Goal: Task Accomplishment & Management: Manage account settings

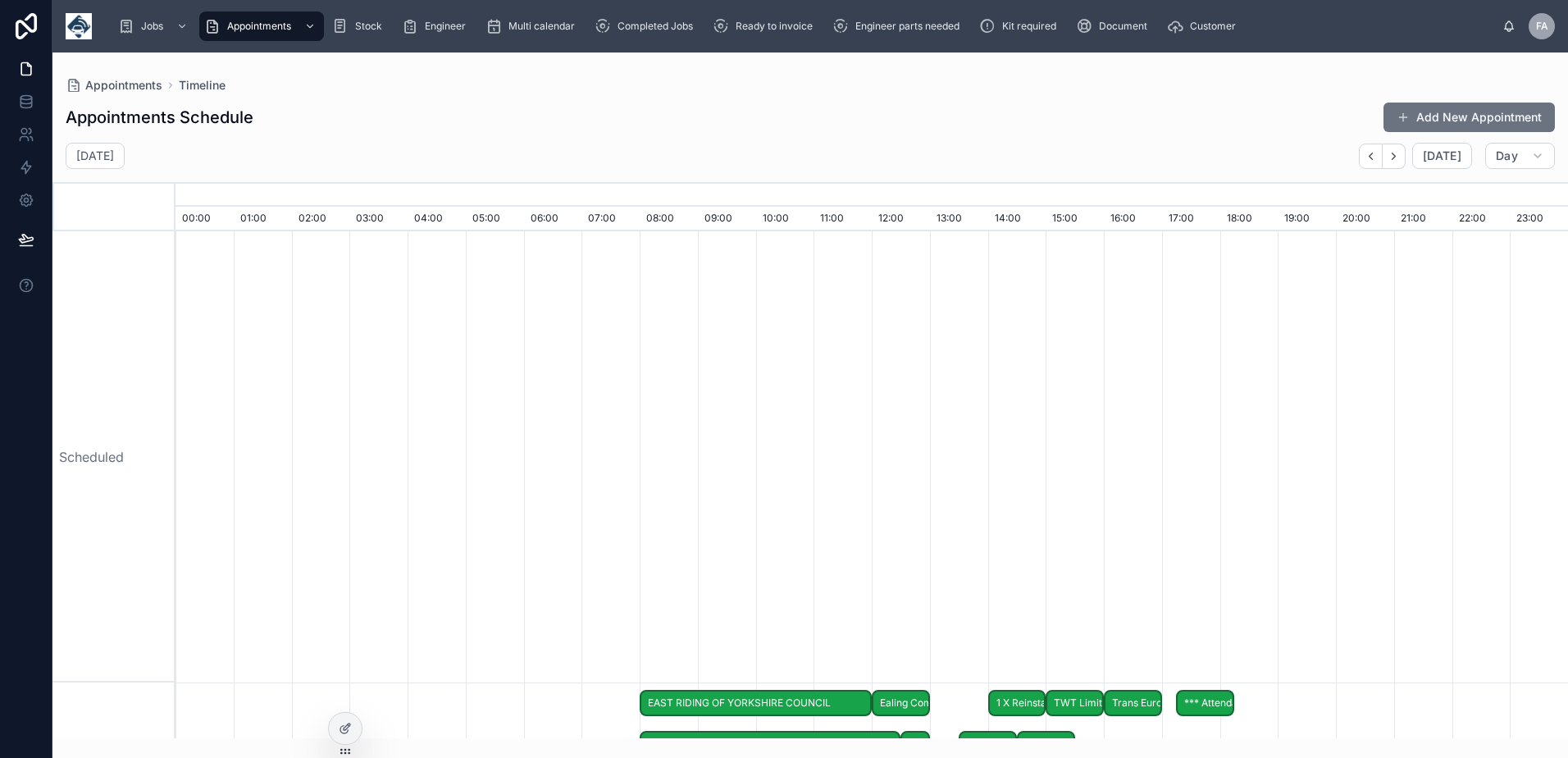
scroll to position [0, 9746]
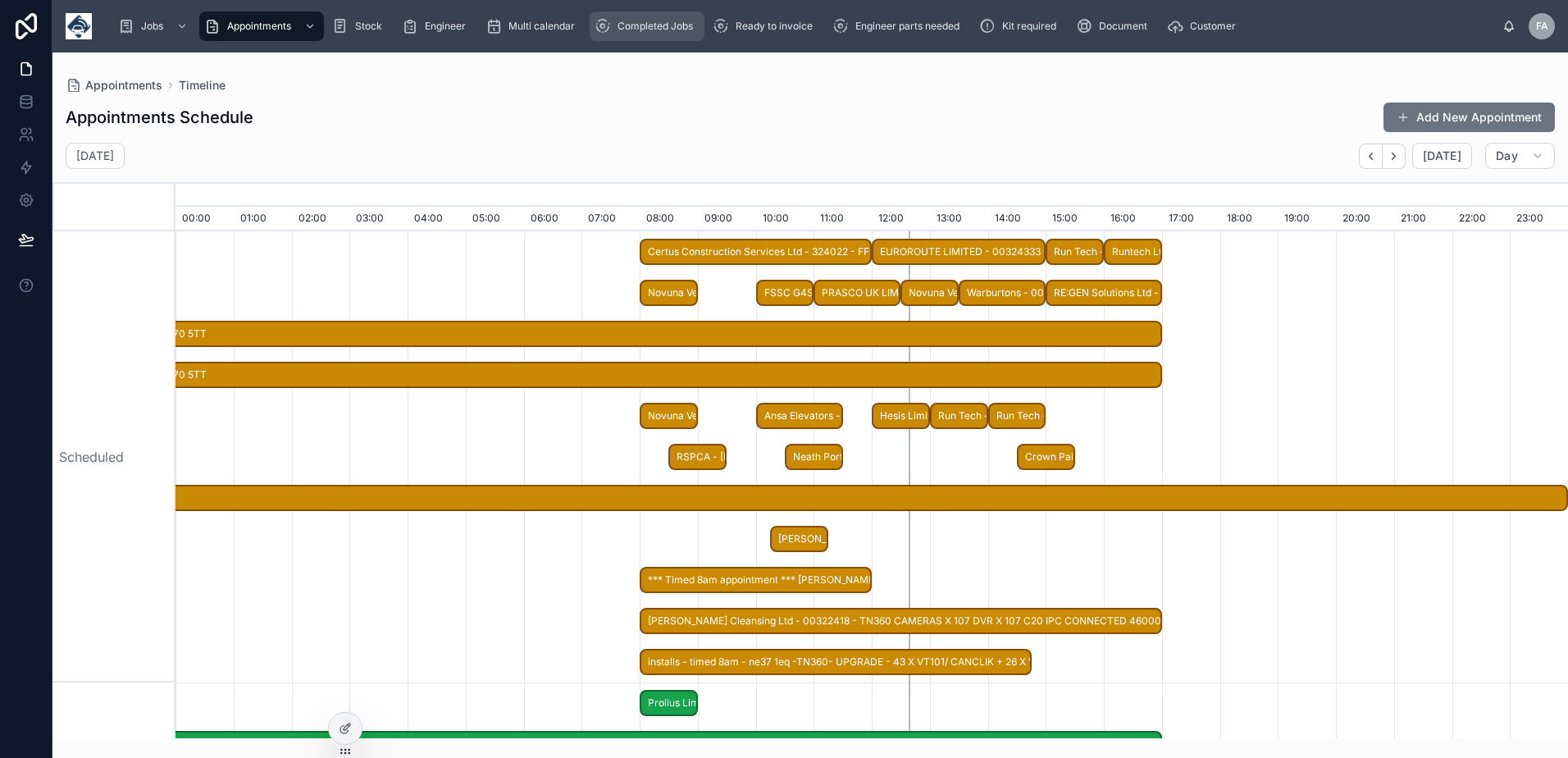
click at [680, 32] on span "Completed Jobs" at bounding box center [655, 27] width 75 height 13
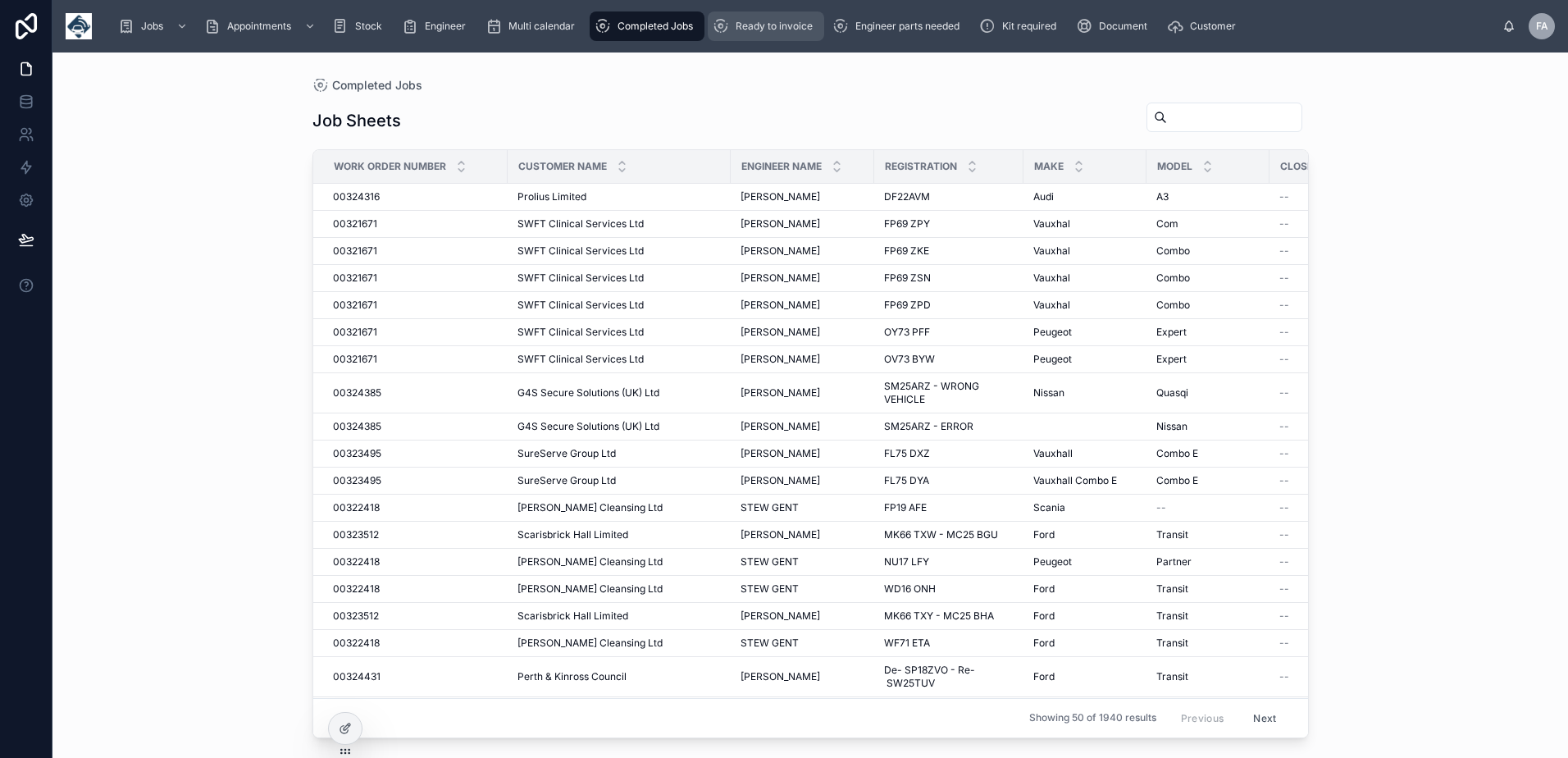
click at [756, 25] on span "Ready to invoice" at bounding box center [774, 27] width 77 height 13
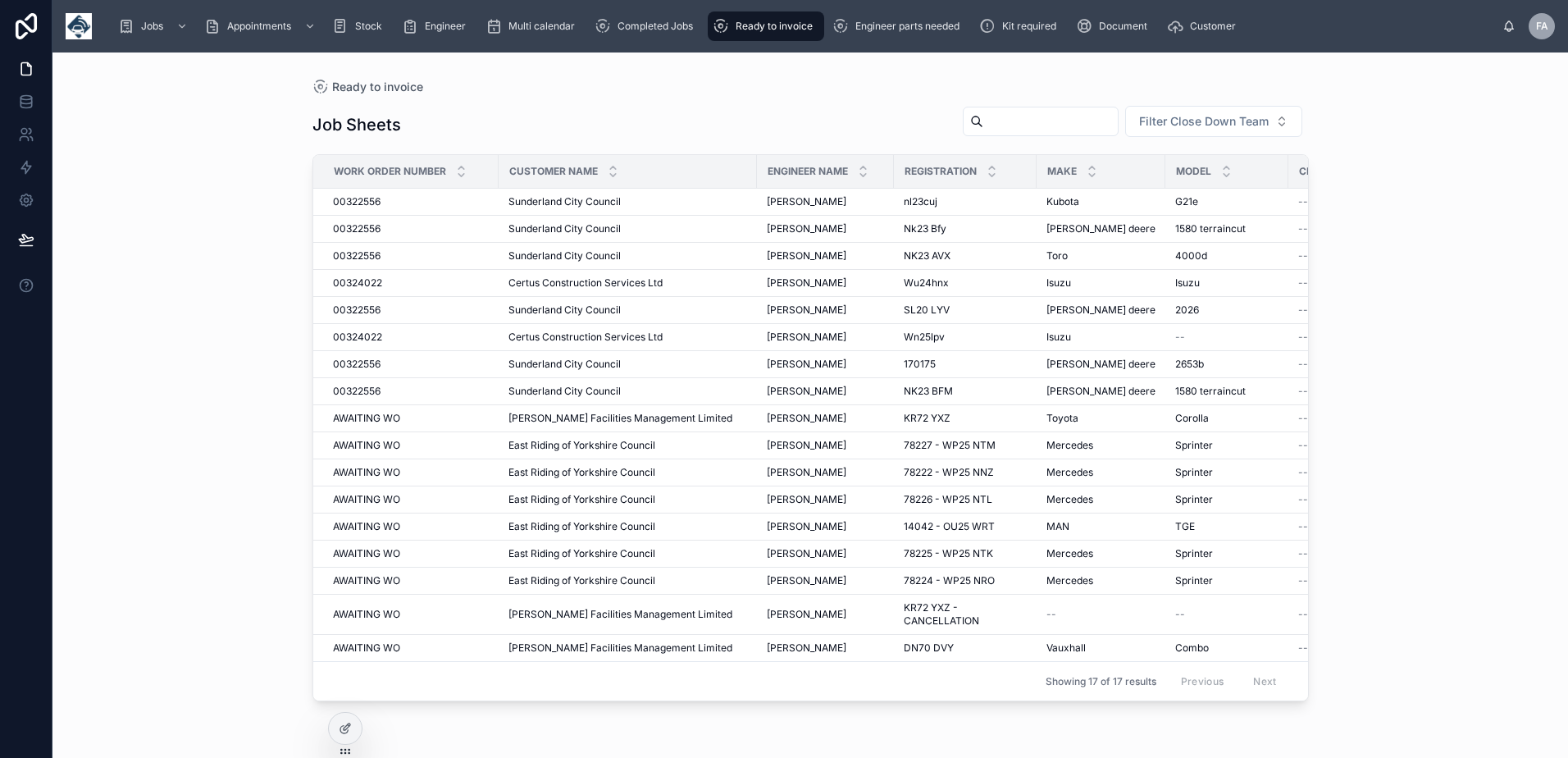
click at [1028, 112] on input "text" at bounding box center [1050, 120] width 135 height 23
type input "****"
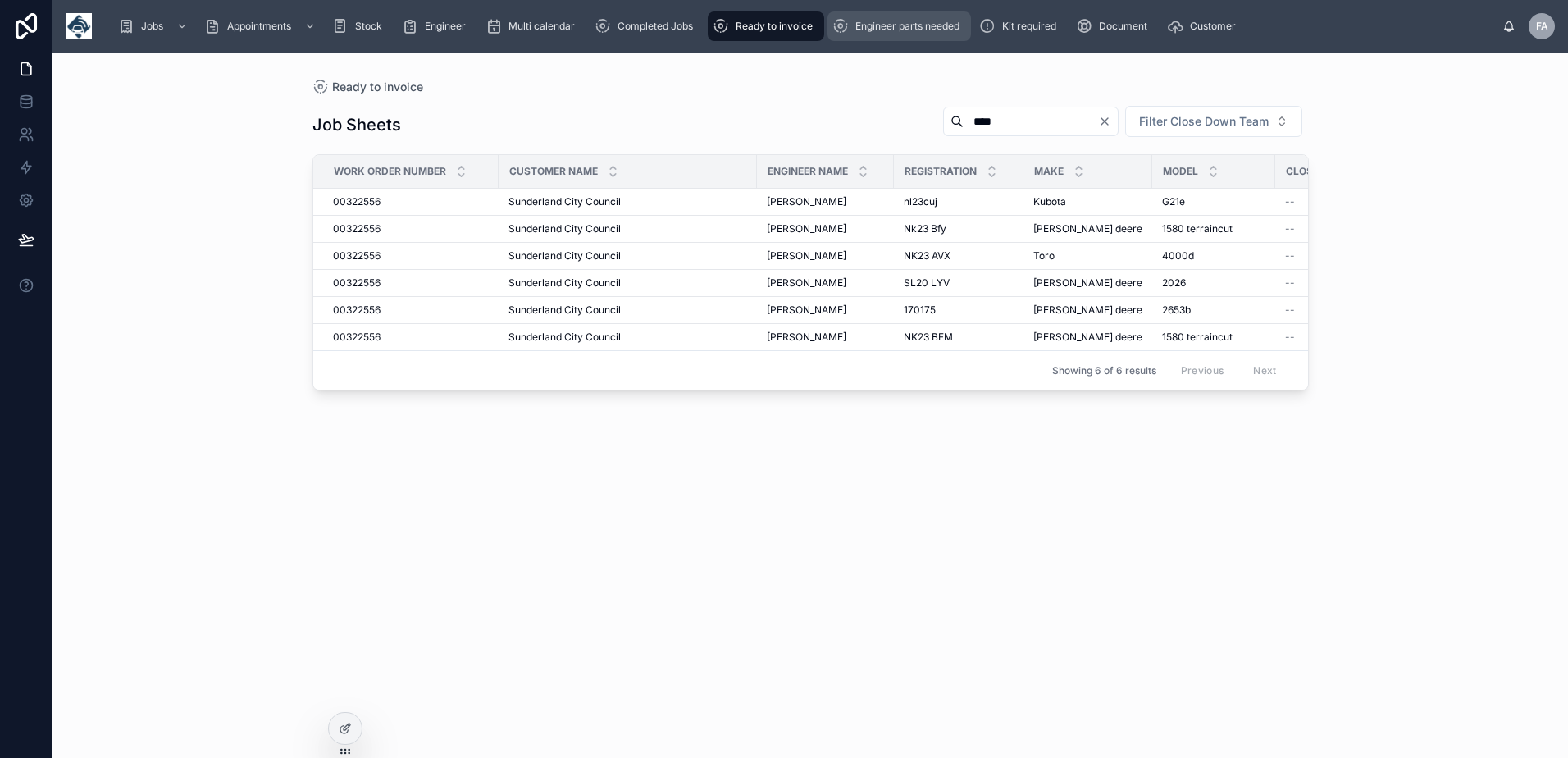
click at [879, 18] on div "Engineer parts needed" at bounding box center [899, 26] width 134 height 26
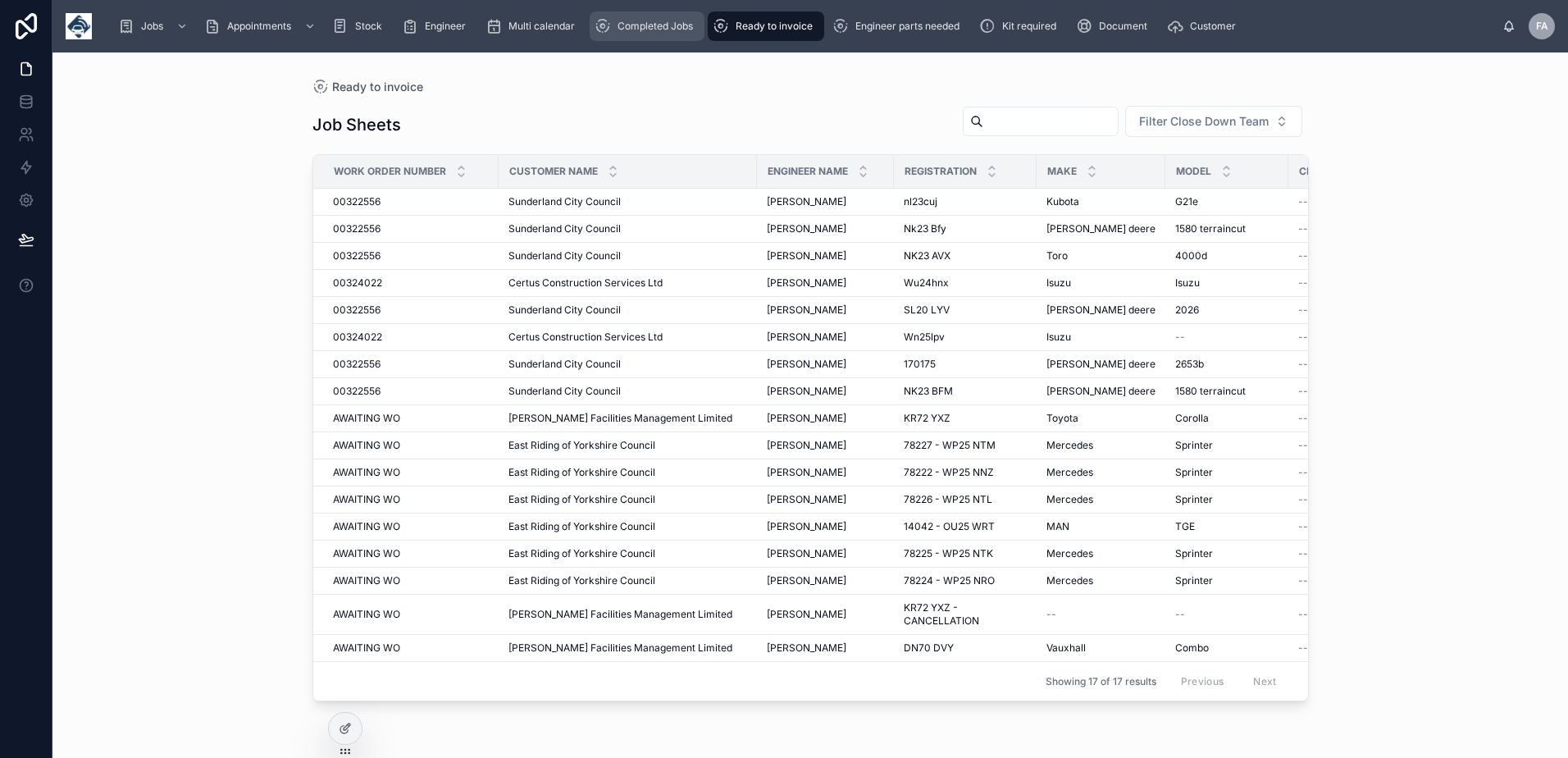
click at [674, 28] on span "Completed Jobs" at bounding box center [655, 27] width 75 height 13
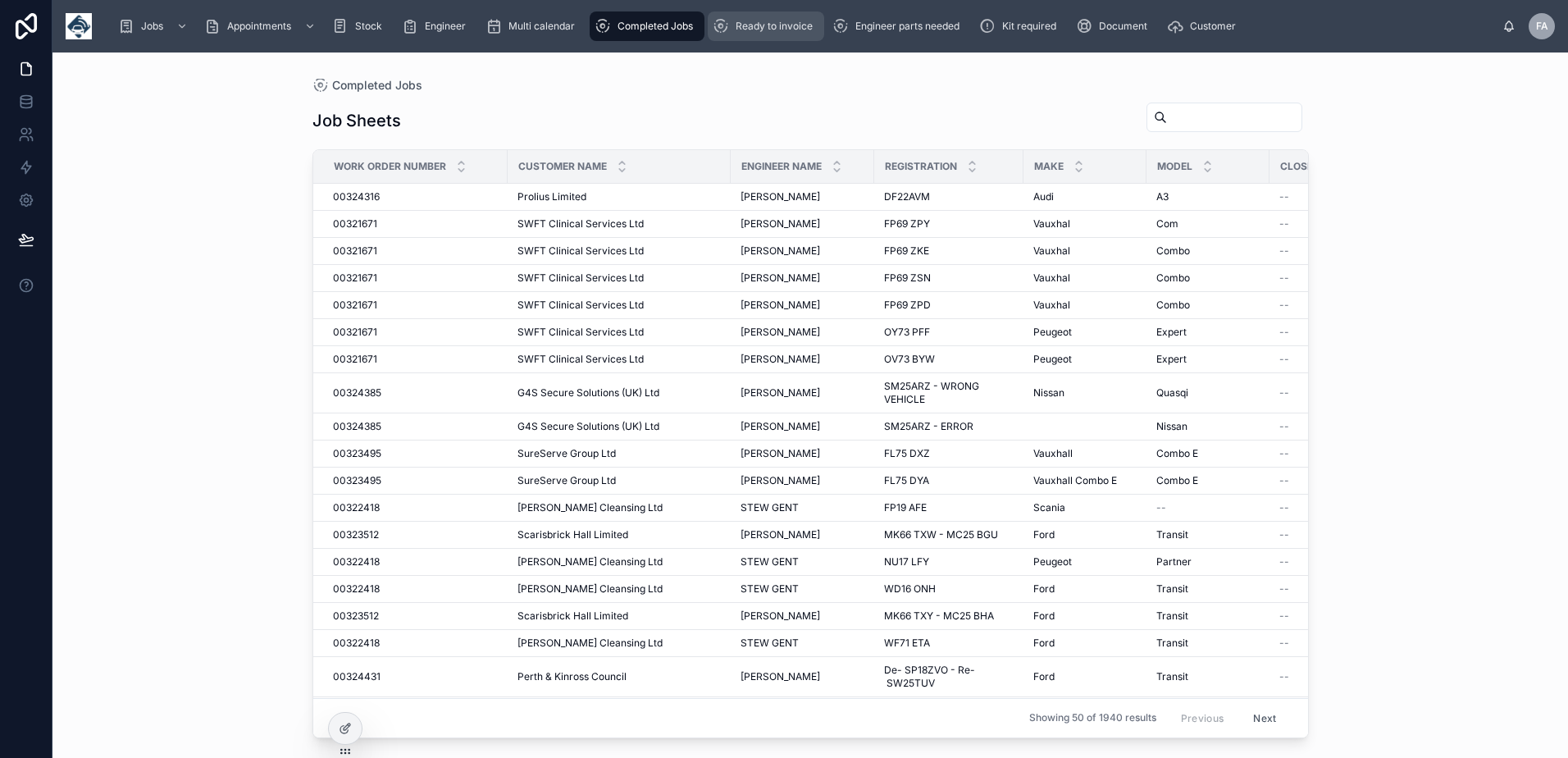
click at [754, 27] on span "Ready to invoice" at bounding box center [774, 27] width 77 height 13
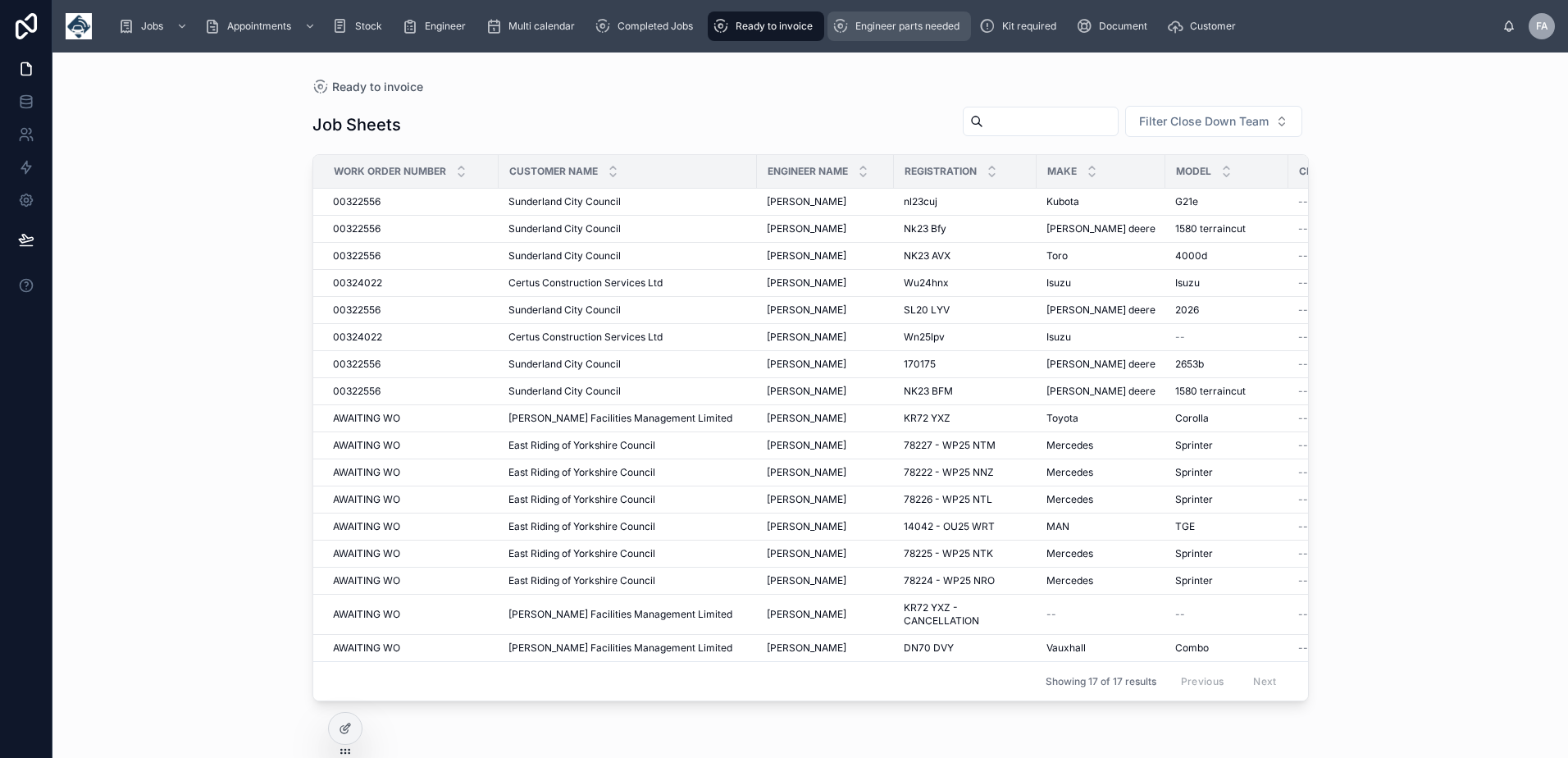
click at [906, 29] on span "Engineer parts needed" at bounding box center [907, 27] width 104 height 13
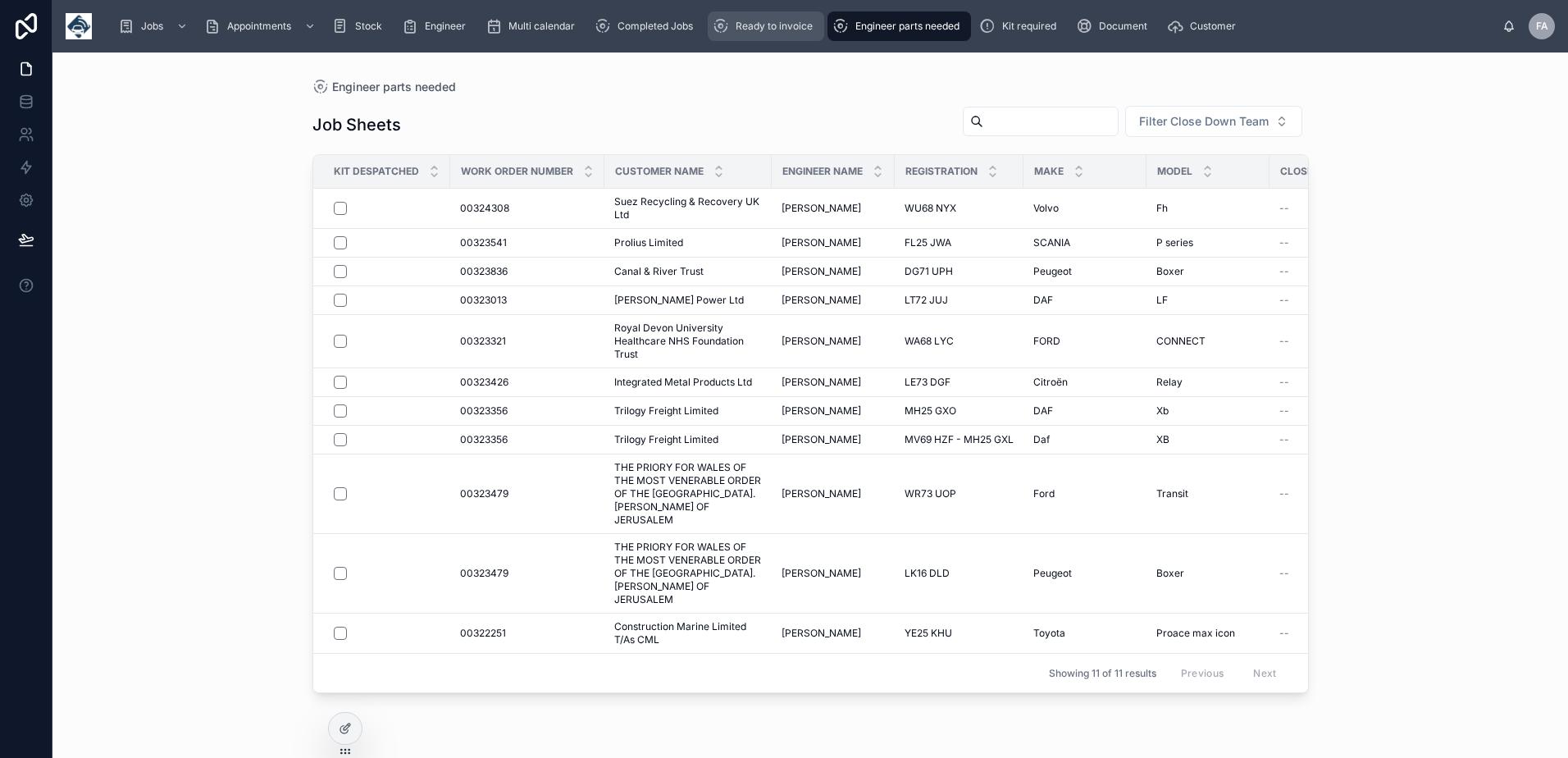
click at [744, 33] on div "Ready to invoice" at bounding box center [766, 26] width 106 height 26
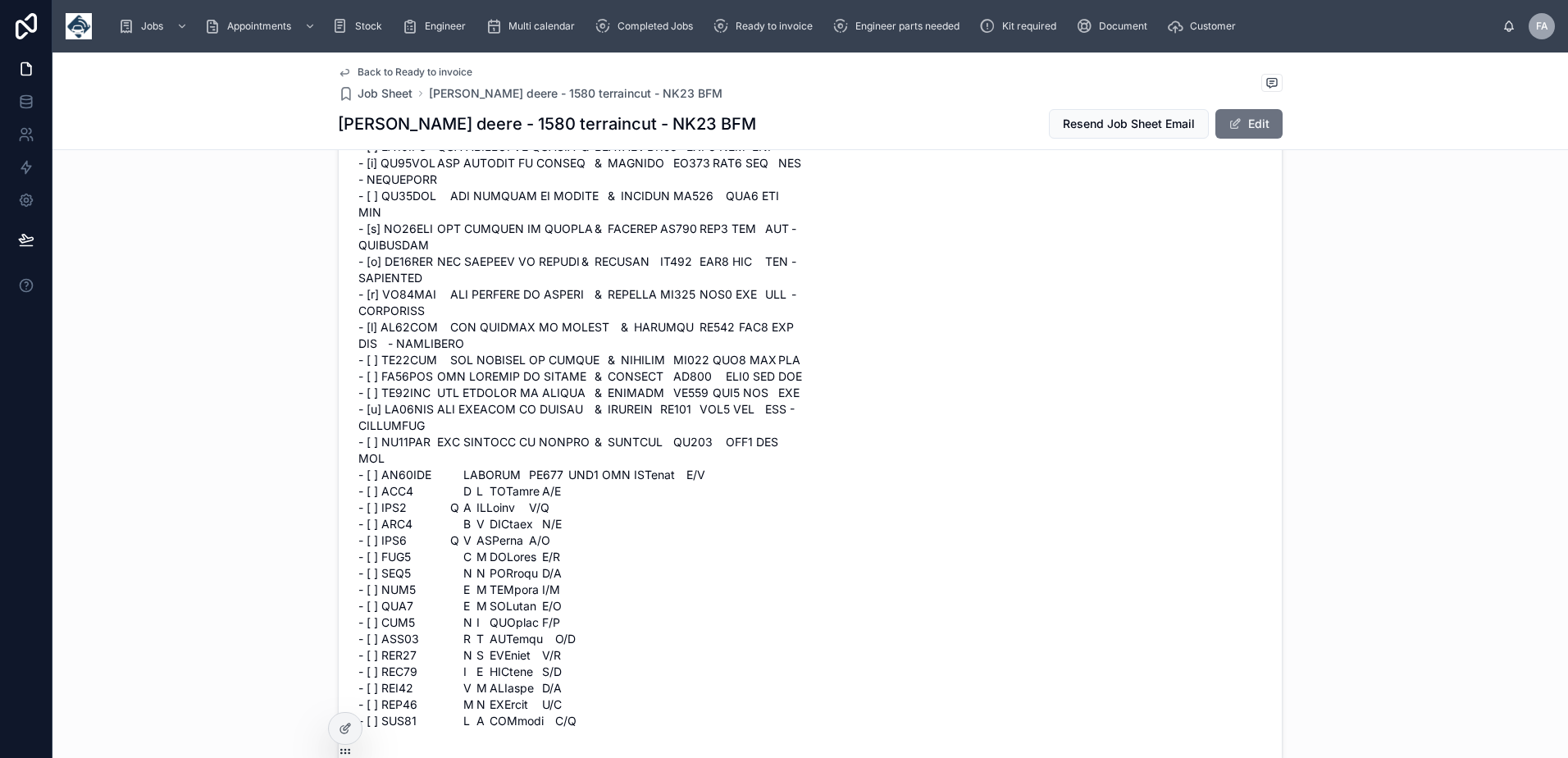
scroll to position [1722, 0]
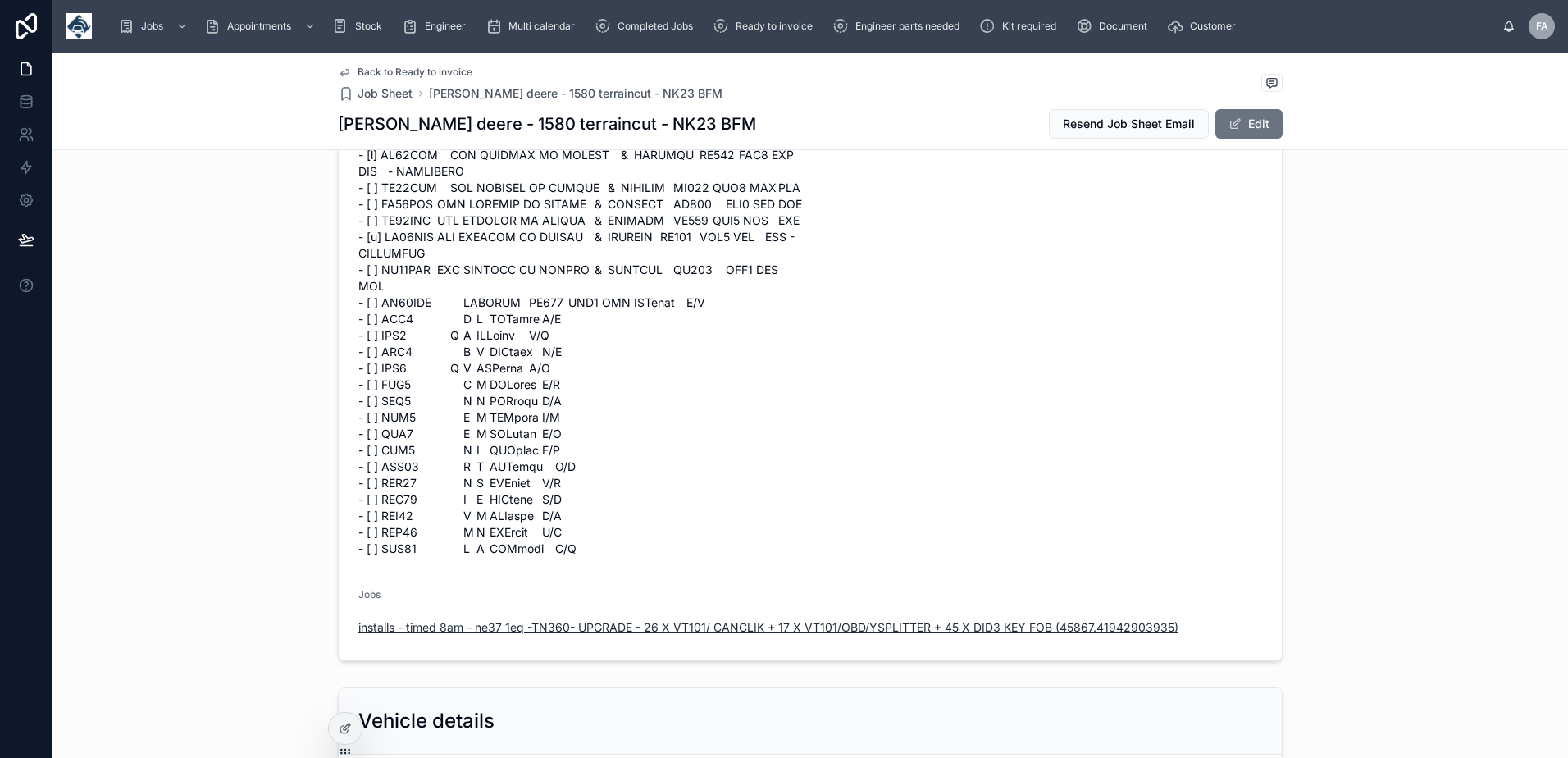
click at [556, 619] on span "installs - timed 8am - ne37 1eq -TN360- UPGRADE - 26 X VT101/ CANCLIK + 17 X VT…" at bounding box center [768, 627] width 820 height 17
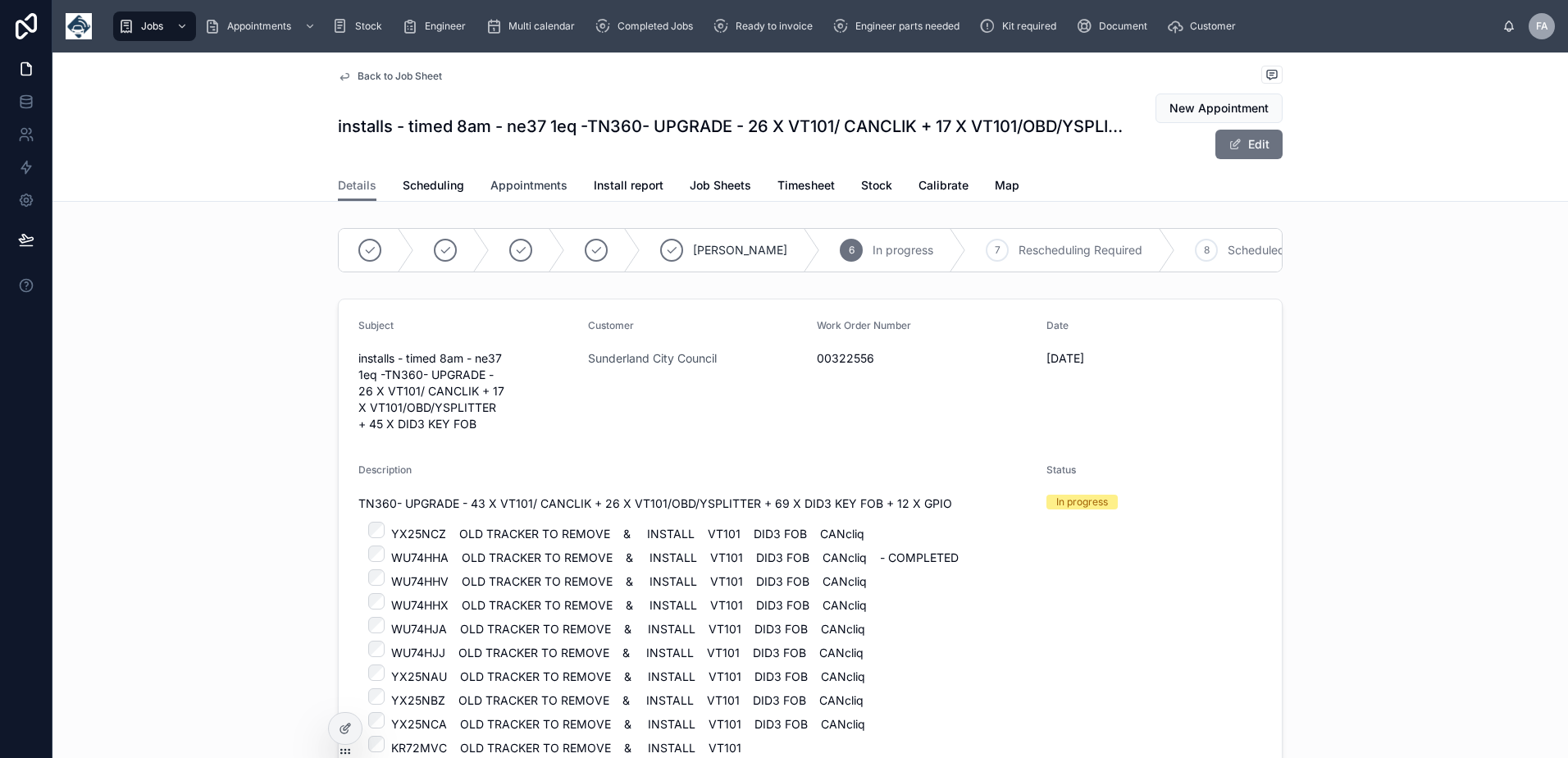
click at [506, 181] on span "Appointments" at bounding box center [529, 186] width 77 height 17
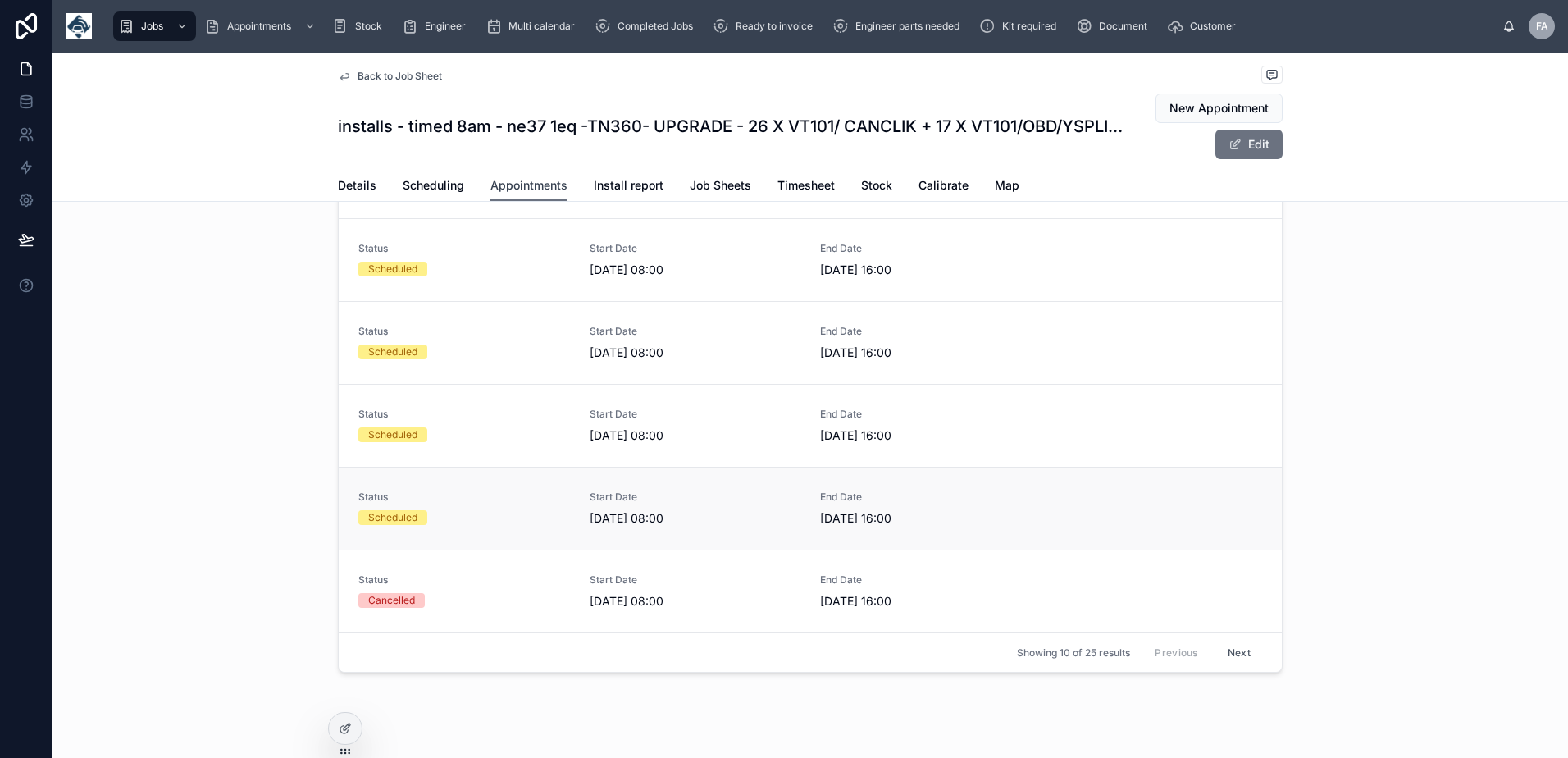
scroll to position [156, 0]
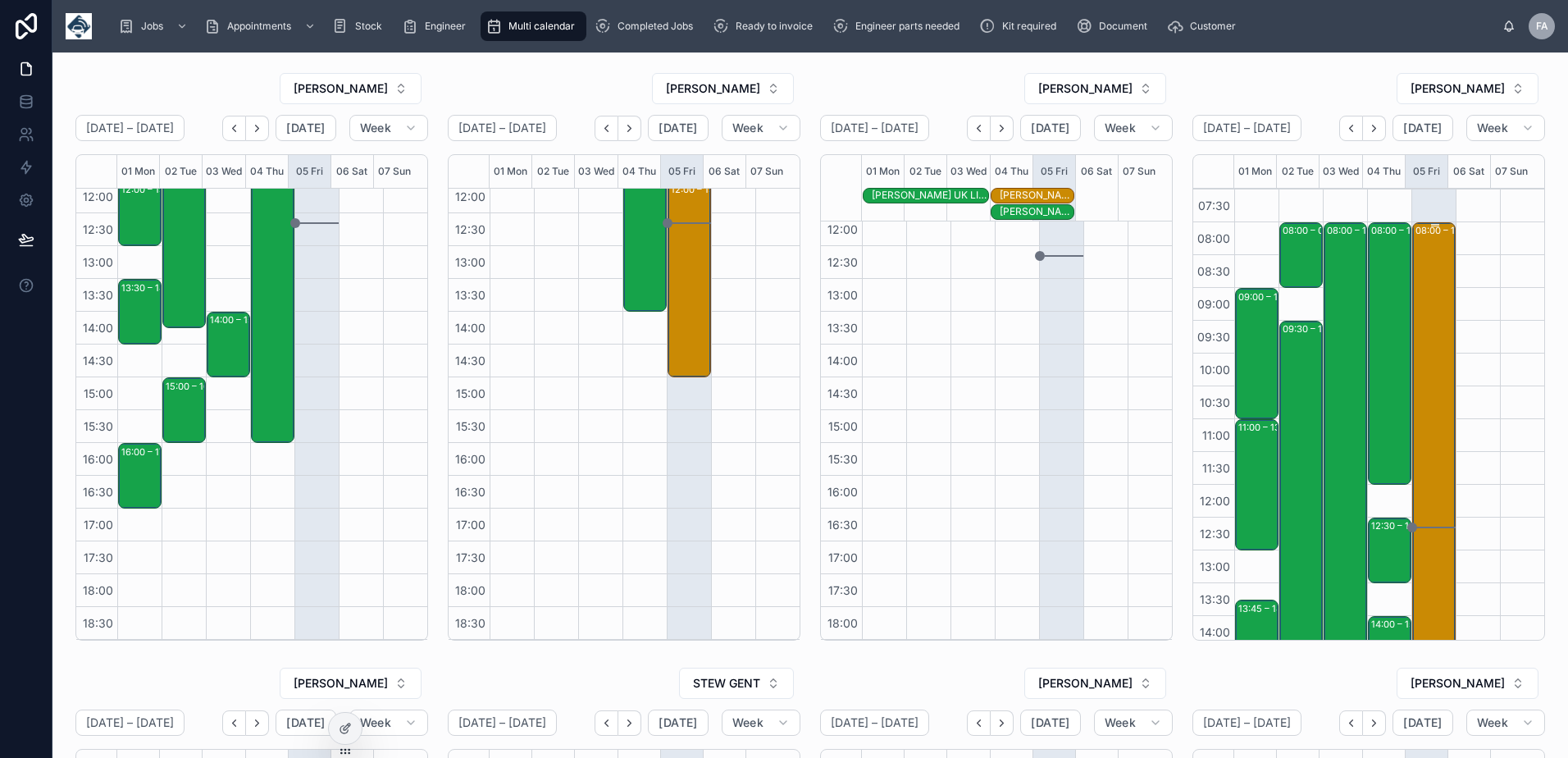
scroll to position [8, 0]
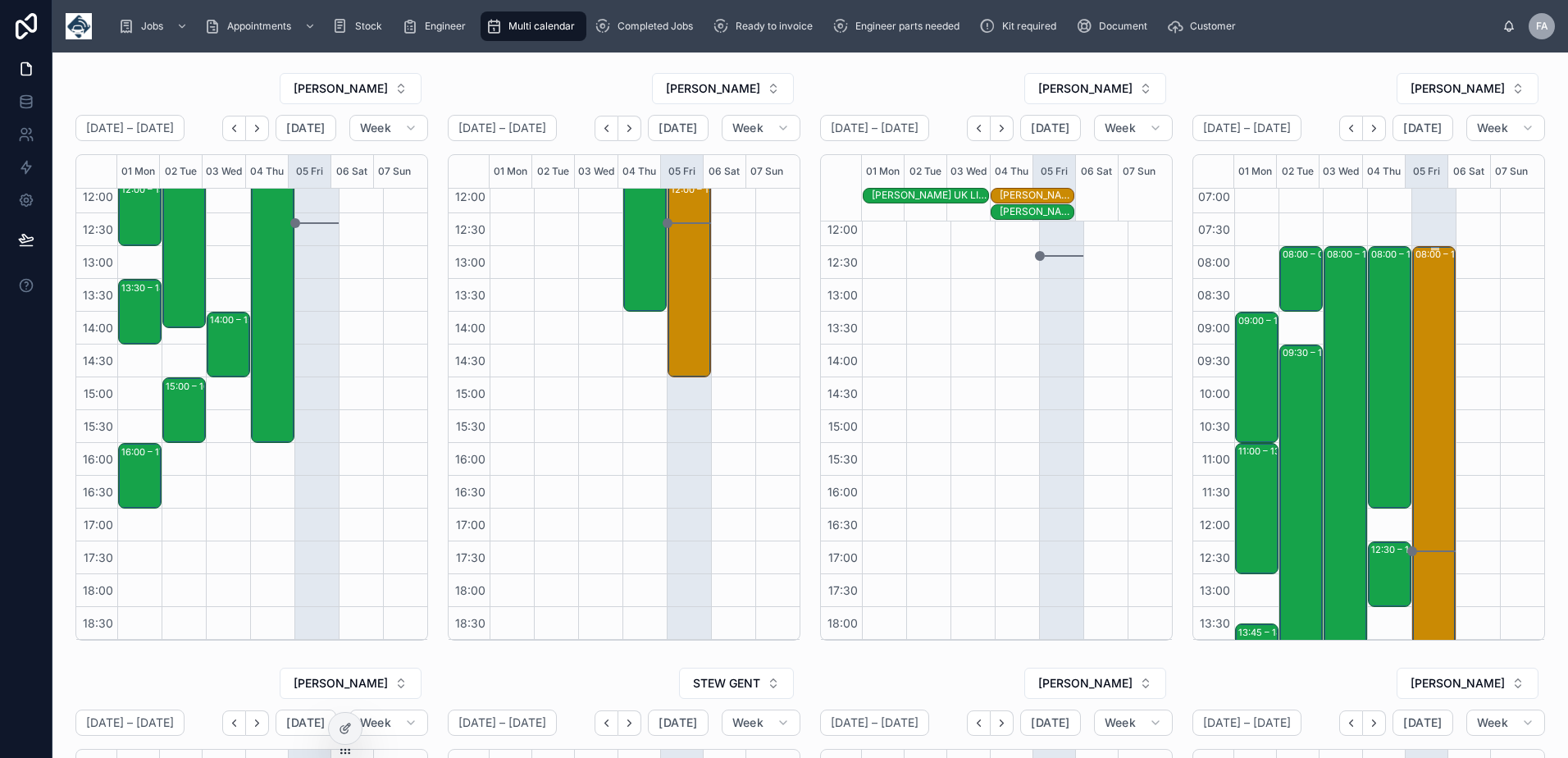
click at [1417, 310] on div "08:00 – 14:45 installs - timed 8am - ne37 1eq -TN360- UPGRADE - 43 X VT101/ CAN…" at bounding box center [1434, 467] width 38 height 439
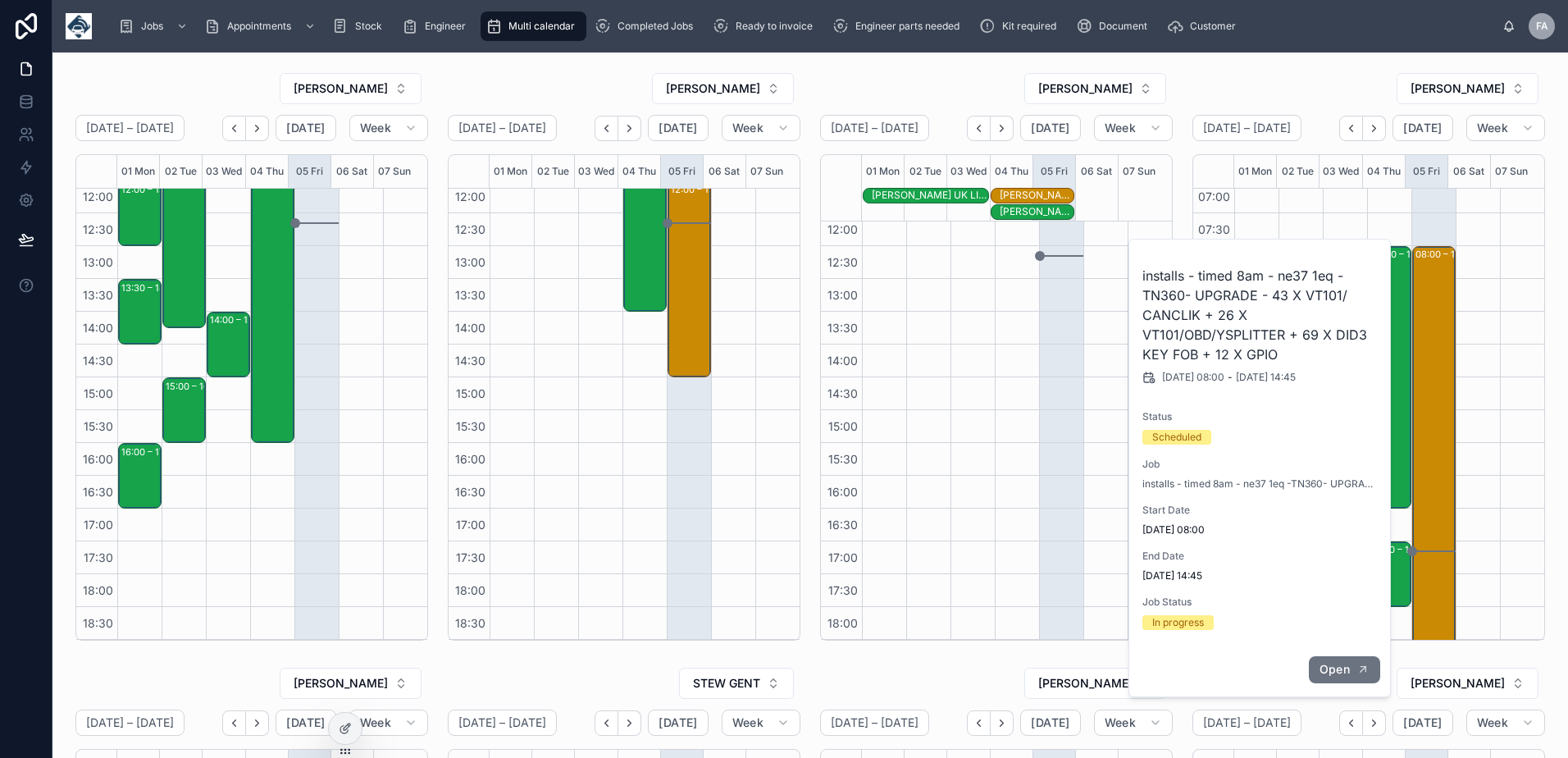
click at [1348, 668] on span "Open" at bounding box center [1335, 669] width 30 height 15
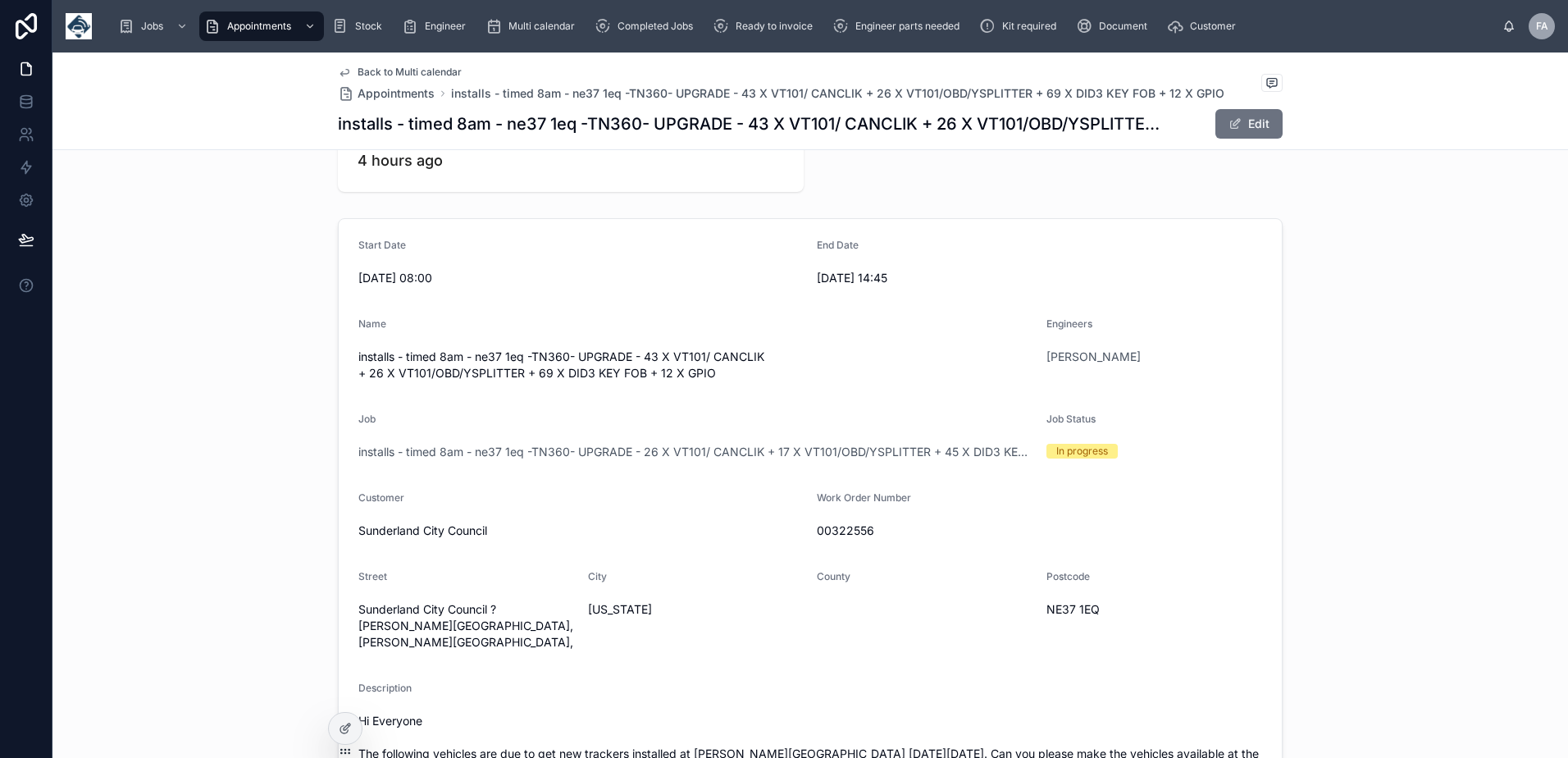
scroll to position [164, 0]
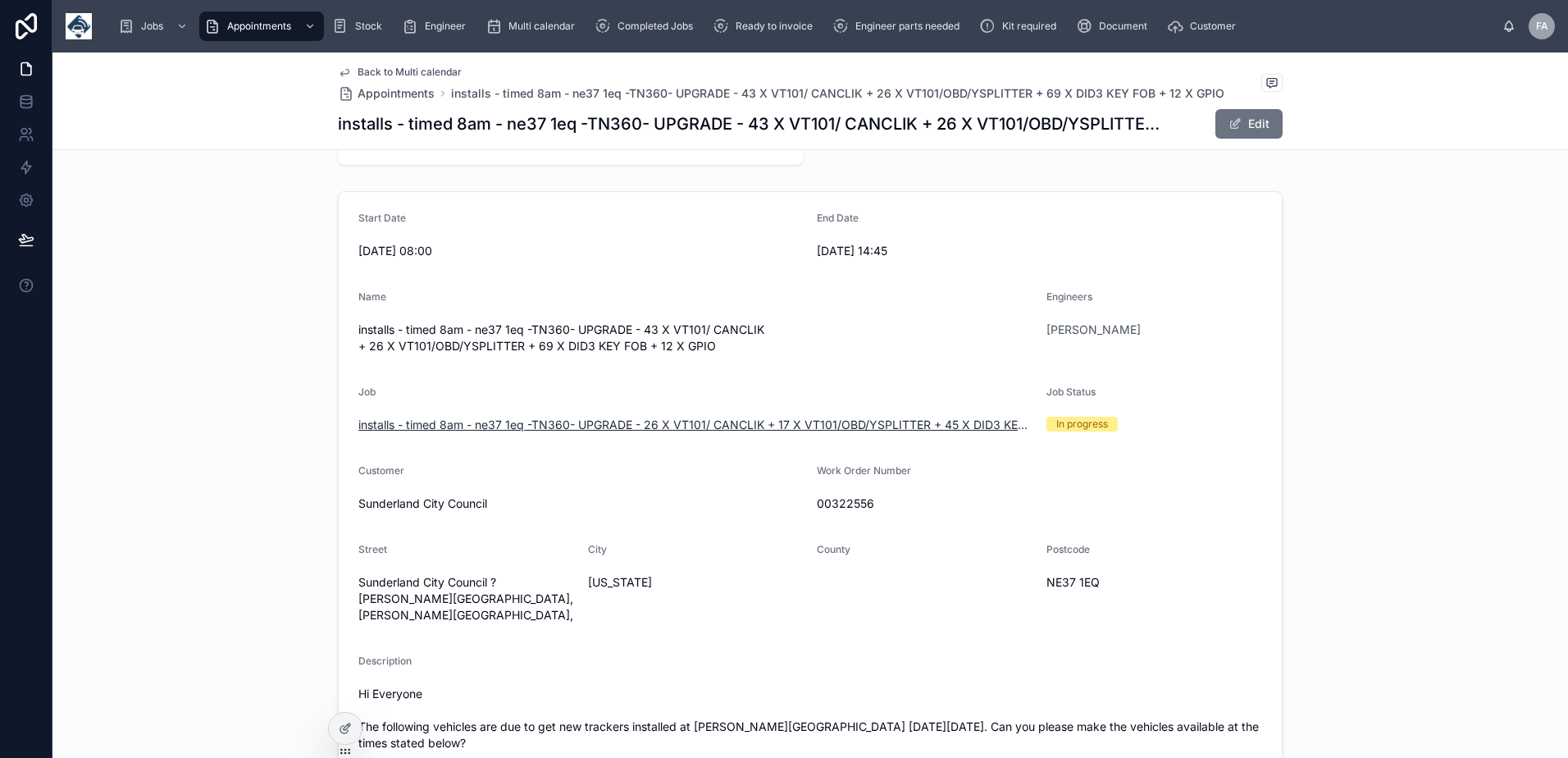
click at [659, 428] on span "installs - timed 8am - ne37 1eq -TN360- UPGRADE - 26 X VT101/ CANCLIK + 17 X VT…" at bounding box center [695, 425] width 675 height 17
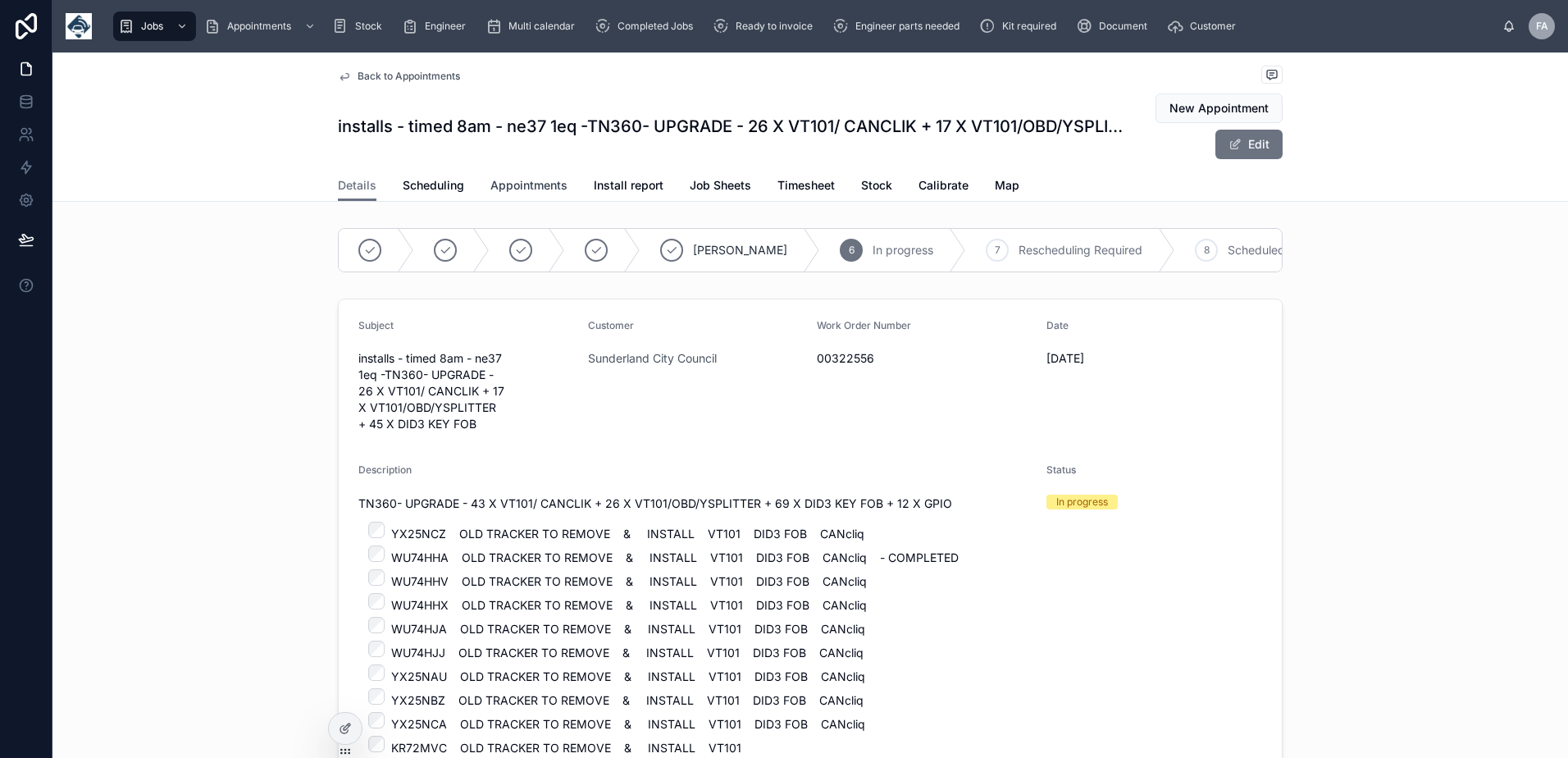
click at [519, 192] on span "Appointments" at bounding box center [529, 186] width 77 height 17
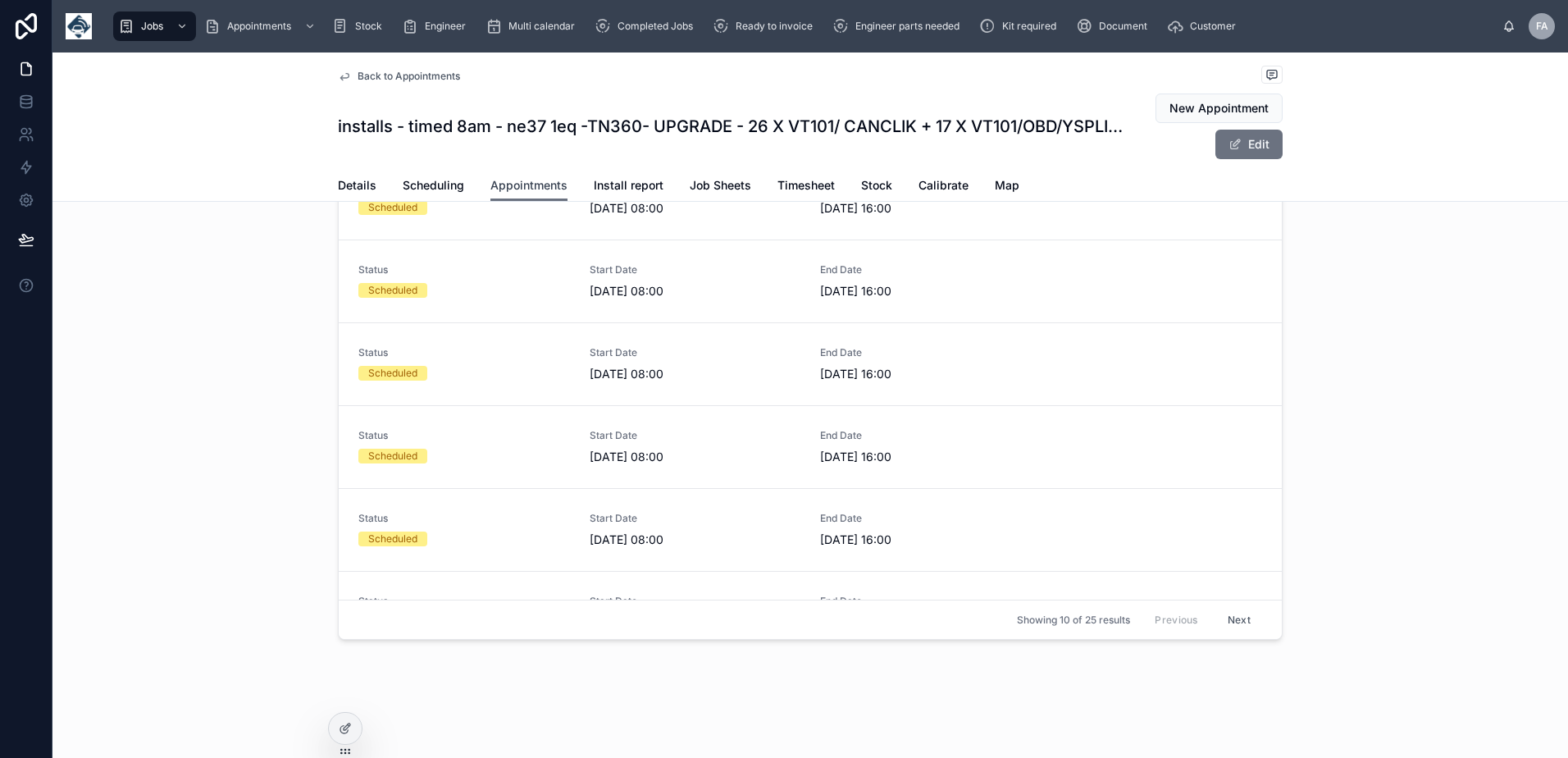
scroll to position [300, 0]
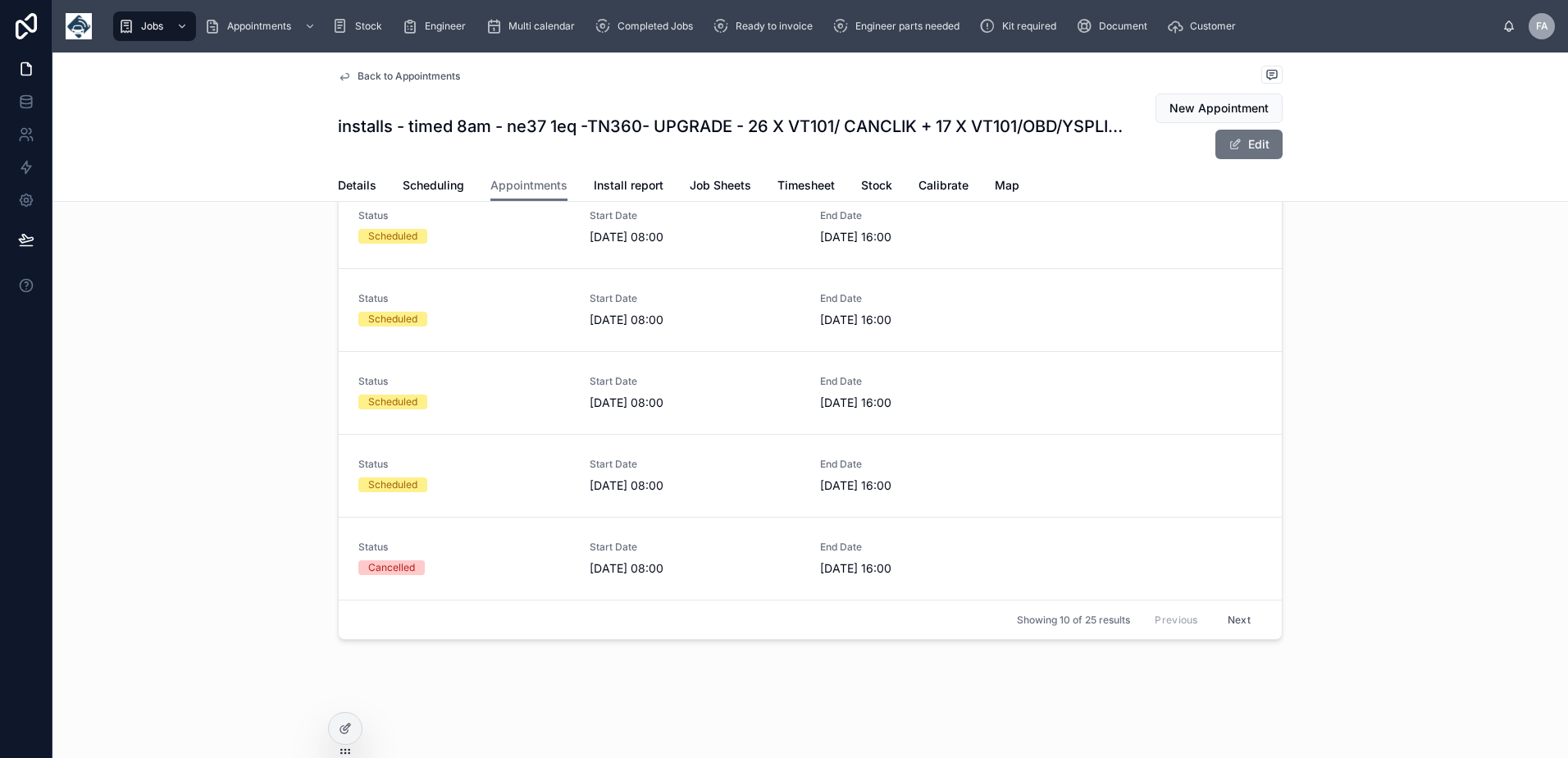
click at [1227, 617] on button "Next" at bounding box center [1238, 619] width 46 height 25
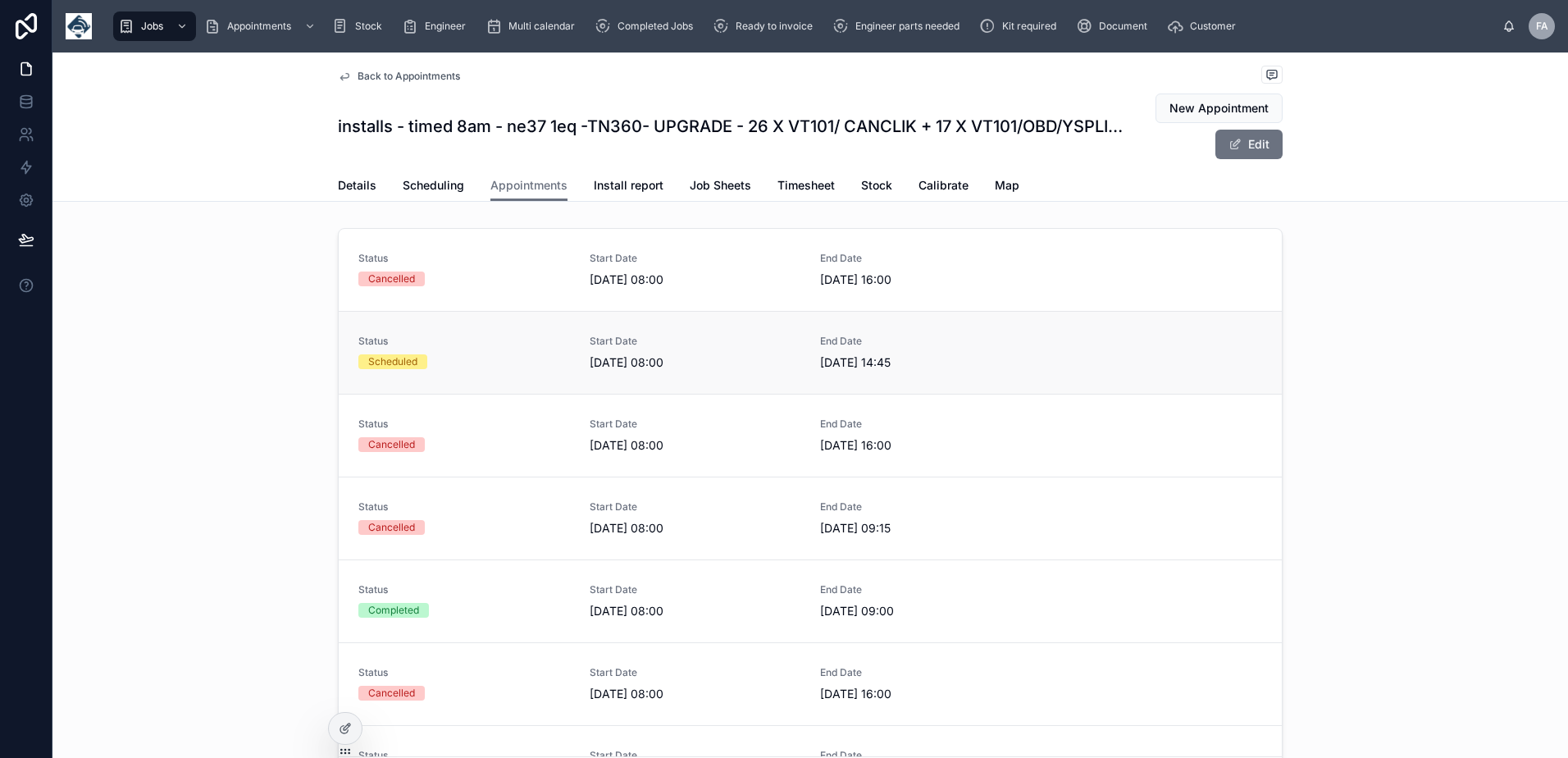
click at [440, 378] on link "Status Scheduled Start Date 05/09/2025 08:00 End Date 05/09/2025 14:45" at bounding box center [810, 351] width 943 height 83
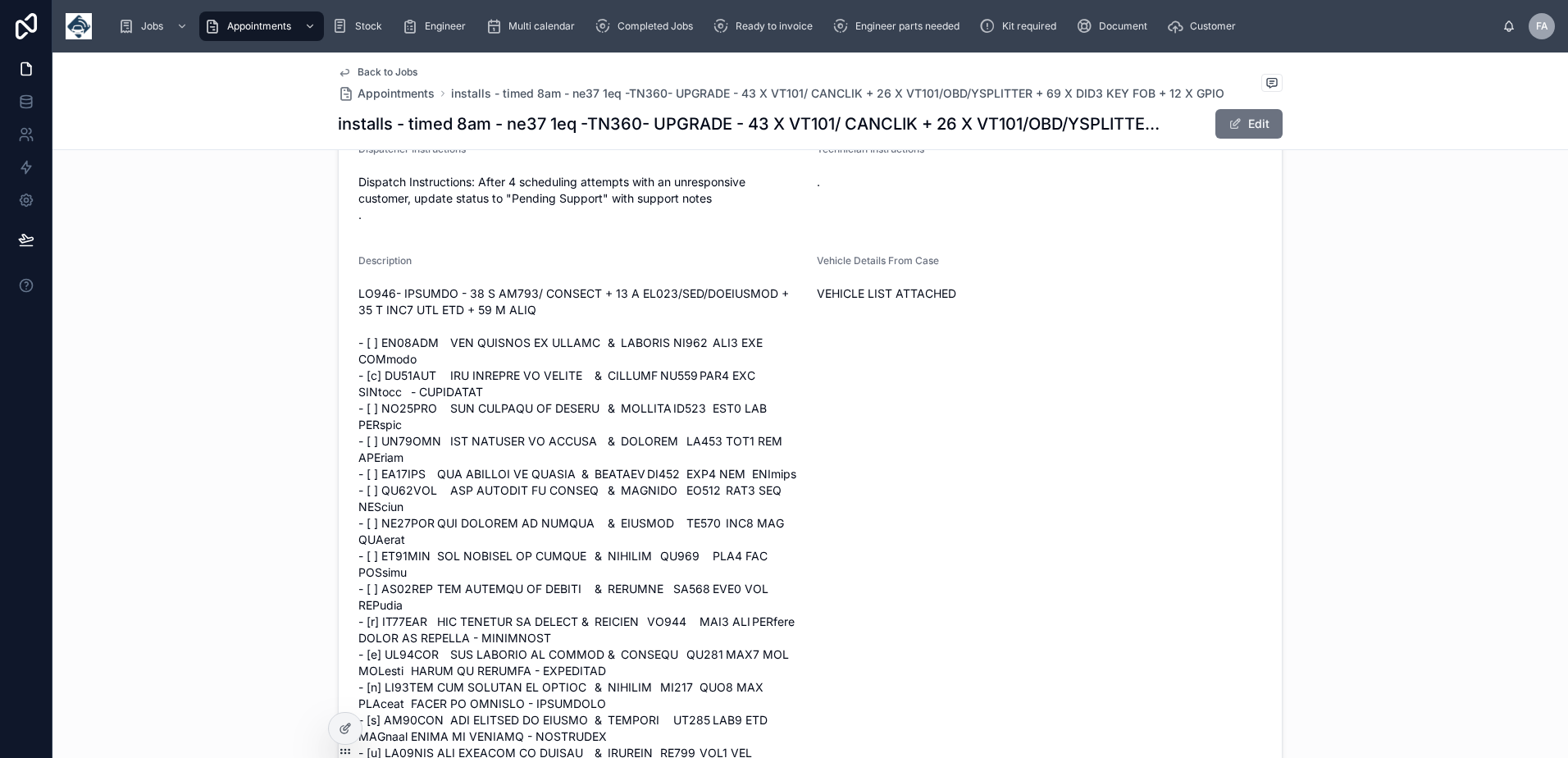
scroll to position [1143, 0]
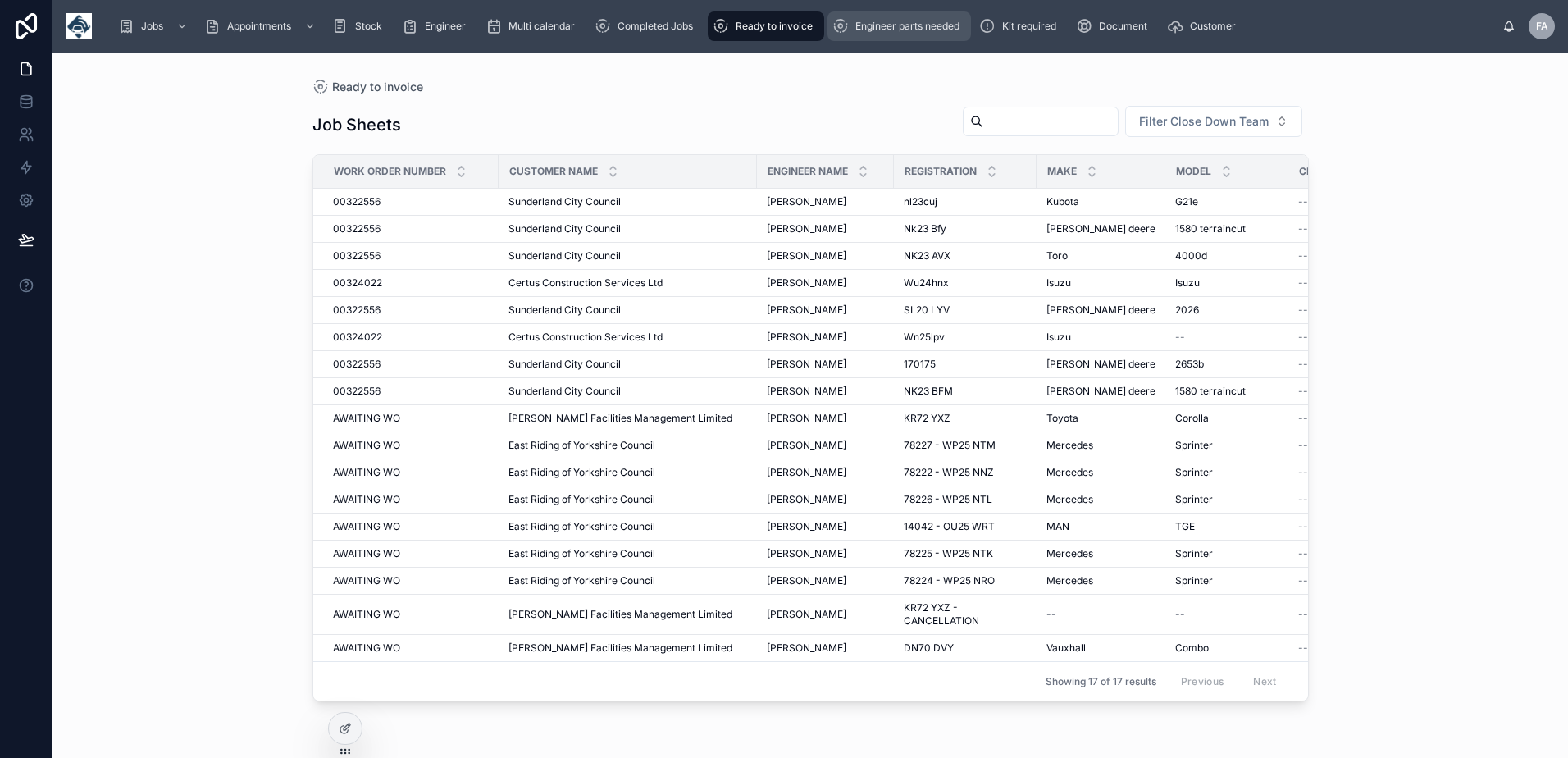
click at [888, 25] on span "Engineer parts needed" at bounding box center [907, 27] width 104 height 13
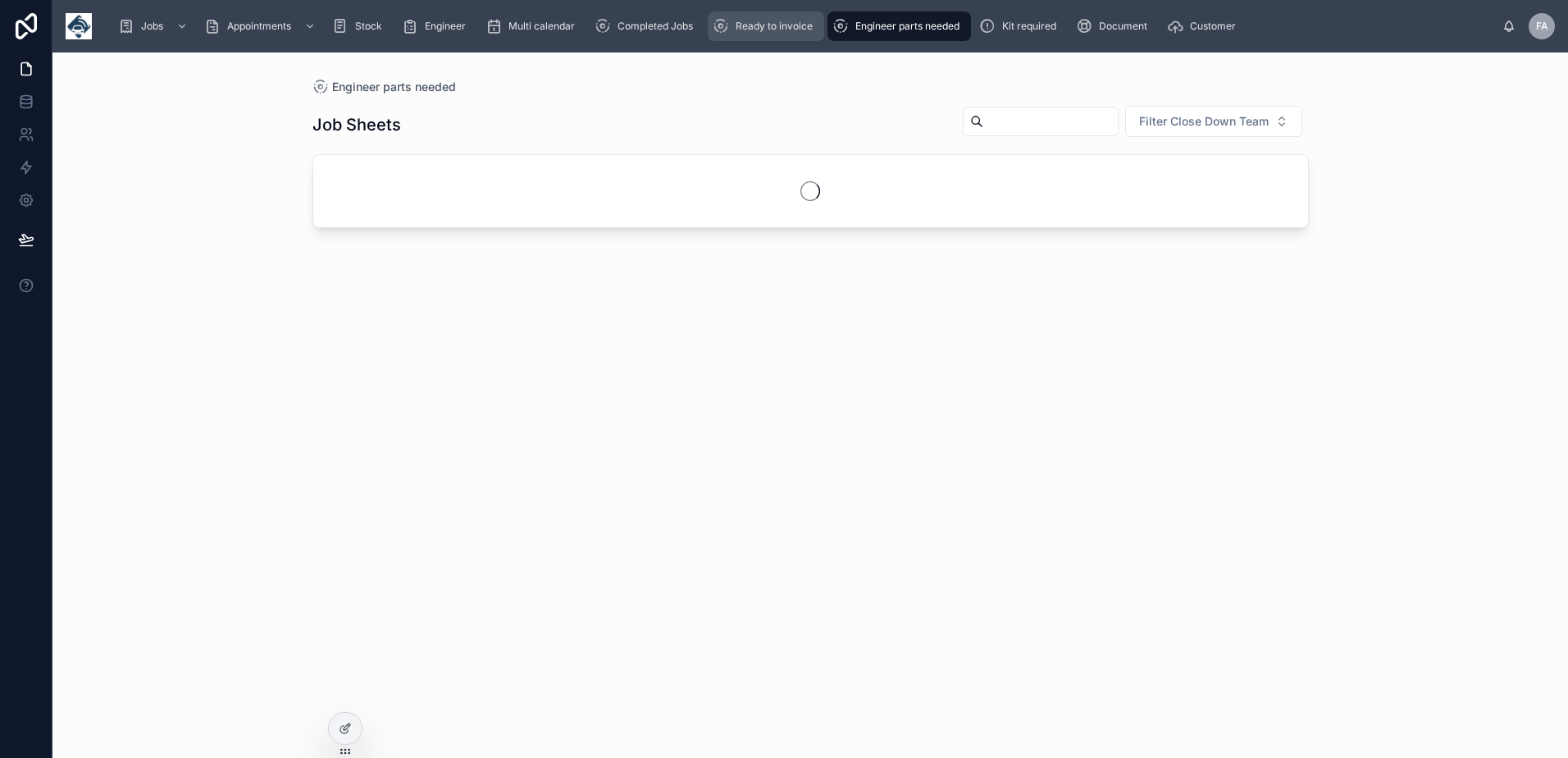
click at [773, 33] on div "Ready to invoice" at bounding box center [766, 26] width 106 height 26
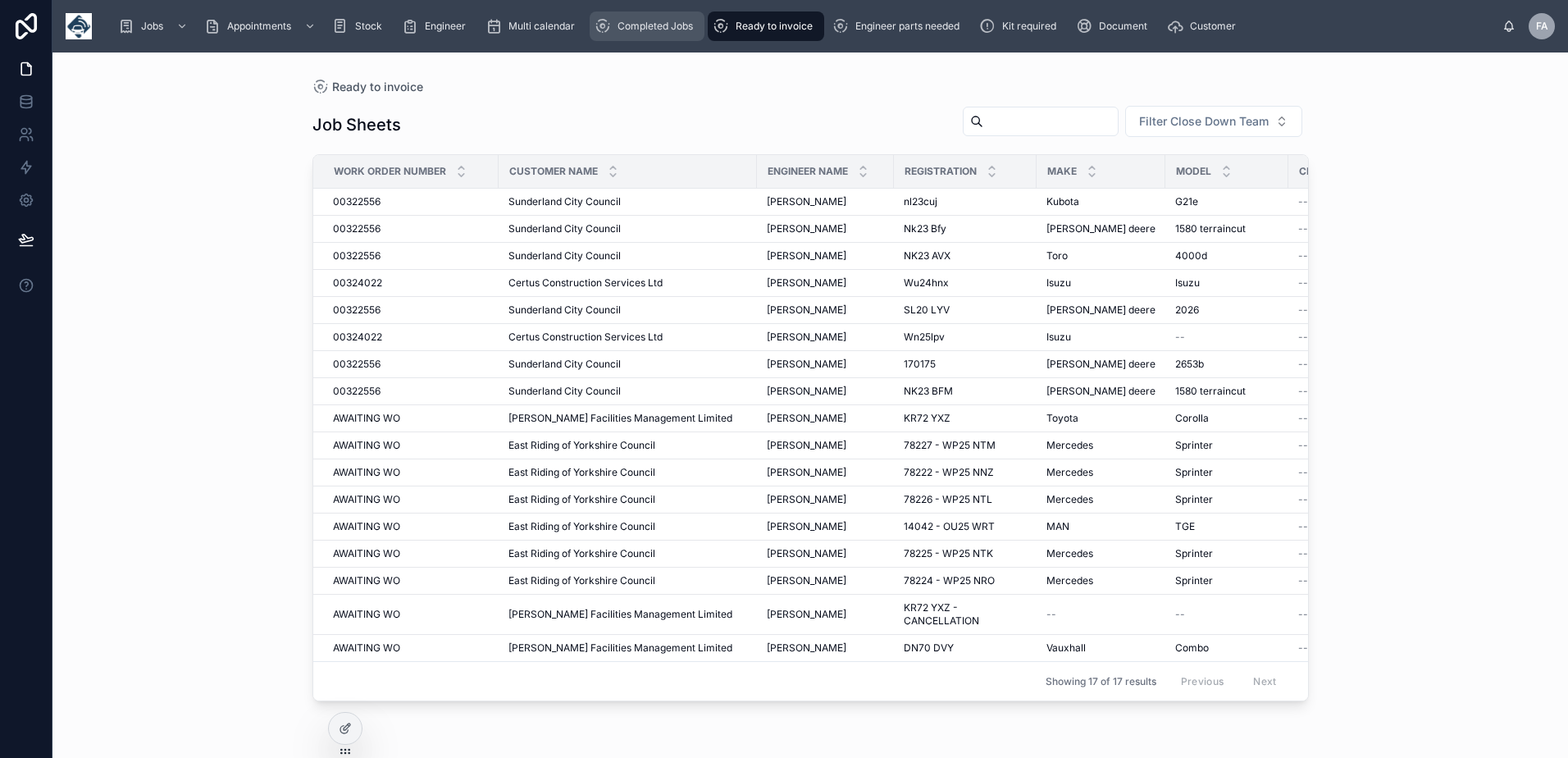
drag, startPoint x: 648, startPoint y: 28, endPoint x: 681, endPoint y: 30, distance: 33.1
click at [648, 28] on span "Completed Jobs" at bounding box center [655, 27] width 75 height 13
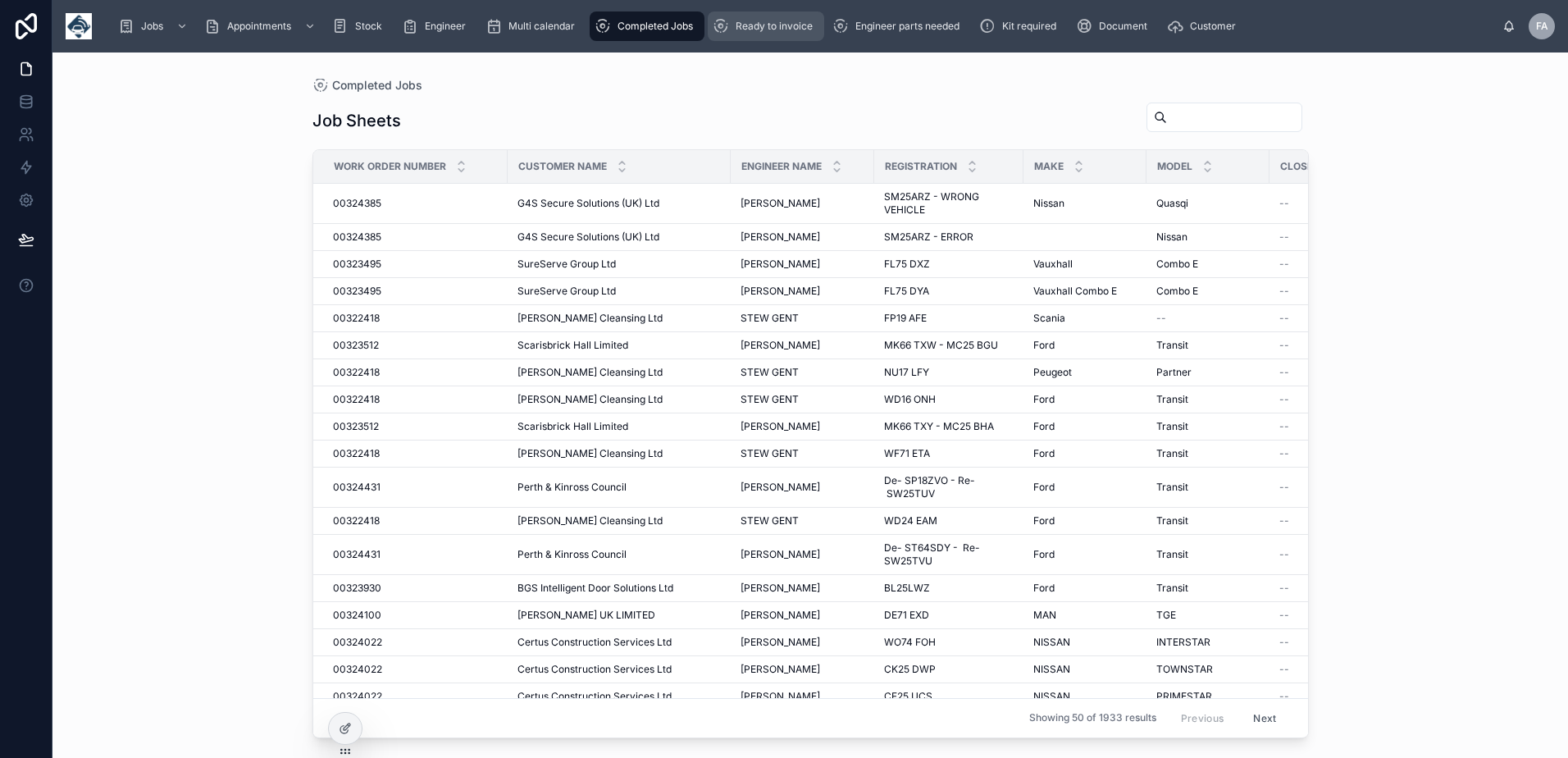
click at [746, 28] on span "Ready to invoice" at bounding box center [774, 27] width 77 height 13
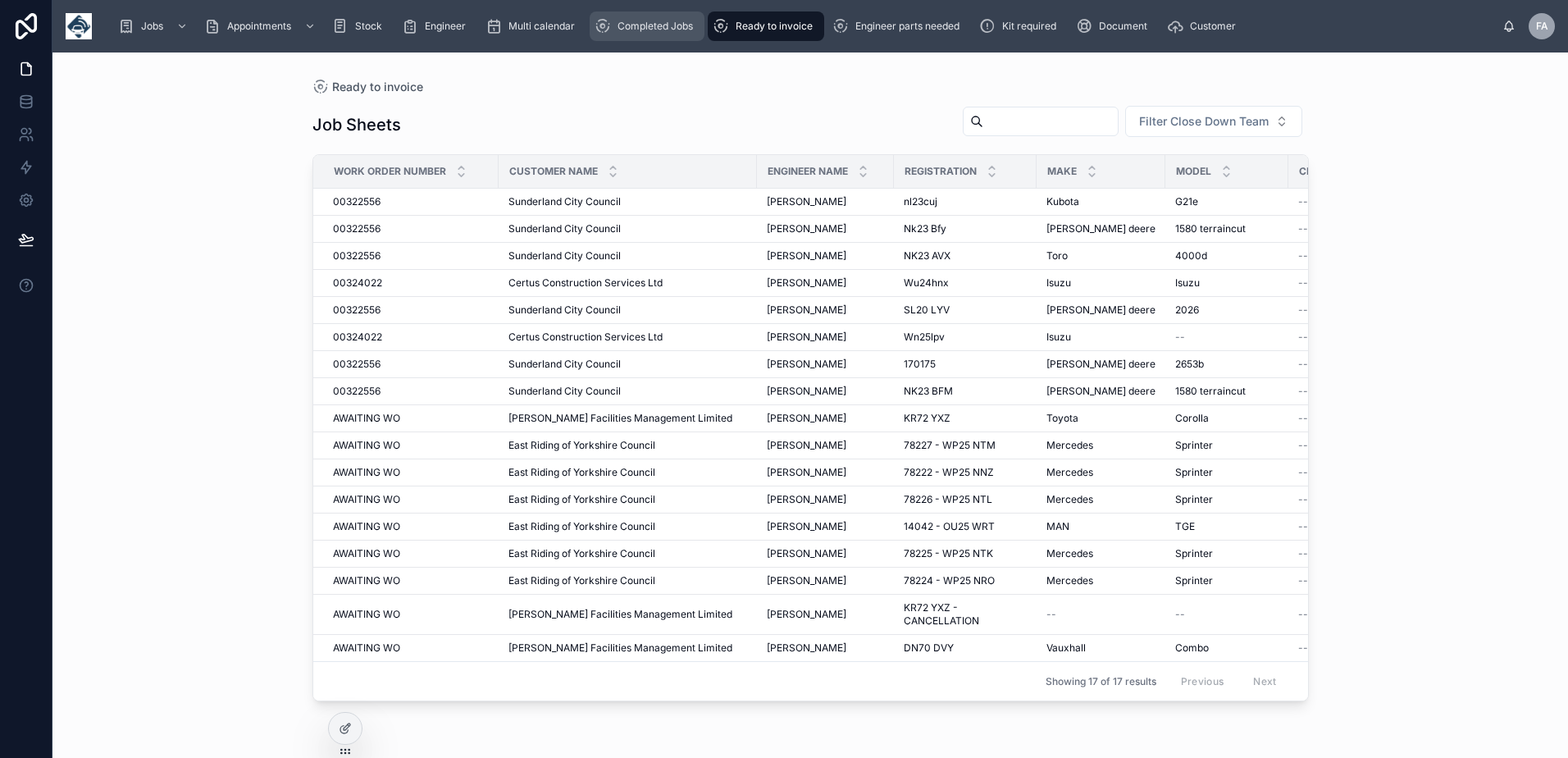
click at [670, 28] on span "Completed Jobs" at bounding box center [655, 27] width 75 height 13
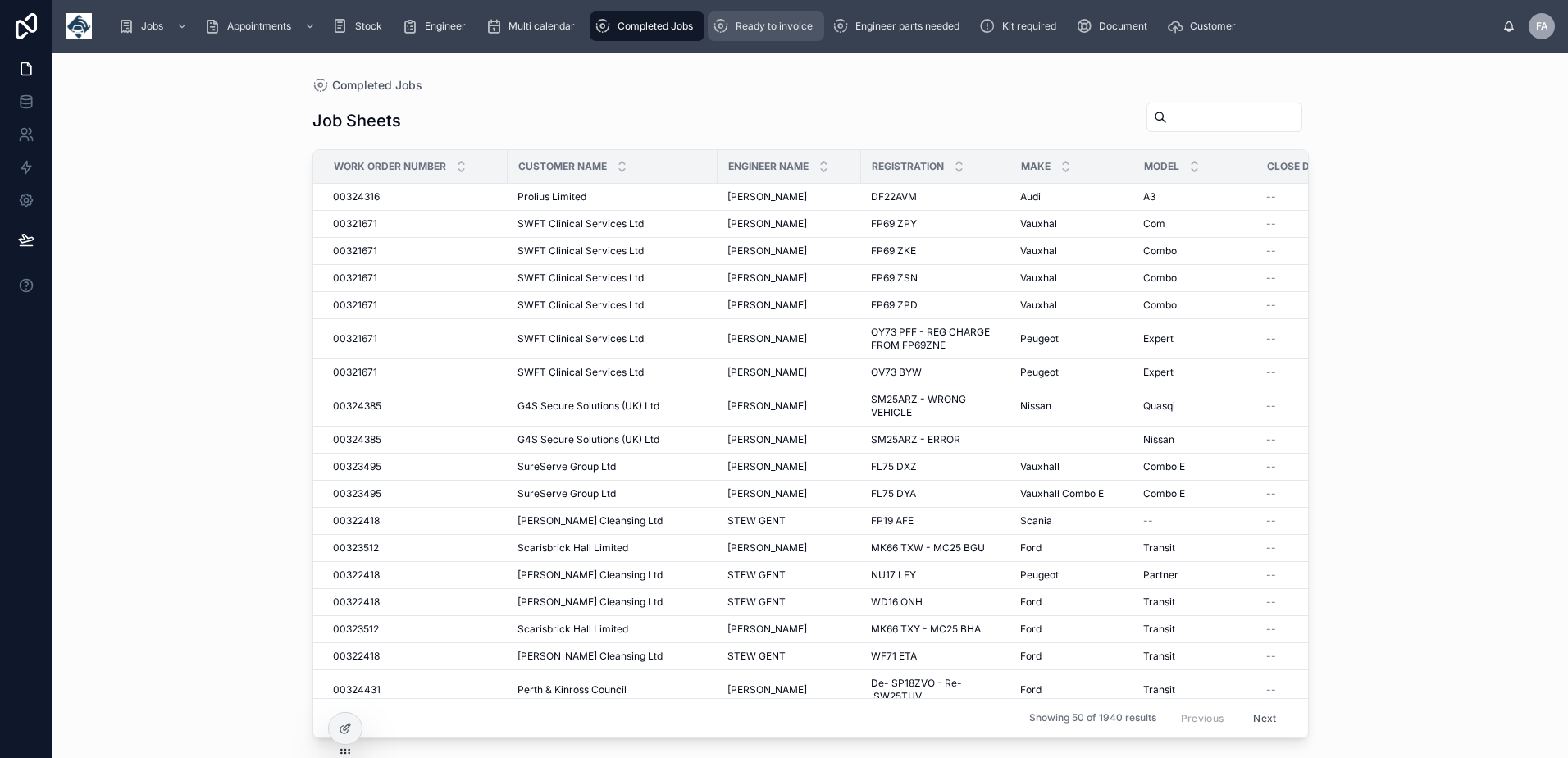
click at [791, 34] on div "Ready to invoice" at bounding box center [766, 26] width 106 height 26
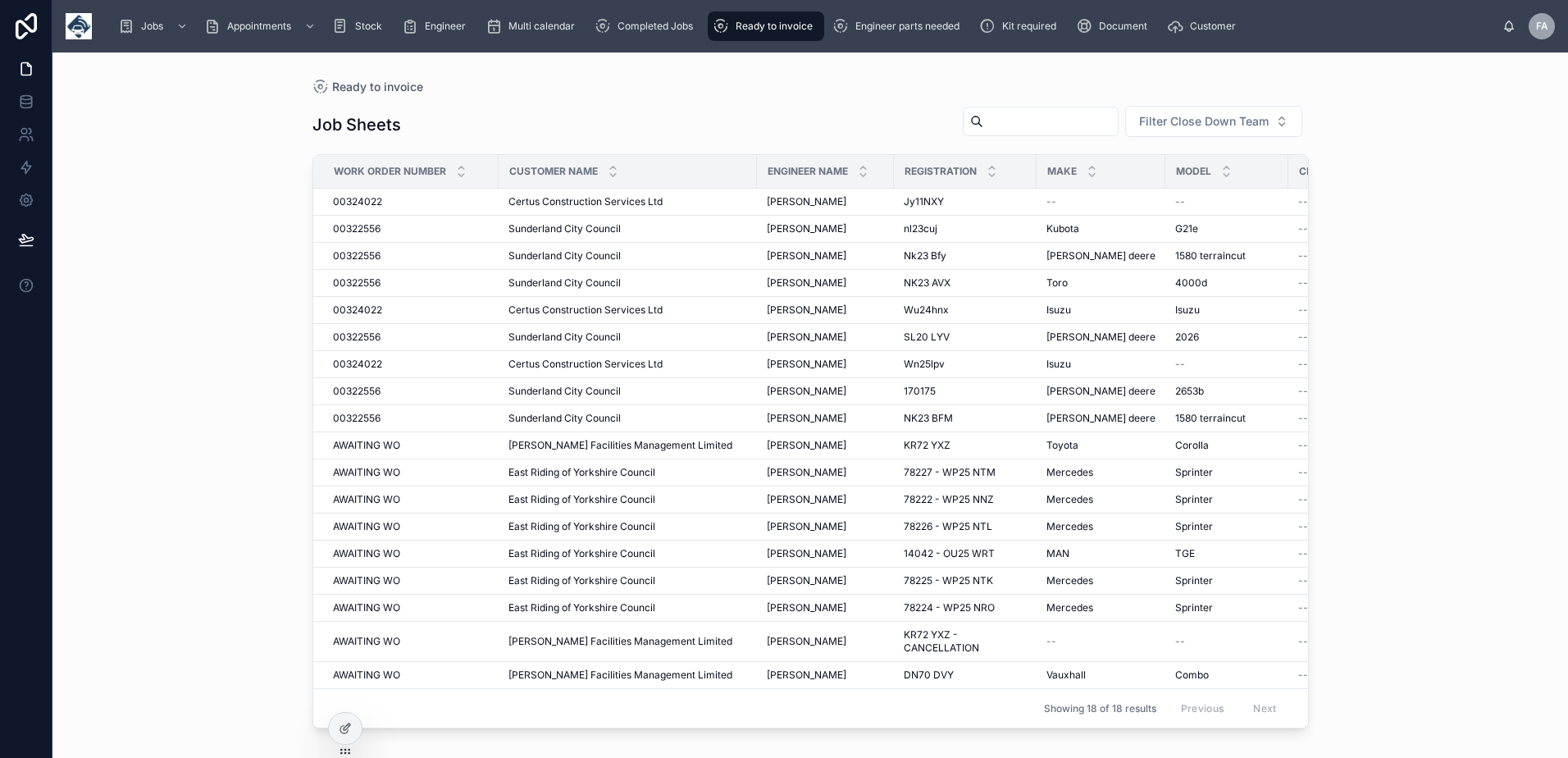
click at [776, 26] on span "Ready to invoice" at bounding box center [774, 27] width 77 height 13
click at [661, 35] on div "Completed Jobs" at bounding box center [646, 26] width 105 height 26
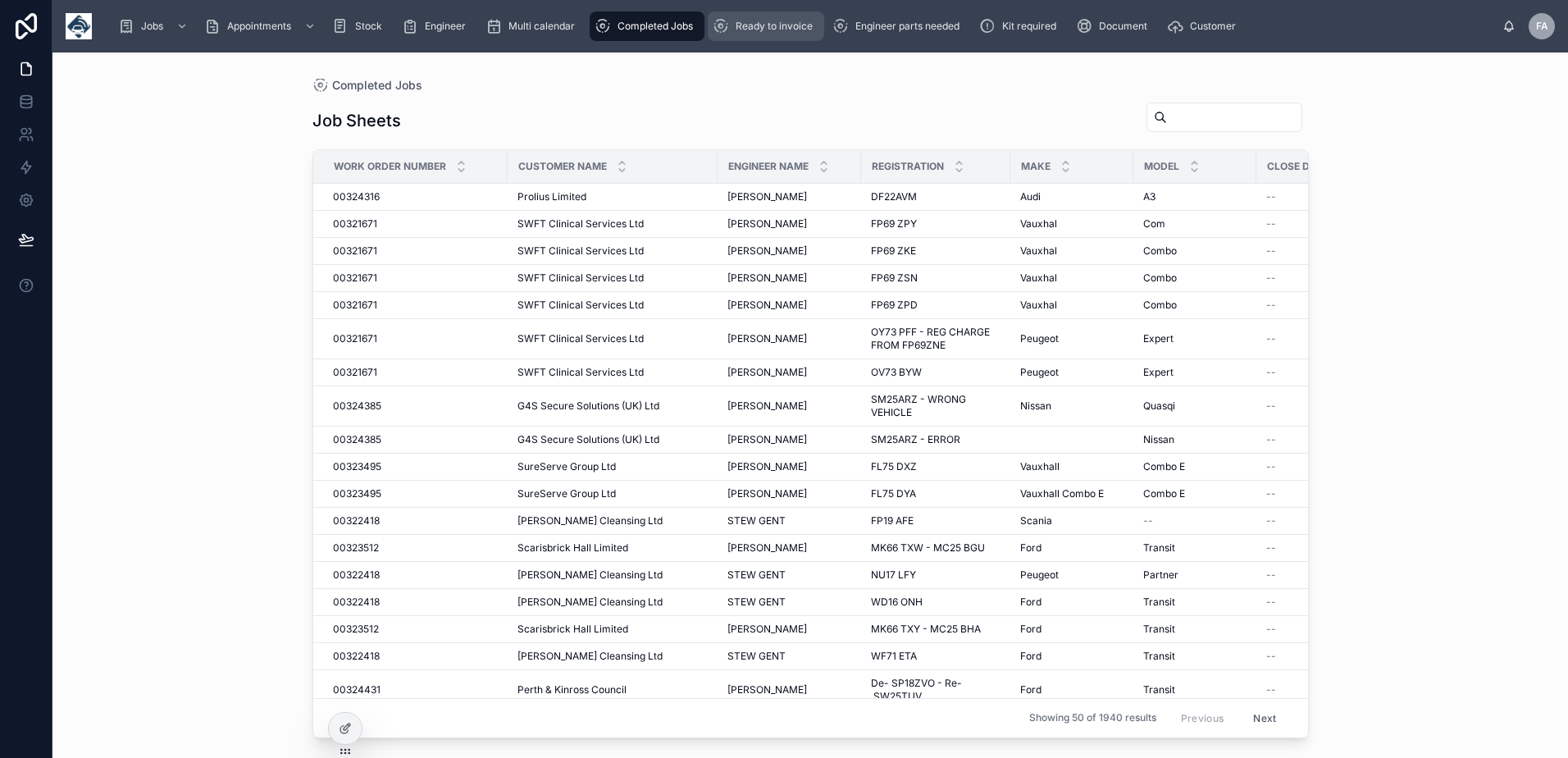
click at [760, 32] on span "Ready to invoice" at bounding box center [774, 27] width 77 height 13
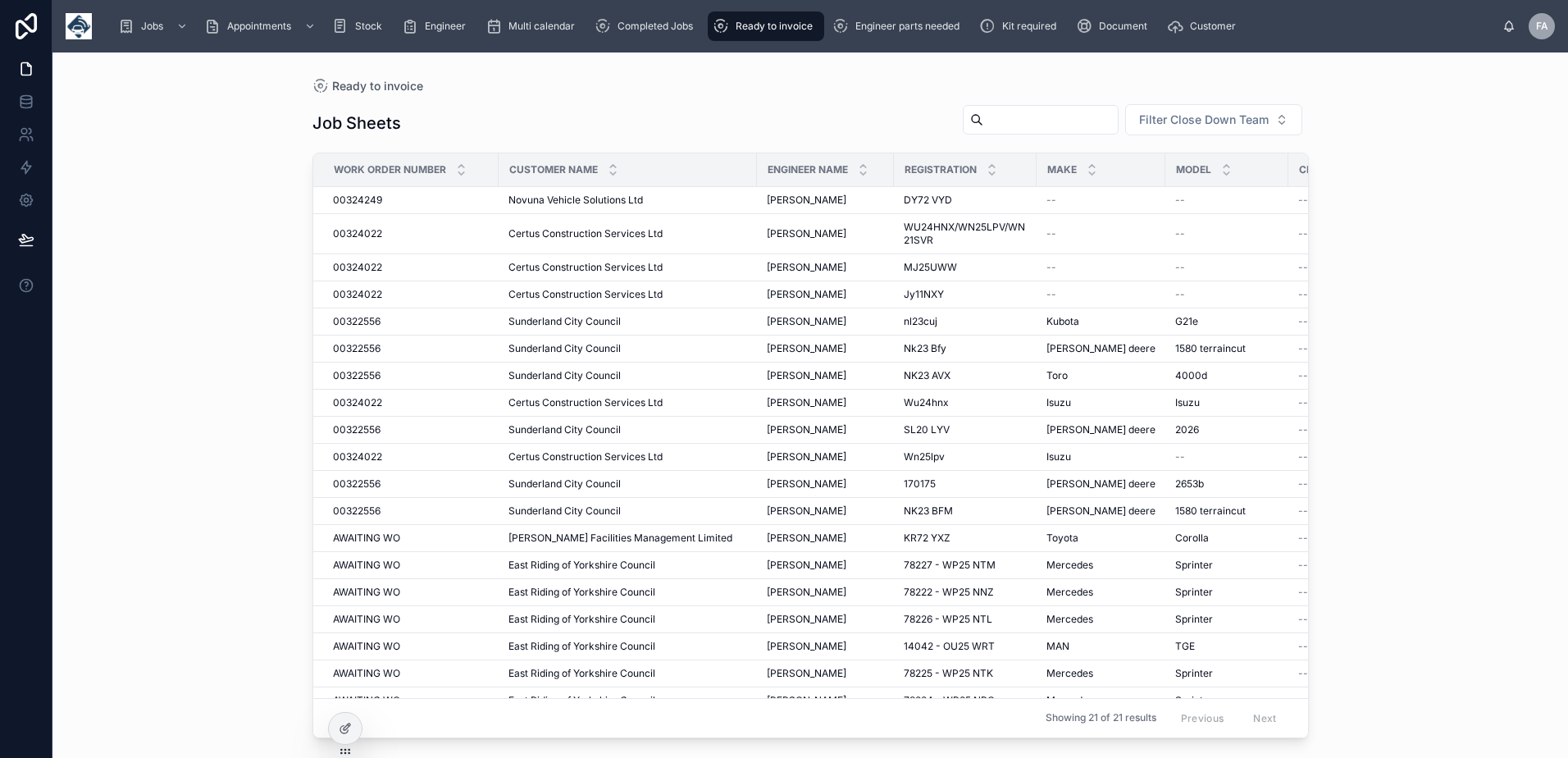
click at [793, 22] on span "Ready to invoice" at bounding box center [774, 27] width 77 height 13
click at [793, 23] on span "Ready to invoice" at bounding box center [774, 27] width 77 height 13
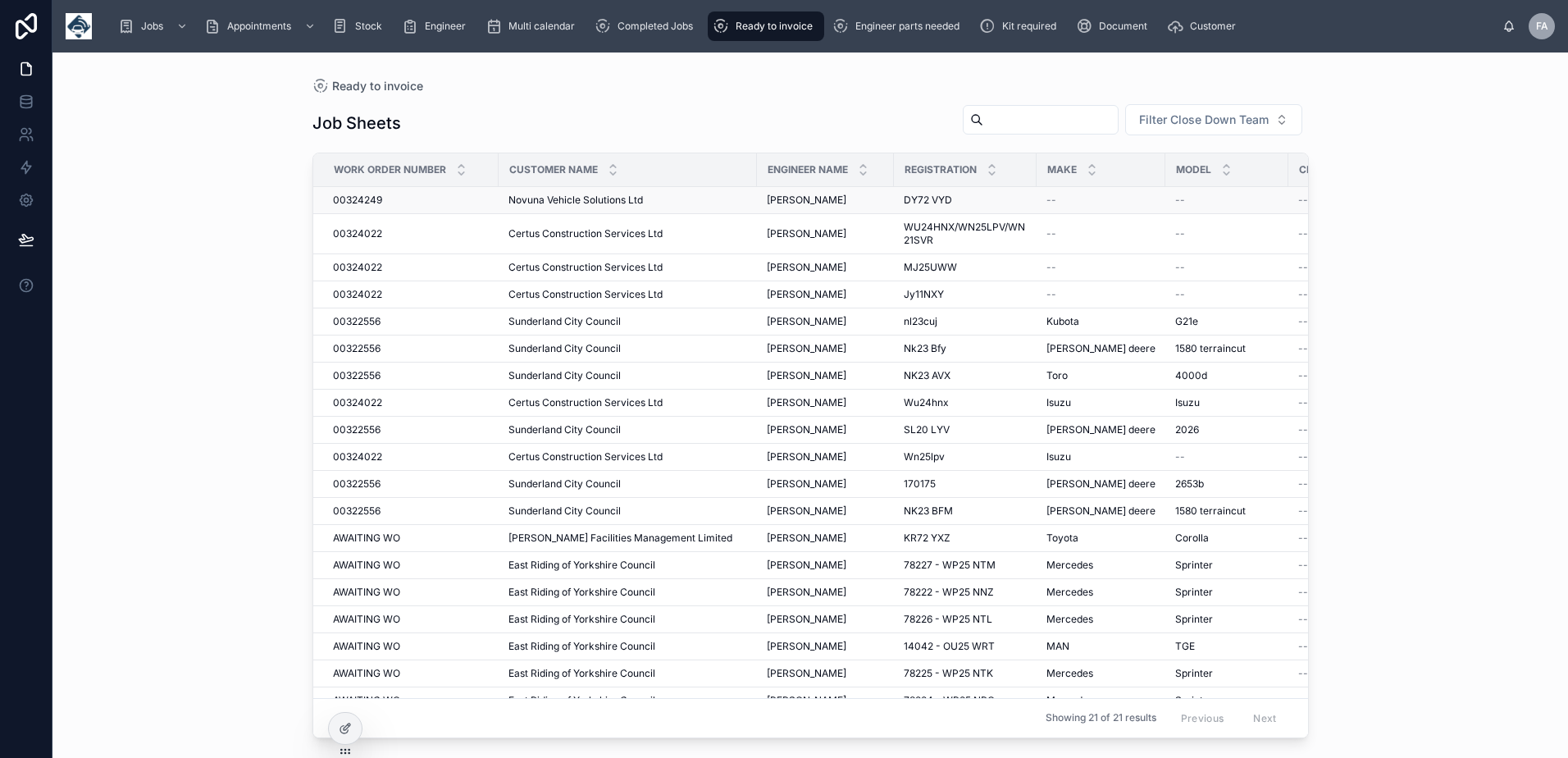
click at [351, 202] on span "00324249" at bounding box center [357, 200] width 49 height 13
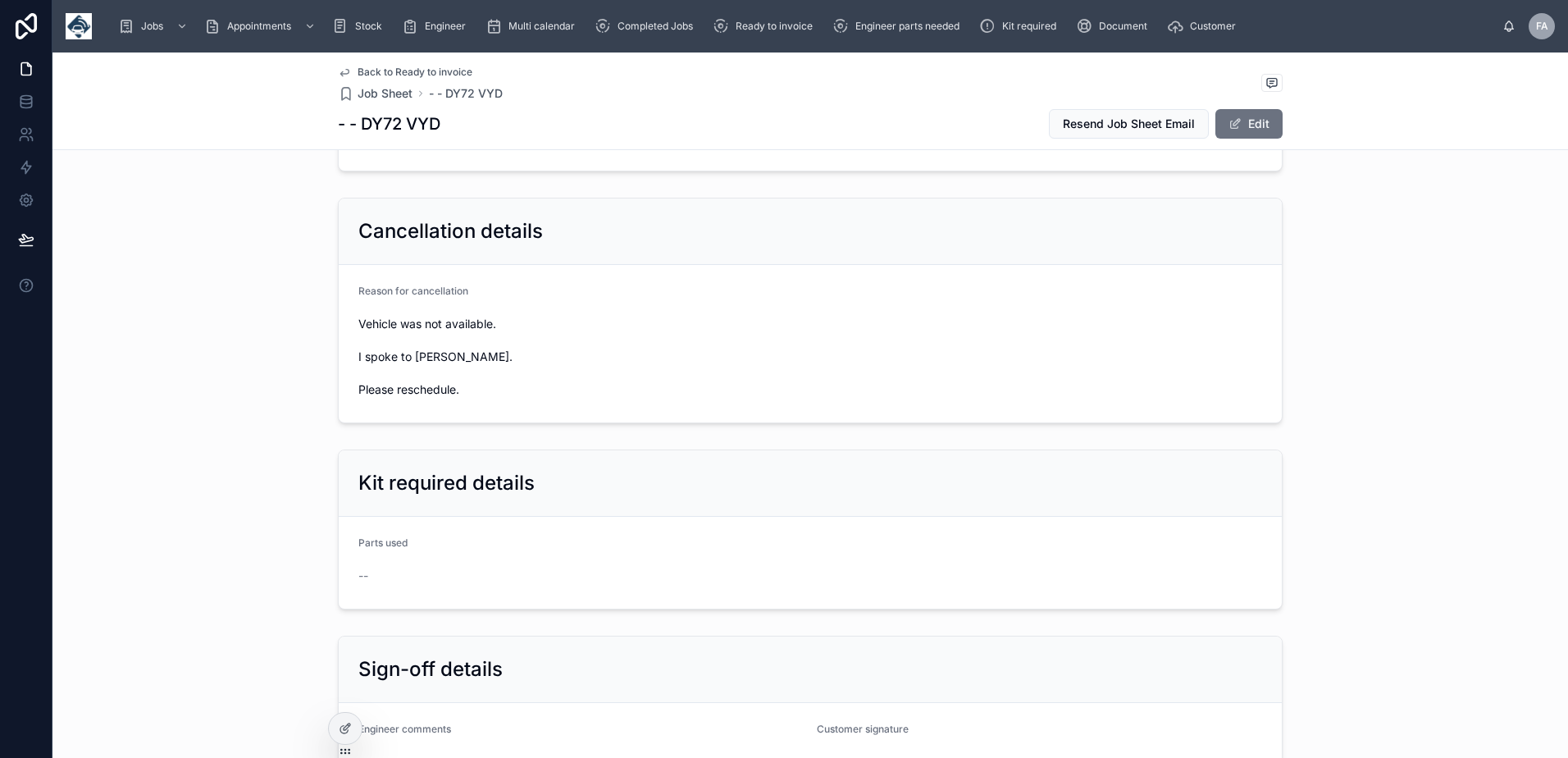
scroll to position [574, 0]
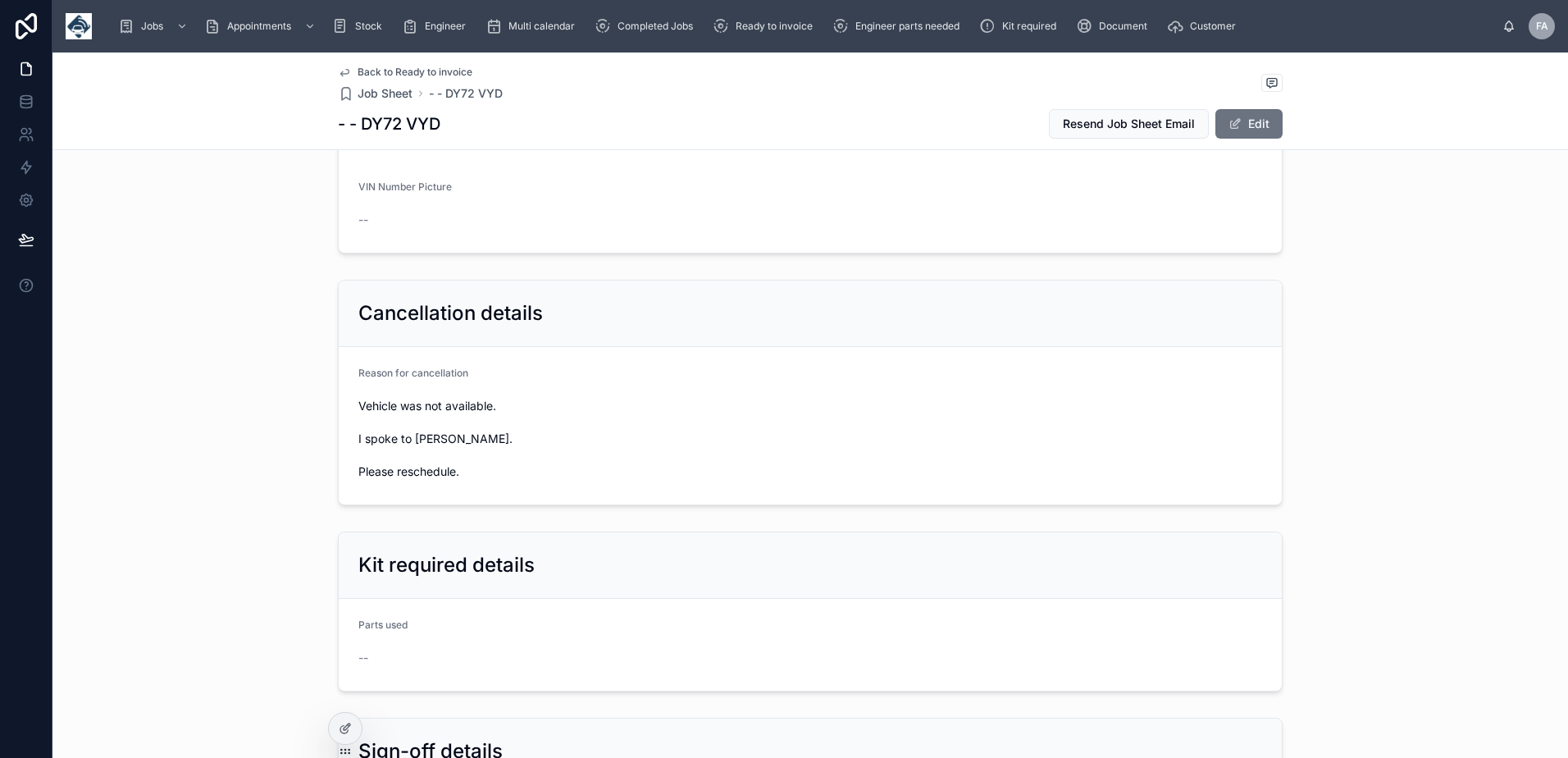
drag, startPoint x: 351, startPoint y: 128, endPoint x: 445, endPoint y: 131, distance: 94.0
click at [445, 131] on div "- - DY72 VYD Resend Job Sheet Email Edit" at bounding box center [810, 123] width 945 height 31
copy h1 "DY72 VYD"
drag, startPoint x: 350, startPoint y: 400, endPoint x: 469, endPoint y: 472, distance: 139.1
click at [469, 472] on form "Reason for cancellation Vehicle was not available. I spoke to Alice. Please res…" at bounding box center [810, 426] width 943 height 157
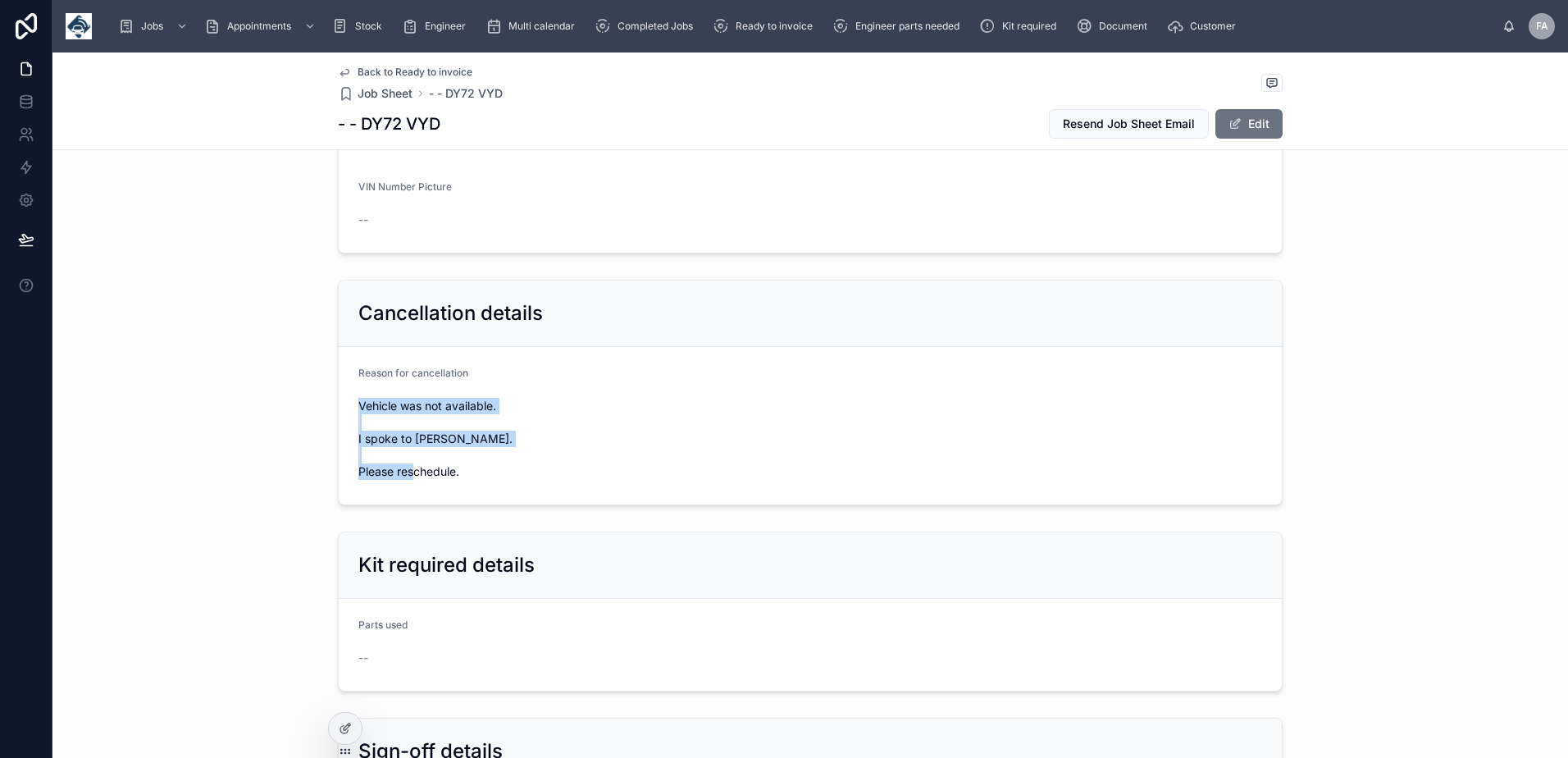
copy span "Vehicle was not available. I spoke to Alice. Please reschedule."
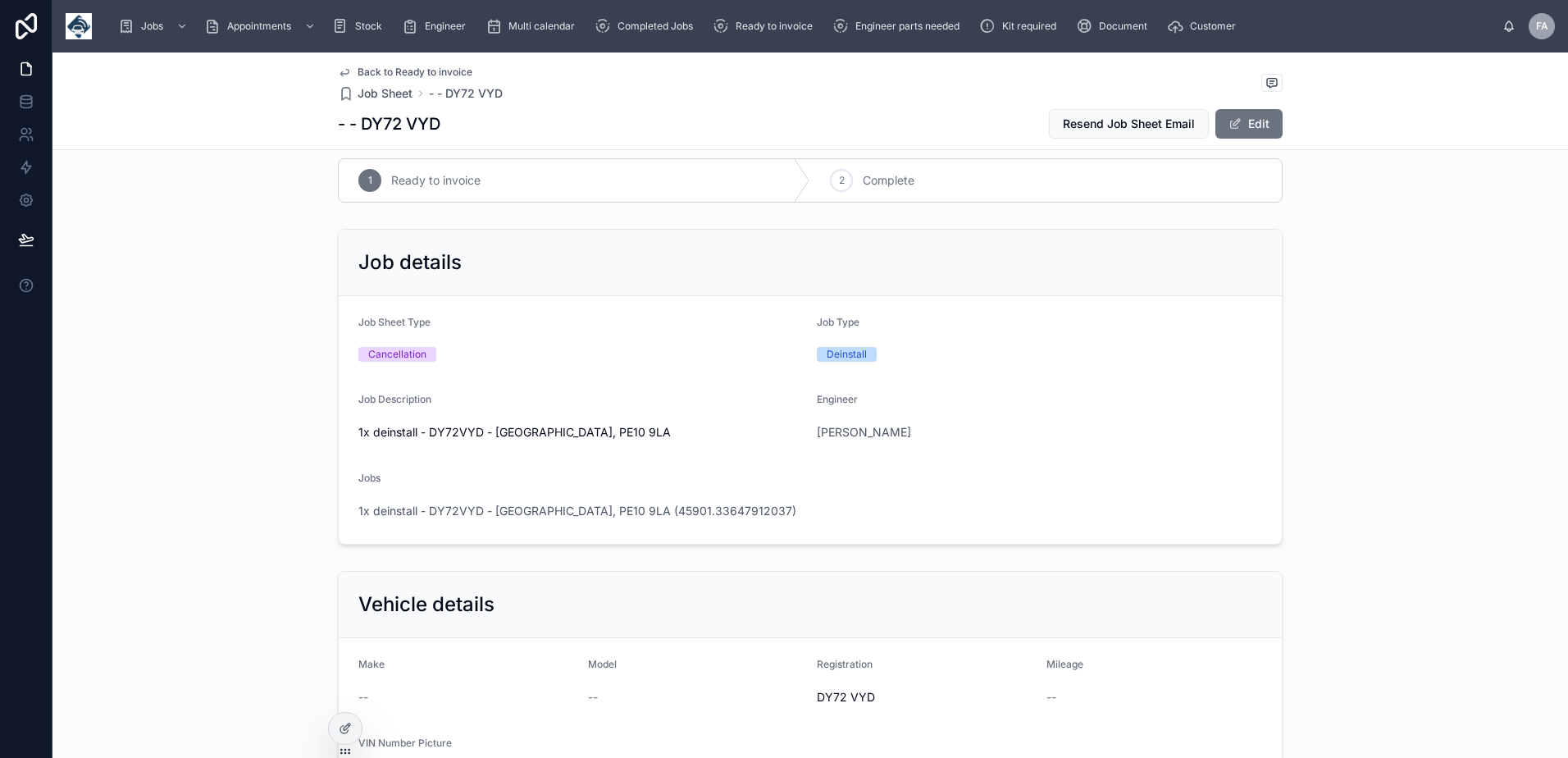
scroll to position [0, 0]
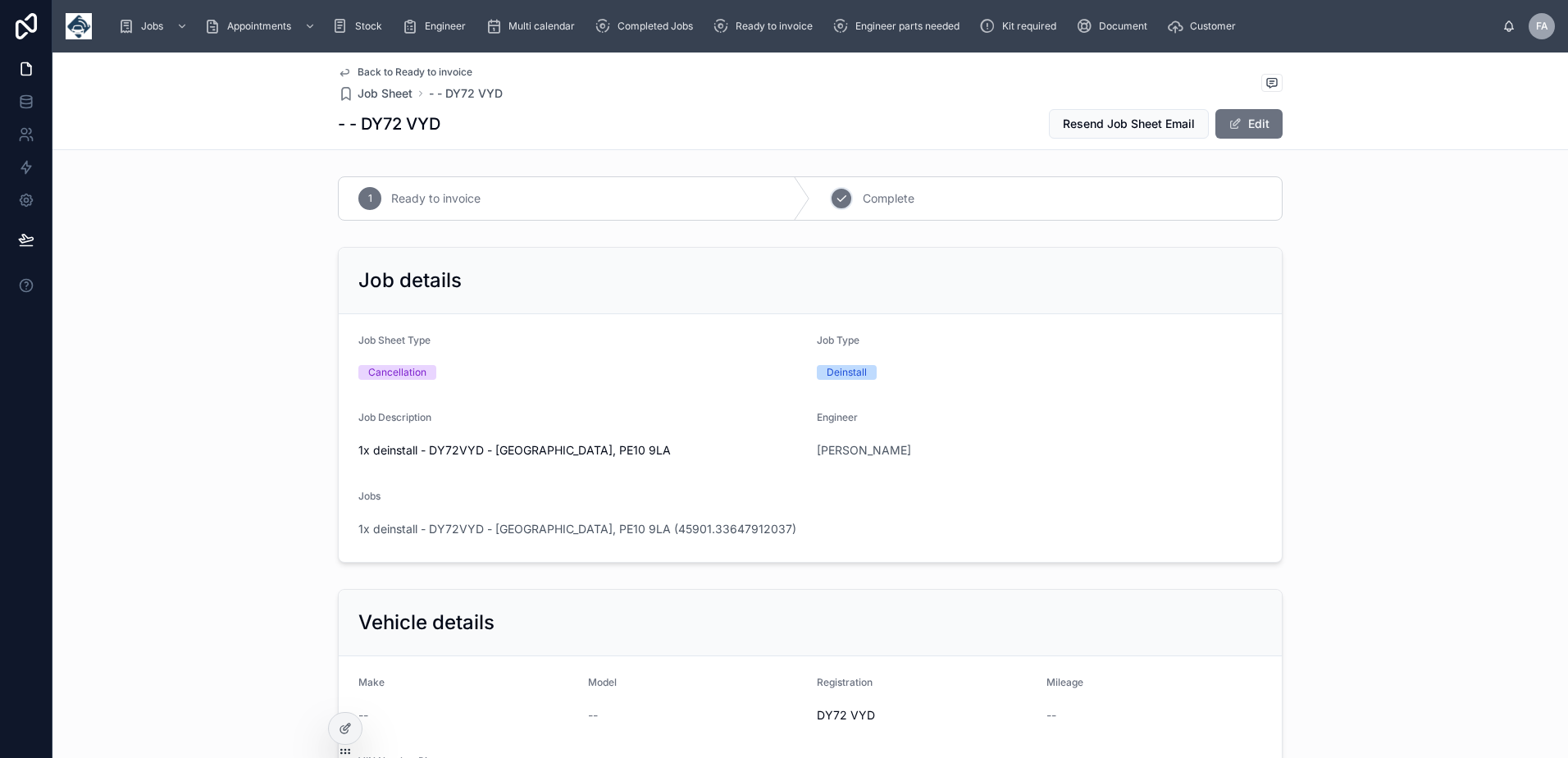
click at [839, 202] on icon at bounding box center [842, 198] width 13 height 13
click at [653, 532] on span "1x deinstall - DY72VYD - Bourne, PE10 9LA (45901.33647912037)" at bounding box center [576, 529] width 438 height 17
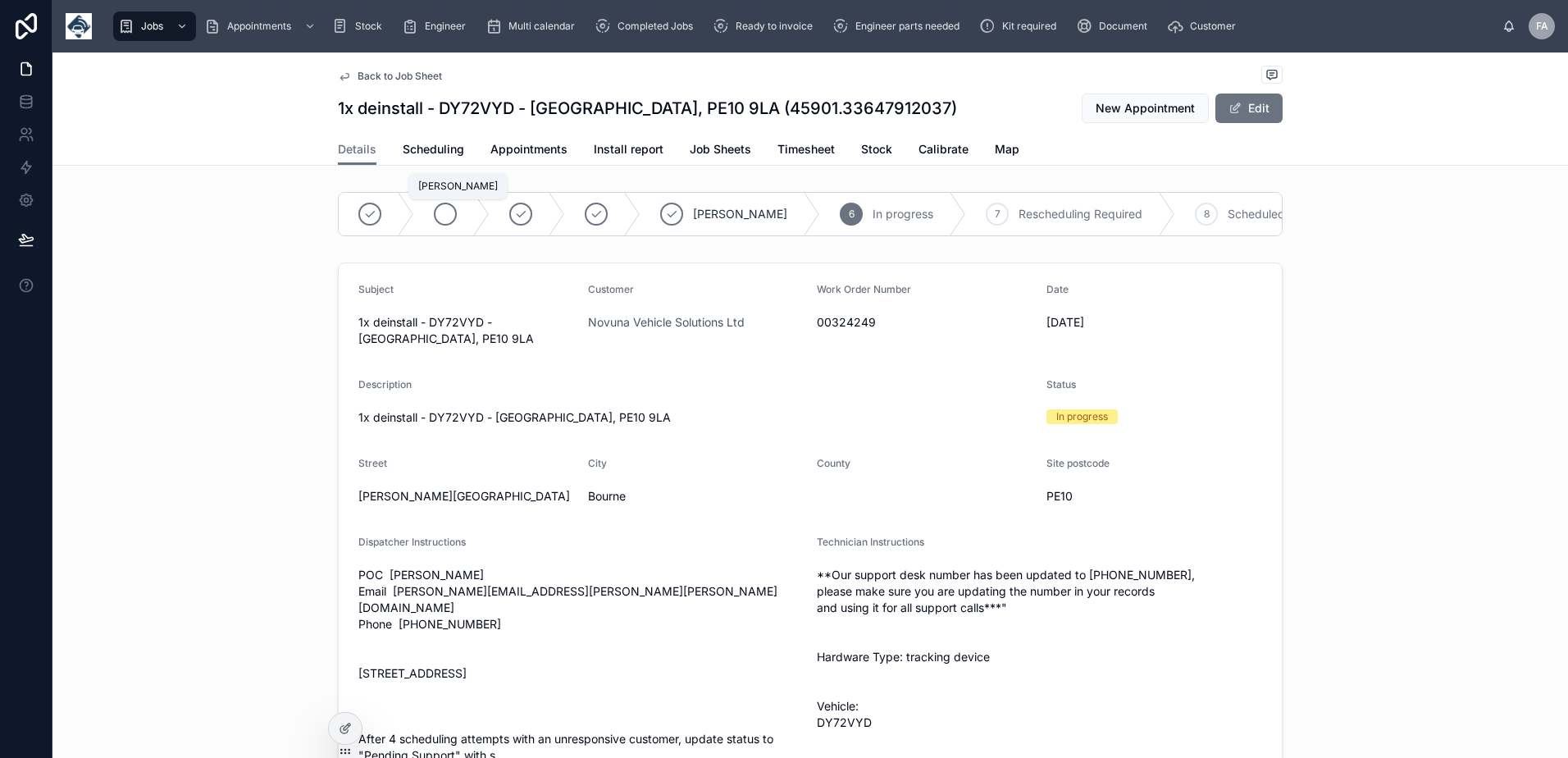
click at [438, 215] on icon at bounding box center [445, 214] width 13 height 13
click at [505, 148] on span "Appointments" at bounding box center [529, 150] width 77 height 17
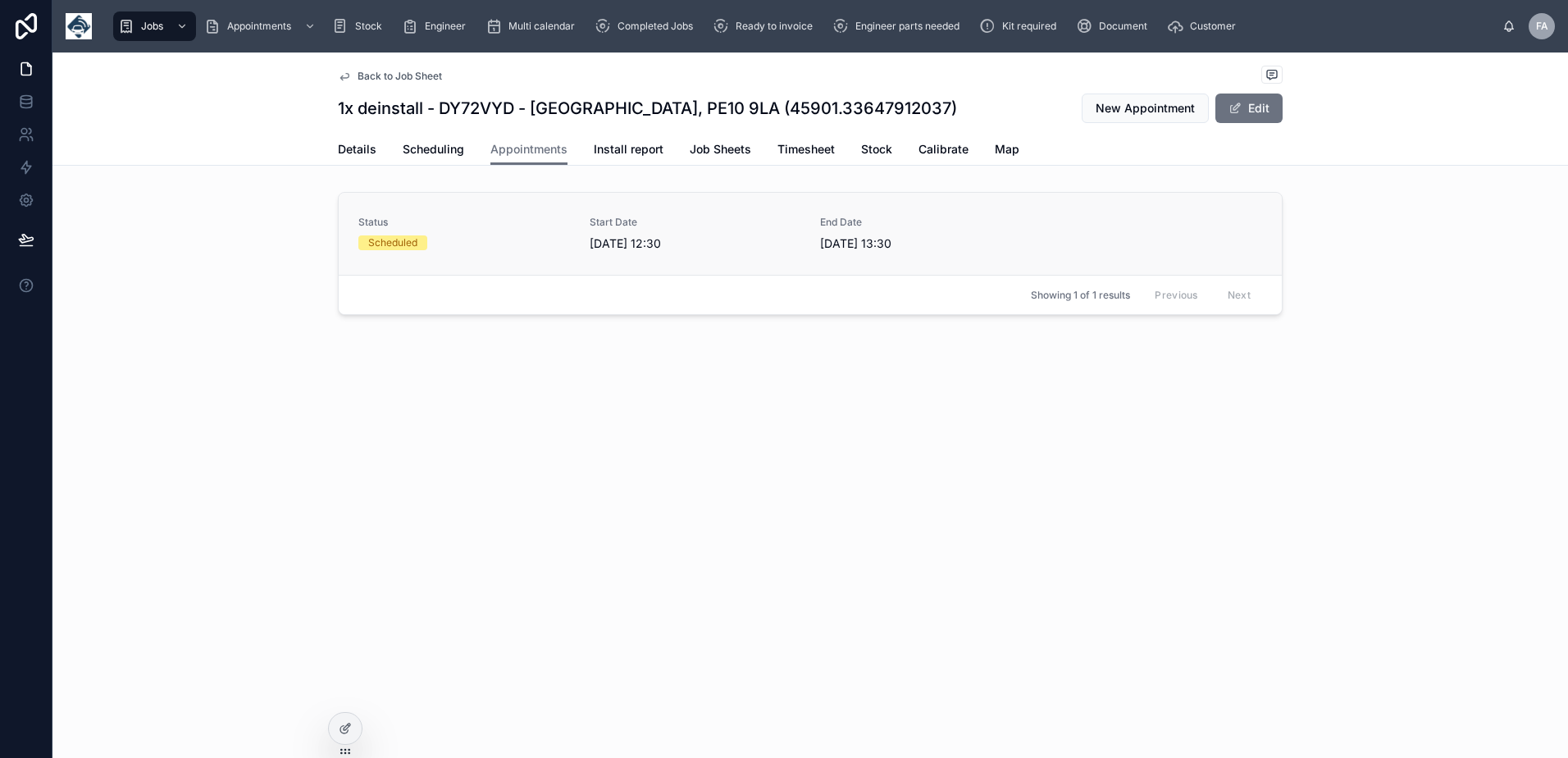
click at [508, 241] on div "Scheduled" at bounding box center [464, 243] width 212 height 15
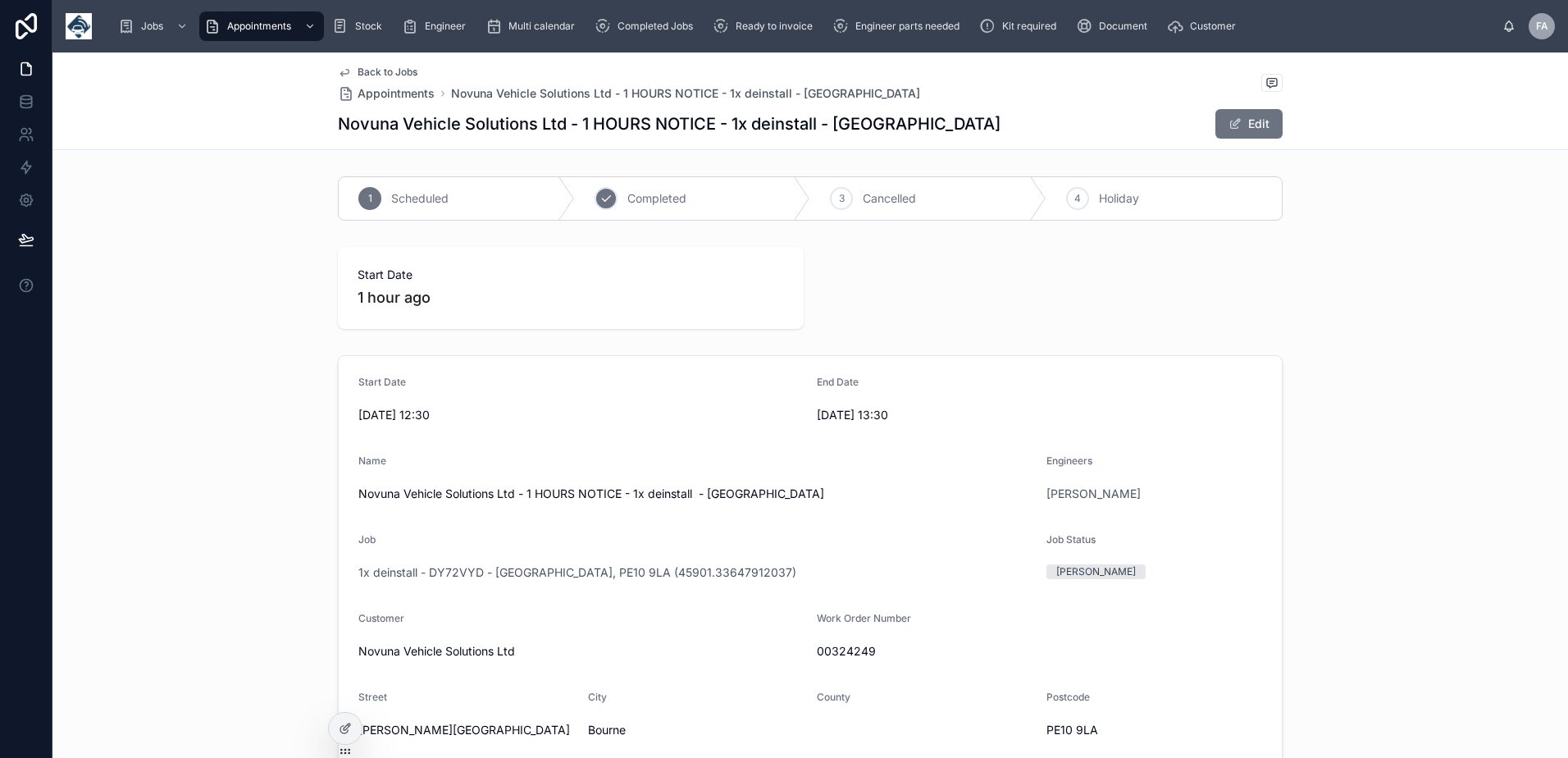
click at [603, 203] on icon at bounding box center [606, 198] width 13 height 13
click at [758, 29] on span "Ready to invoice" at bounding box center [774, 27] width 77 height 13
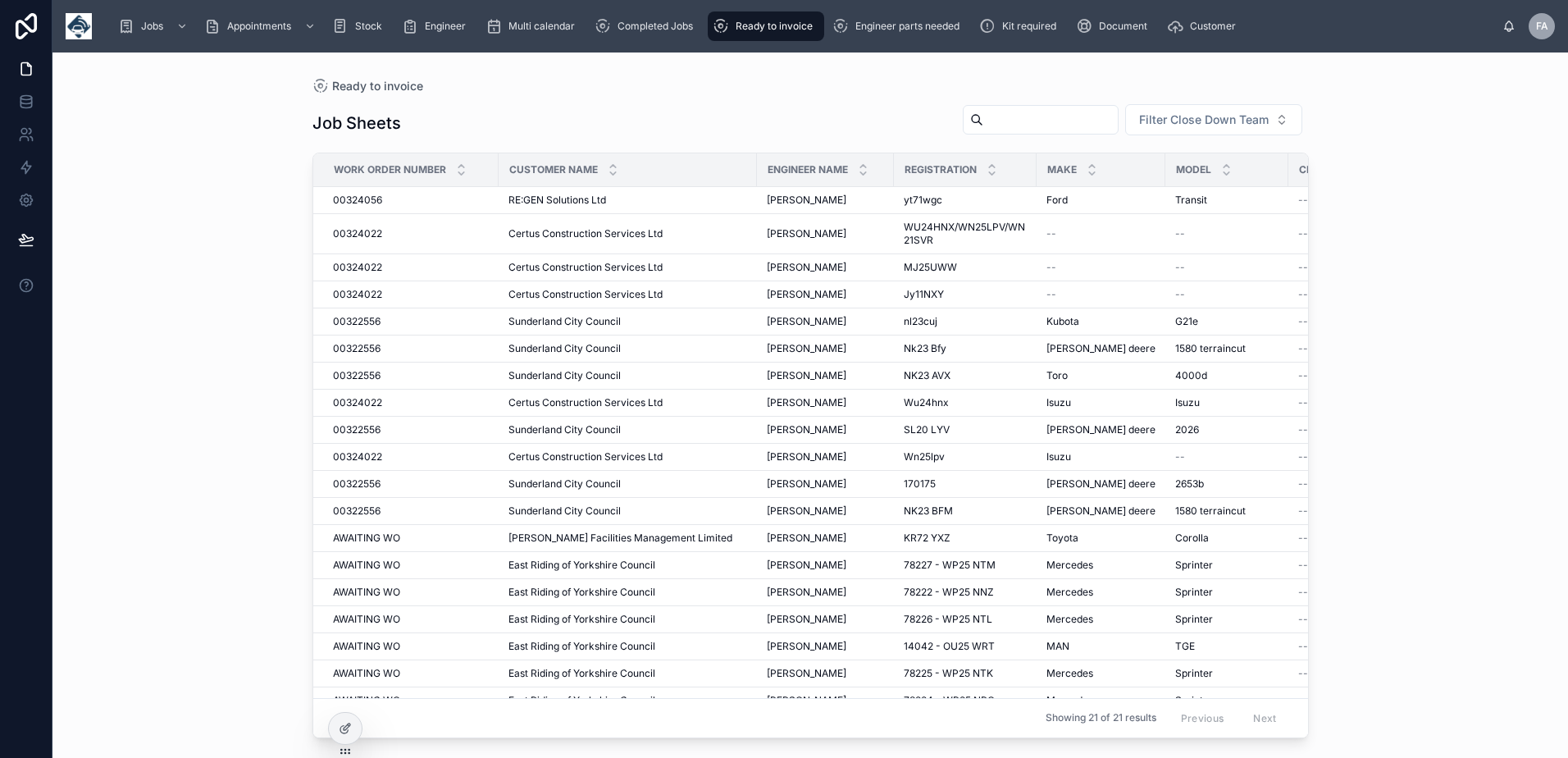
click at [745, 33] on div "Ready to invoice" at bounding box center [766, 26] width 106 height 26
click at [668, 32] on span "Completed Jobs" at bounding box center [655, 27] width 75 height 13
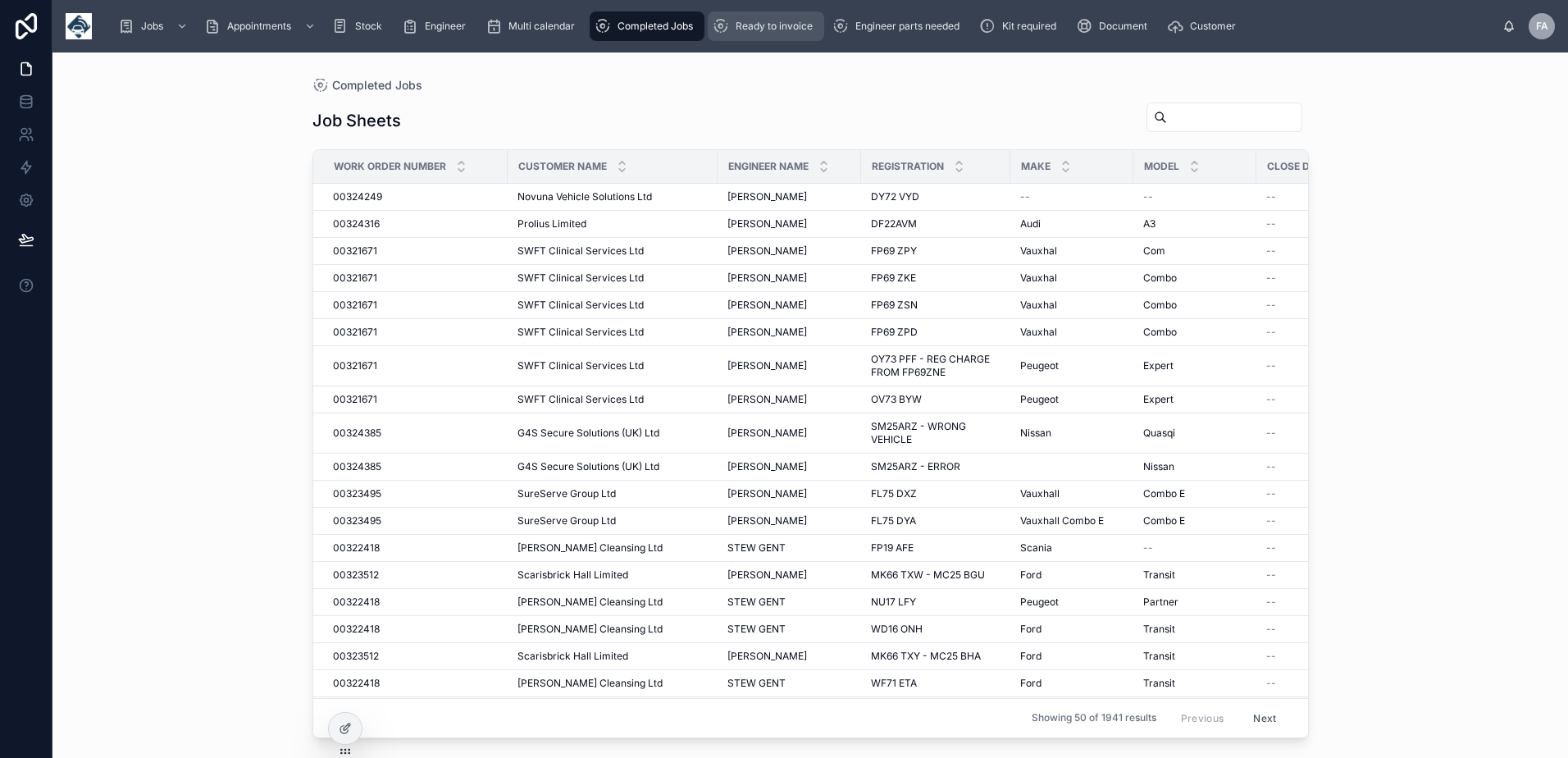
click at [763, 30] on span "Ready to invoice" at bounding box center [774, 27] width 77 height 13
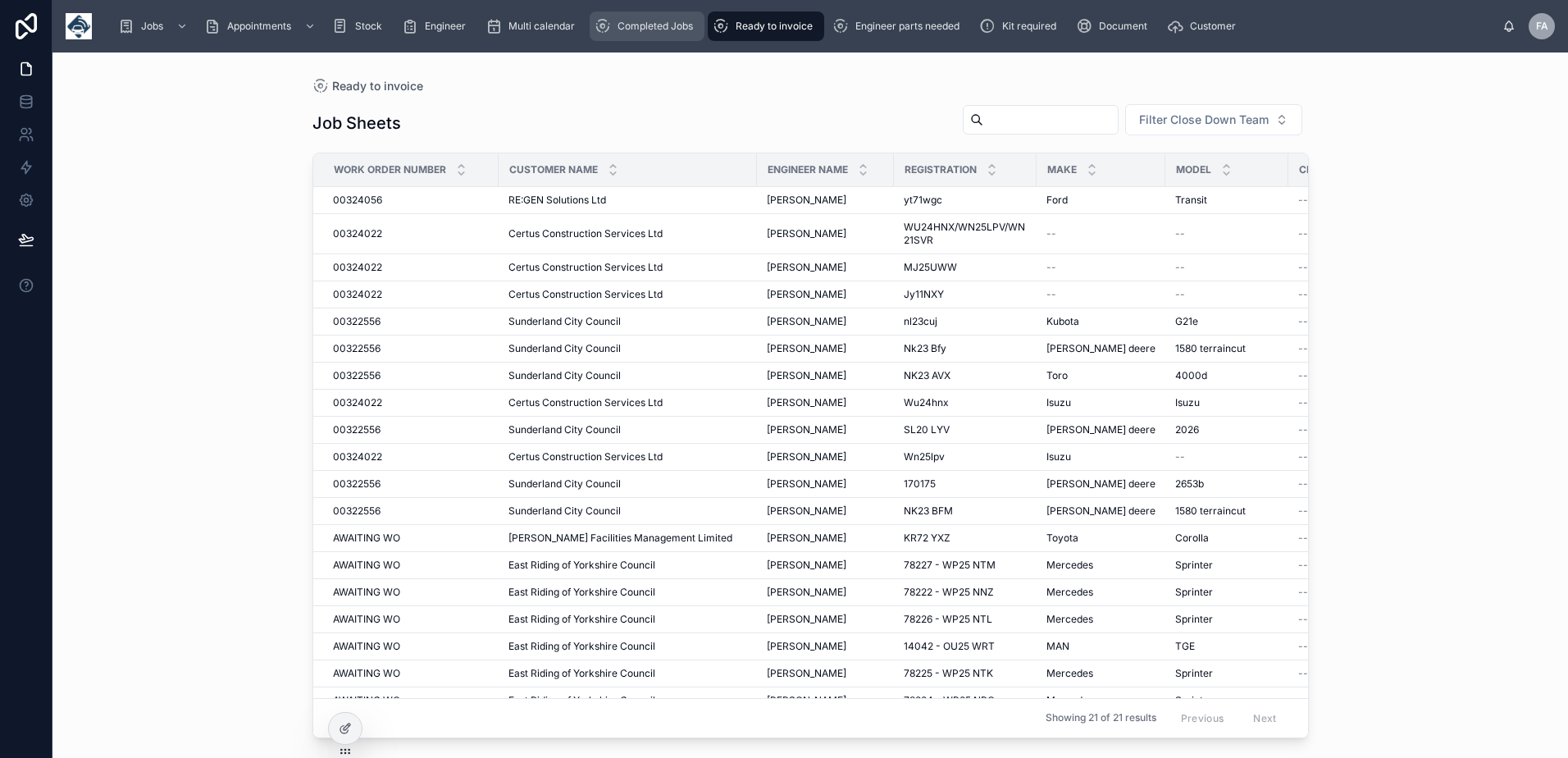
click at [655, 25] on span "Completed Jobs" at bounding box center [655, 27] width 75 height 13
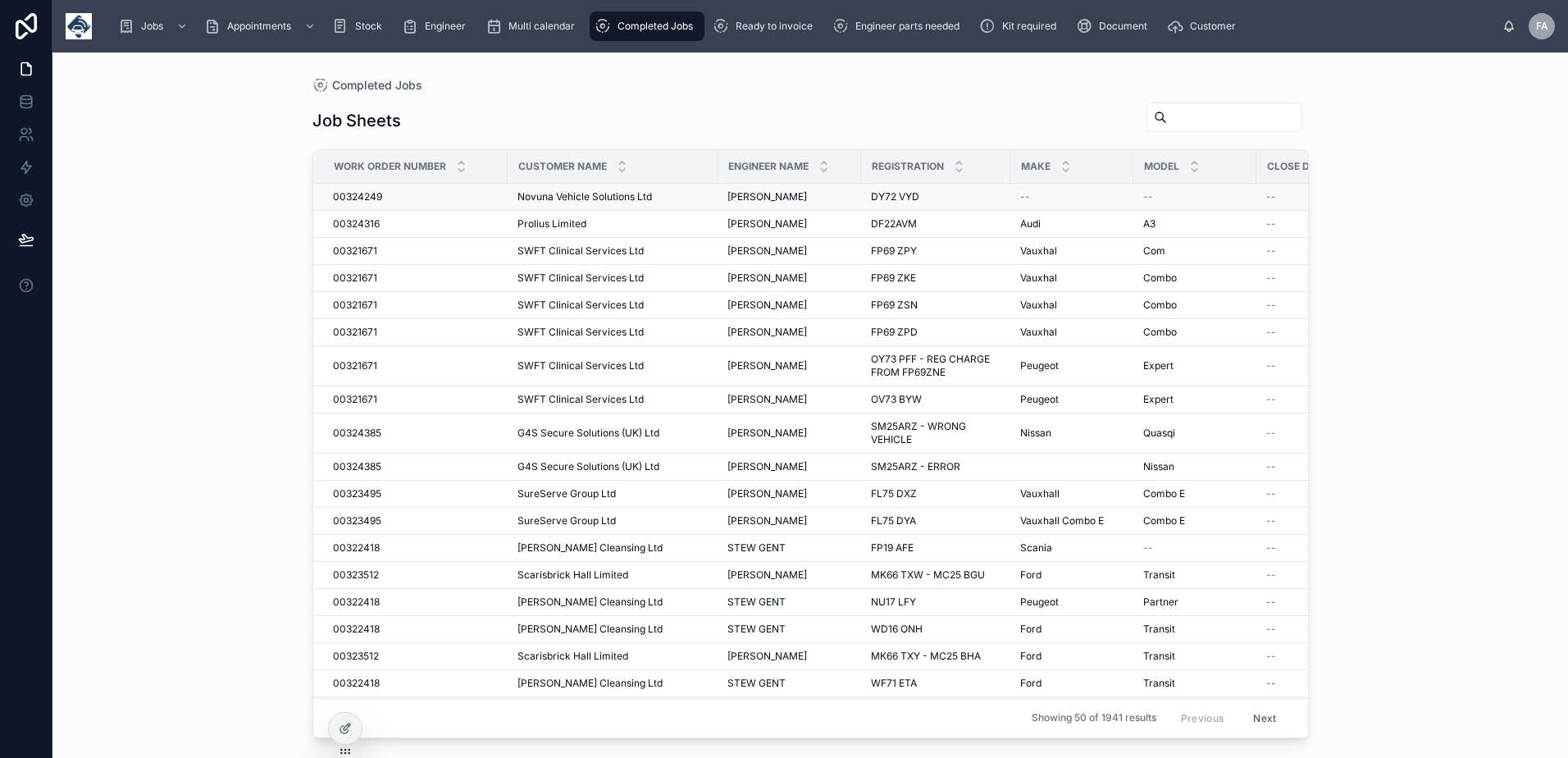
click at [351, 192] on span "00324249" at bounding box center [357, 197] width 49 height 13
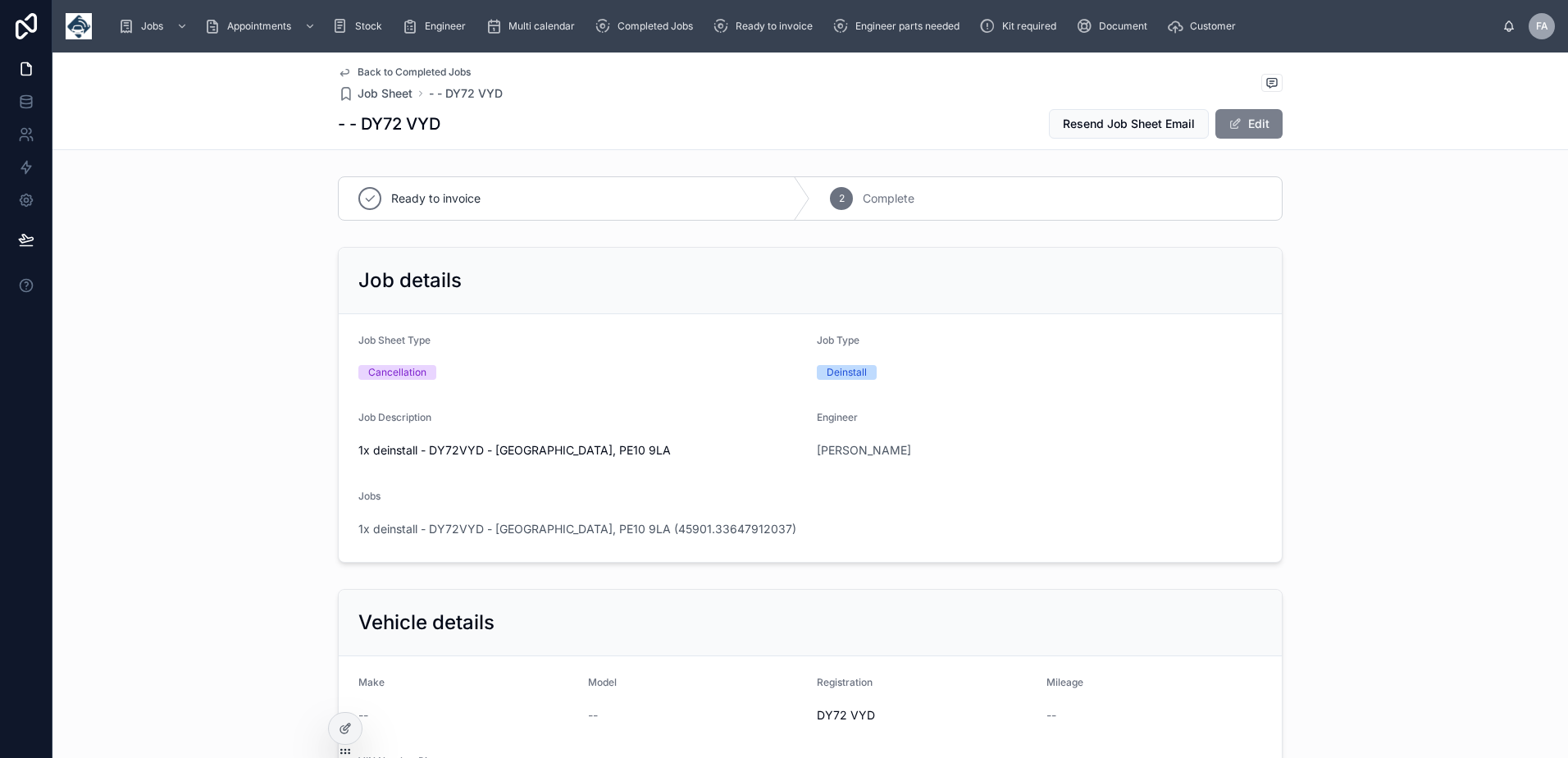
click at [1261, 126] on button "Edit" at bounding box center [1248, 123] width 67 height 29
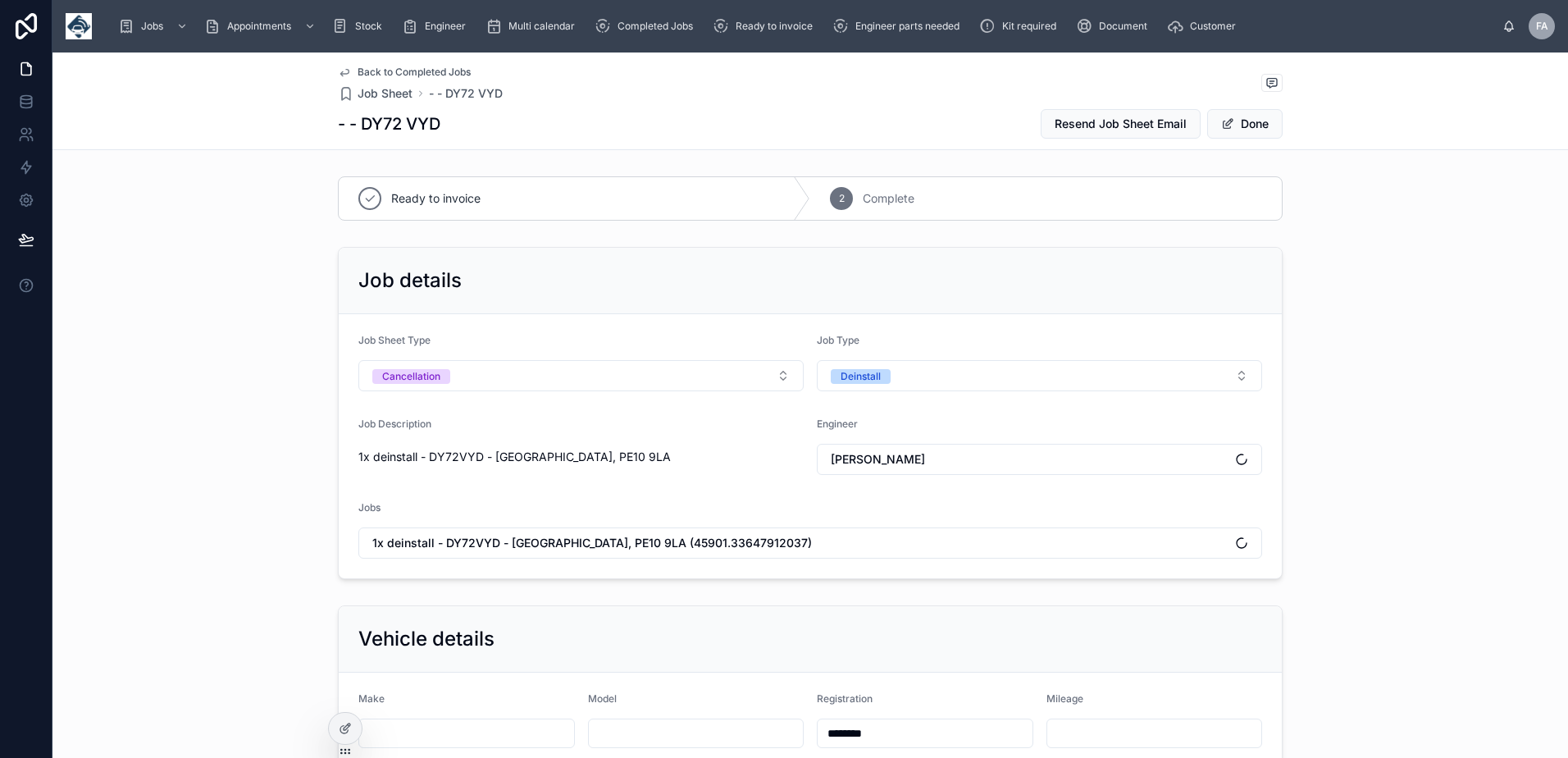
click at [939, 735] on input "********" at bounding box center [925, 732] width 215 height 23
type input "**********"
click at [1267, 129] on span "Done" at bounding box center [1245, 123] width 75 height 29
click at [1244, 126] on button "Done" at bounding box center [1245, 123] width 75 height 29
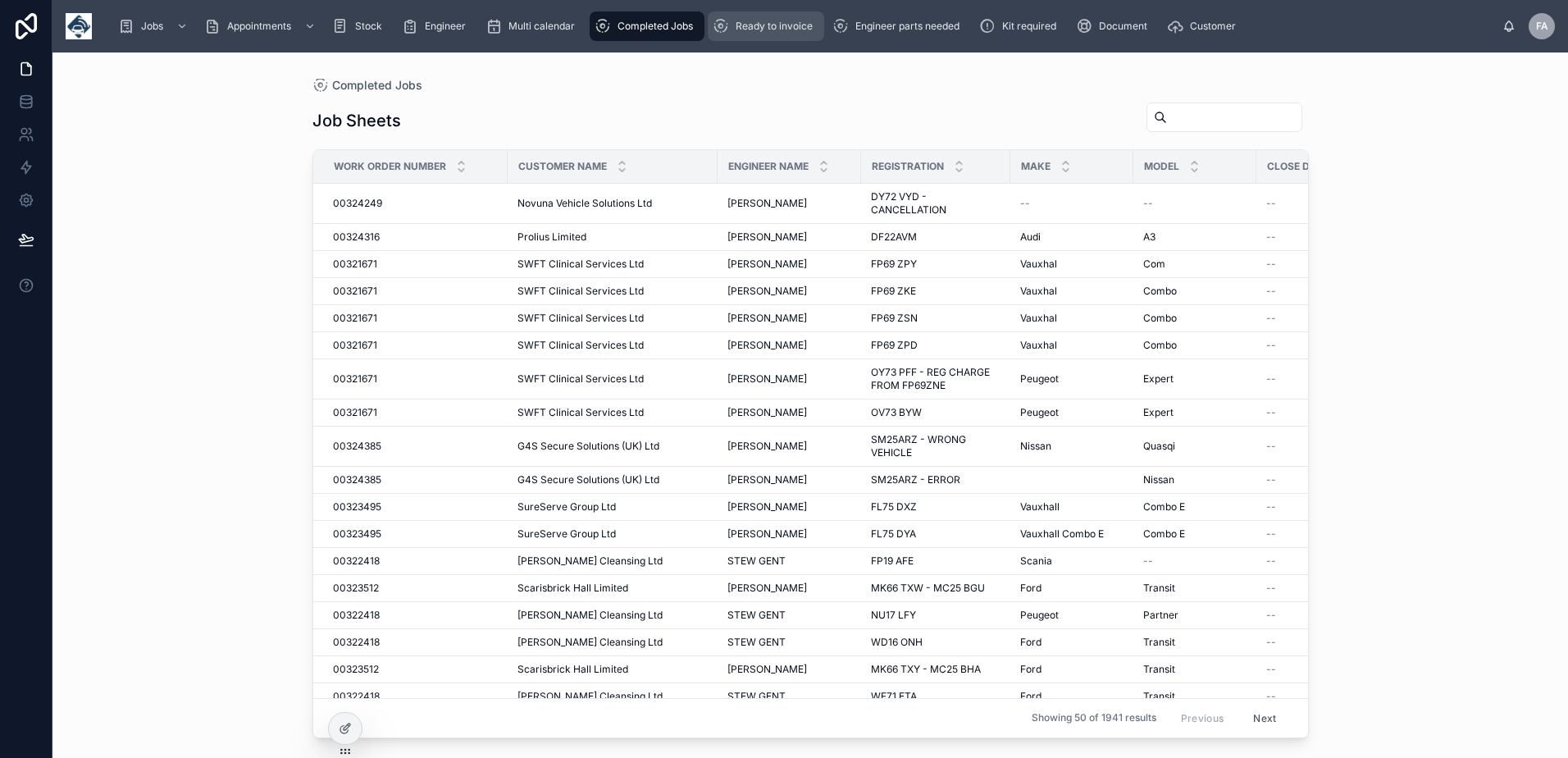
click at [761, 23] on span "Ready to invoice" at bounding box center [774, 27] width 77 height 13
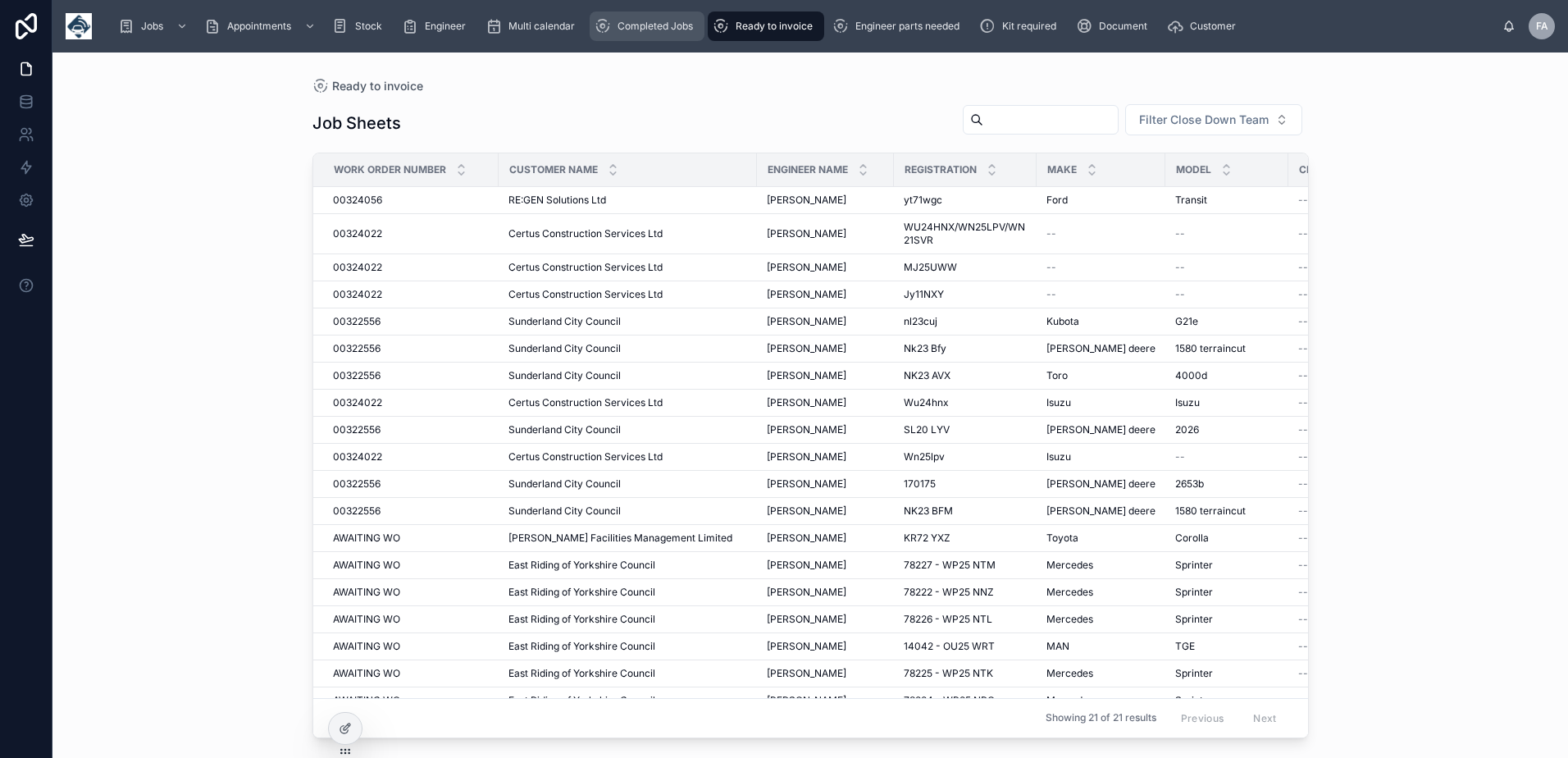
click at [693, 29] on span "Completed Jobs" at bounding box center [655, 27] width 75 height 13
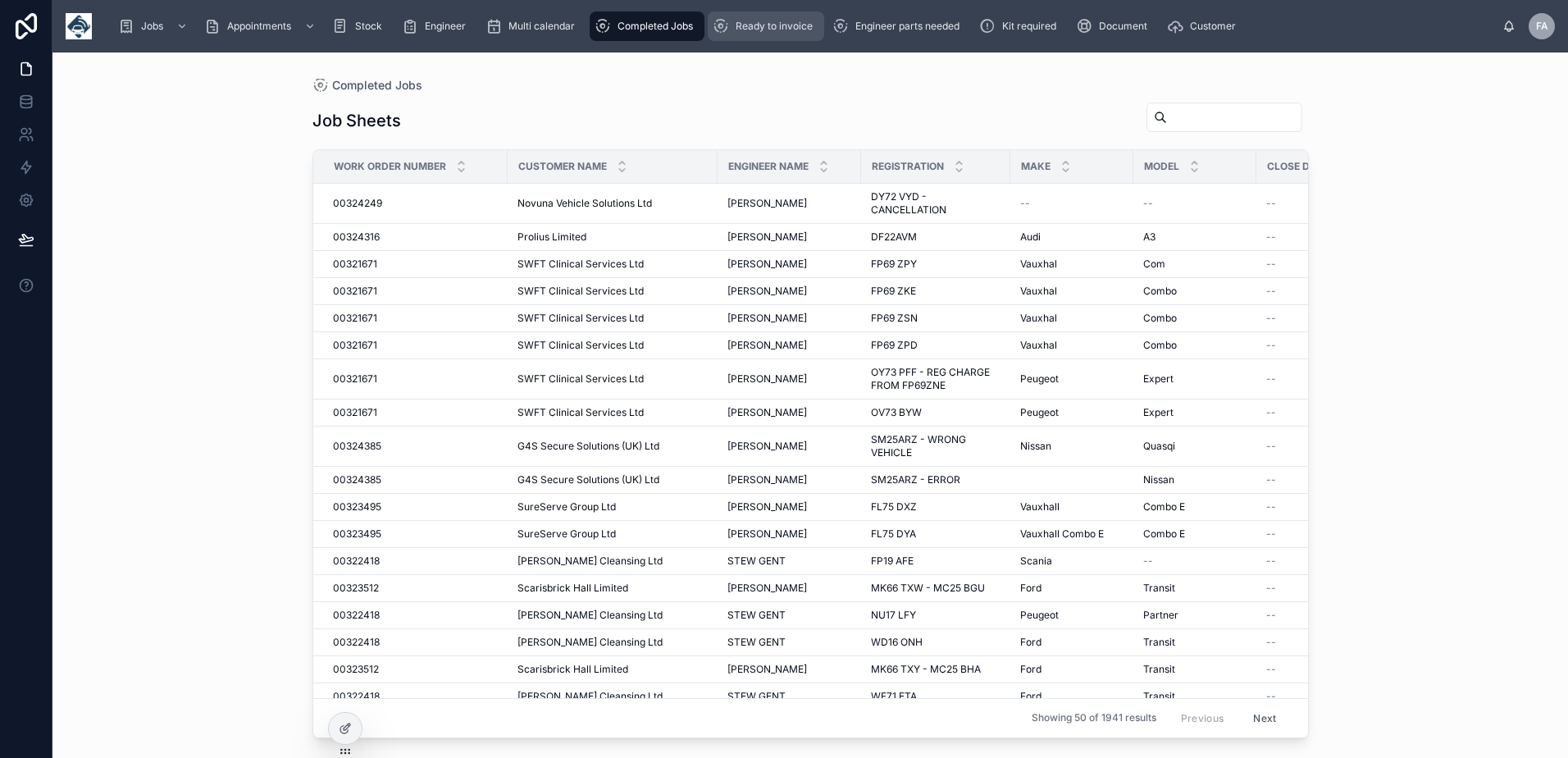
click at [747, 23] on span "Ready to invoice" at bounding box center [774, 27] width 77 height 13
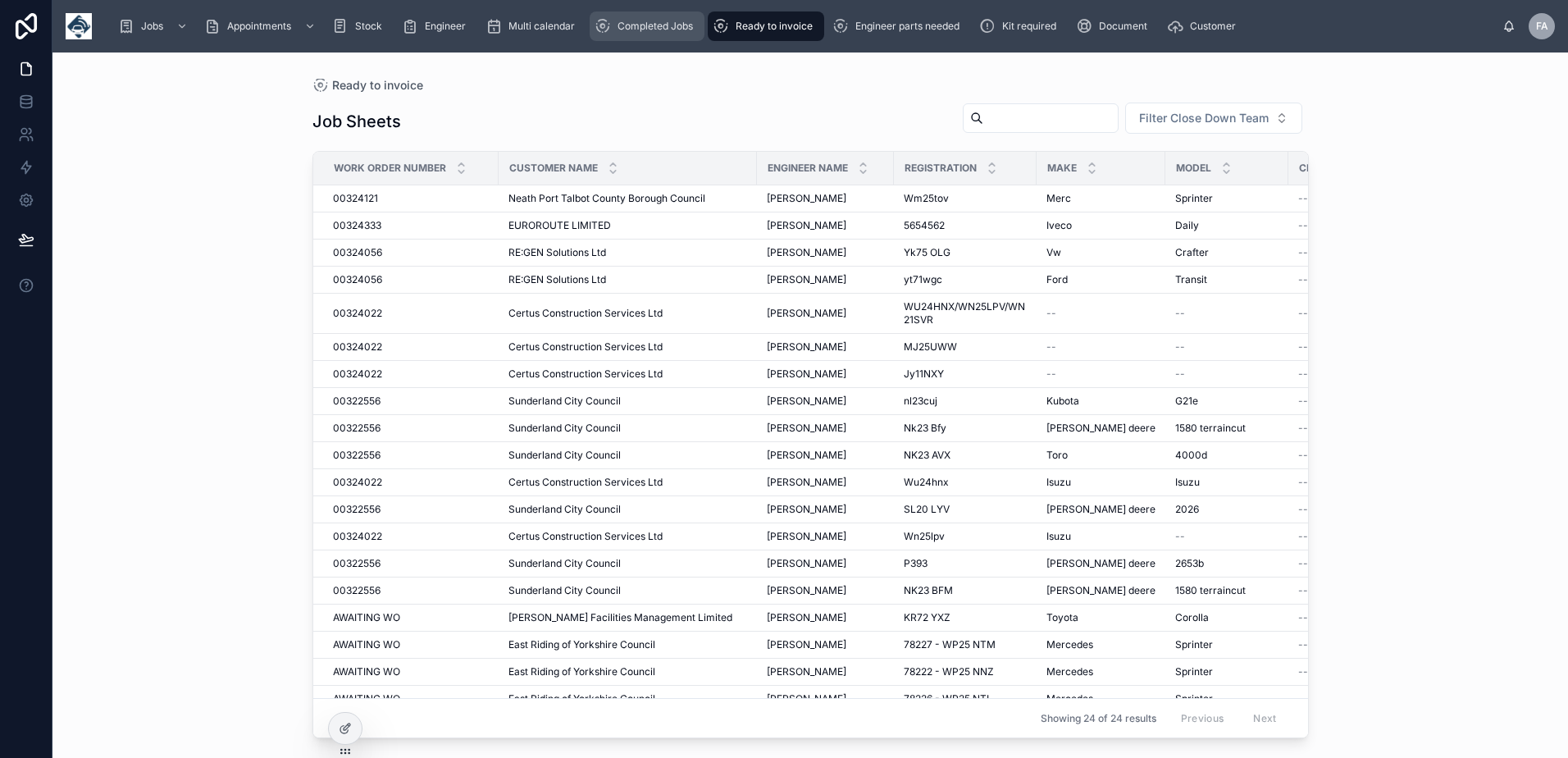
click at [660, 28] on span "Completed Jobs" at bounding box center [655, 27] width 75 height 13
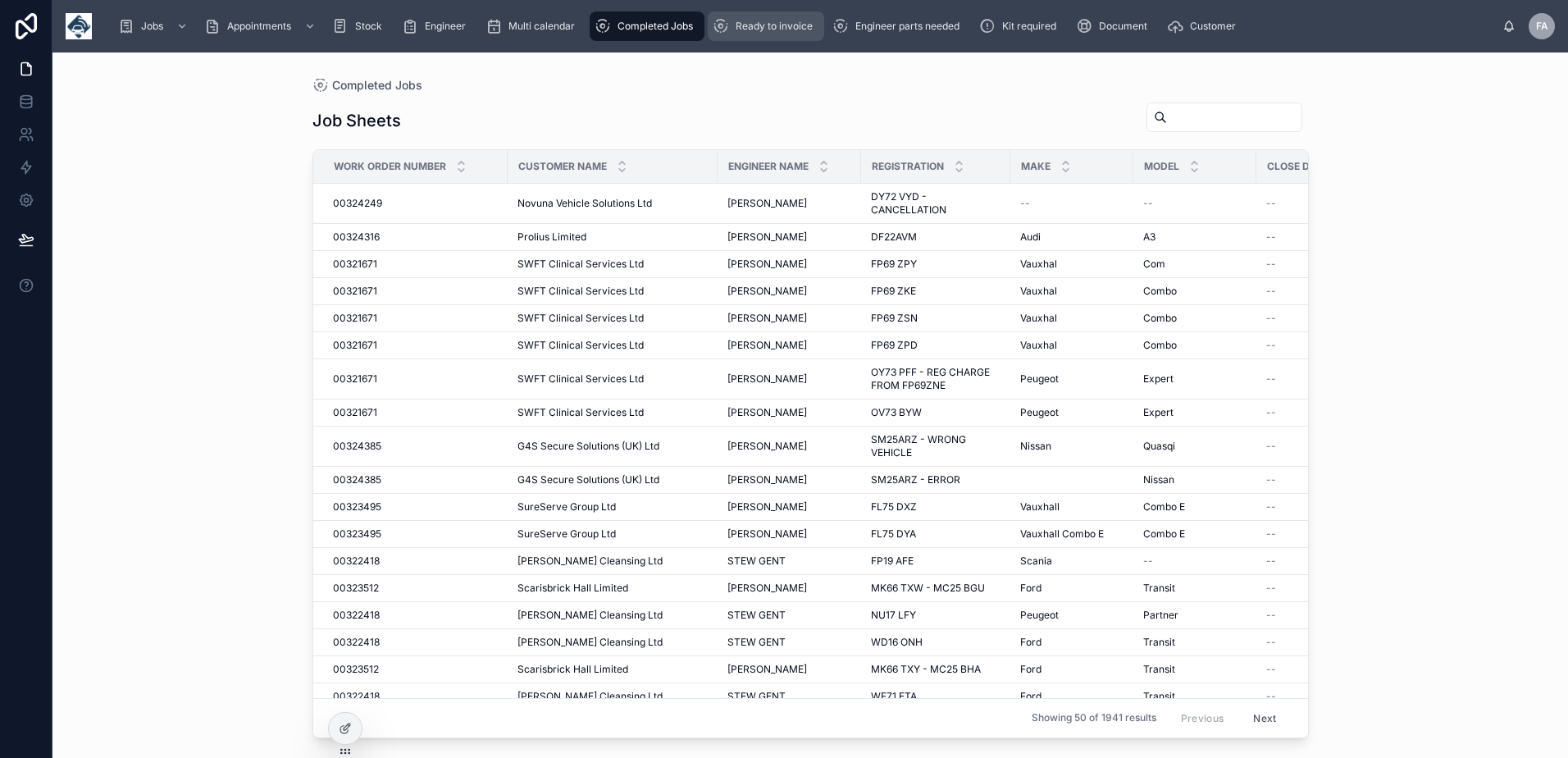
click at [760, 21] on span "Ready to invoice" at bounding box center [774, 27] width 77 height 13
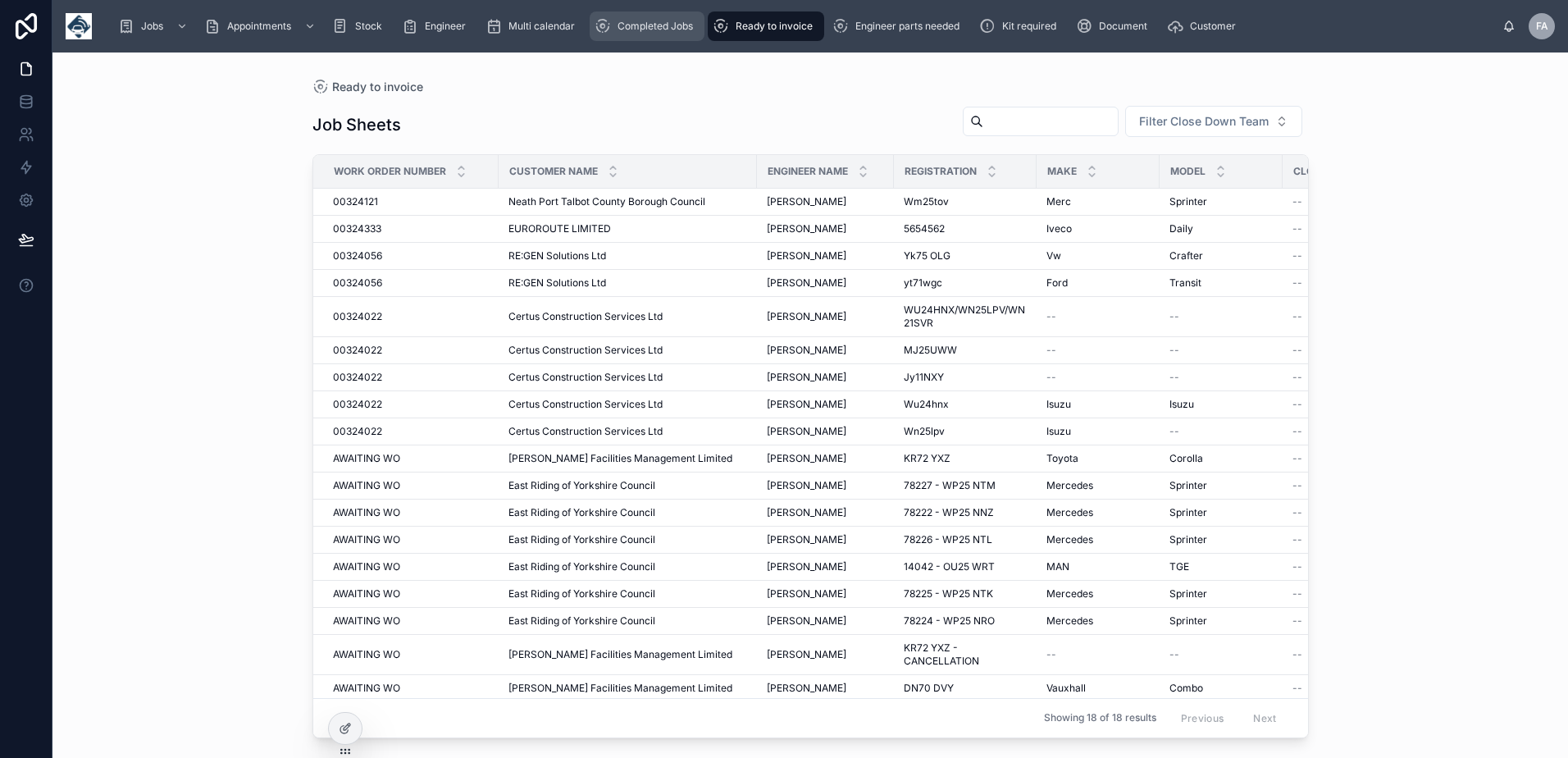
click at [655, 22] on span "Completed Jobs" at bounding box center [655, 27] width 75 height 13
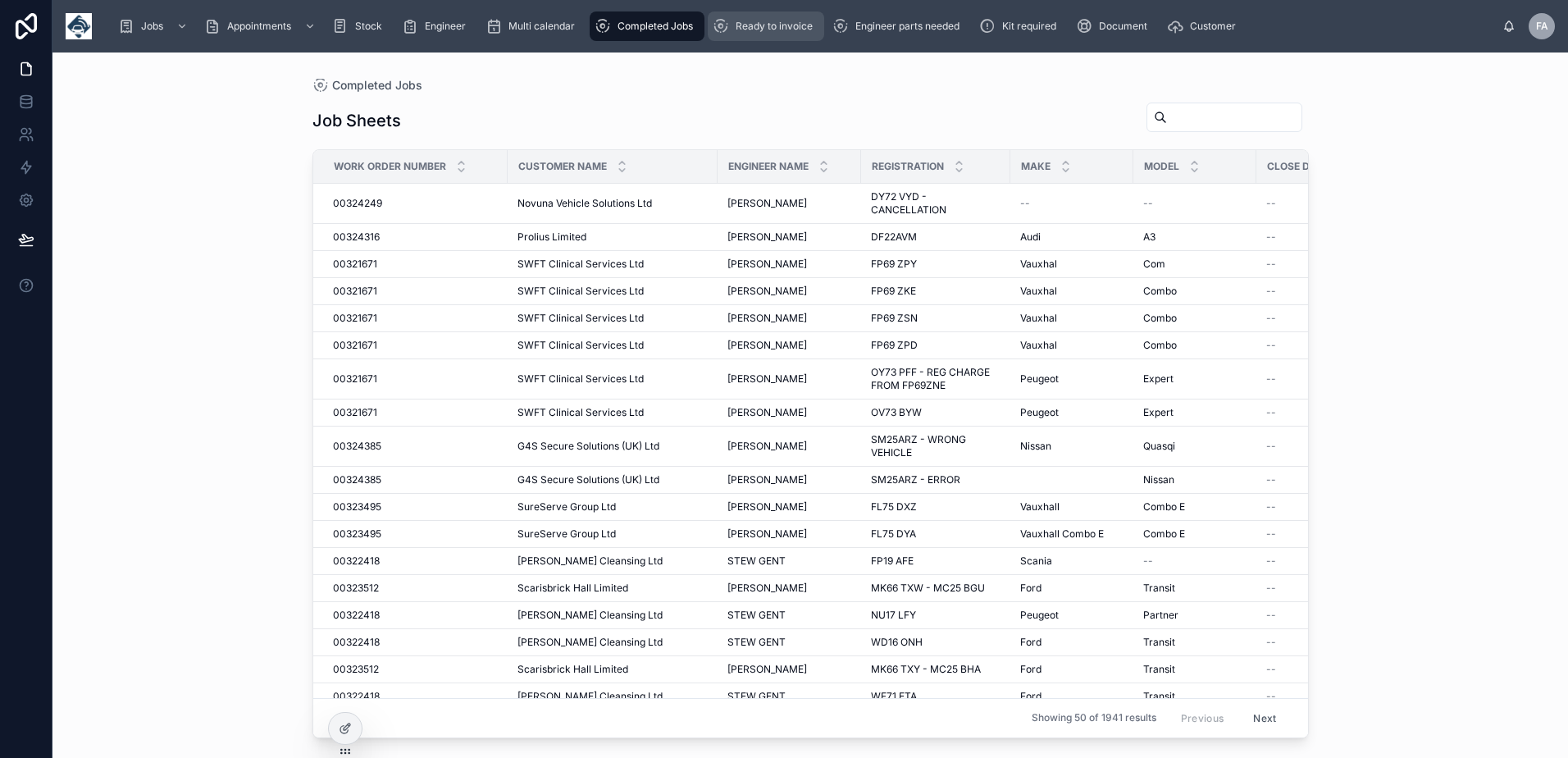
click at [776, 29] on span "Ready to invoice" at bounding box center [774, 27] width 77 height 13
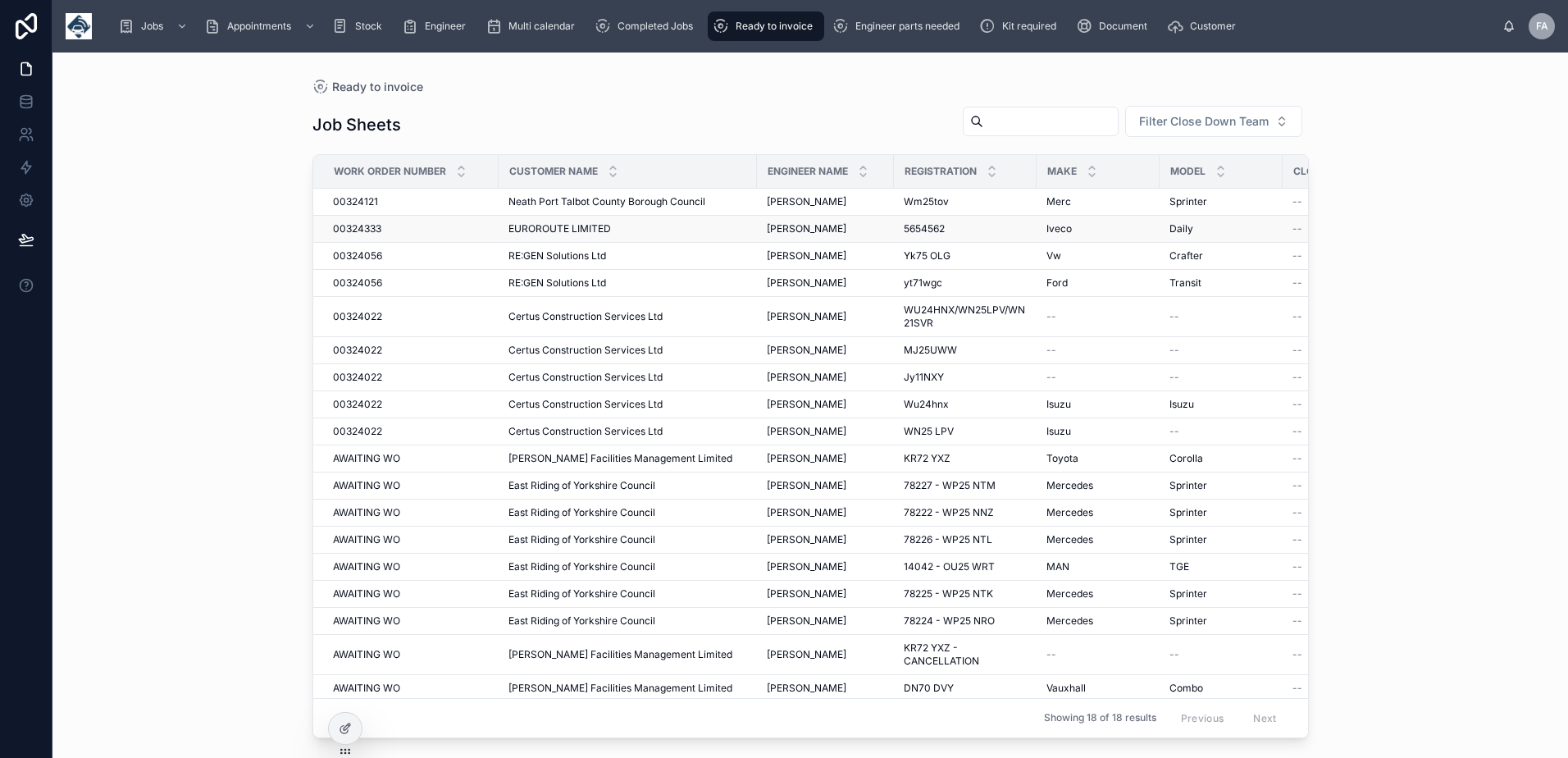
click at [353, 228] on span "00324333" at bounding box center [357, 229] width 49 height 13
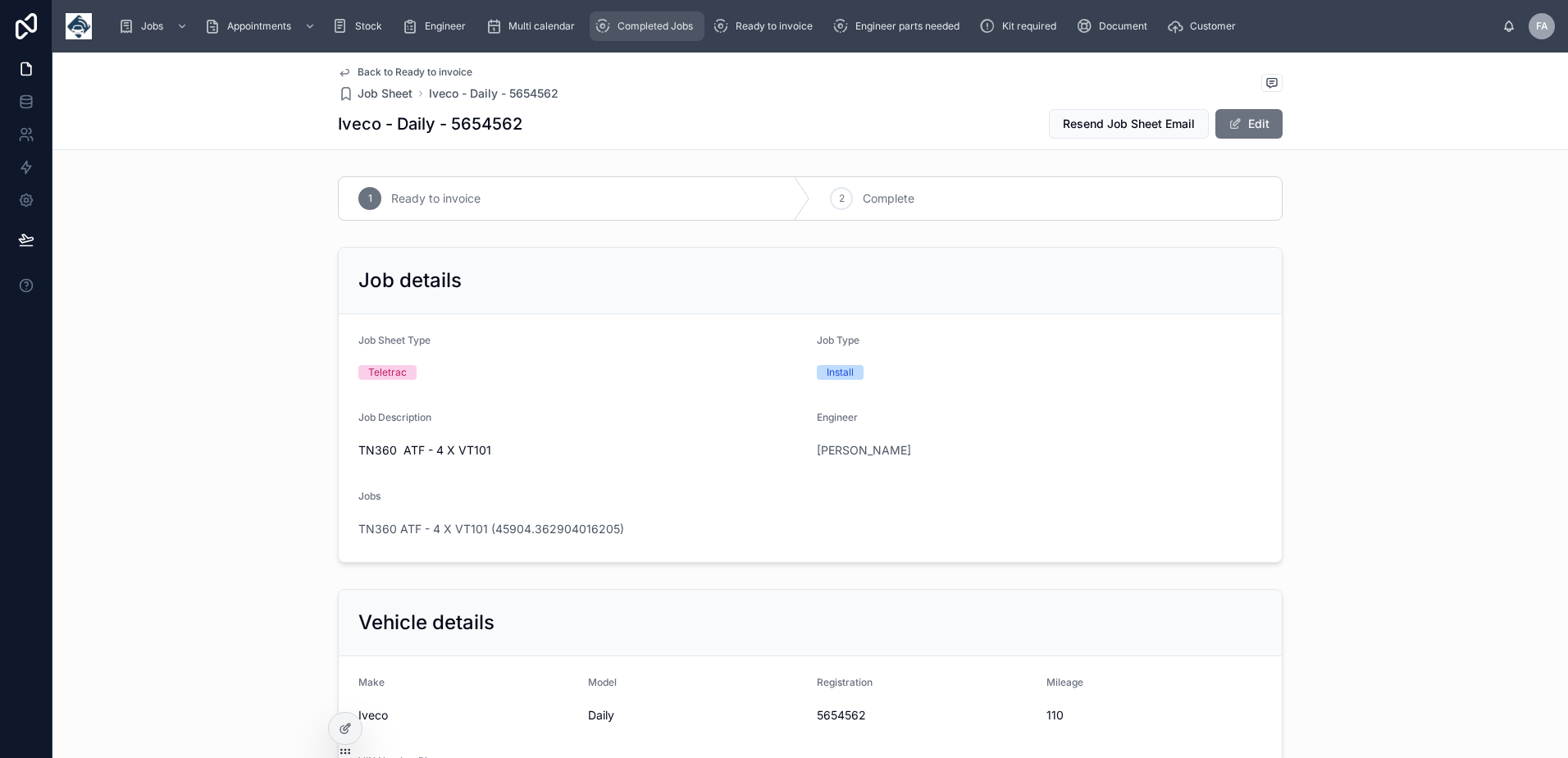
click at [658, 29] on span "Completed Jobs" at bounding box center [655, 27] width 75 height 13
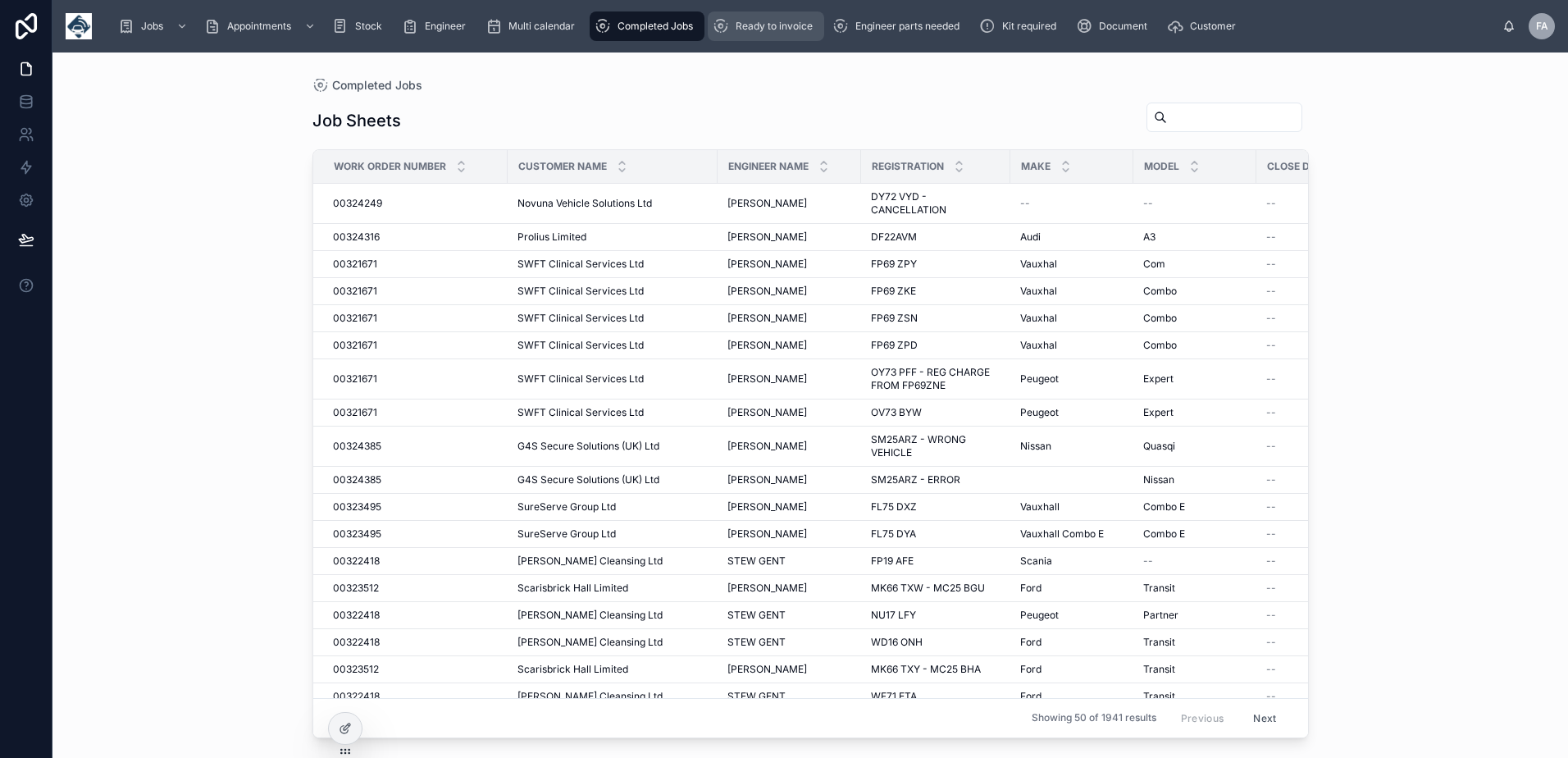
click at [769, 37] on div "Ready to invoice" at bounding box center [766, 26] width 106 height 26
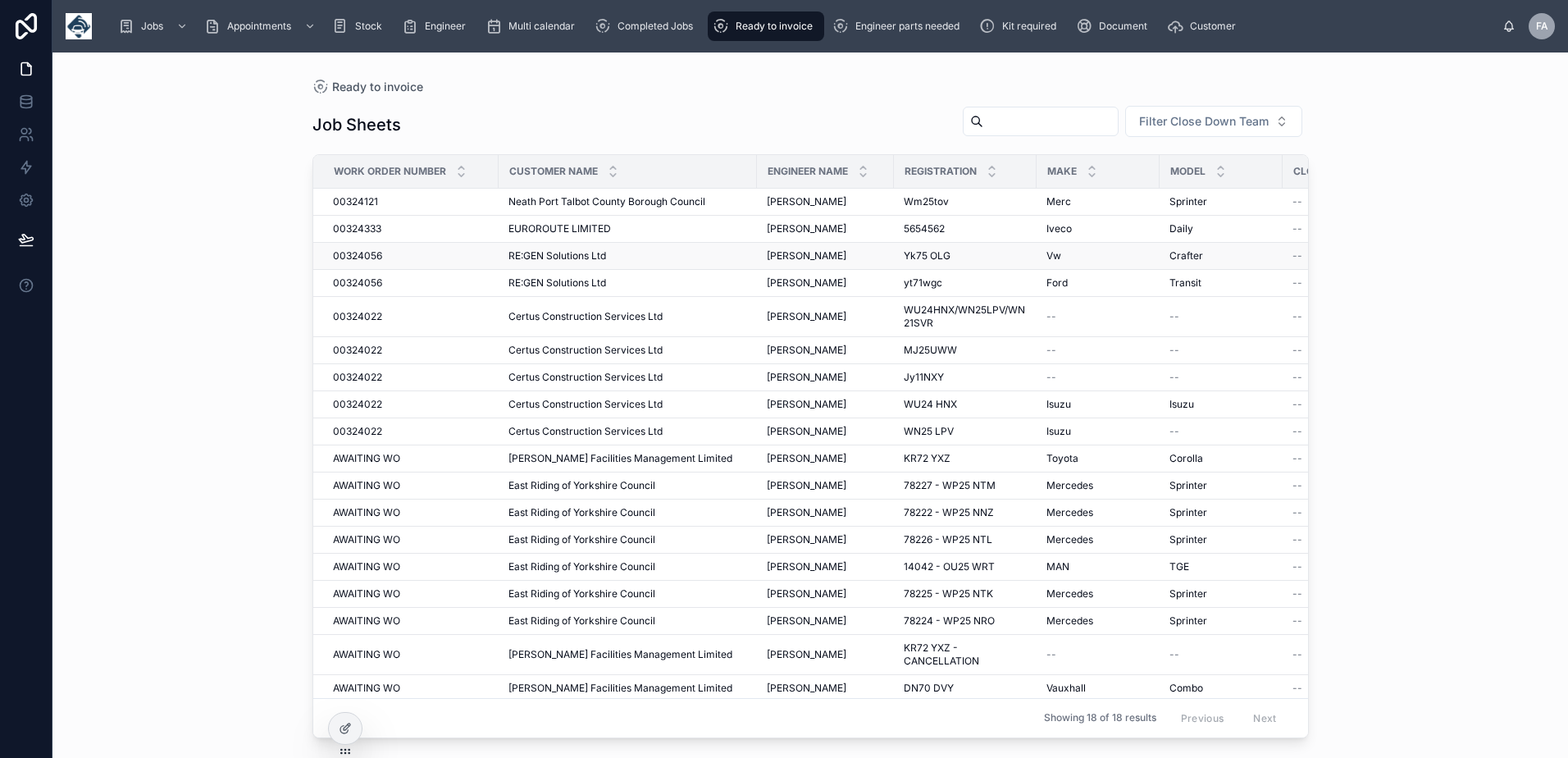
click at [366, 253] on span "00324056" at bounding box center [357, 256] width 49 height 13
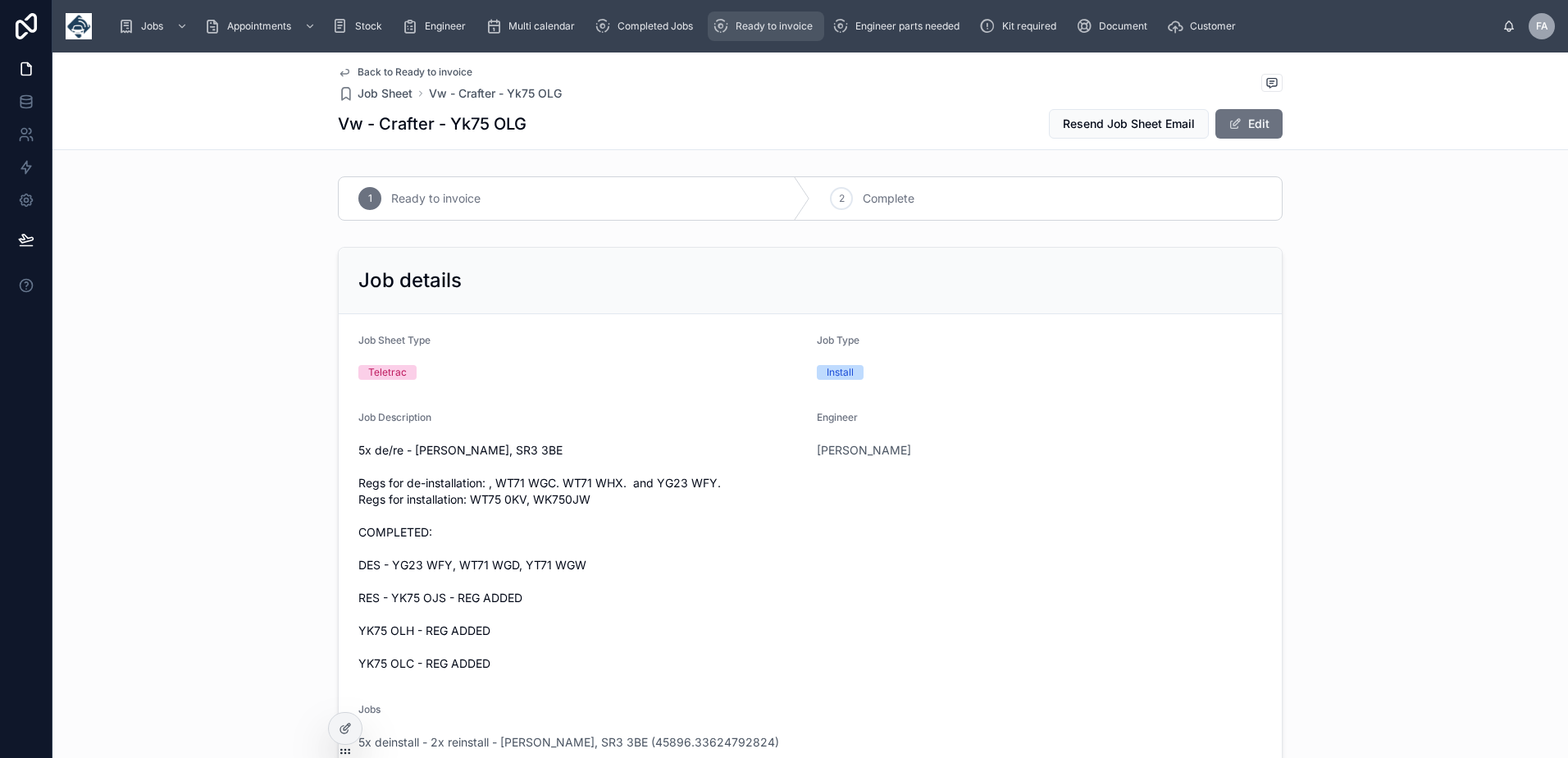
click at [756, 34] on div "Ready to invoice" at bounding box center [766, 26] width 106 height 26
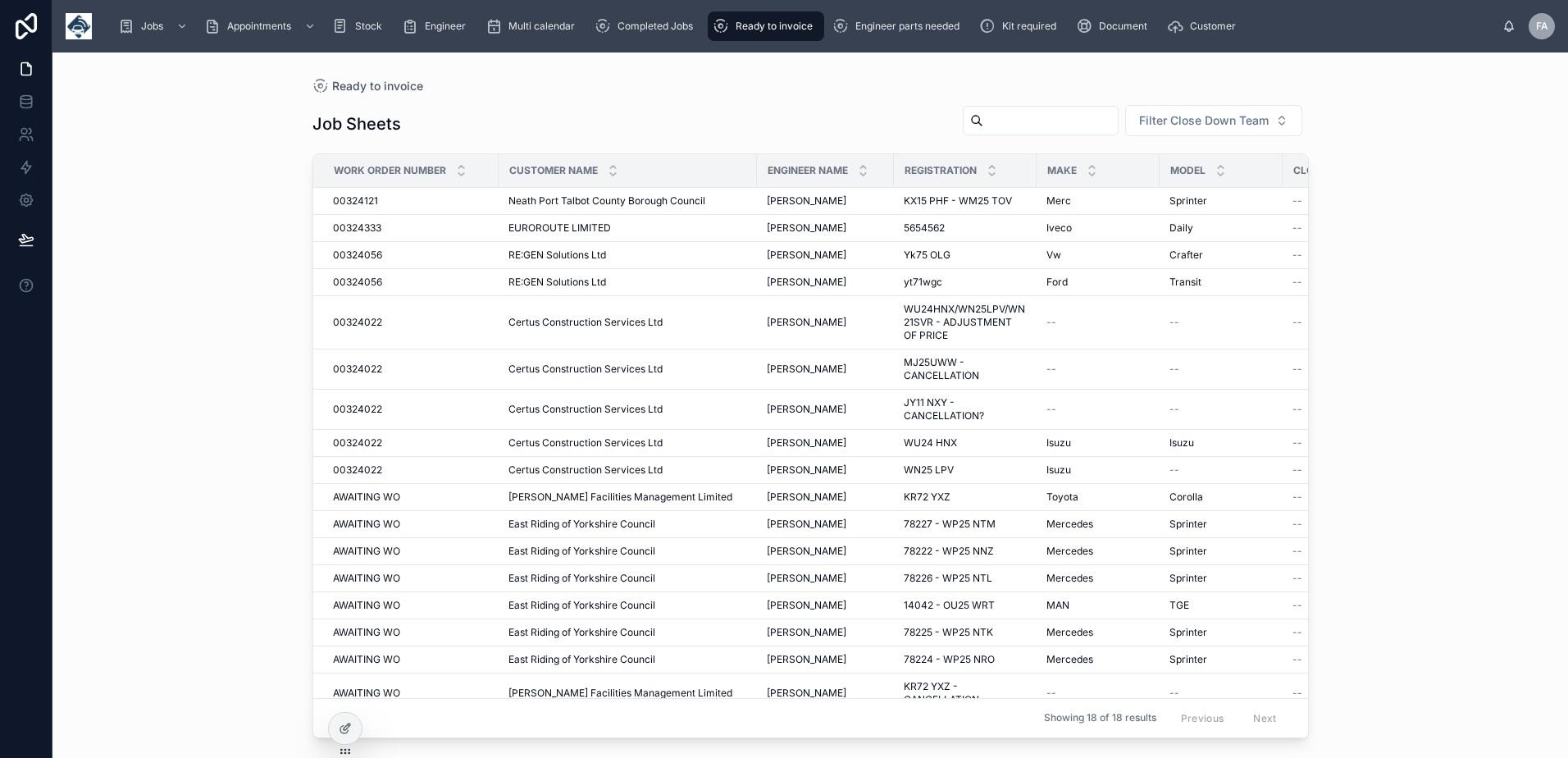
click at [989, 120] on input "text" at bounding box center [1050, 120] width 135 height 23
paste input "**********"
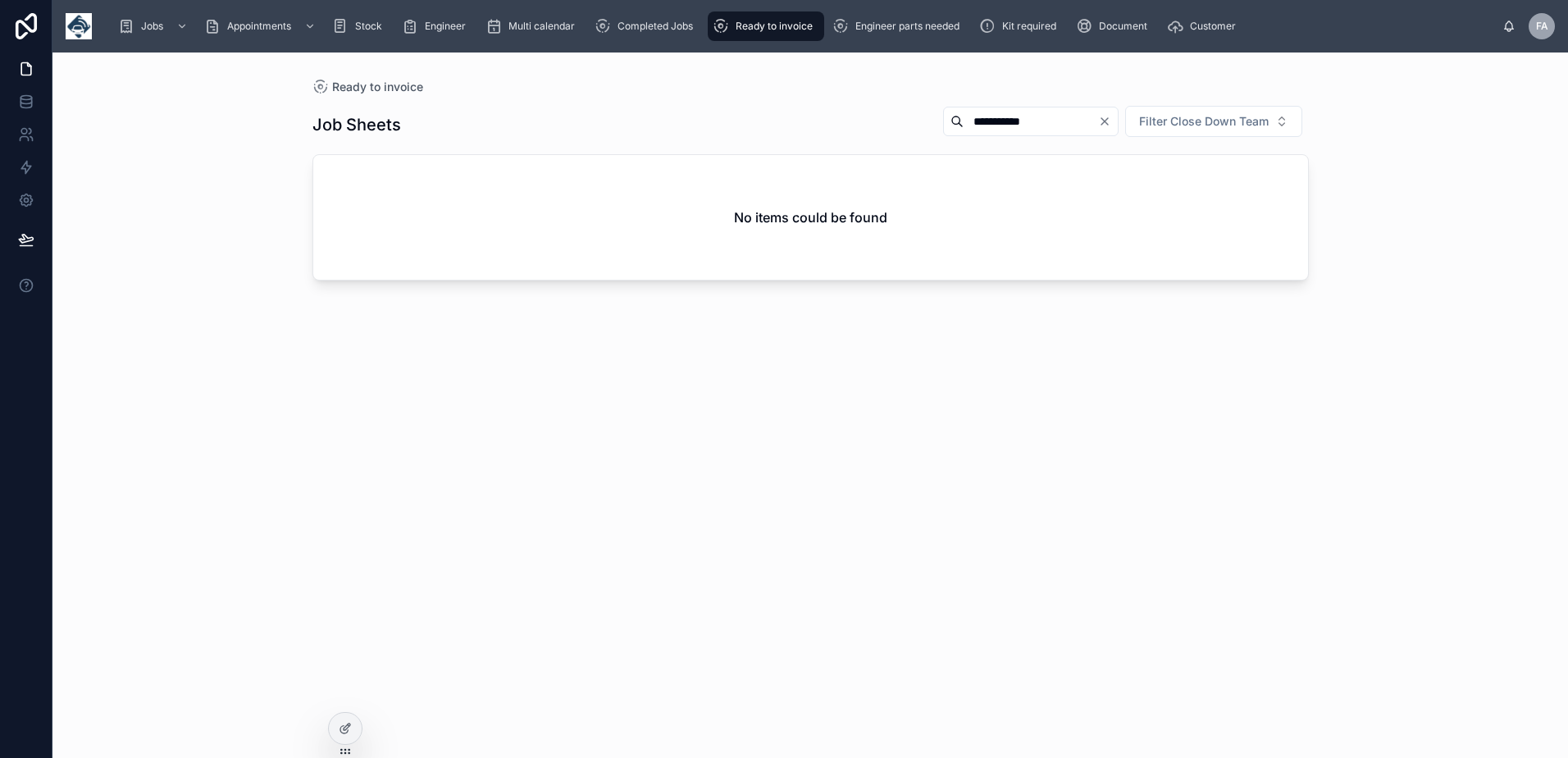
type input "**********"
click at [1104, 120] on icon "Clear" at bounding box center [1104, 121] width 7 height 7
click at [747, 23] on span "Ready to invoice" at bounding box center [774, 27] width 77 height 13
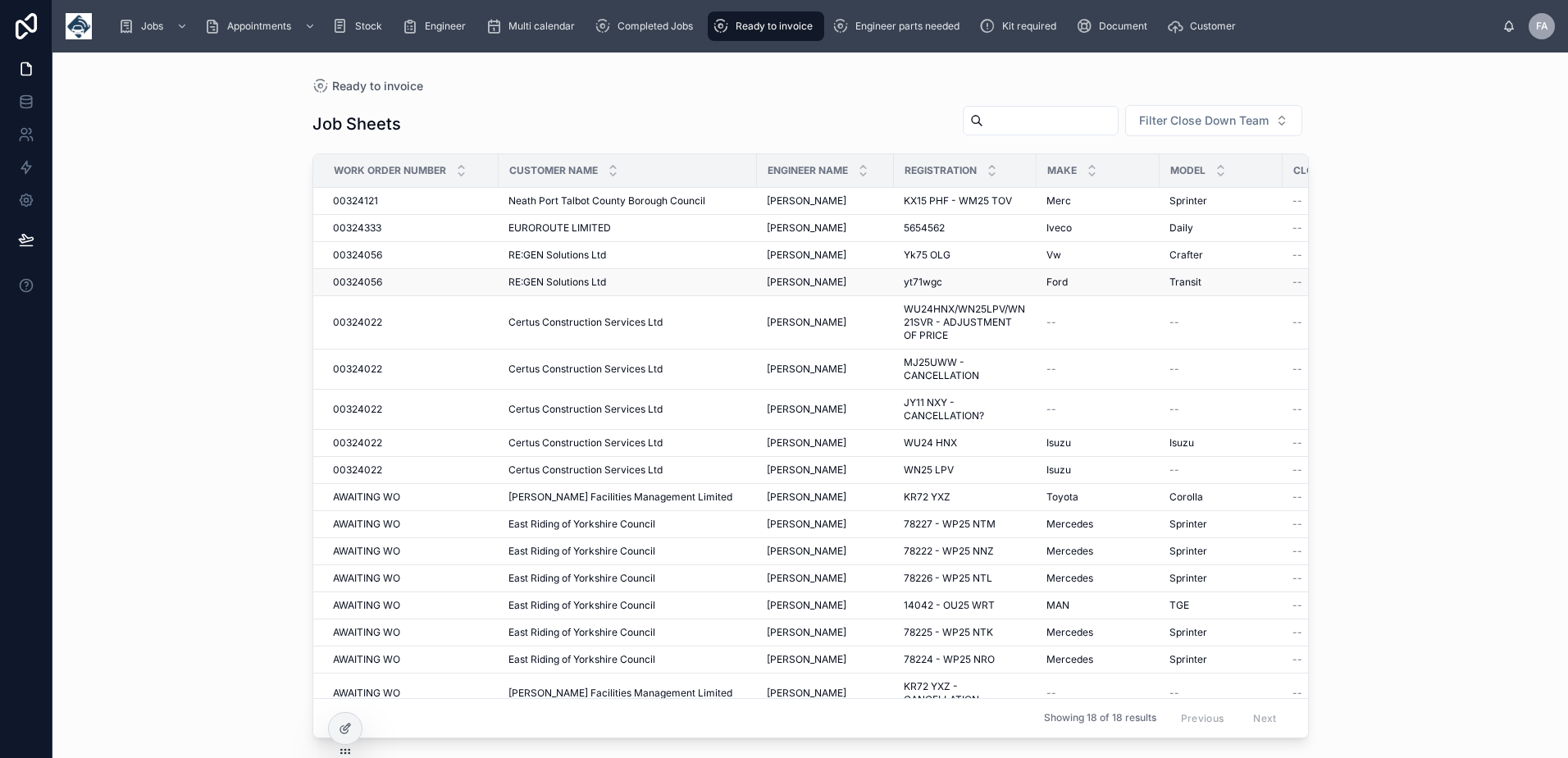
click at [352, 280] on span "00324056" at bounding box center [357, 282] width 49 height 13
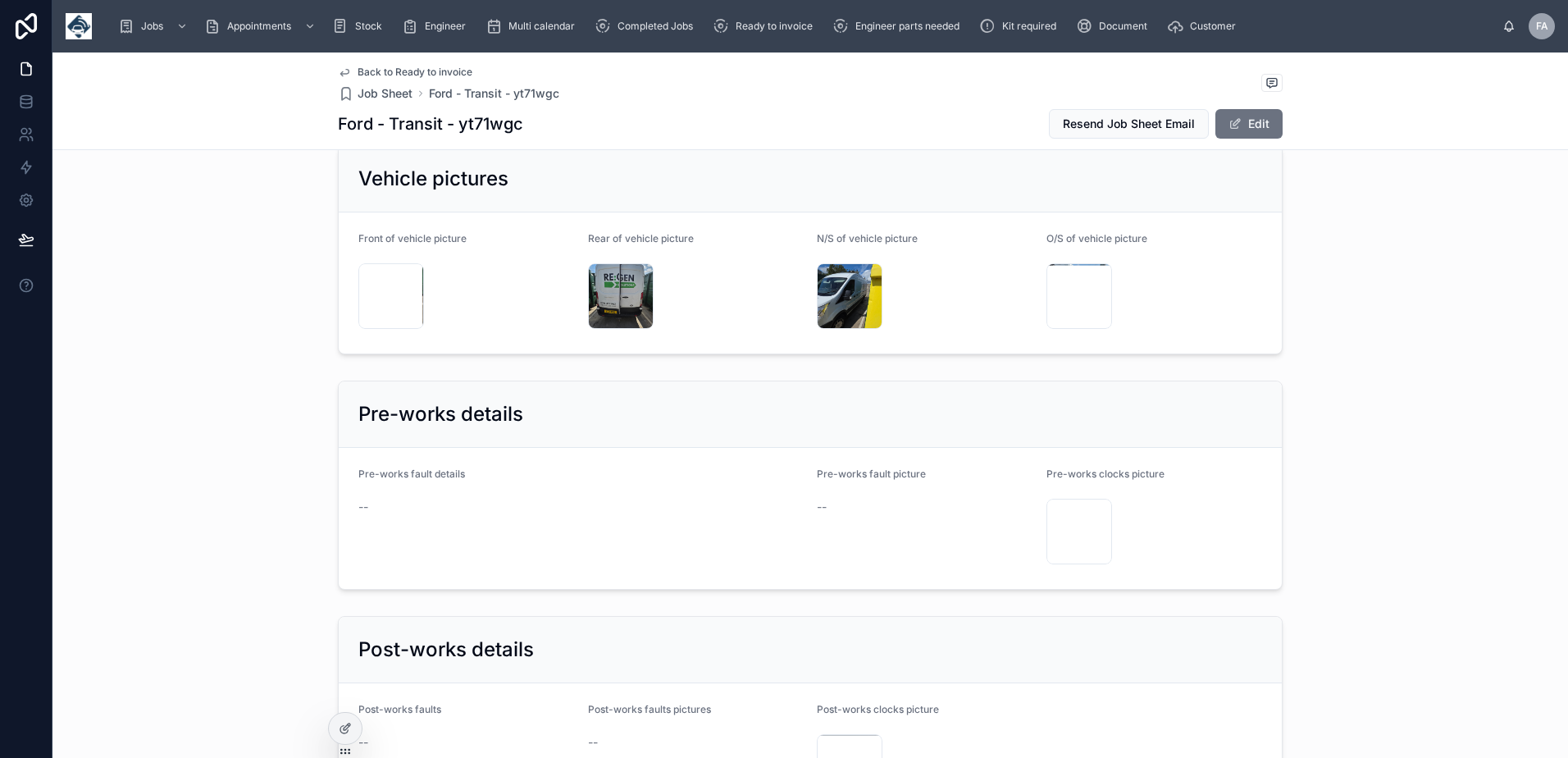
scroll to position [2378, 0]
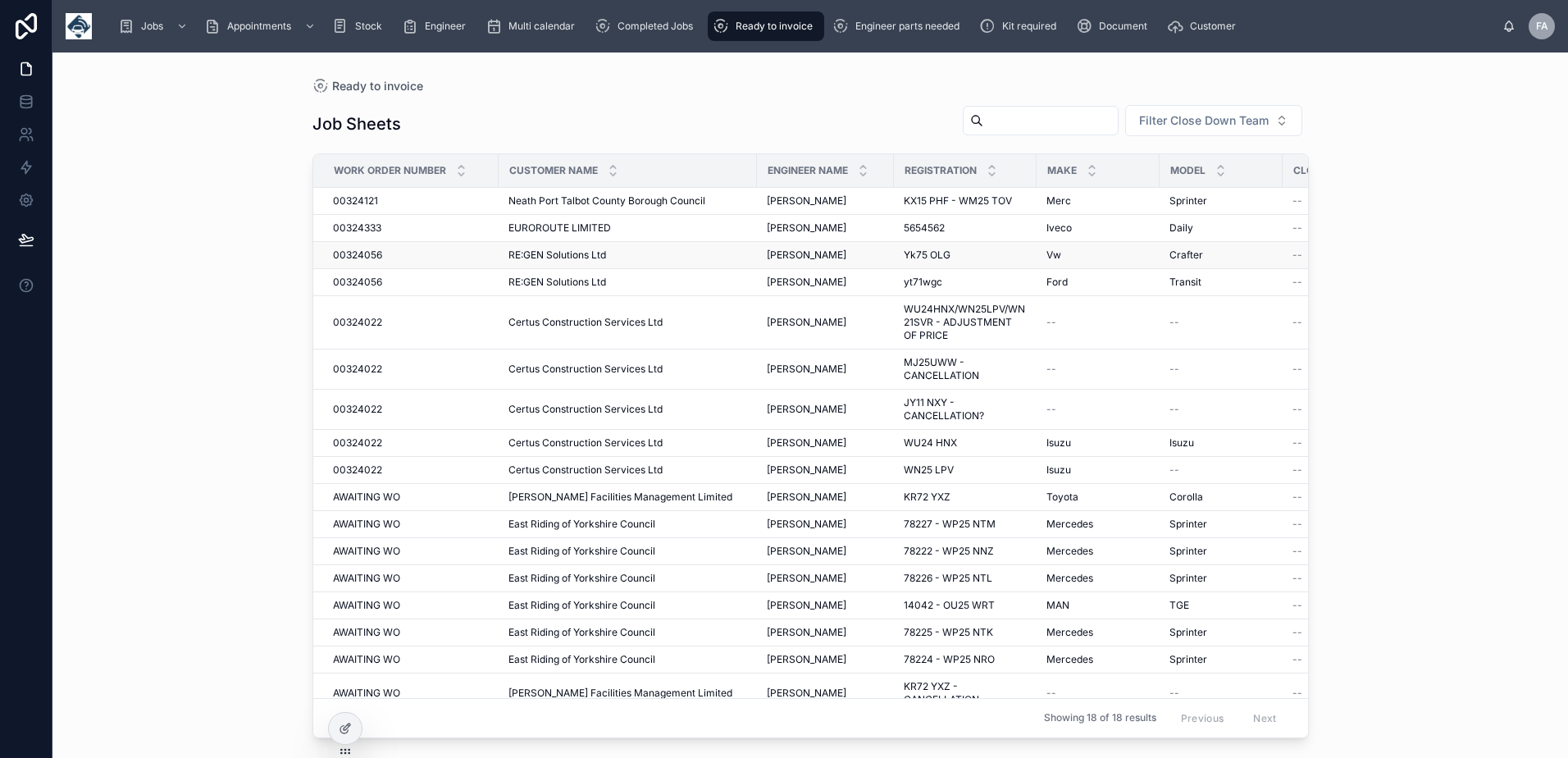
click at [365, 254] on span "00324056" at bounding box center [357, 255] width 49 height 13
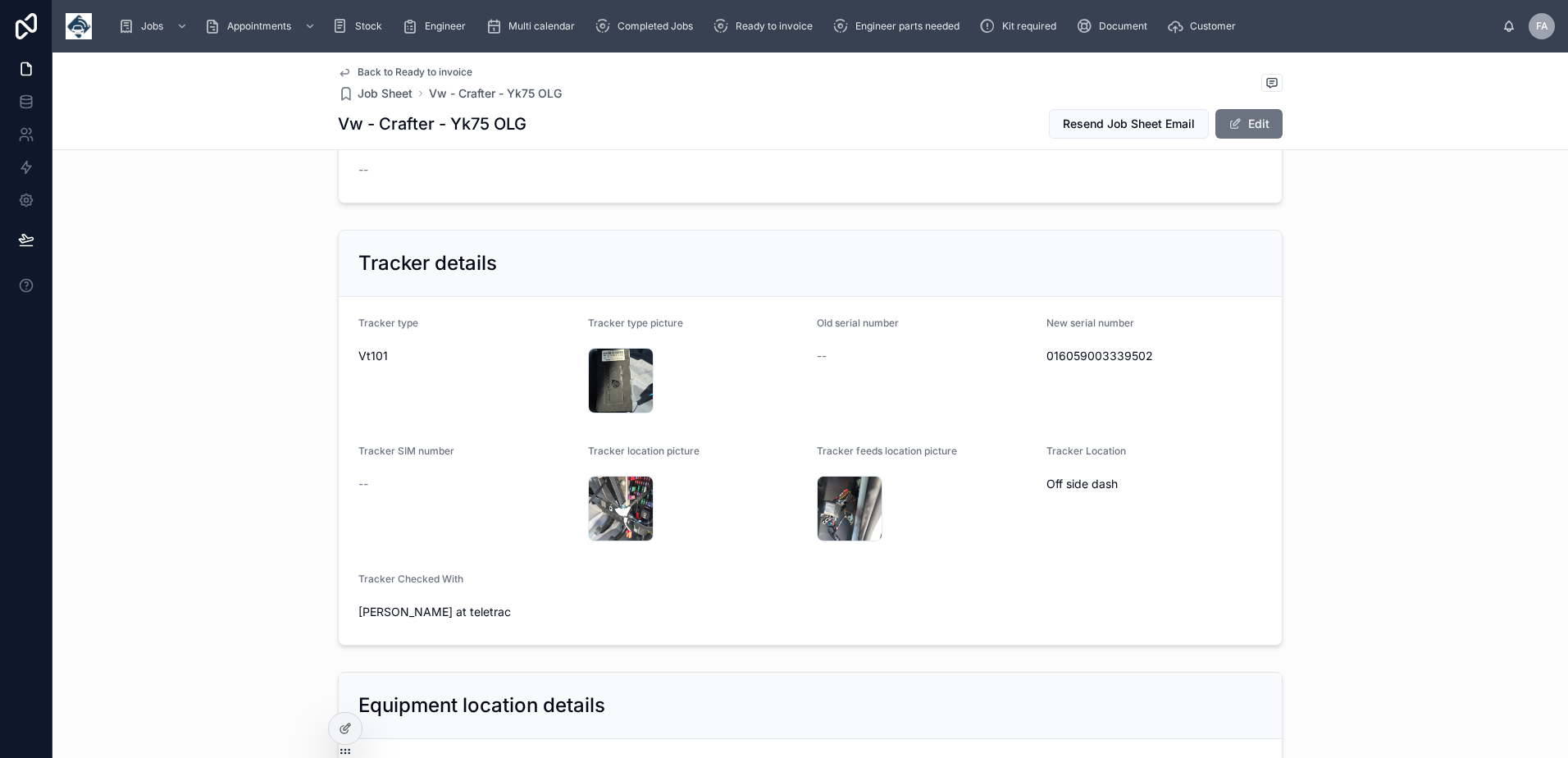
scroll to position [656, 0]
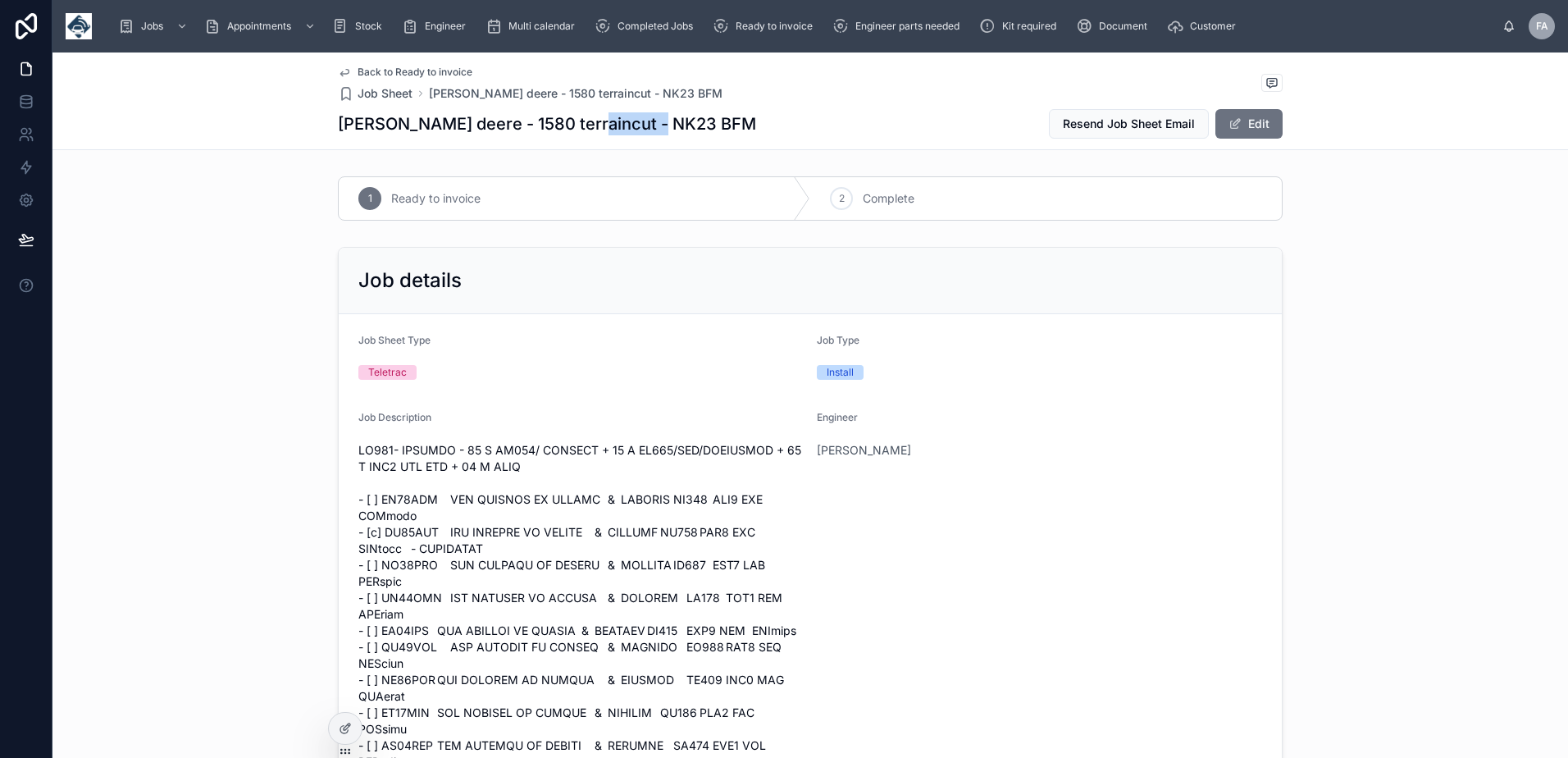
drag, startPoint x: 571, startPoint y: 129, endPoint x: 702, endPoint y: 126, distance: 131.0
click at [702, 126] on div "[PERSON_NAME] deere - 1580 terraincut - NK23 BFM Resend Job Sheet Email Edit" at bounding box center [810, 123] width 945 height 31
copy h1 "NK23 BFM"
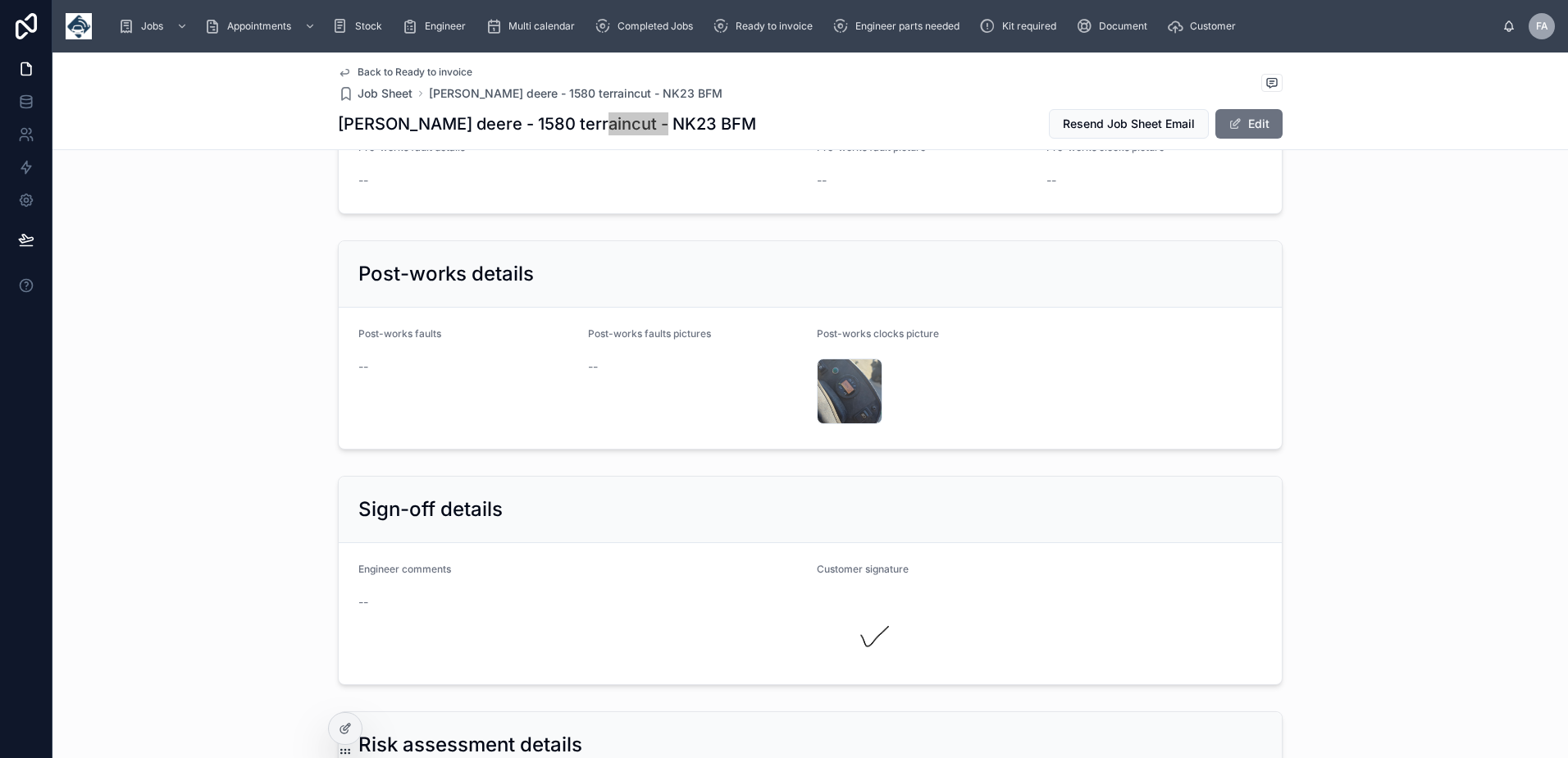
scroll to position [4837, 0]
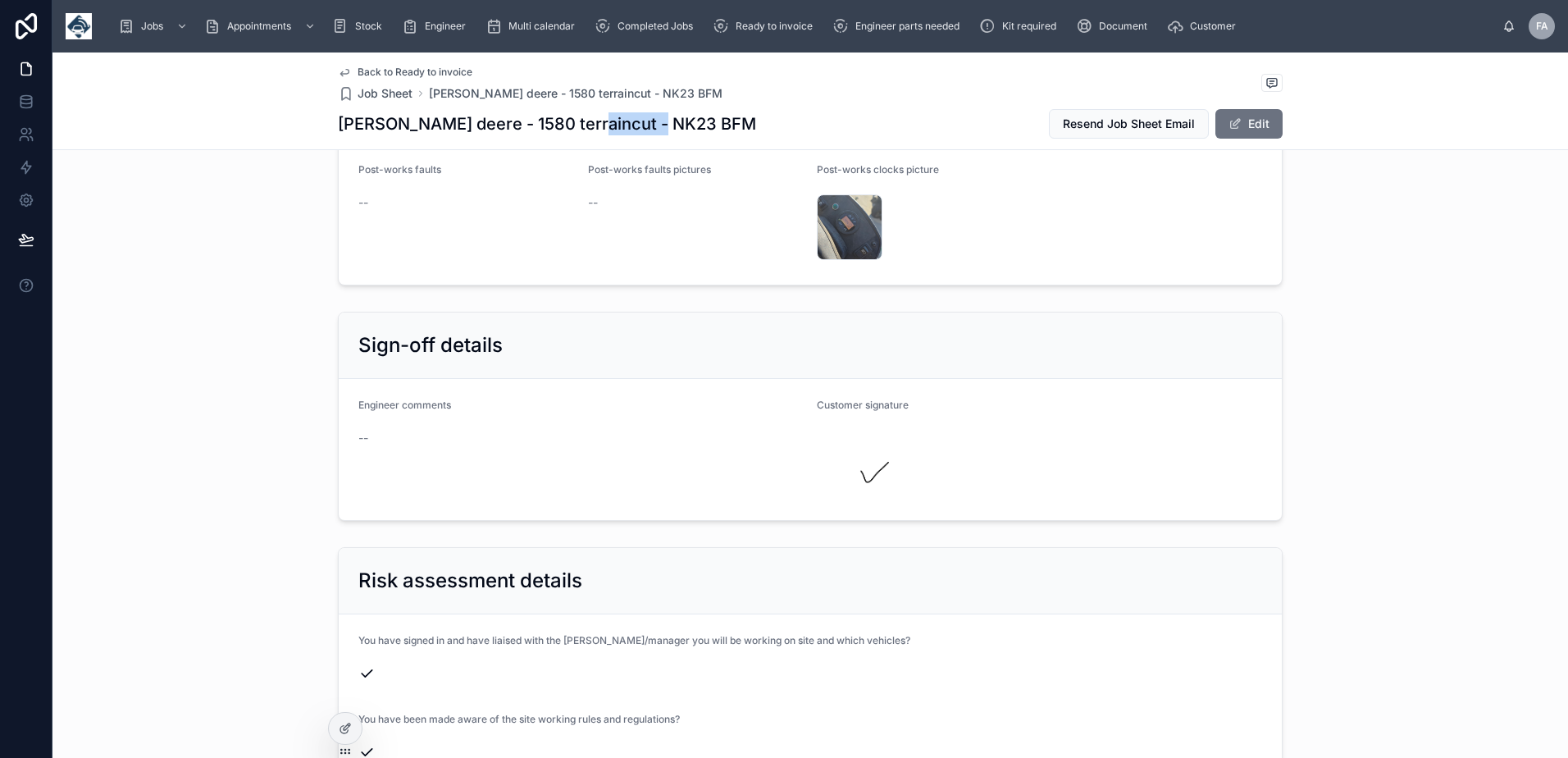
copy h1 "NK23 BFM"
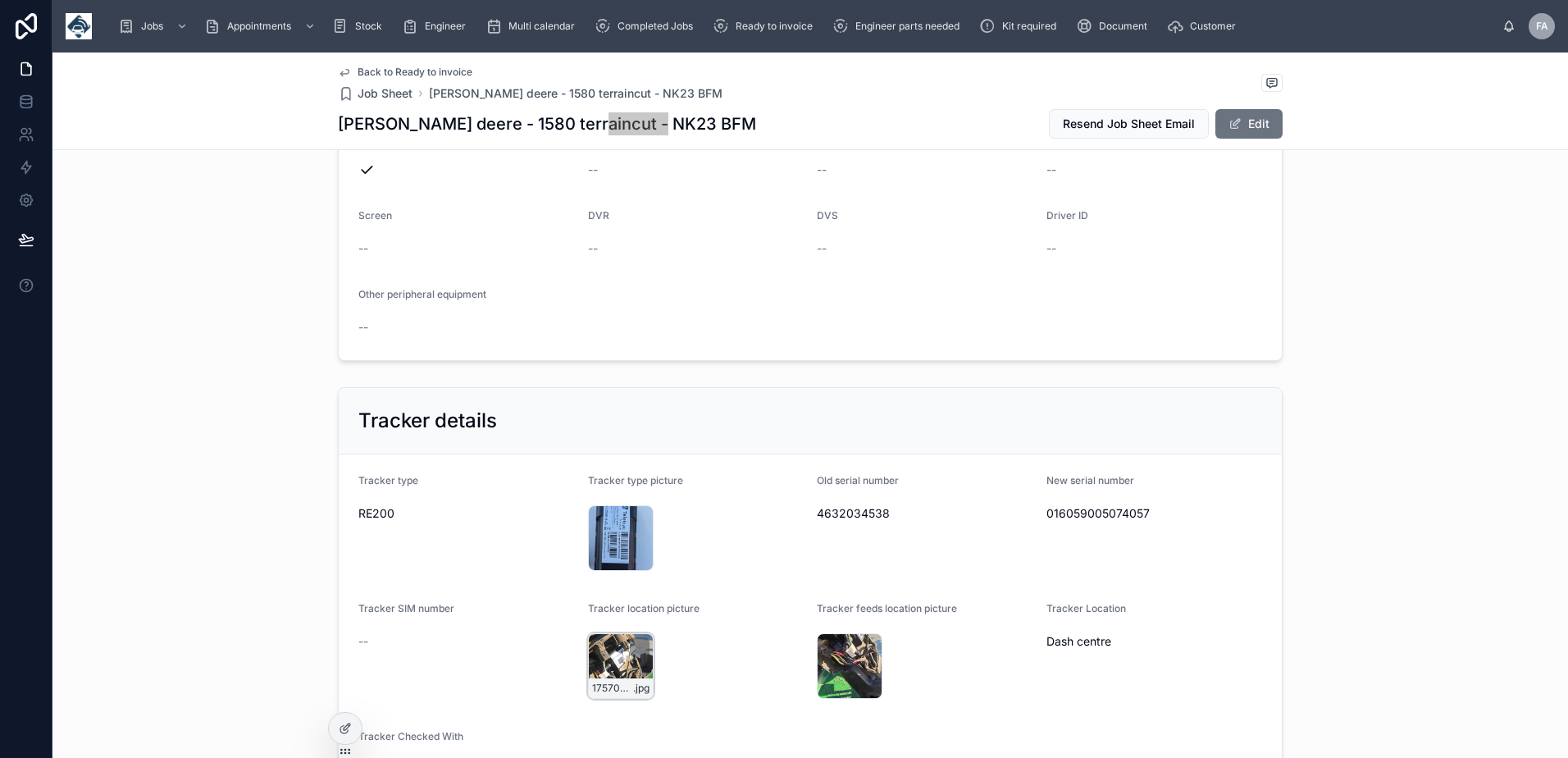
scroll to position [2605, 0]
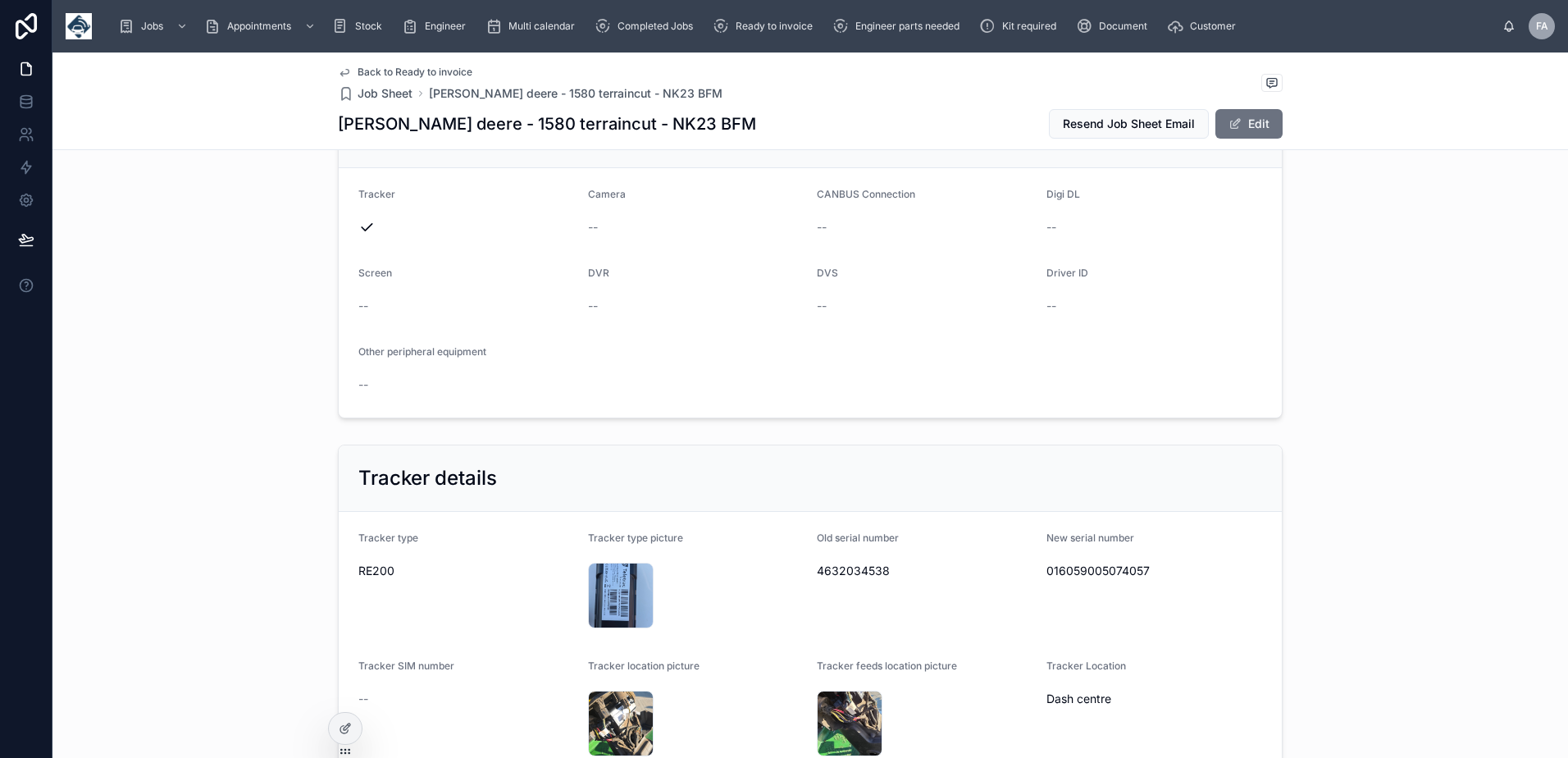
click at [855, 562] on span "4632034538" at bounding box center [925, 571] width 217 height 17
copy span "4632034538"
click at [1099, 562] on span "016059005074057" at bounding box center [1154, 571] width 217 height 17
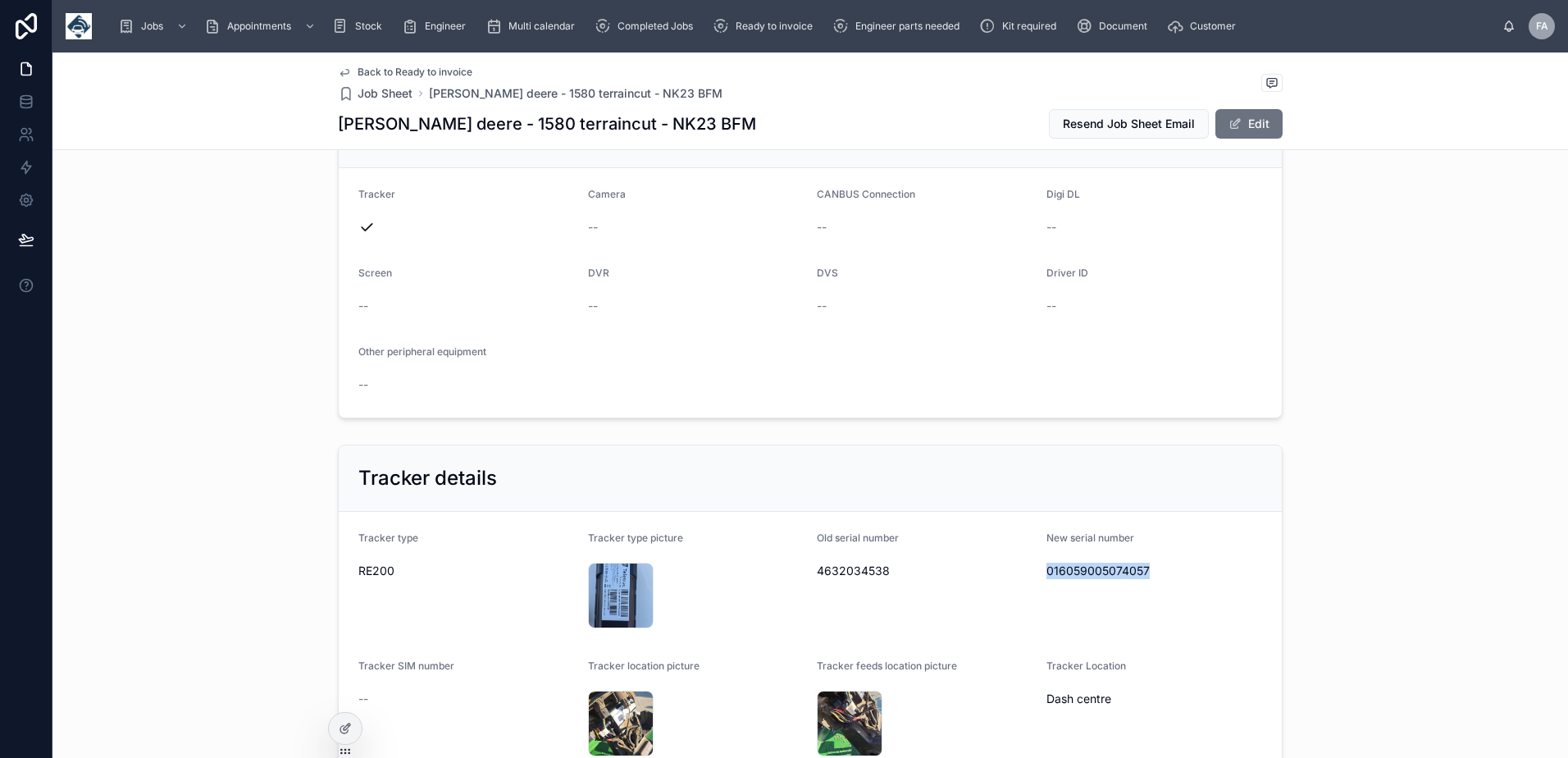
copy span "016059005074057"
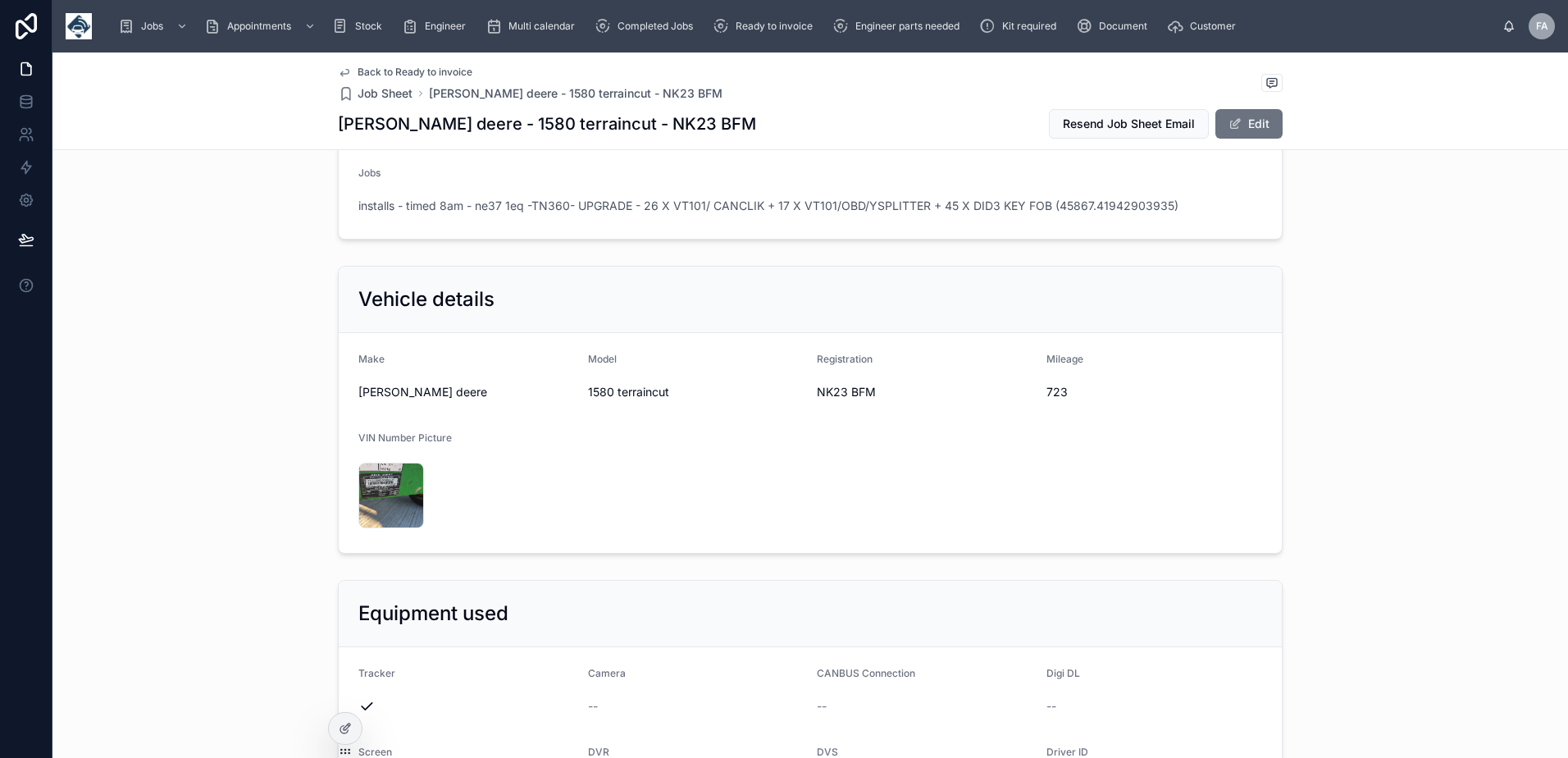
scroll to position [2031, 0]
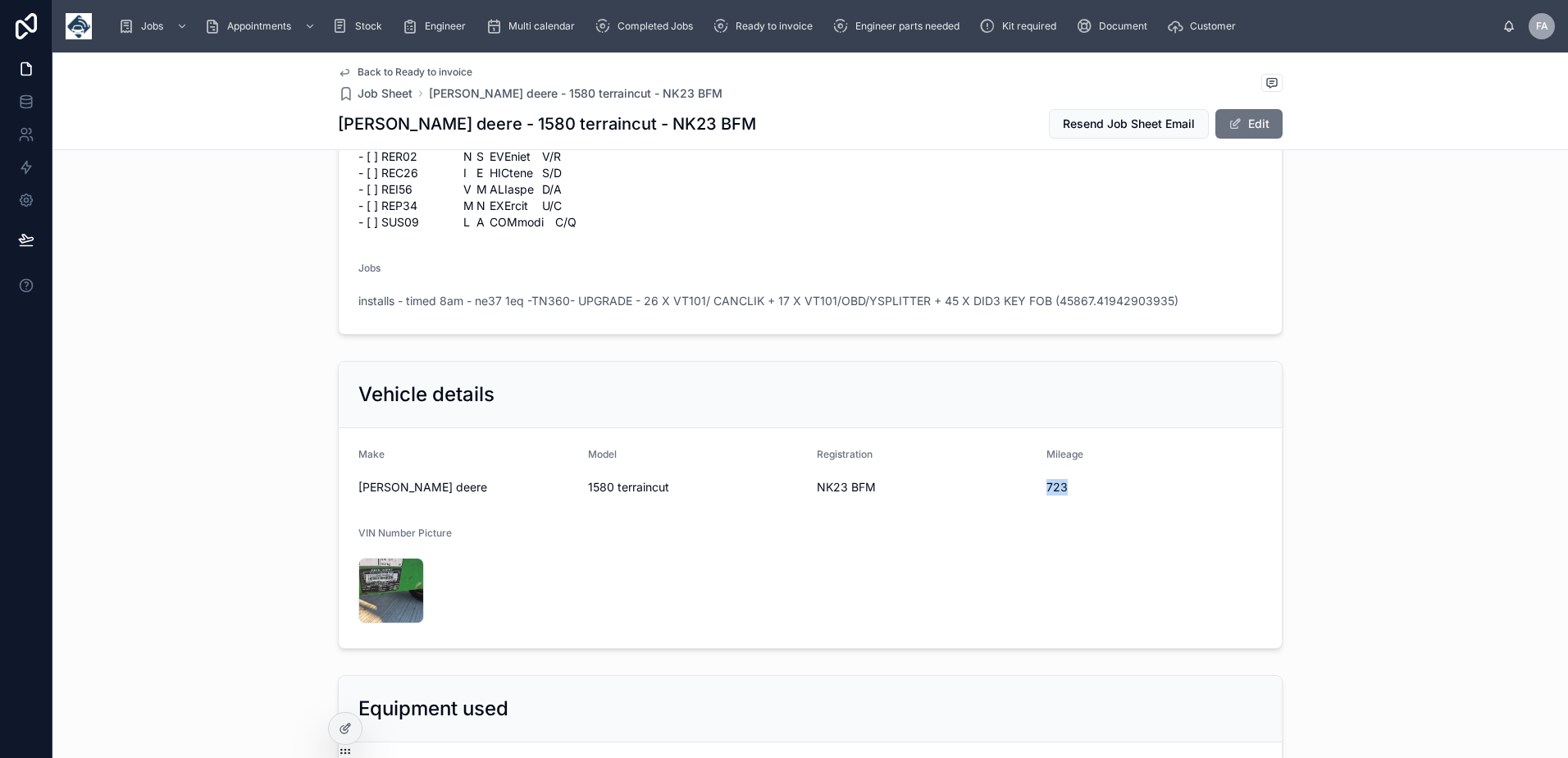
drag, startPoint x: 1040, startPoint y: 441, endPoint x: 1063, endPoint y: 443, distance: 23.1
click at [1063, 443] on form "Make John deere Model 1580 terraincut Registration NK23 BFM Mileage 723 VIN Num…" at bounding box center [810, 538] width 943 height 220
copy span "723"
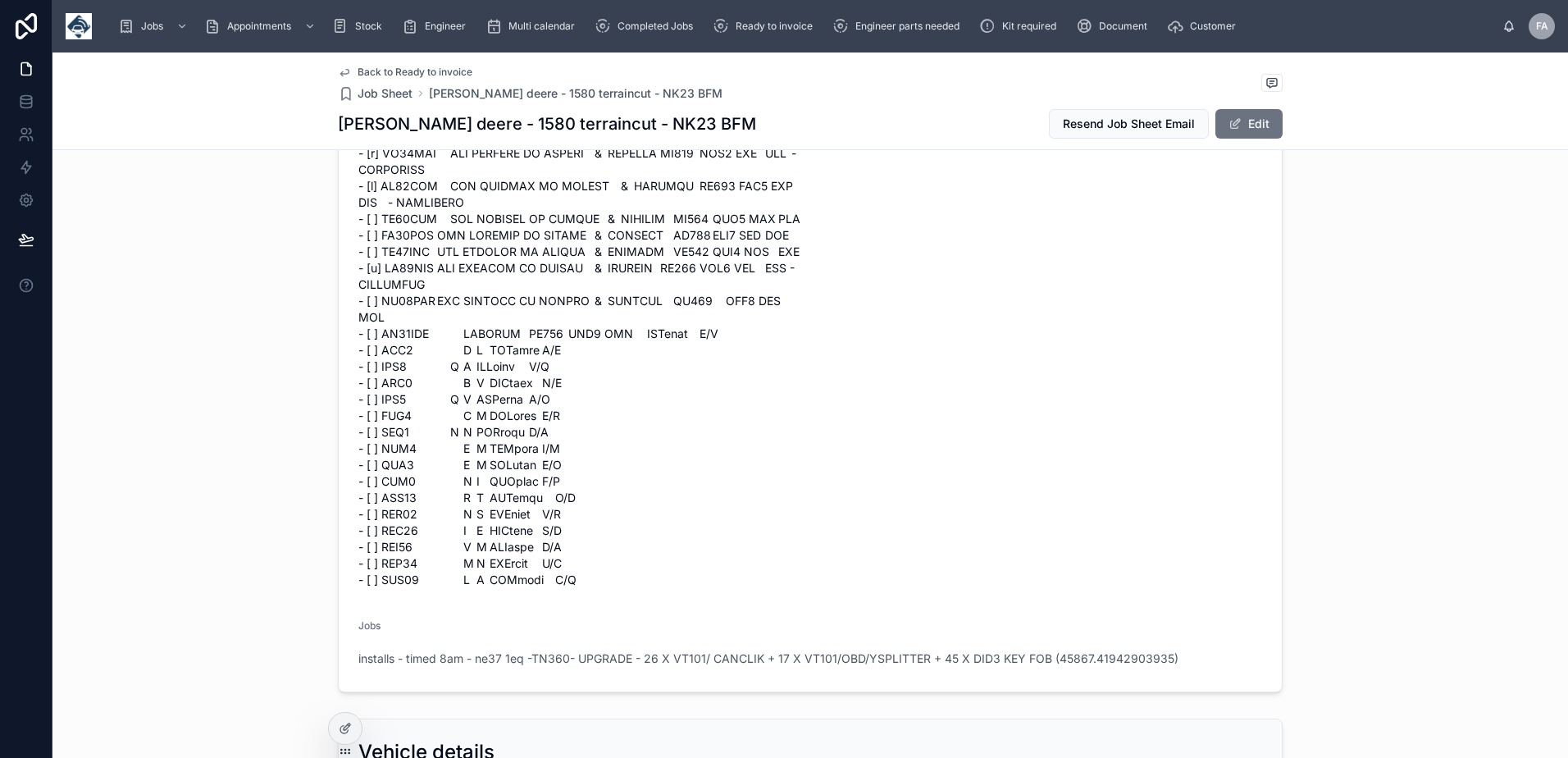
scroll to position [1867, 0]
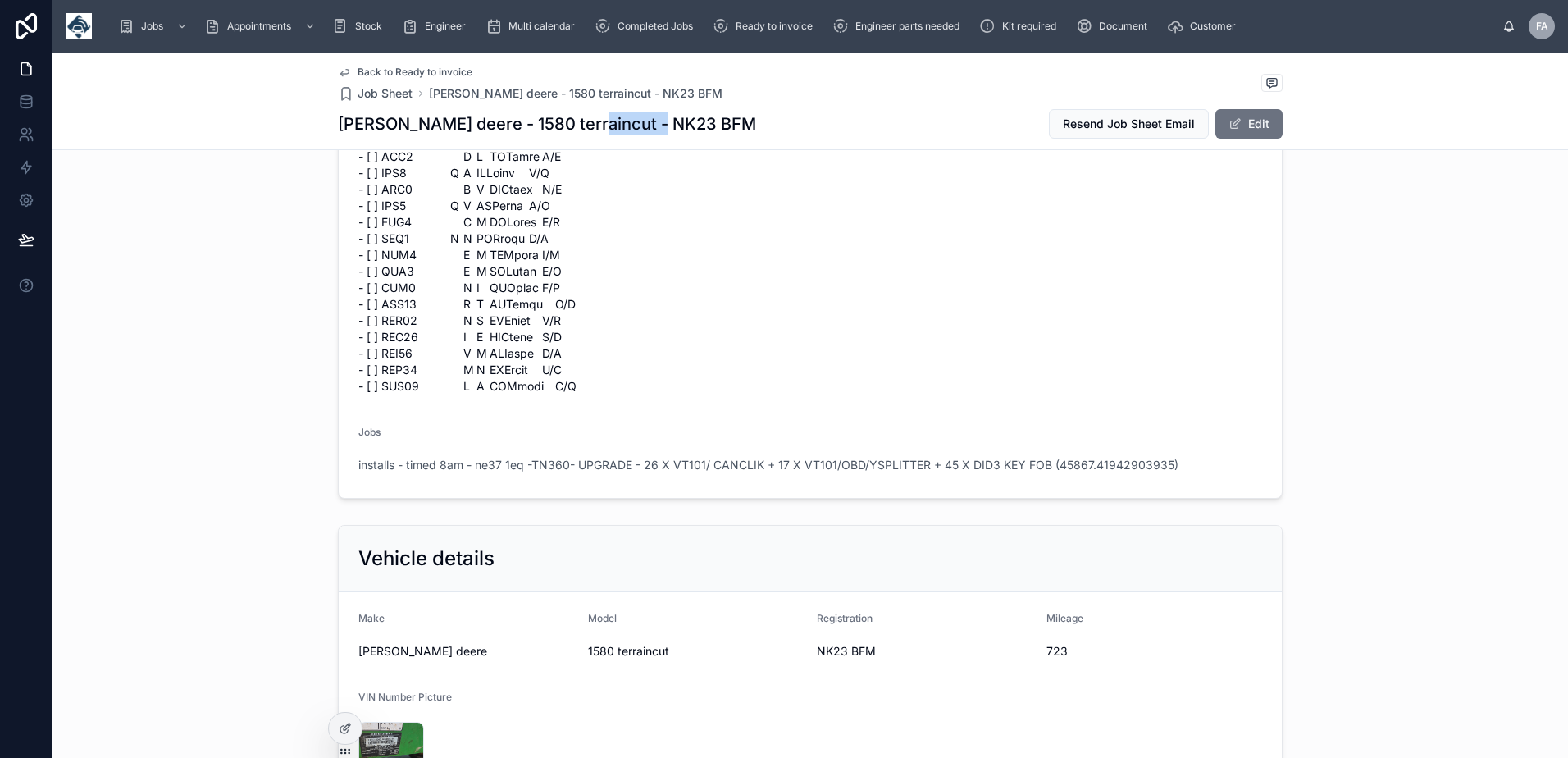
drag, startPoint x: 571, startPoint y: 123, endPoint x: 664, endPoint y: 125, distance: 93.0
click at [664, 125] on div "John deere - 1580 terraincut - NK23 BFM Resend Job Sheet Email Edit" at bounding box center [810, 123] width 945 height 31
drag, startPoint x: 664, startPoint y: 125, endPoint x: 629, endPoint y: 125, distance: 35.0
copy h1 "NK23 BFM"
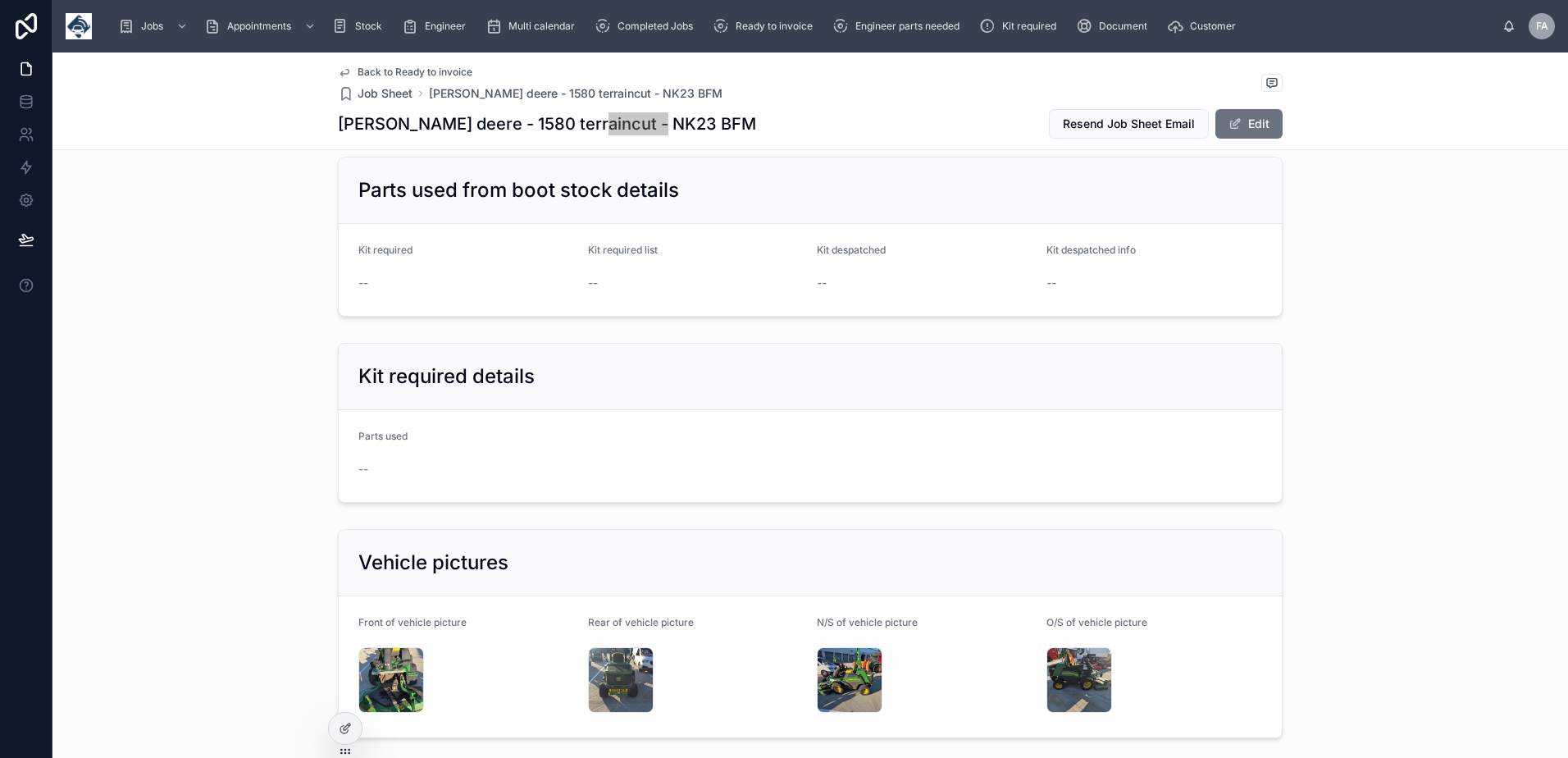
scroll to position [4245, 0]
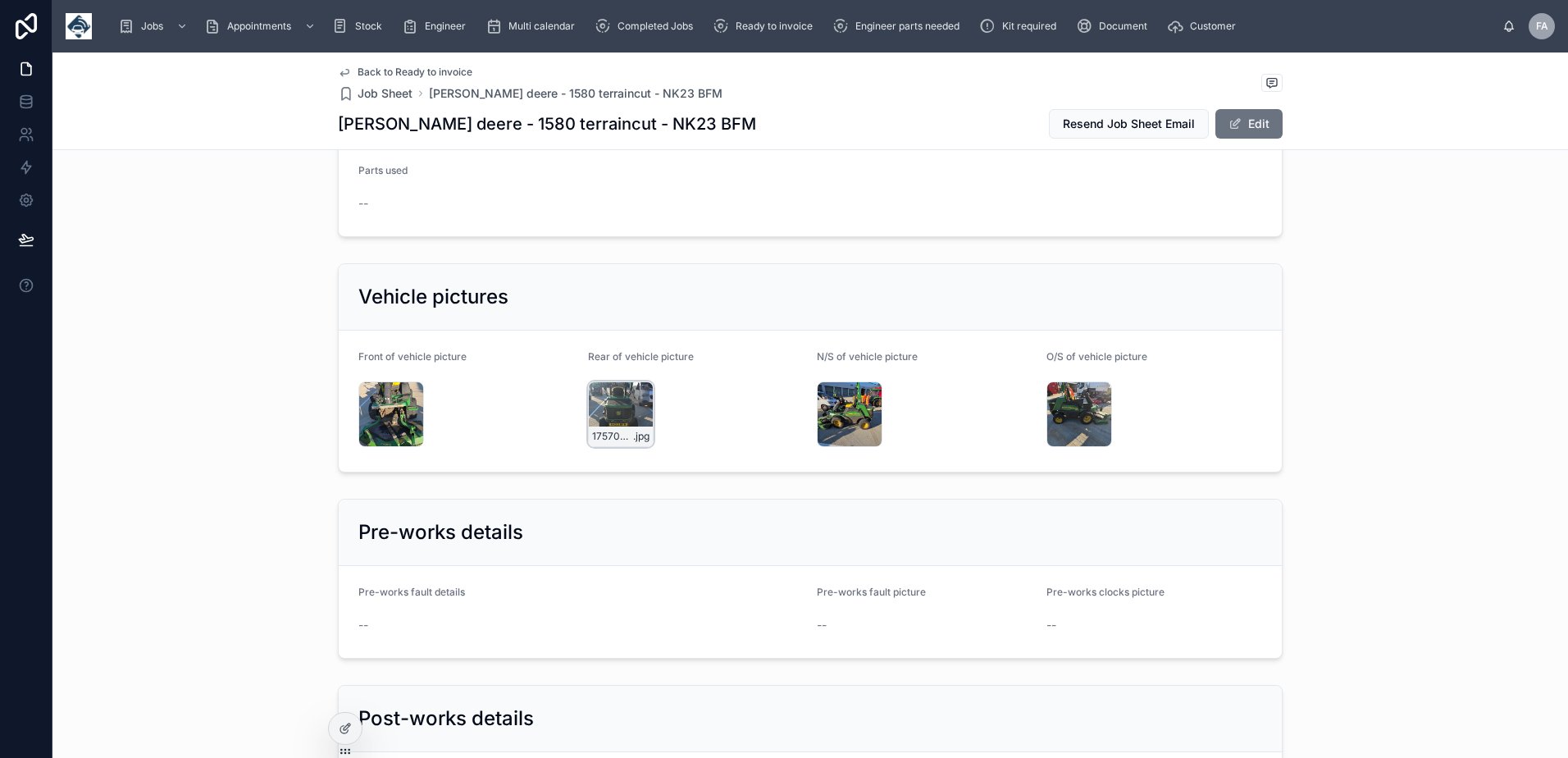
click at [606, 382] on div "17570563189877383843884784211352 .jpg" at bounding box center [621, 414] width 65 height 65
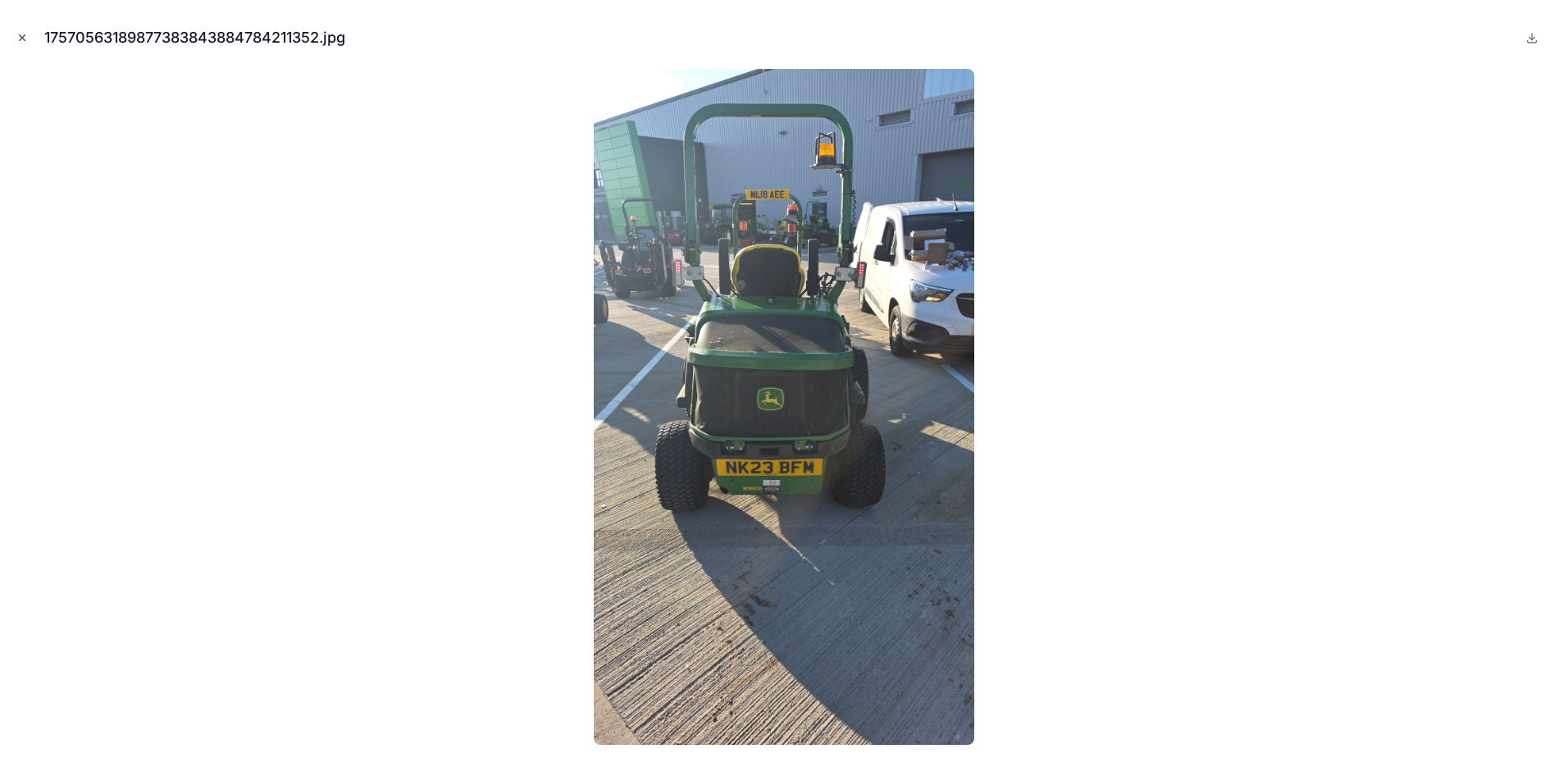
click at [24, 39] on icon "Close modal" at bounding box center [23, 38] width 12 height 12
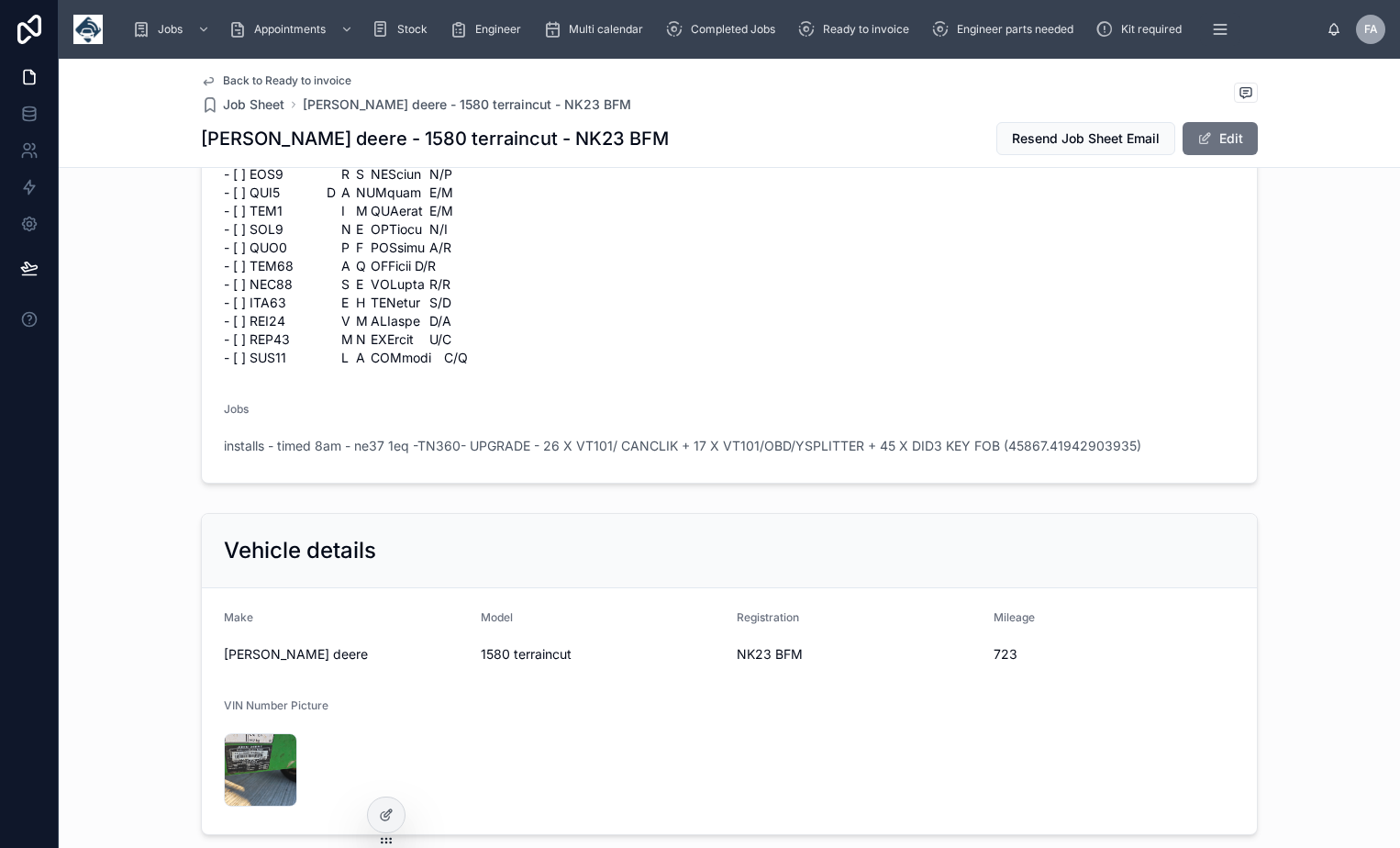
scroll to position [2293, 0]
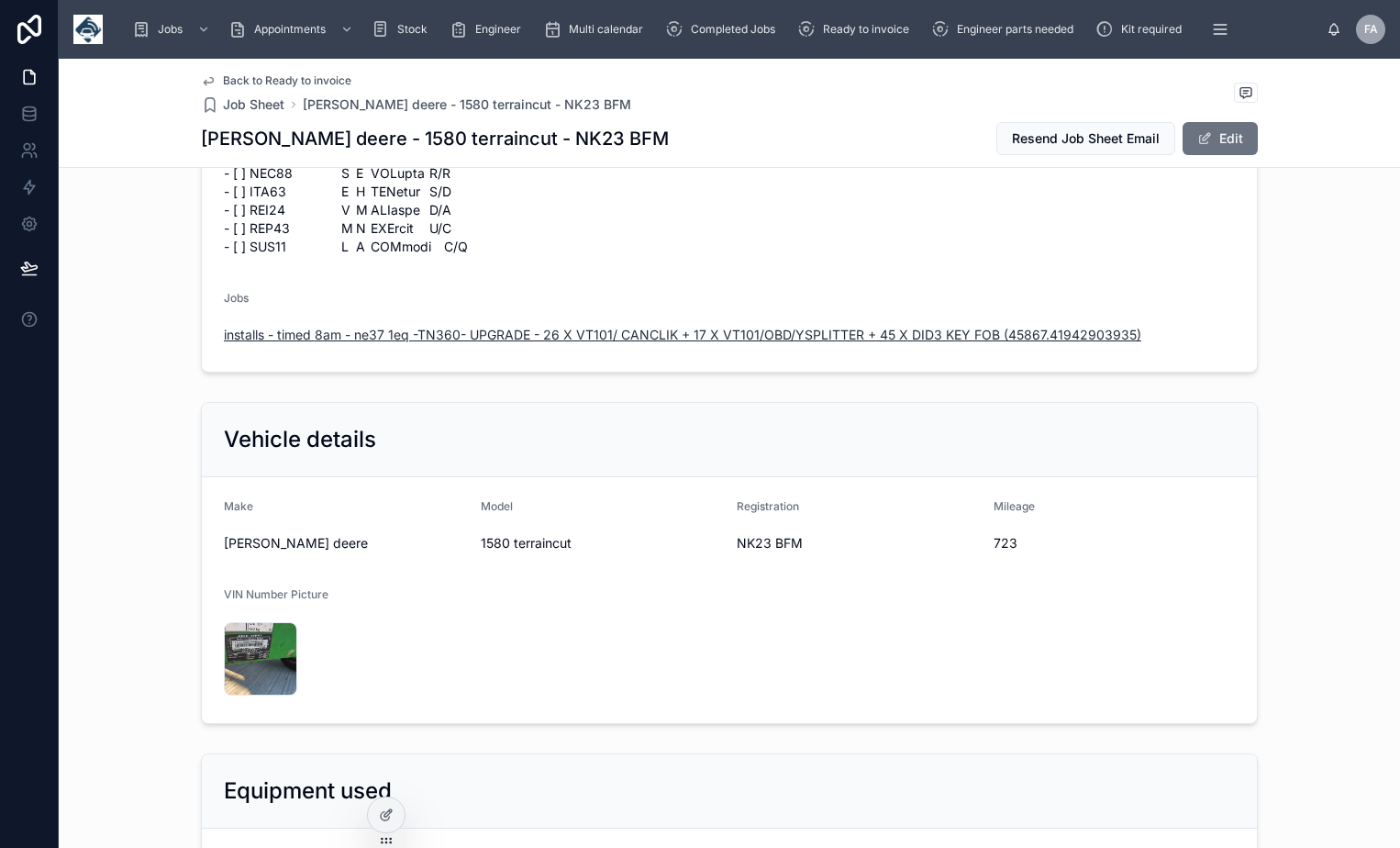
click at [563, 326] on span "installs - timed 8am - ne37 1eq -TN360- UPGRADE - 26 X VT101/ CANCLIK + 17 X VT…" at bounding box center [683, 335] width 918 height 19
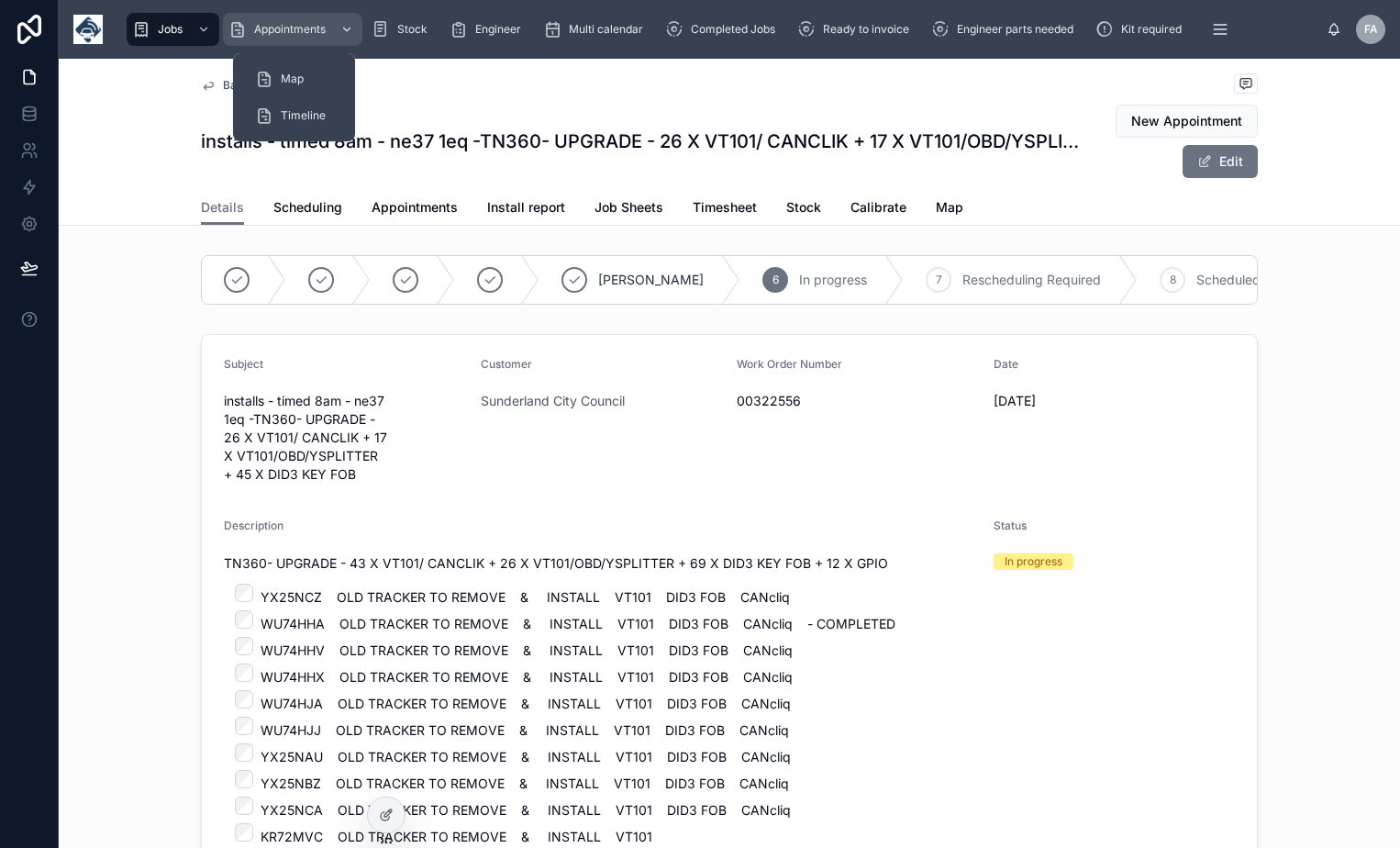
click at [274, 35] on span "Appointments" at bounding box center [289, 30] width 71 height 15
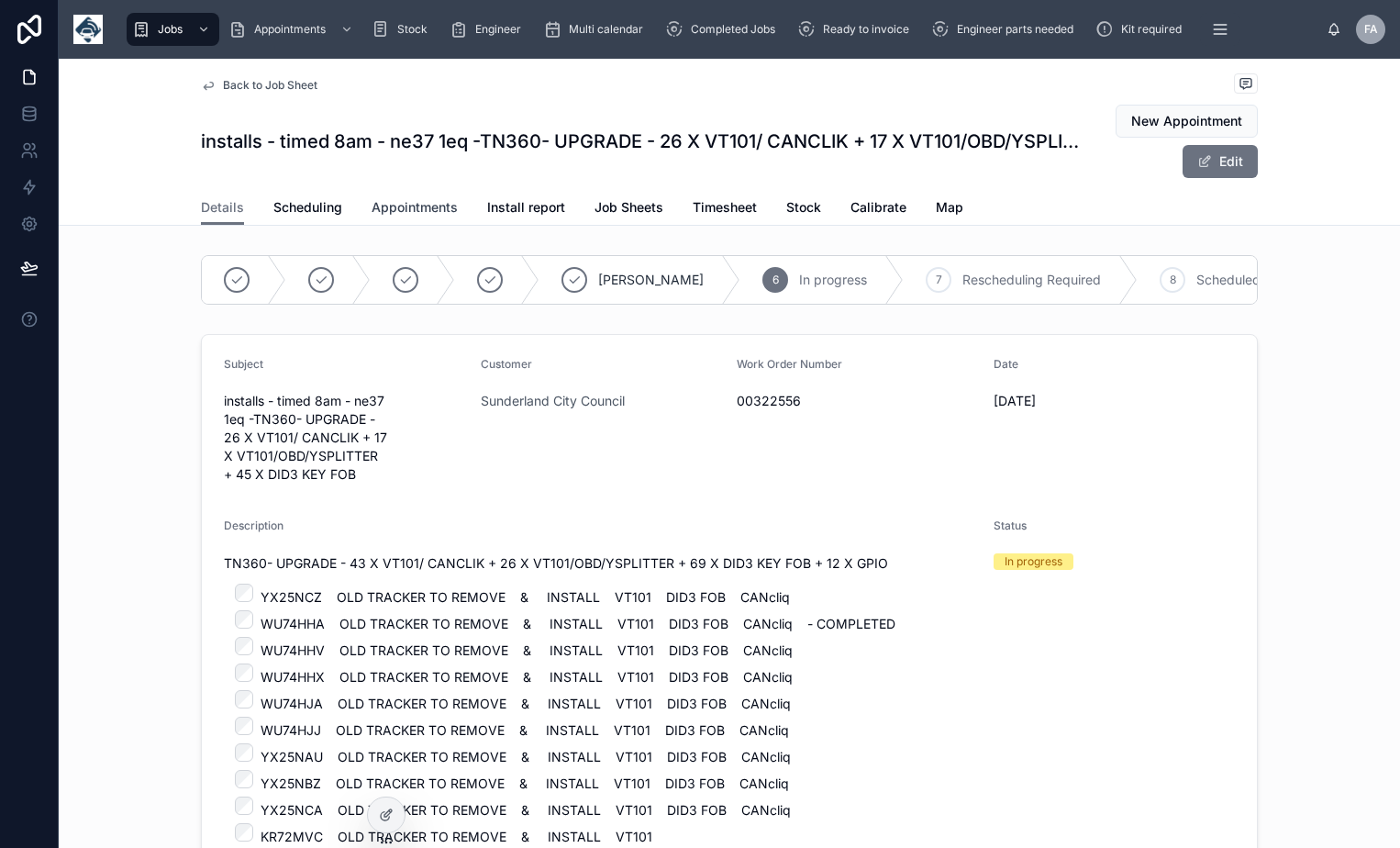
click at [387, 209] on span "Appointments" at bounding box center [415, 208] width 86 height 19
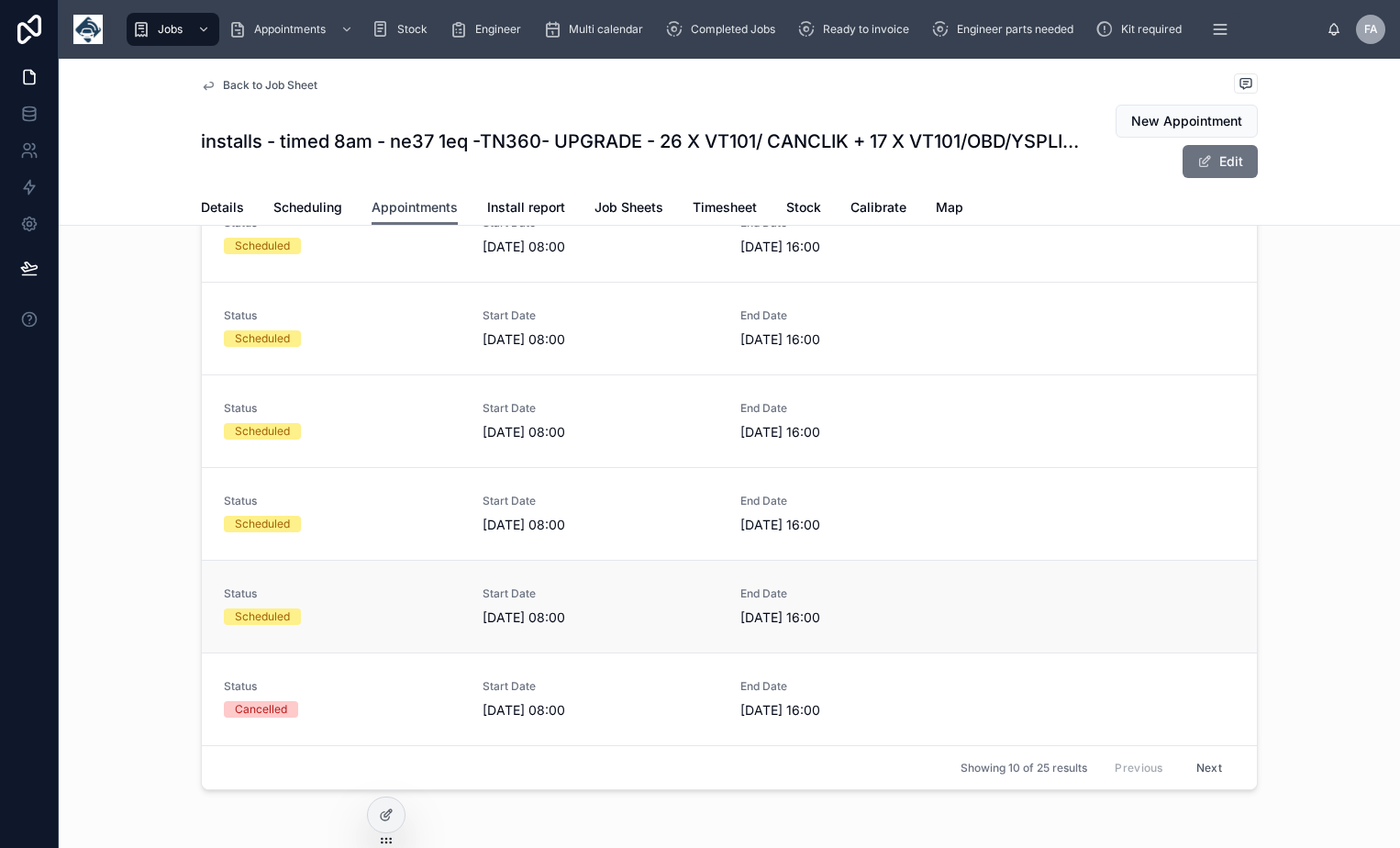
scroll to position [175, 0]
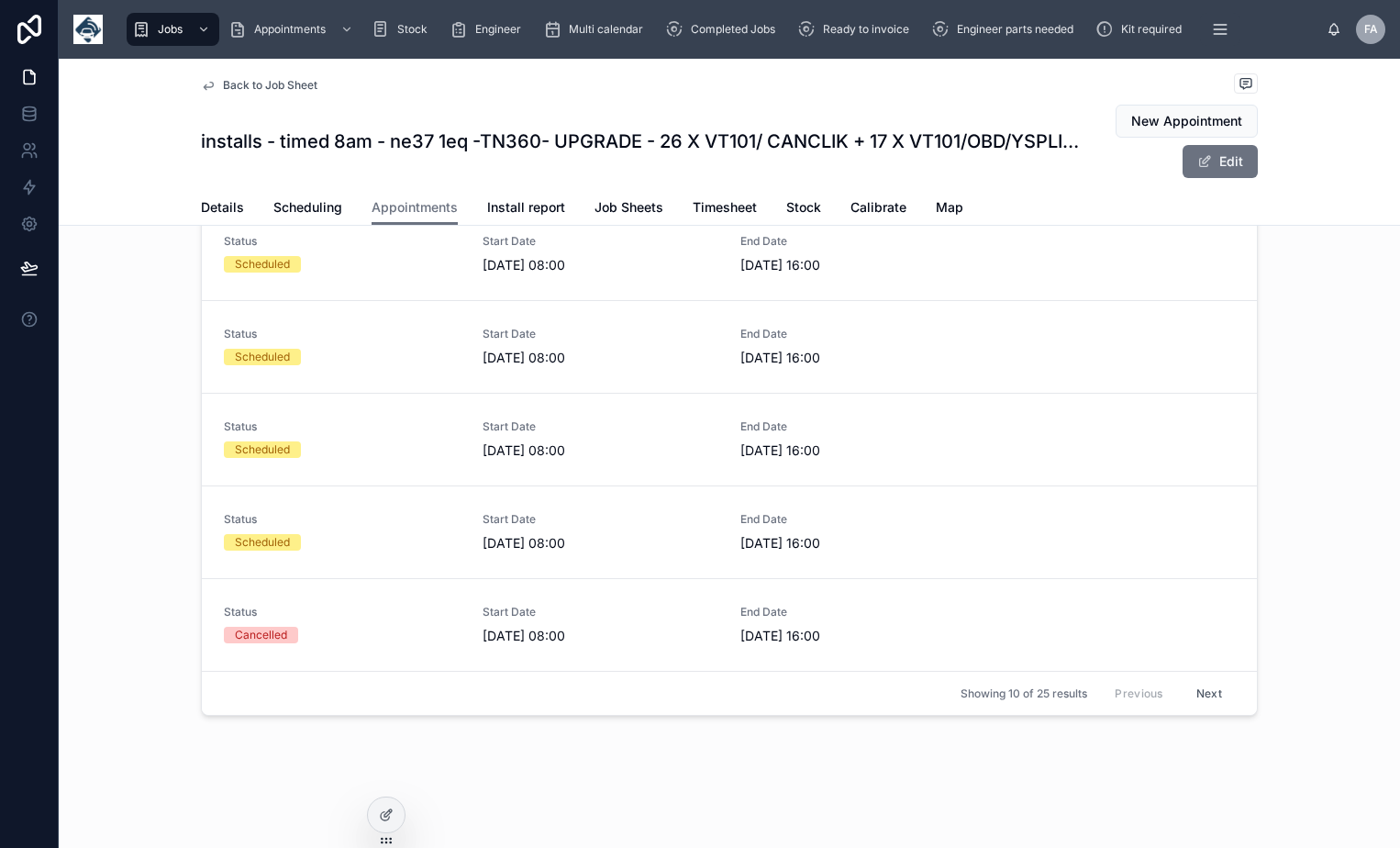
click at [1190, 697] on button "Next" at bounding box center [1209, 693] width 52 height 28
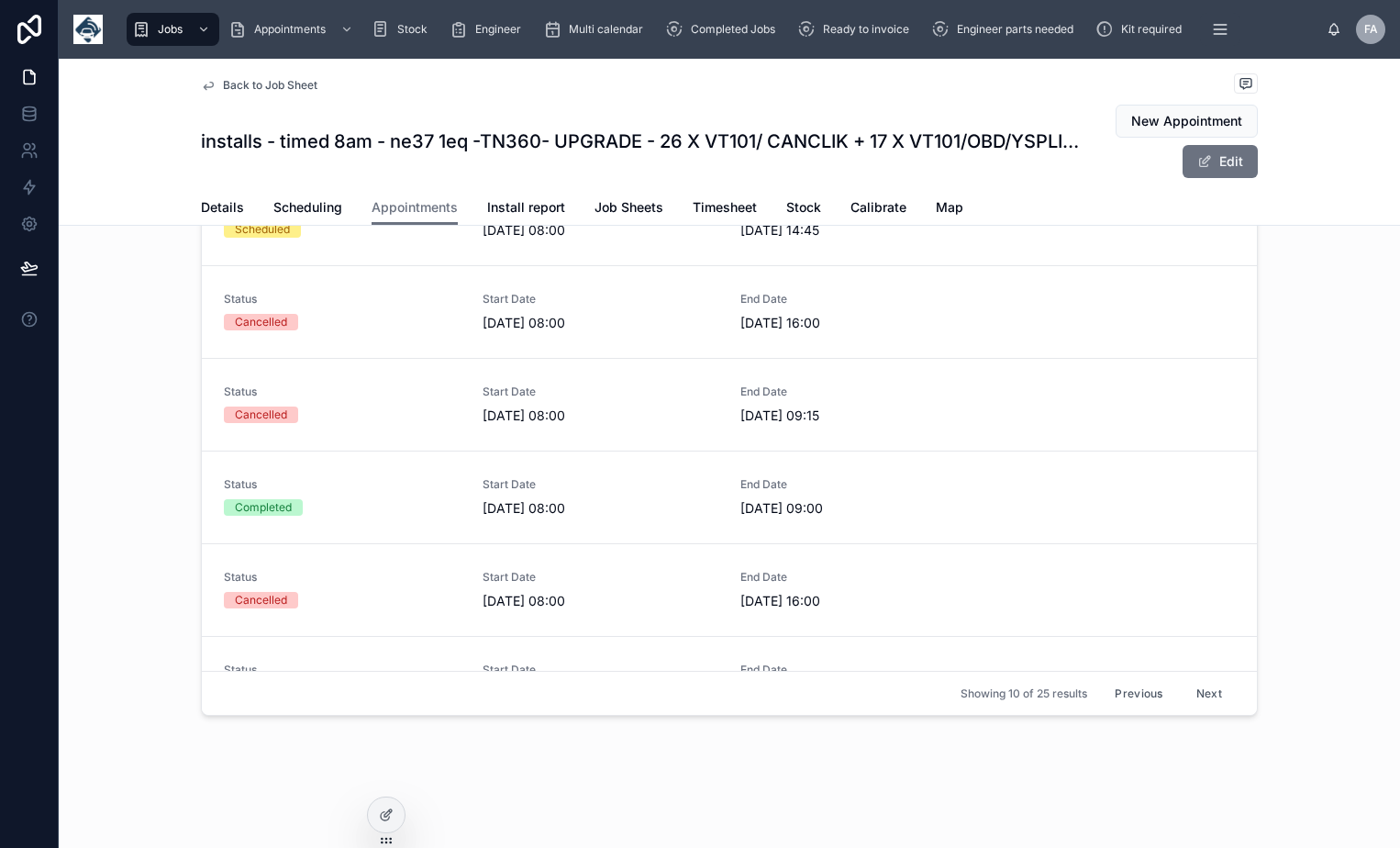
scroll to position [83, 0]
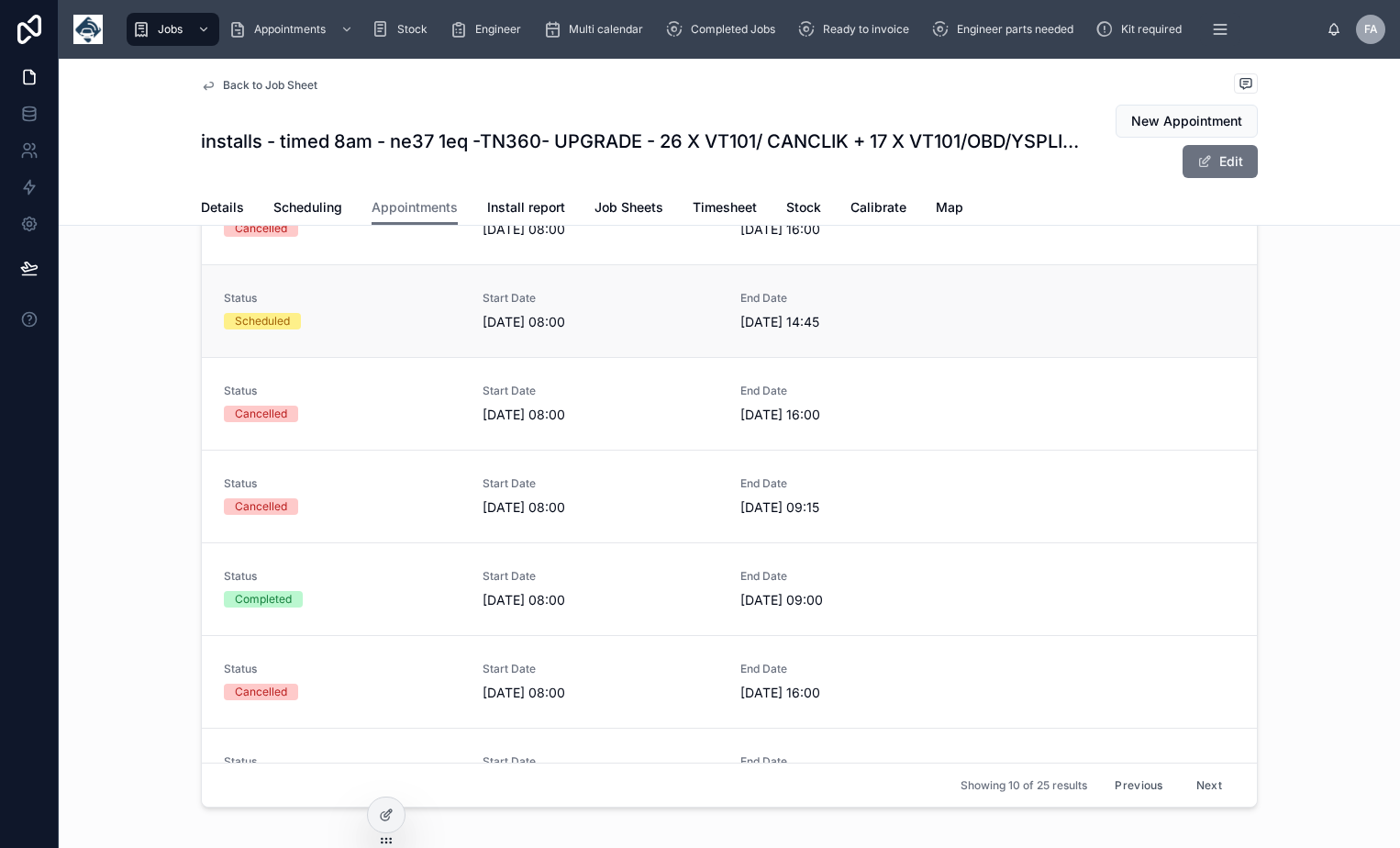
click at [265, 331] on link "Status Scheduled Start Date [DATE] 08:00 End Date [DATE] 14:45" at bounding box center [729, 310] width 1055 height 93
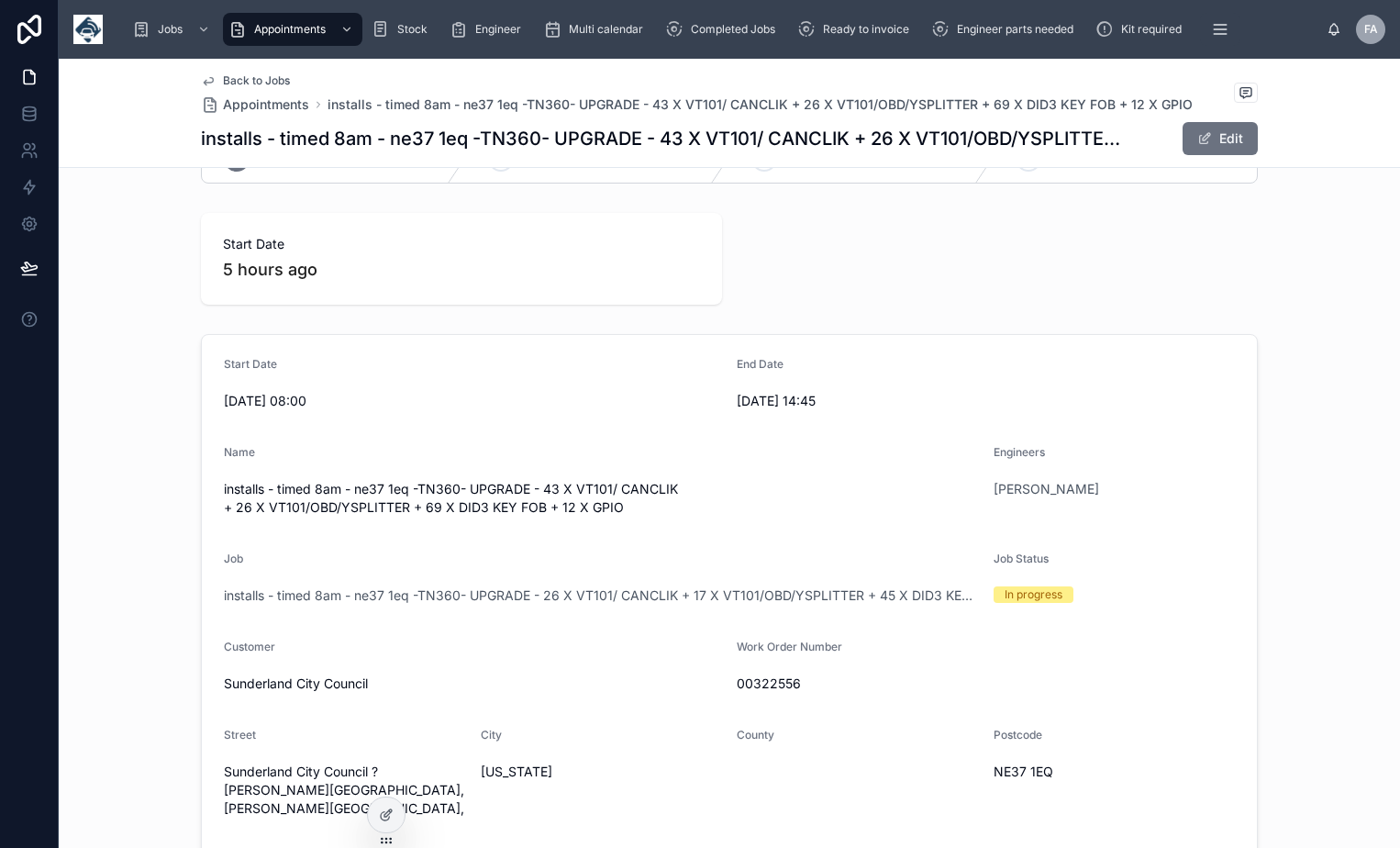
scroll to position [92, 0]
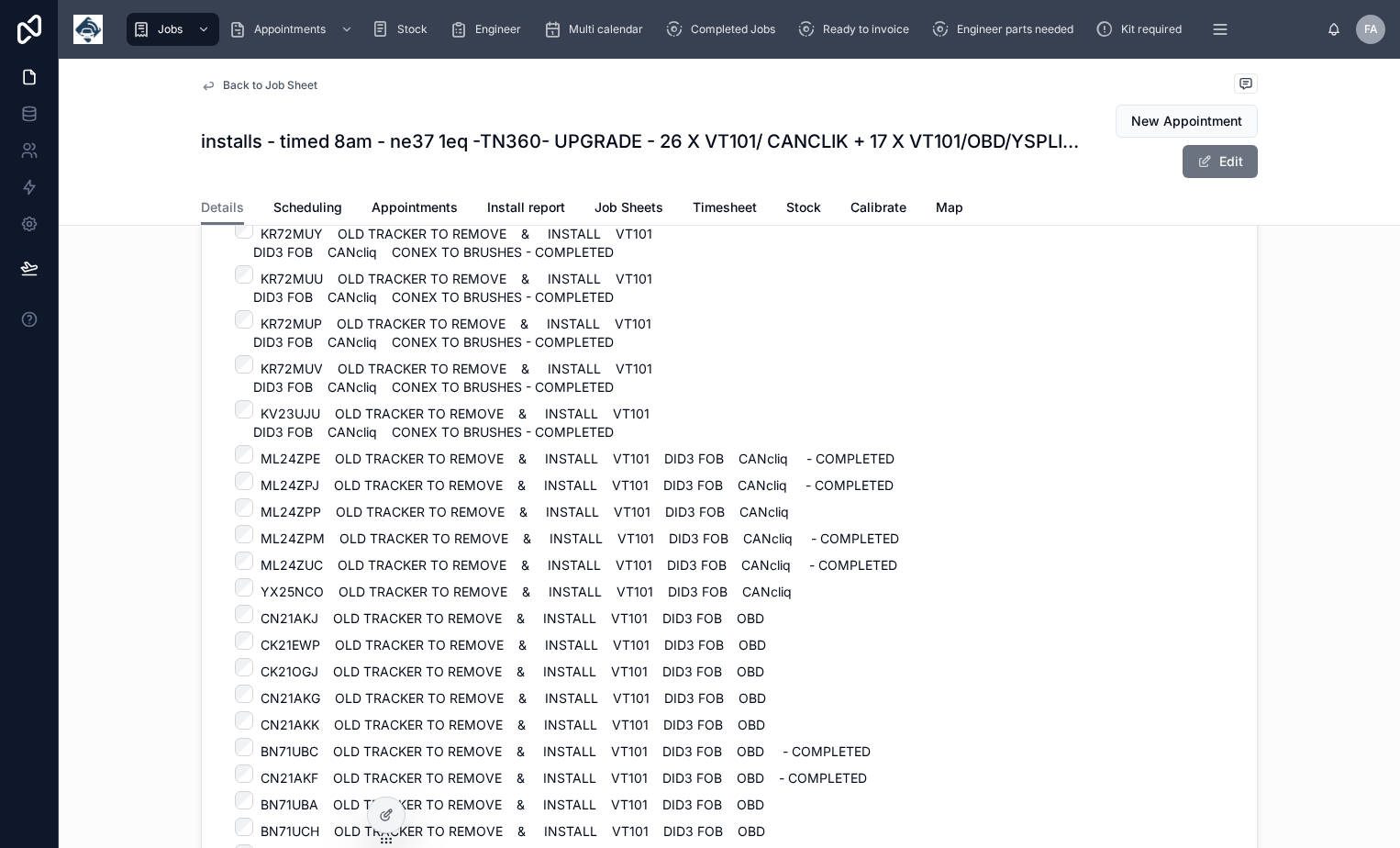
scroll to position [1559, 0]
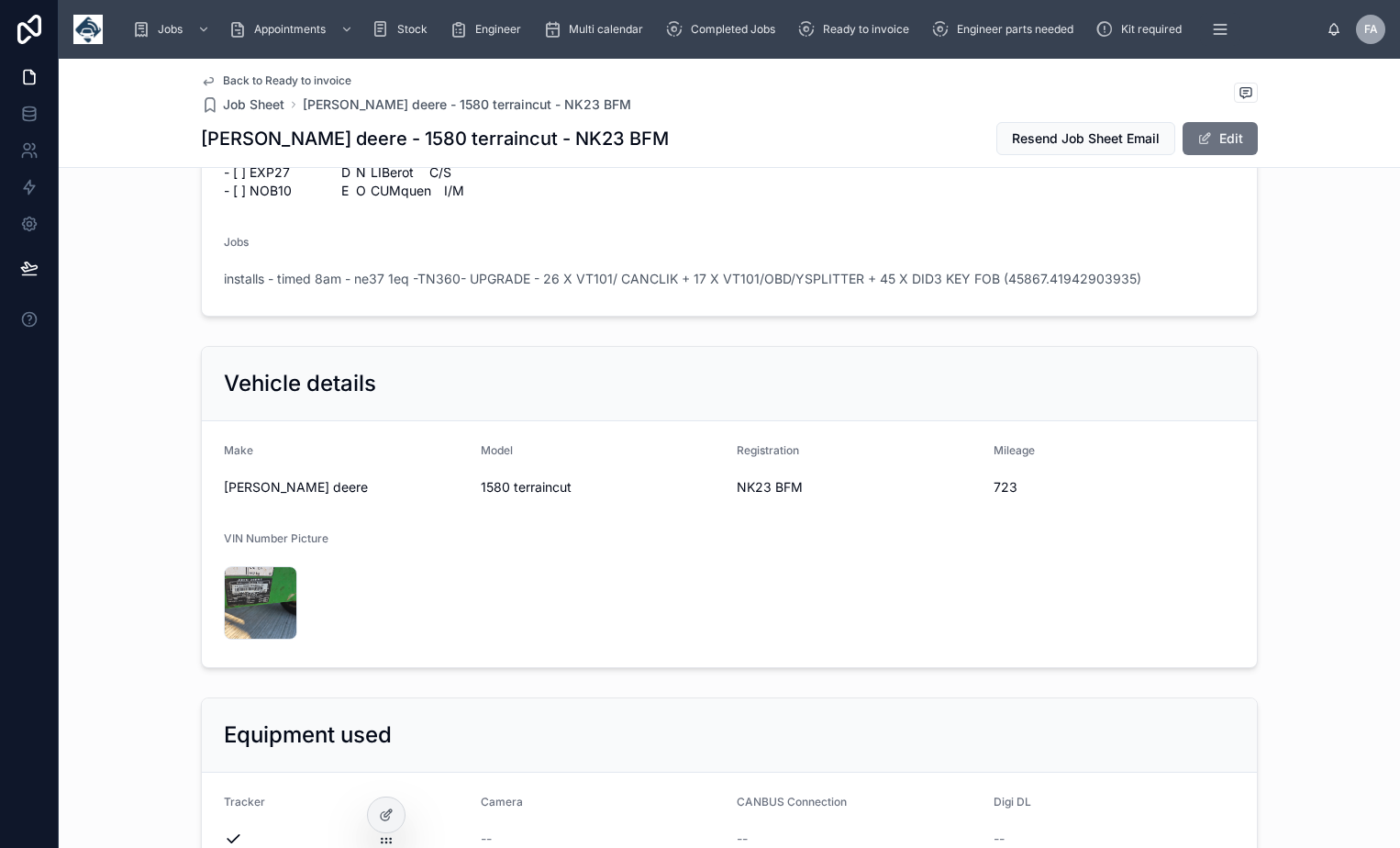
scroll to position [2477, 0]
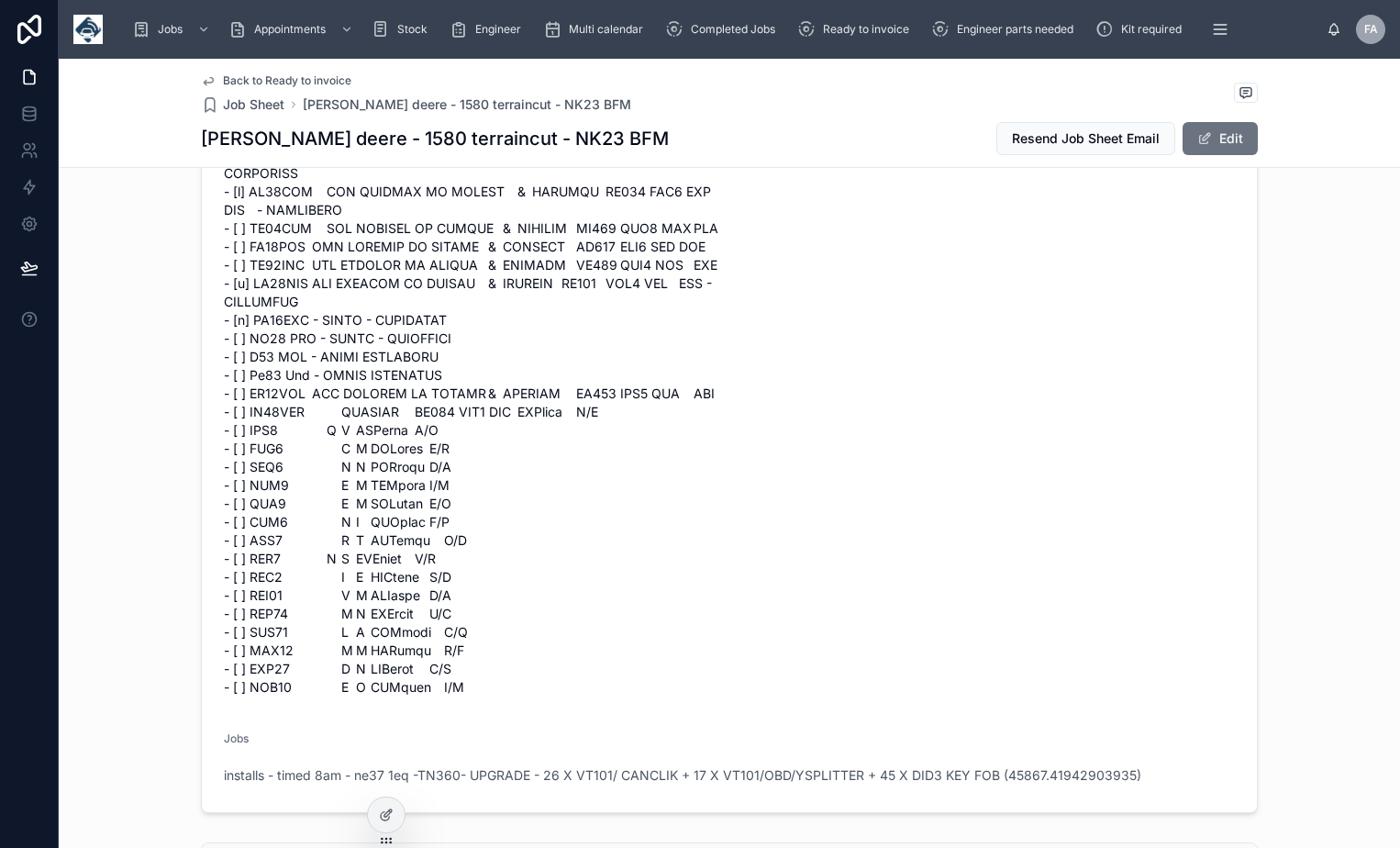
click at [1231, 148] on button "Edit" at bounding box center [1220, 138] width 75 height 33
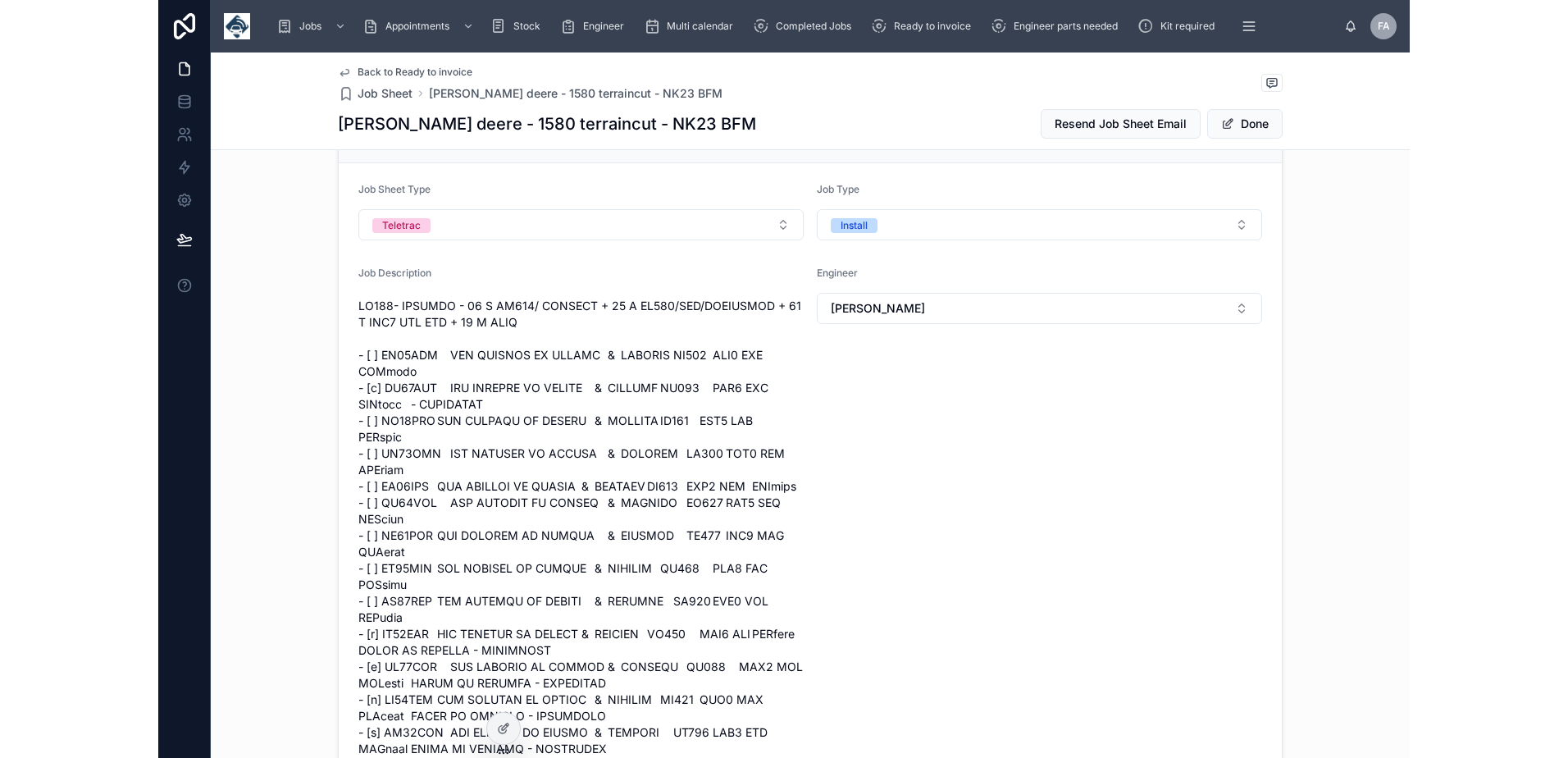
scroll to position [0, 0]
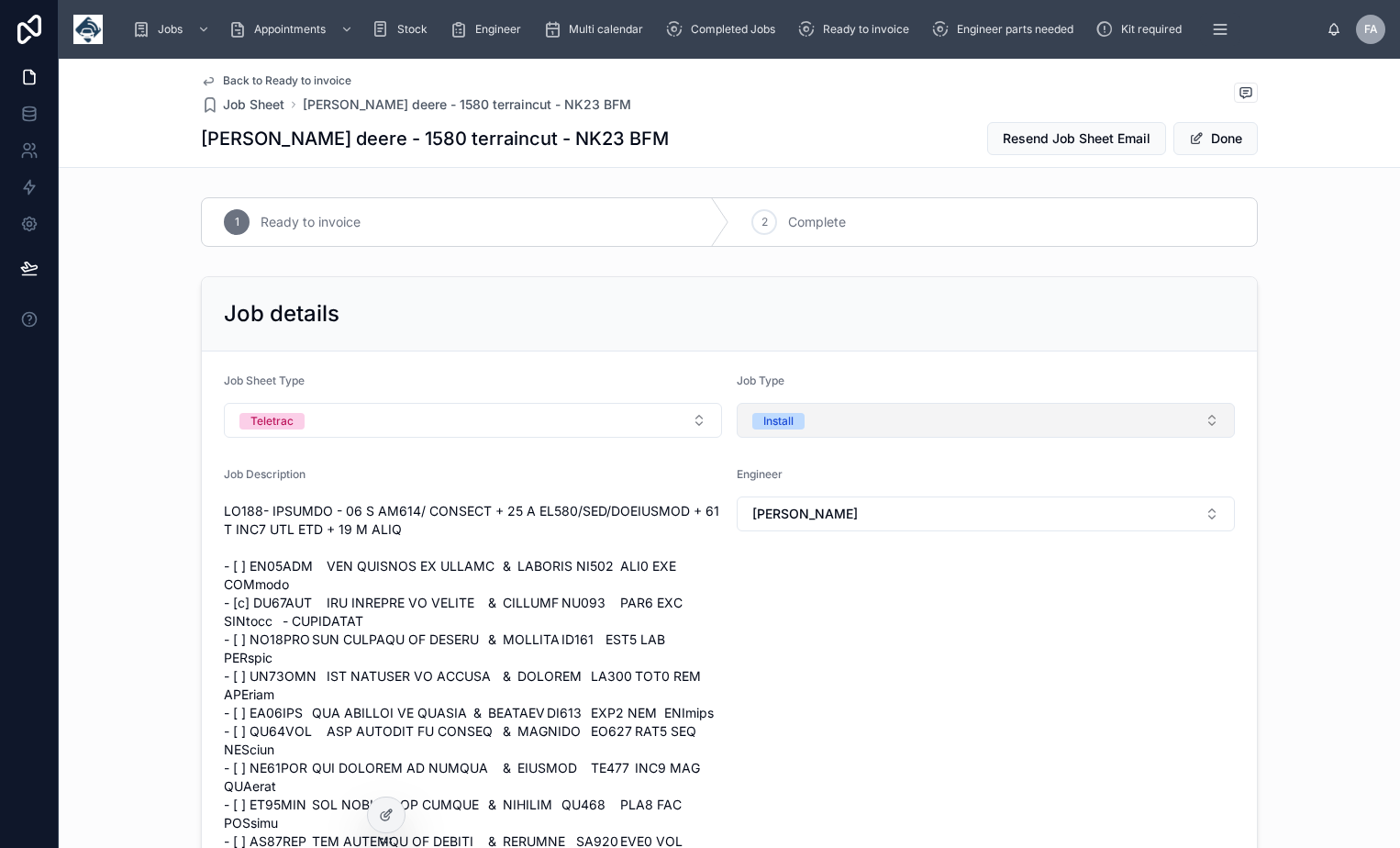
click at [863, 426] on button "Install" at bounding box center [986, 419] width 498 height 35
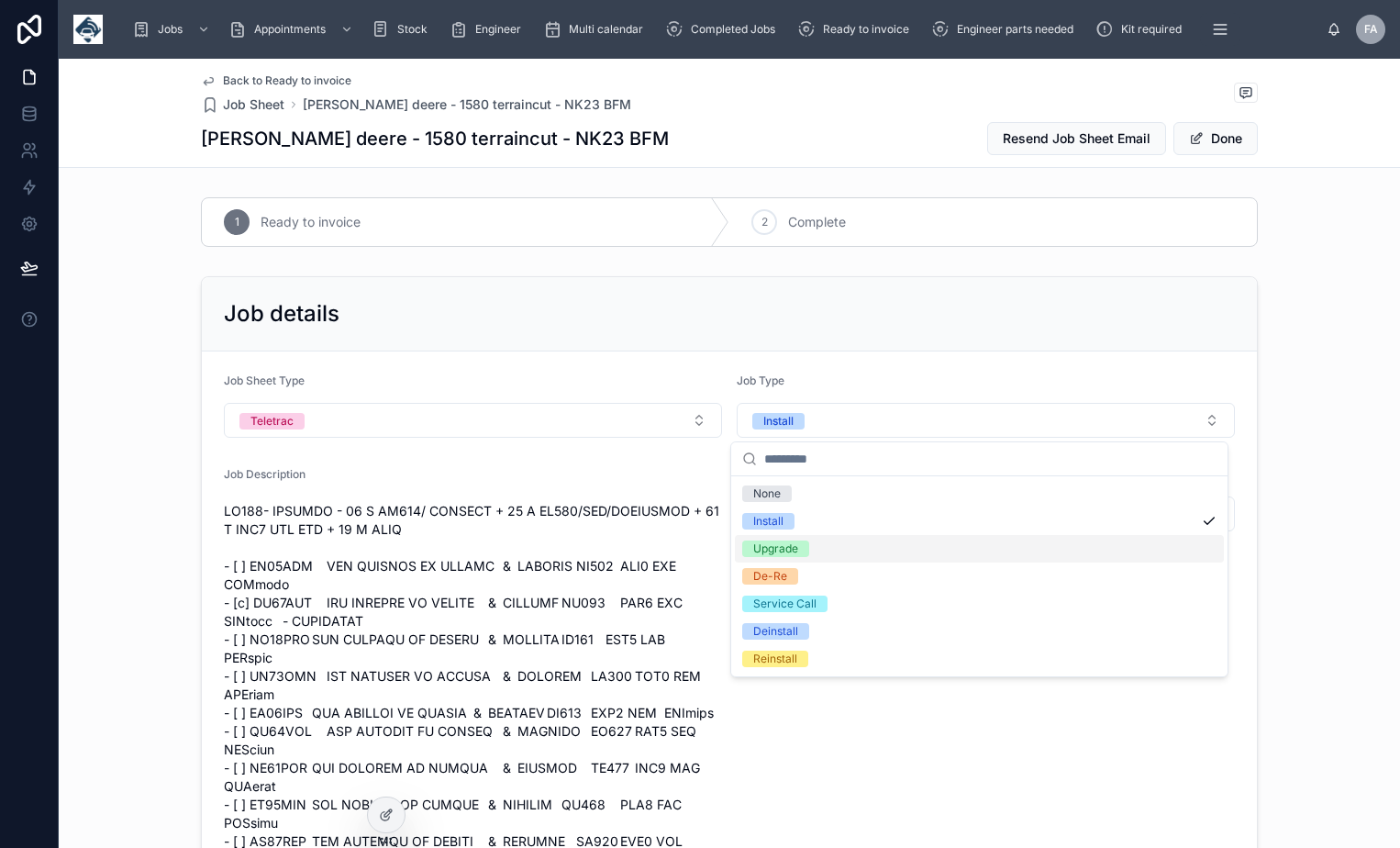
click at [783, 540] on div "Upgrade" at bounding box center [776, 548] width 45 height 17
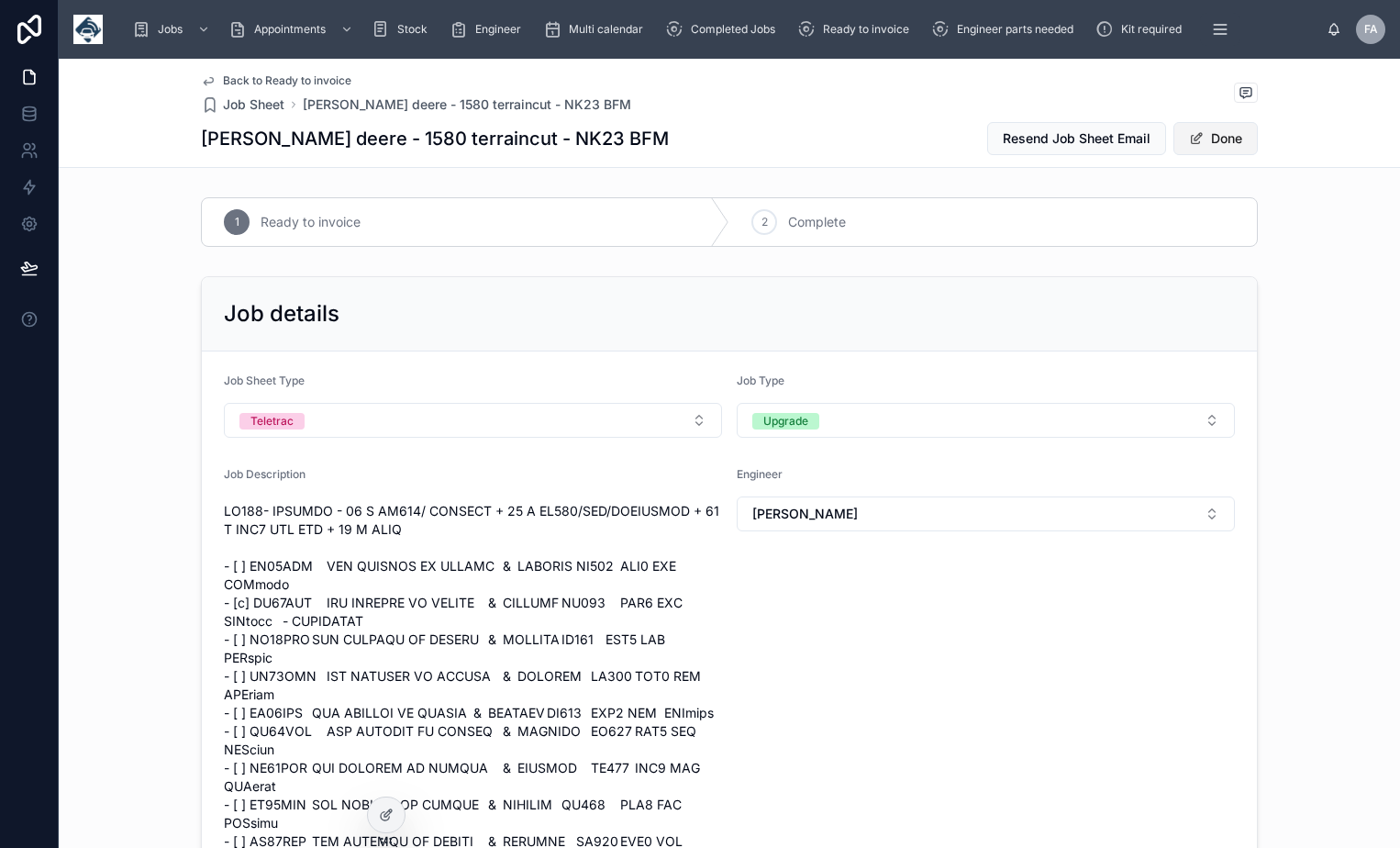
click at [1225, 144] on button "Done" at bounding box center [1216, 138] width 84 height 33
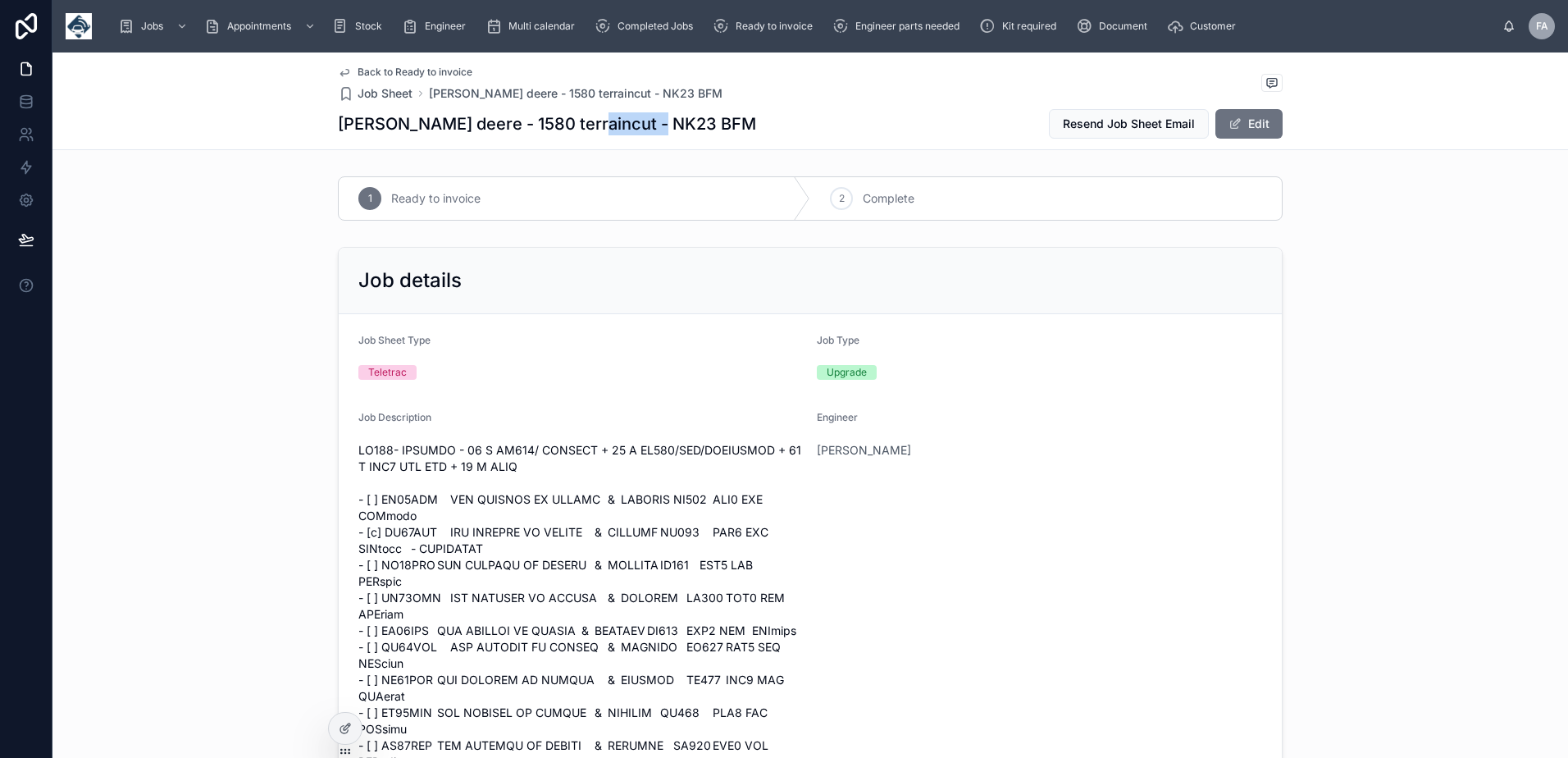
drag, startPoint x: 573, startPoint y: 120, endPoint x: 653, endPoint y: 115, distance: 80.2
click at [653, 115] on h1 "John deere - 1580 terraincut - NK23 BFM" at bounding box center [547, 123] width 418 height 23
copy h1 "NK23 BFM"
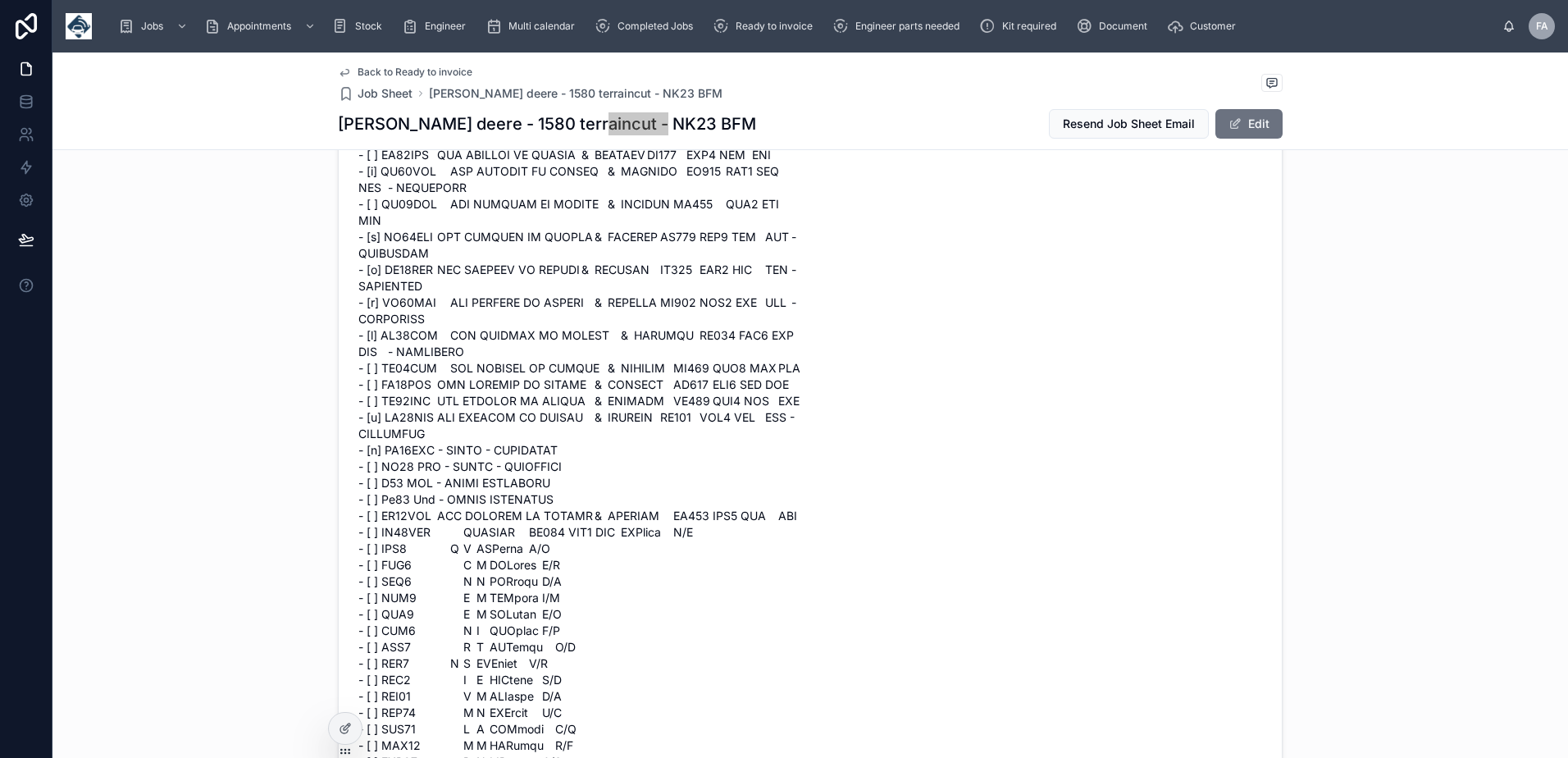
scroll to position [2050, 0]
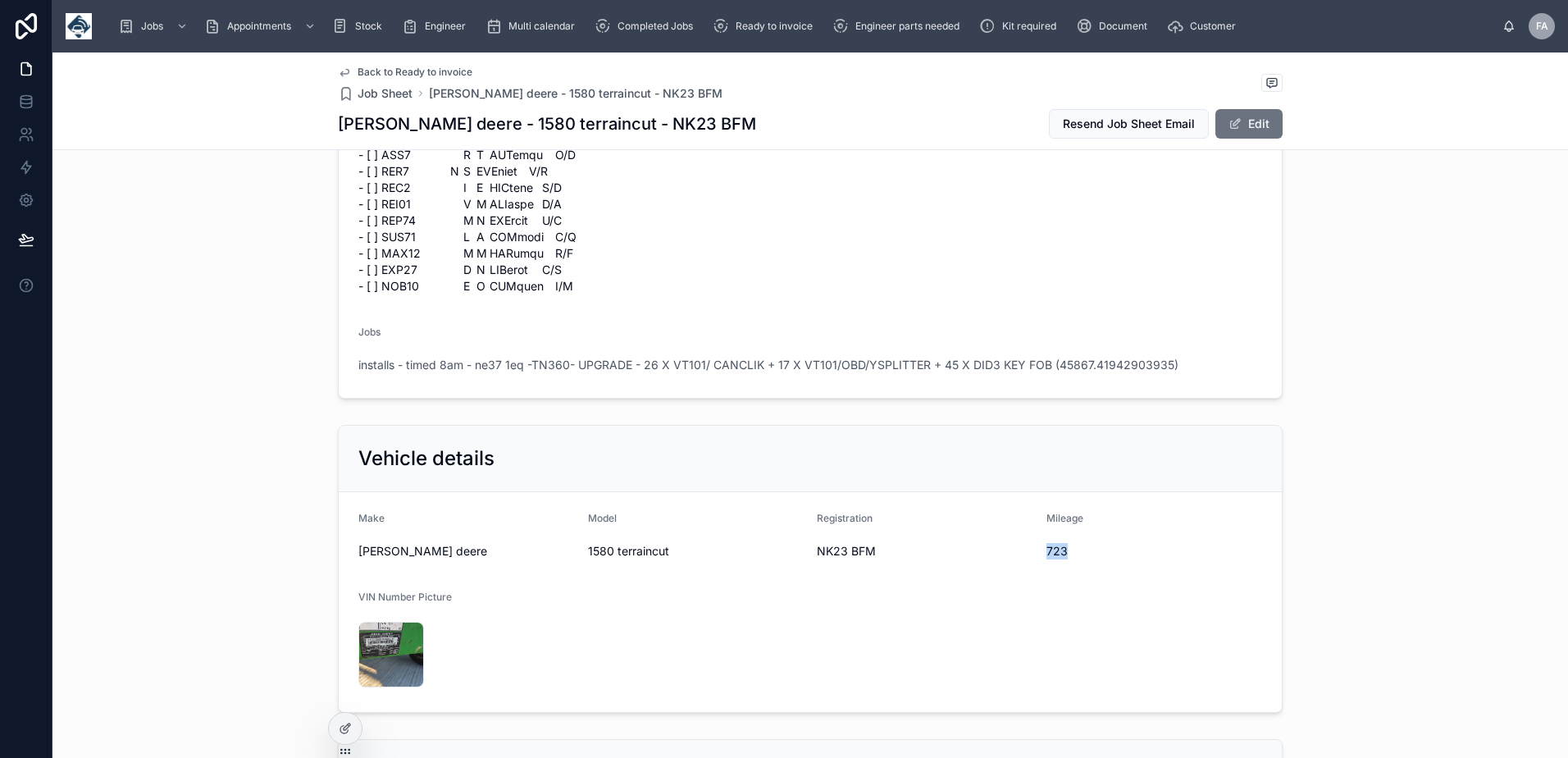
drag, startPoint x: 1040, startPoint y: 483, endPoint x: 1073, endPoint y: 484, distance: 33.0
click at [1073, 543] on span "723" at bounding box center [1154, 551] width 217 height 17
copy span "723"
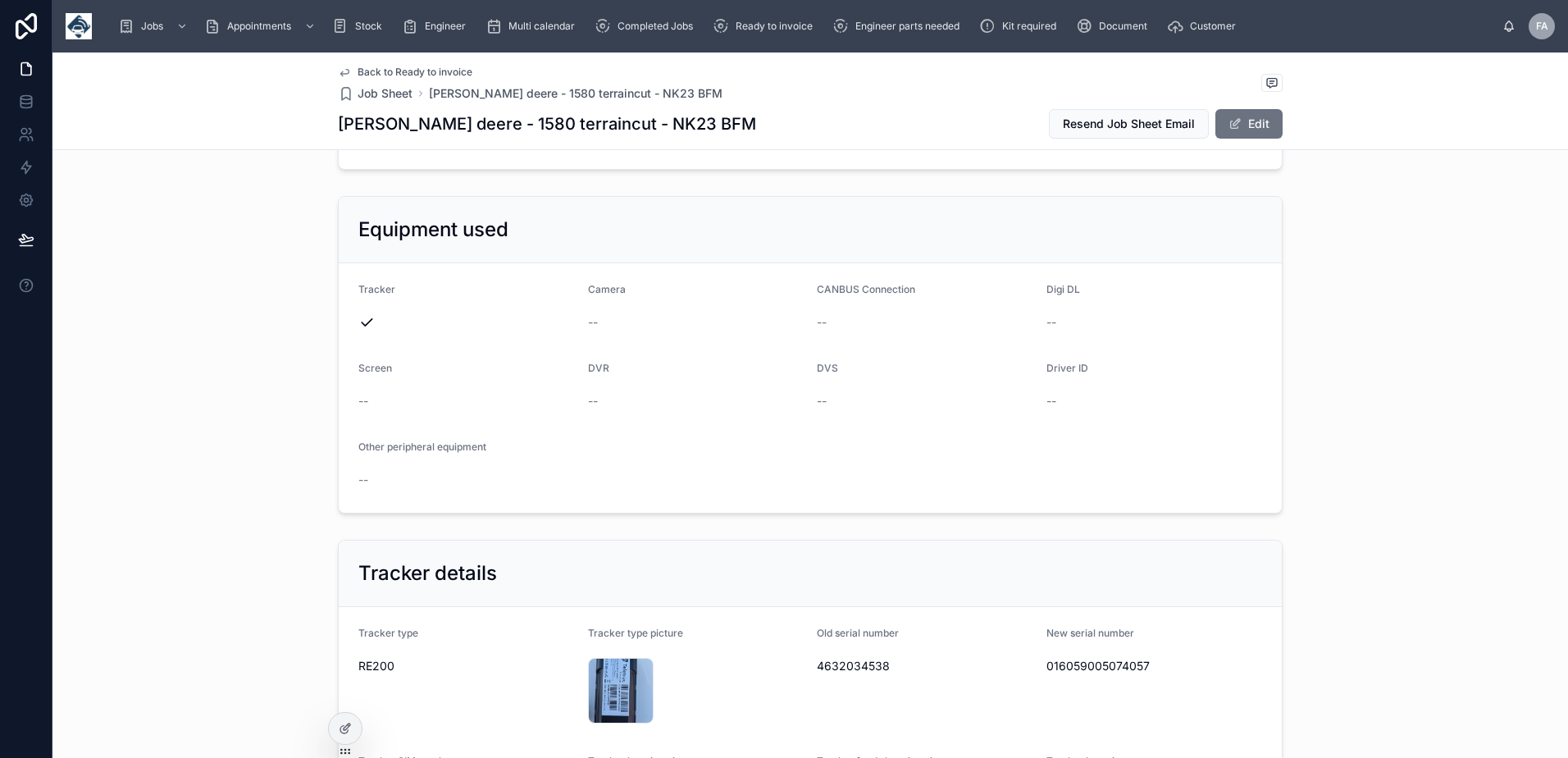
scroll to position [2820, 0]
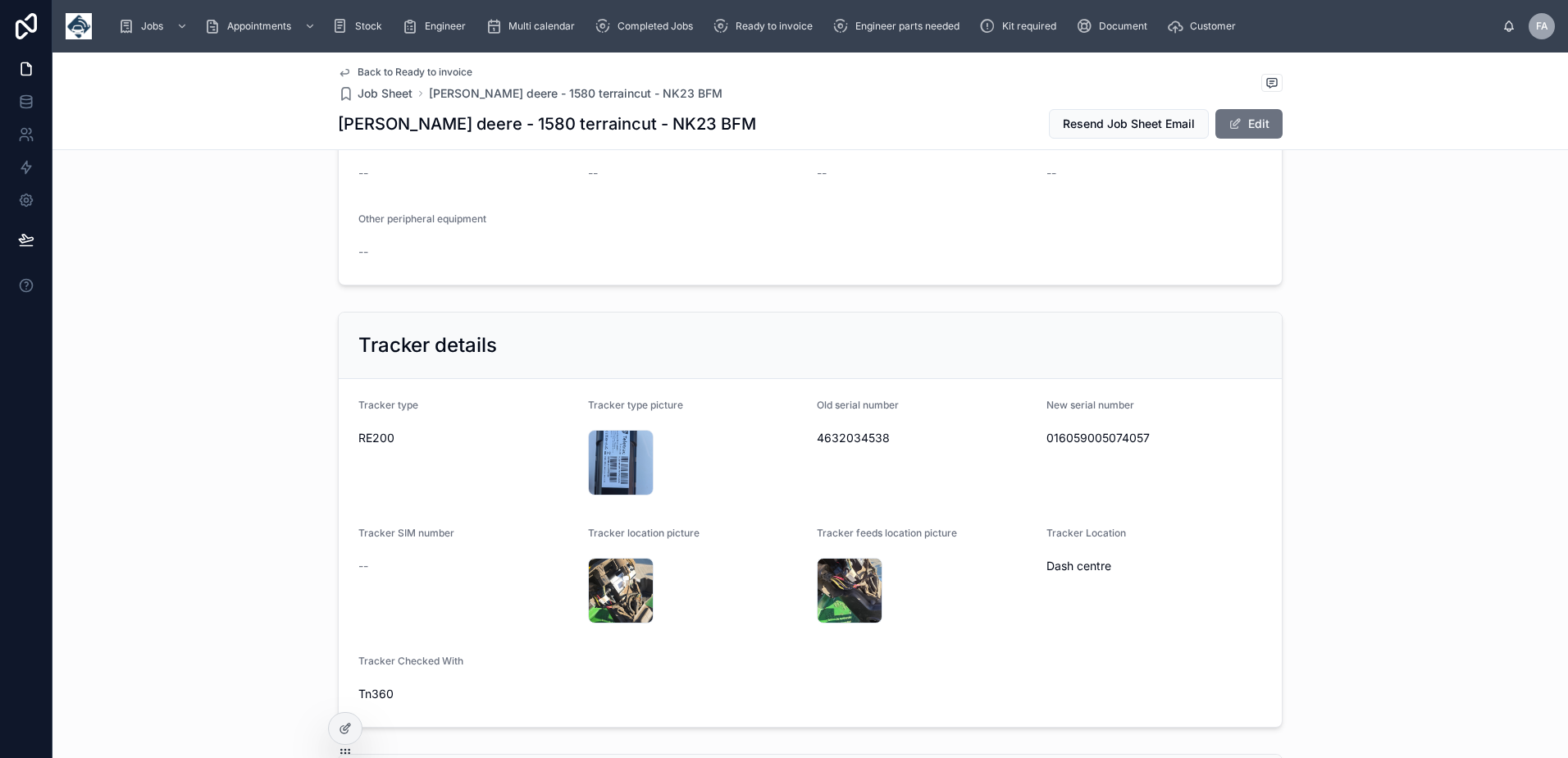
click at [1056, 430] on span "016059005074057" at bounding box center [1154, 438] width 217 height 17
copy span "016059005074057"
drag, startPoint x: 809, startPoint y: 368, endPoint x: 889, endPoint y: 419, distance: 94.9
click at [889, 419] on form "Tracker type RE200 Tracker type picture 17570564338861604807688492397480 .jpg O…" at bounding box center [810, 553] width 943 height 348
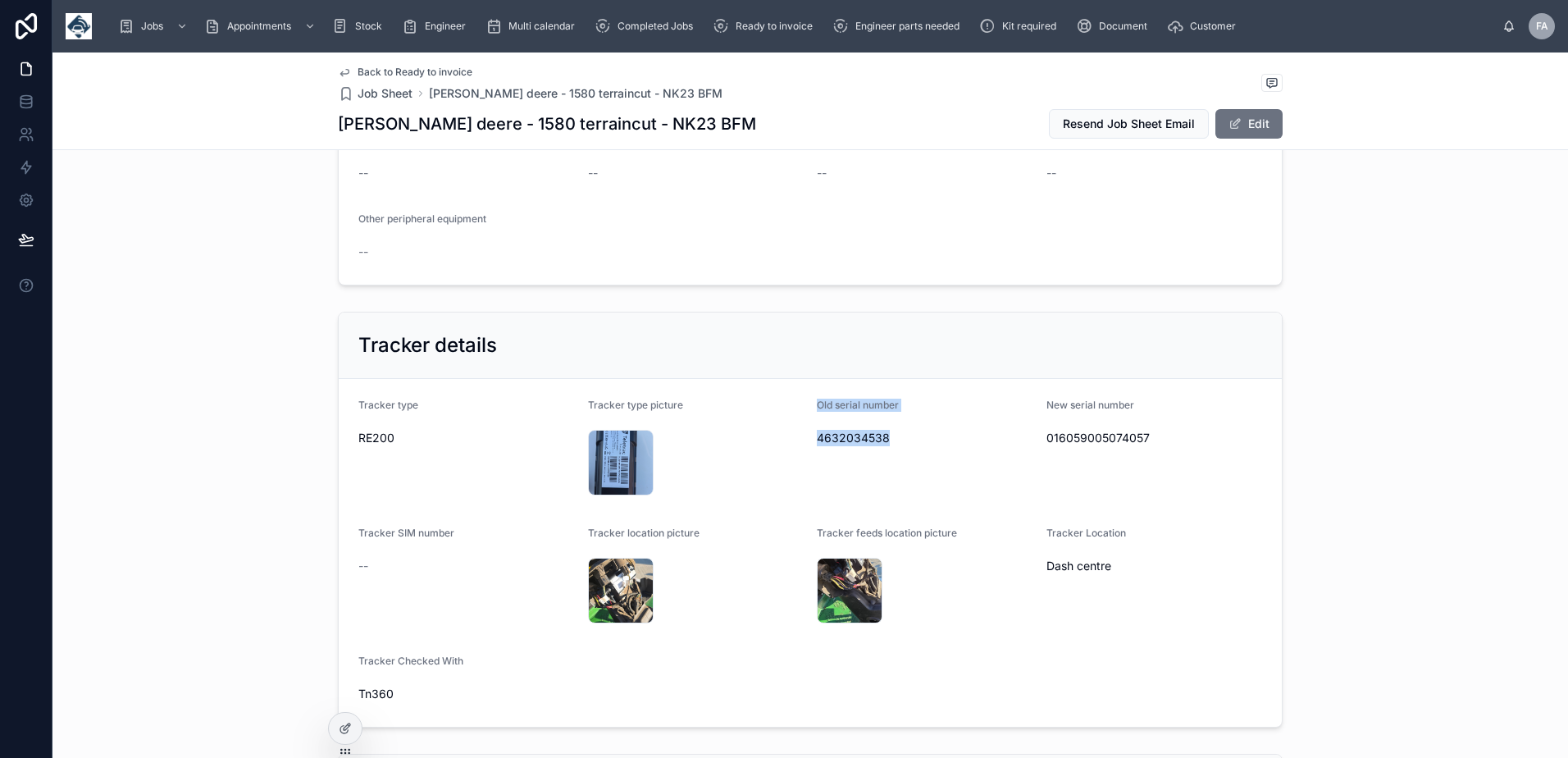
copy div "Old serial number 4632034538"
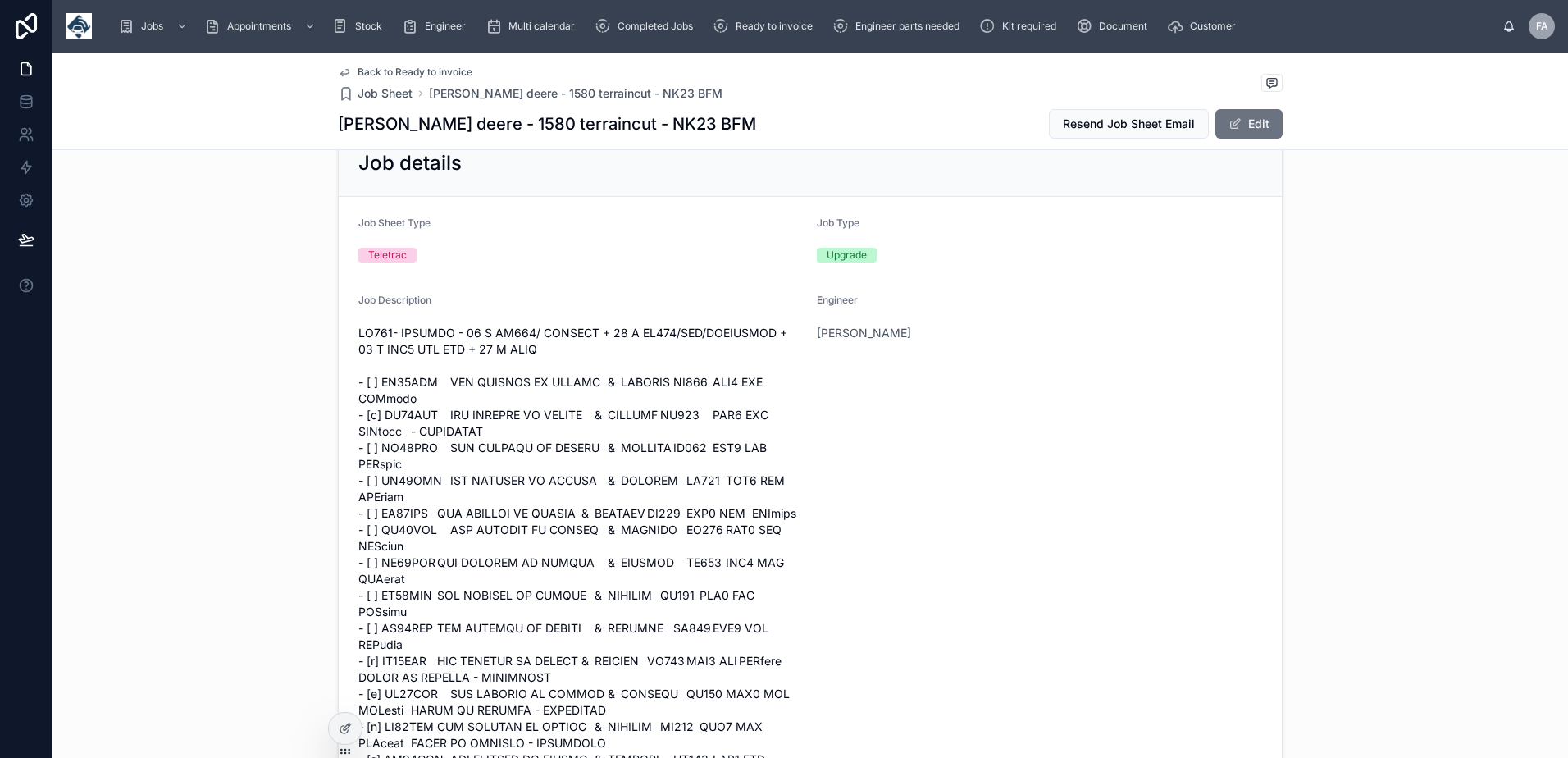
scroll to position [0, 0]
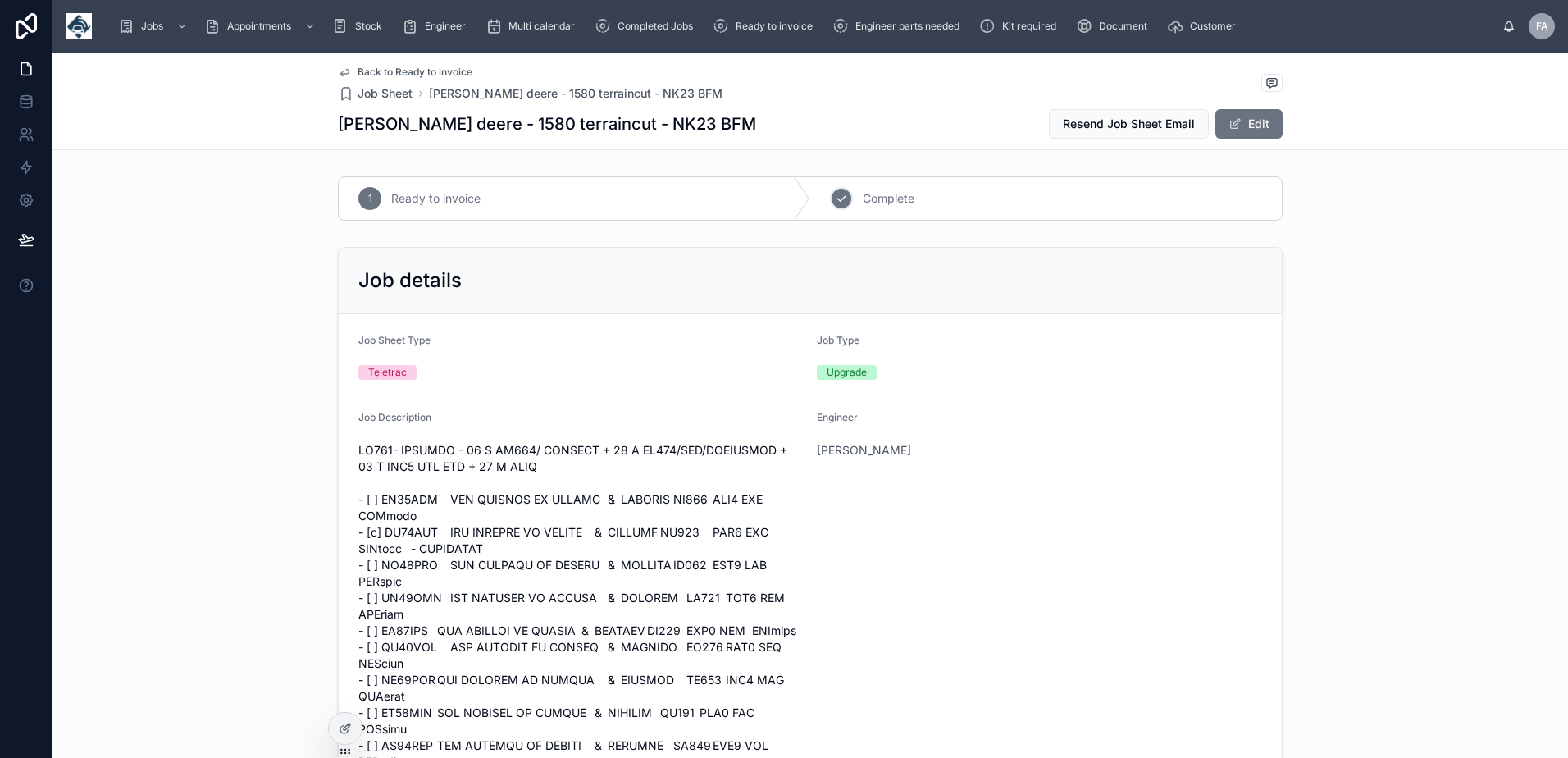
click at [835, 198] on icon at bounding box center [842, 198] width 13 height 13
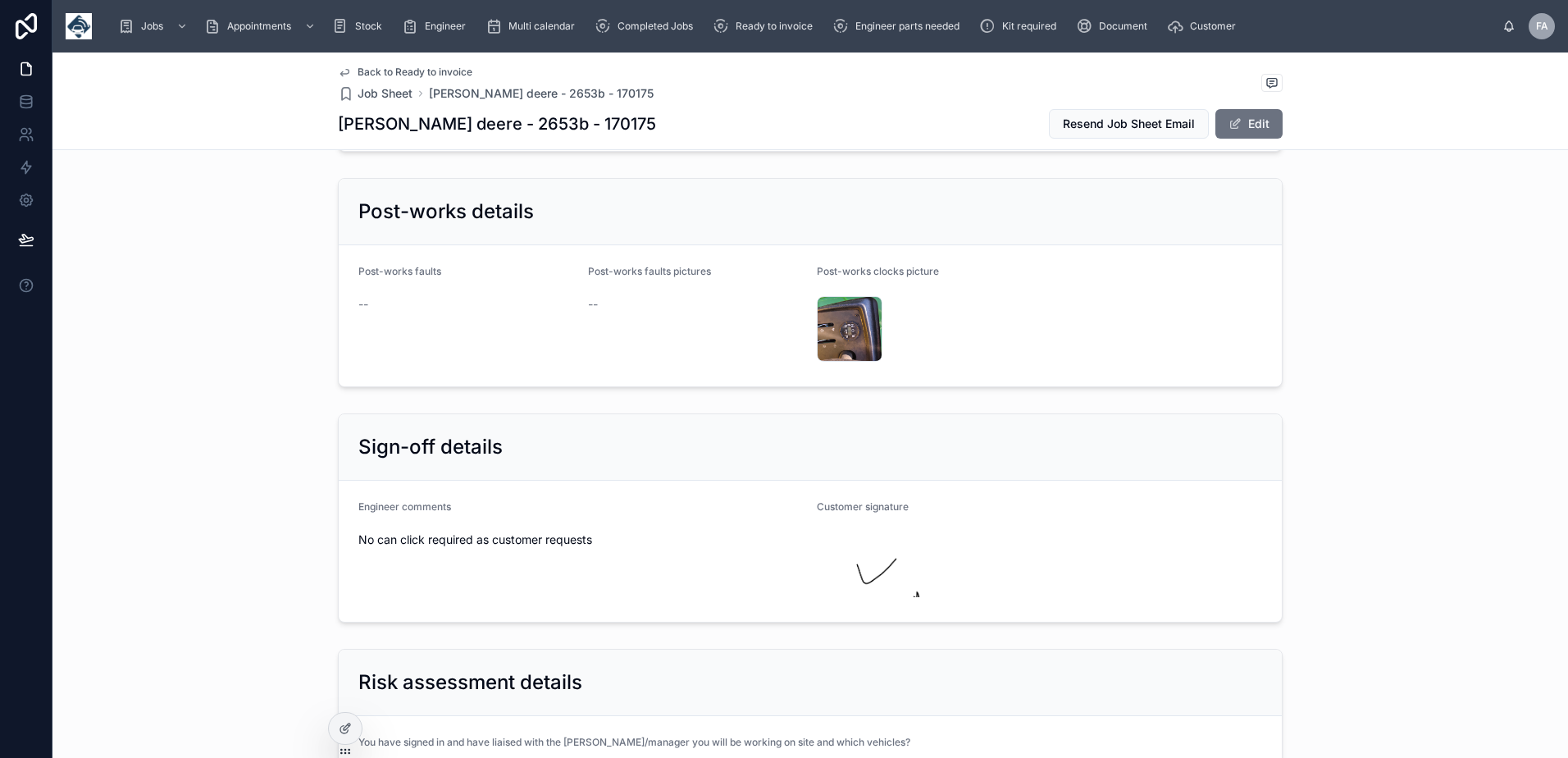
scroll to position [5001, 0]
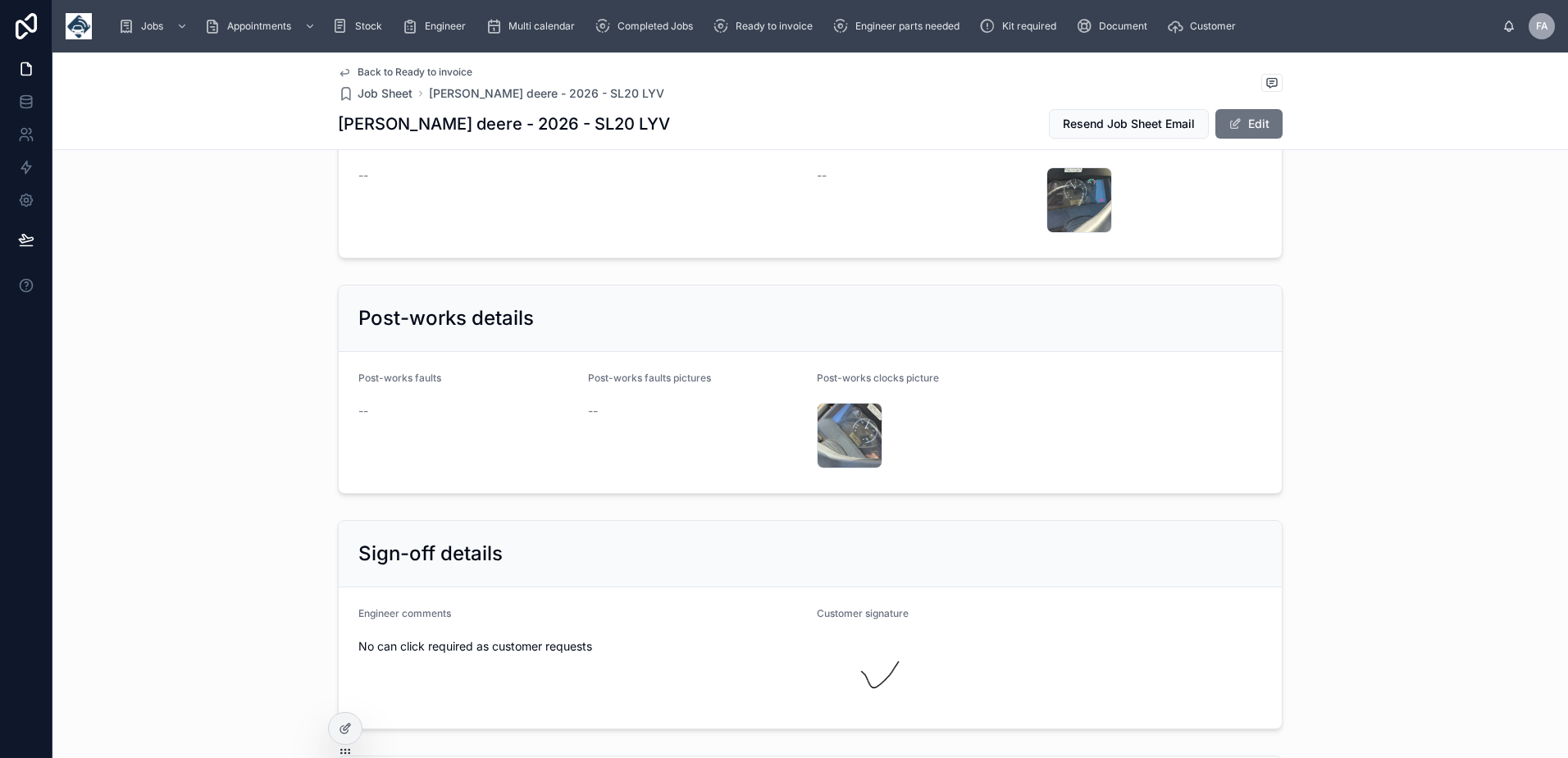
scroll to position [4755, 0]
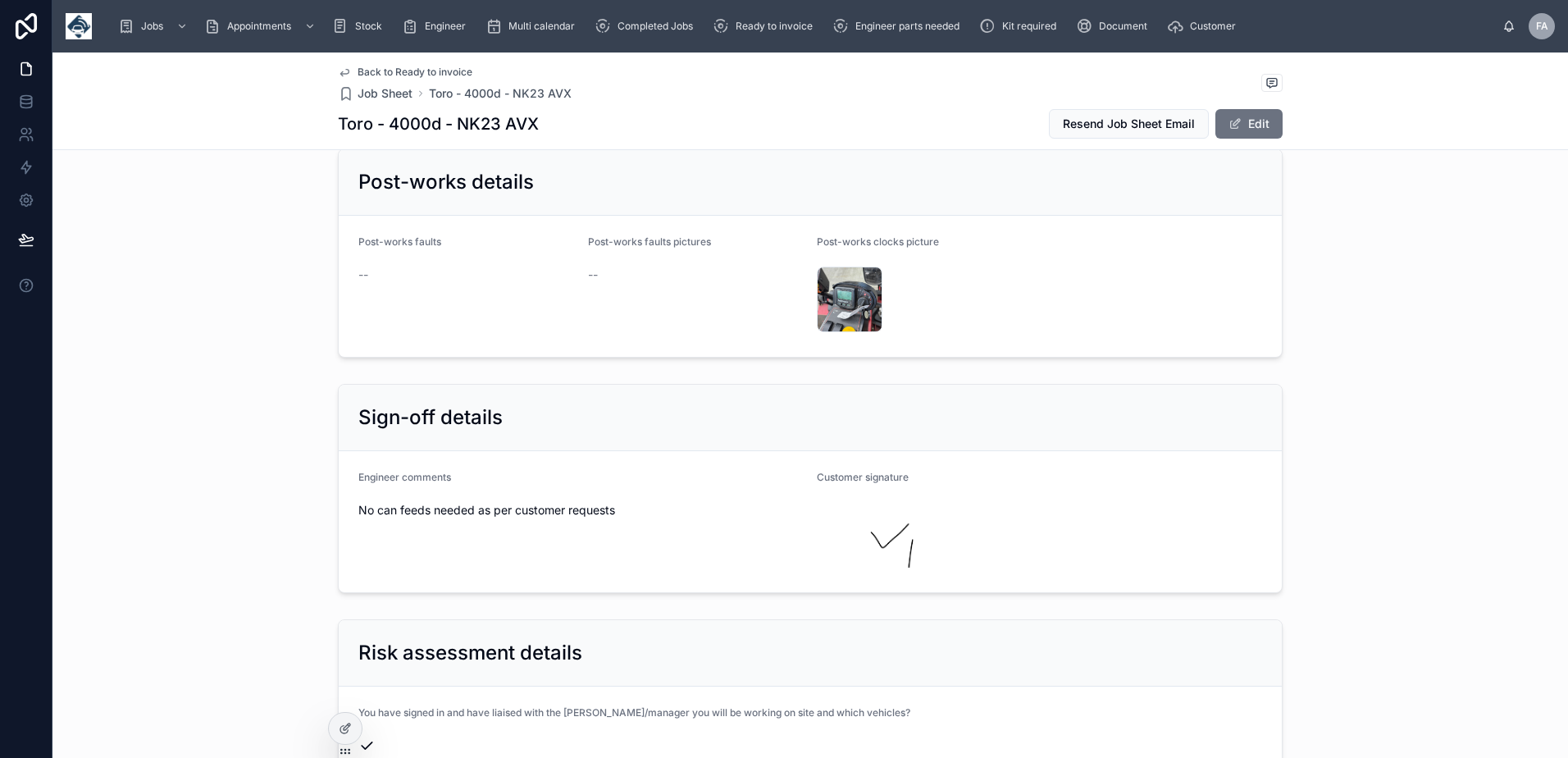
scroll to position [4919, 0]
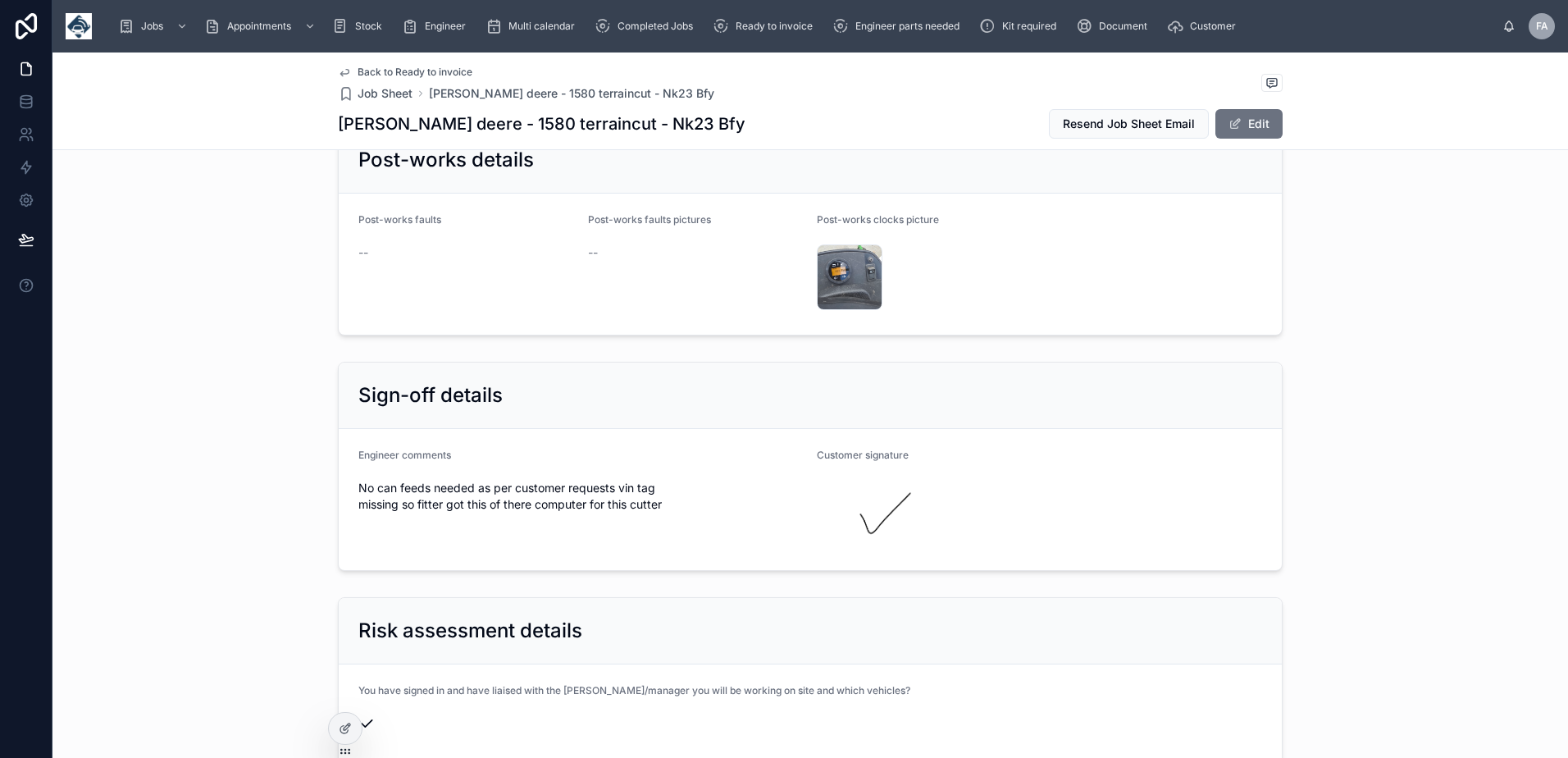
scroll to position [4837, 0]
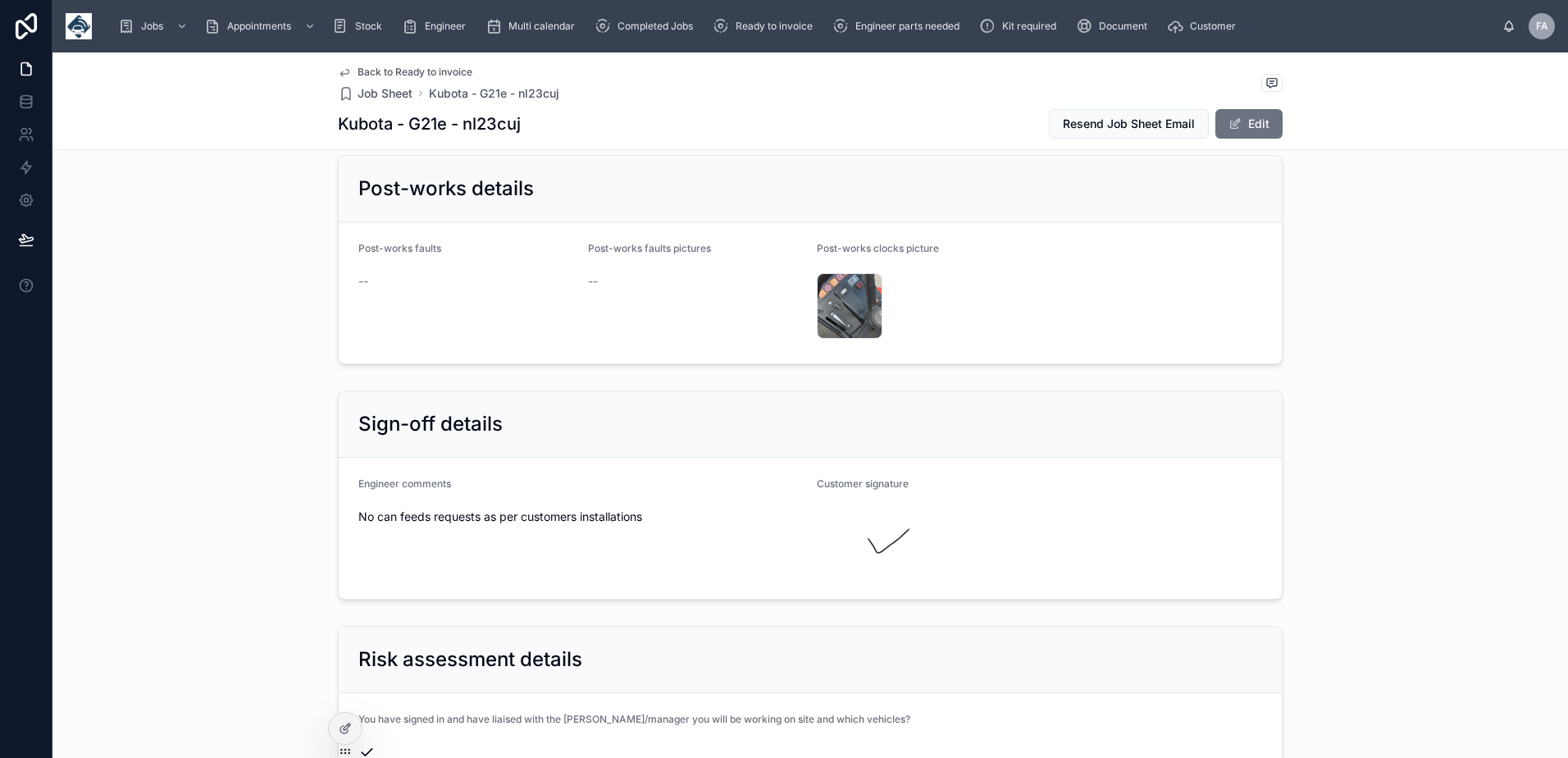
scroll to position [4837, 0]
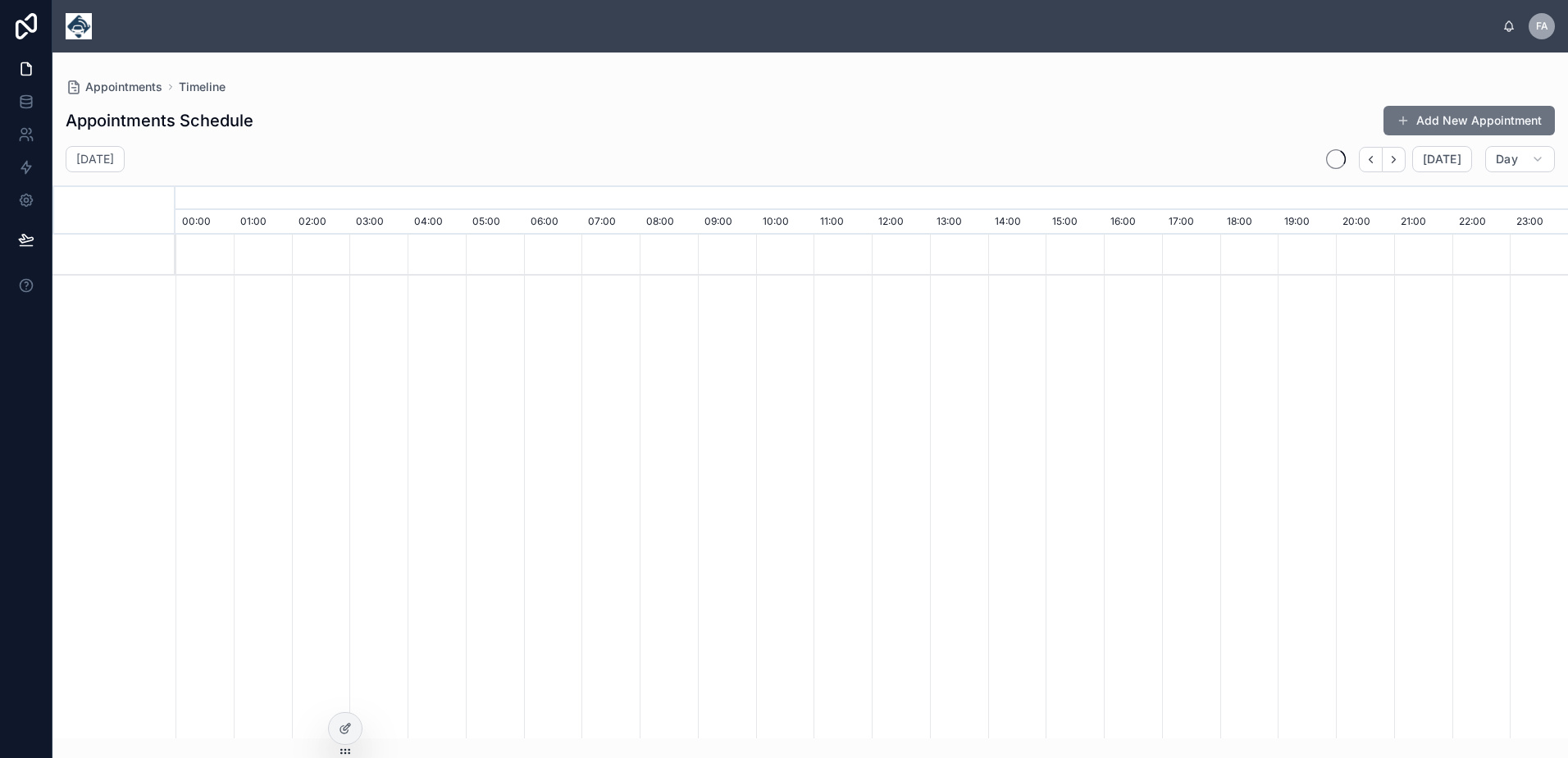
scroll to position [0, 9746]
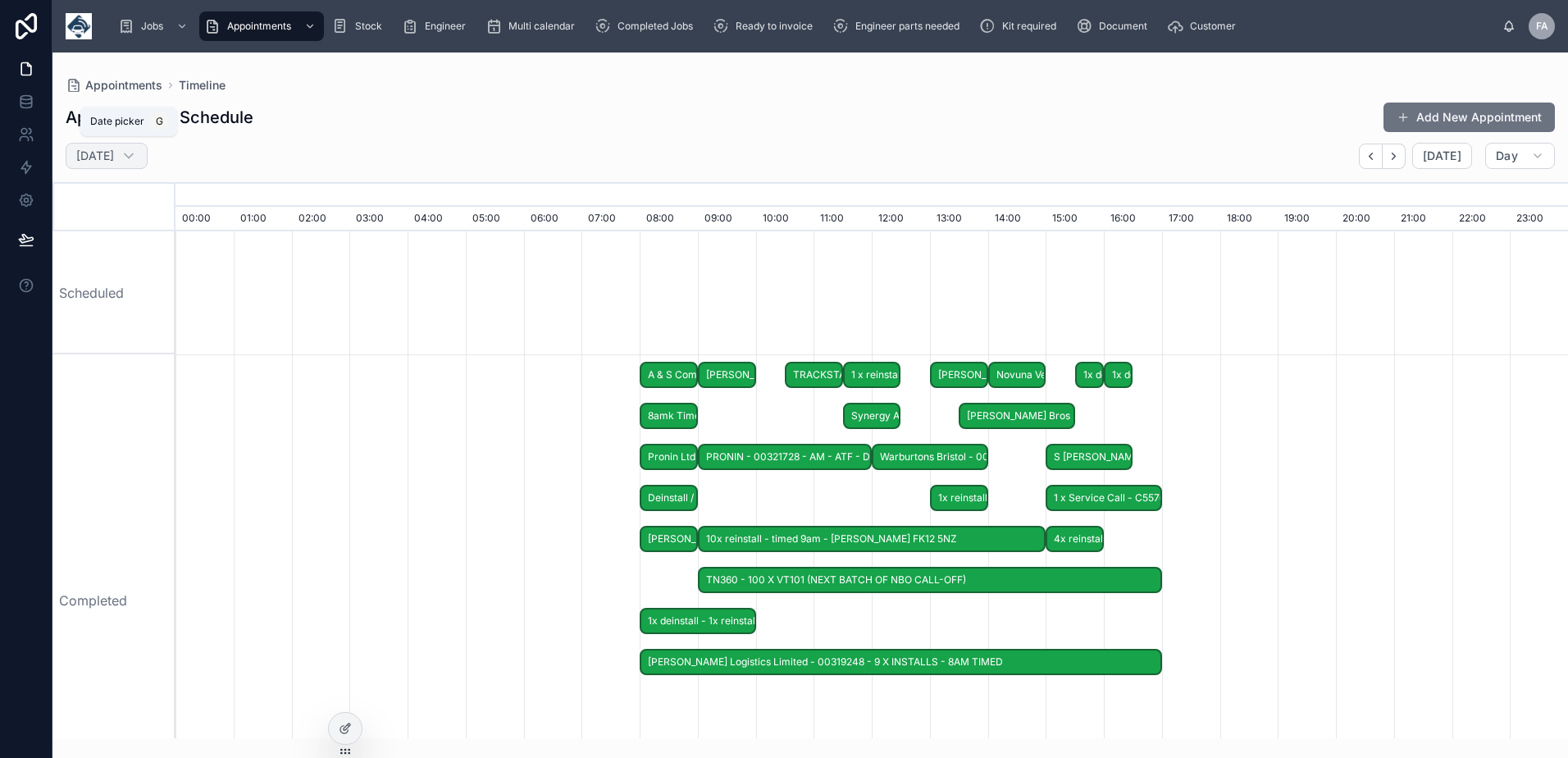
click at [124, 164] on div "Monday 28 Jul" at bounding box center [106, 156] width 82 height 26
select select "****"
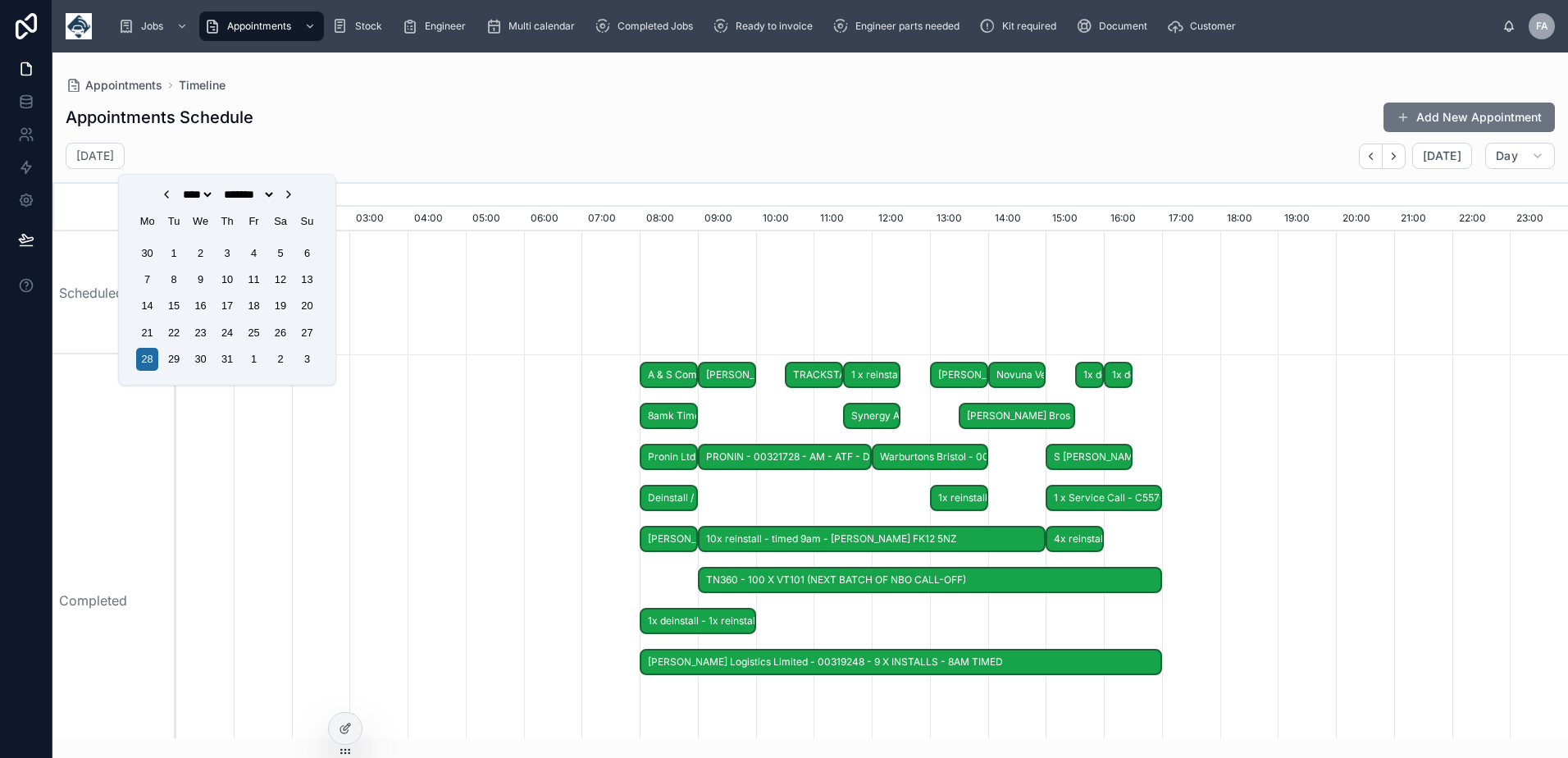
click at [295, 189] on icon "Choose Date" at bounding box center [289, 194] width 13 height 13
select select "*"
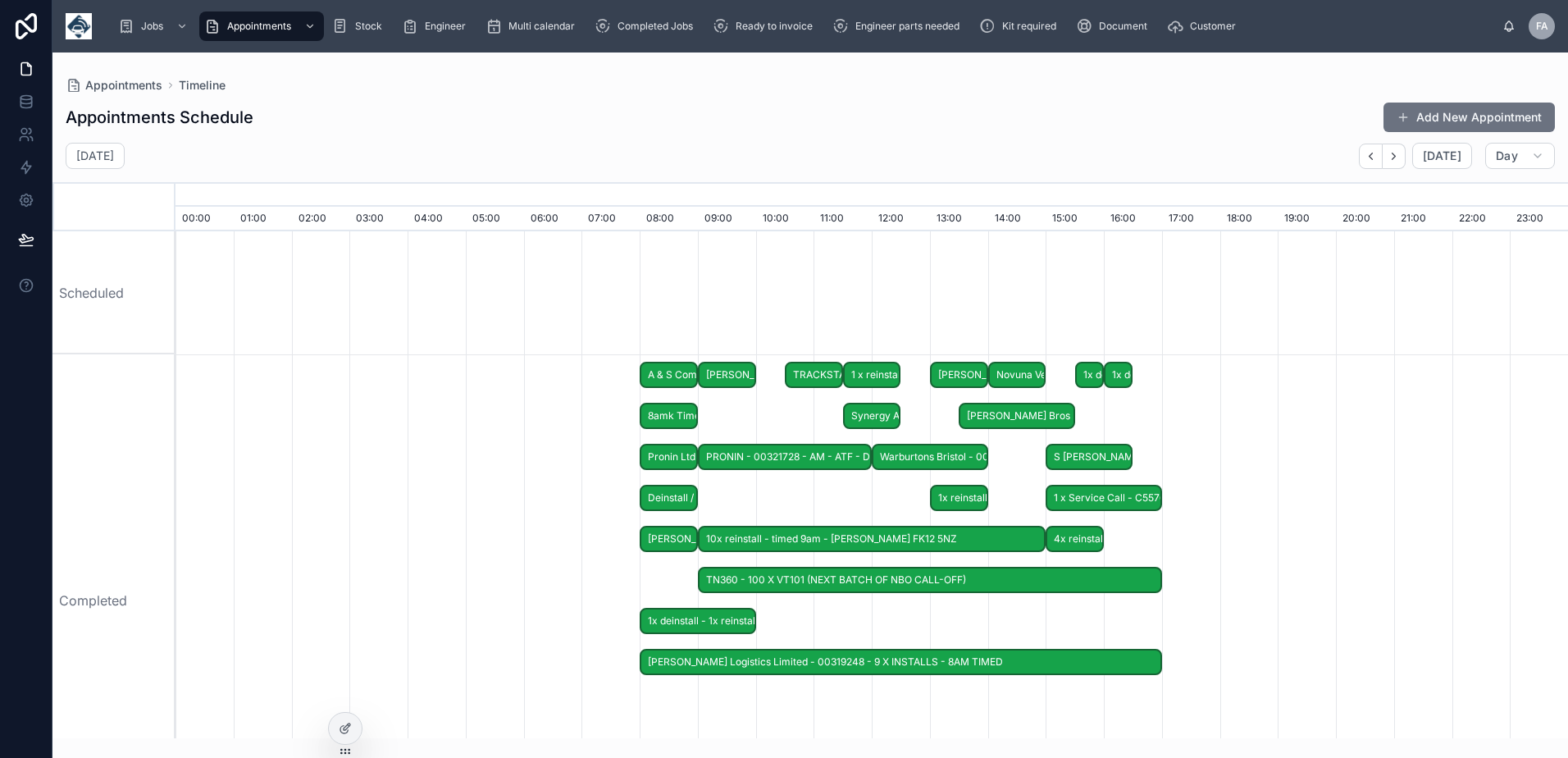
click at [100, 148] on h2 "Monday 28 Jul" at bounding box center [95, 156] width 38 height 17
click at [114, 156] on h2 "Monday 28 Jul" at bounding box center [95, 156] width 38 height 17
click at [114, 161] on h2 "Monday 28 Jul" at bounding box center [95, 156] width 38 height 17
click at [137, 159] on icon at bounding box center [129, 156] width 17 height 17
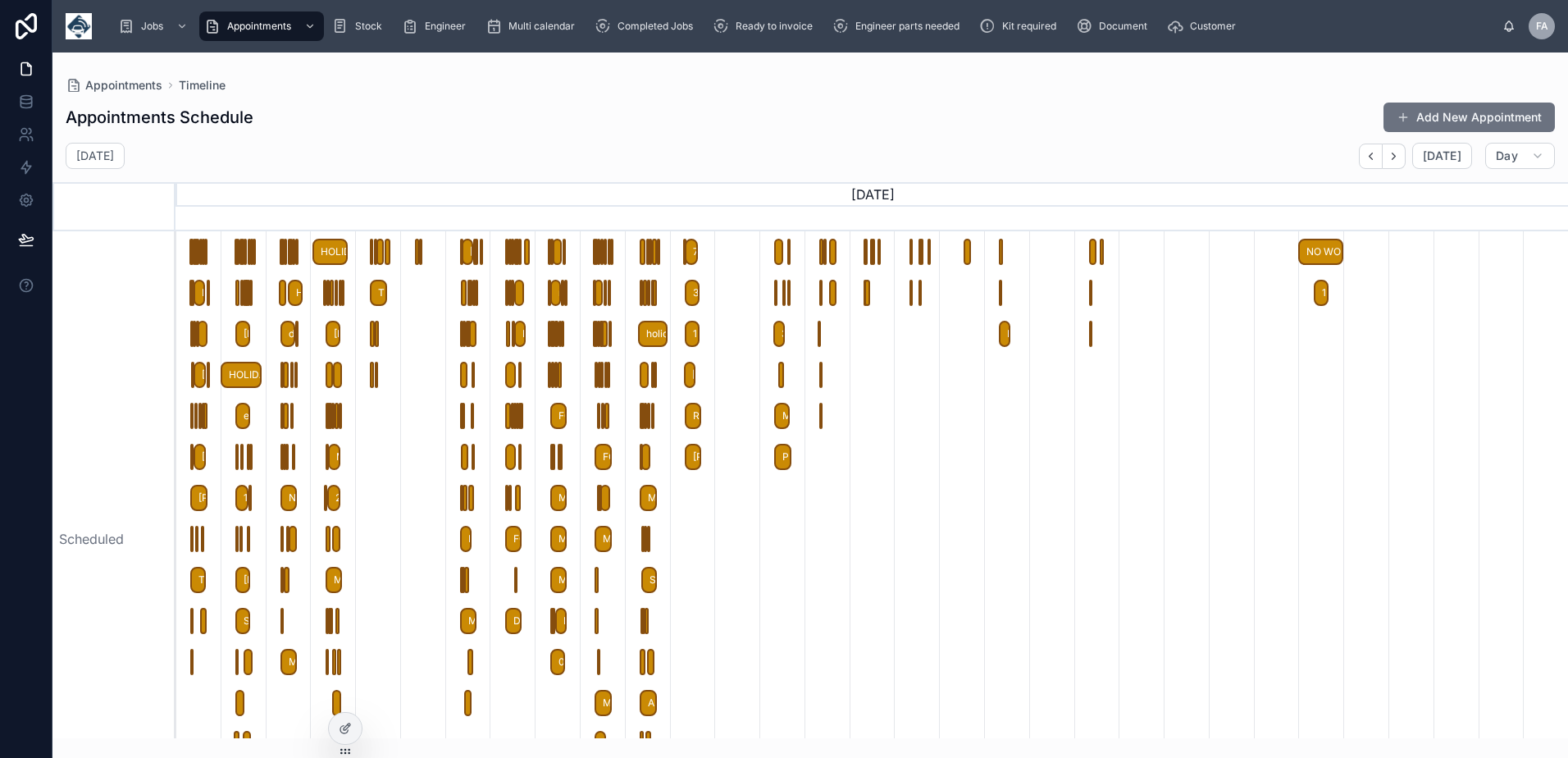
select select "****"
select select "*"
click at [1539, 163] on button "Day" at bounding box center [1519, 156] width 69 height 26
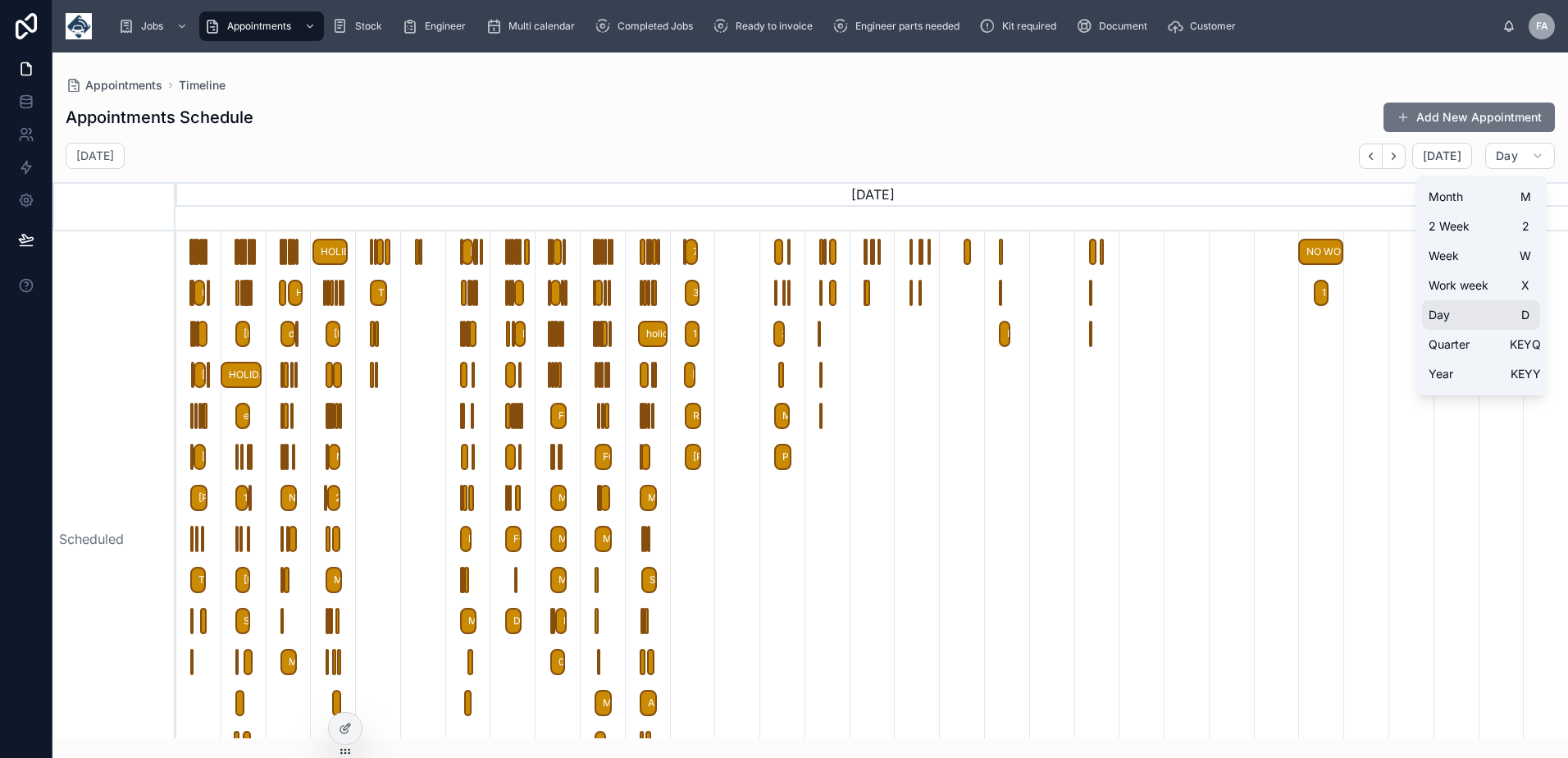
click at [1472, 318] on button "Day D" at bounding box center [1480, 315] width 118 height 29
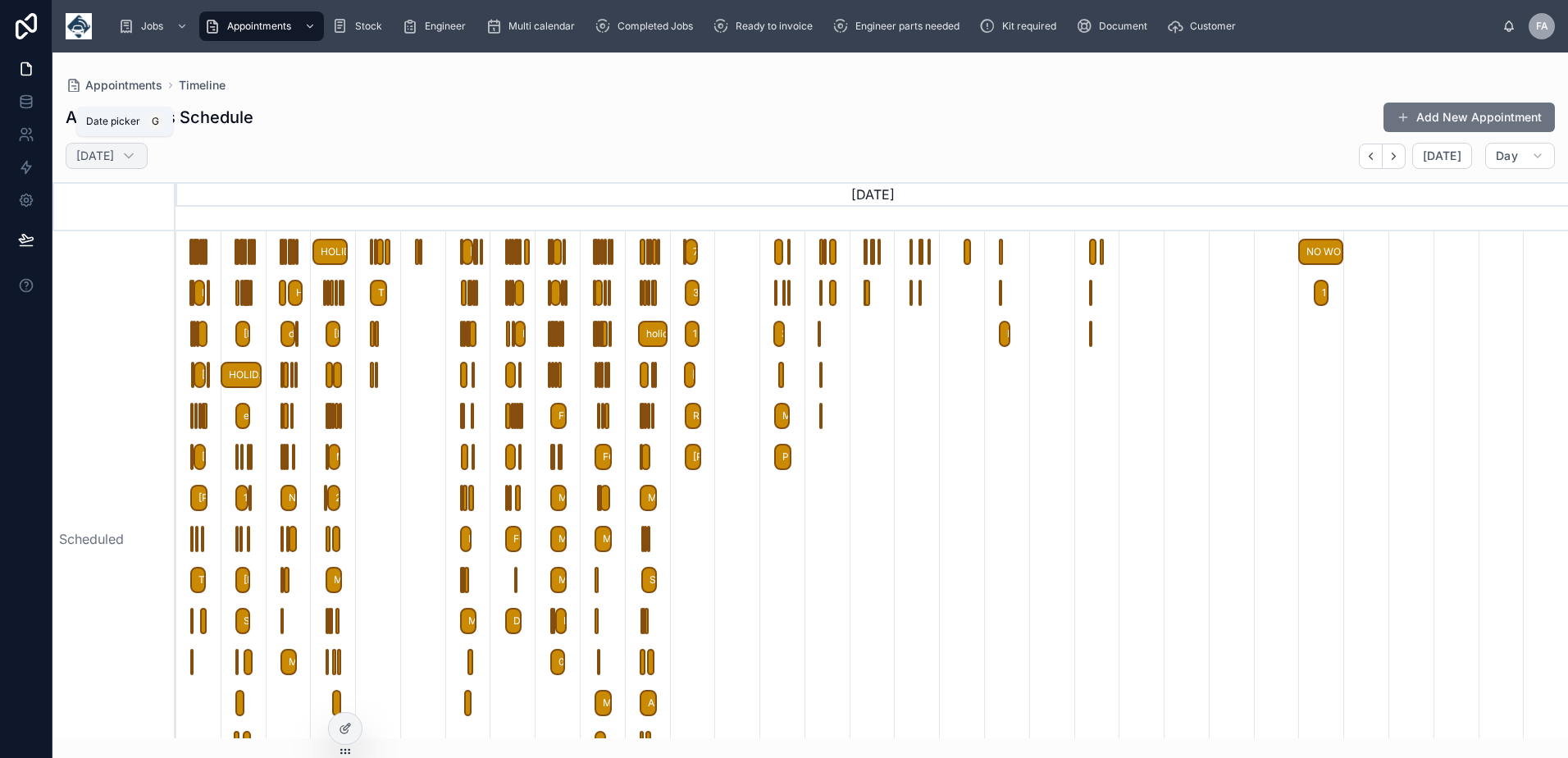
click at [137, 163] on icon at bounding box center [129, 156] width 17 height 17
select select "****"
select select "*"
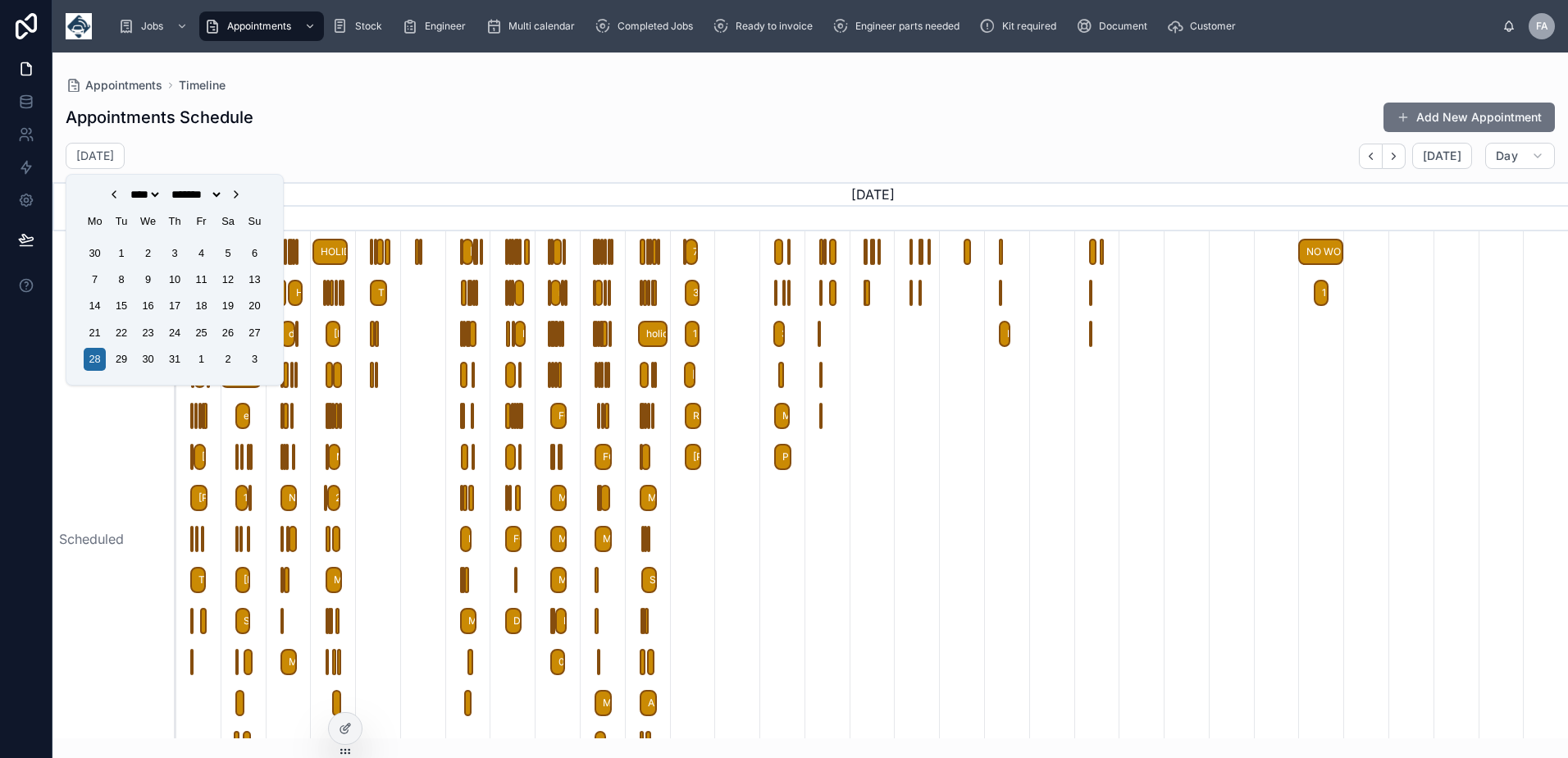
click at [243, 195] on icon "Choose Date" at bounding box center [236, 194] width 13 height 13
click at [195, 259] on div "5" at bounding box center [201, 253] width 22 height 22
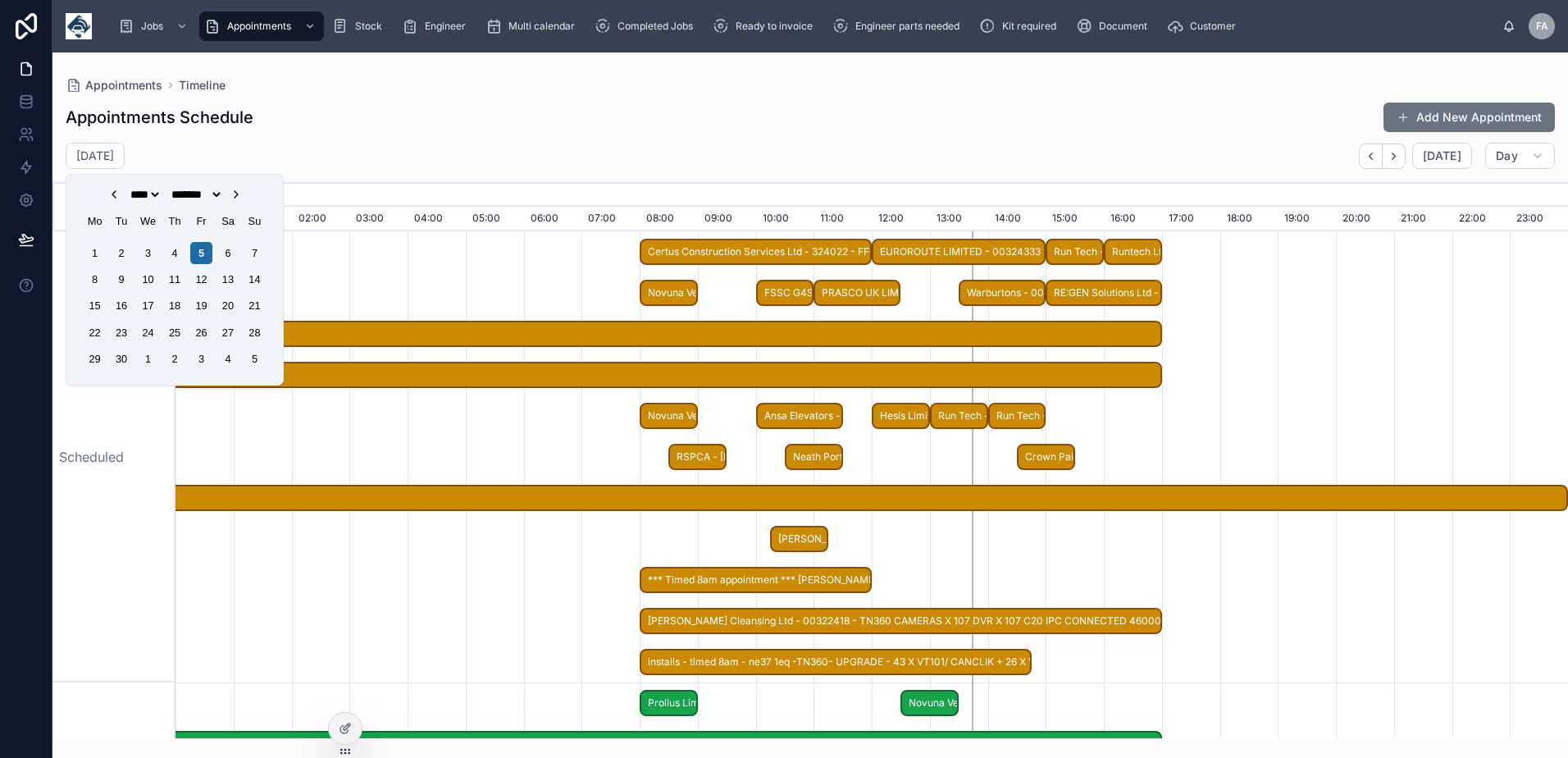
click at [551, 417] on div at bounding box center [872, 456] width 20884 height 451
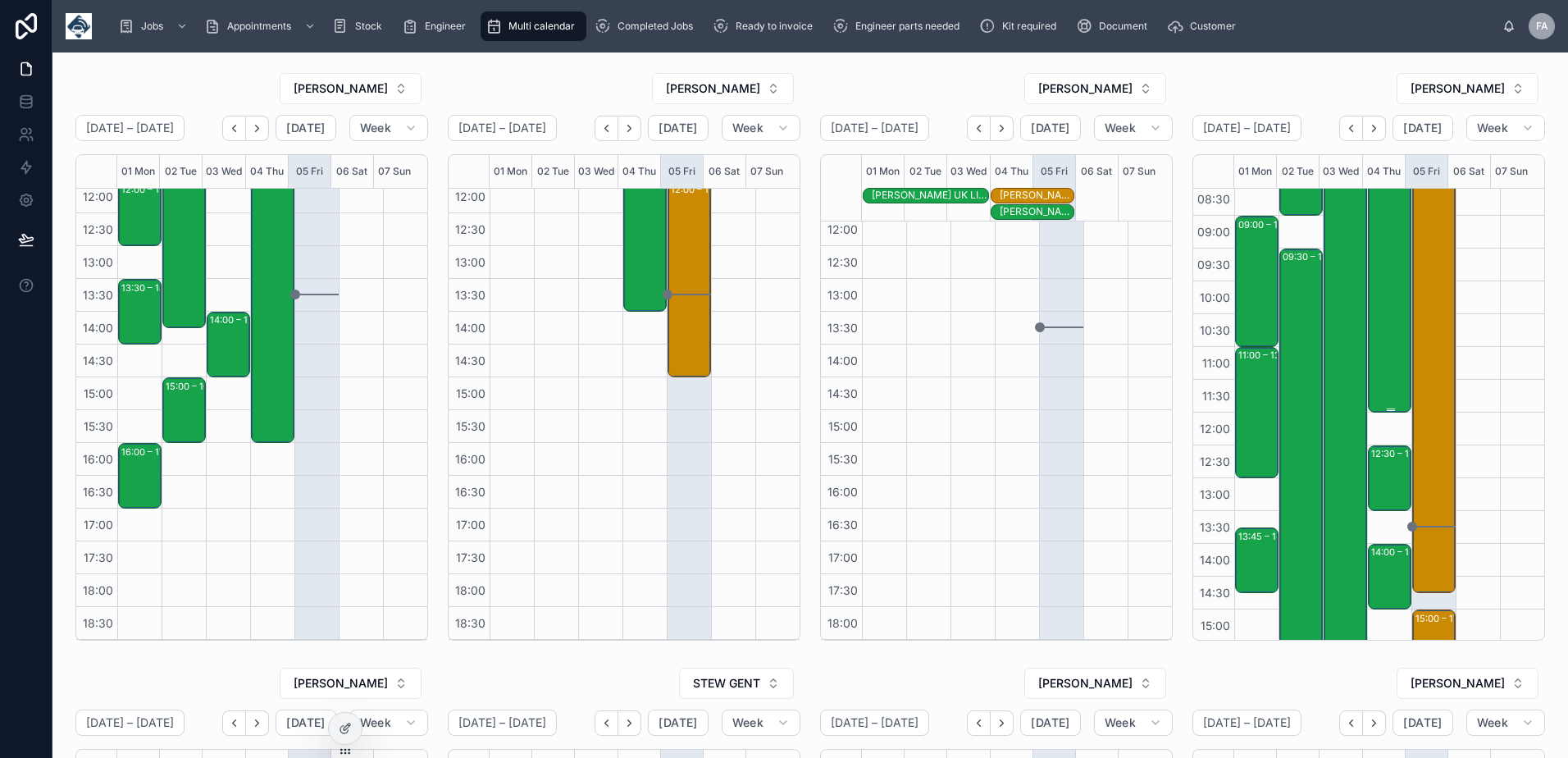
scroll to position [90, 0]
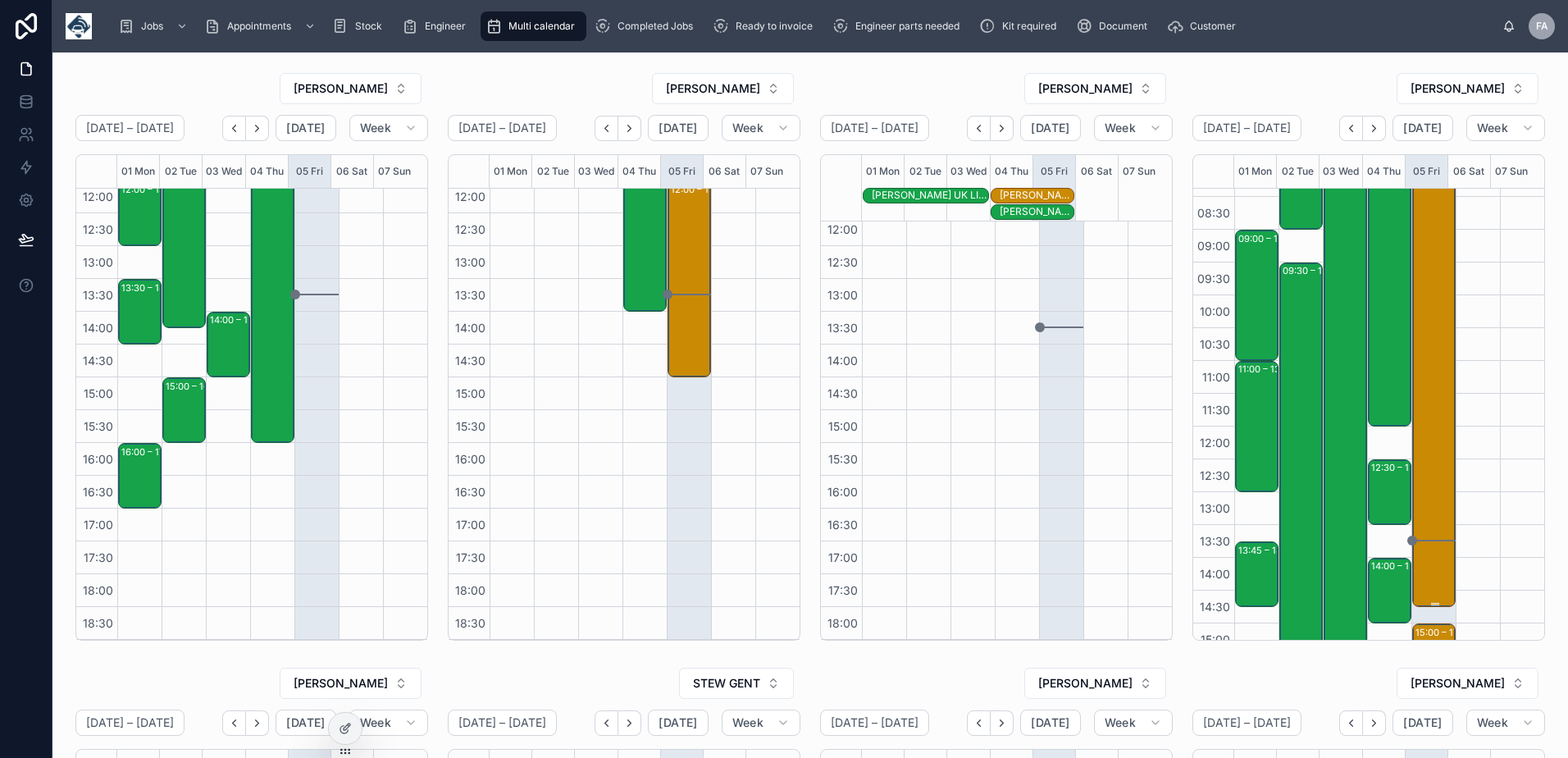
click at [1415, 310] on div "08:00 – 14:45 installs - timed 8am - ne37 1eq -TN360- UPGRADE - 43 X VT101/ CAN…" at bounding box center [1434, 385] width 38 height 439
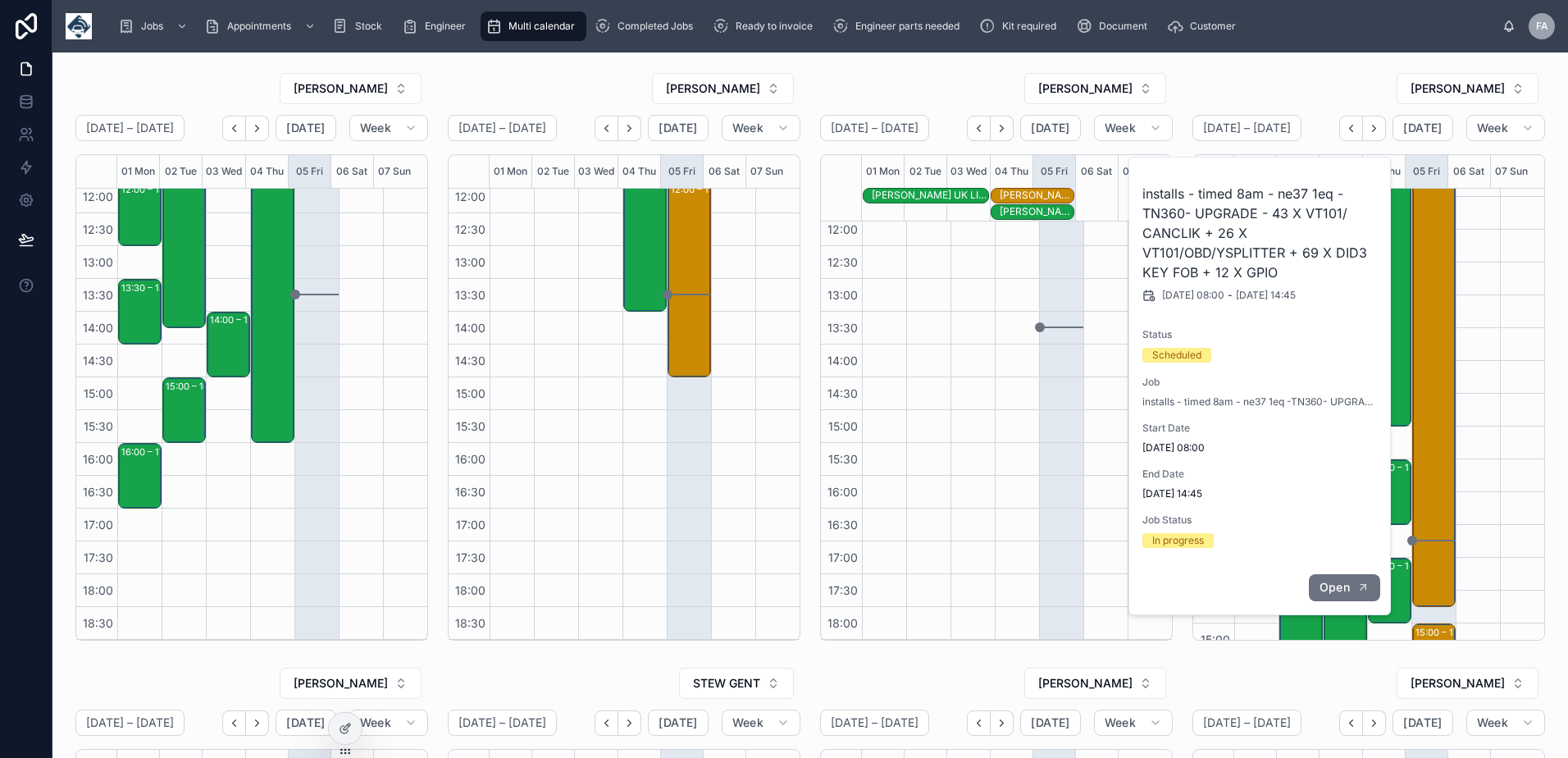
click at [1336, 578] on button "Open" at bounding box center [1344, 587] width 71 height 27
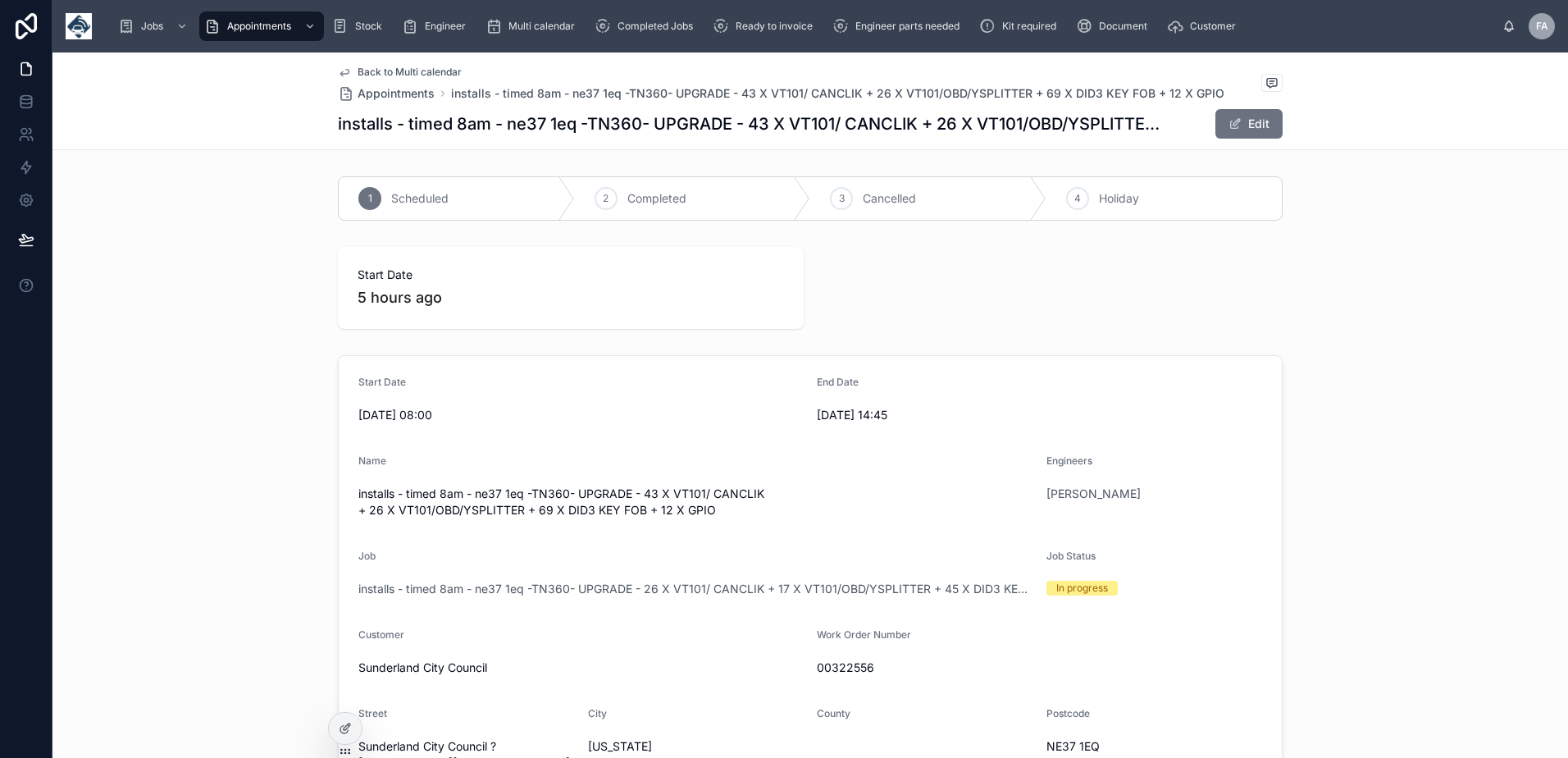
scroll to position [246, 0]
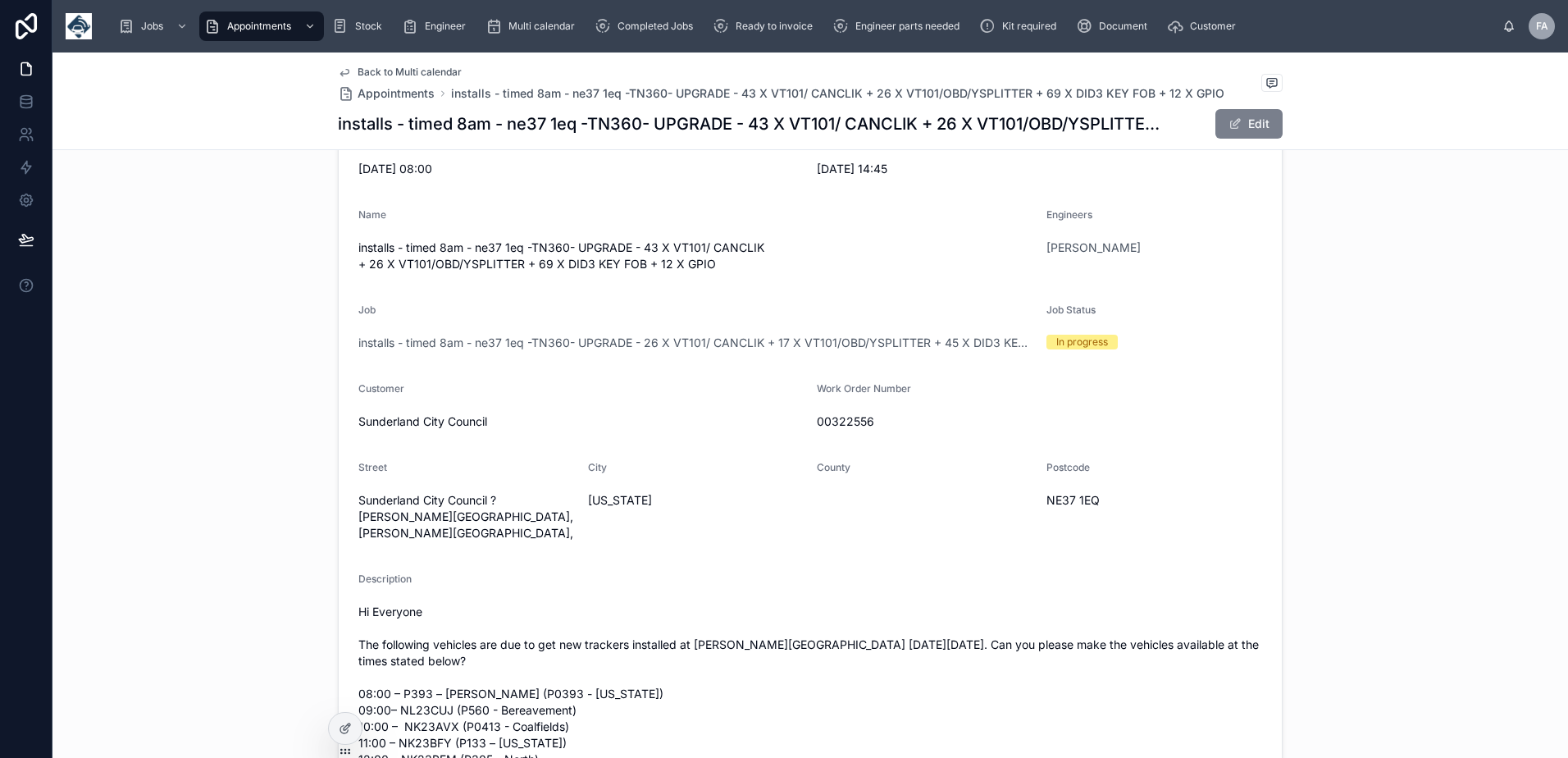
click at [1228, 130] on span at bounding box center [1235, 124] width 13 height 13
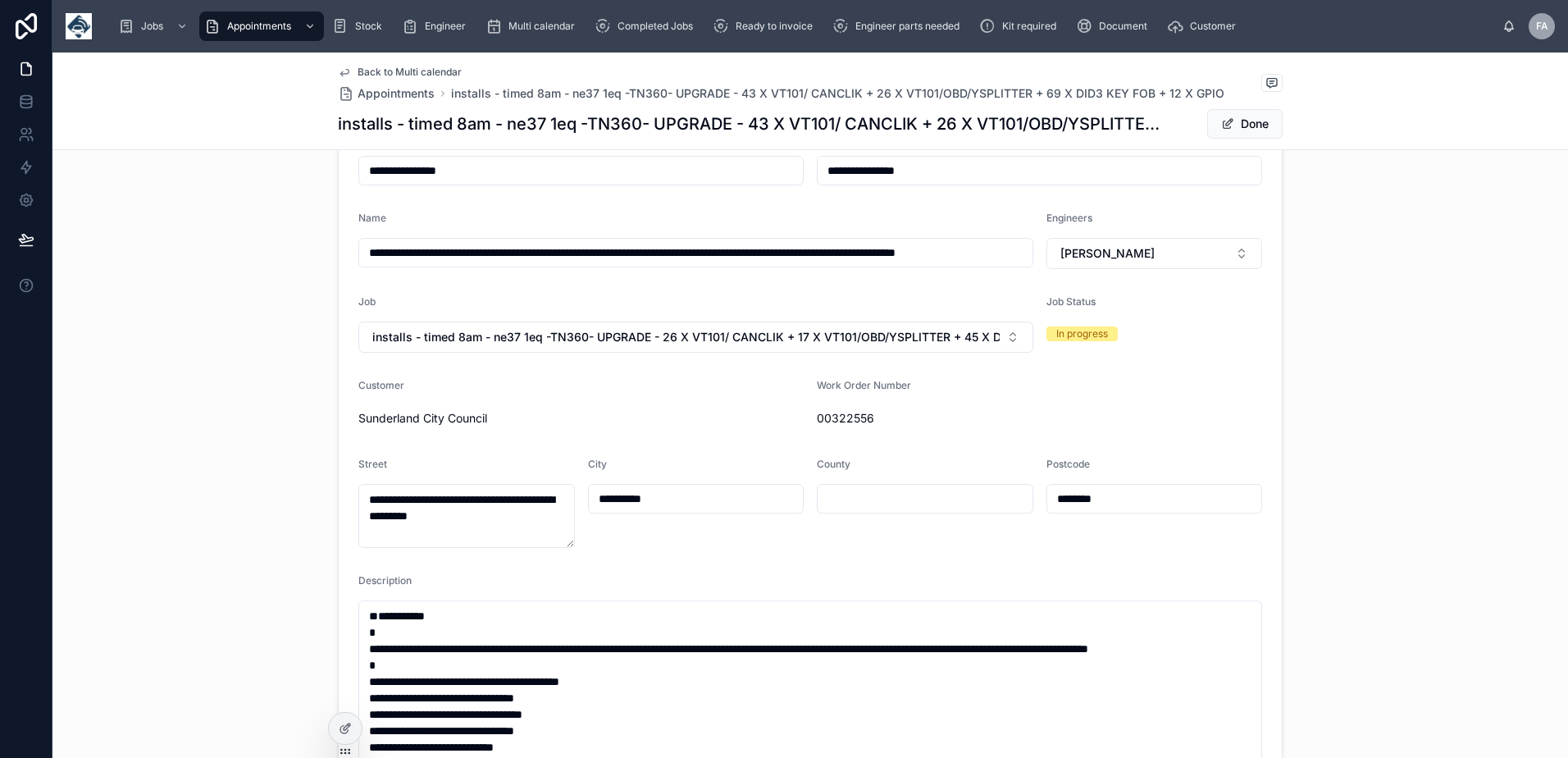
click at [1318, 502] on div "**********" at bounding box center [810, 684] width 1515 height 1163
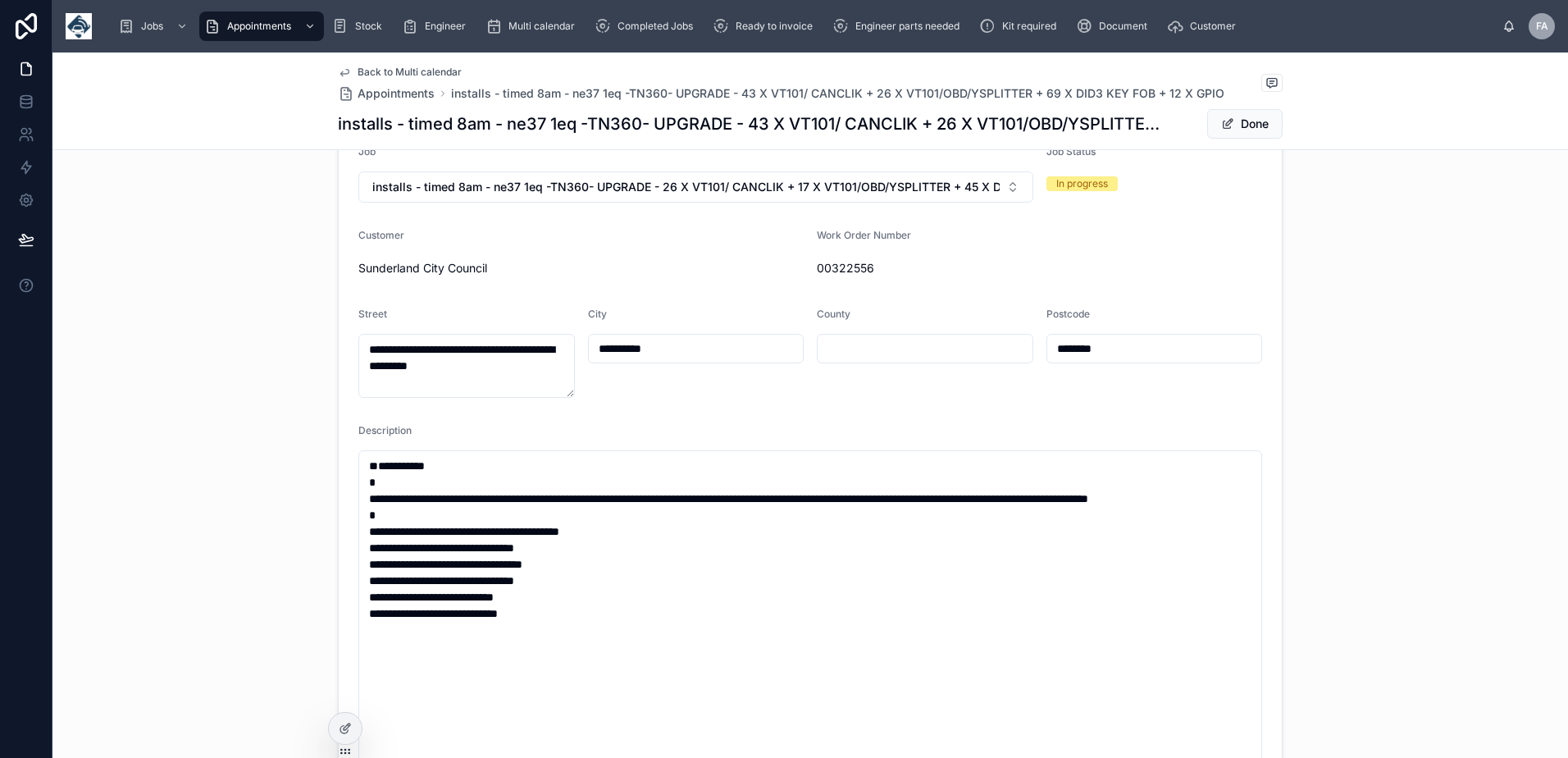
scroll to position [375, 0]
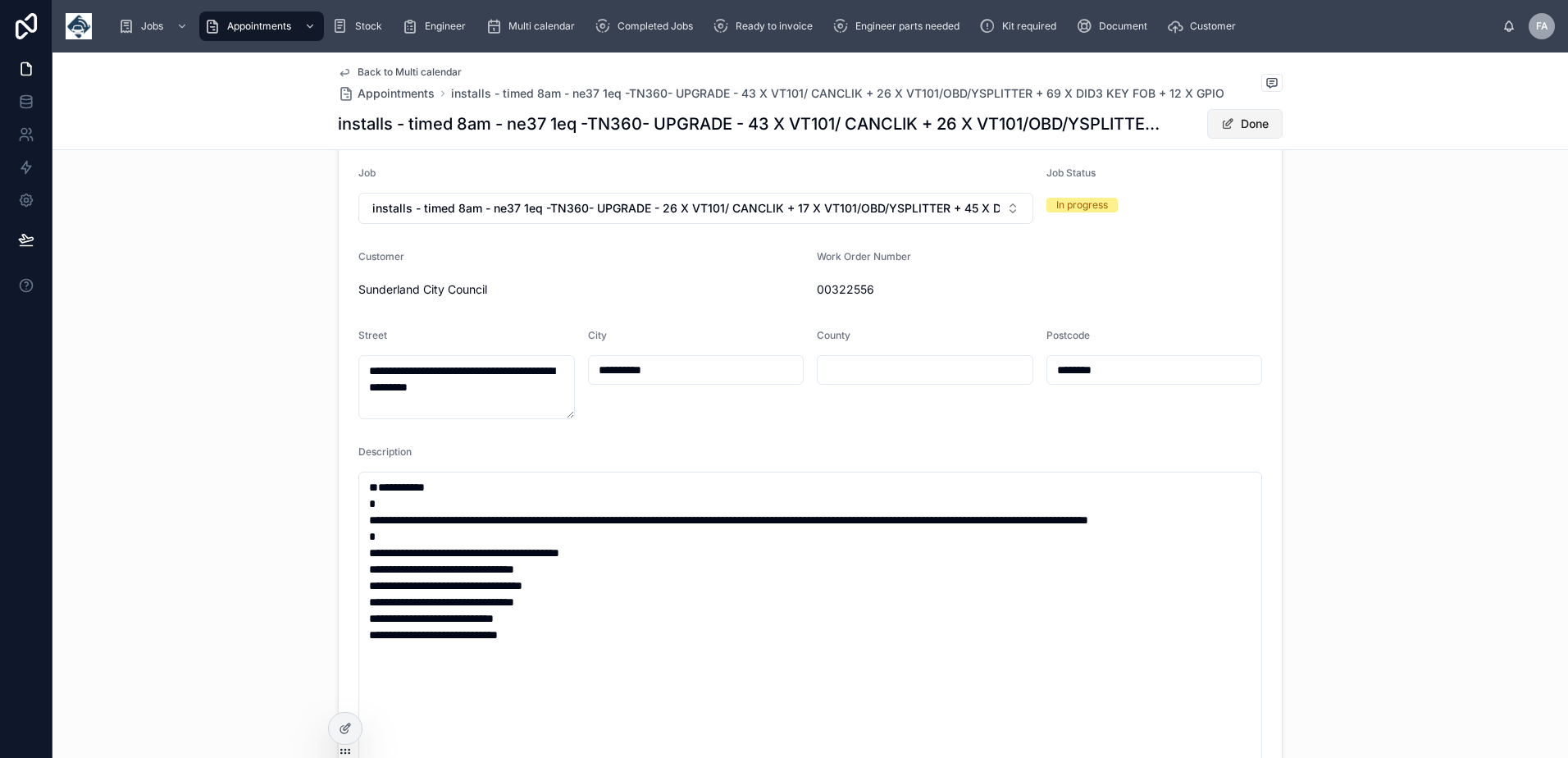
click at [1252, 115] on button "Done" at bounding box center [1245, 123] width 75 height 29
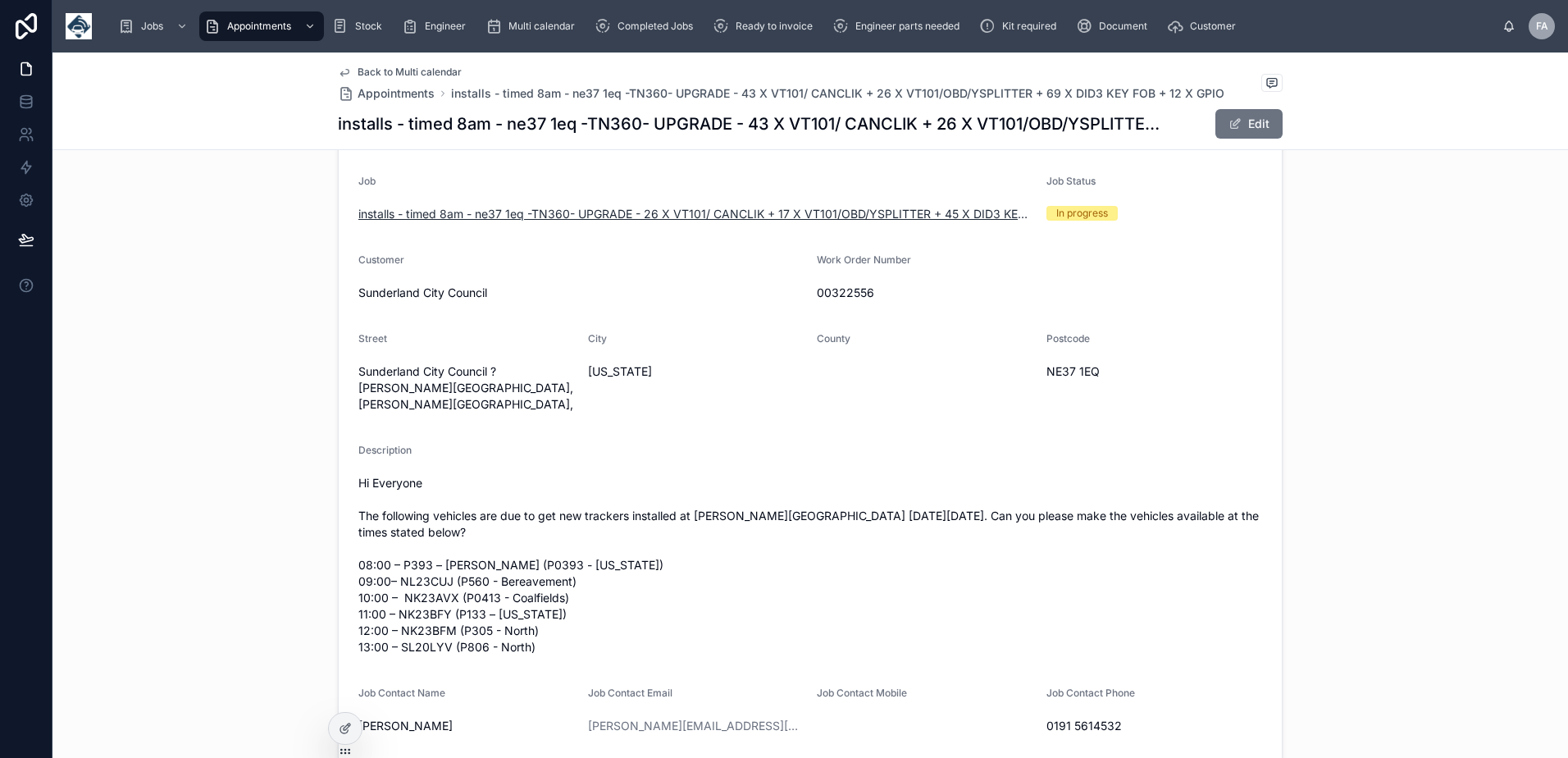
click at [585, 213] on span "installs - timed 8am - ne37 1eq -TN360- UPGRADE - 26 X VT101/ CANCLIK + 17 X VT…" at bounding box center [695, 214] width 675 height 17
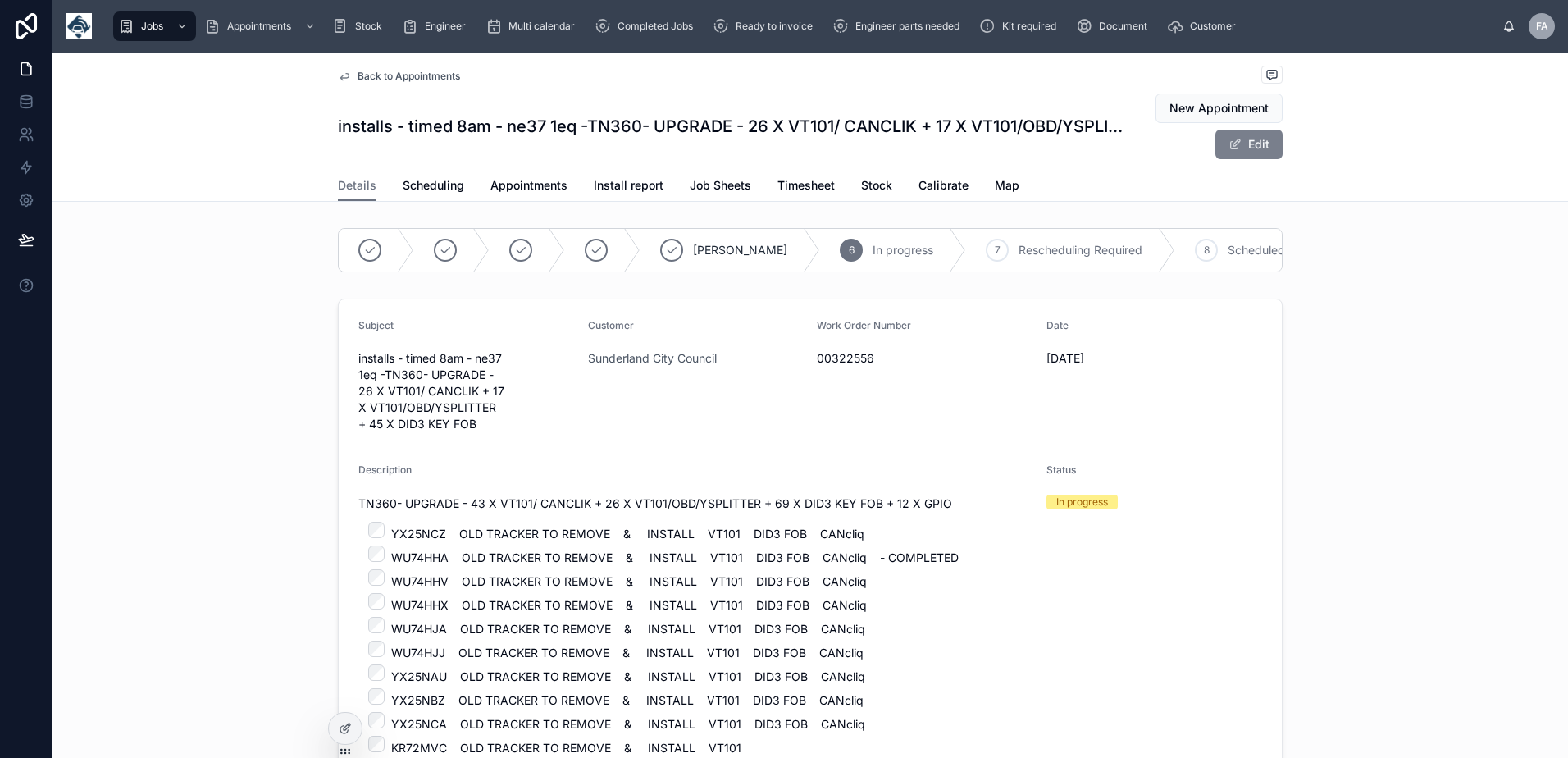
click at [1241, 141] on button "Edit" at bounding box center [1248, 144] width 67 height 29
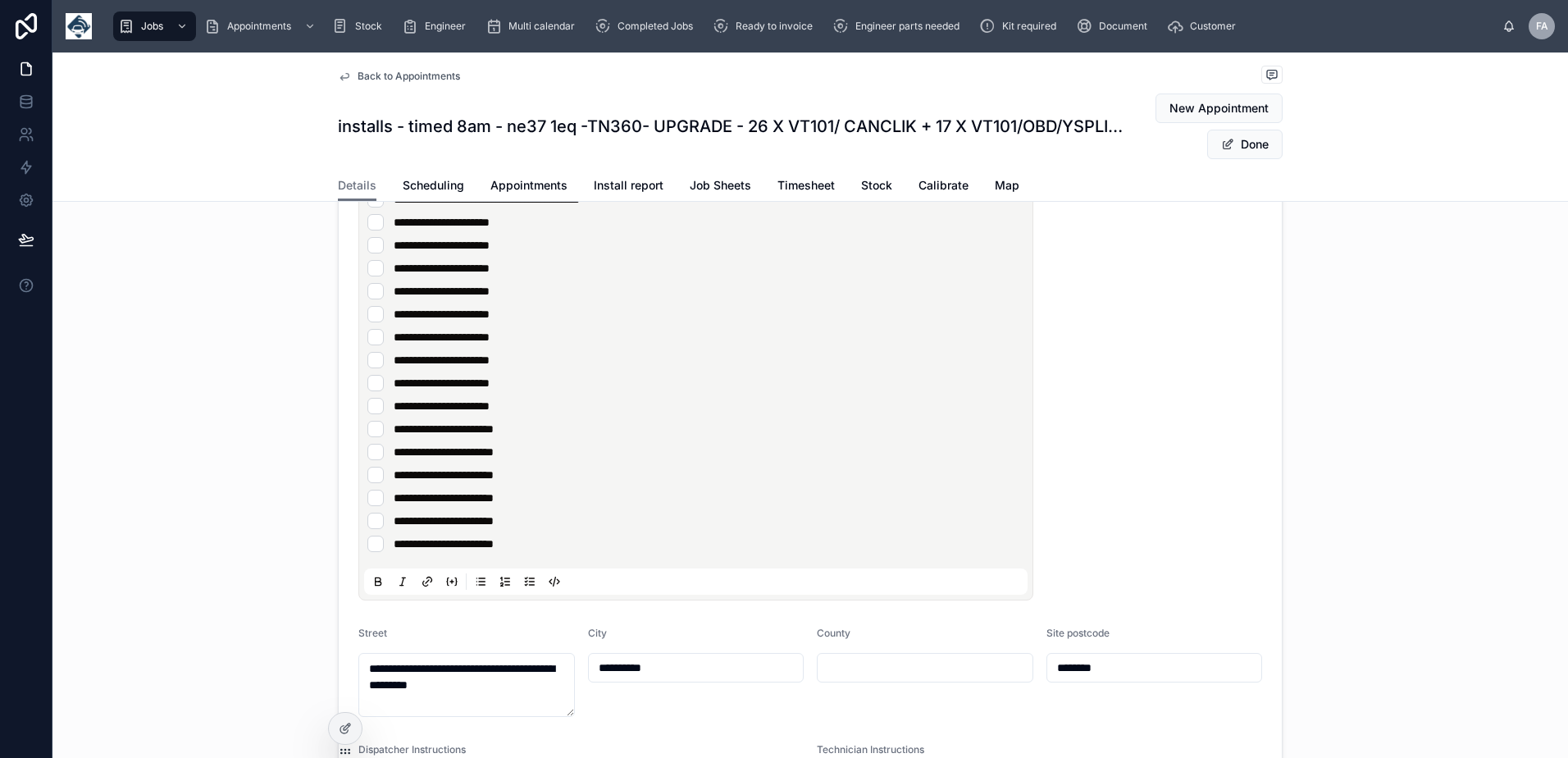
scroll to position [1394, 0]
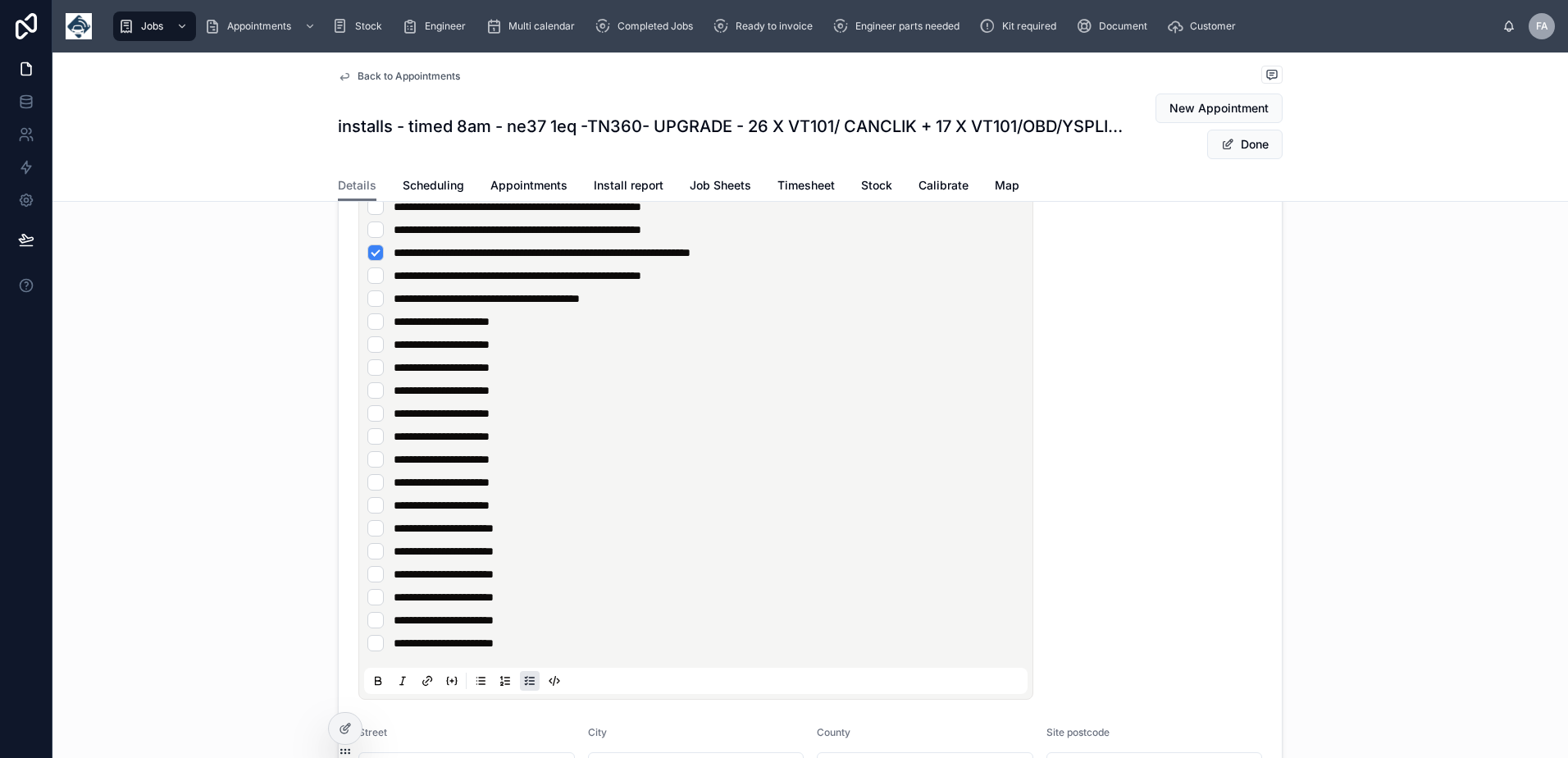
click at [895, 261] on li "**********" at bounding box center [695, 253] width 657 height 17
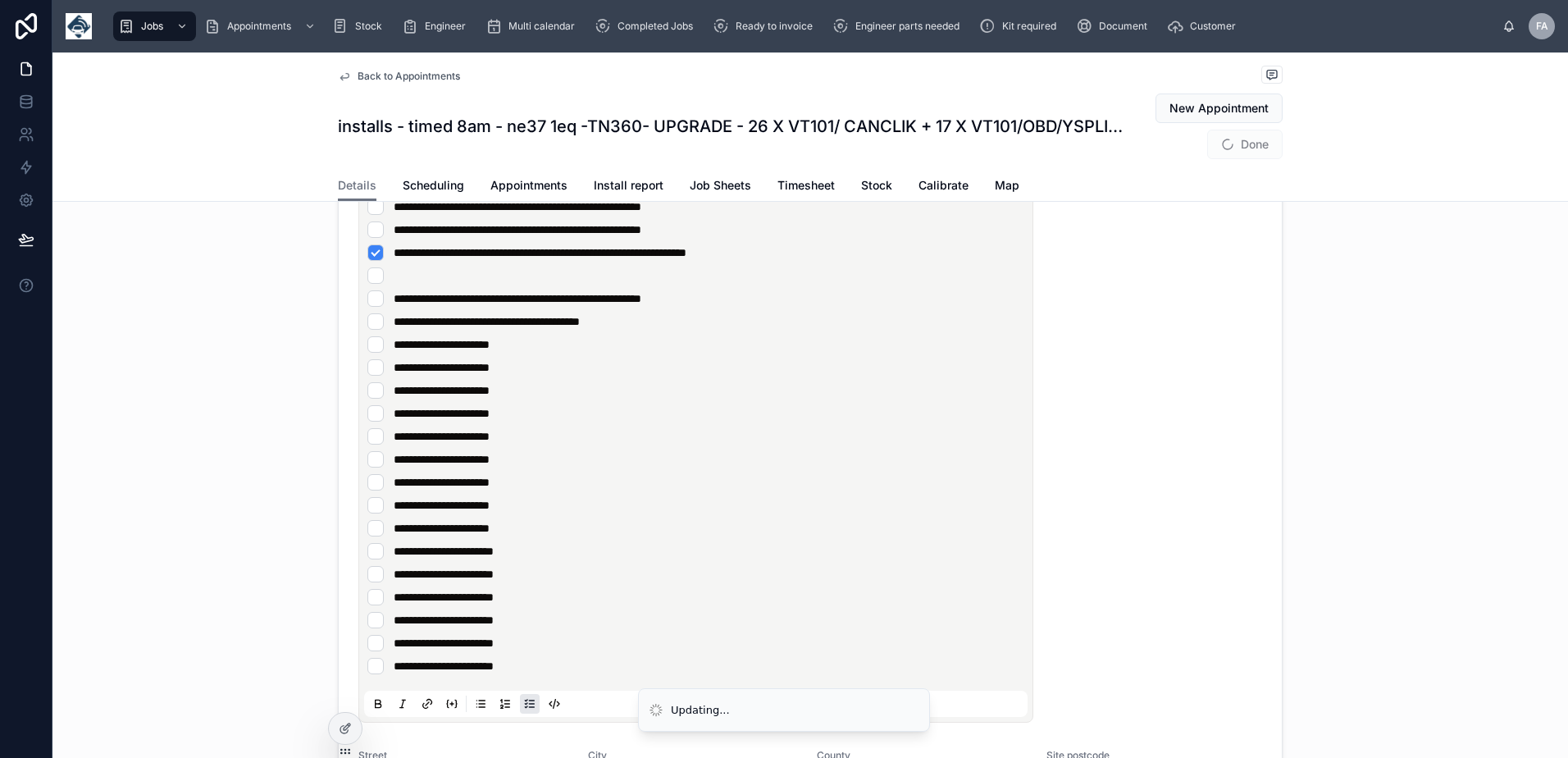
paste div
type input "**********"
click at [368, 284] on li "**********" at bounding box center [695, 275] width 657 height 17
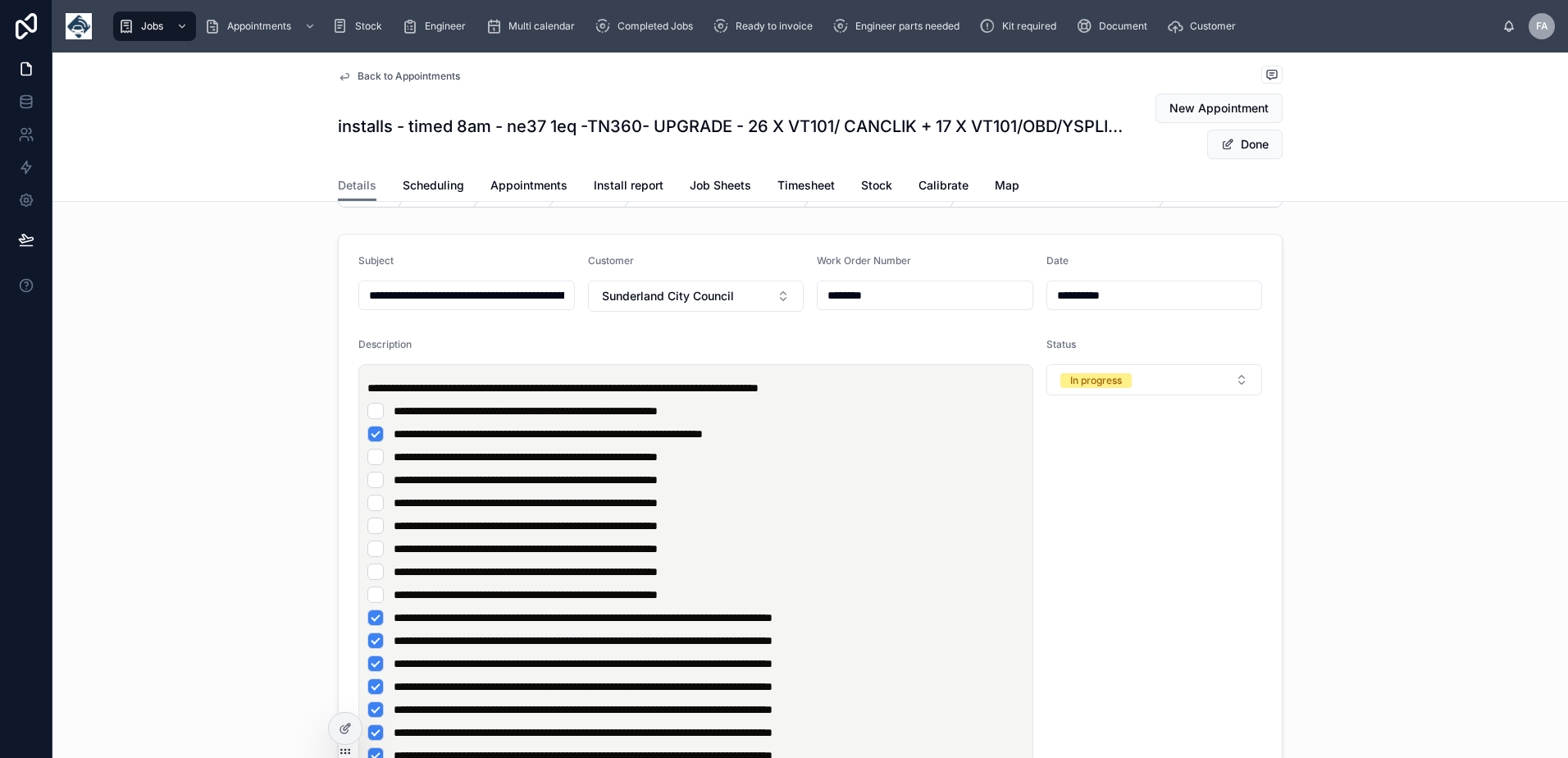
scroll to position [164, 0]
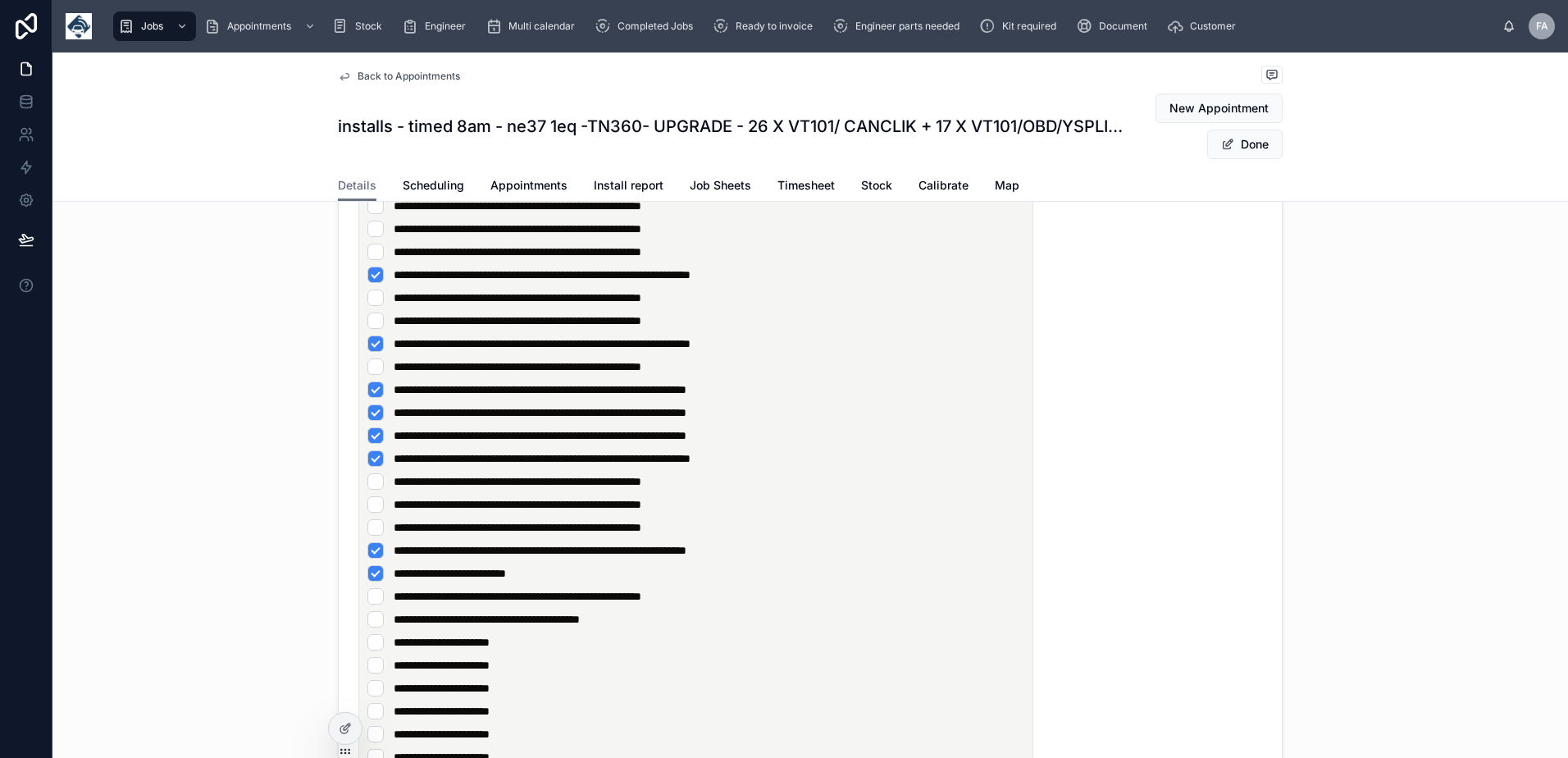
scroll to position [1476, 0]
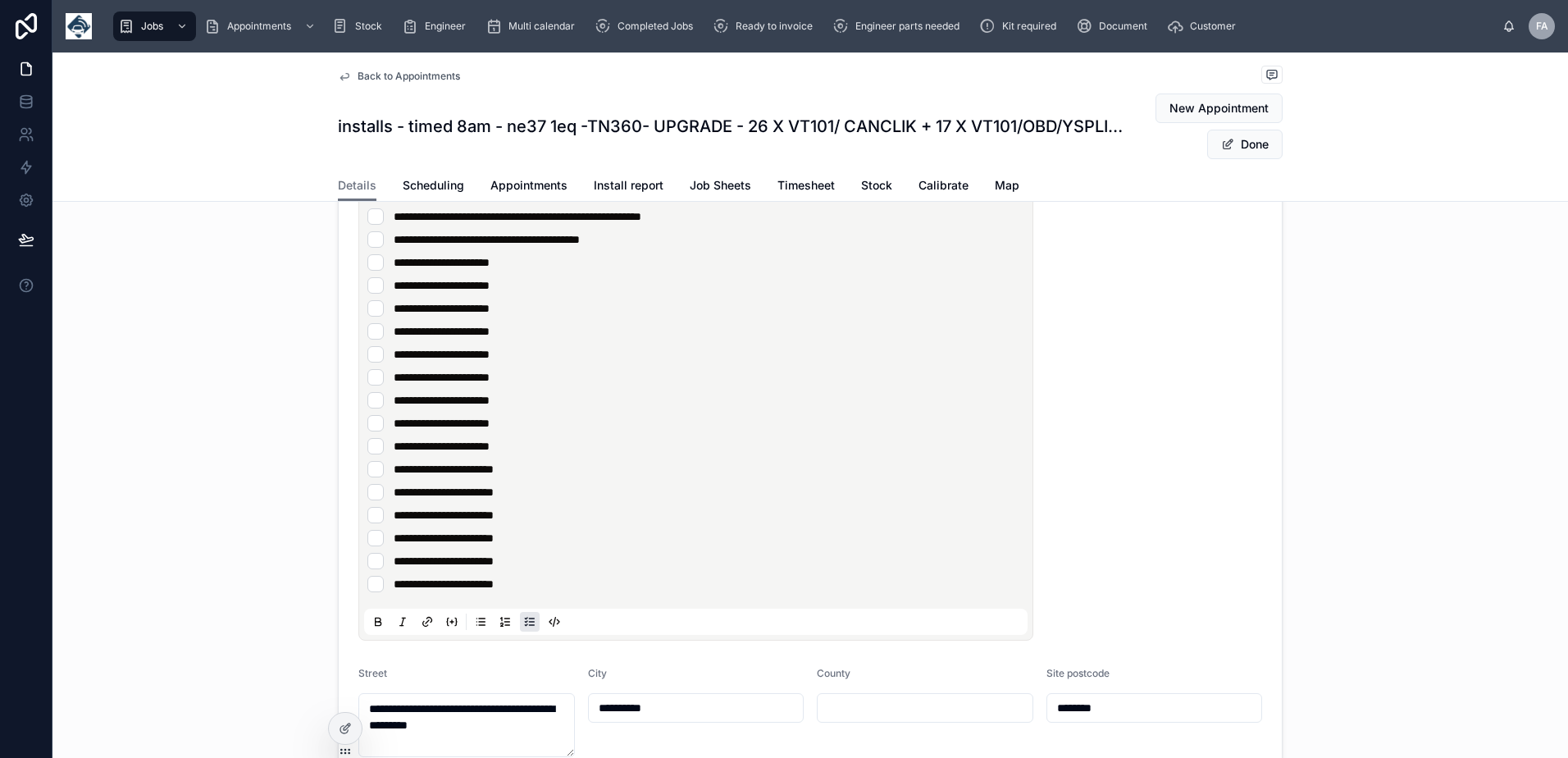
click at [594, 202] on li "**********" at bounding box center [695, 193] width 657 height 17
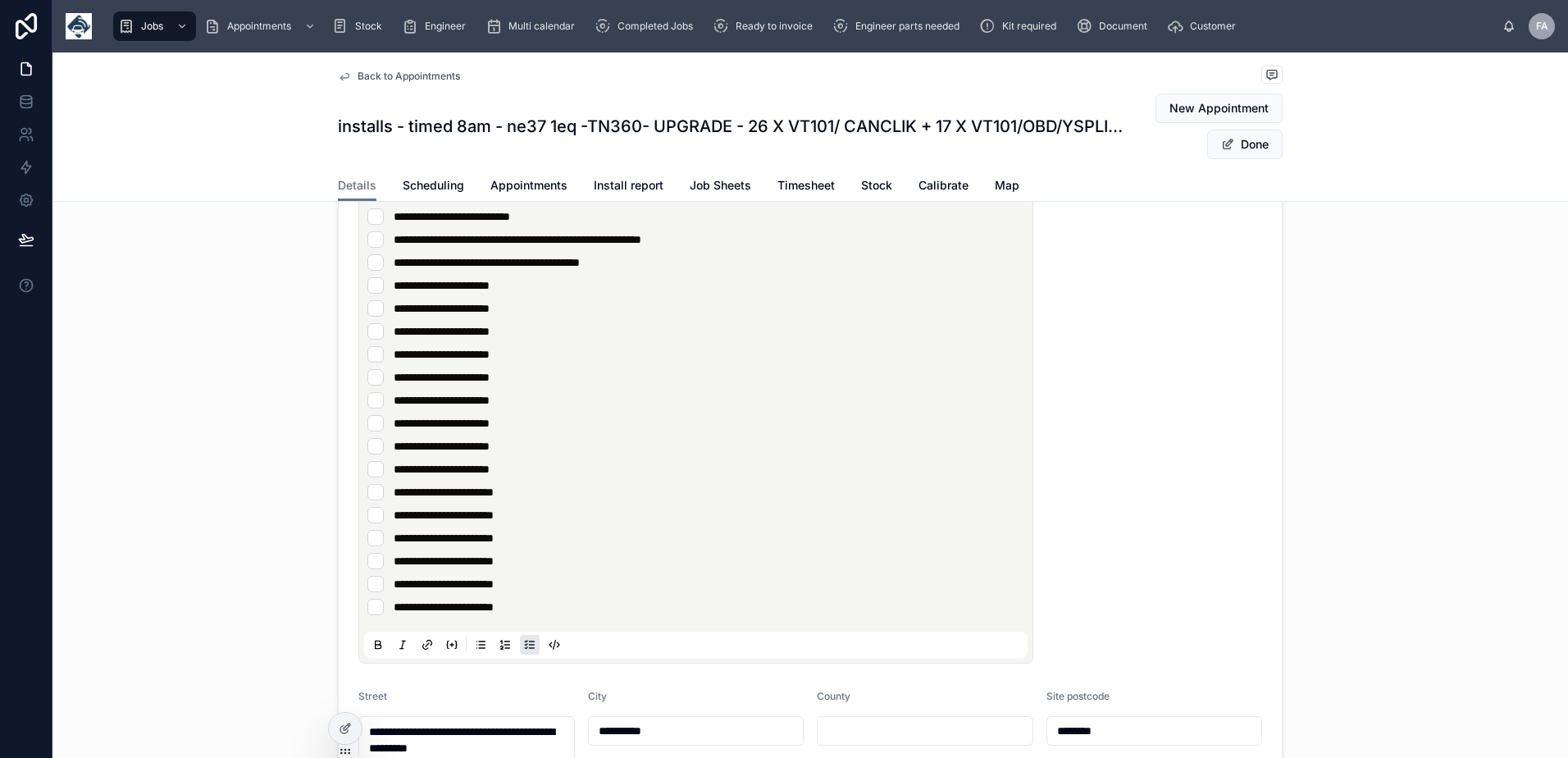
click at [591, 225] on li "**********" at bounding box center [695, 217] width 657 height 17
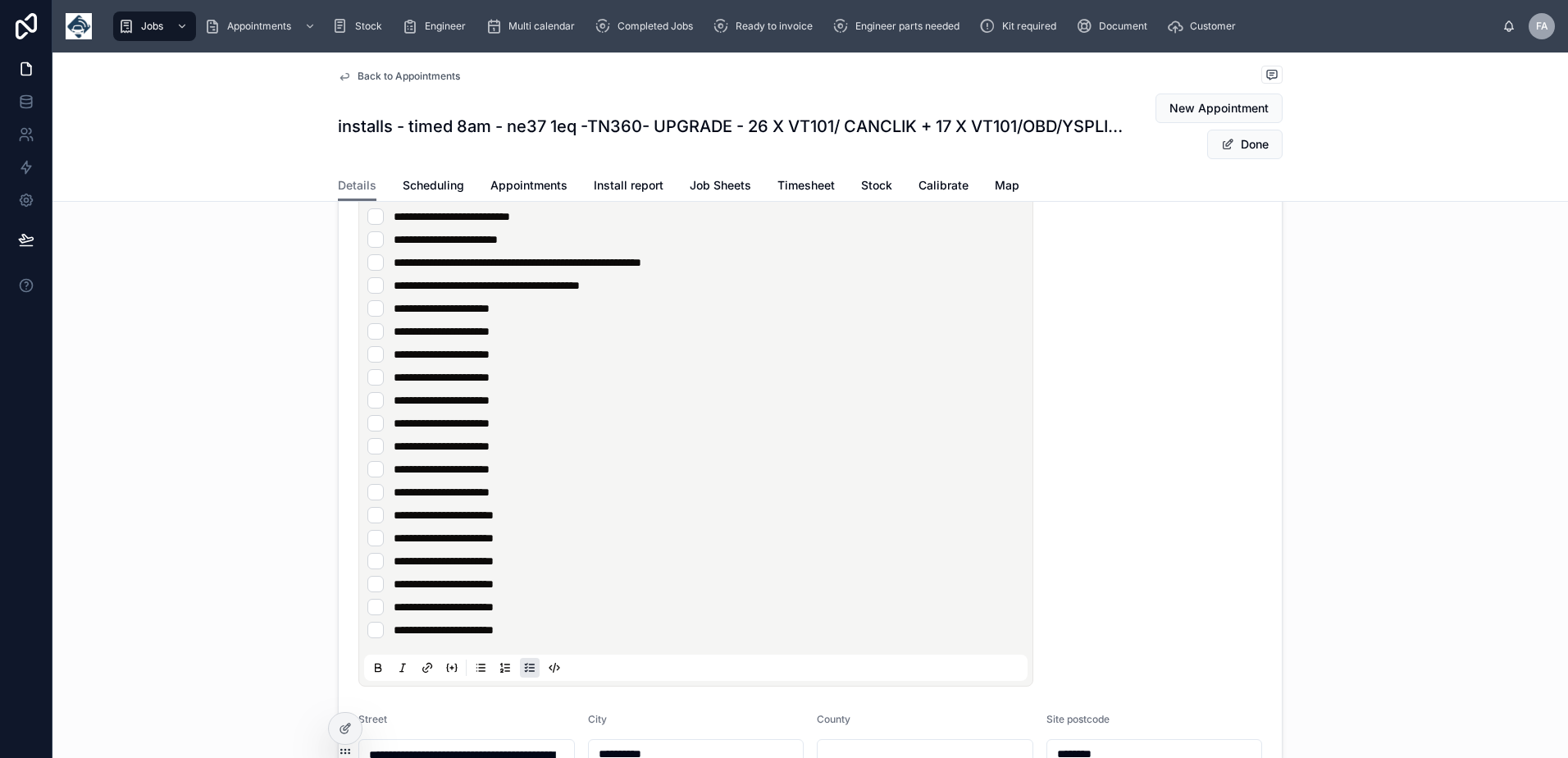
click at [594, 248] on li "**********" at bounding box center [695, 239] width 657 height 17
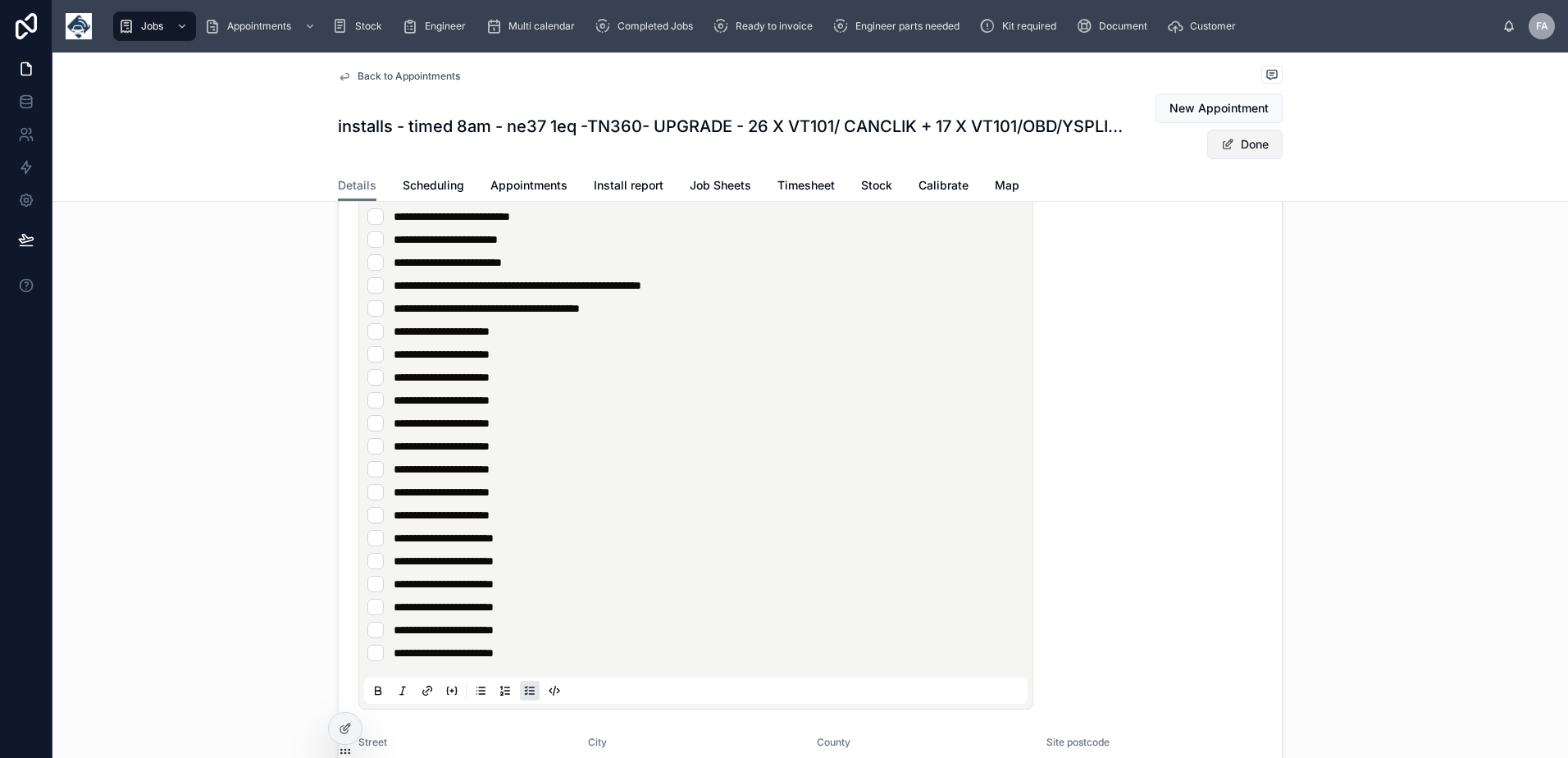
type input "**********"
click at [1230, 150] on button "Done" at bounding box center [1245, 144] width 75 height 29
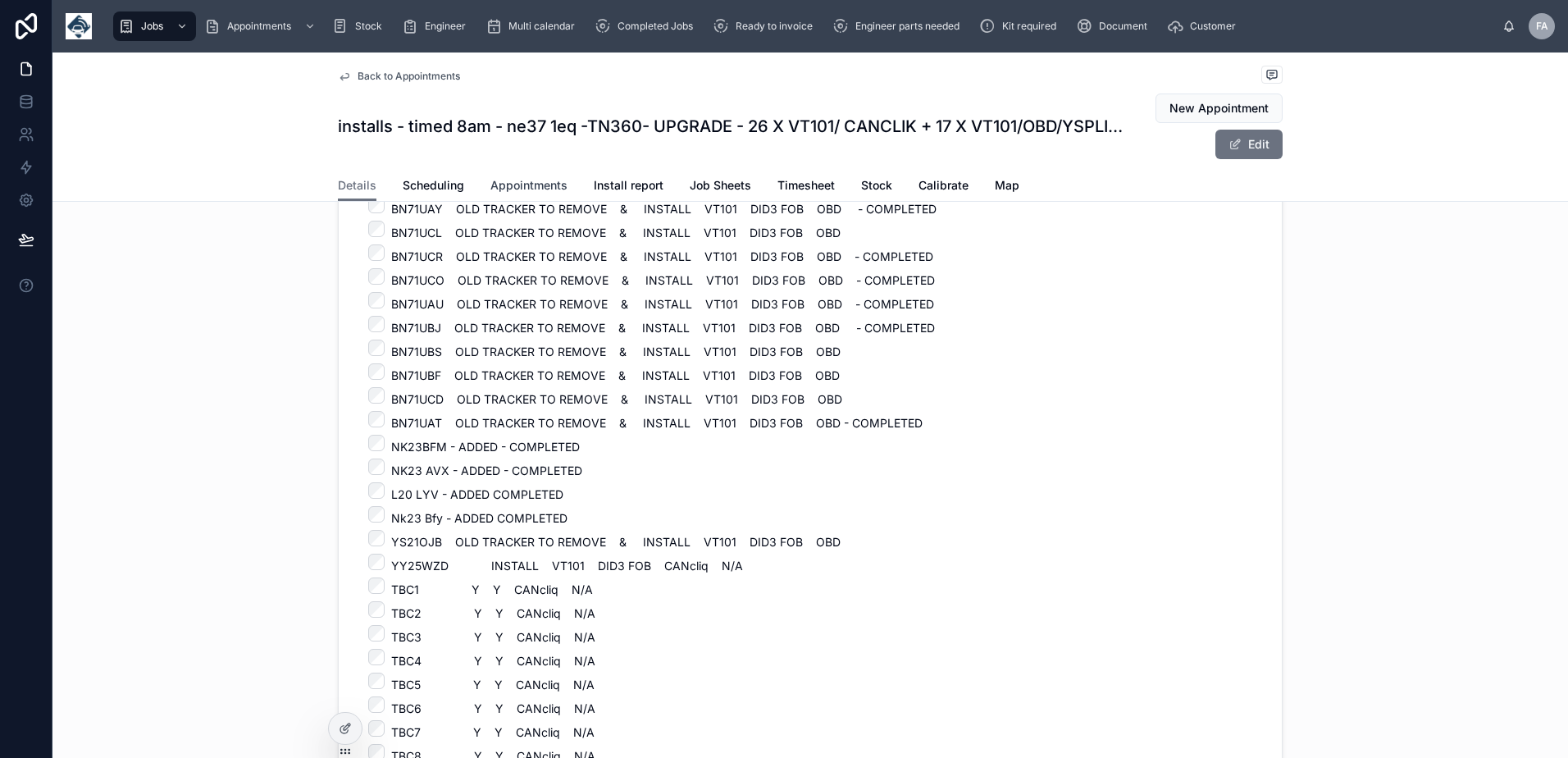
click at [514, 179] on span "Appointments" at bounding box center [529, 186] width 77 height 17
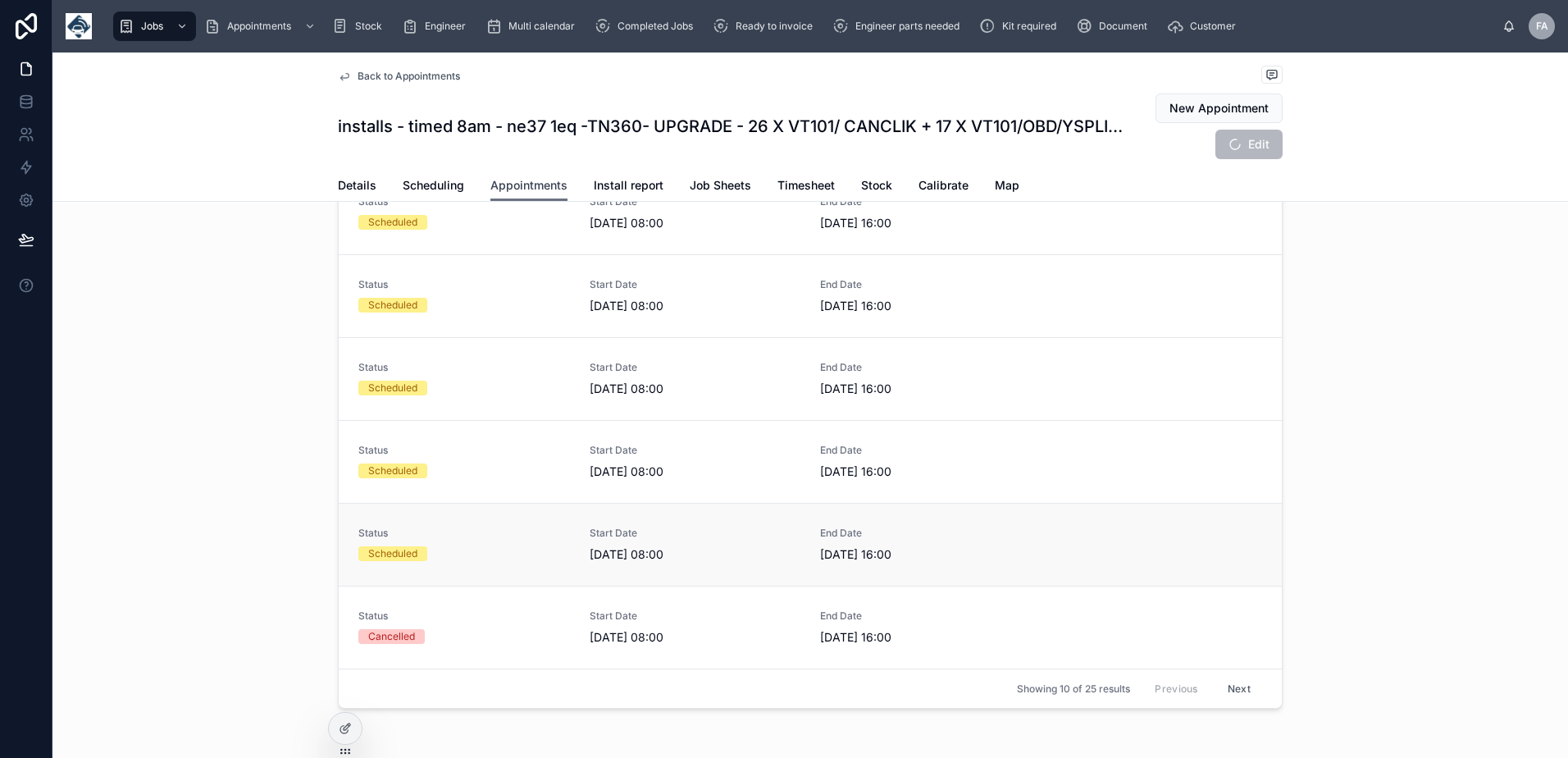
scroll to position [156, 0]
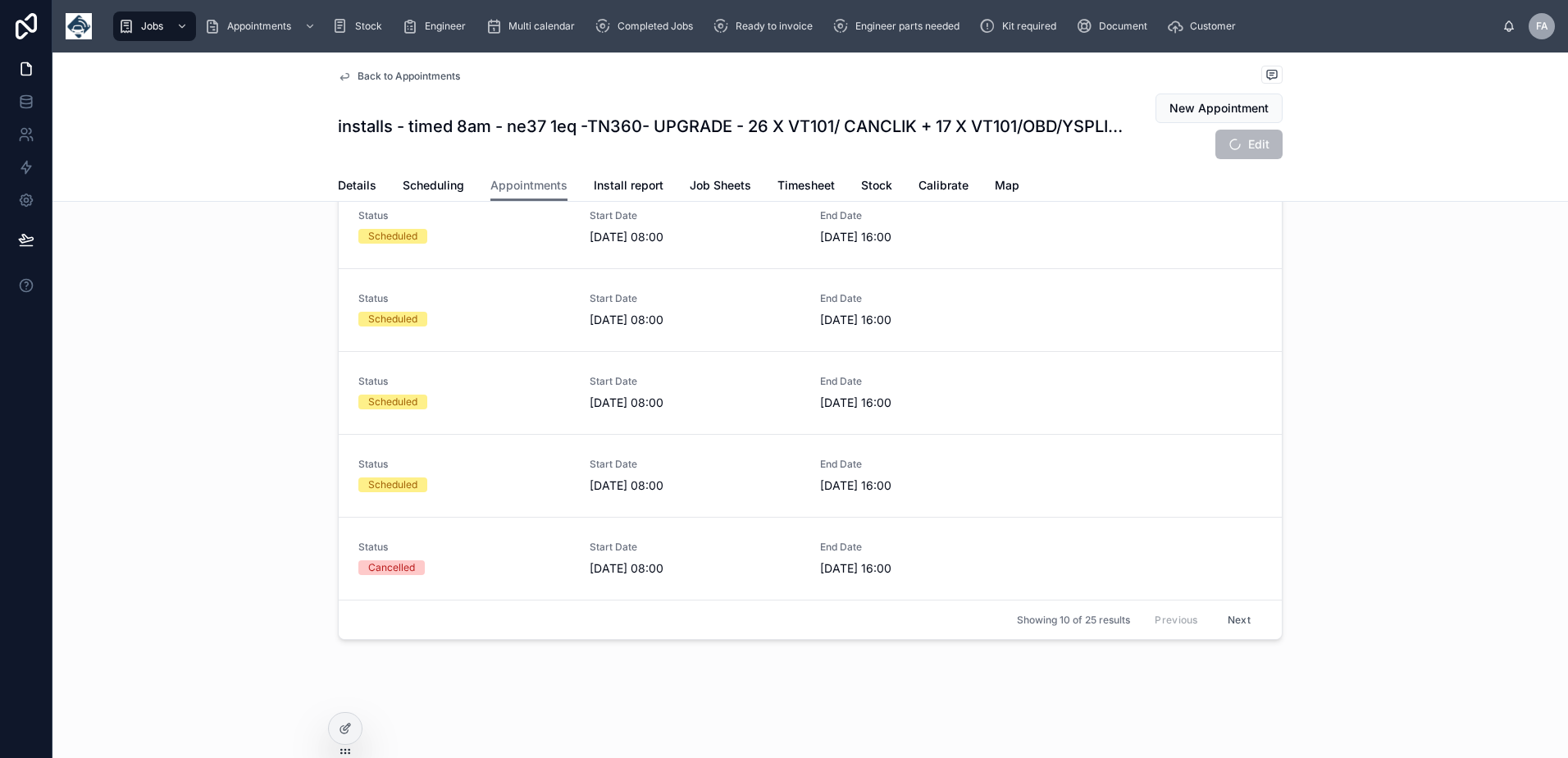
click at [1226, 620] on button "Next" at bounding box center [1238, 619] width 46 height 25
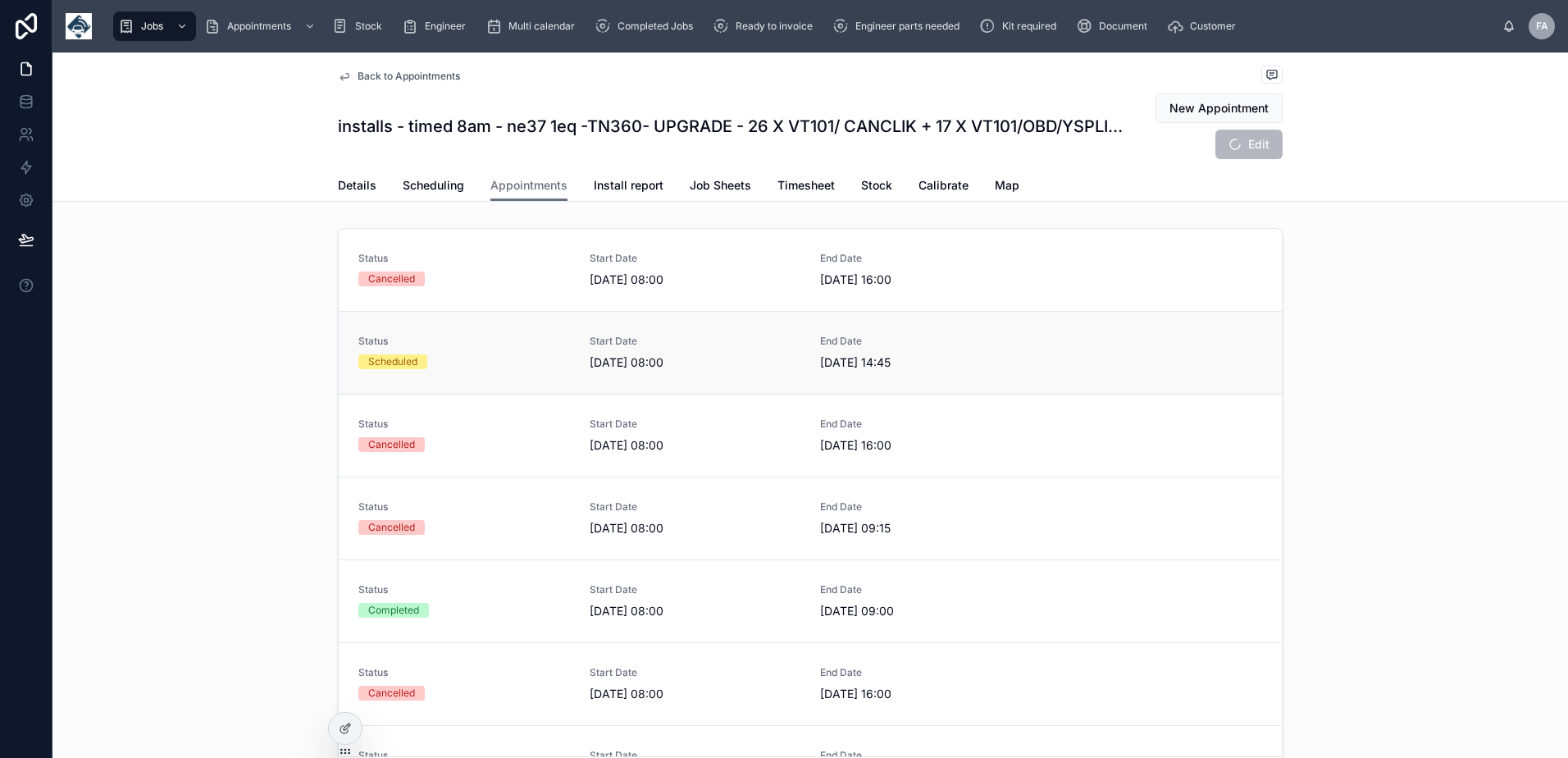
click at [424, 370] on div "Status Scheduled" at bounding box center [464, 352] width 212 height 36
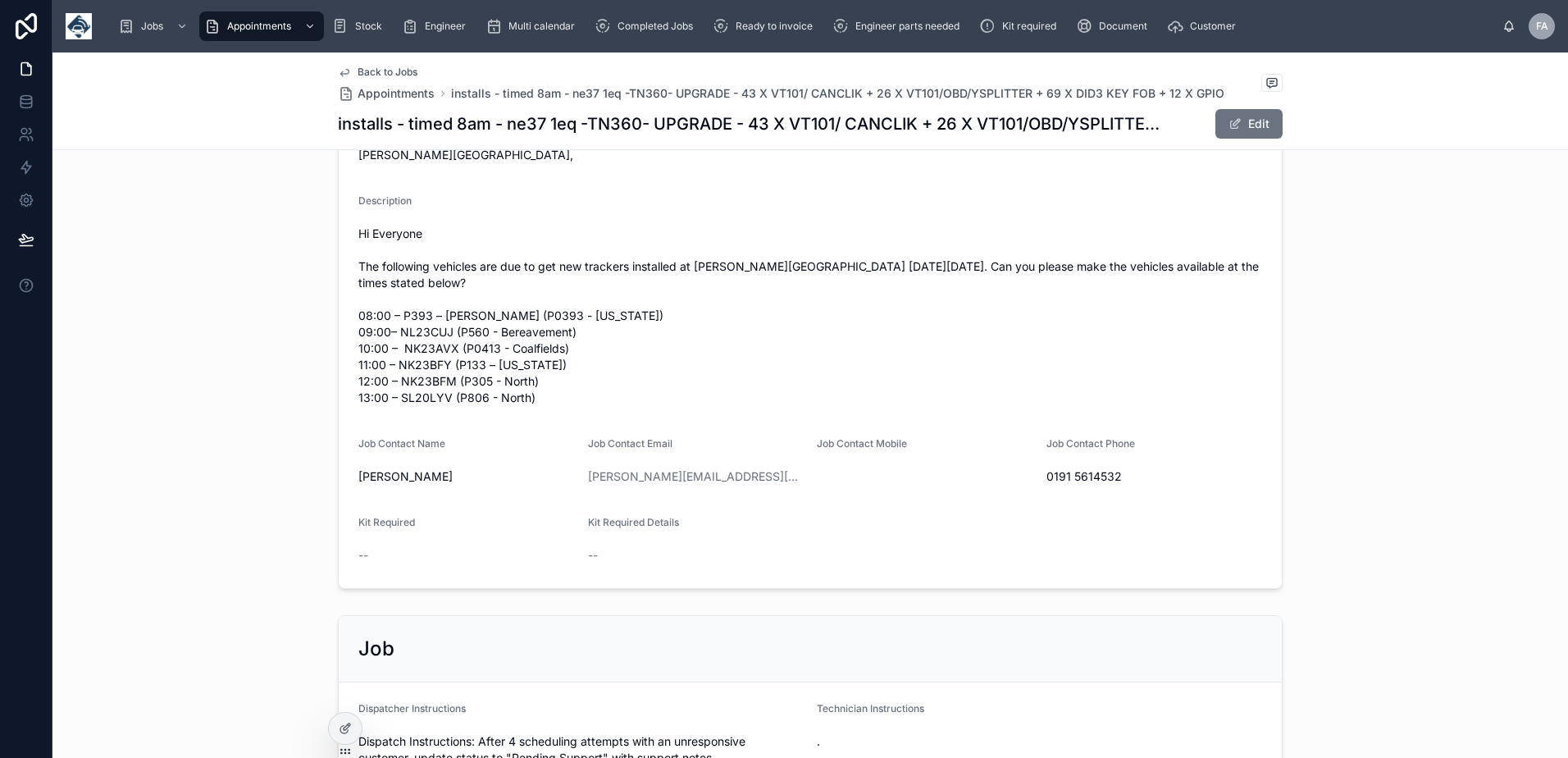
scroll to position [246, 0]
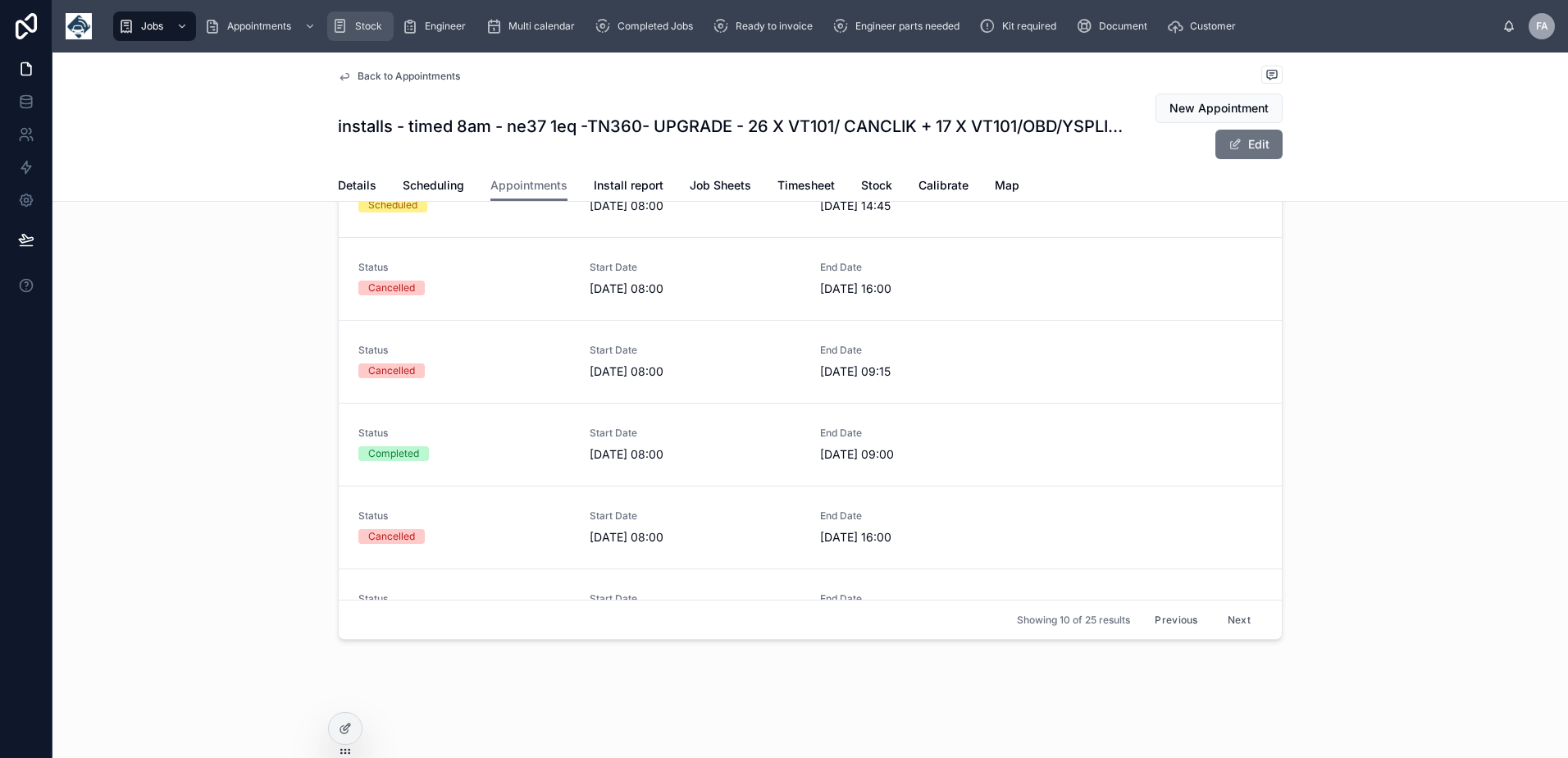
scroll to position [156, 0]
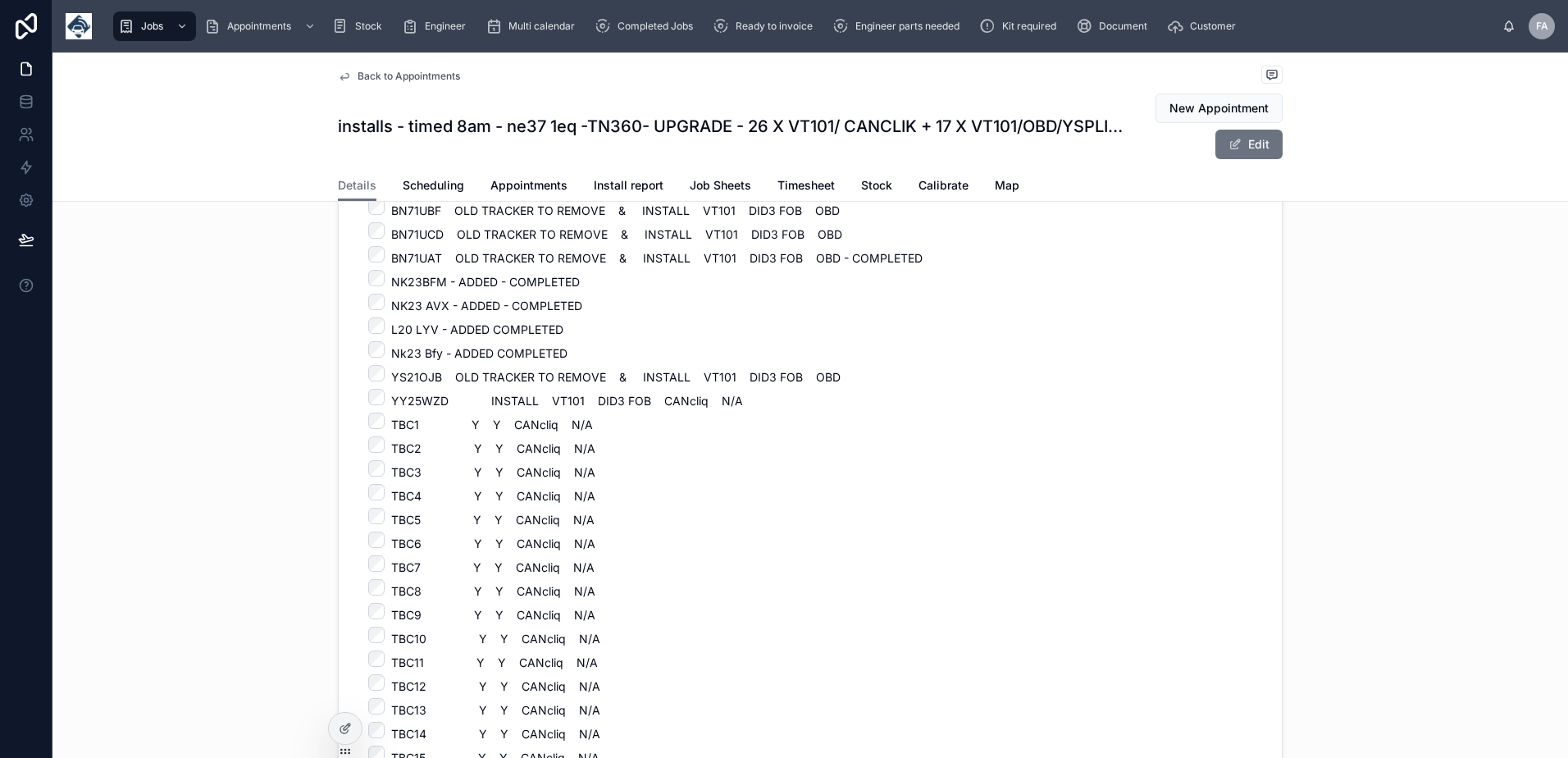
scroll to position [1714, 0]
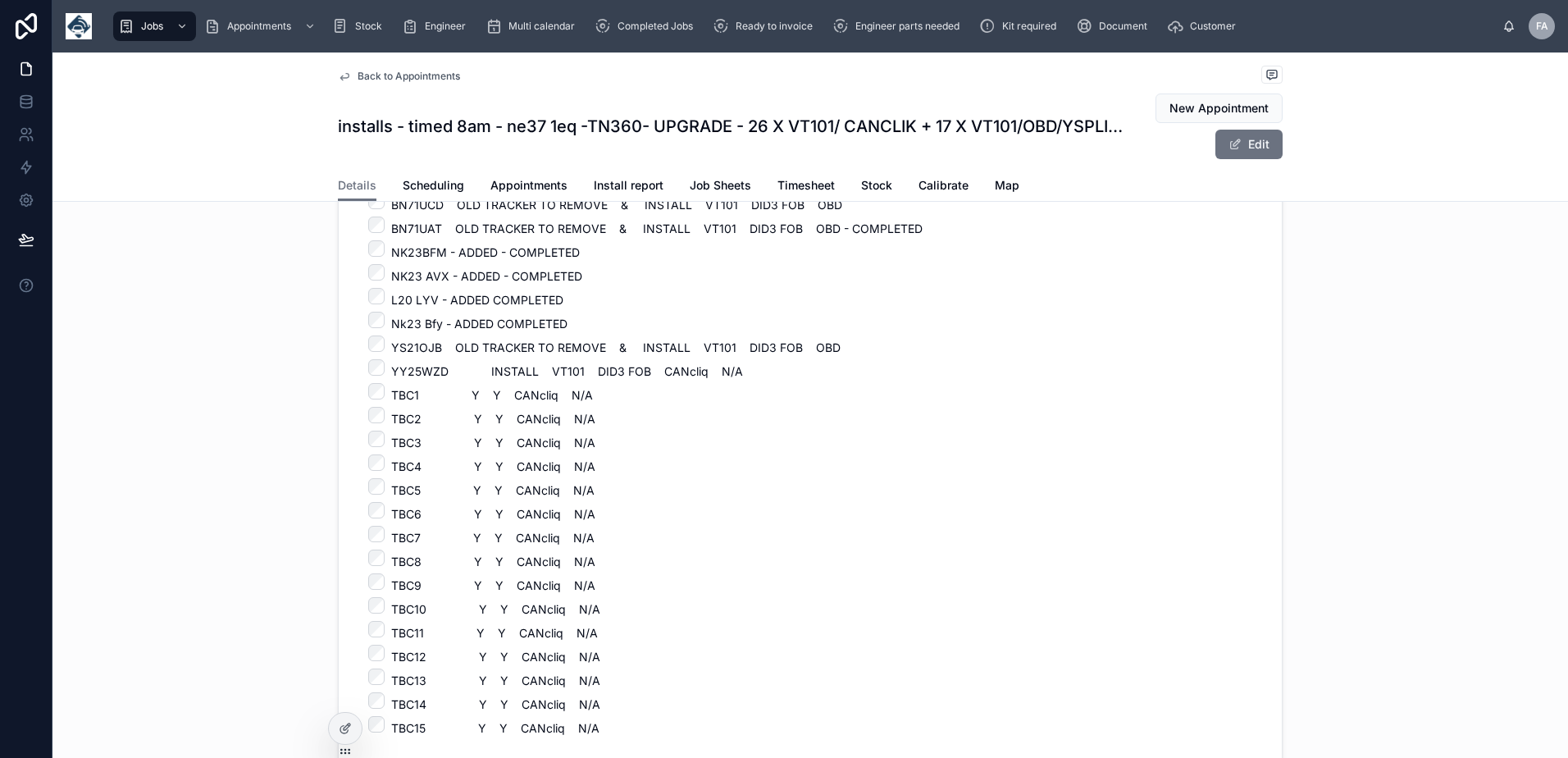
click at [564, 316] on li "Nk23 Bfy - ADDED COMPLETED" at bounding box center [709, 321] width 648 height 20
click at [554, 320] on li "Nk23 Bfy - ADDED COMPLETED" at bounding box center [709, 321] width 648 height 20
click at [1239, 141] on button "Edit" at bounding box center [1248, 144] width 67 height 29
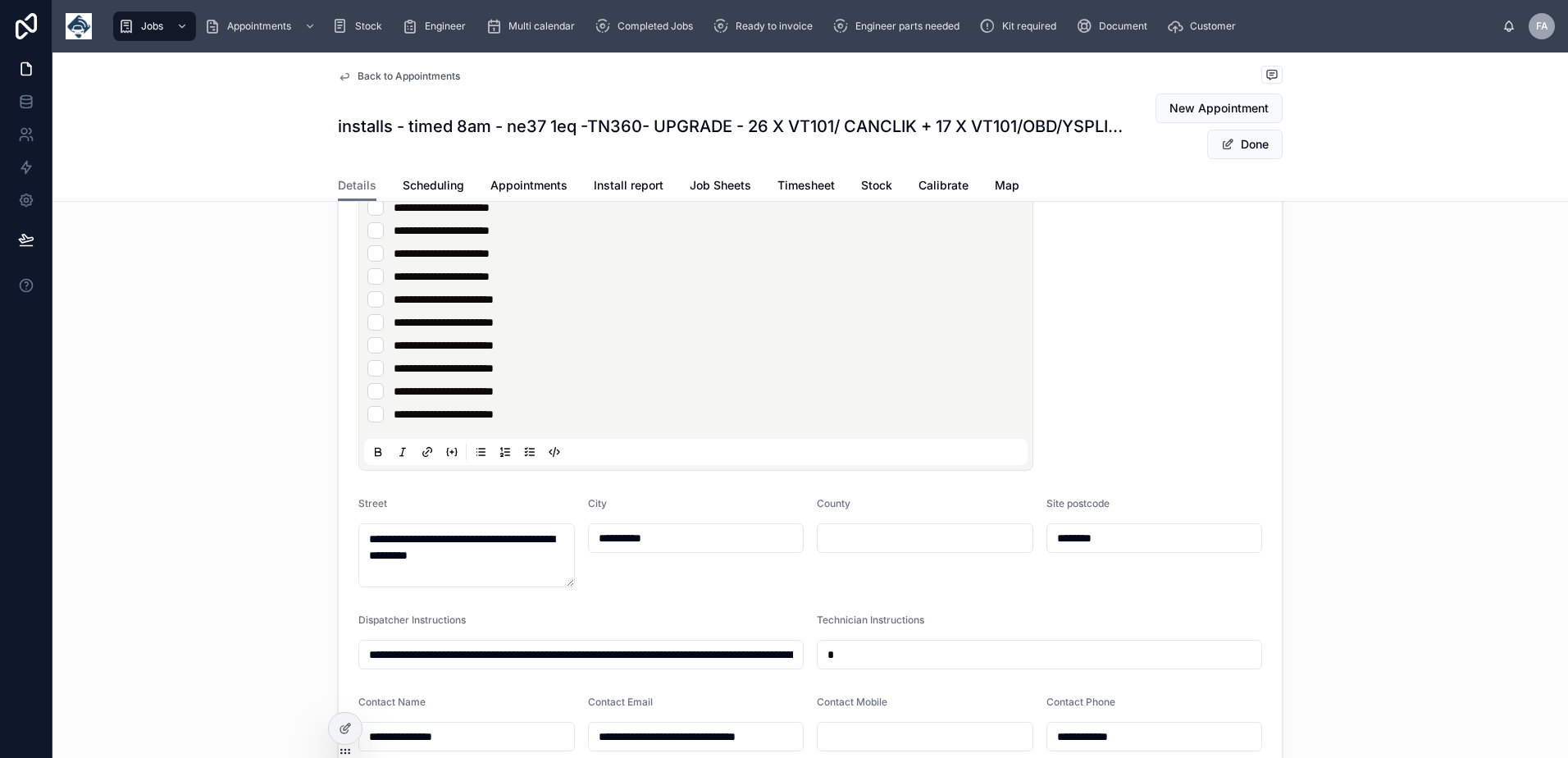
scroll to position [1670, 0]
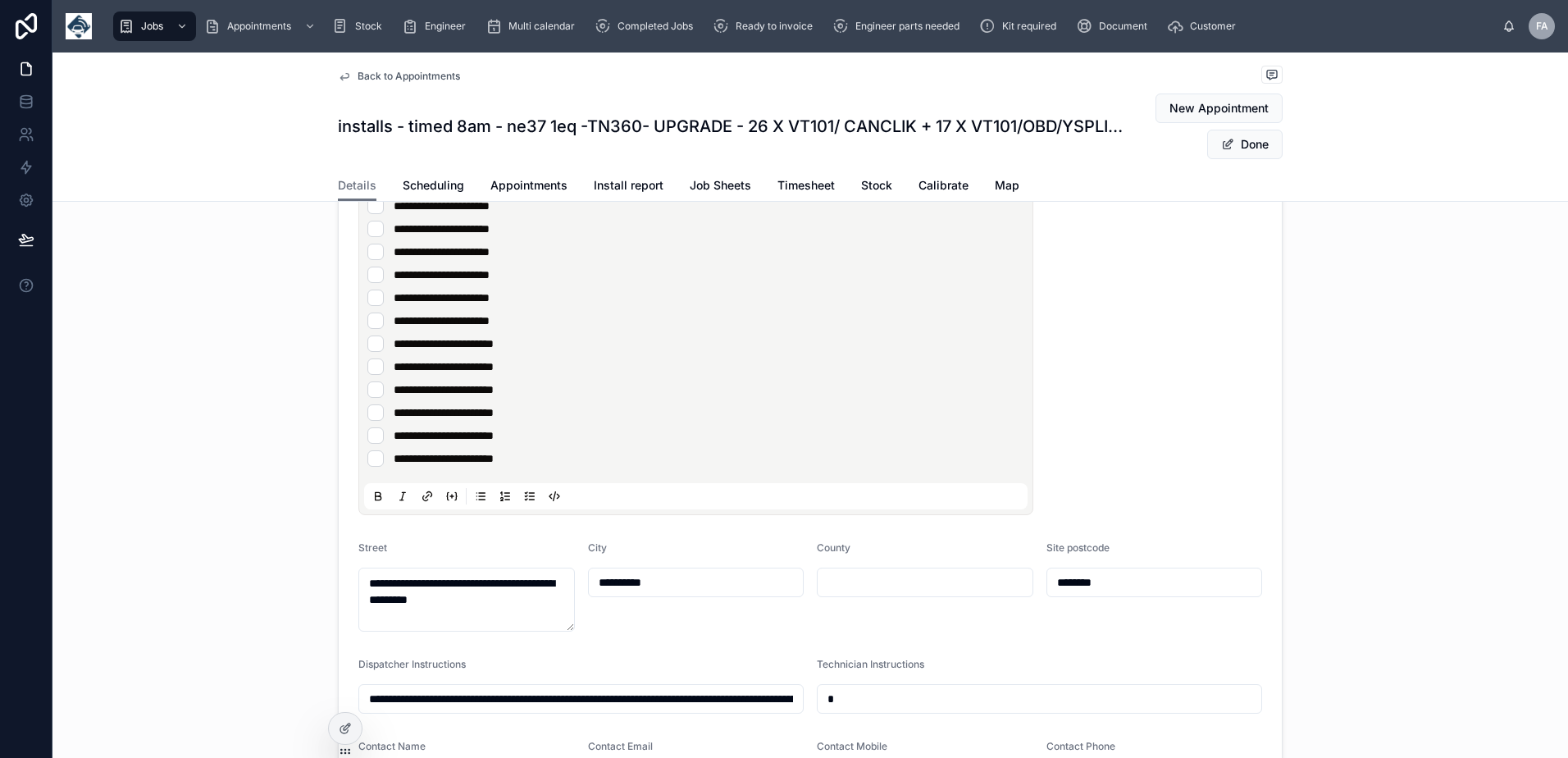
click at [570, 76] on li "**********" at bounding box center [695, 69] width 657 height 17
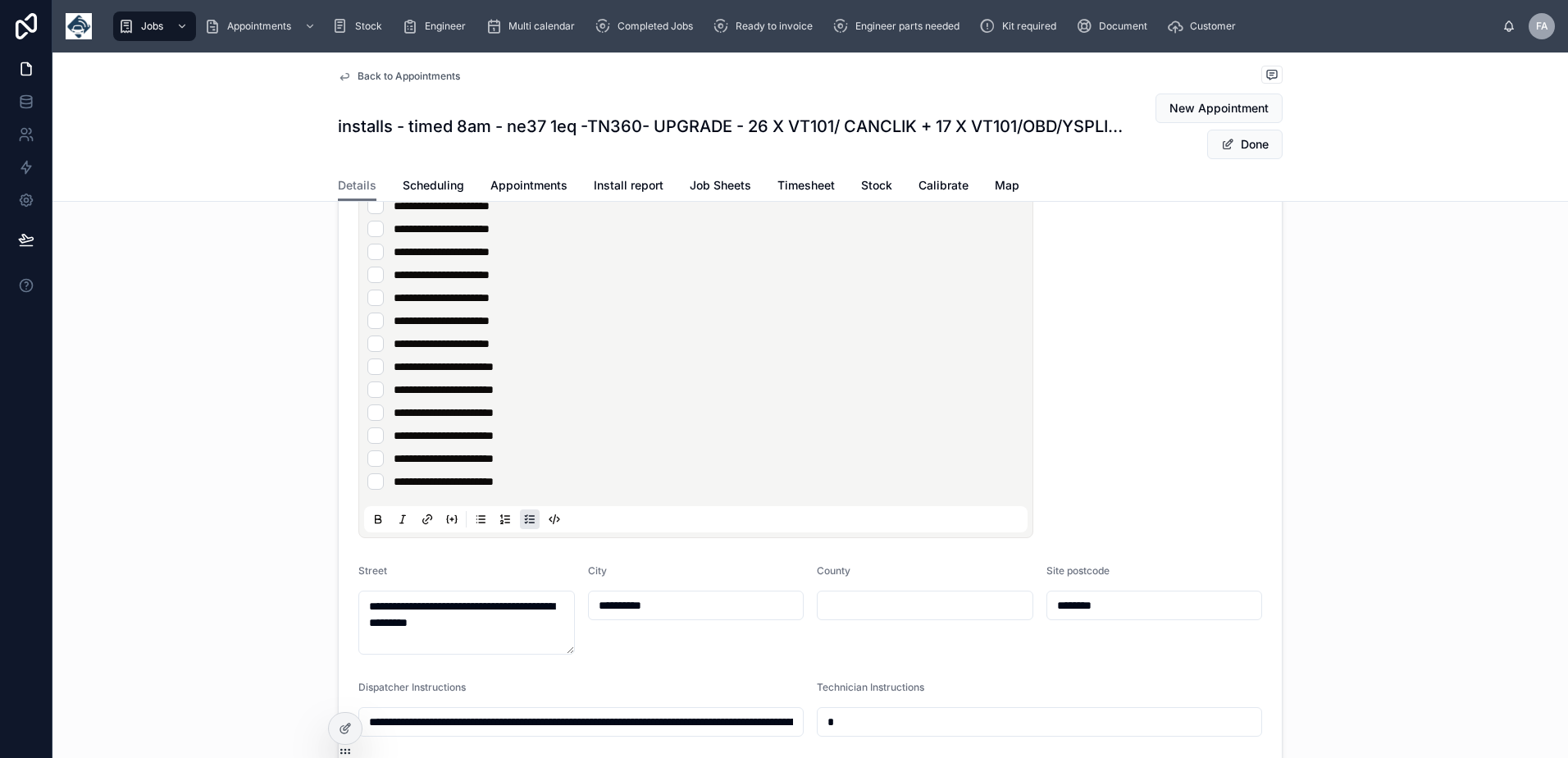
paste div
type input "**********"
drag, startPoint x: 458, startPoint y: 229, endPoint x: 580, endPoint y: 232, distance: 122.0
click at [580, 30] on li "**********" at bounding box center [695, 23] width 657 height 17
copy span "**********"
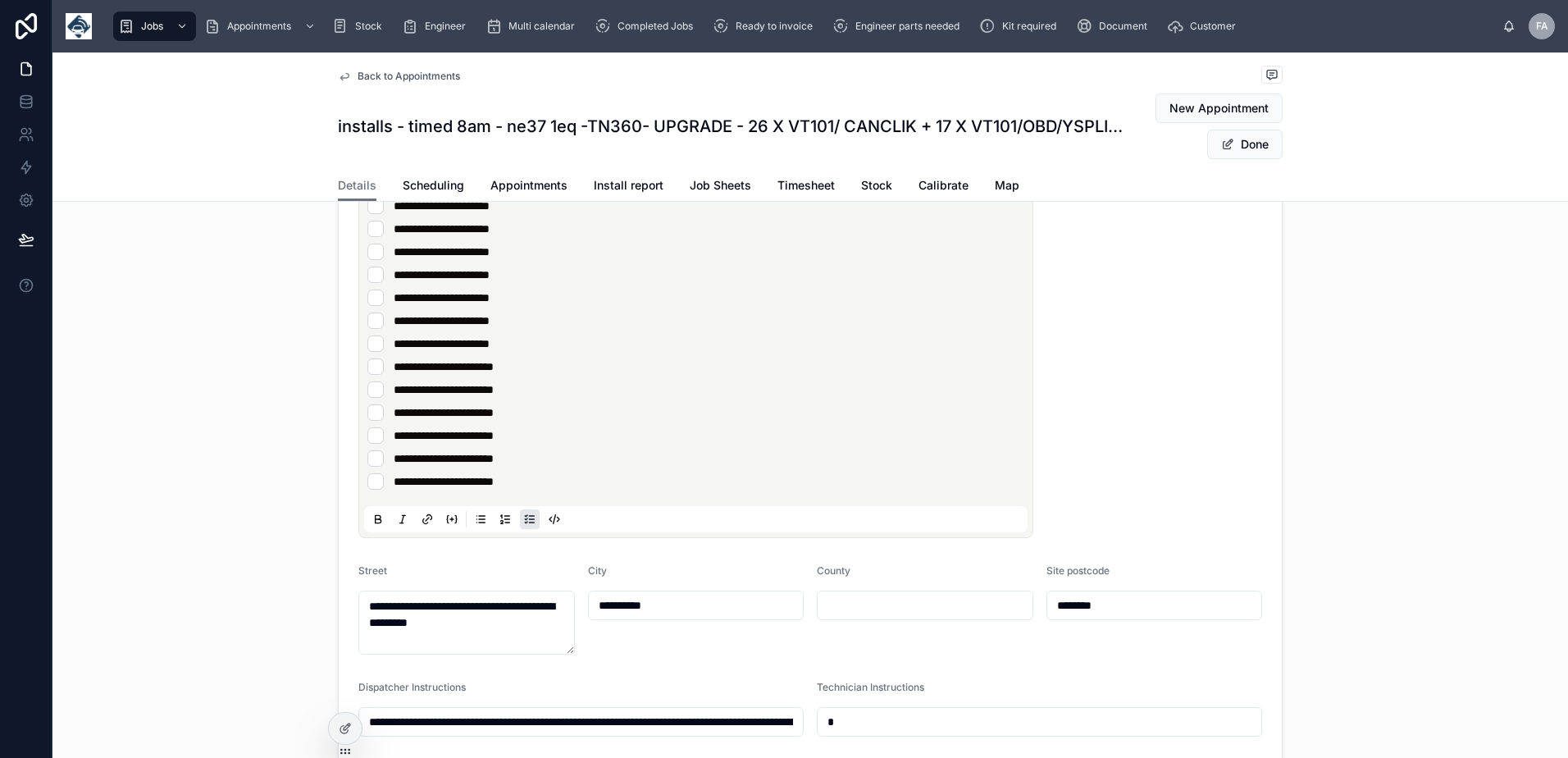
drag, startPoint x: 447, startPoint y: 255, endPoint x: 566, endPoint y: 262, distance: 119.2
click at [566, 54] on li "**********" at bounding box center [695, 45] width 657 height 17
drag, startPoint x: 451, startPoint y: 276, endPoint x: 588, endPoint y: 288, distance: 137.5
click at [672, 76] on li "**********" at bounding box center [695, 69] width 657 height 17
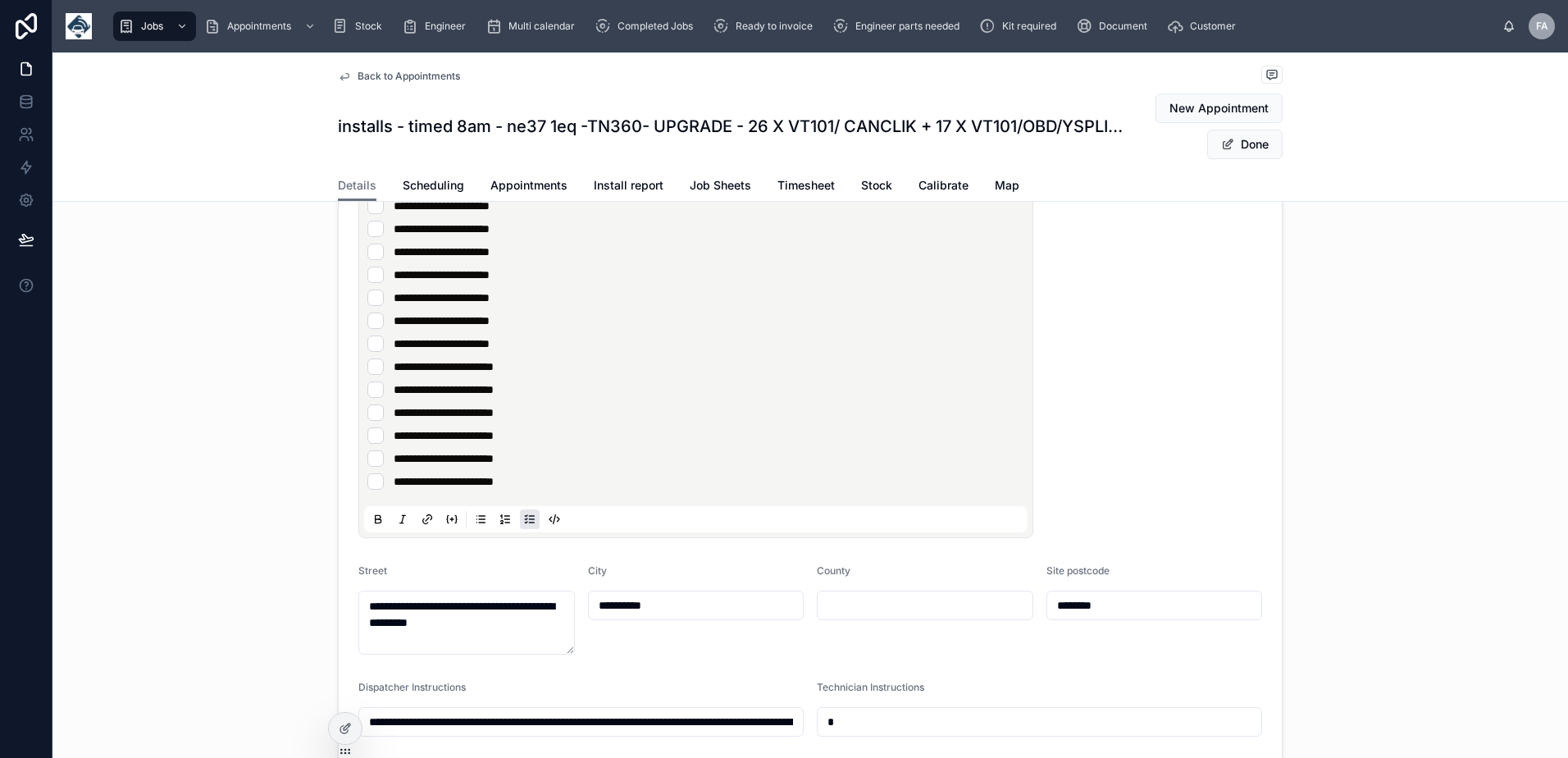
drag, startPoint x: 453, startPoint y: 274, endPoint x: 559, endPoint y: 281, distance: 106.2
click at [502, 74] on span "**********" at bounding box center [447, 68] width 108 height 12
click at [585, 76] on li "**********" at bounding box center [695, 69] width 657 height 17
drag, startPoint x: 439, startPoint y: 298, endPoint x: 479, endPoint y: 301, distance: 40.1
click at [461, 97] on span "**********" at bounding box center [427, 91] width 67 height 12
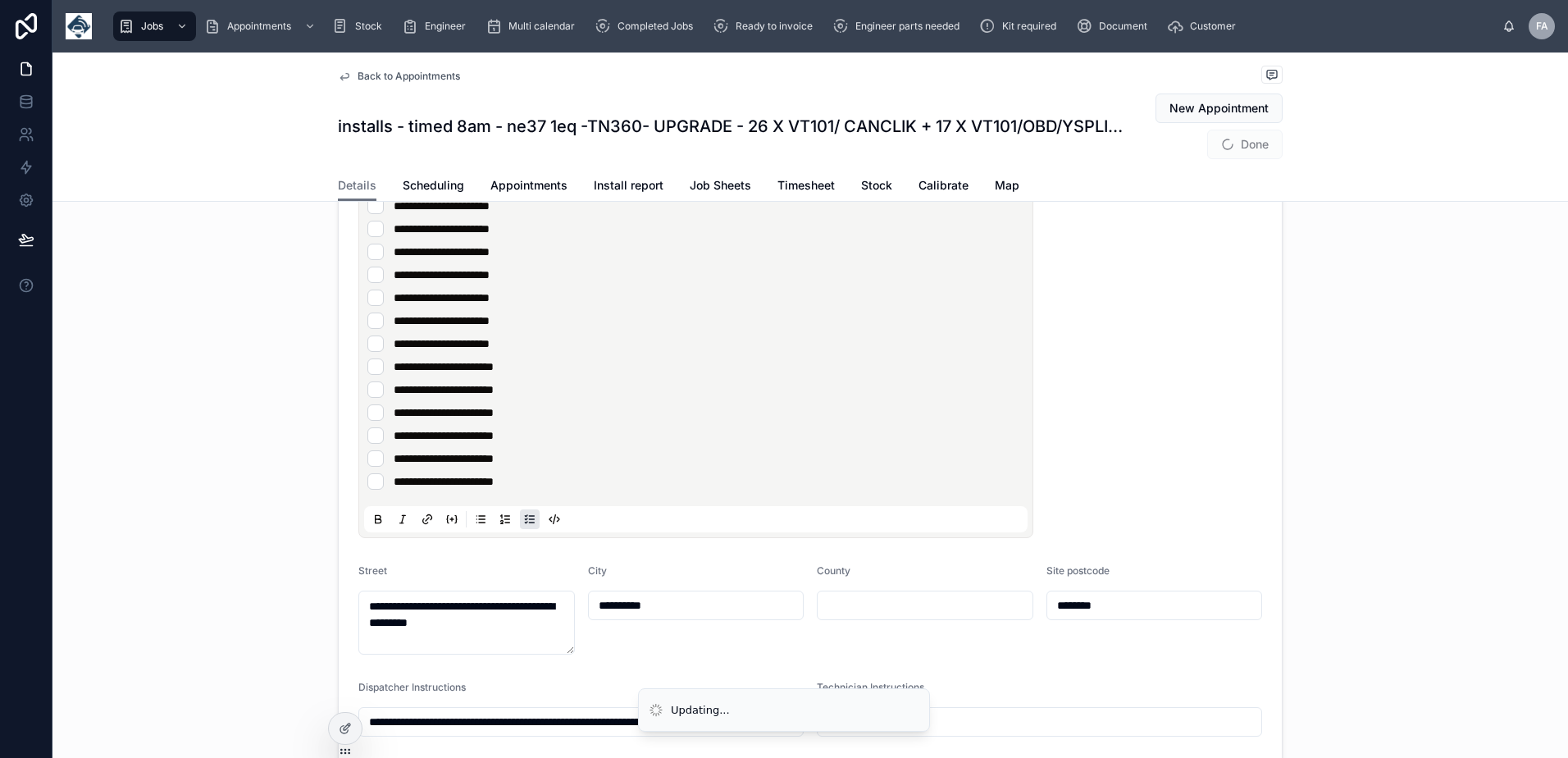
click at [371, 100] on li "**********" at bounding box center [695, 91] width 657 height 17
click at [375, 76] on li "**********" at bounding box center [695, 69] width 657 height 17
click at [377, 54] on li "**********" at bounding box center [695, 45] width 657 height 17
click at [377, 30] on li "**********" at bounding box center [695, 23] width 657 height 17
type input "**********"
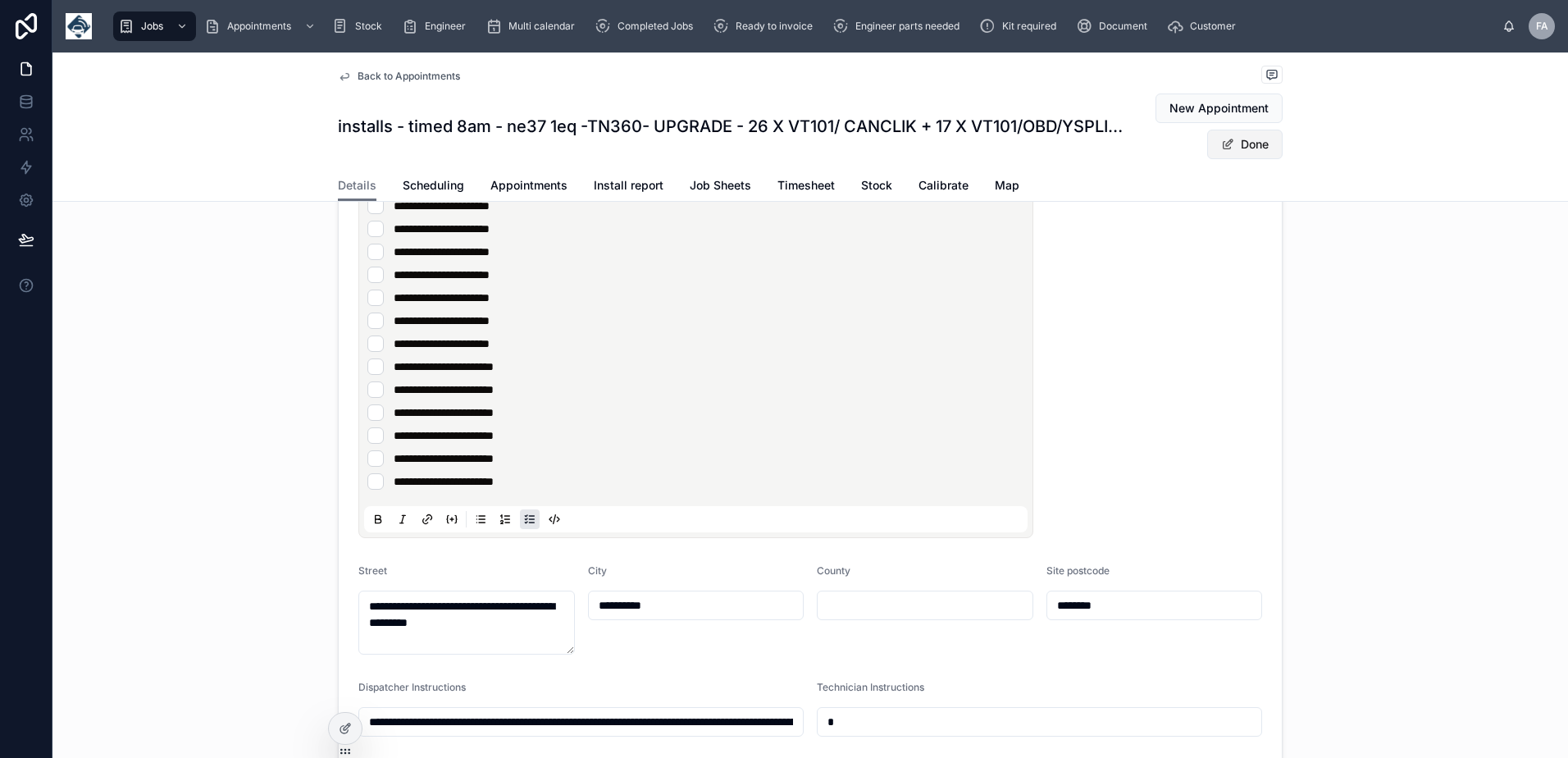
click at [1253, 151] on button "Done" at bounding box center [1245, 144] width 75 height 29
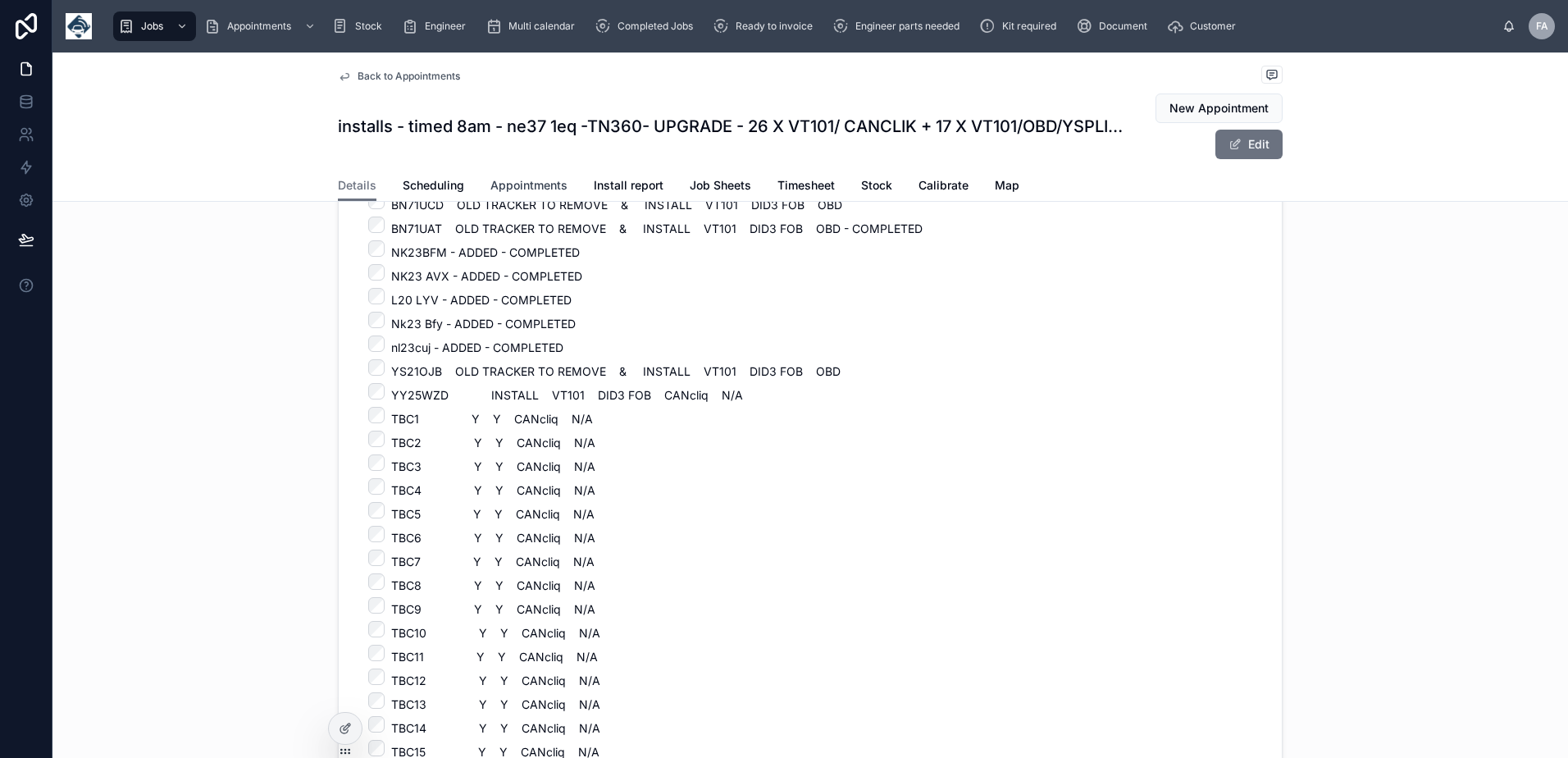
click at [512, 188] on span "Appointments" at bounding box center [529, 186] width 77 height 17
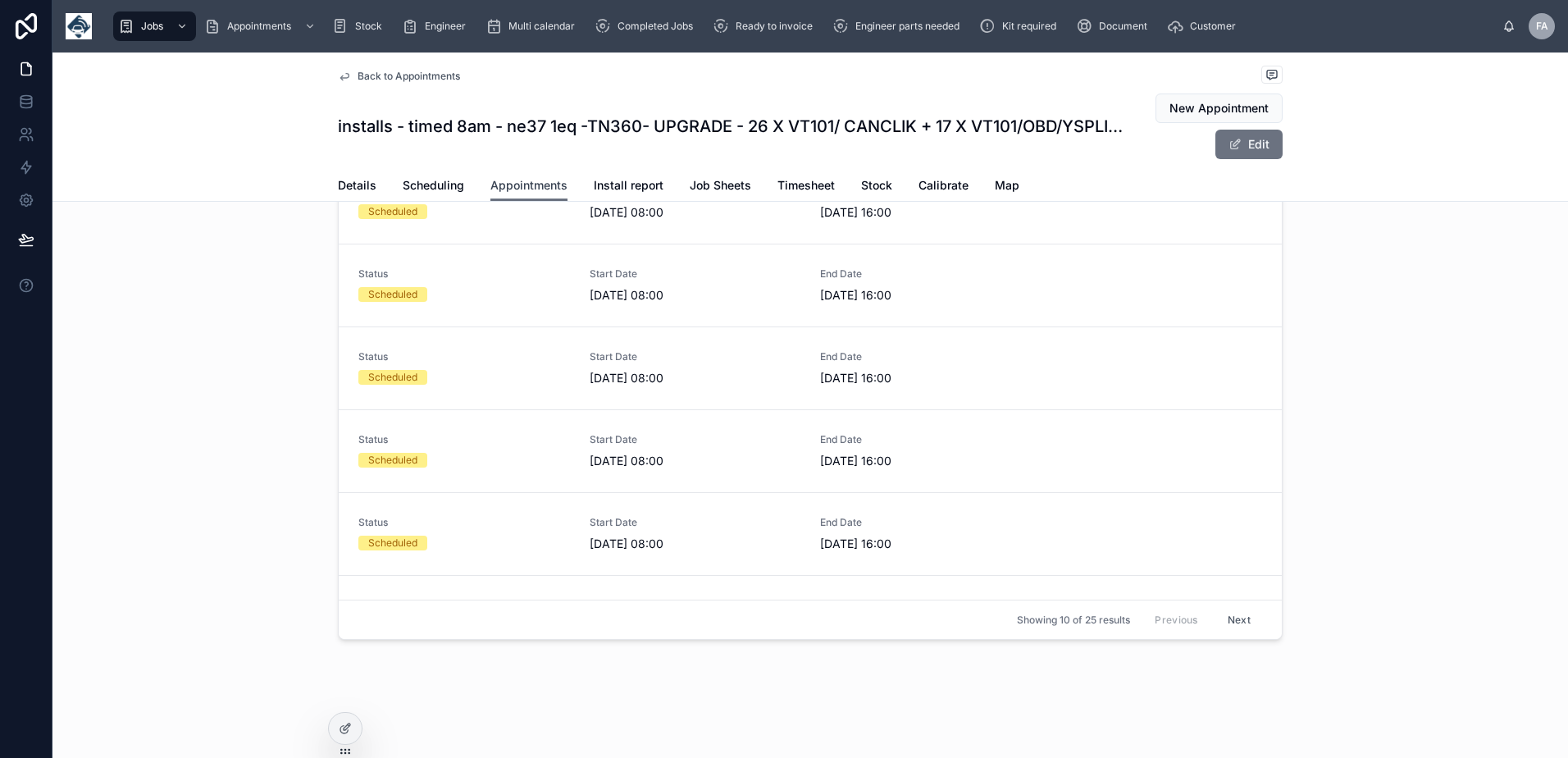
scroll to position [300, 0]
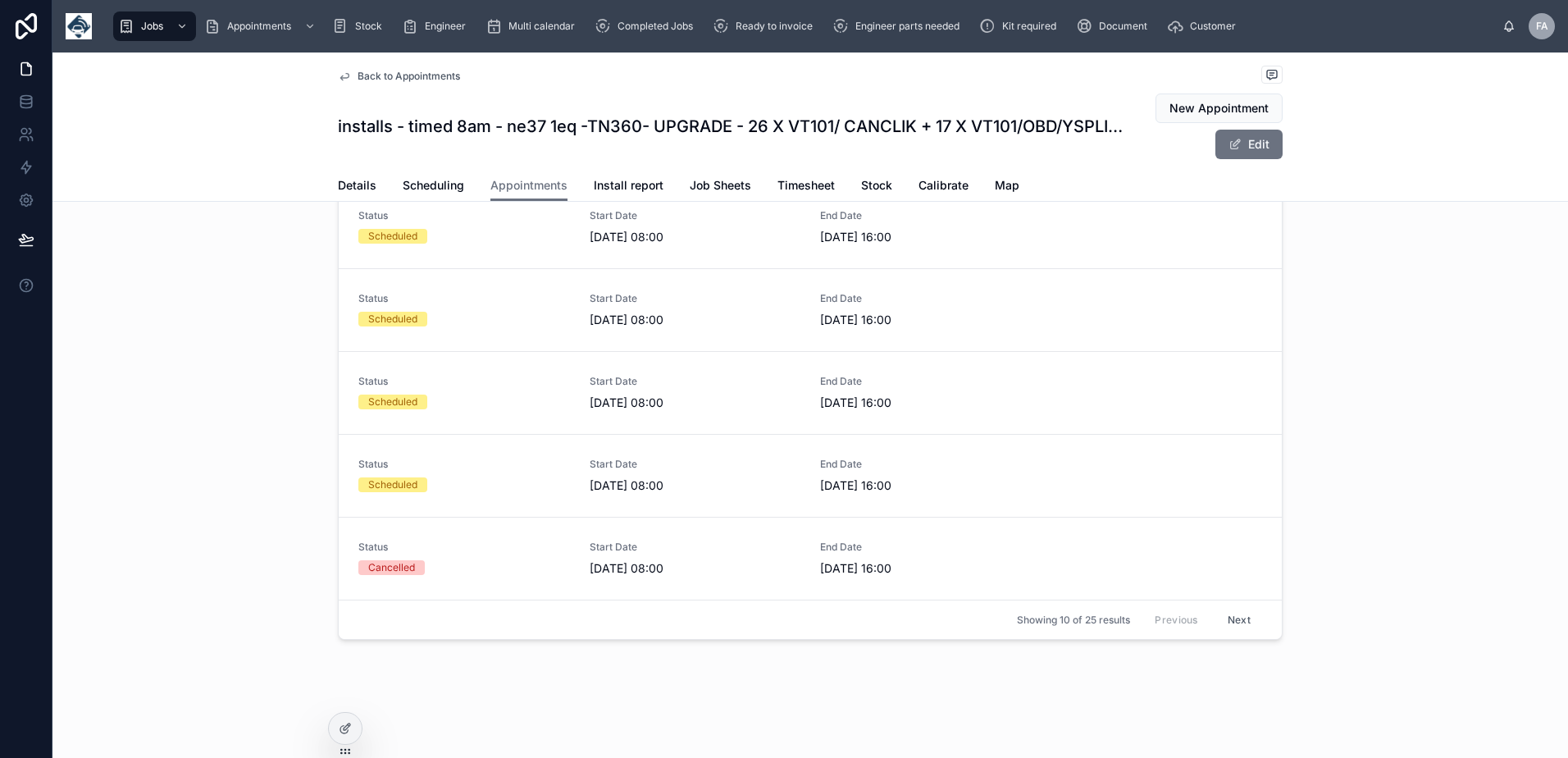
click at [1216, 619] on button "Next" at bounding box center [1238, 619] width 46 height 25
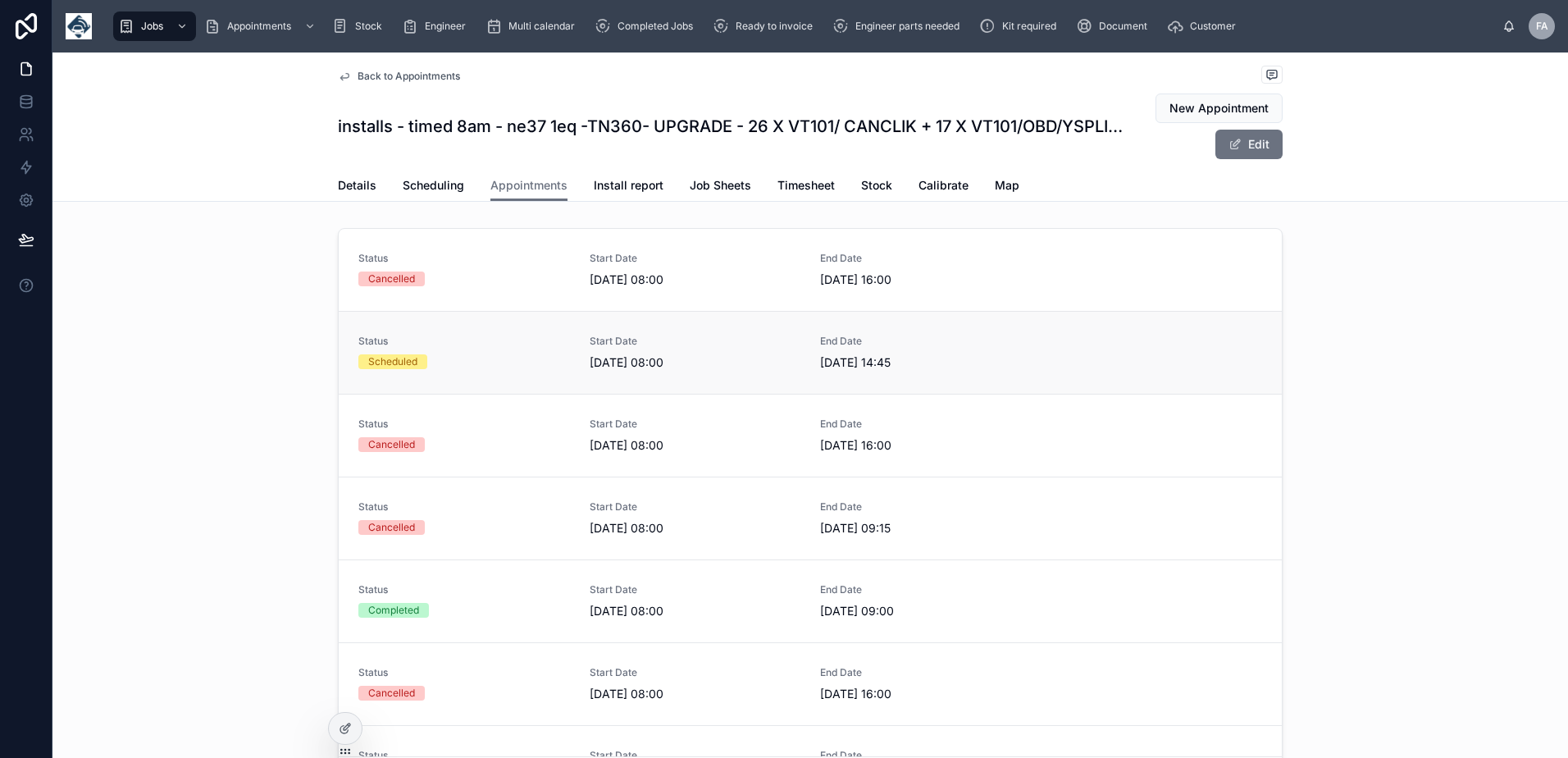
click at [448, 370] on div "Status Scheduled" at bounding box center [464, 352] width 212 height 36
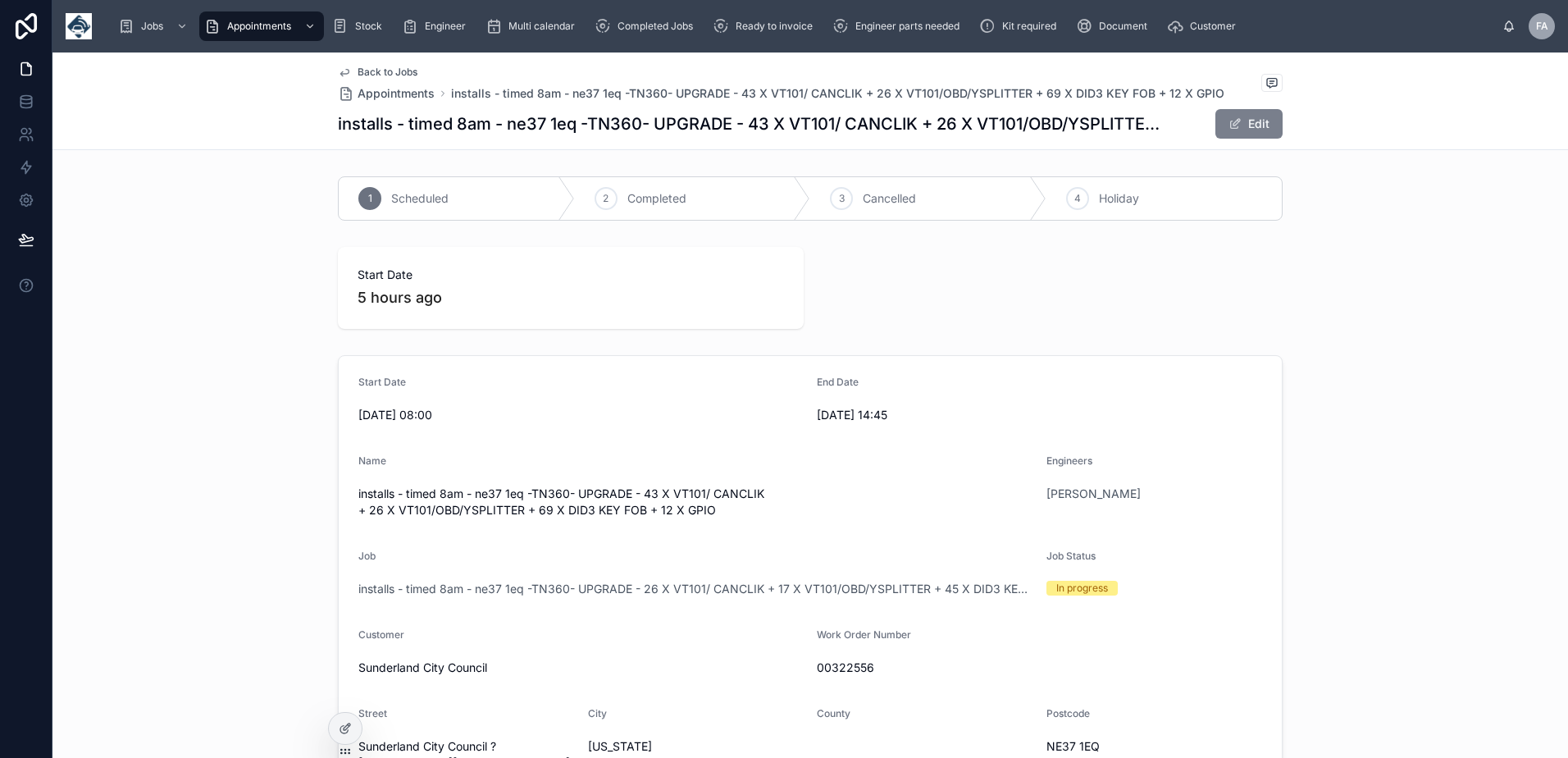
click at [1237, 123] on button "Edit" at bounding box center [1248, 123] width 67 height 29
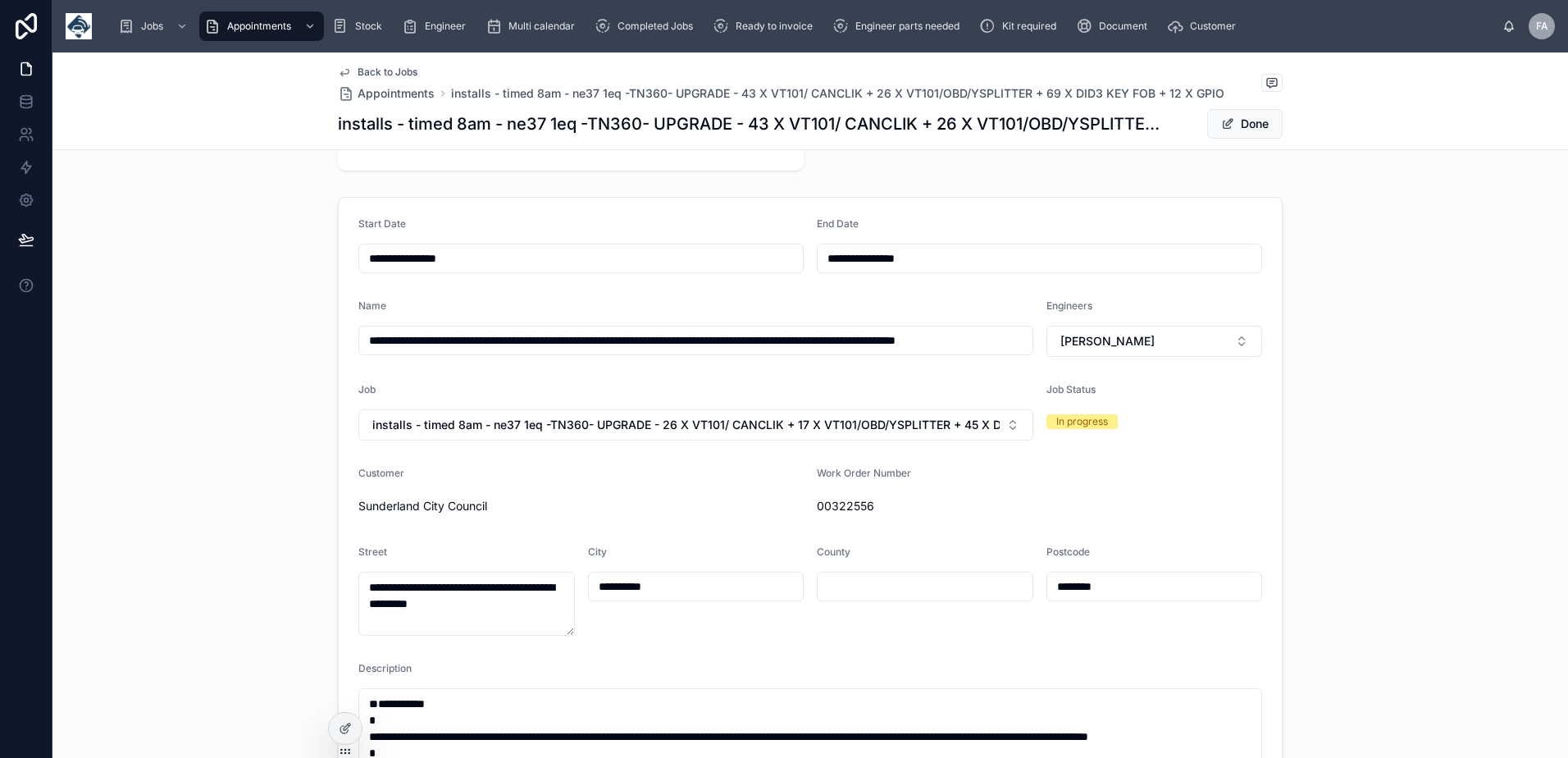
scroll to position [410, 0]
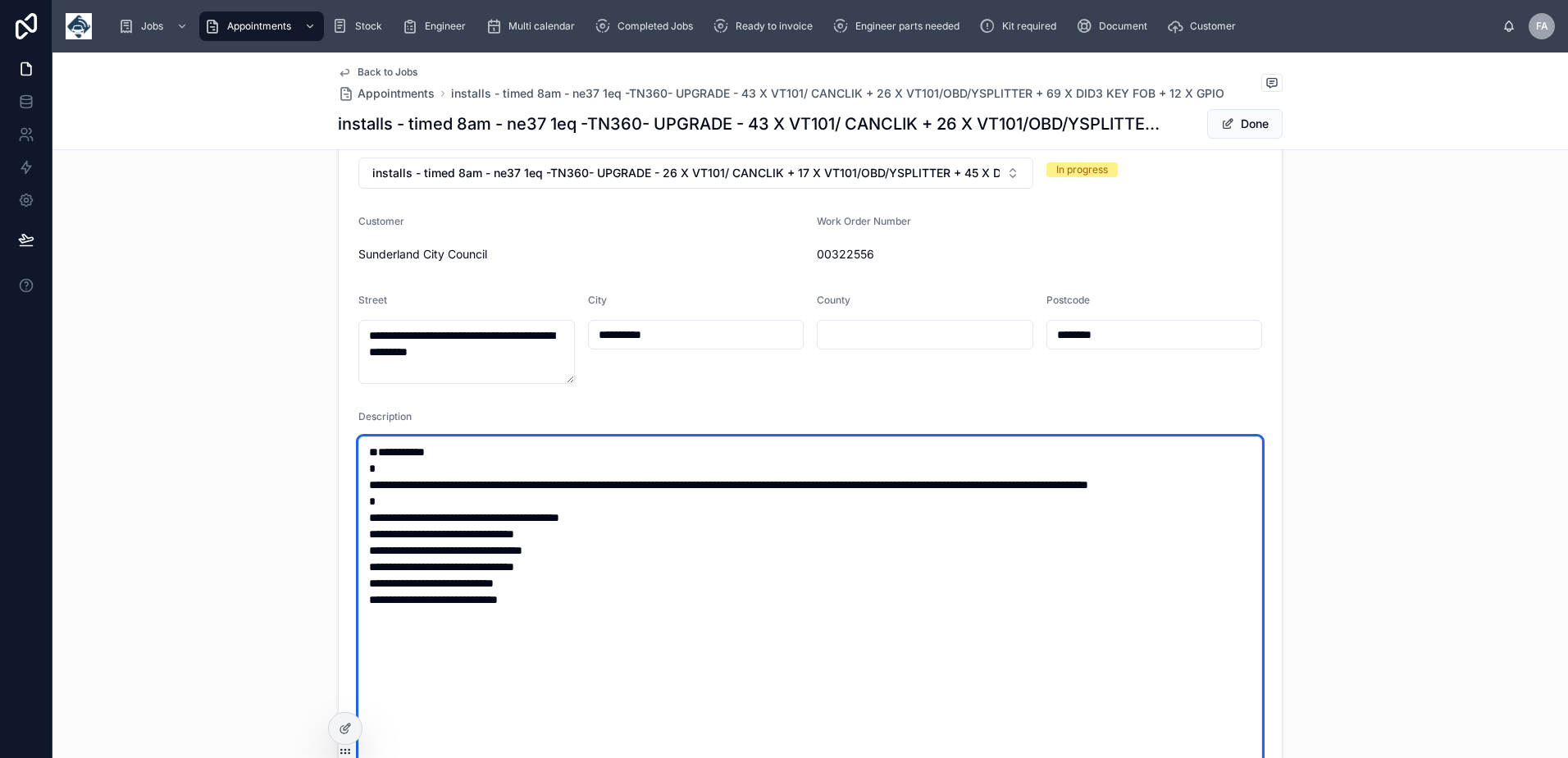
click at [663, 553] on textarea "**********" at bounding box center [810, 664] width 904 height 458
click at [599, 566] on textarea "**********" at bounding box center [810, 664] width 904 height 458
type textarea "**********"
drag, startPoint x: 588, startPoint y: 576, endPoint x: 608, endPoint y: 567, distance: 21.9
click at [587, 576] on textarea "**********" at bounding box center [810, 673] width 904 height 474
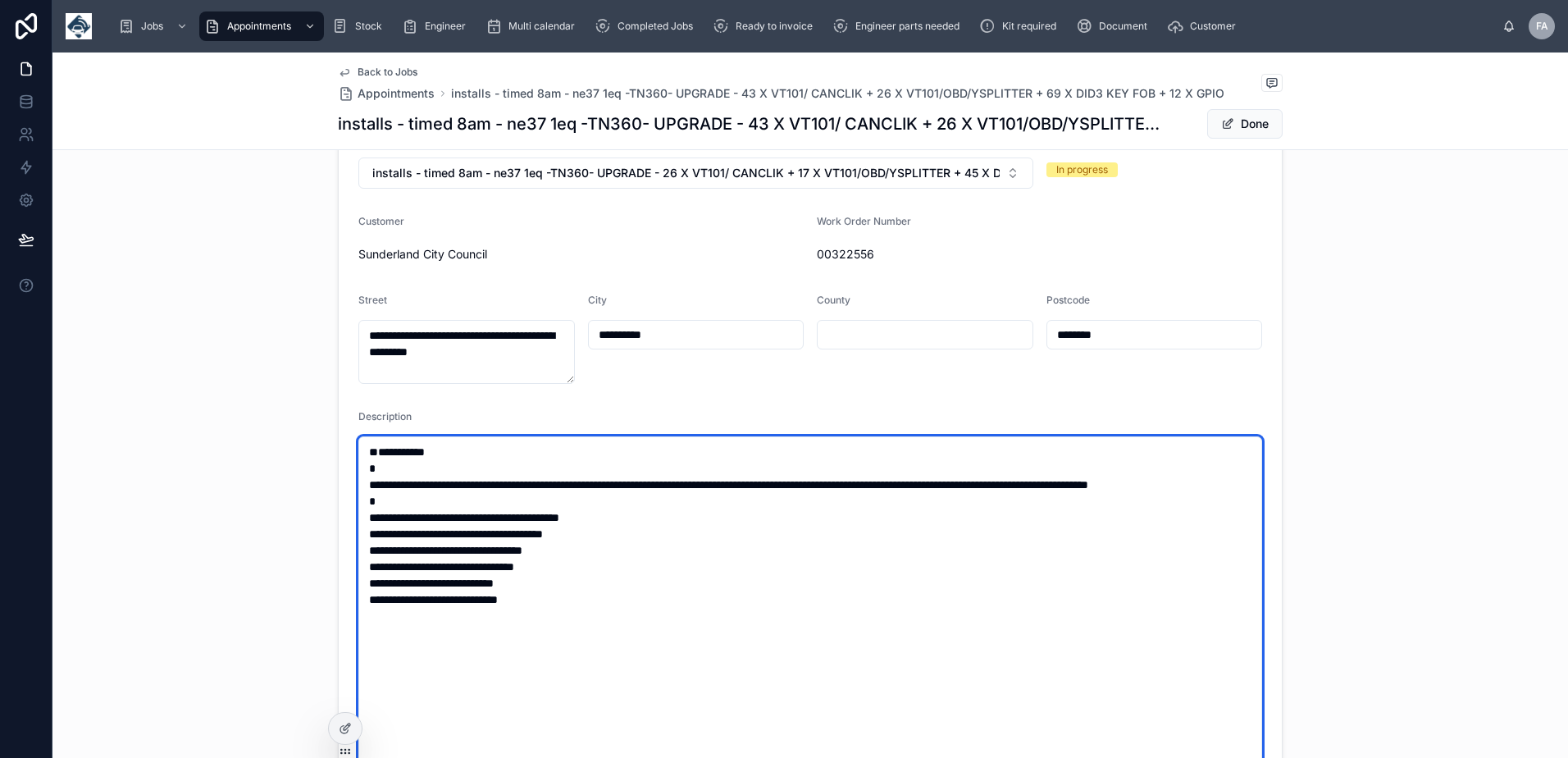
type input "**********"
type textarea "**********"
type input "**********"
drag, startPoint x: 589, startPoint y: 602, endPoint x: 608, endPoint y: 594, distance: 20.6
click at [589, 603] on textarea "**********" at bounding box center [810, 681] width 904 height 490
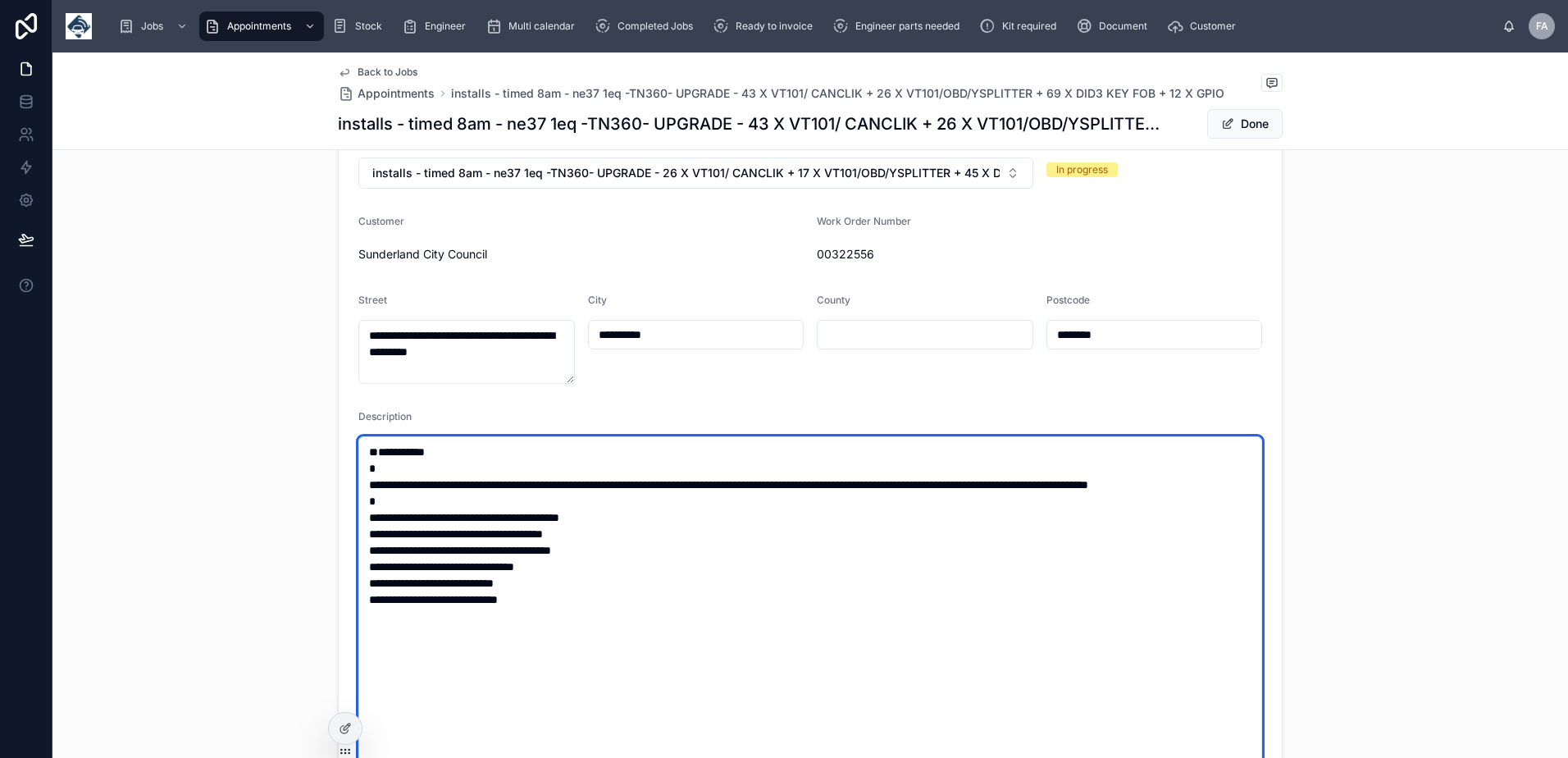
type textarea "**********"
type input "**********"
type textarea "**********"
click at [561, 625] on textarea "**********" at bounding box center [810, 689] width 904 height 507
type input "**********"
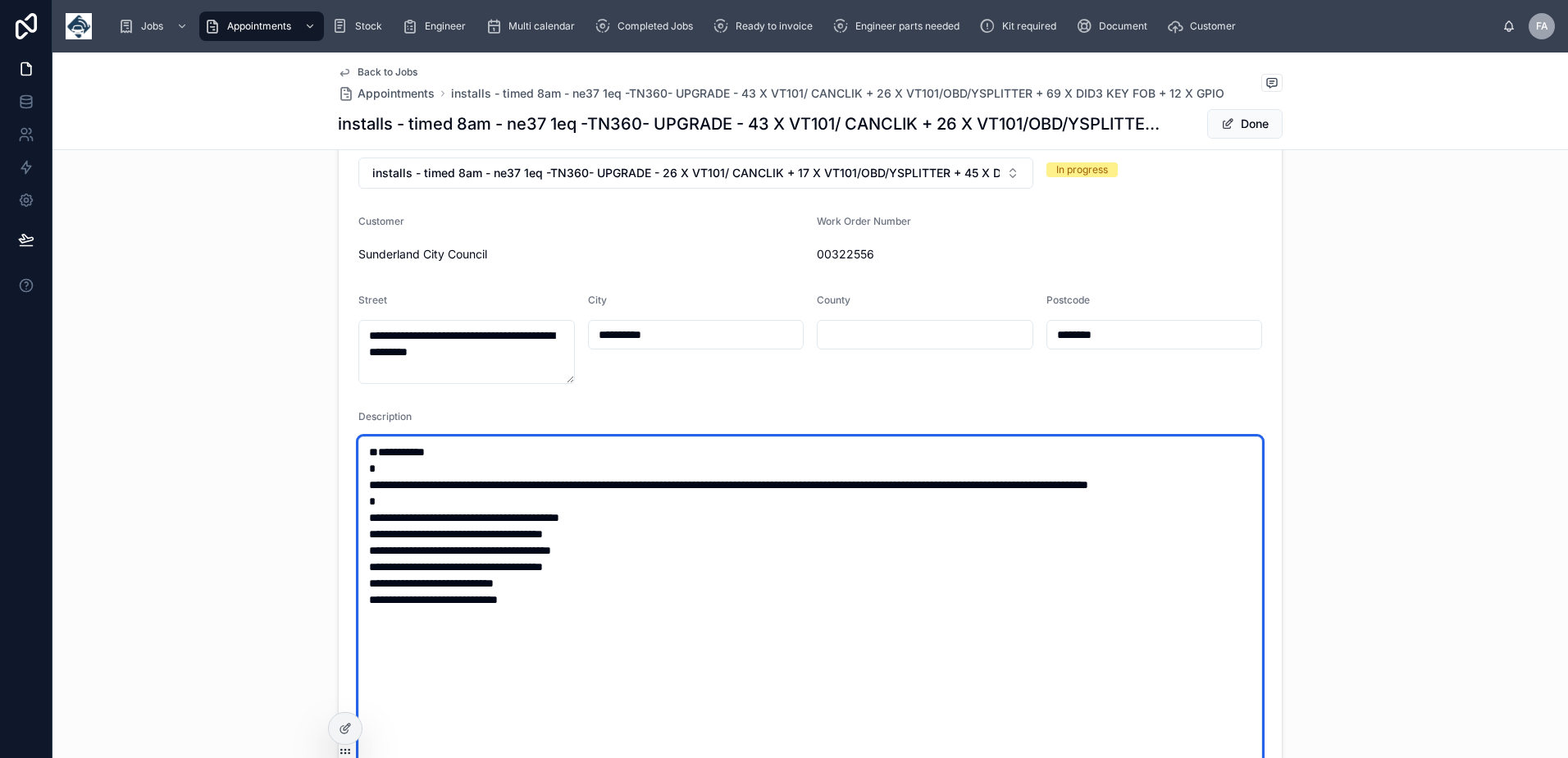
type textarea "**********"
type input "**********"
type textarea "**********"
type input "**********"
type textarea "**********"
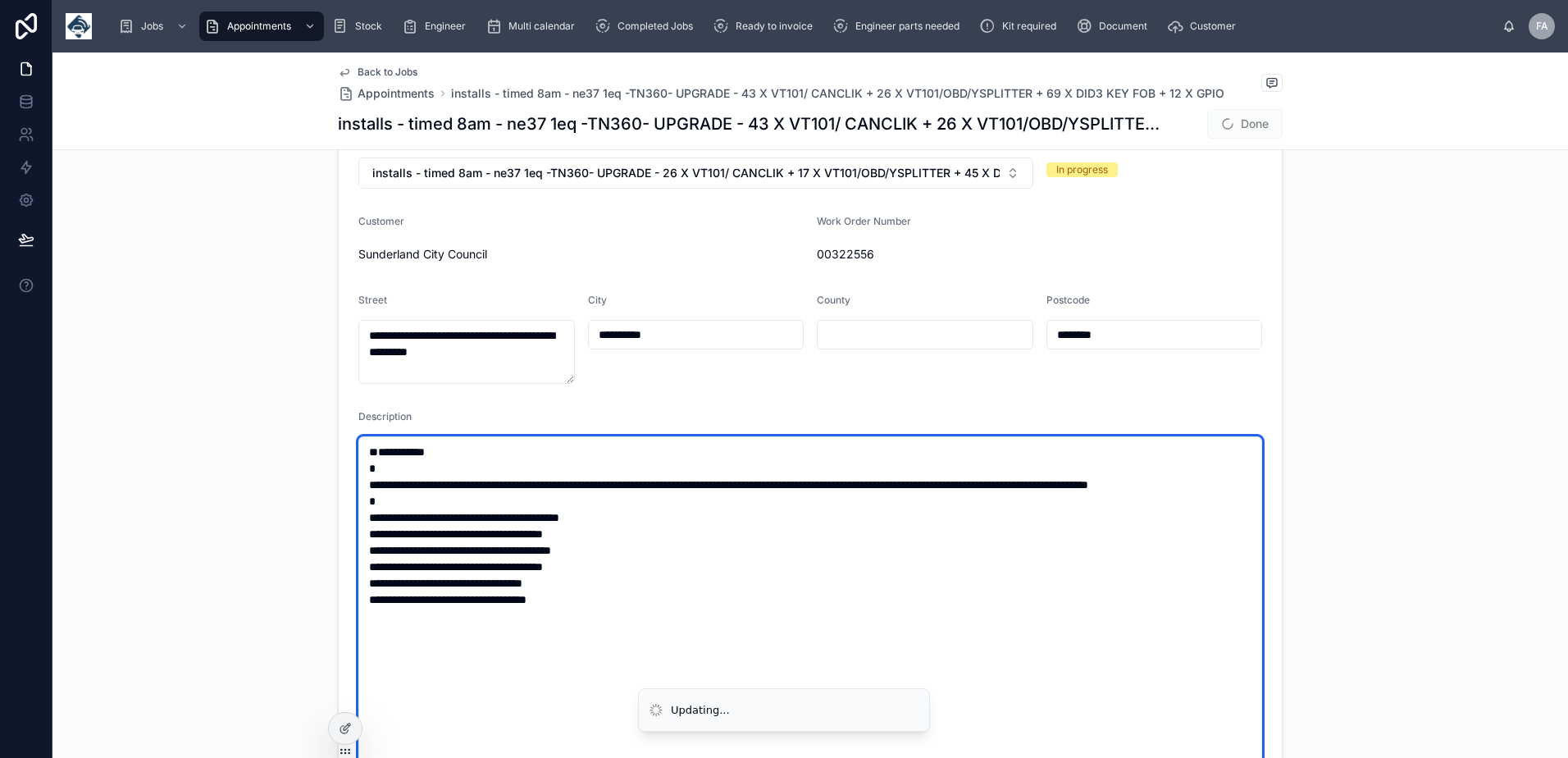
click at [725, 583] on textarea "**********" at bounding box center [810, 689] width 904 height 507
type input "**********"
click at [419, 551] on textarea "**********" at bounding box center [810, 689] width 904 height 507
click at [654, 550] on textarea "**********" at bounding box center [810, 689] width 904 height 507
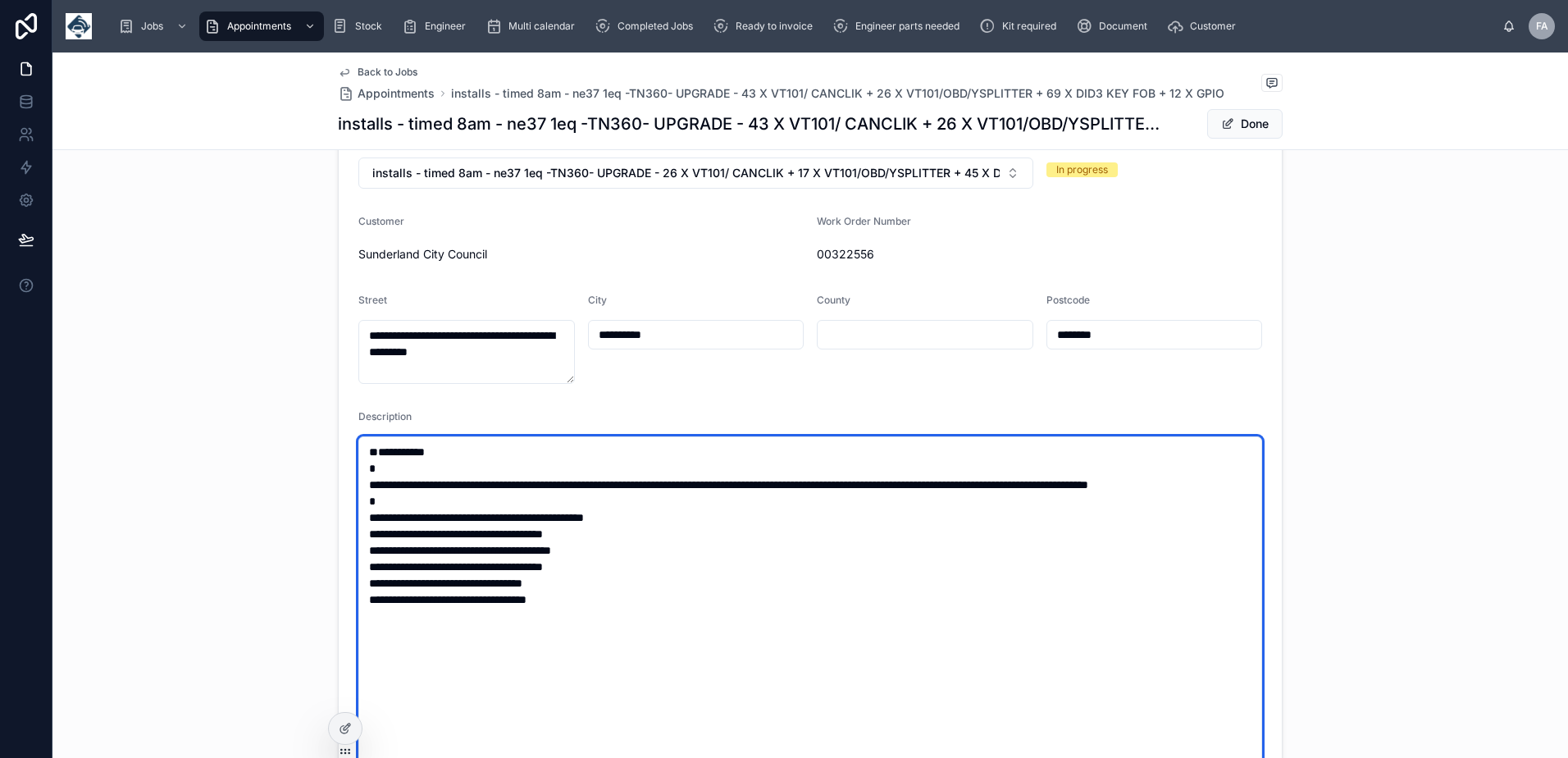
type textarea "**********"
type input "**********"
type textarea "**********"
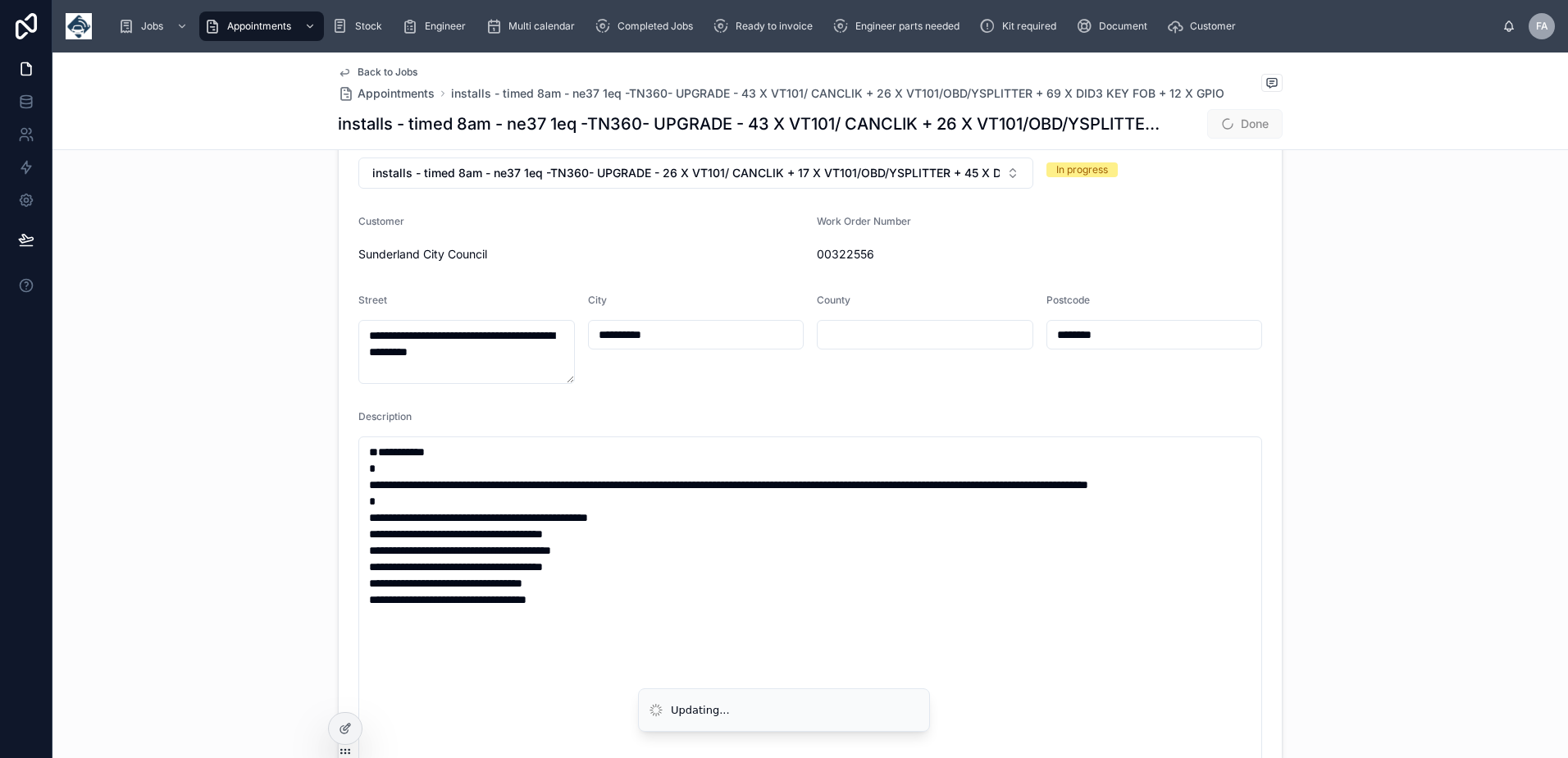
click at [1241, 127] on span "Done" at bounding box center [1245, 123] width 75 height 29
type input "**********"
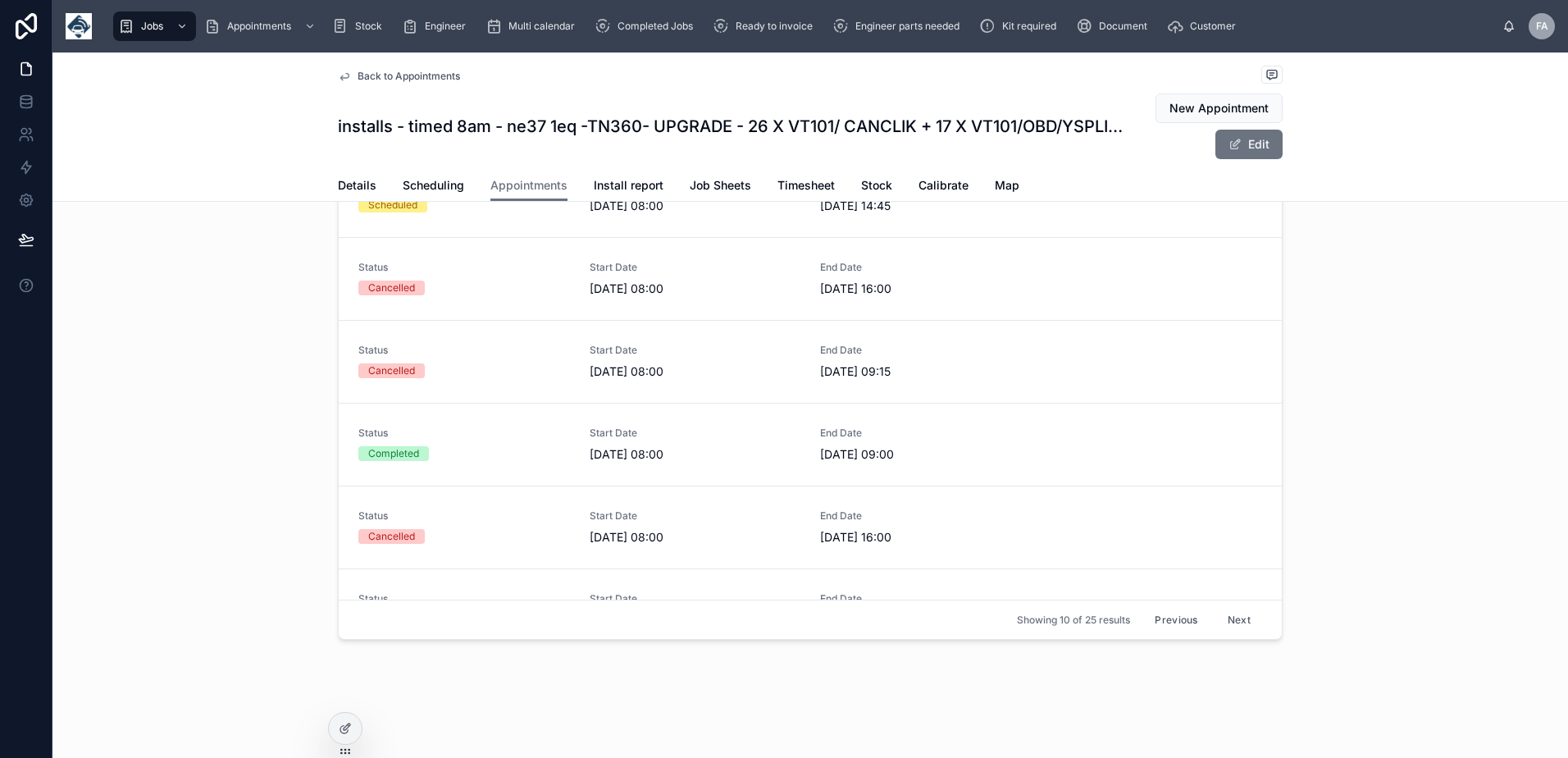
scroll to position [156, 0]
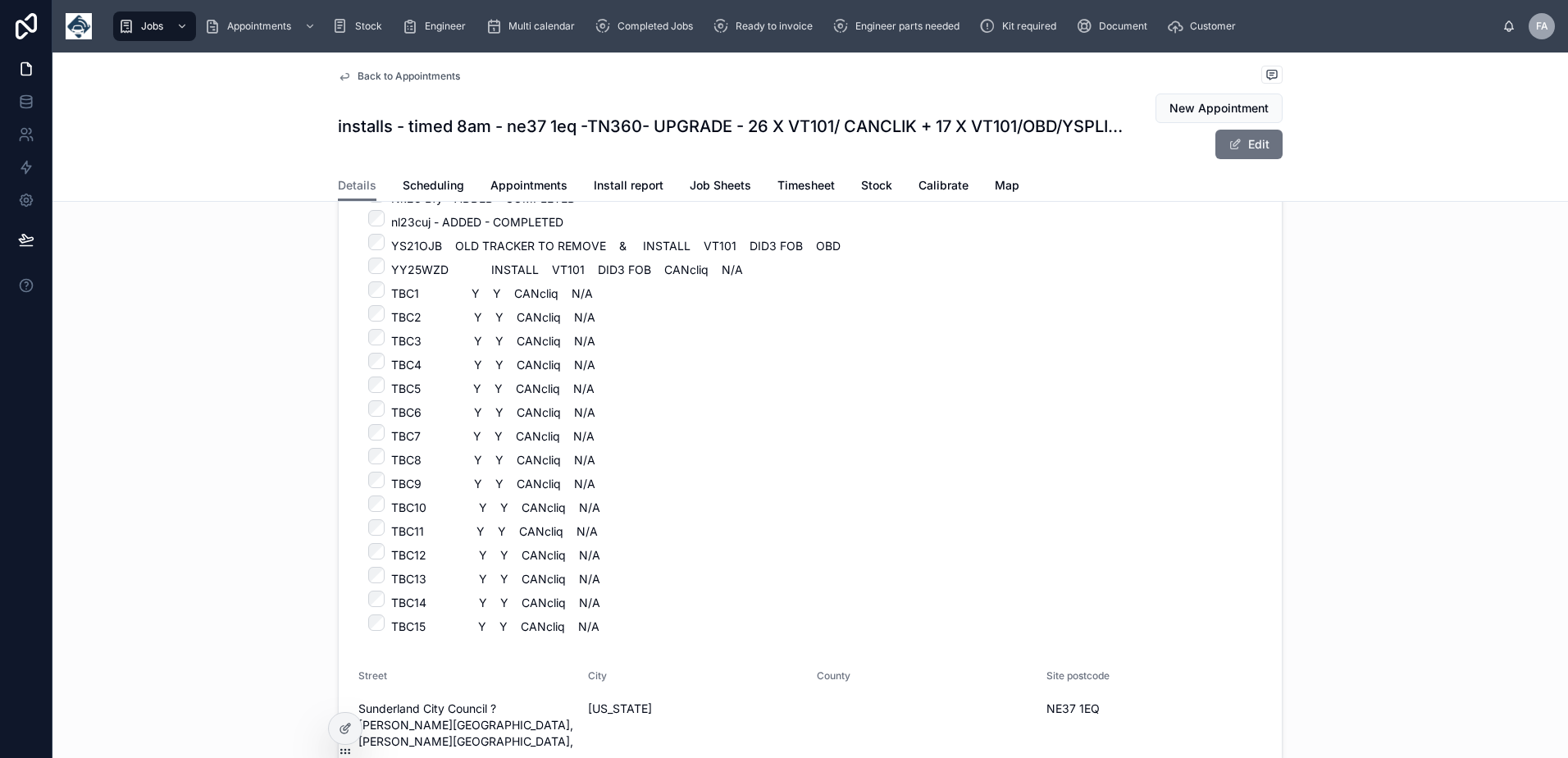
scroll to position [1833, 0]
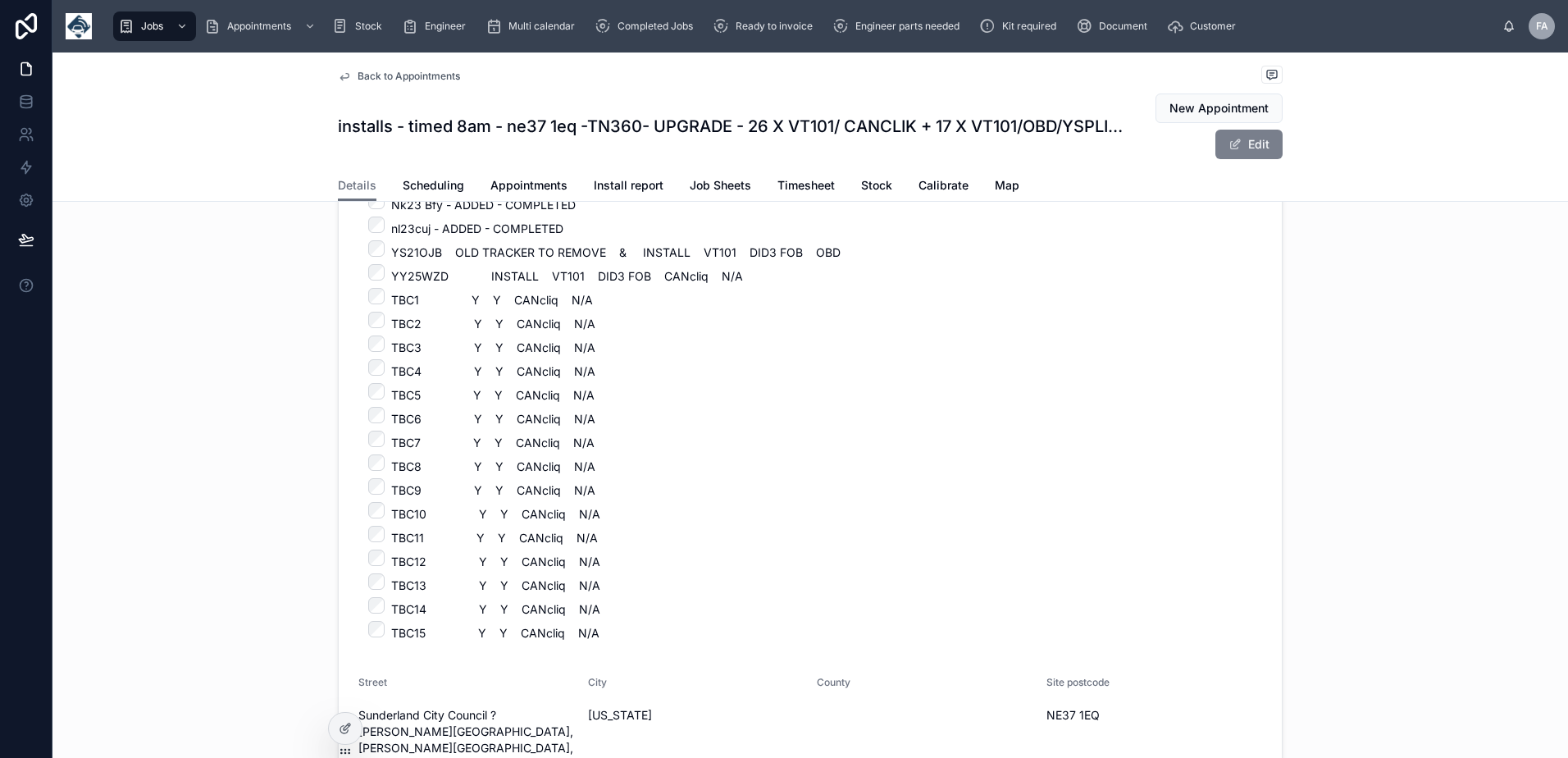
click at [1236, 141] on span at bounding box center [1235, 145] width 13 height 13
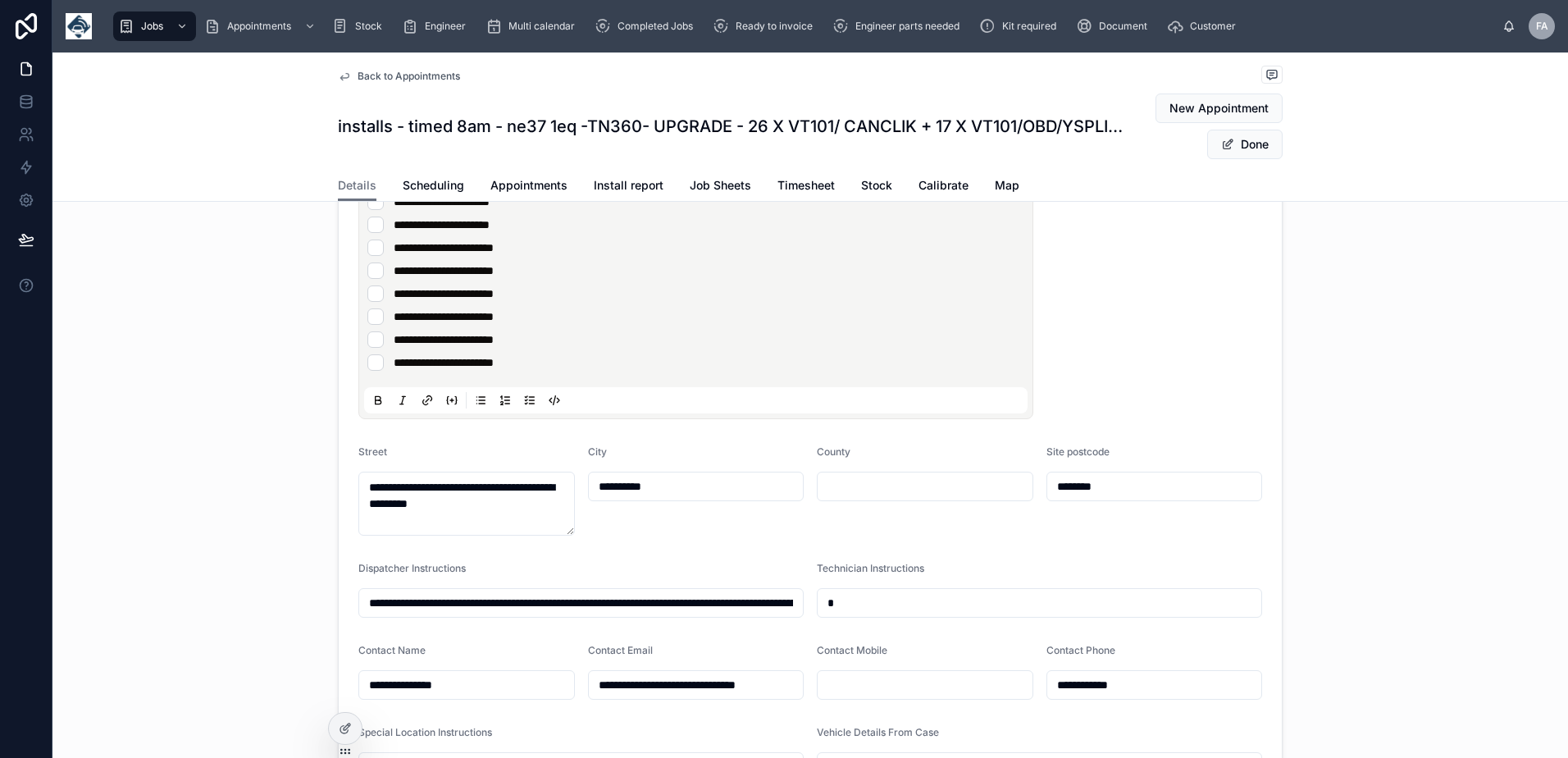
scroll to position [1625, 0]
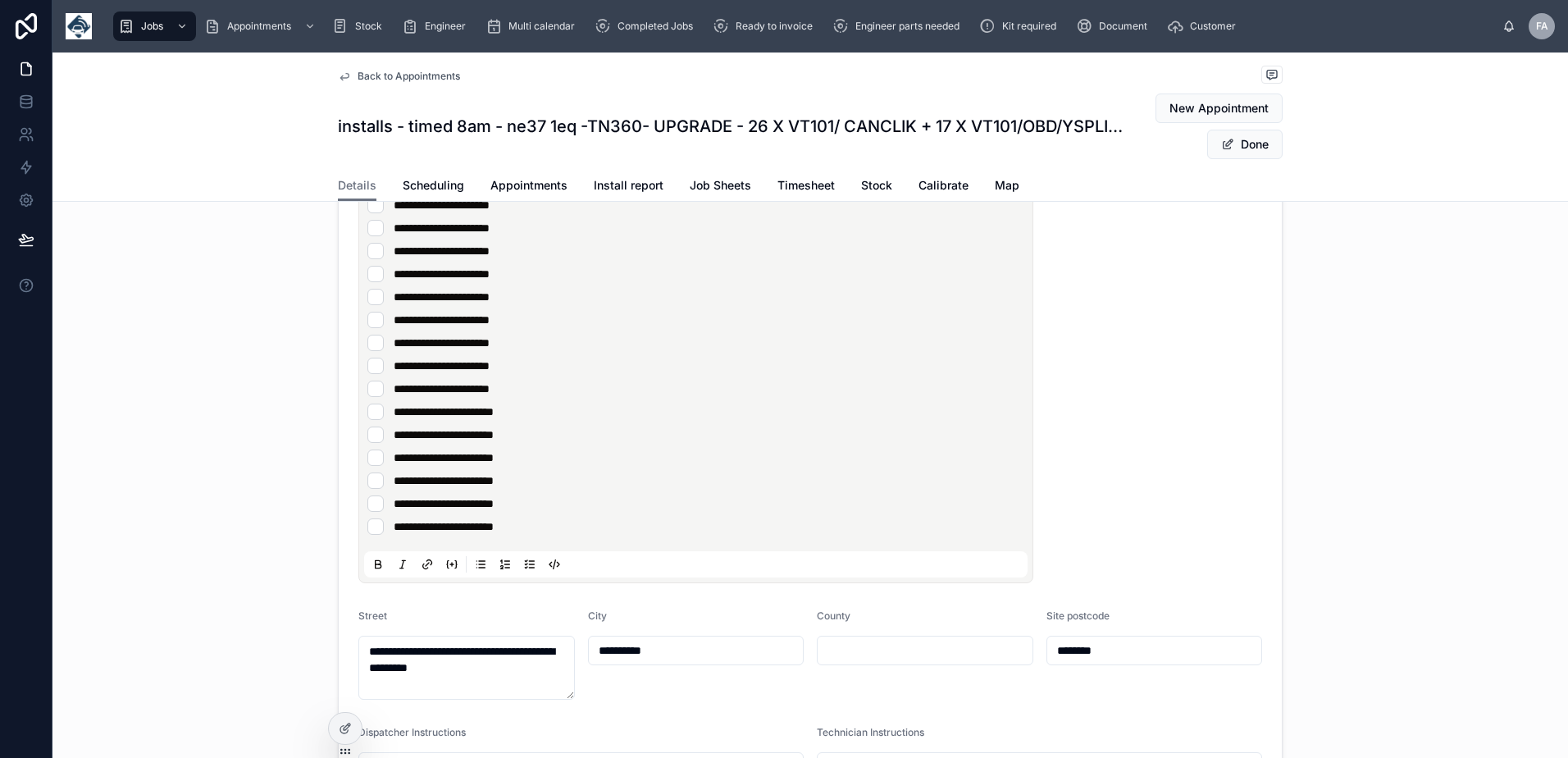
click at [576, 144] on li "**********" at bounding box center [695, 136] width 657 height 17
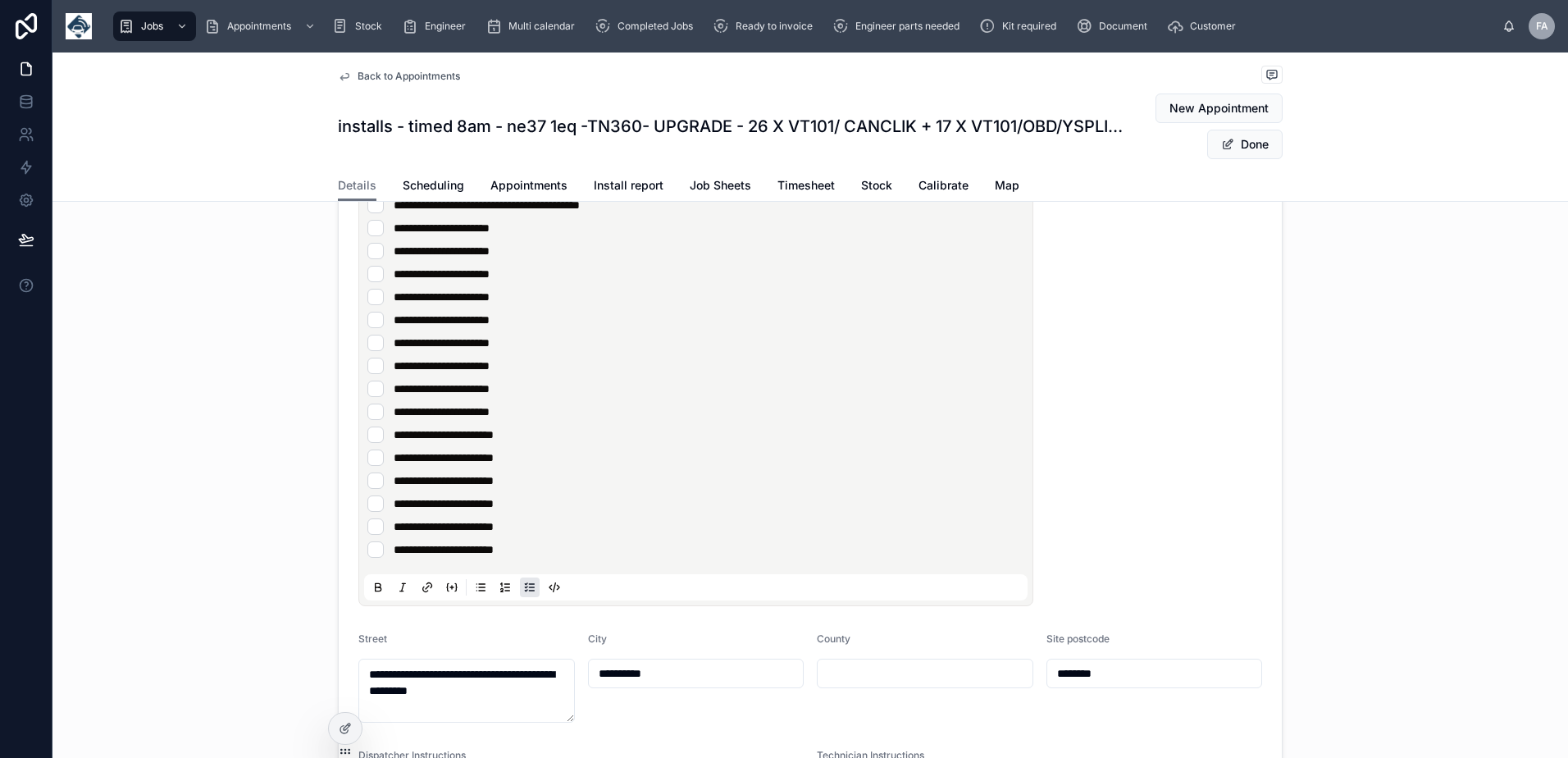
click at [403, 165] on span "*****" at bounding box center [404, 159] width 22 height 12
type input "**********"
click at [446, 167] on li "*****" at bounding box center [695, 159] width 657 height 17
click at [401, 165] on span "**********" at bounding box center [445, 159] width 104 height 12
type input "**********"
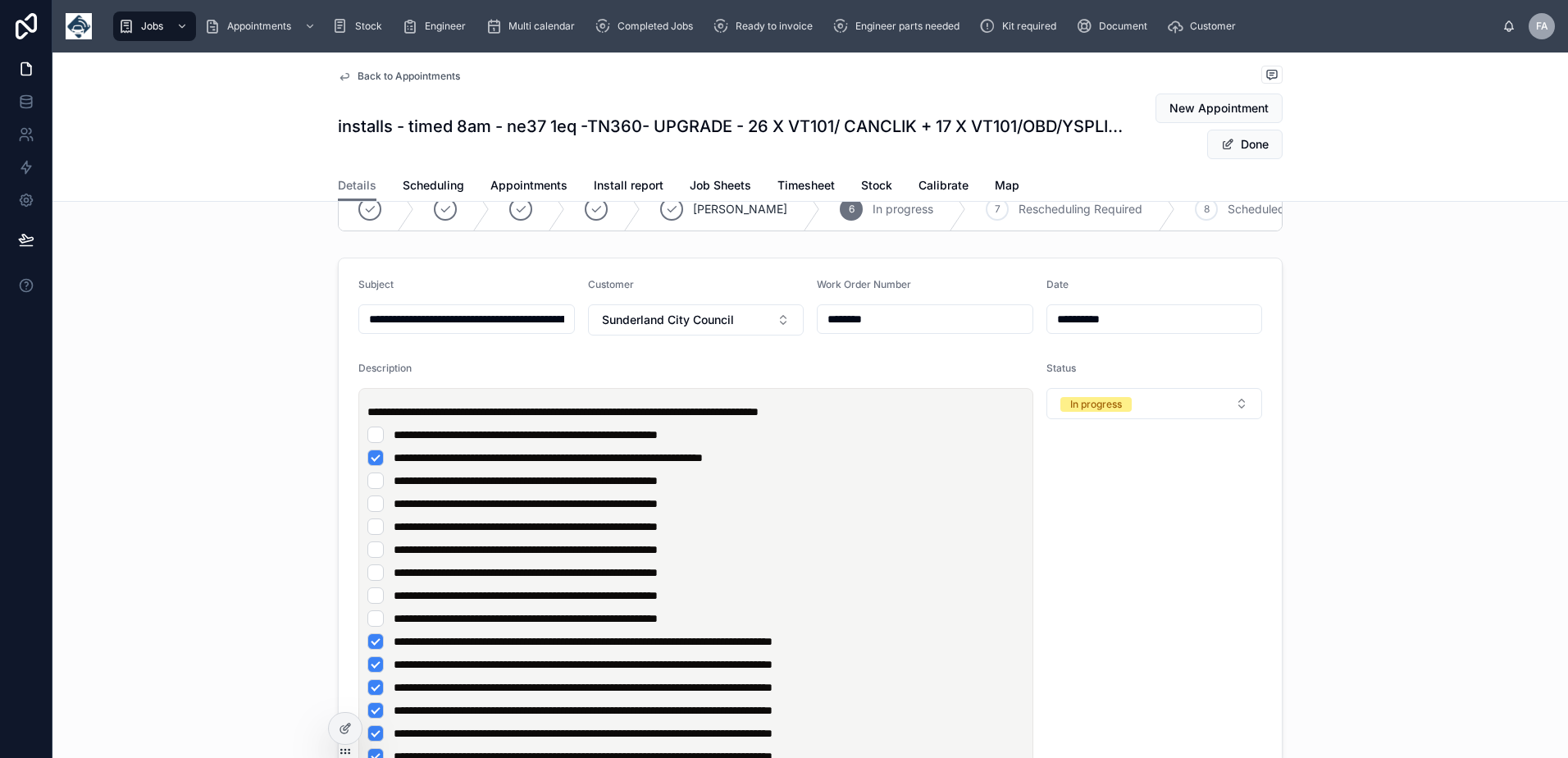
scroll to position [0, 0]
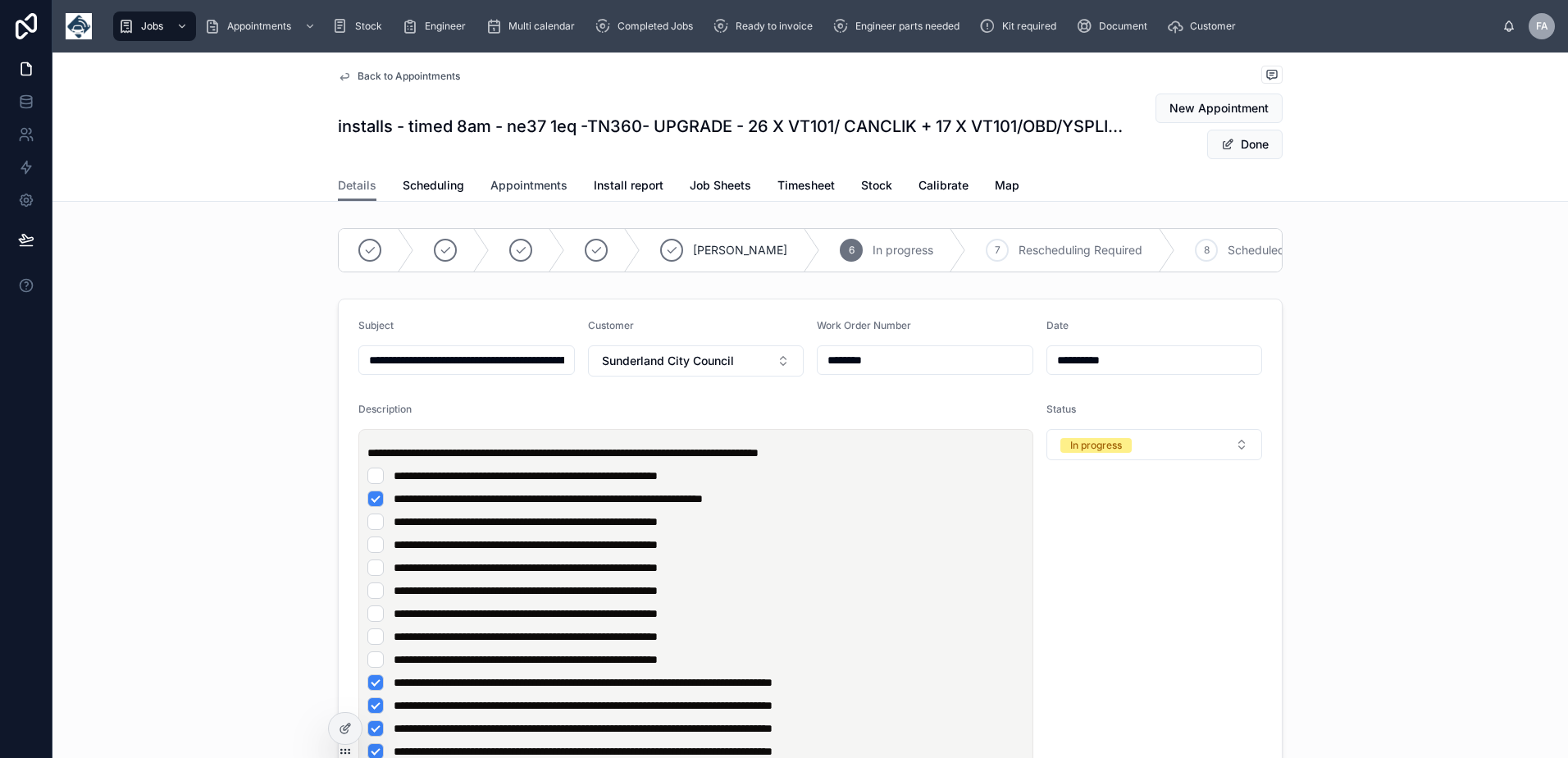
click at [504, 195] on link "Appointments" at bounding box center [529, 187] width 77 height 33
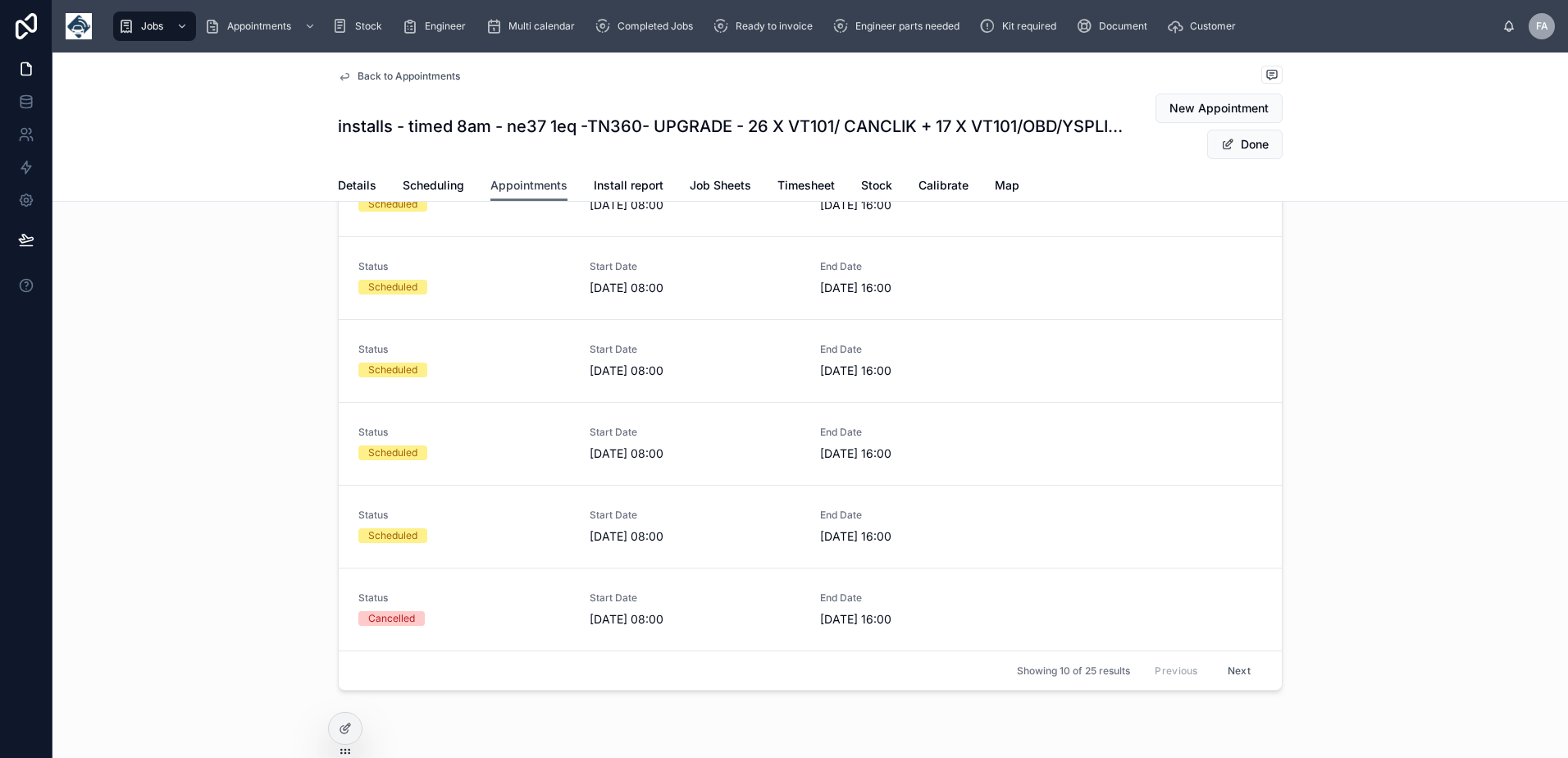
scroll to position [156, 0]
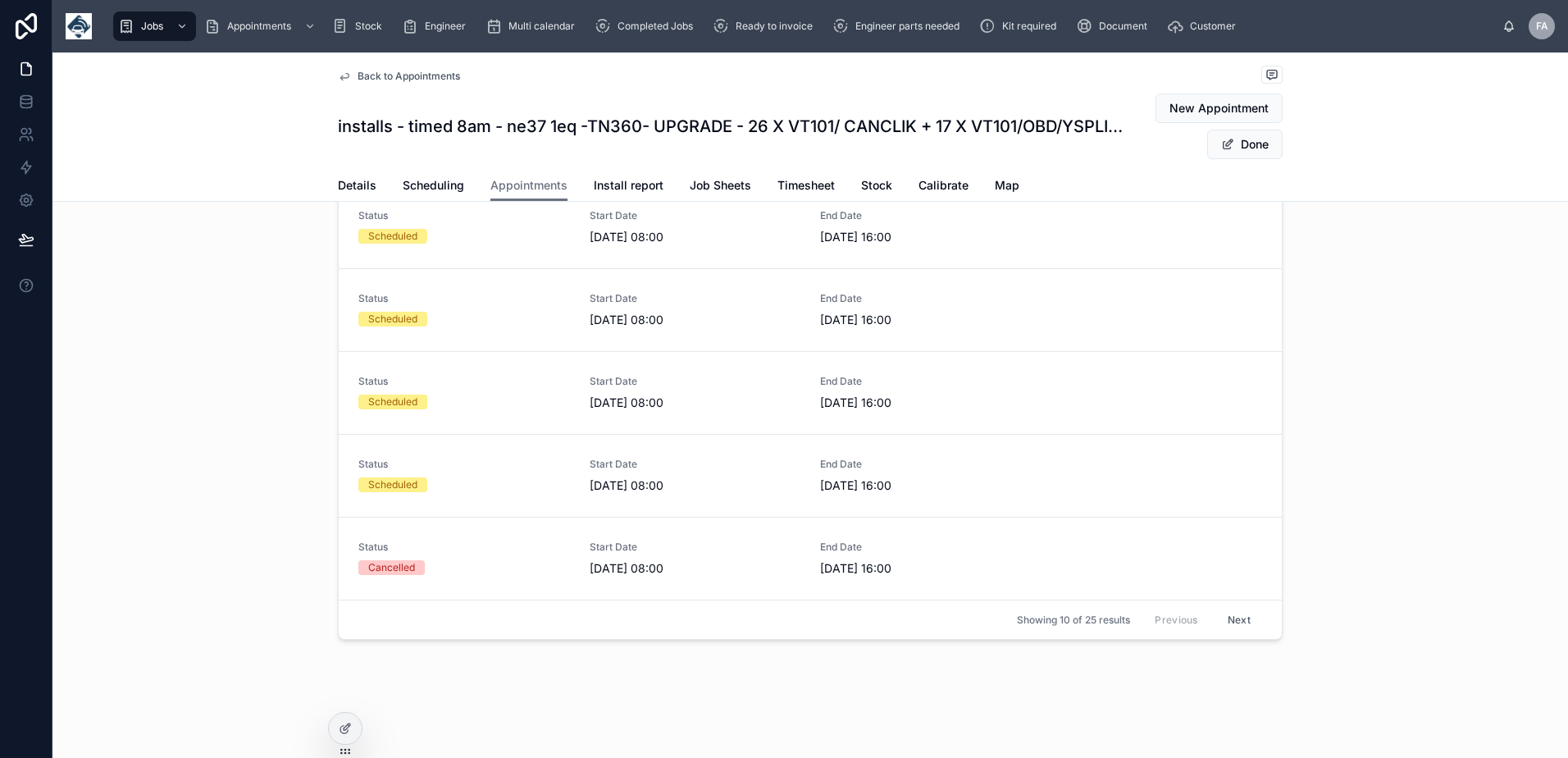
click at [1217, 624] on button "Next" at bounding box center [1238, 619] width 46 height 25
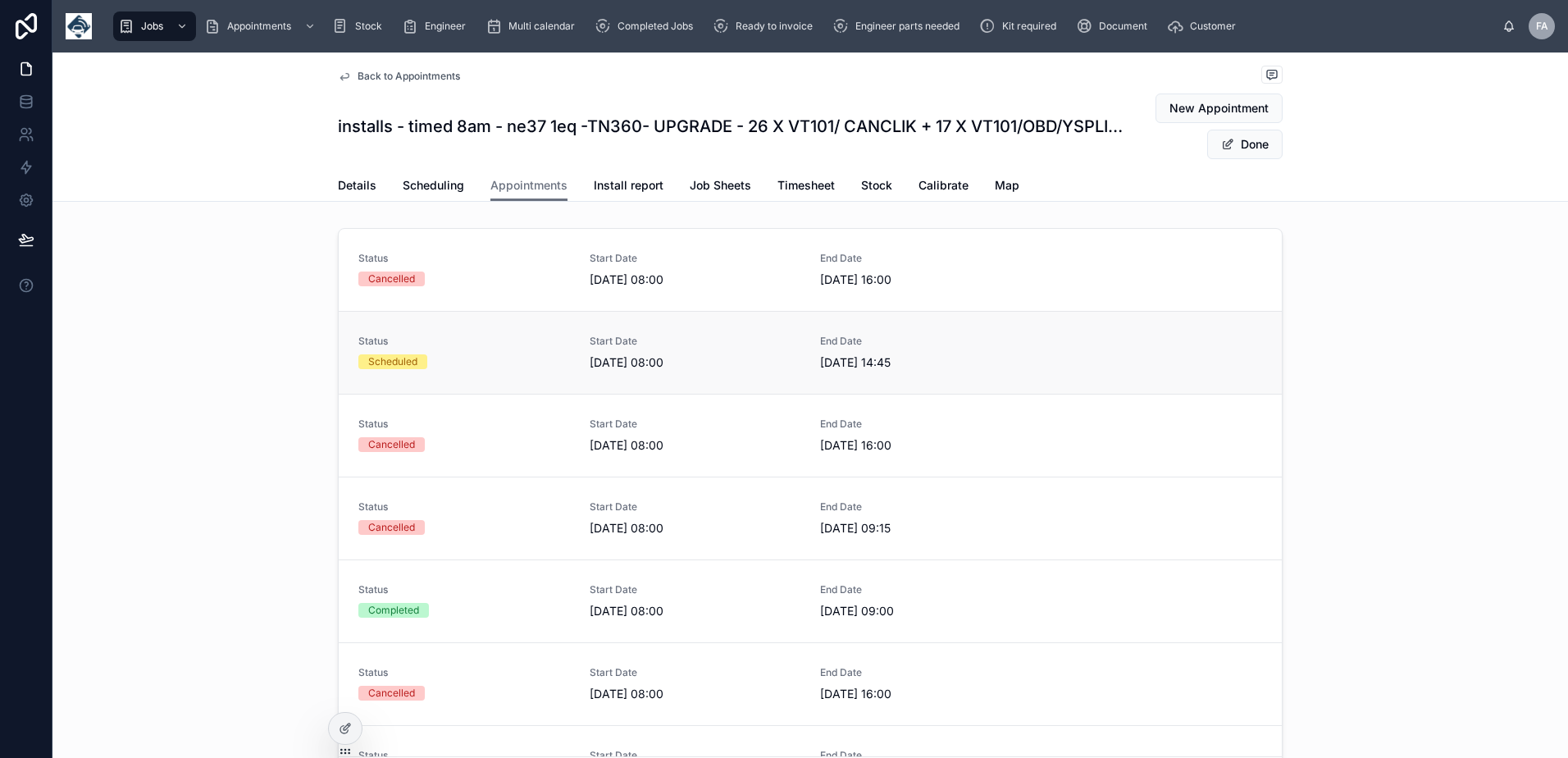
click at [394, 367] on div "Scheduled" at bounding box center [392, 361] width 49 height 15
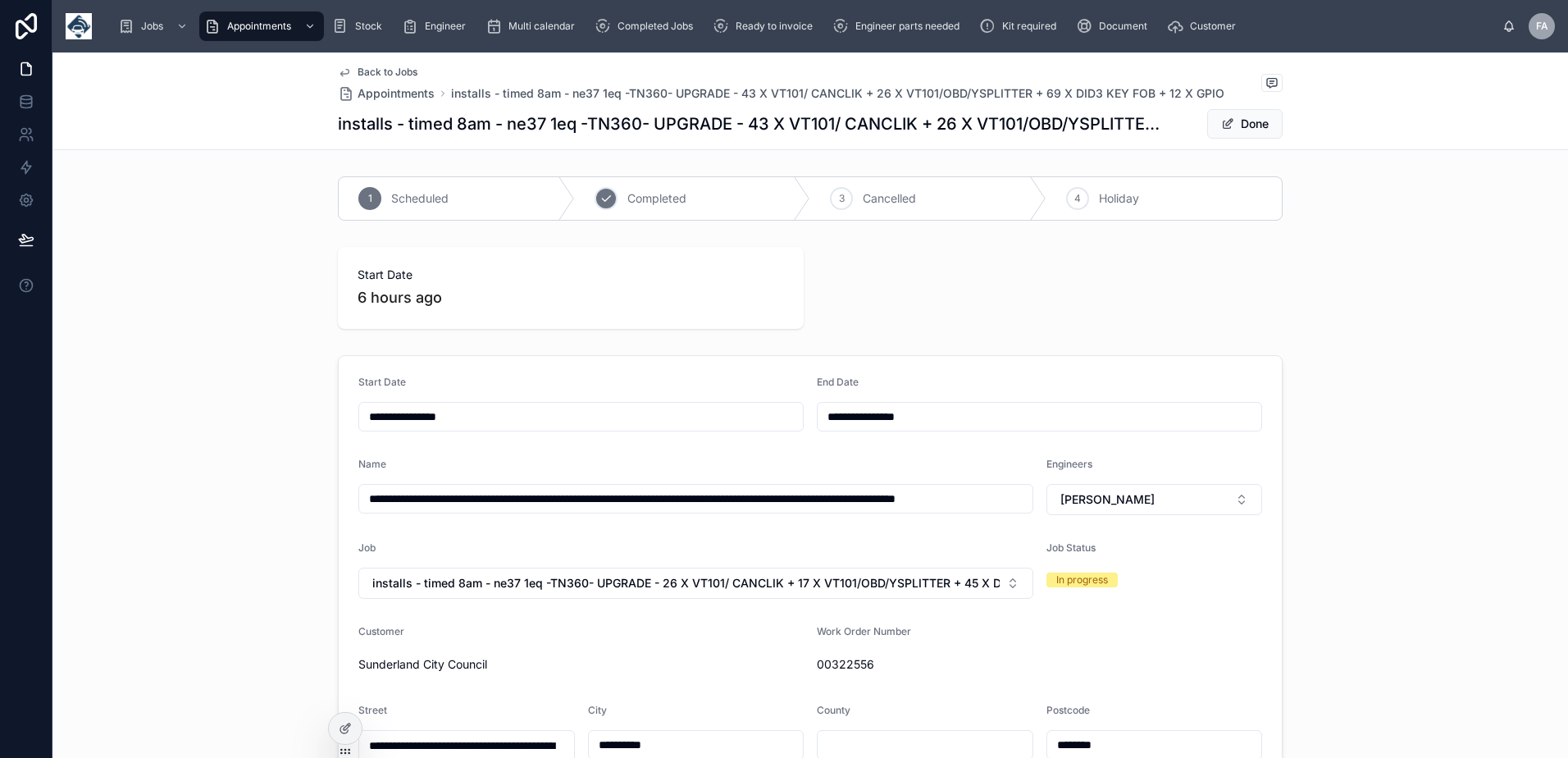
click at [606, 197] on div "2" at bounding box center [605, 197] width 23 height 23
type input "**********"
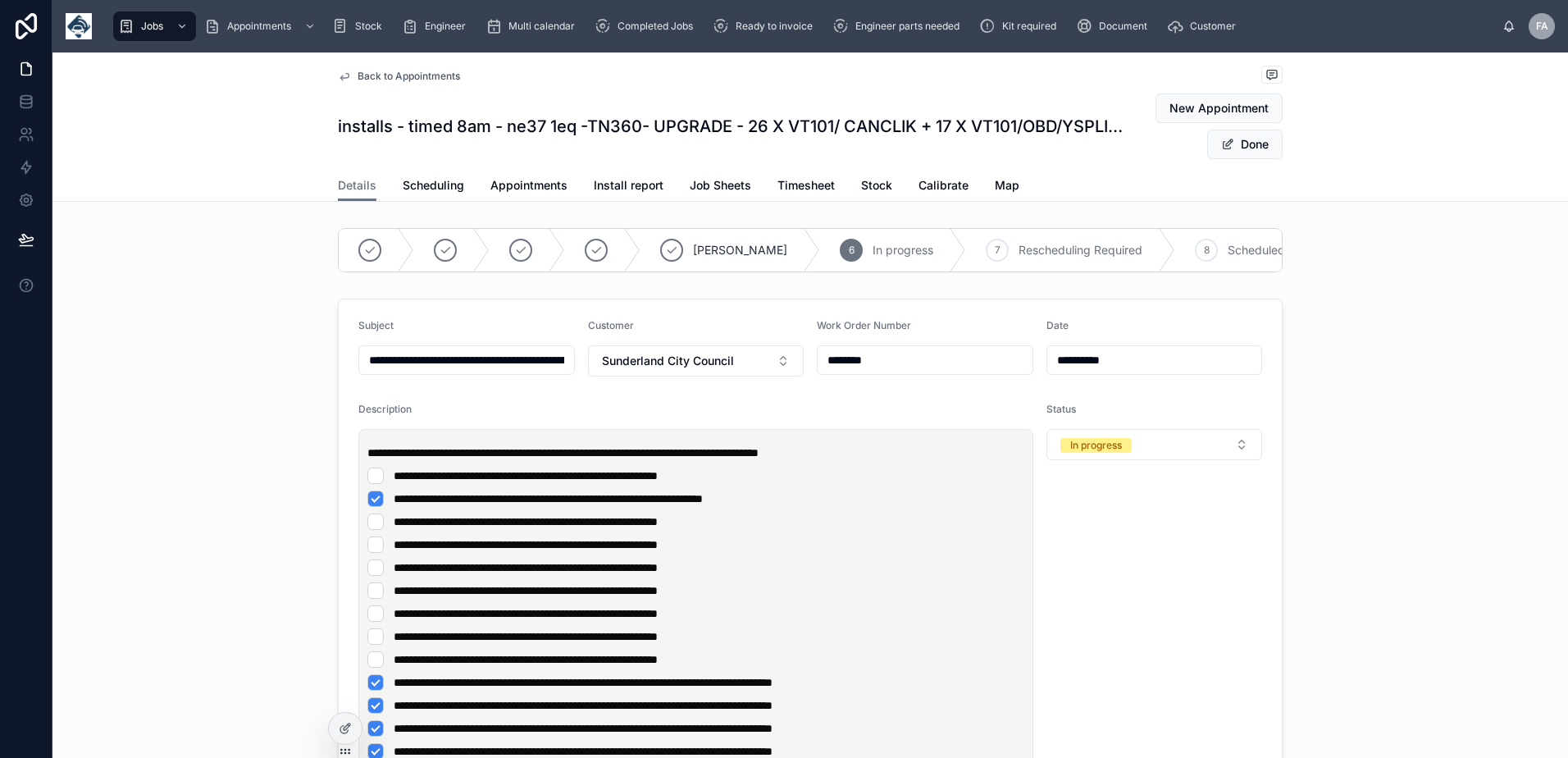
type input "**********"
click at [1226, 143] on span at bounding box center [1227, 145] width 13 height 13
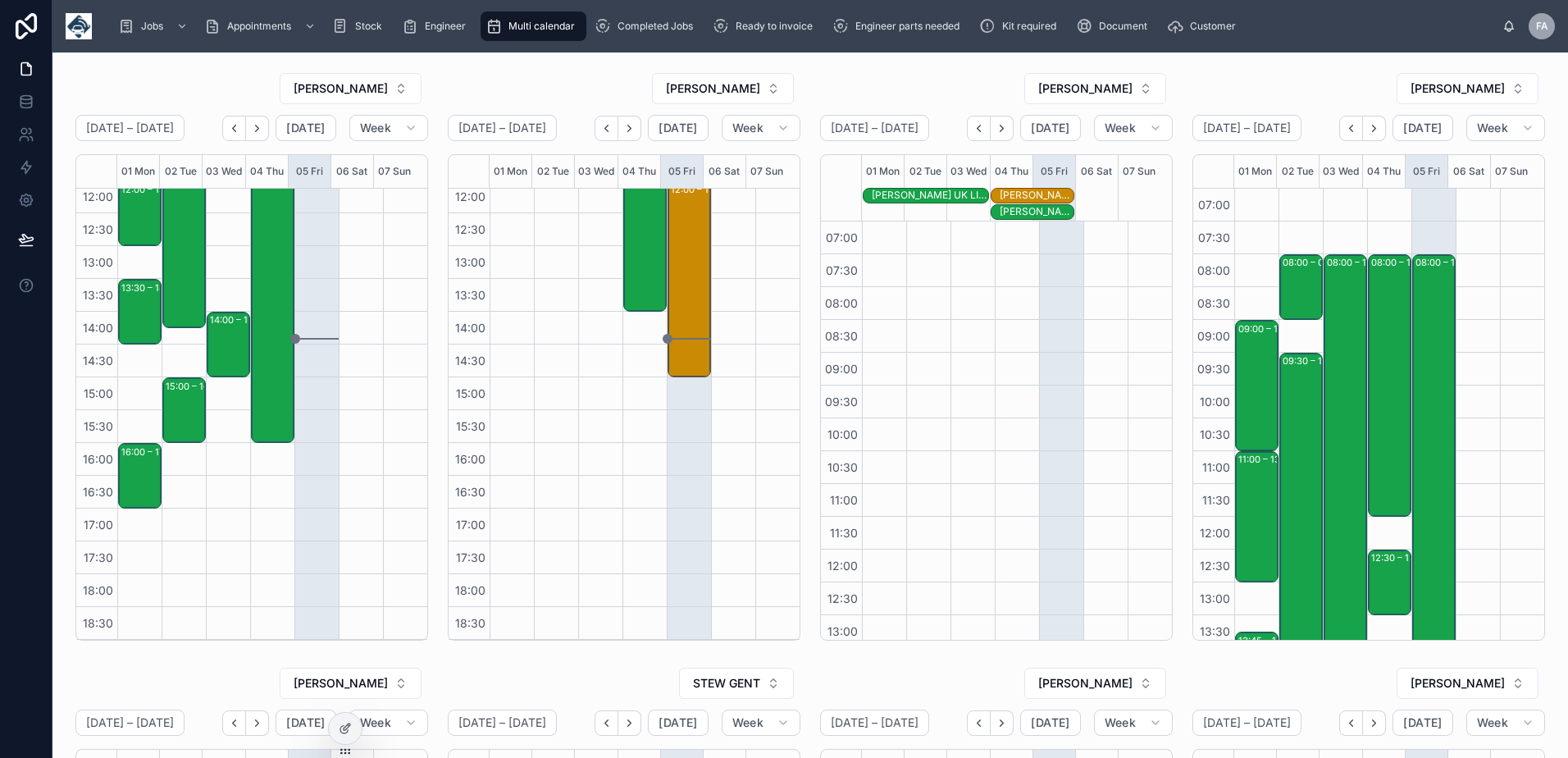
scroll to position [328, 0]
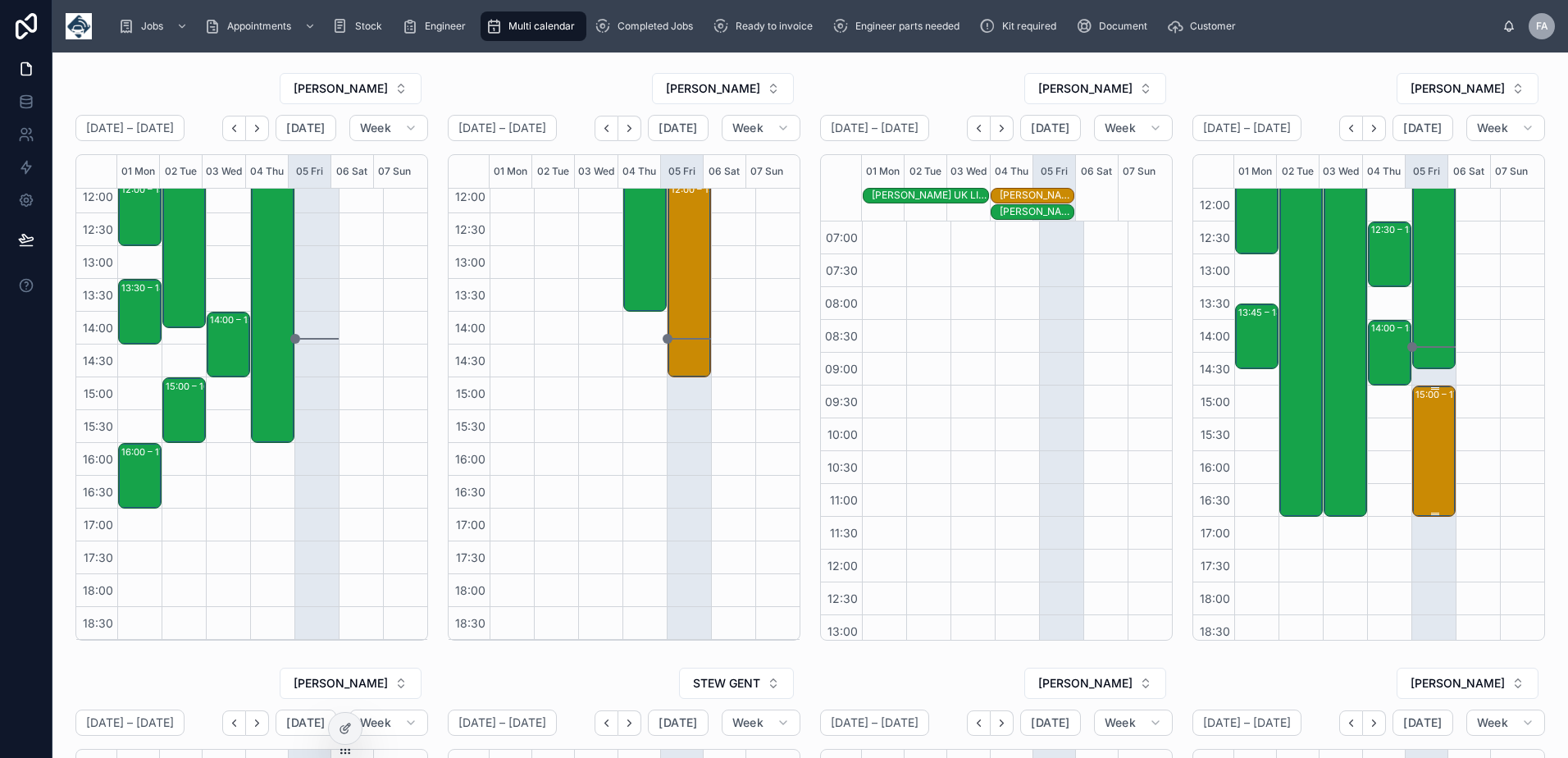
click at [1415, 471] on div "15:00 – 17:00 RE:GEN Solutions Ltd - 2 X DE/RE - TIMED 3PM - SR3 3BE" at bounding box center [1434, 451] width 38 height 128
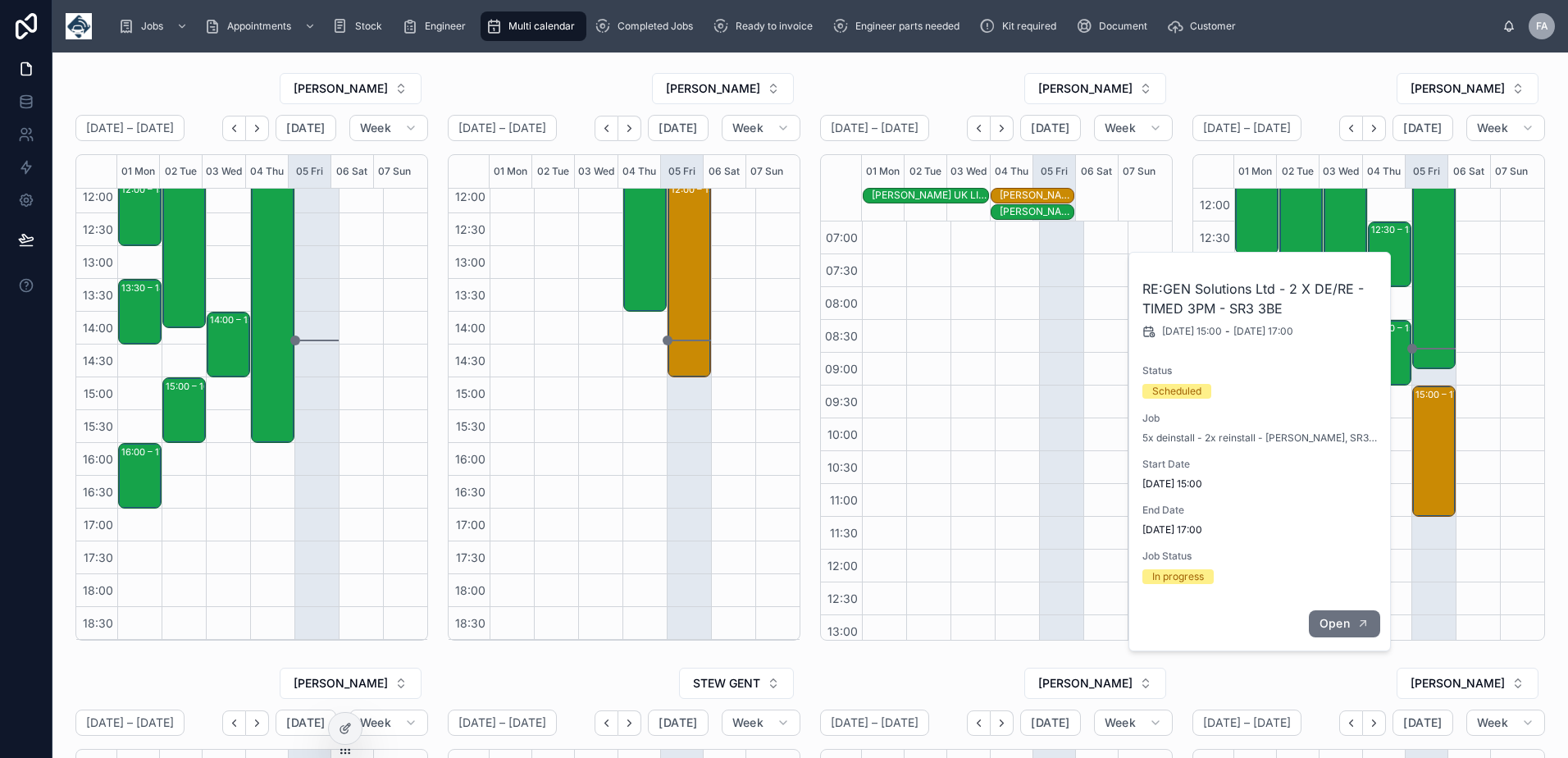
click at [1349, 616] on span "Open" at bounding box center [1335, 623] width 30 height 15
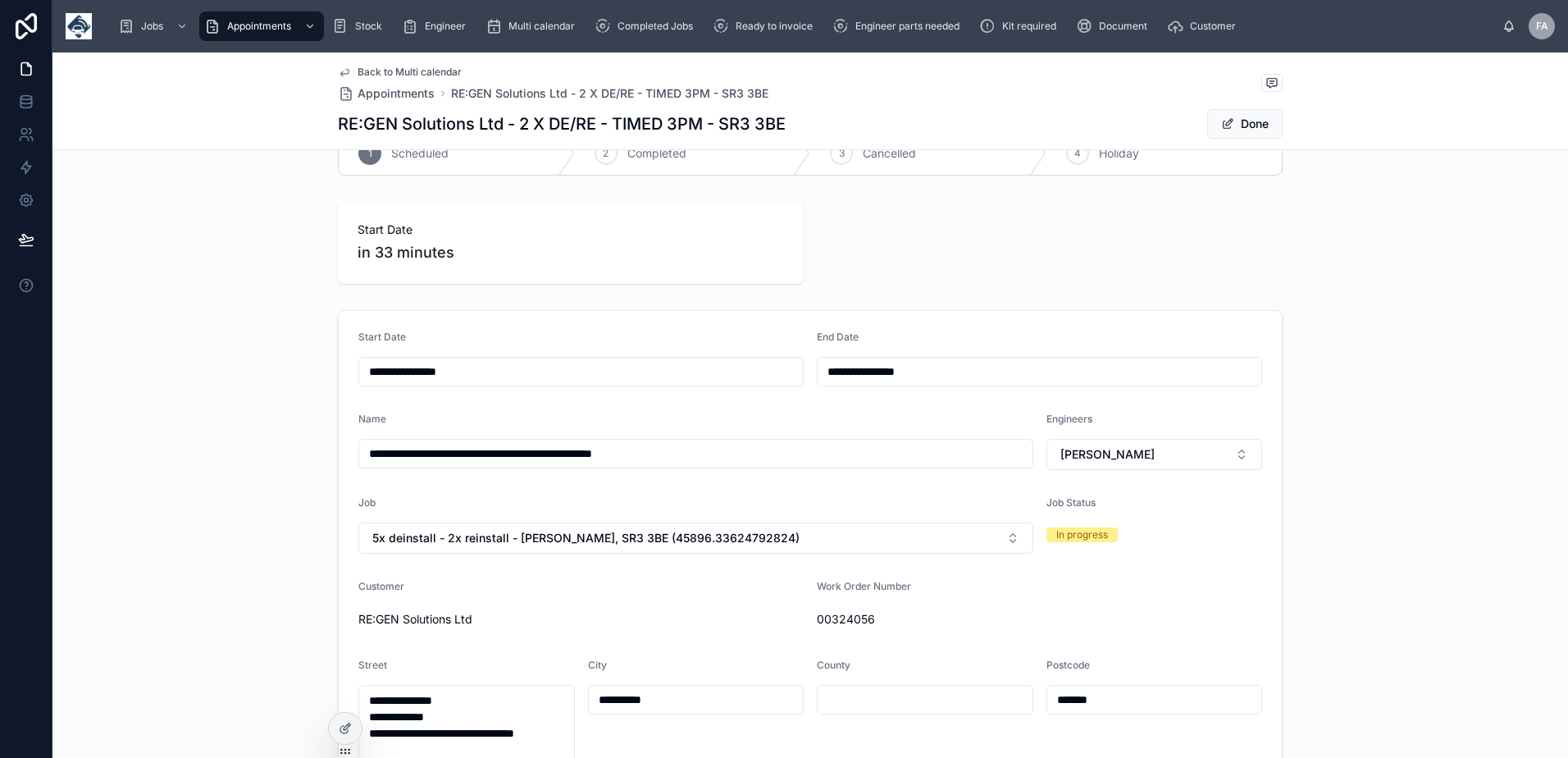
scroll to position [82, 0]
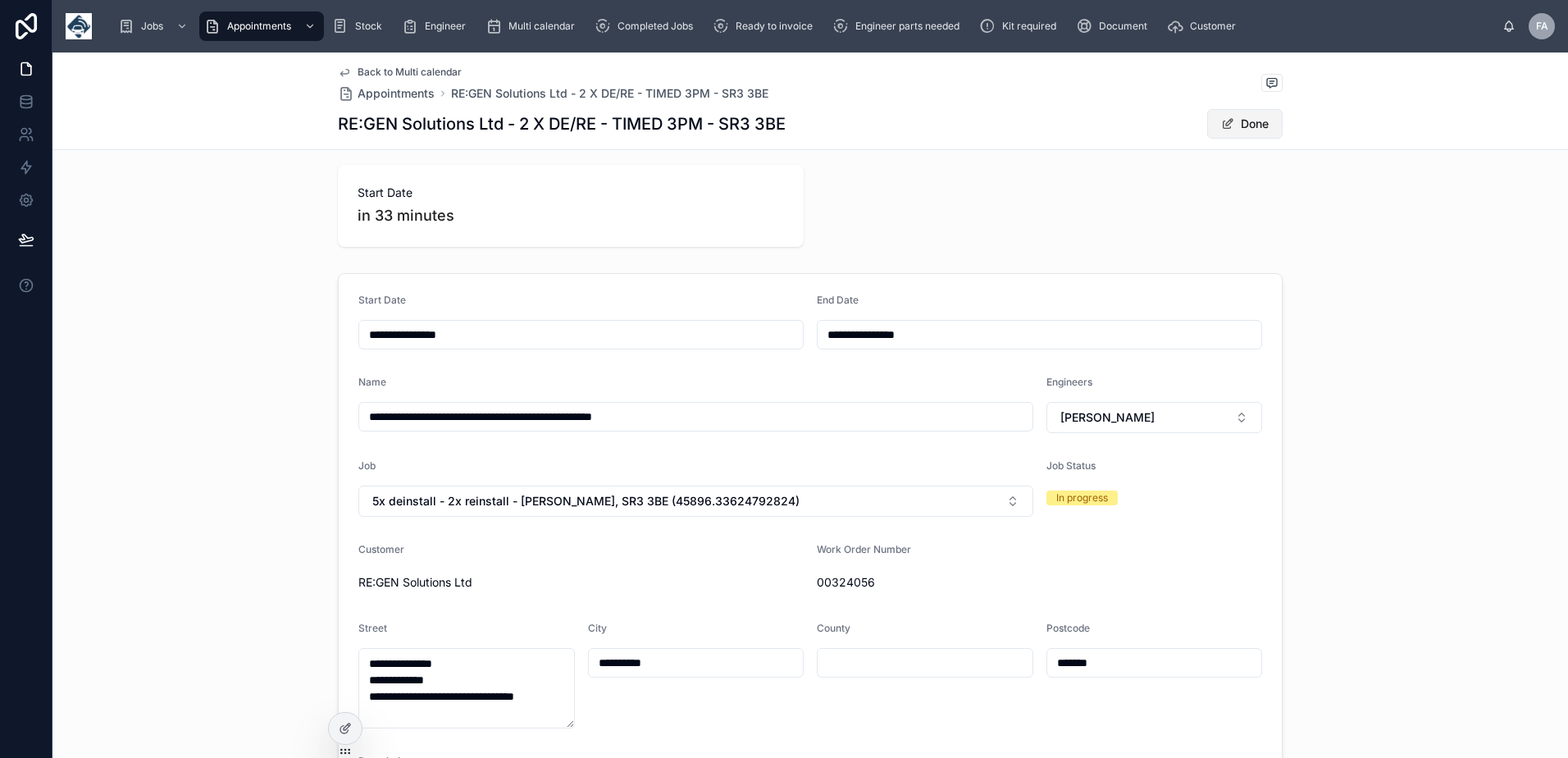
click at [1227, 125] on button "Done" at bounding box center [1245, 123] width 75 height 29
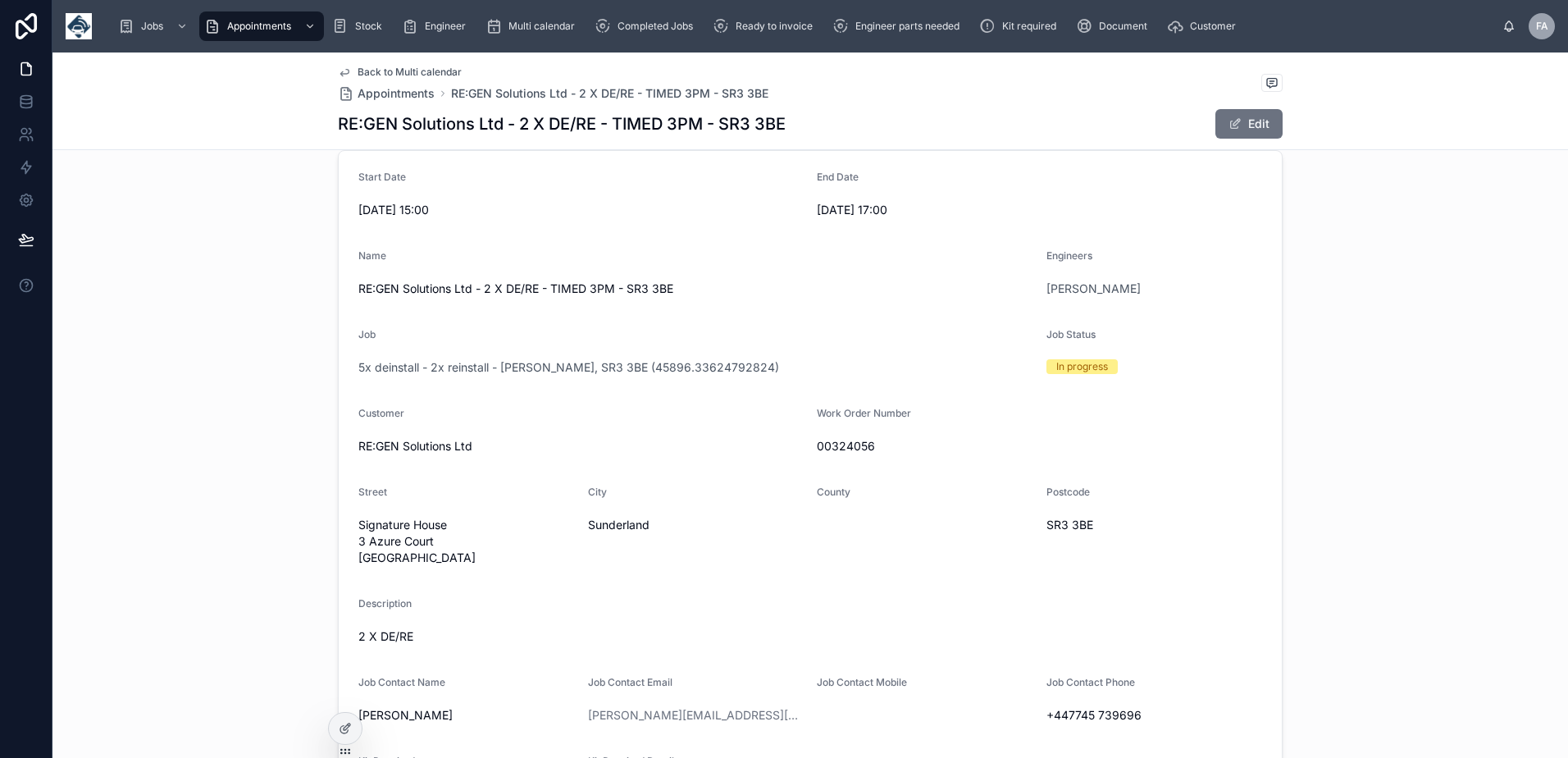
scroll to position [192, 0]
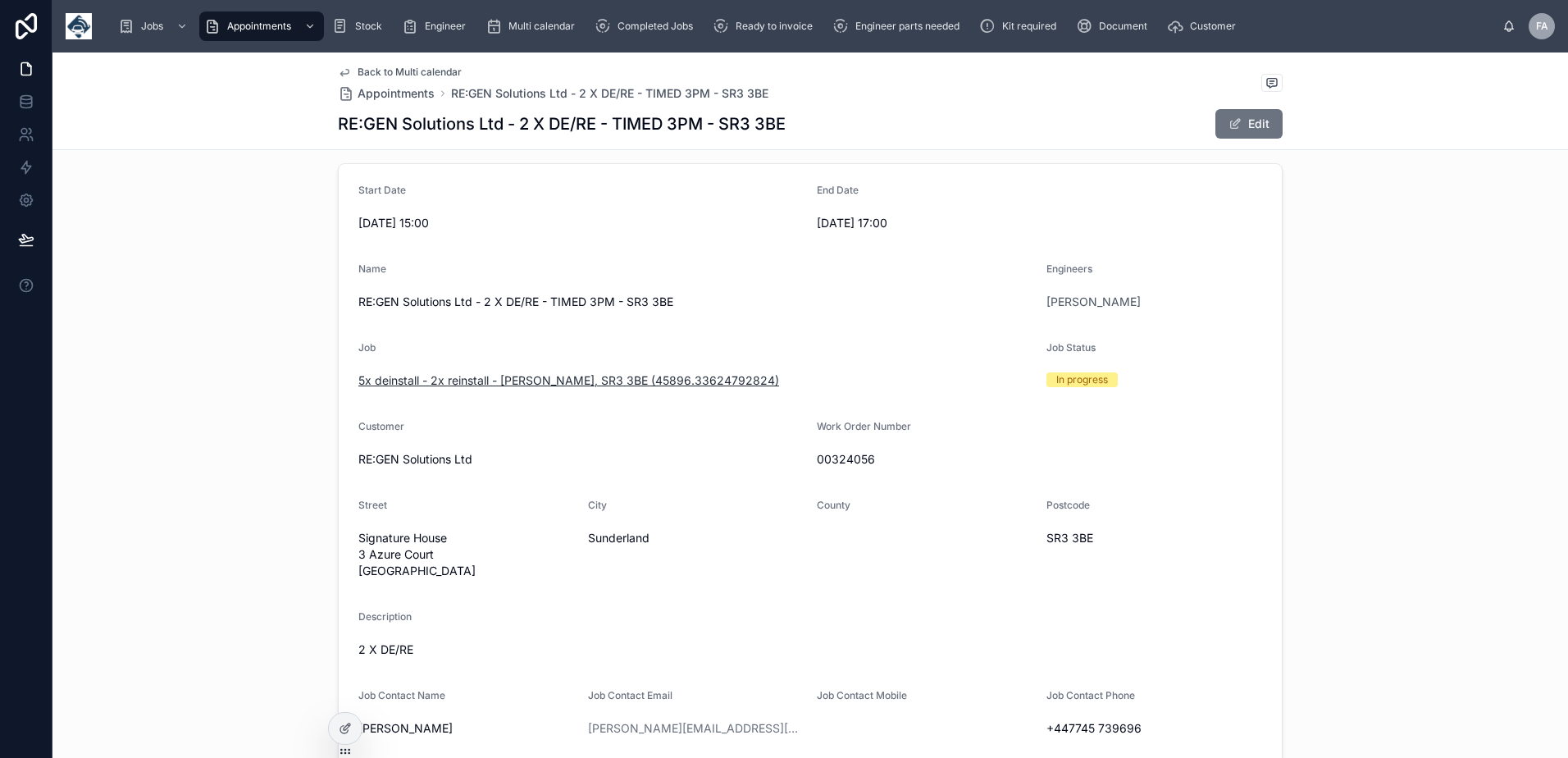
click at [406, 385] on span "5x deinstall - 2x reinstall - Sutherland, SR3 3BE (45896.33624792824)" at bounding box center [568, 381] width 421 height 17
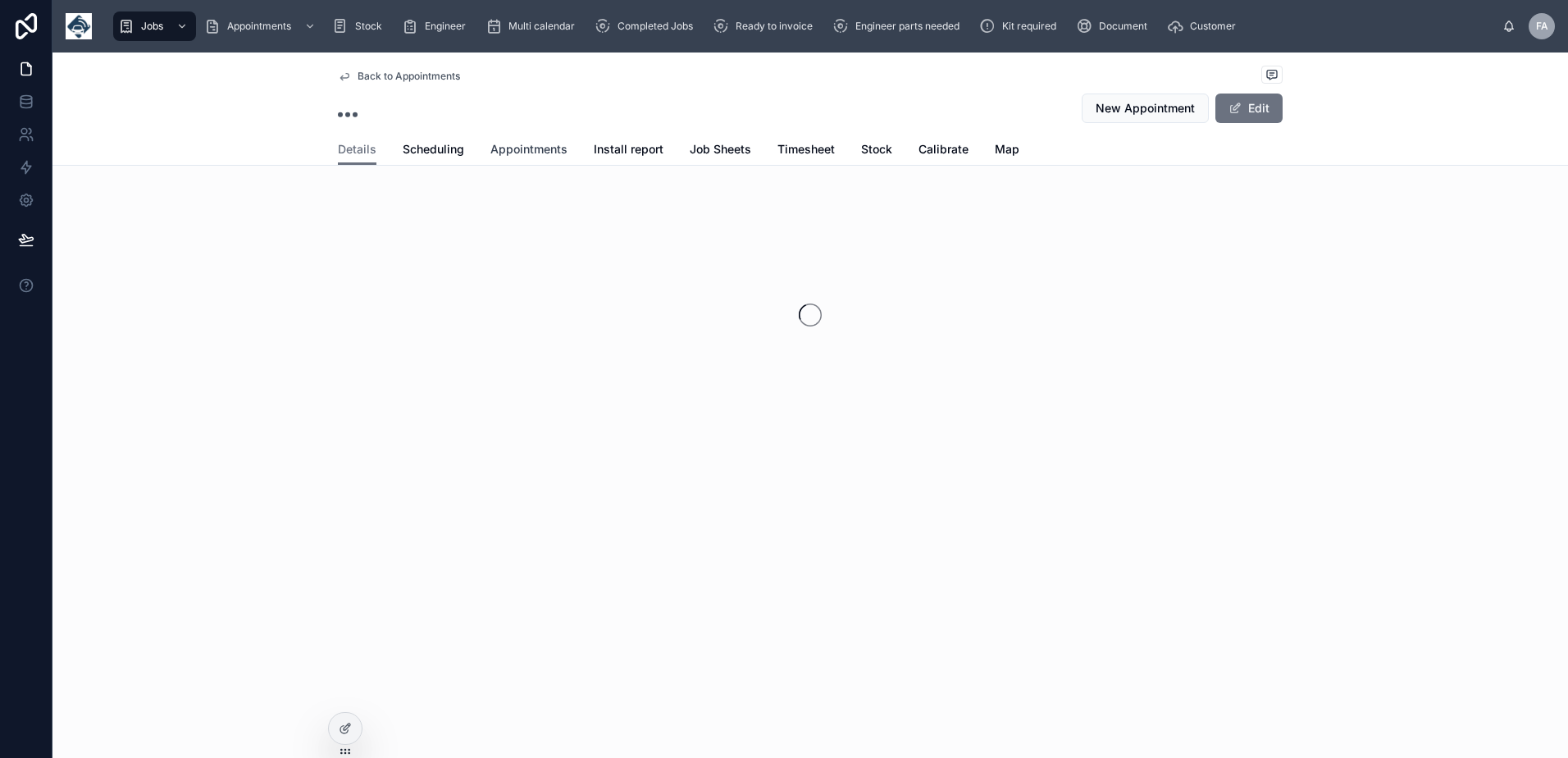
click at [527, 151] on span "Appointments" at bounding box center [529, 150] width 77 height 17
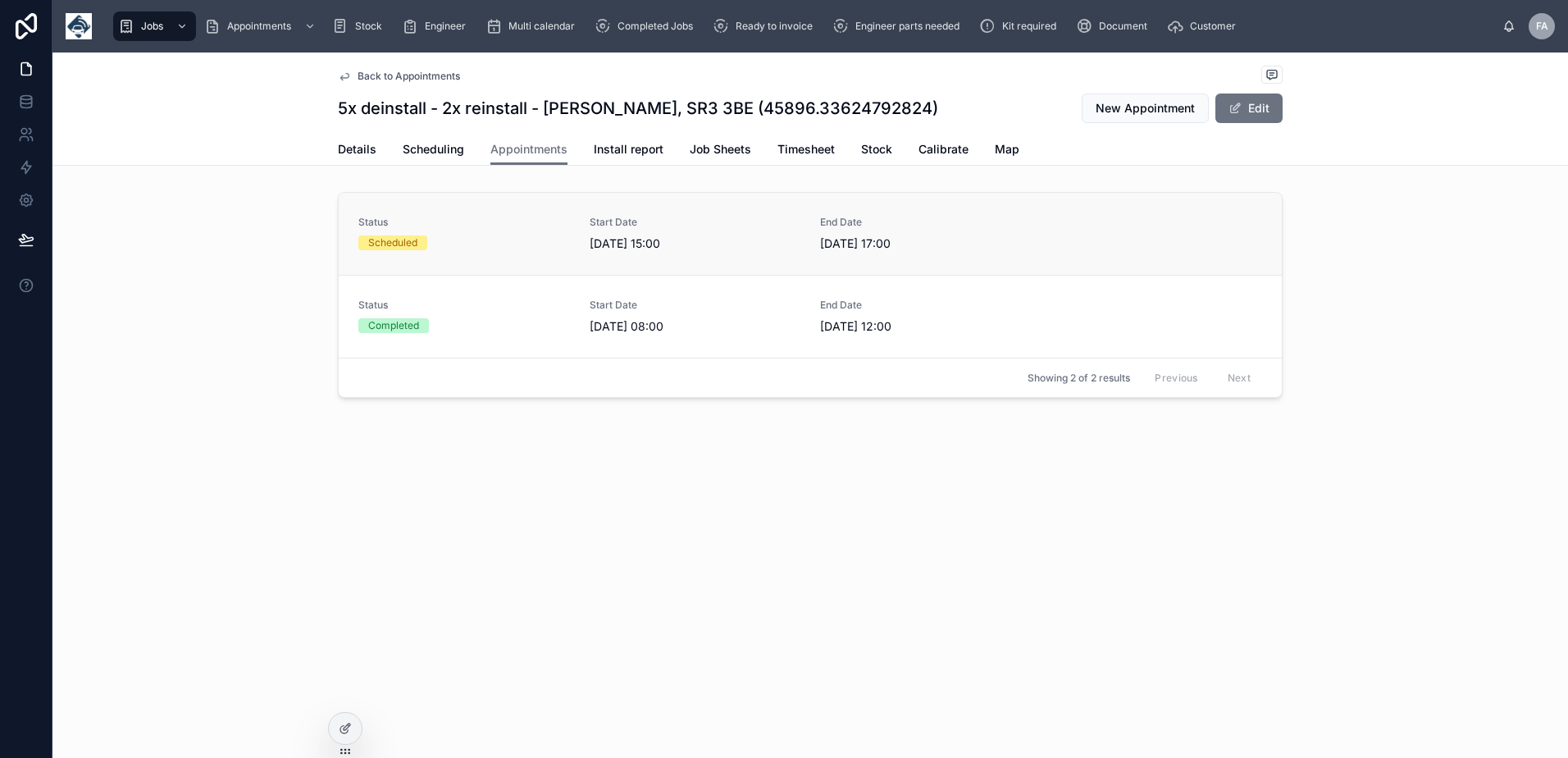
click at [431, 253] on link "Status Scheduled Start Date 05/09/2025 15:00 End Date 05/09/2025 17:00" at bounding box center [810, 233] width 943 height 82
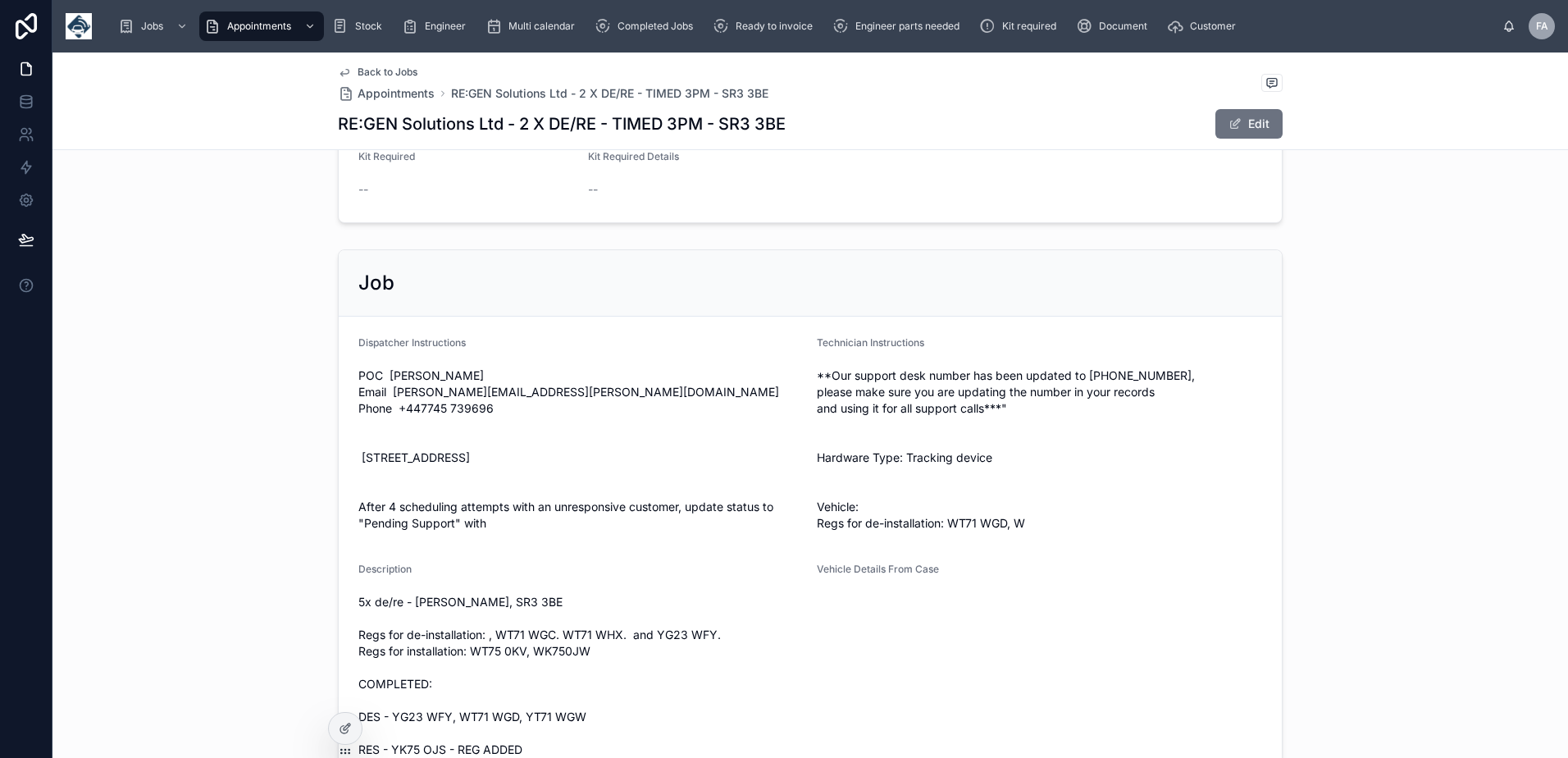
scroll to position [984, 0]
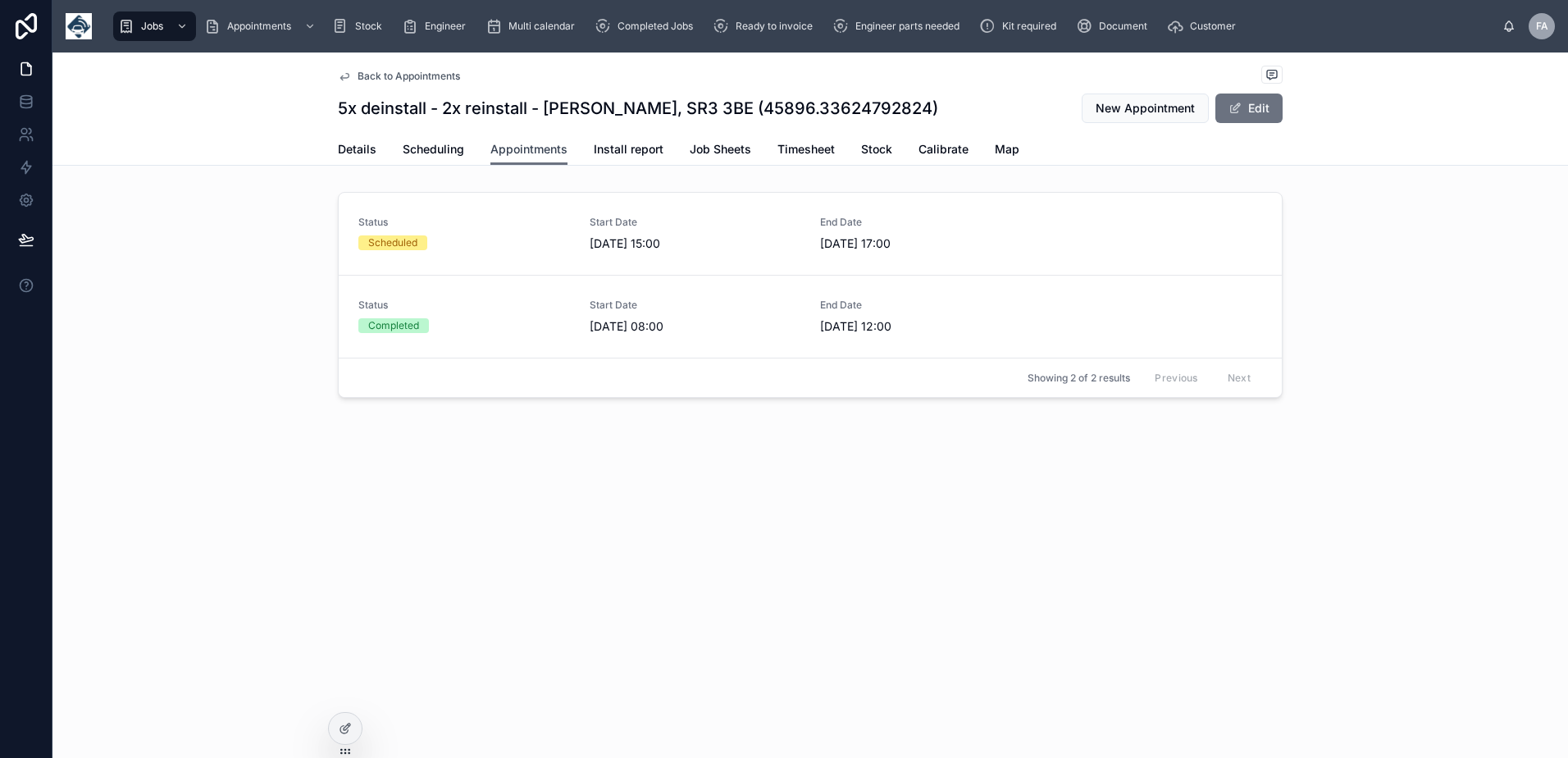
click at [507, 158] on link "Appointments" at bounding box center [529, 150] width 77 height 31
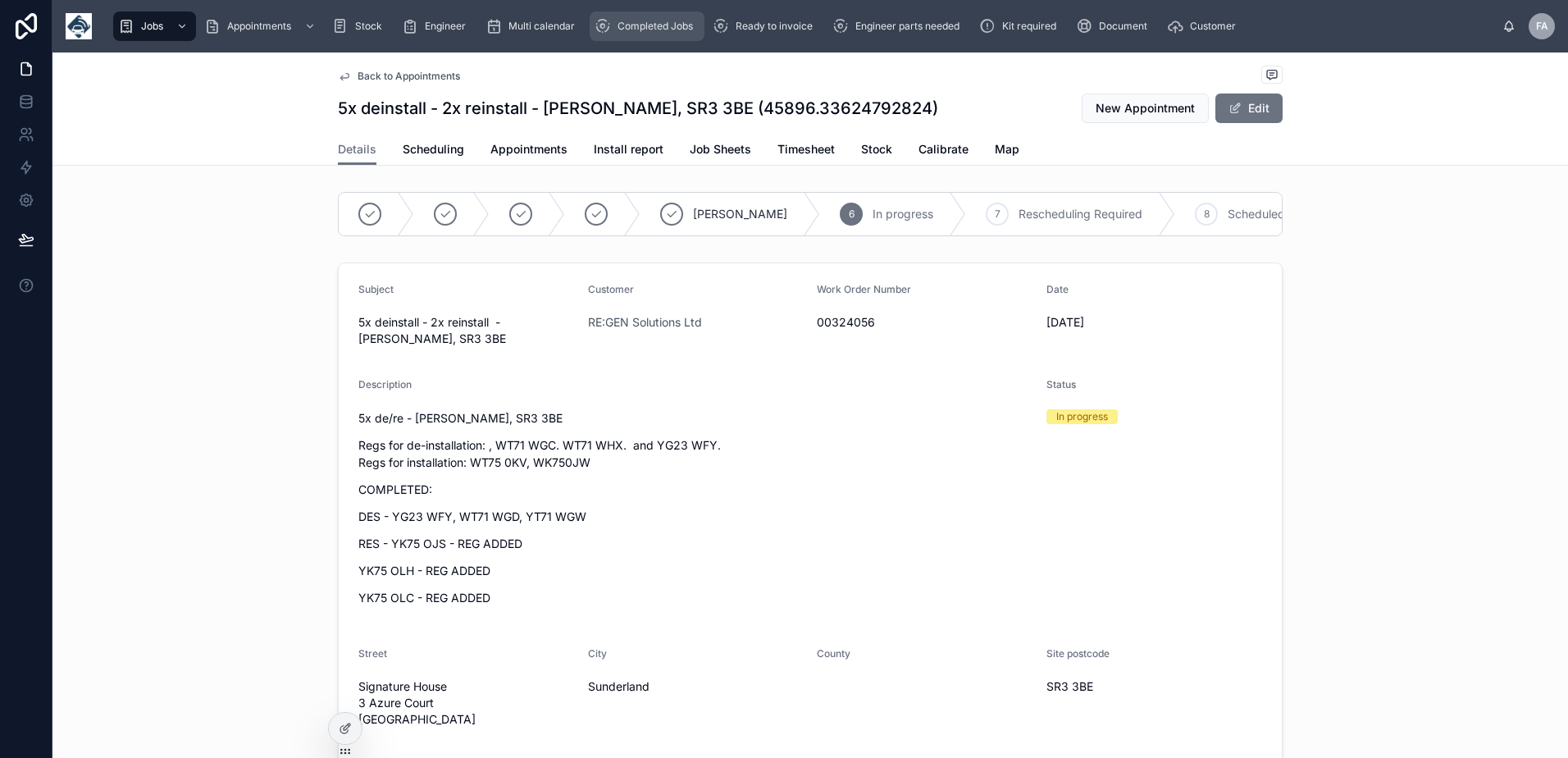
click at [643, 18] on div "Completed Jobs" at bounding box center [646, 26] width 105 height 26
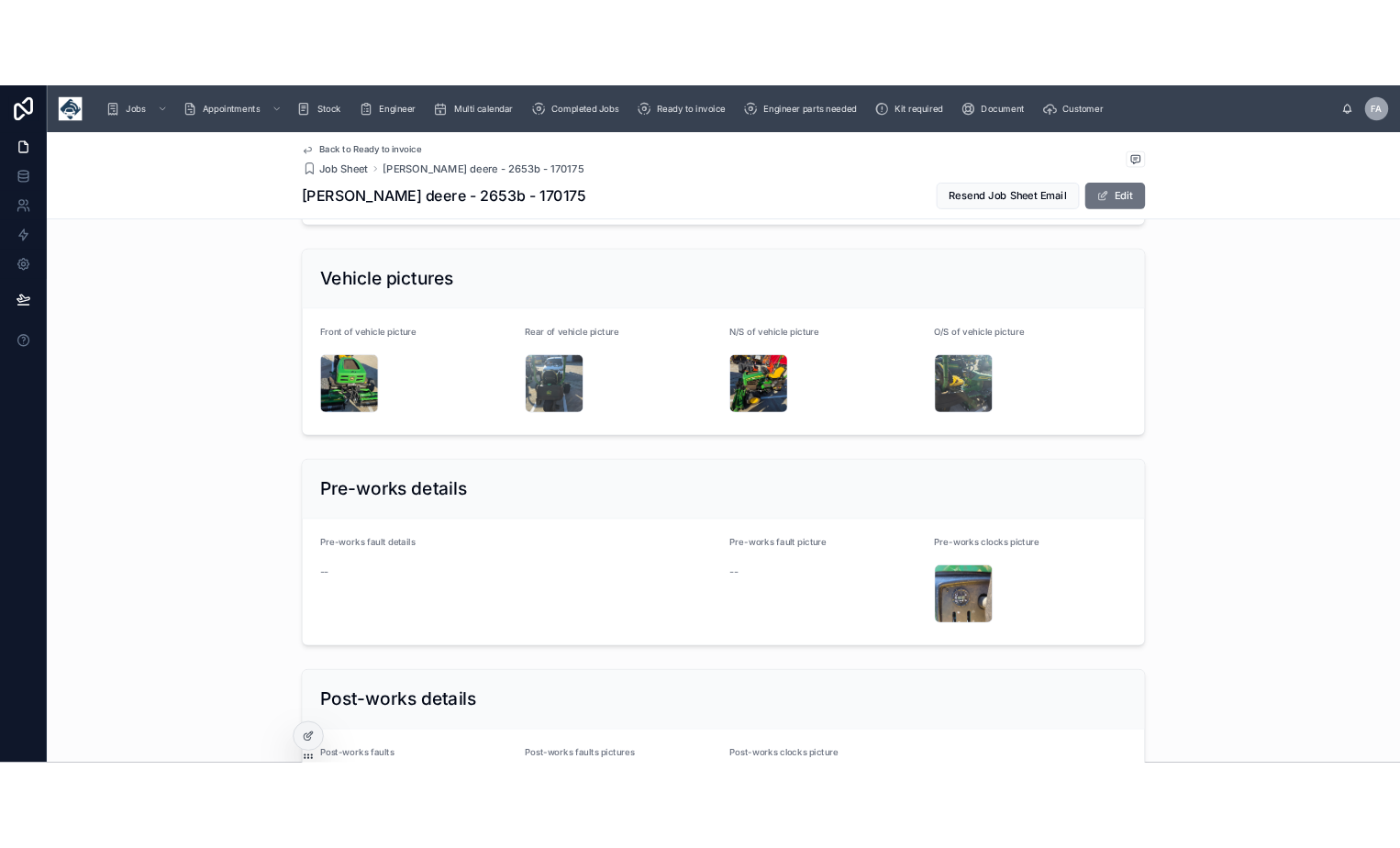
scroll to position [4788, 0]
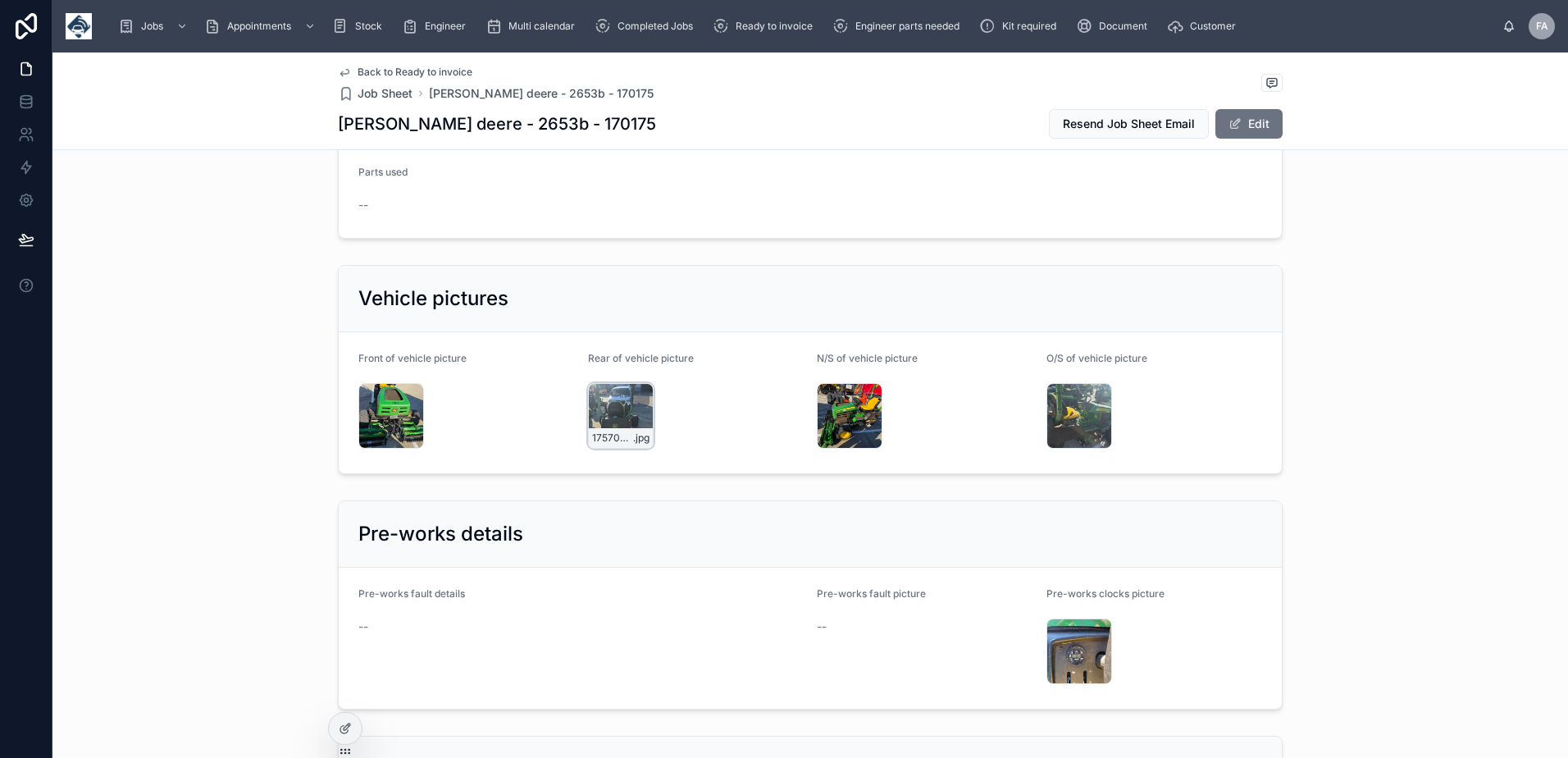
click at [608, 383] on div "17570588877168515749838220703484 .jpg" at bounding box center [621, 416] width 65 height 65
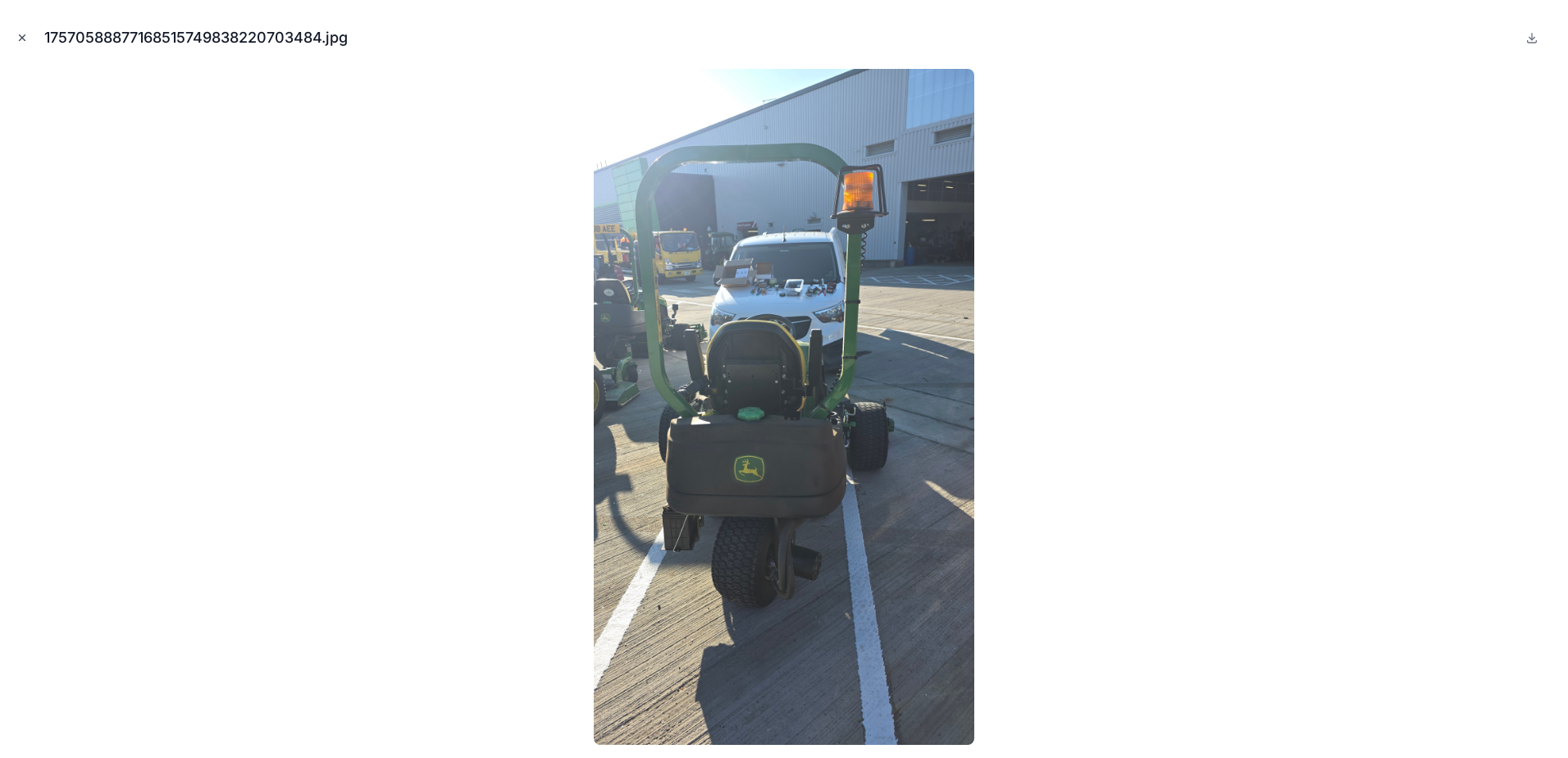
click at [22, 38] on icon "Close modal" at bounding box center [23, 38] width 6 height 6
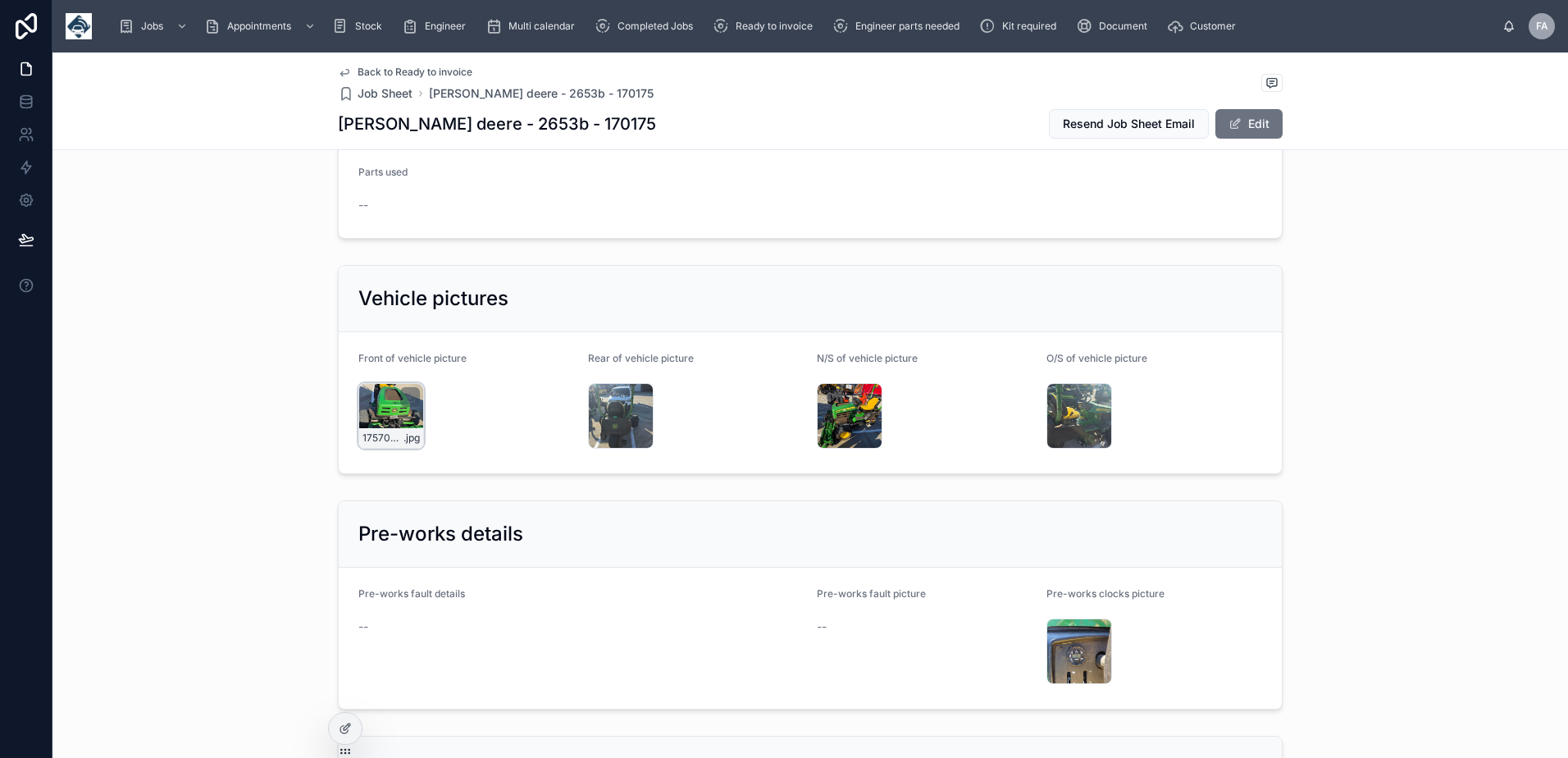
click at [370, 383] on div "1757058860746378266353757091824 .jpg" at bounding box center [391, 416] width 65 height 65
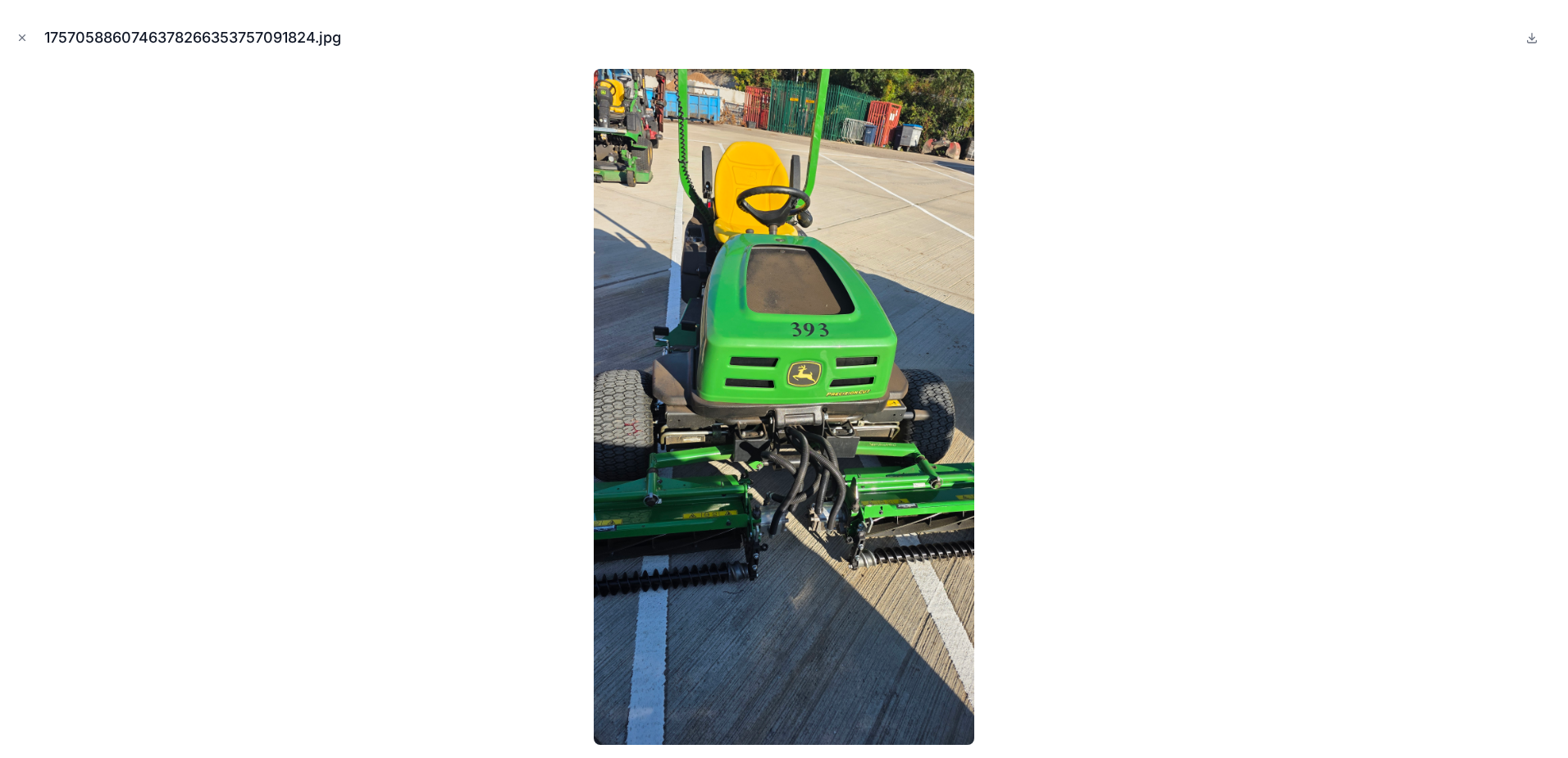
click at [19, 42] on icon "Close modal" at bounding box center [23, 38] width 12 height 12
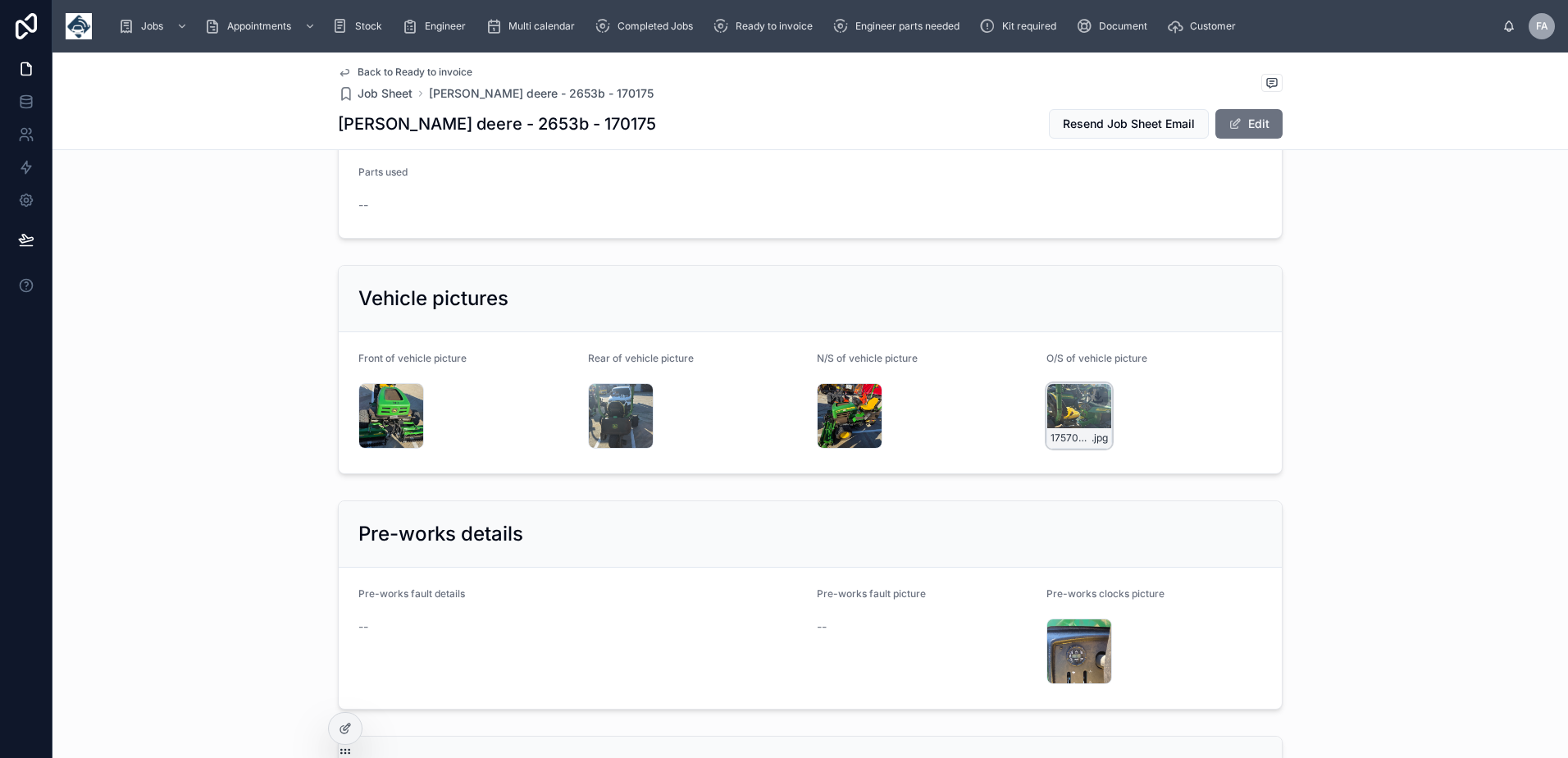
click at [1091, 390] on icon at bounding box center [1098, 397] width 13 height 13
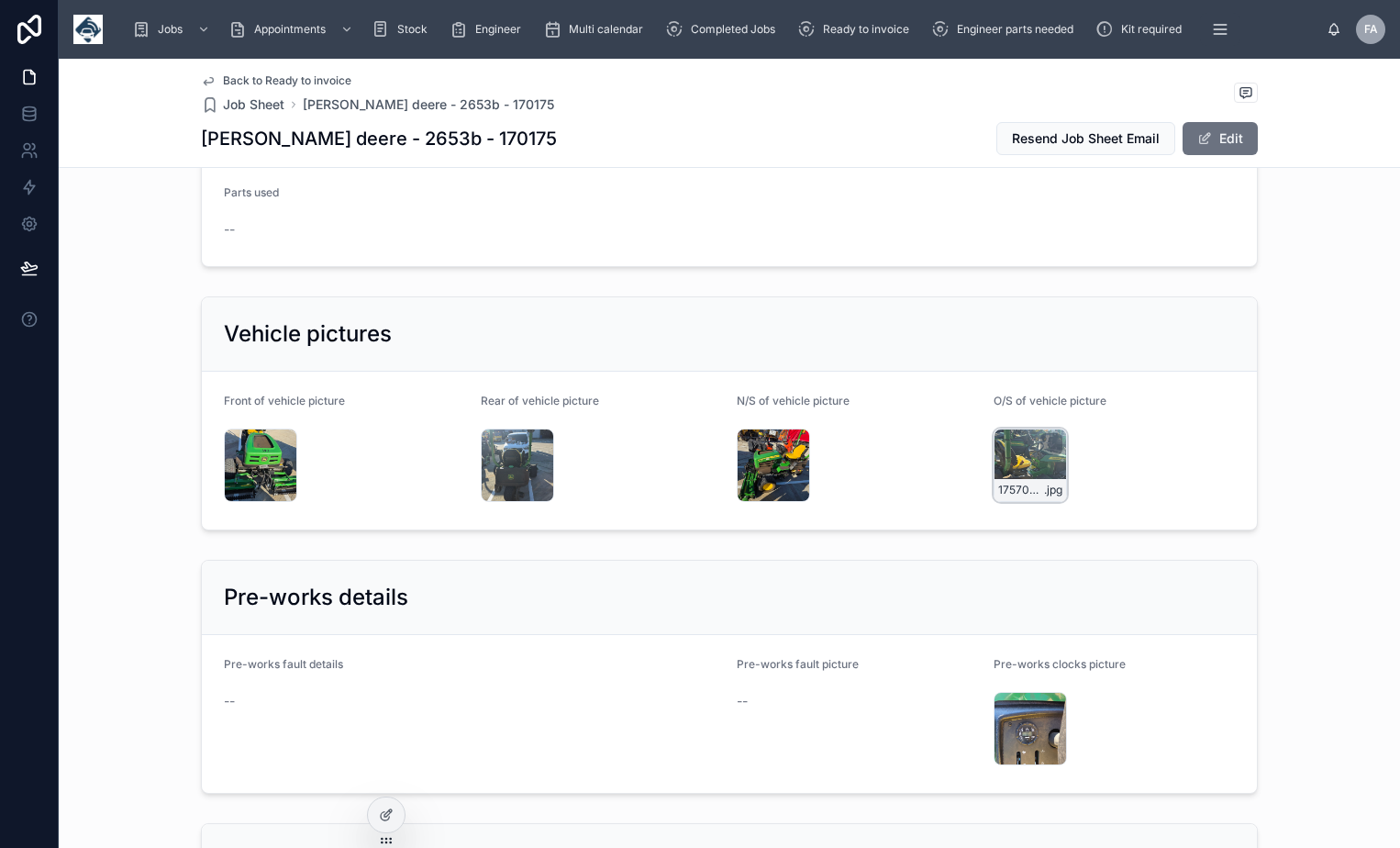
click at [1024, 429] on div "17570588945894238346559646316768 .jpg" at bounding box center [1030, 465] width 73 height 73
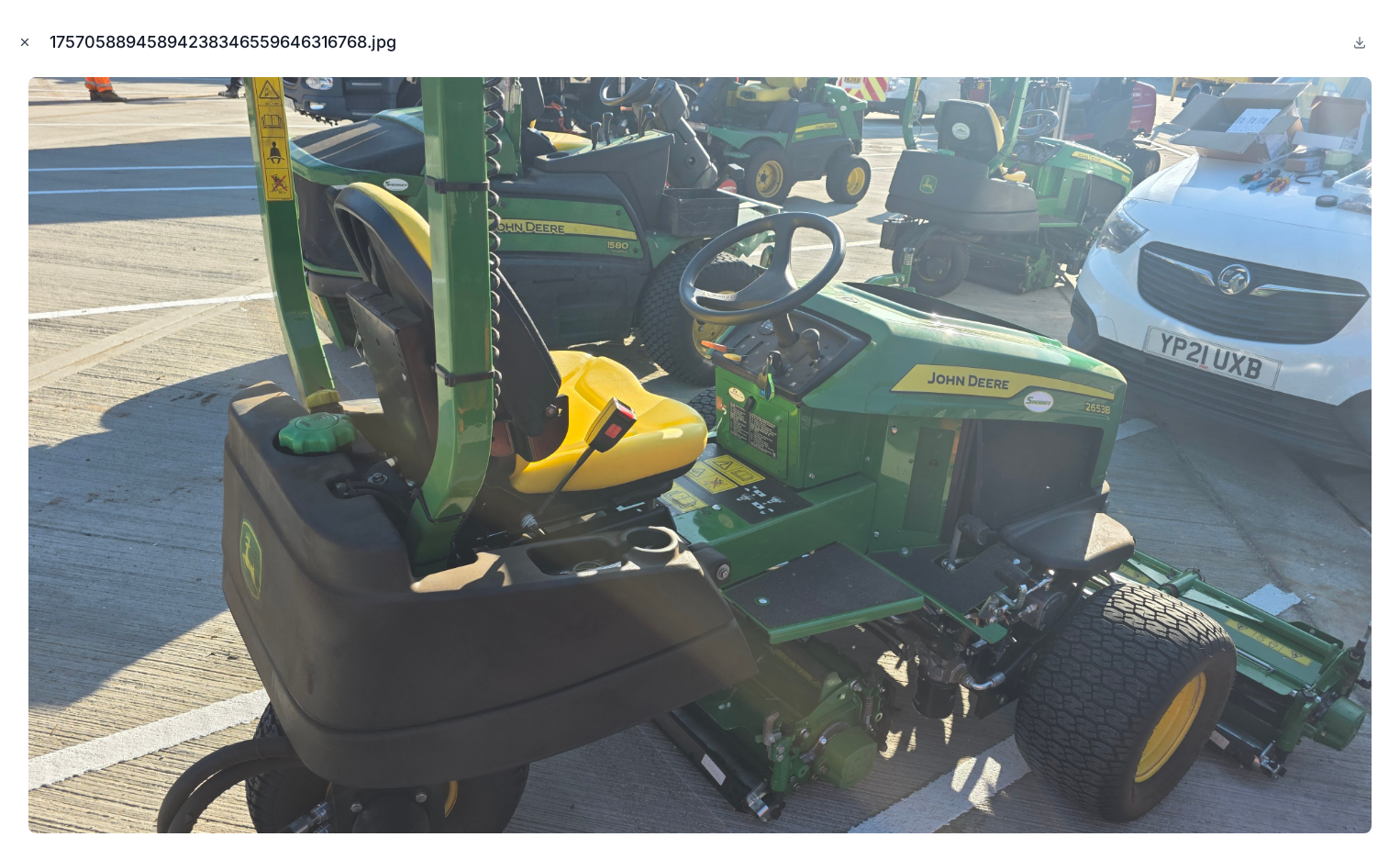
click at [21, 49] on button "Close modal" at bounding box center [25, 42] width 21 height 21
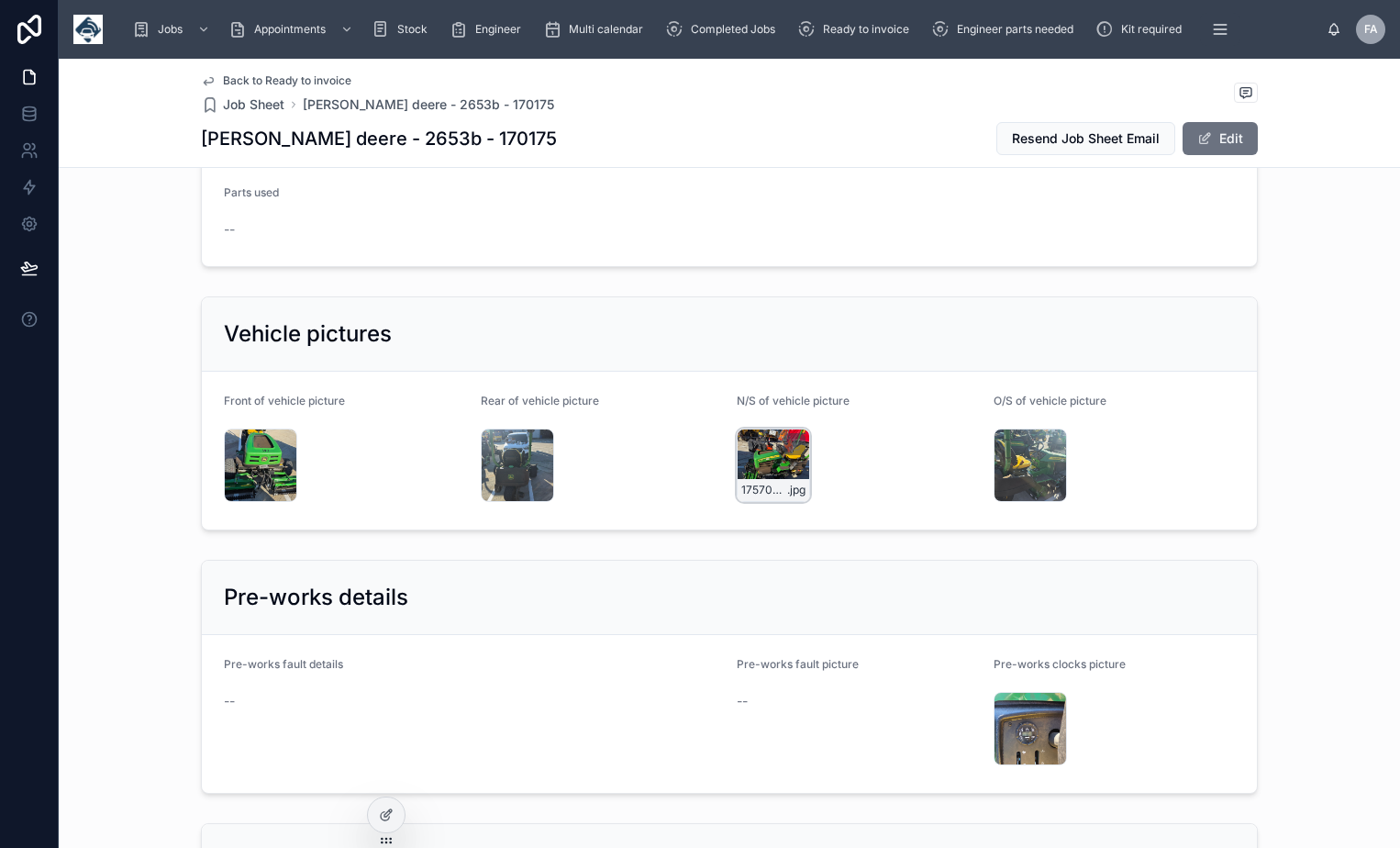
click at [776, 429] on div "17570588751643426954253555108260 .jpg" at bounding box center [774, 465] width 73 height 73
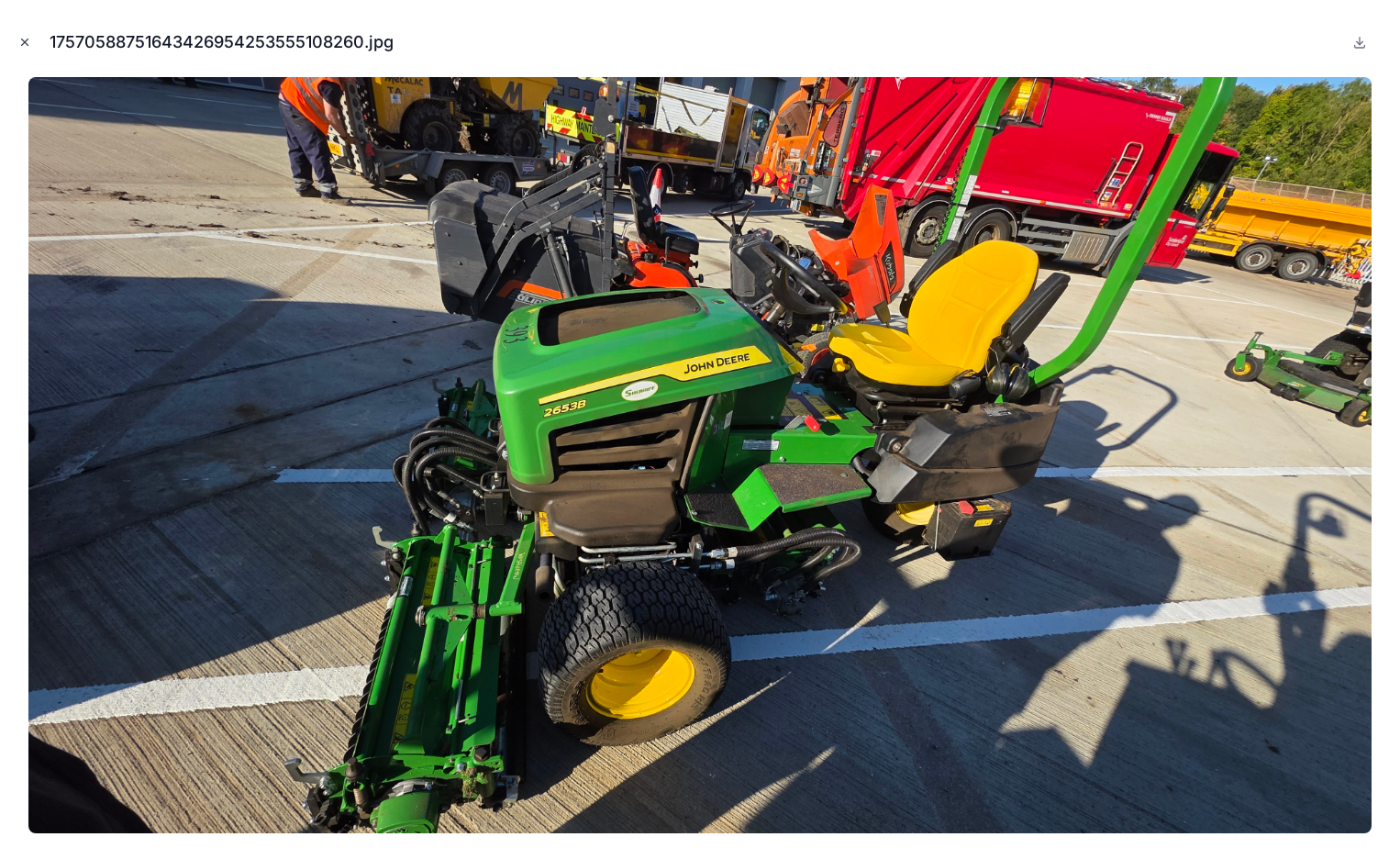
click at [20, 48] on icon "Close modal" at bounding box center [25, 42] width 13 height 13
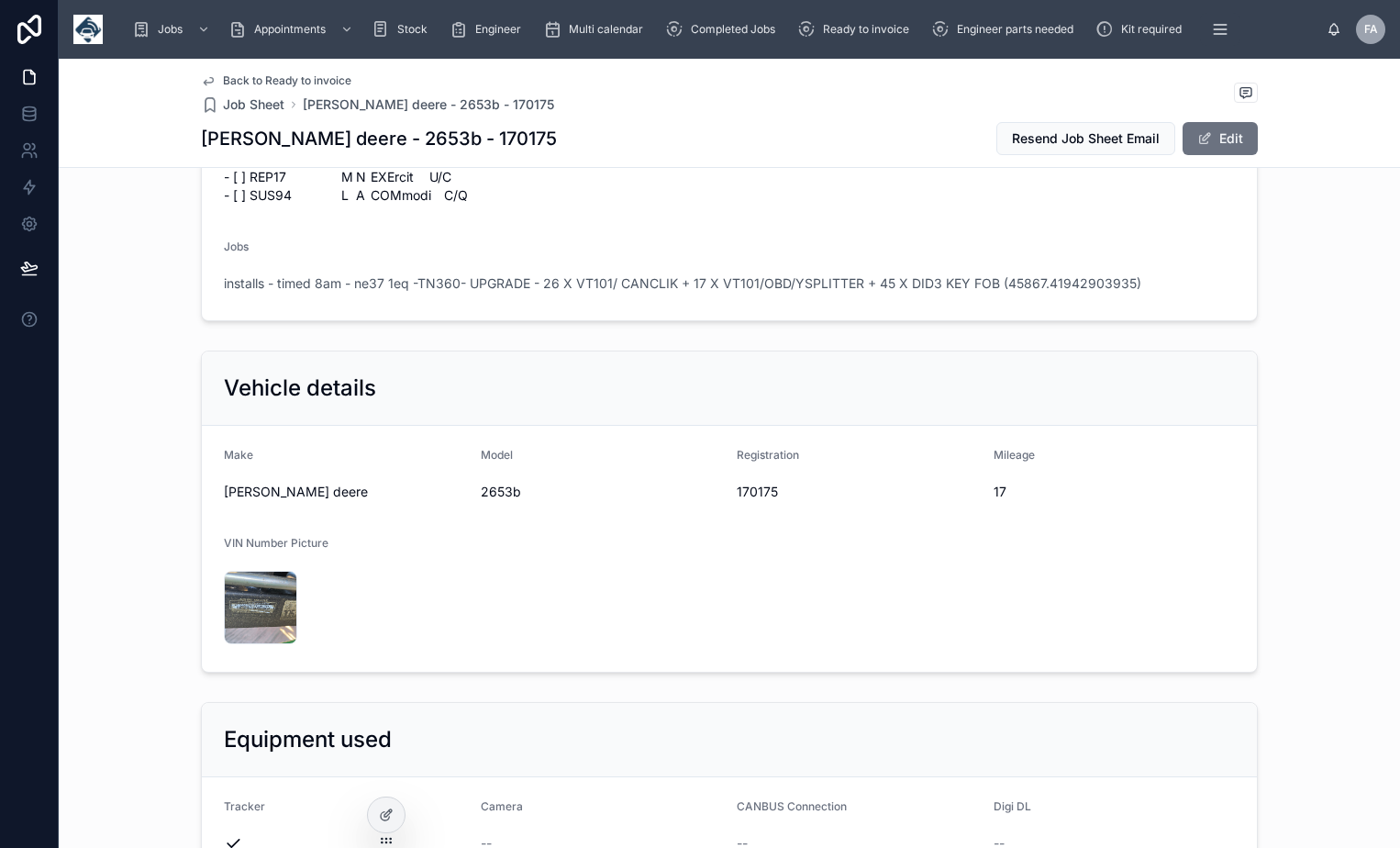
scroll to position [2312, 0]
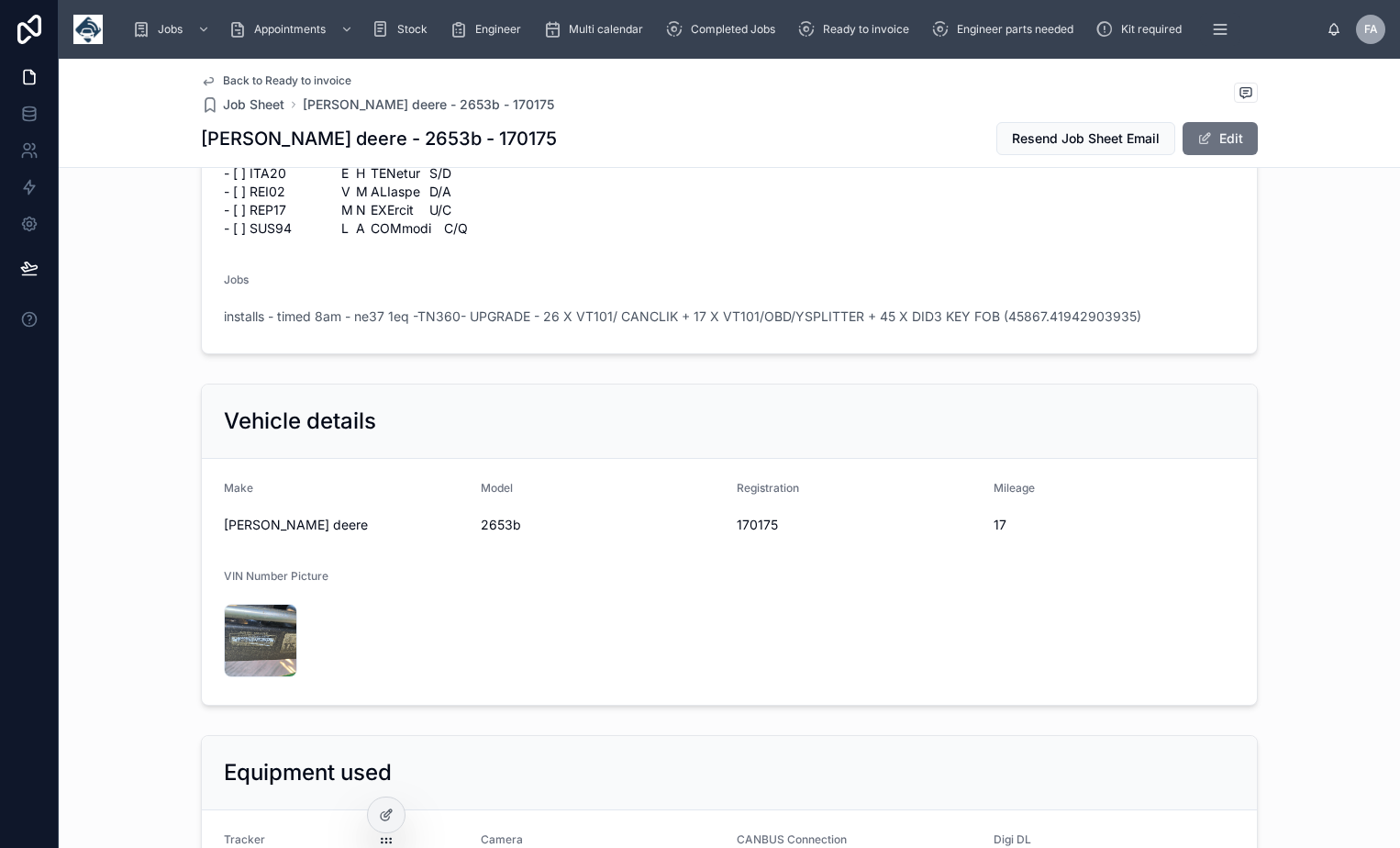
click at [754, 516] on span "170175" at bounding box center [858, 525] width 243 height 19
copy span "170175"
click at [483, 516] on span "2653b" at bounding box center [602, 525] width 243 height 19
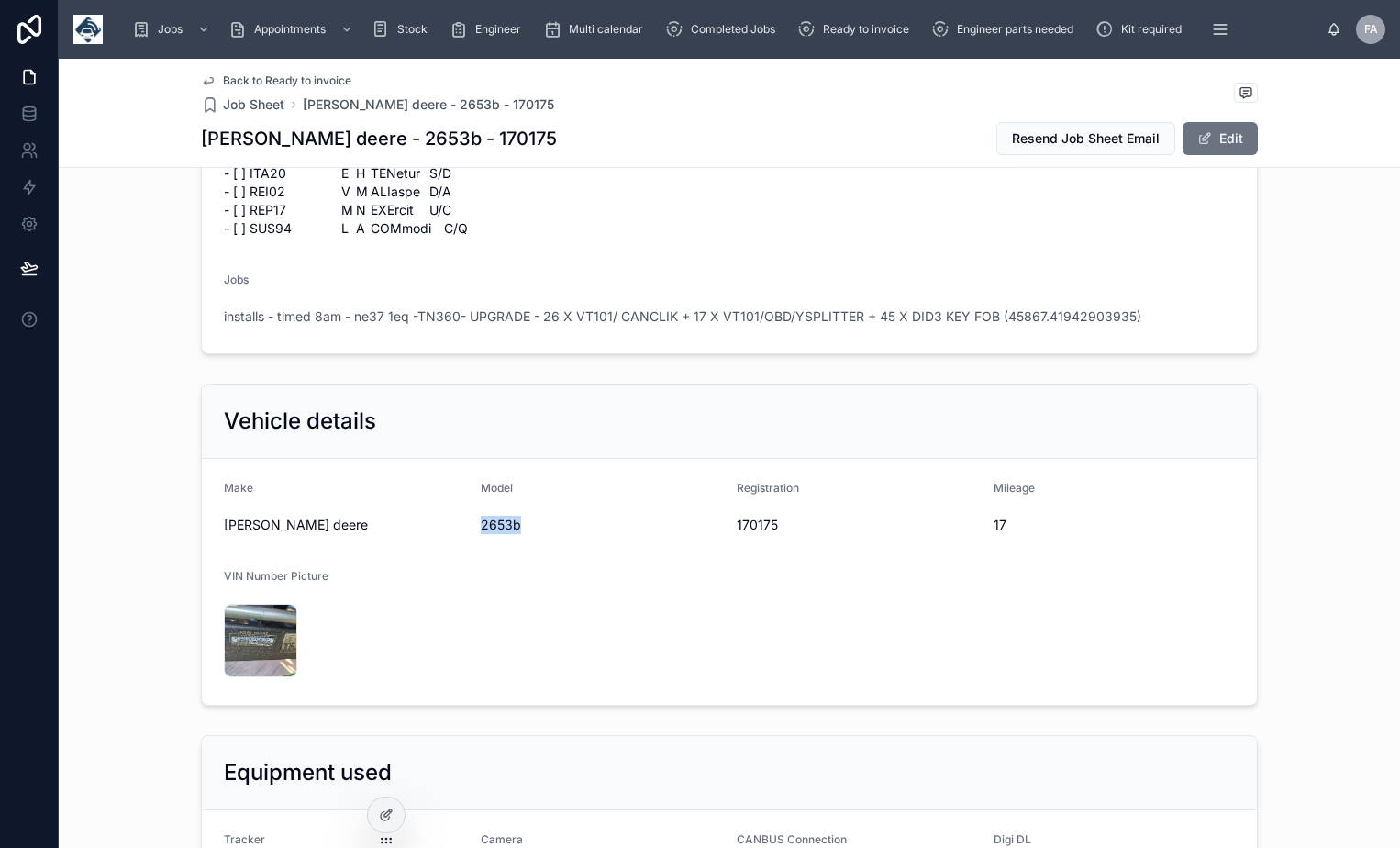
copy span "2653b"
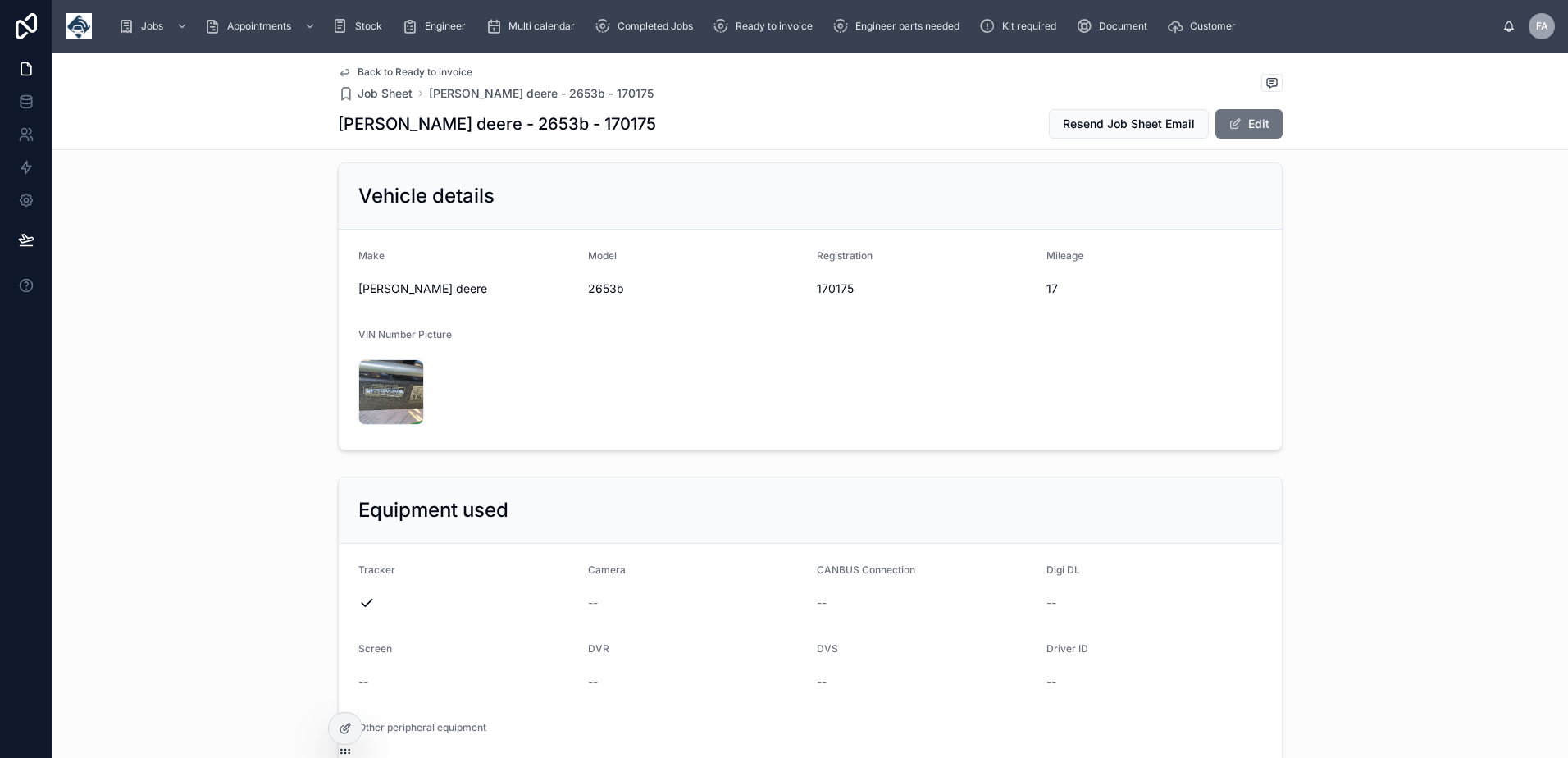
scroll to position [2328, 0]
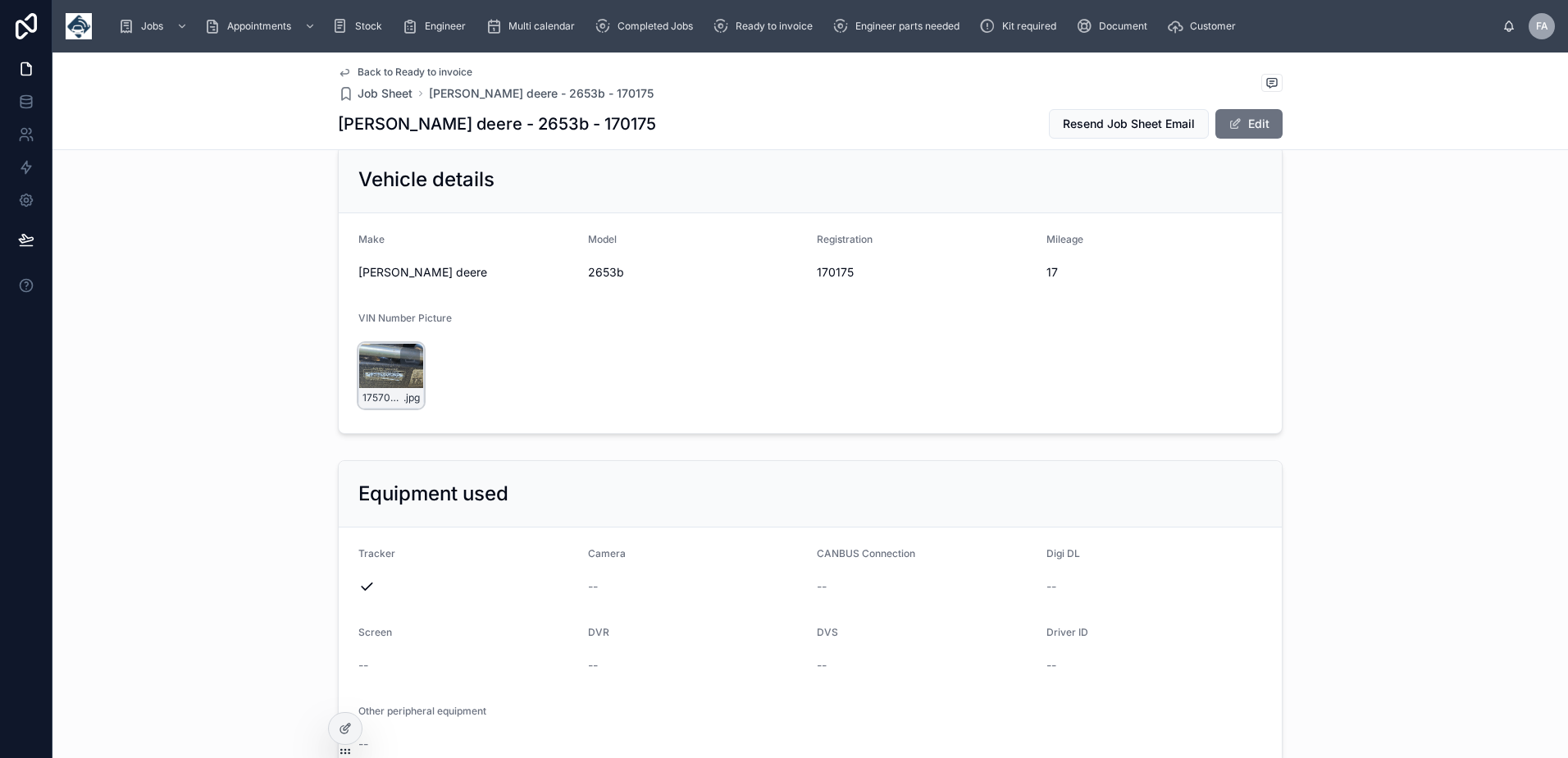
click at [387, 343] on div "17570588473654388390883232388180 .jpg" at bounding box center [391, 376] width 65 height 65
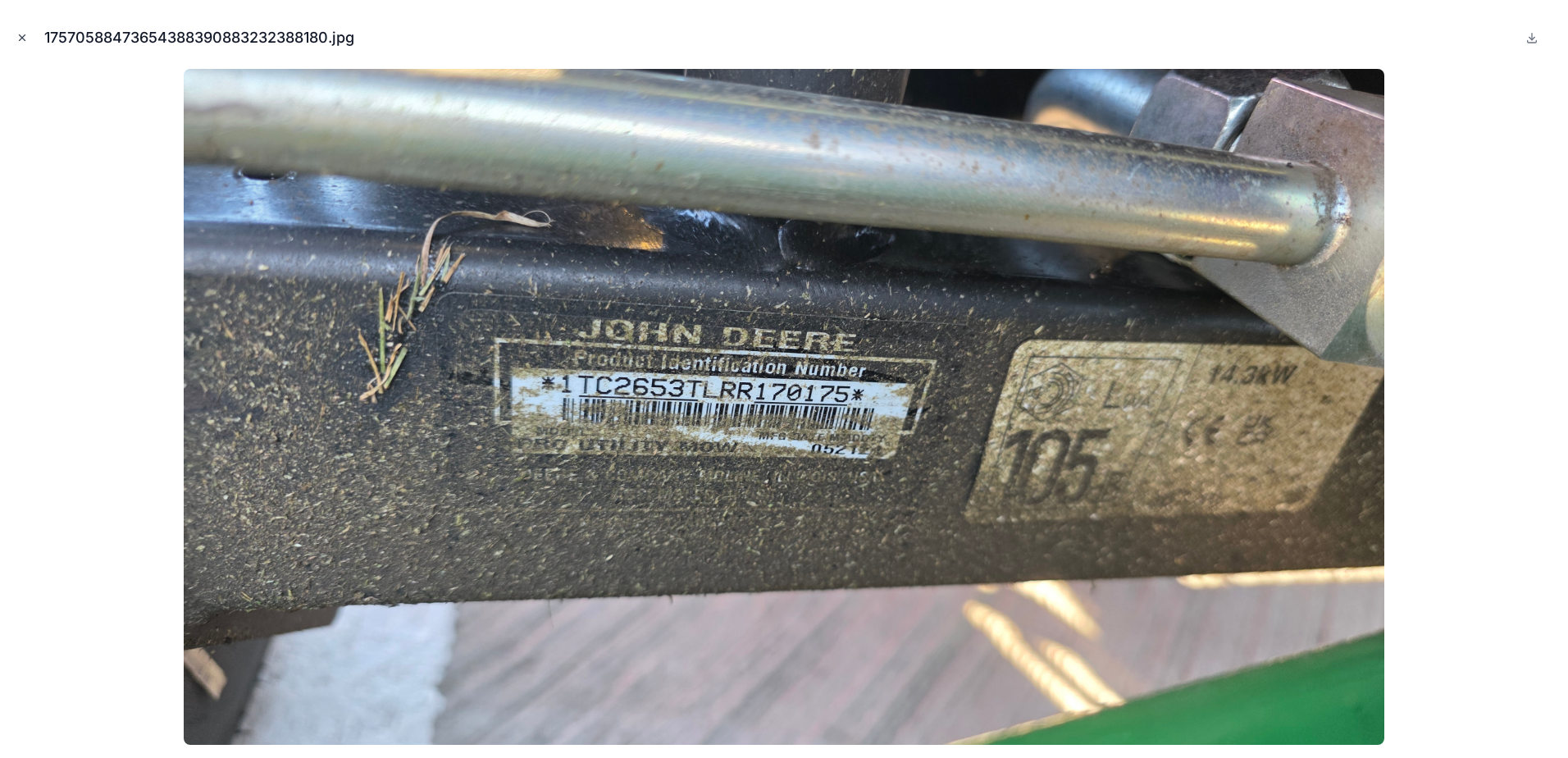
click at [24, 36] on icon "Close modal" at bounding box center [23, 38] width 12 height 12
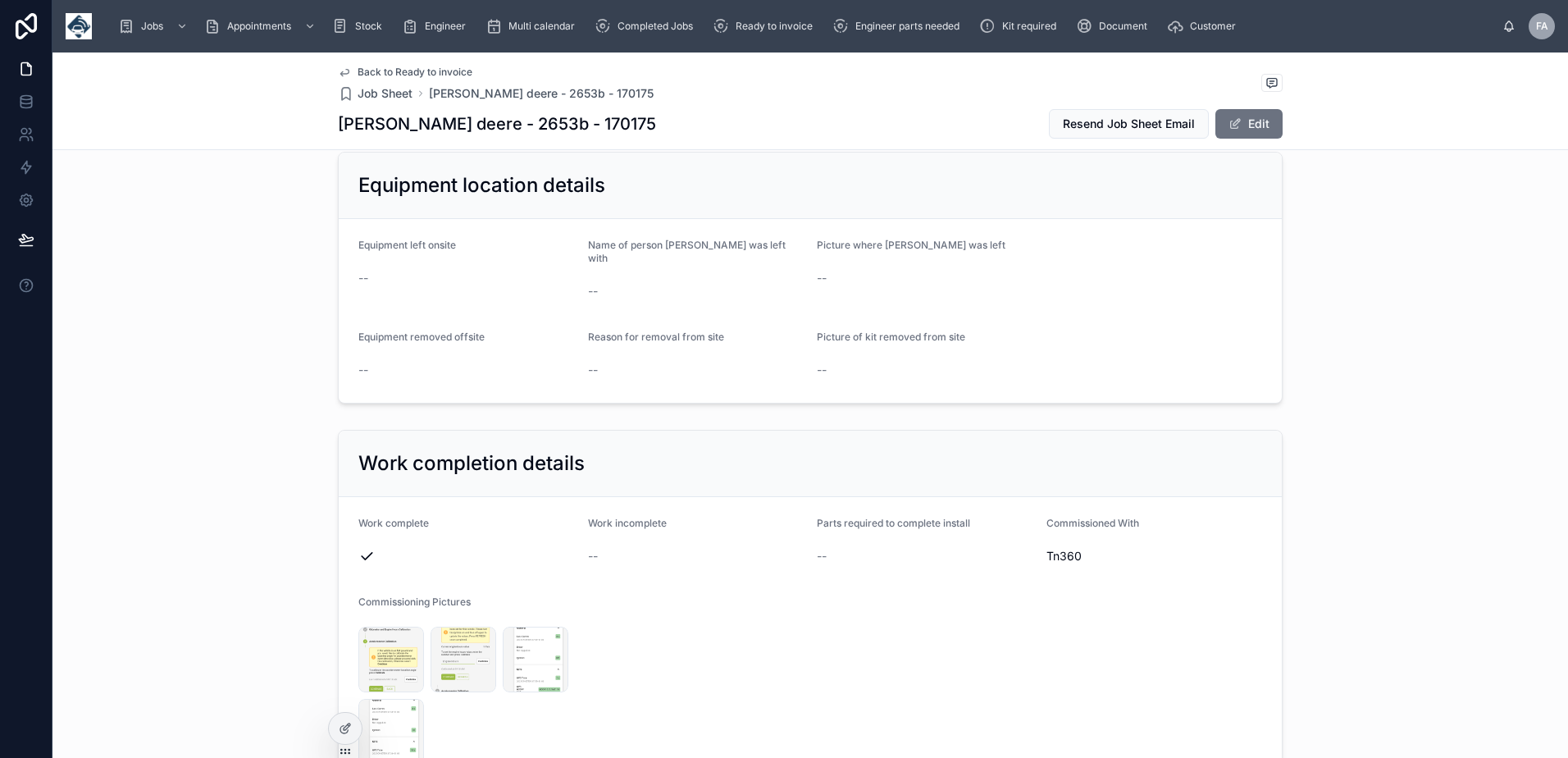
scroll to position [3640, 0]
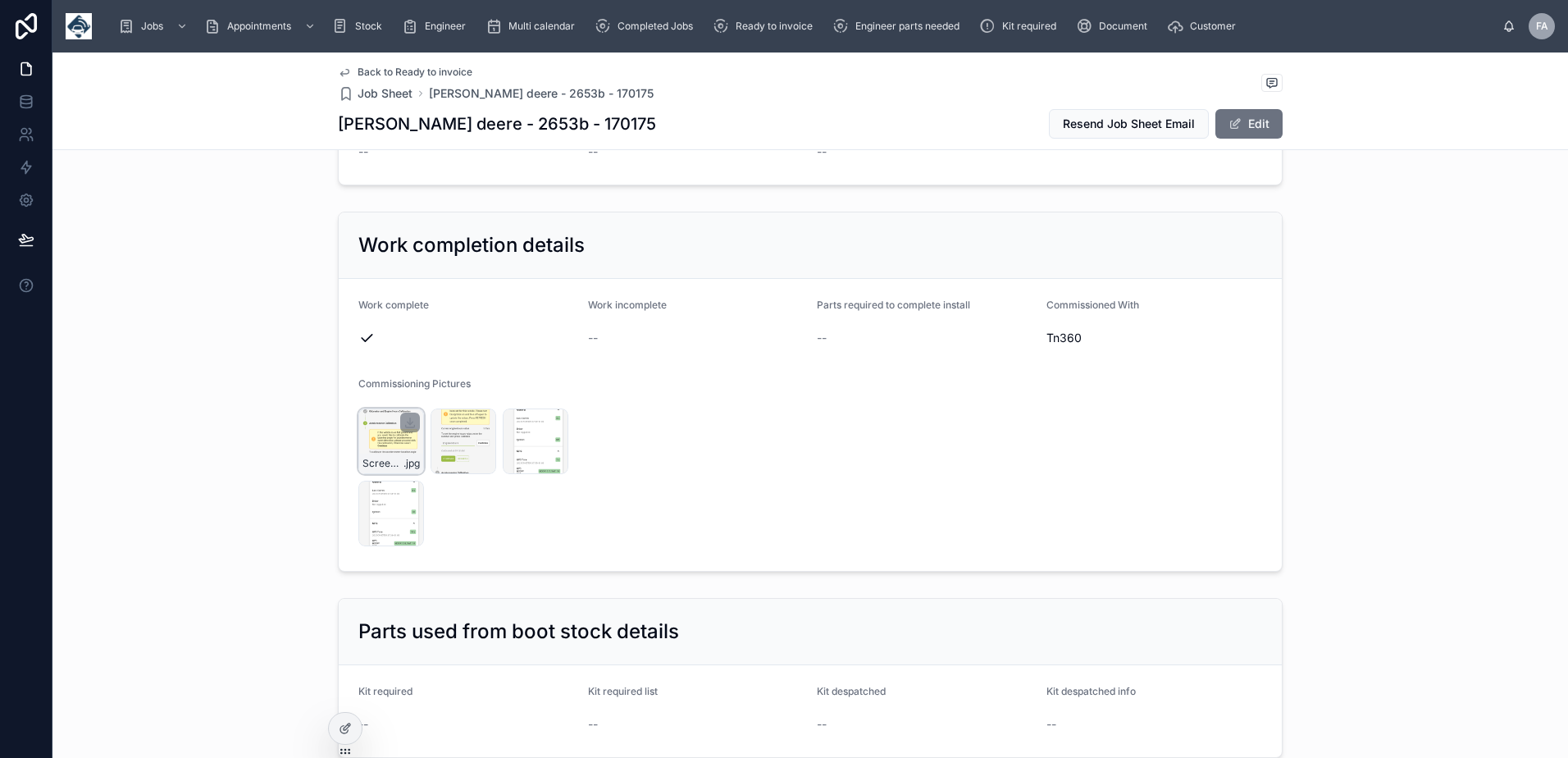
click at [375, 408] on div "Screenshot_20250905_091826 .jpg" at bounding box center [391, 441] width 65 height 65
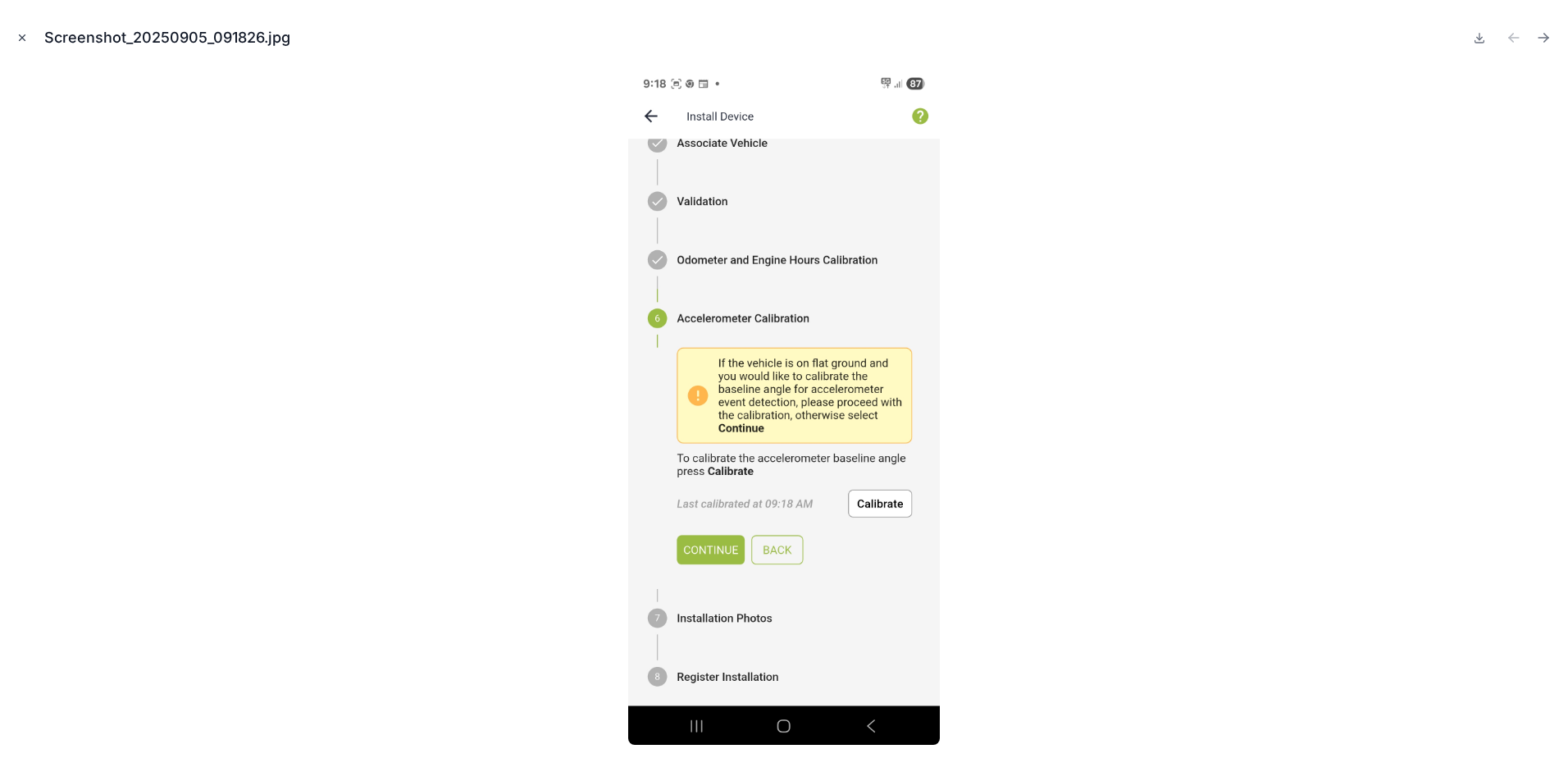
click at [27, 44] on button "Close modal" at bounding box center [23, 38] width 18 height 18
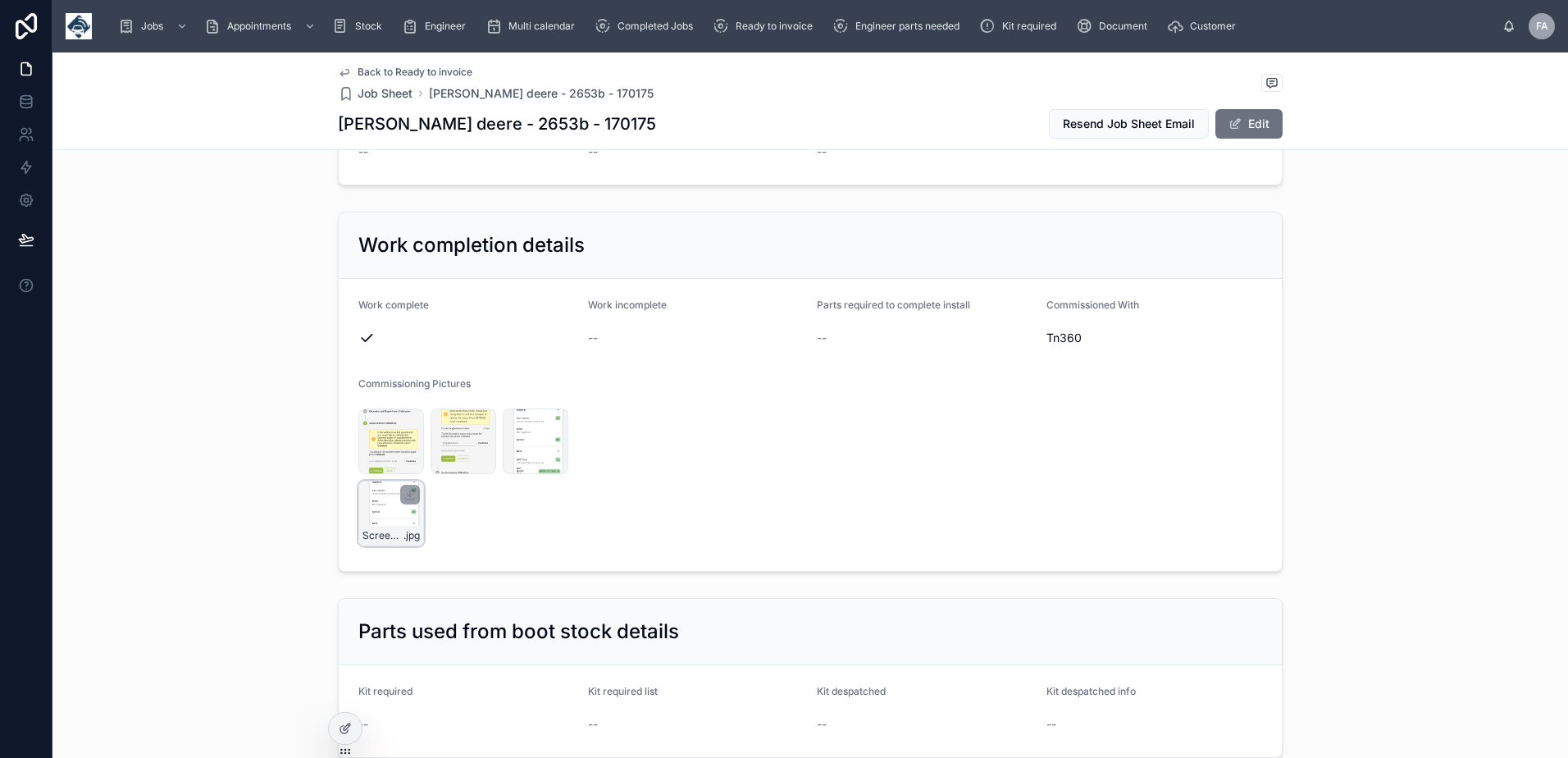
click at [381, 480] on div "Screenshot_20250905_091748 .jpg" at bounding box center [391, 513] width 65 height 65
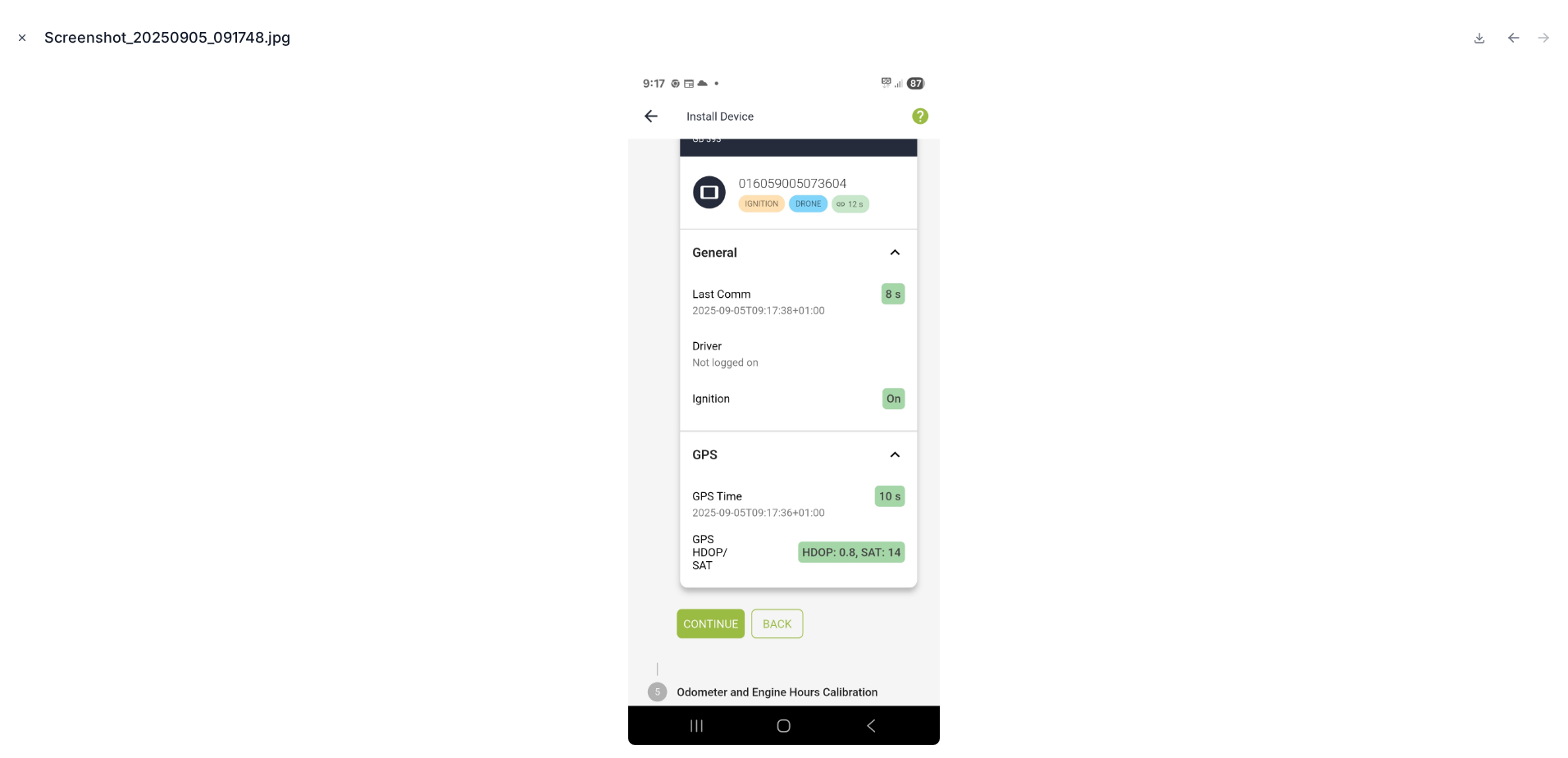
click at [22, 38] on icon "Close modal" at bounding box center [23, 38] width 12 height 12
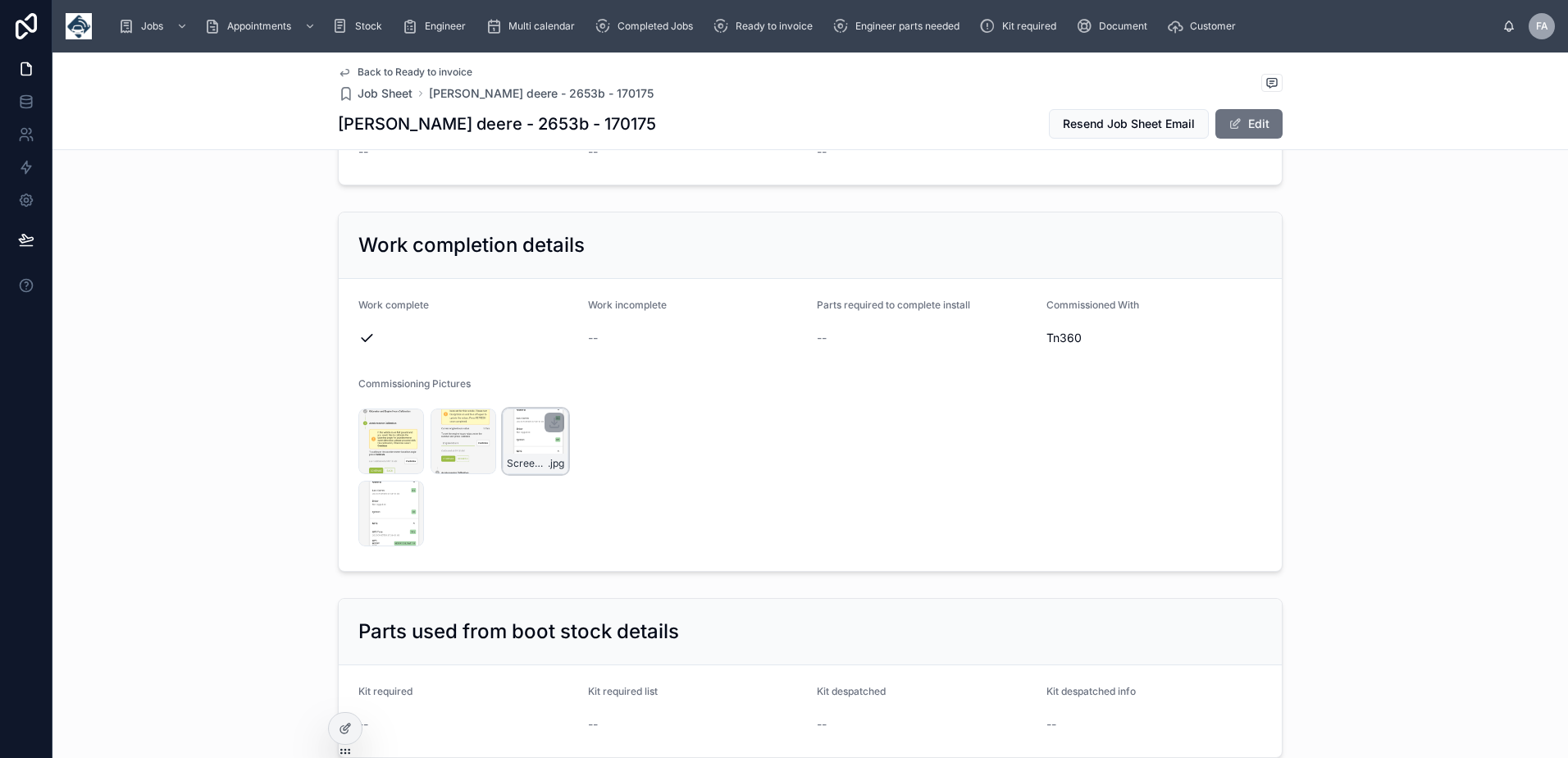
click at [530, 408] on div "Screenshot_20250905_091800 .jpg" at bounding box center [535, 441] width 65 height 65
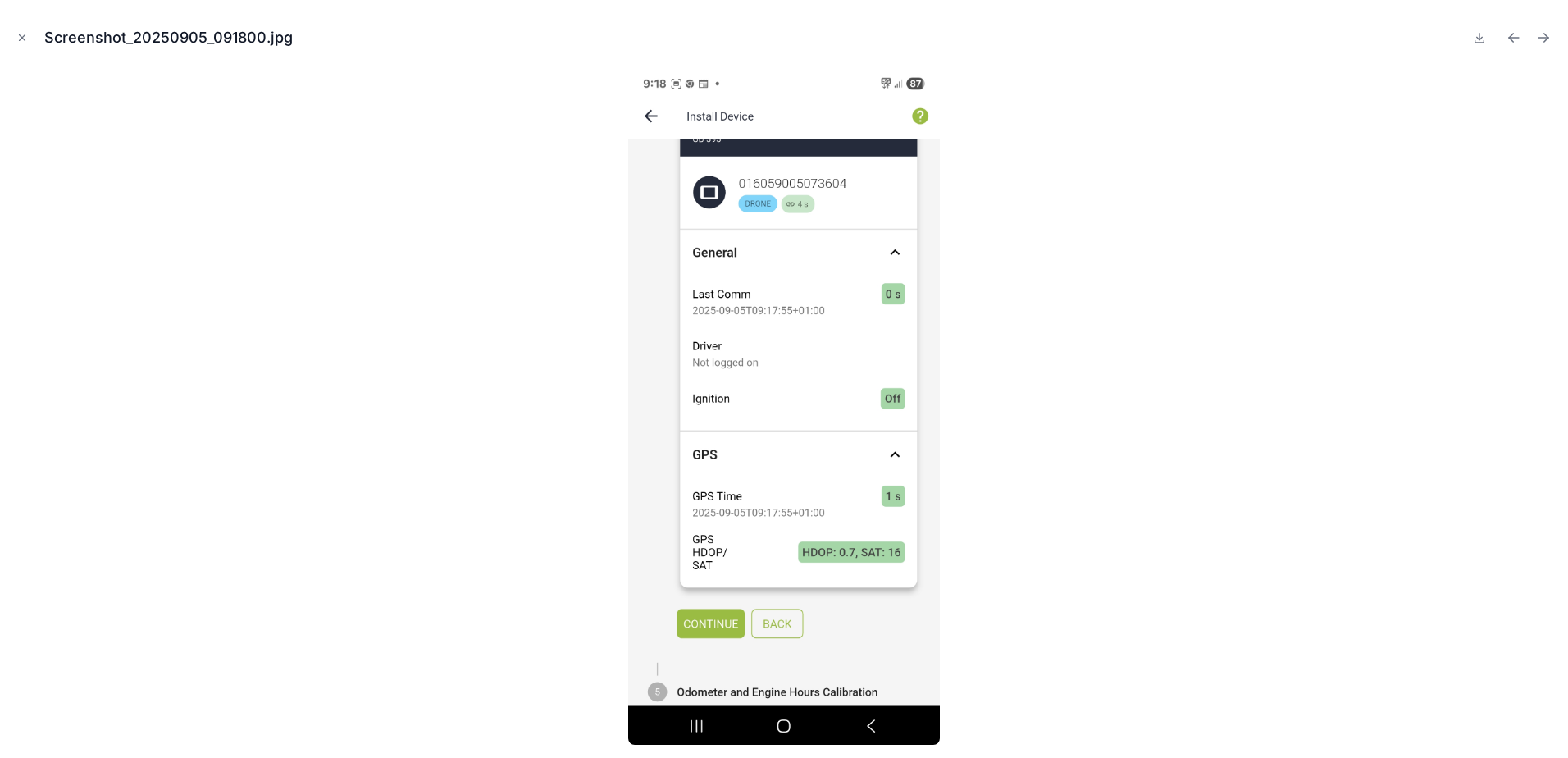
click at [24, 39] on icon "Close modal" at bounding box center [23, 38] width 12 height 12
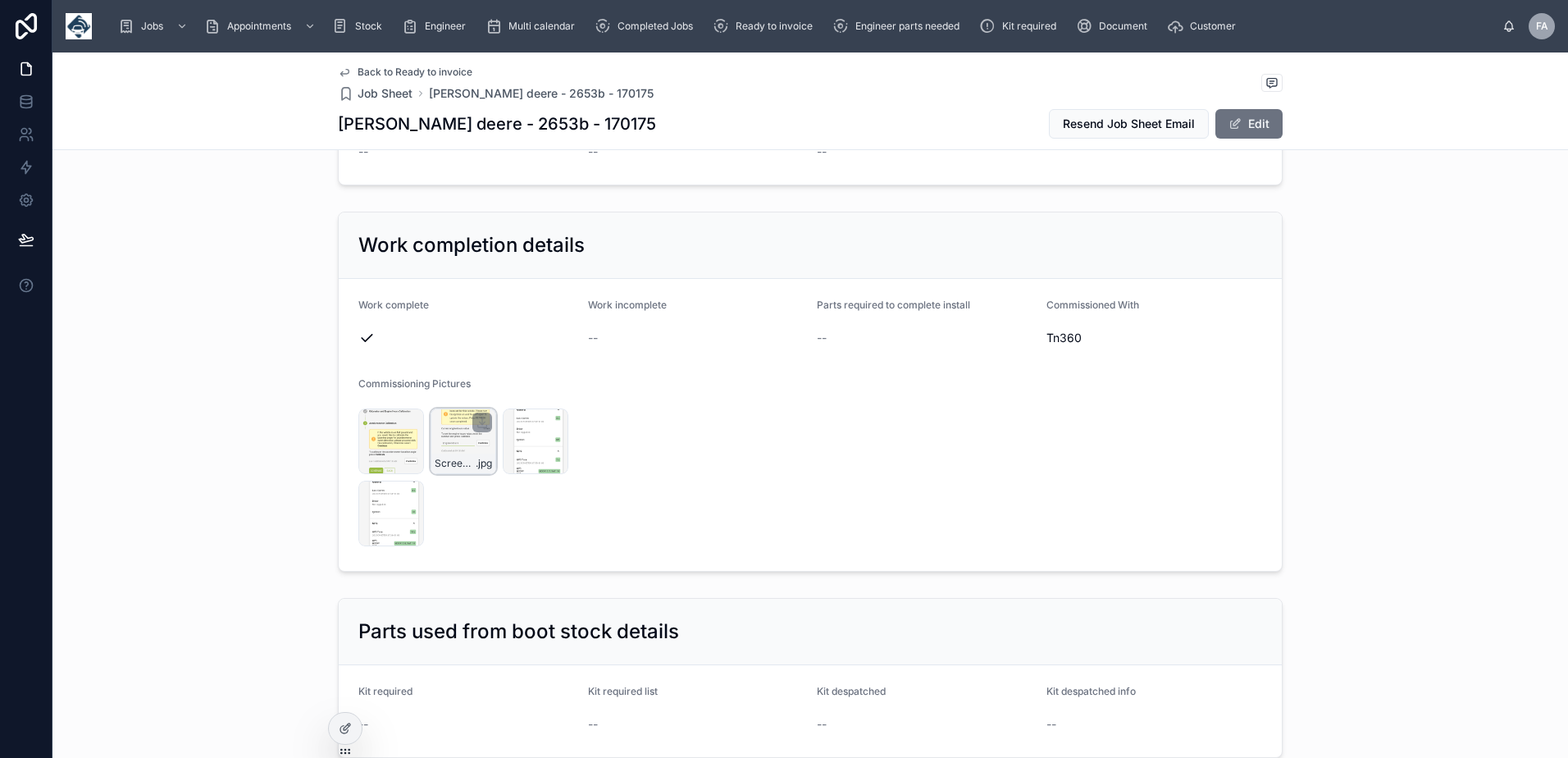
click at [463, 408] on div "Screenshot_20250905_091813 .jpg" at bounding box center [463, 441] width 65 height 65
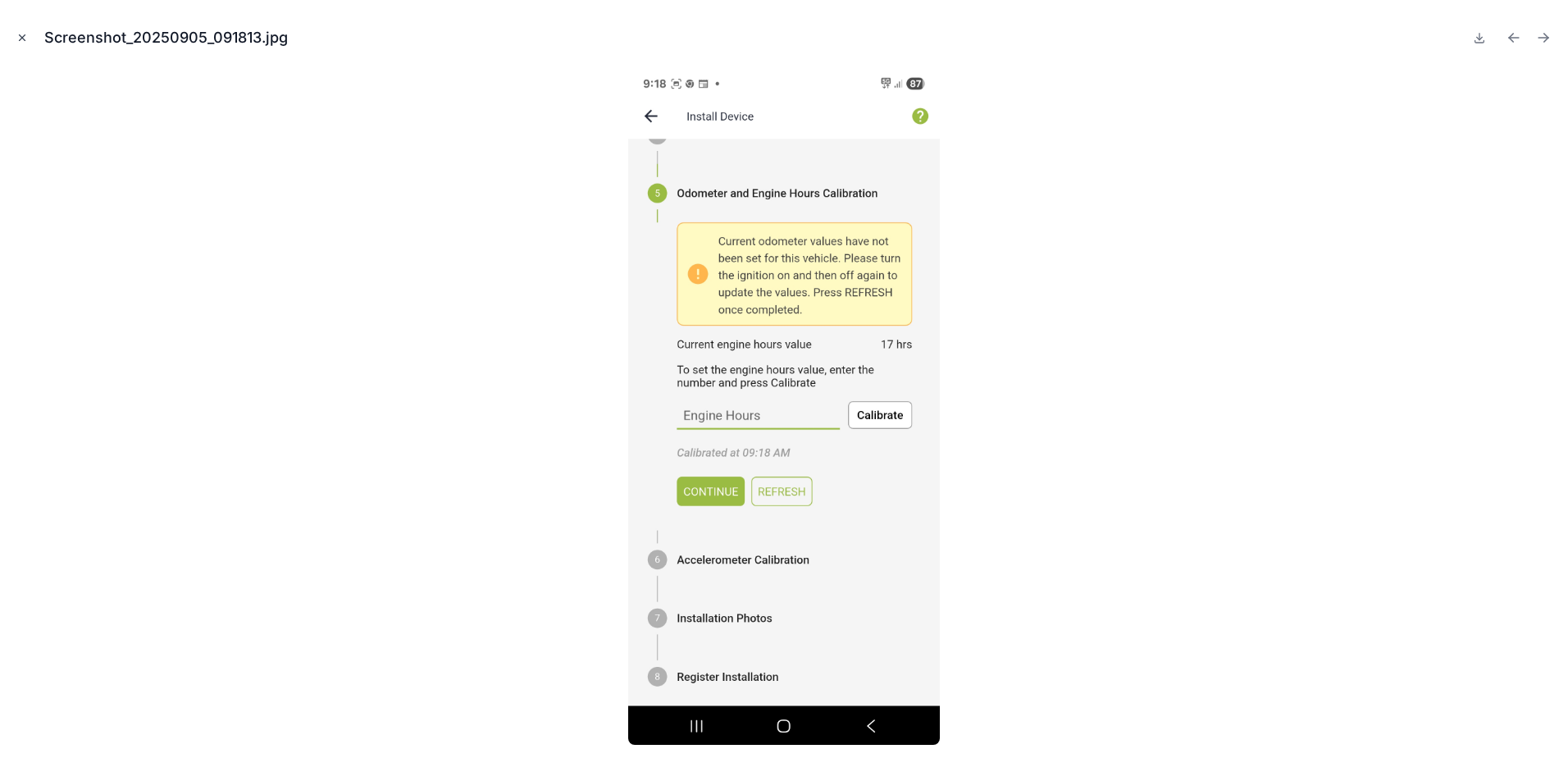
click at [18, 39] on icon "Close modal" at bounding box center [23, 38] width 12 height 12
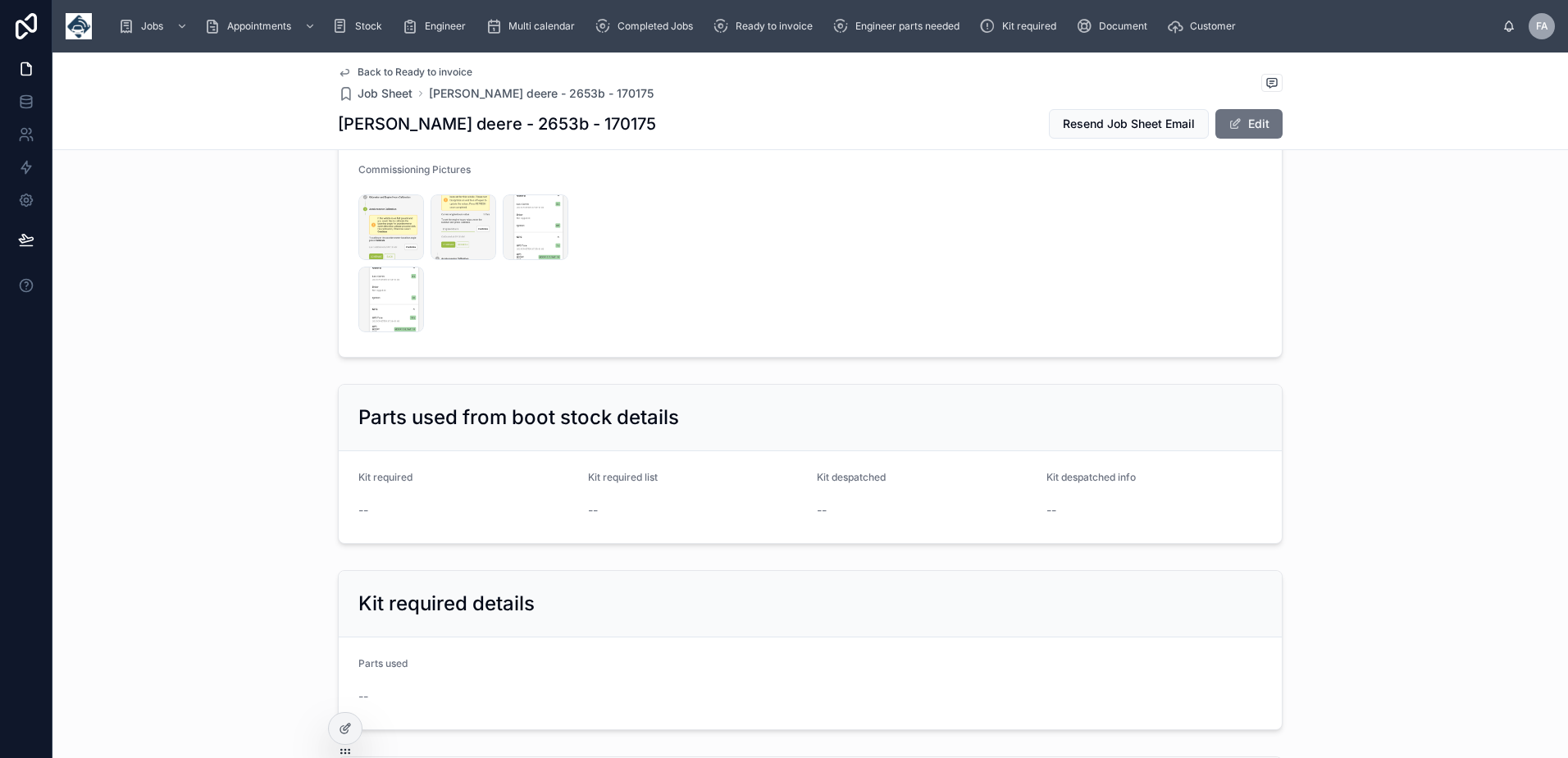
scroll to position [4050, 0]
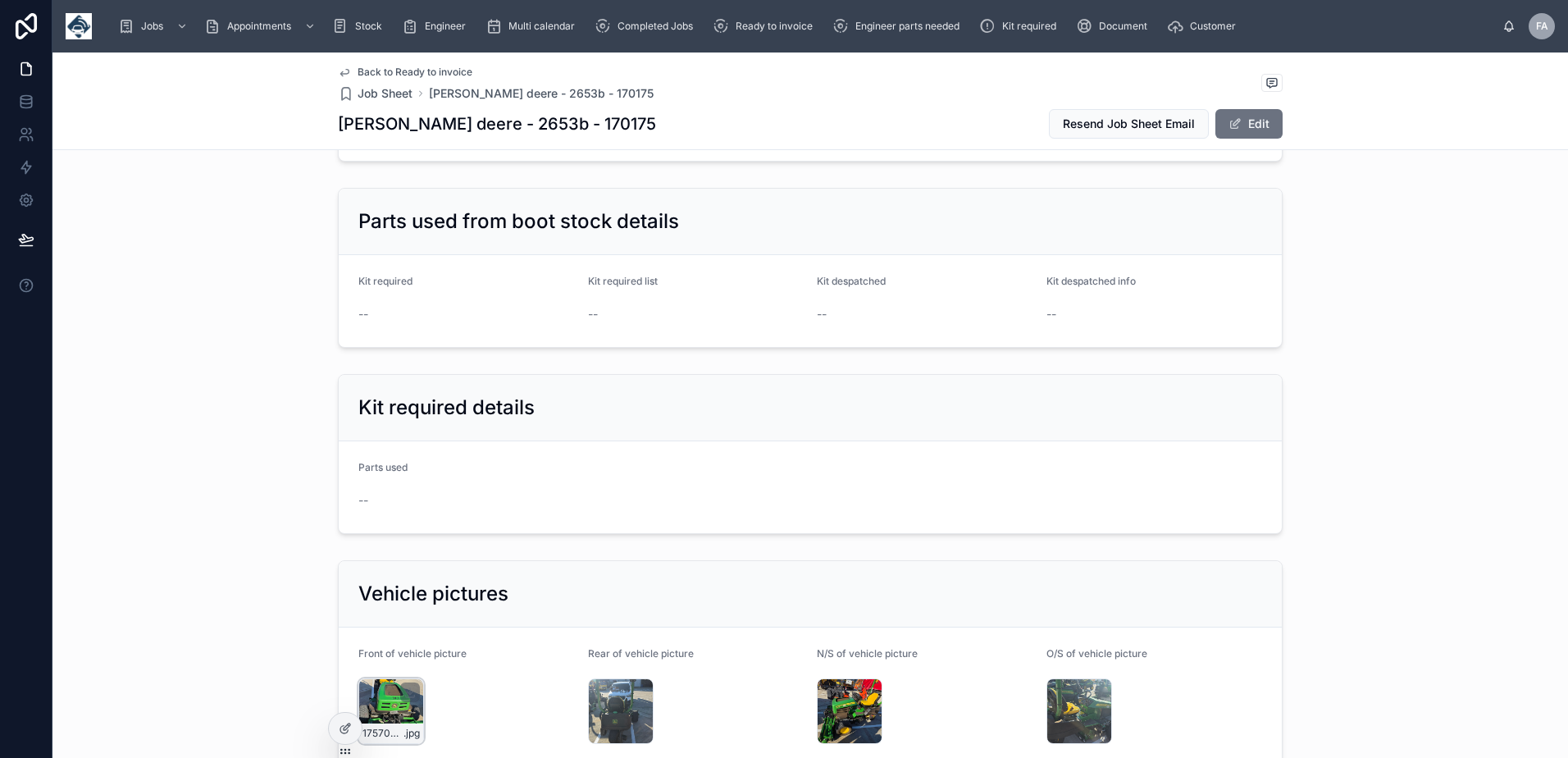
click at [372, 678] on div "1757058860746378266353757091824 .jpg" at bounding box center [391, 710] width 65 height 65
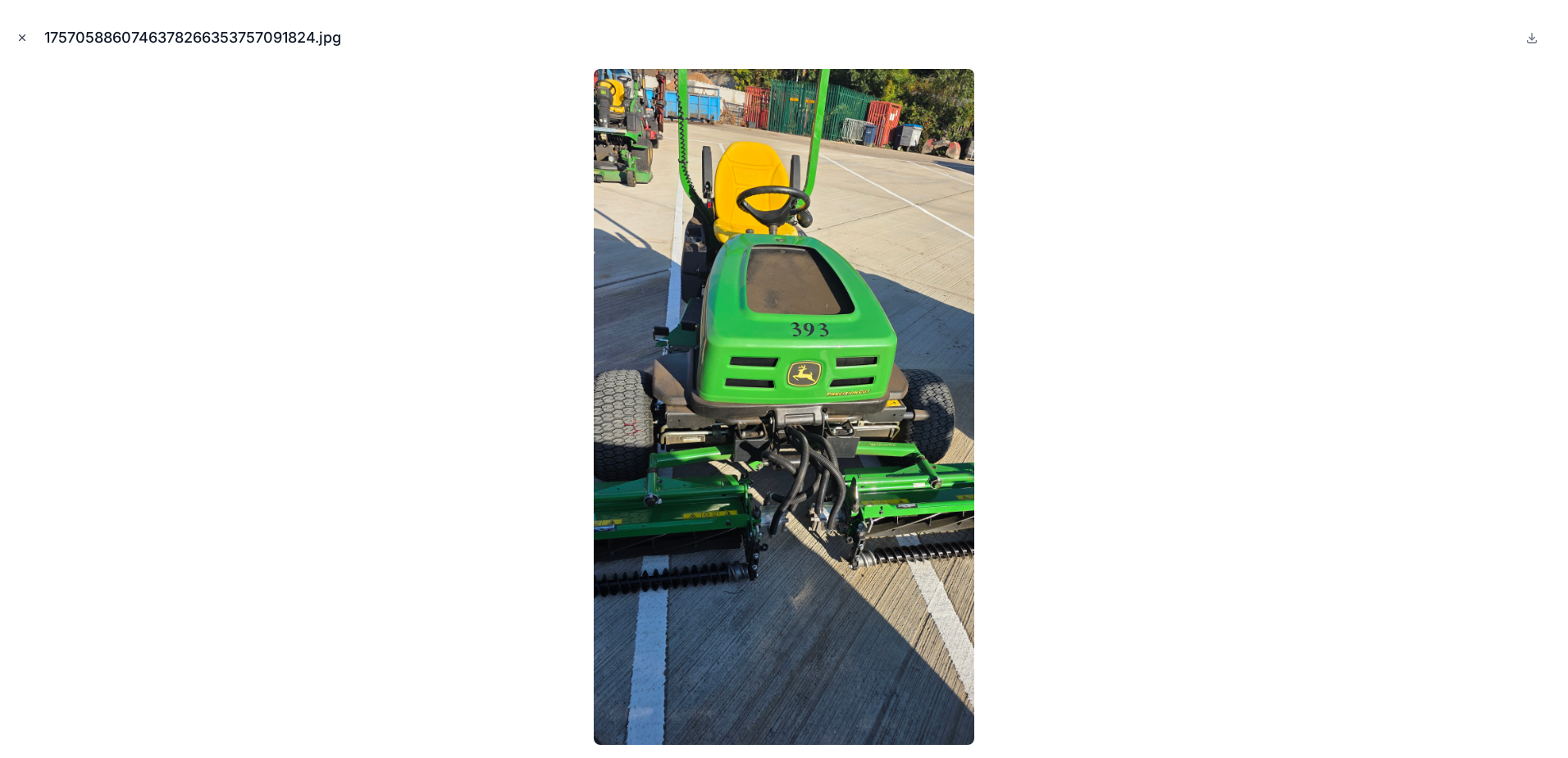
click at [18, 39] on icon "Close modal" at bounding box center [23, 38] width 12 height 12
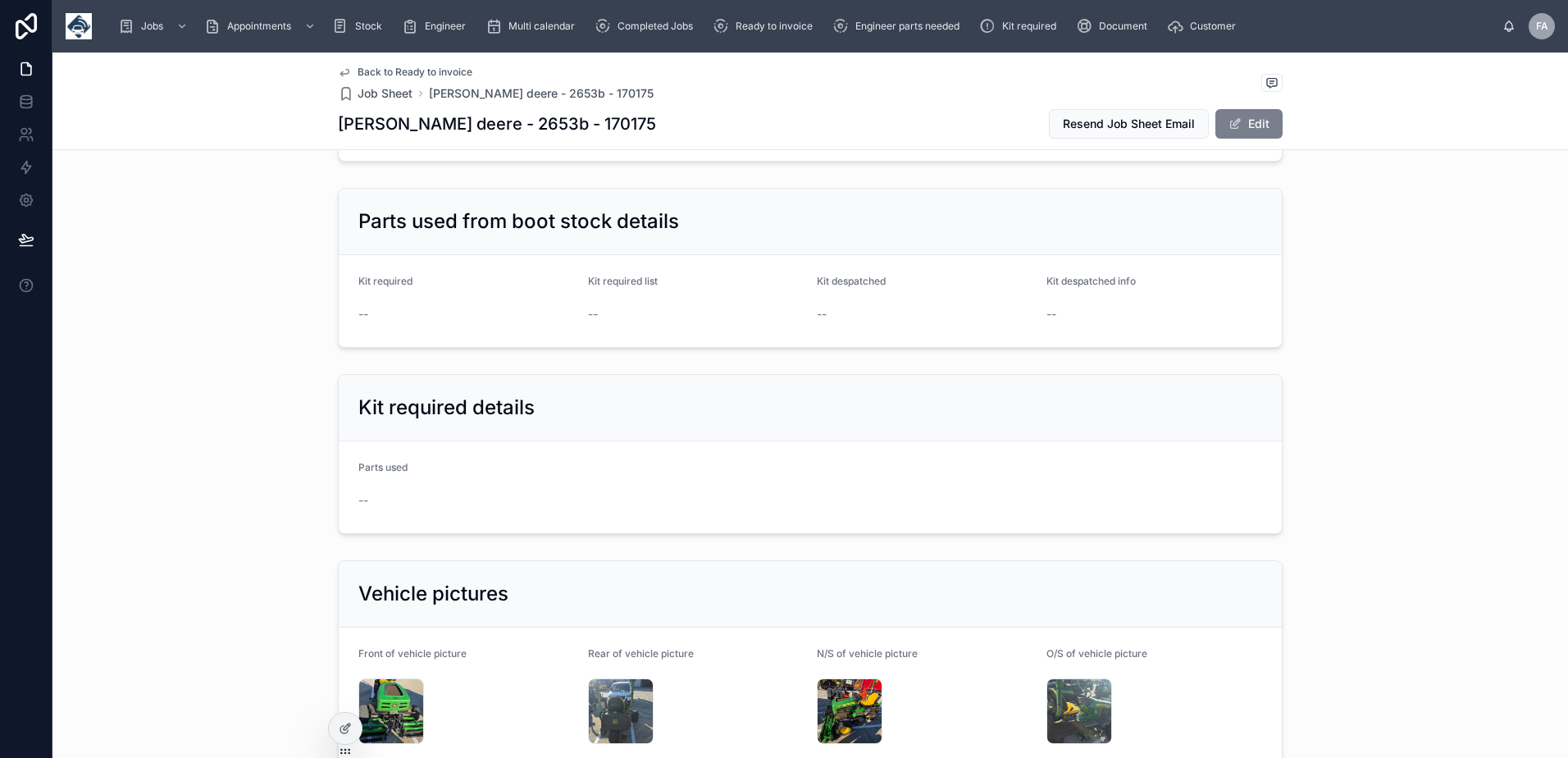
click at [1249, 125] on button "Edit" at bounding box center [1248, 123] width 67 height 29
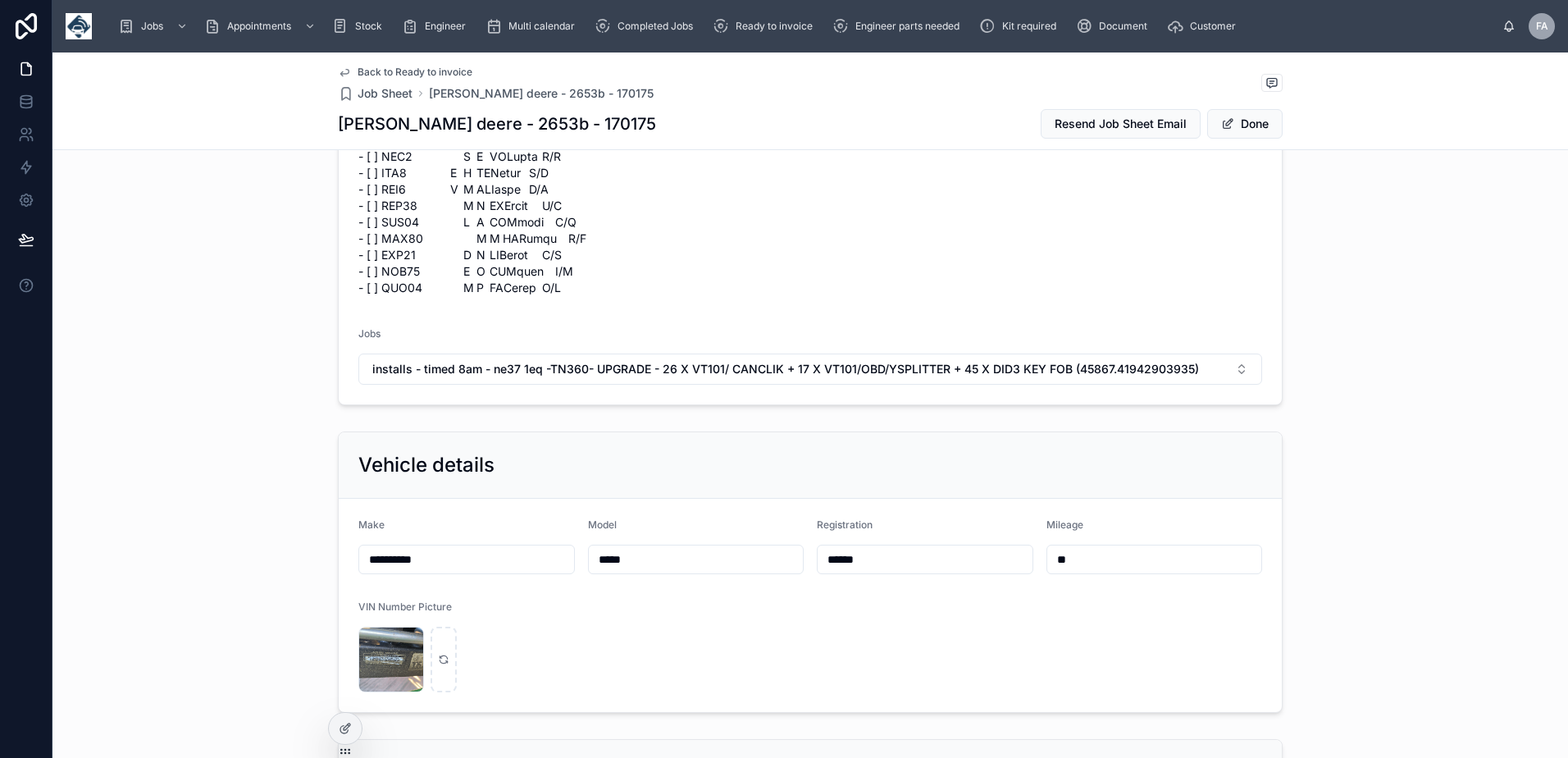
scroll to position [2297, 0]
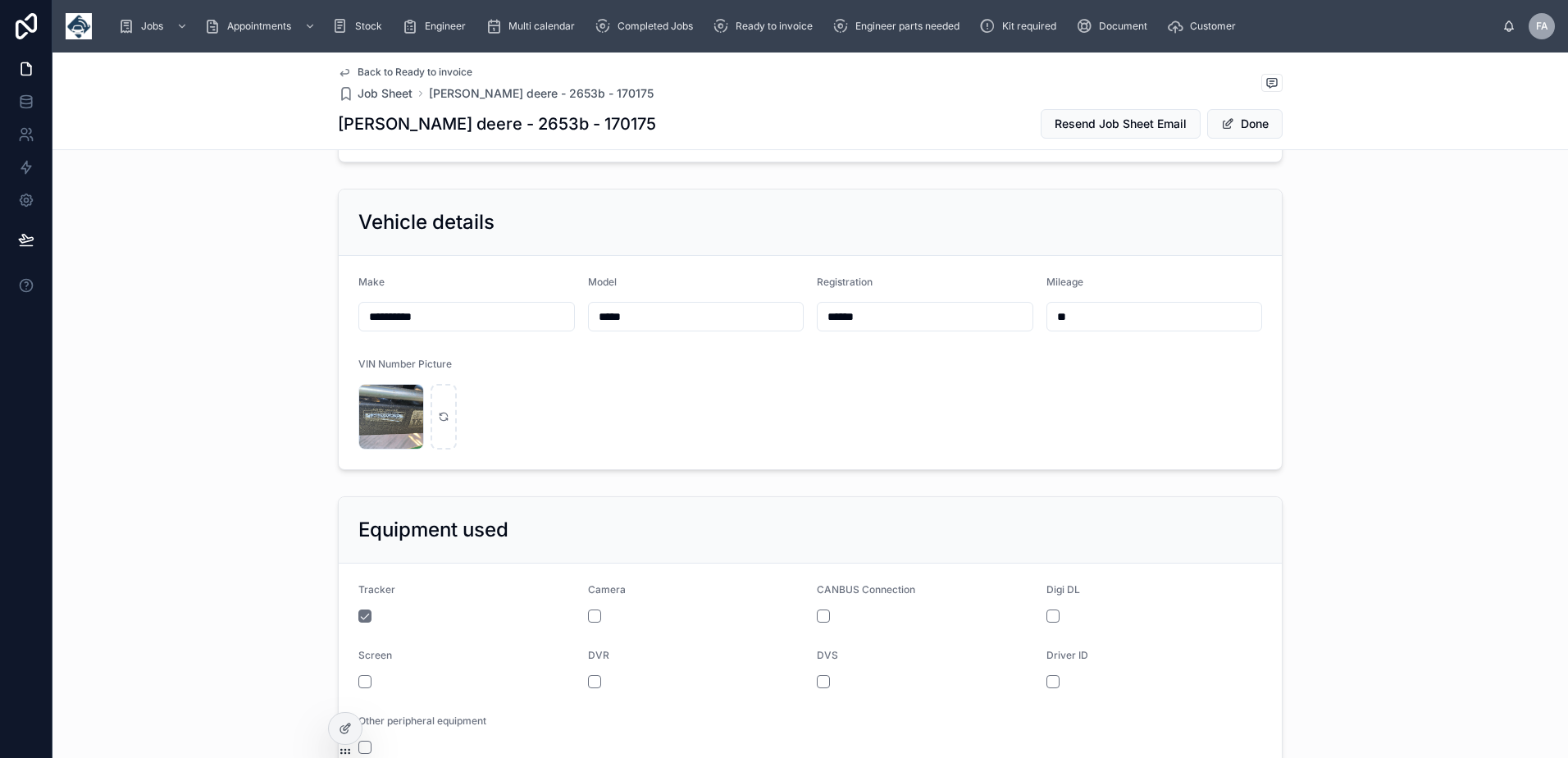
drag, startPoint x: 877, startPoint y: 270, endPoint x: 710, endPoint y: 258, distance: 167.4
click at [710, 258] on form "**********" at bounding box center [810, 362] width 943 height 213
paste input "text"
type input "****"
click at [1242, 127] on button "Done" at bounding box center [1245, 123] width 75 height 29
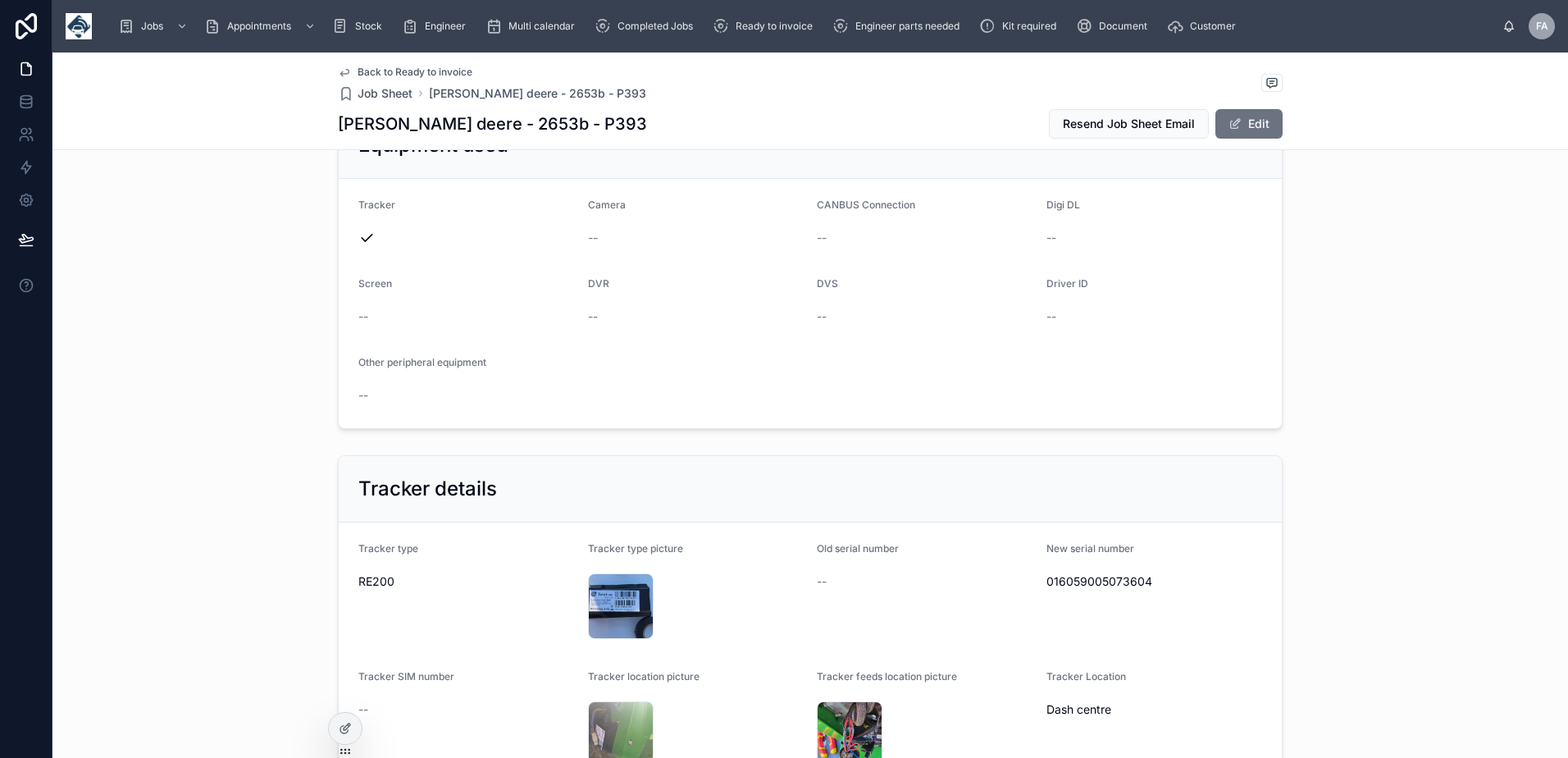
scroll to position [2701, 0]
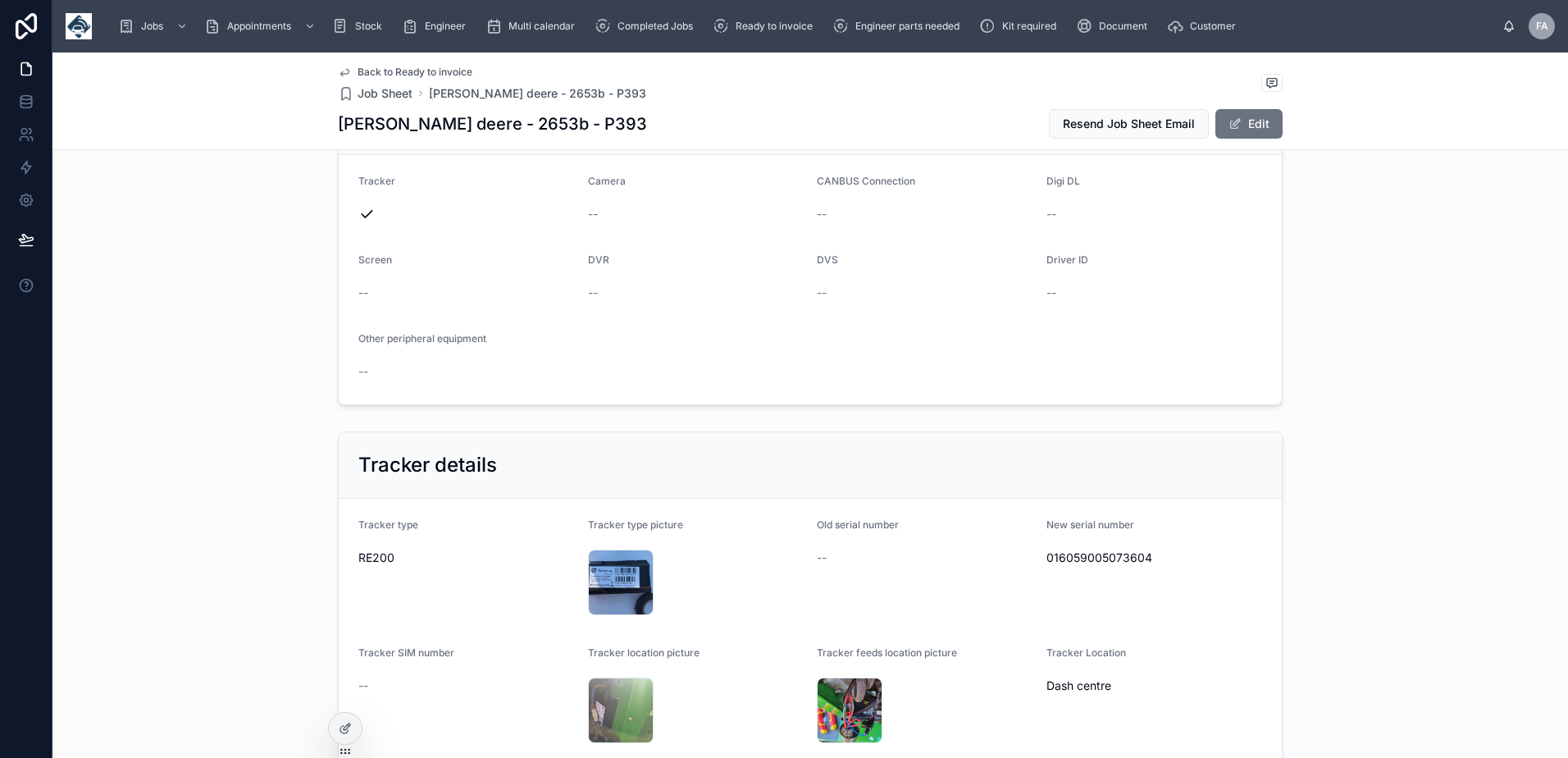
click at [1062, 550] on span "016059005073604" at bounding box center [1154, 558] width 217 height 17
click at [1060, 550] on span "016059005073604" at bounding box center [1154, 558] width 217 height 17
copy span "016059005073604"
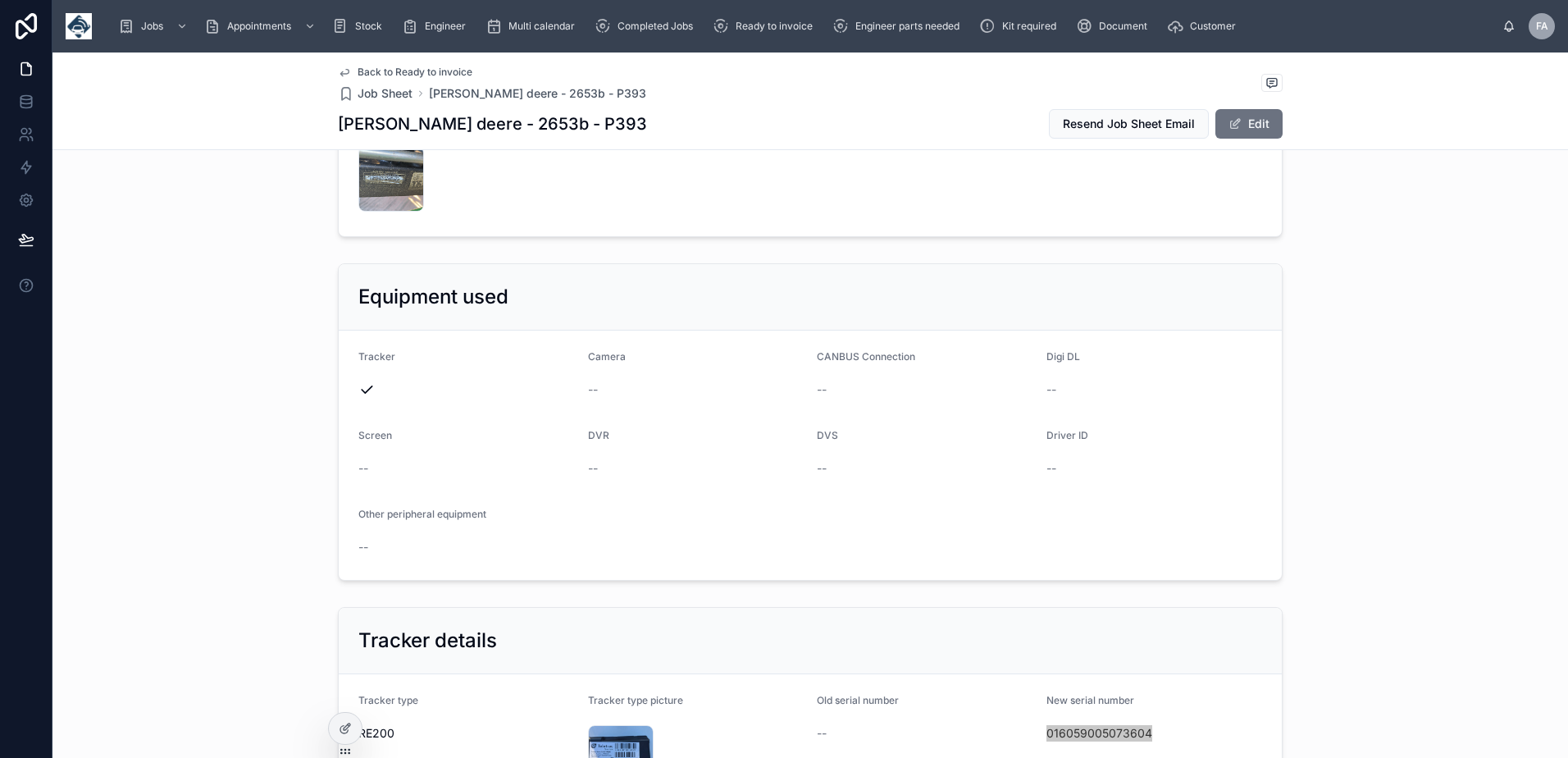
scroll to position [2291, 0]
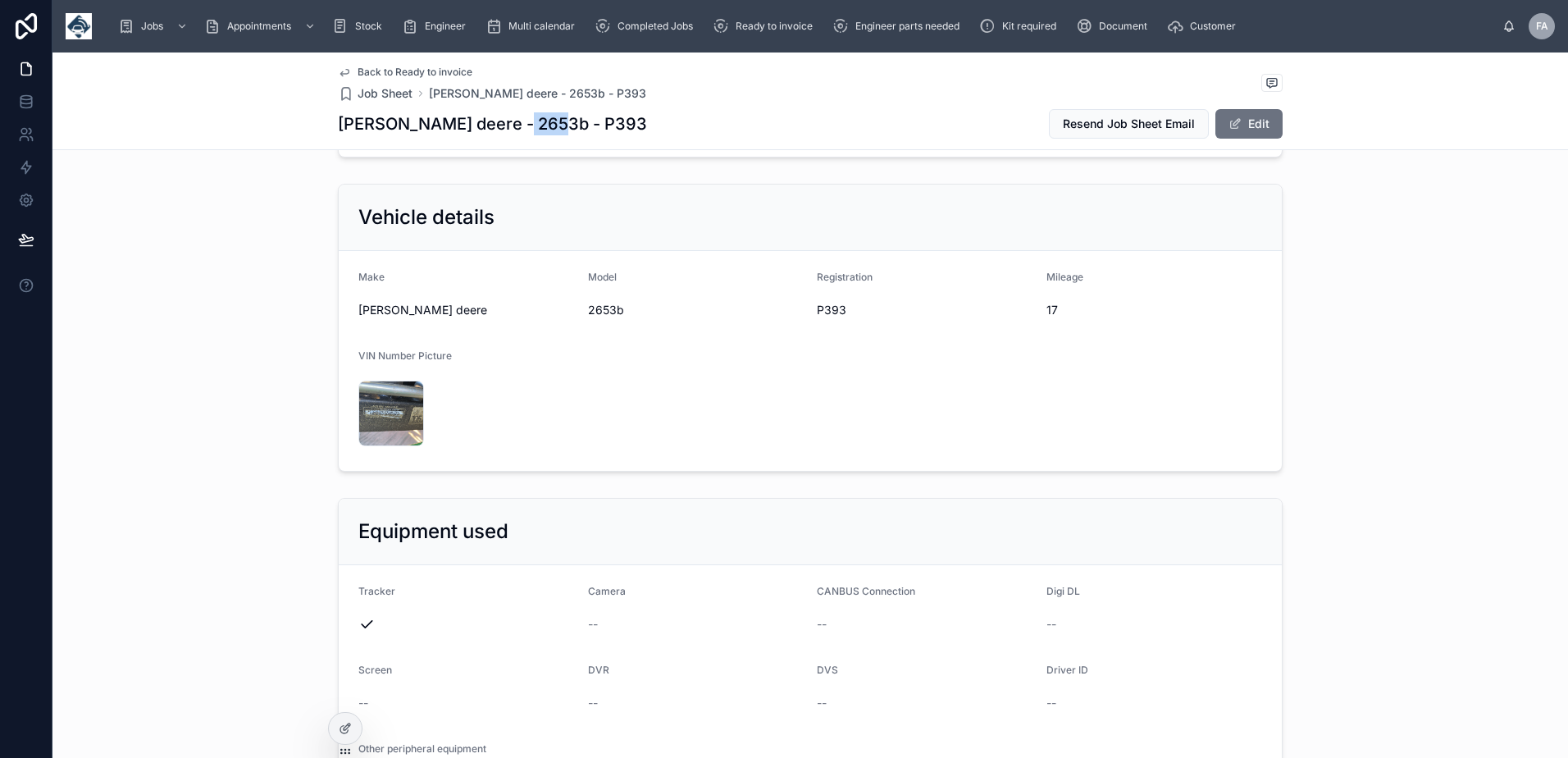
drag, startPoint x: 504, startPoint y: 125, endPoint x: 547, endPoint y: 125, distance: 43.0
click at [547, 125] on div "[PERSON_NAME] deere - 2653b - P393 Resend Job Sheet Email Edit" at bounding box center [810, 123] width 945 height 31
copy h1 "P393"
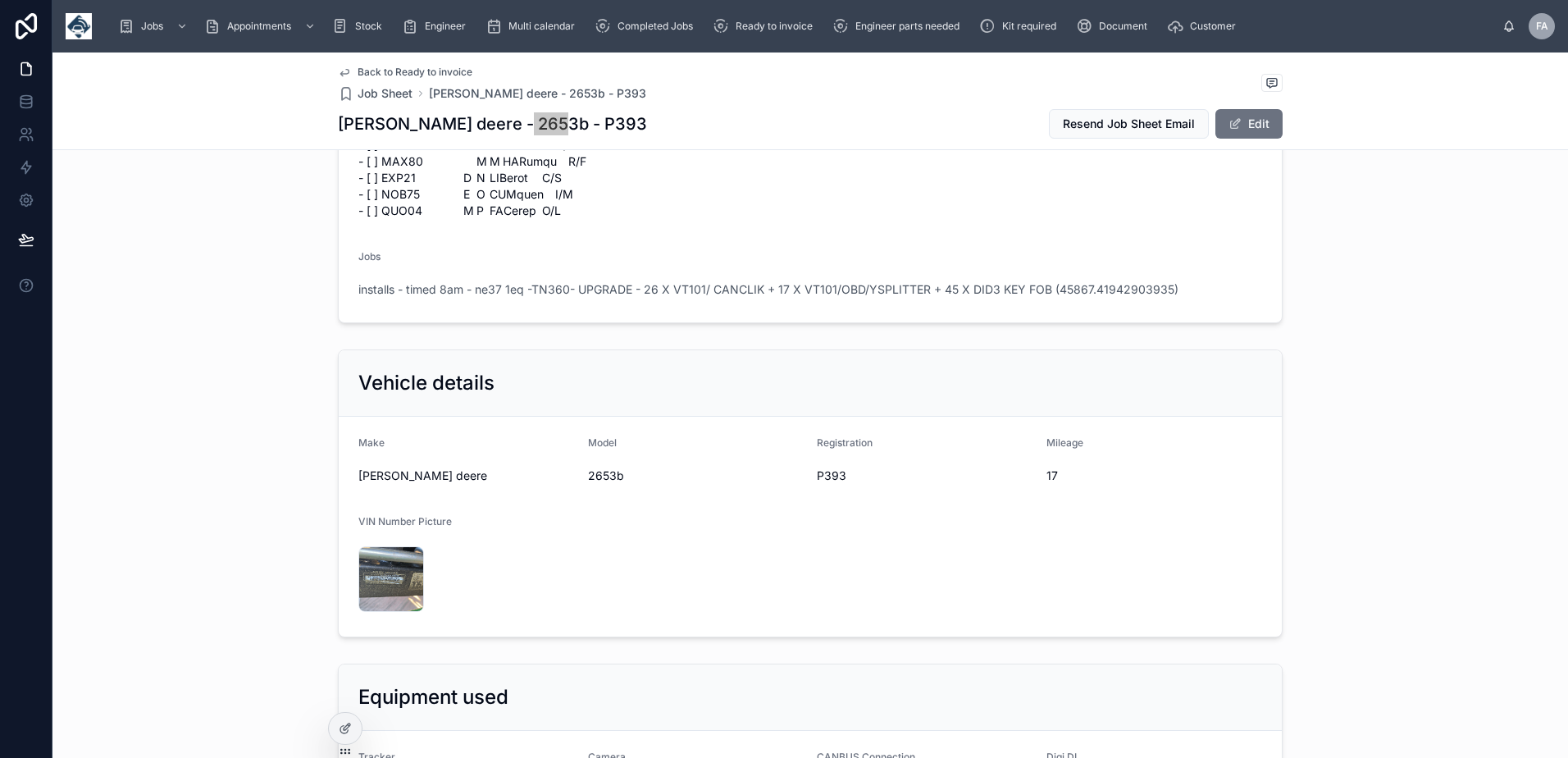
scroll to position [2045, 0]
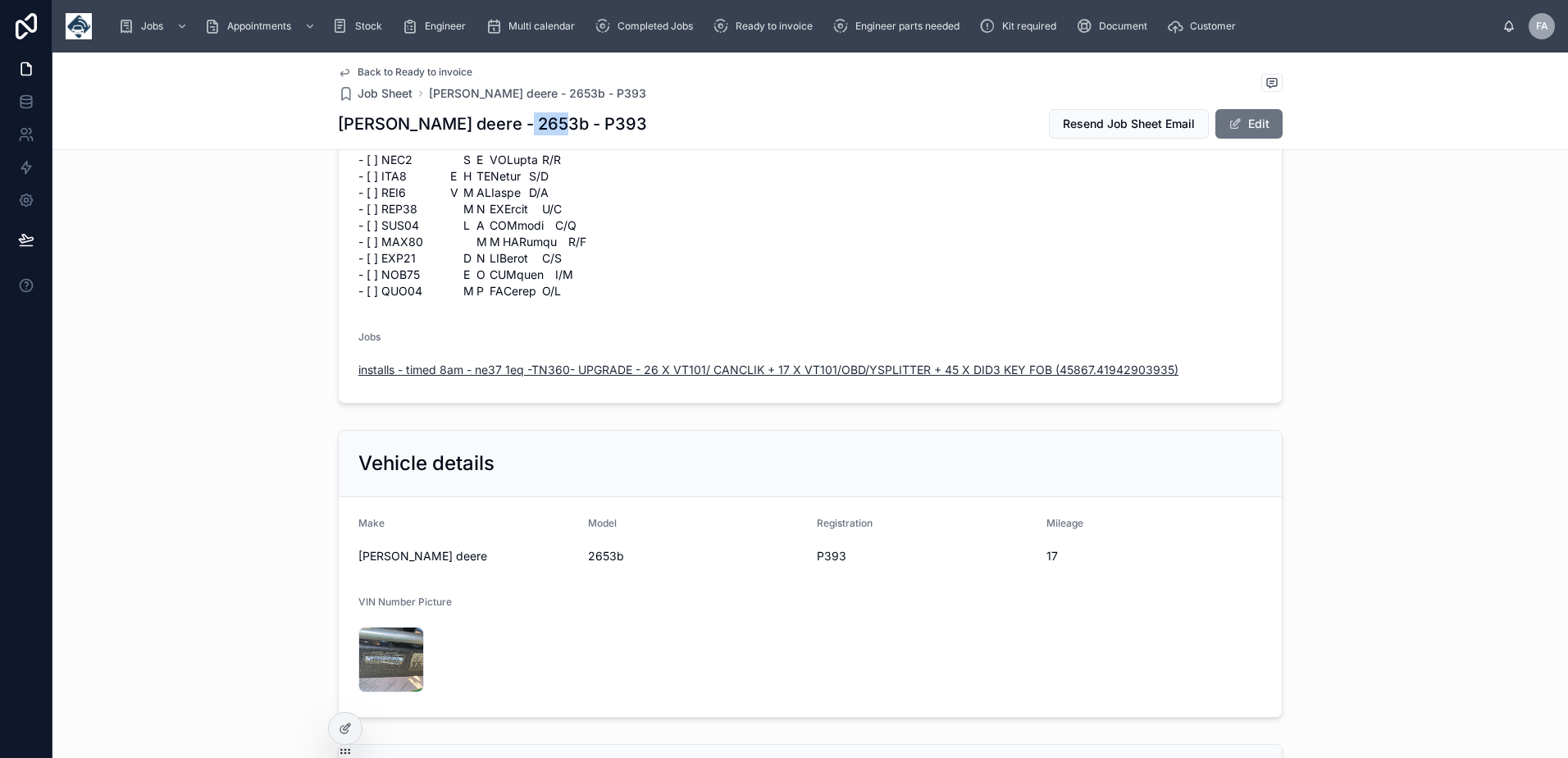
click at [538, 361] on span "installs - timed 8am - ne37 1eq -TN360- UPGRADE - 26 X VT101/ CANCLIK + 17 X VT…" at bounding box center [768, 370] width 820 height 17
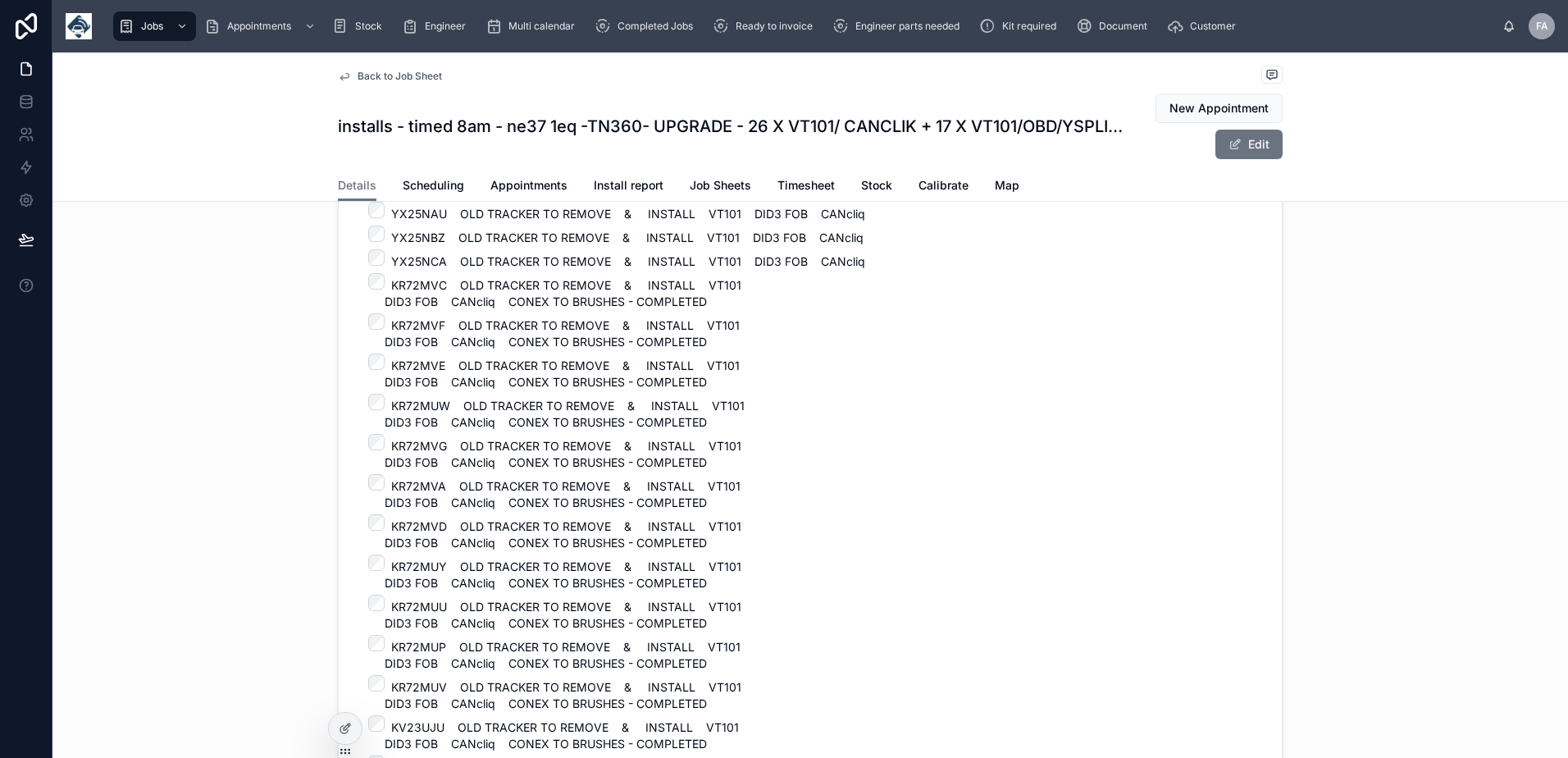
scroll to position [492, 0]
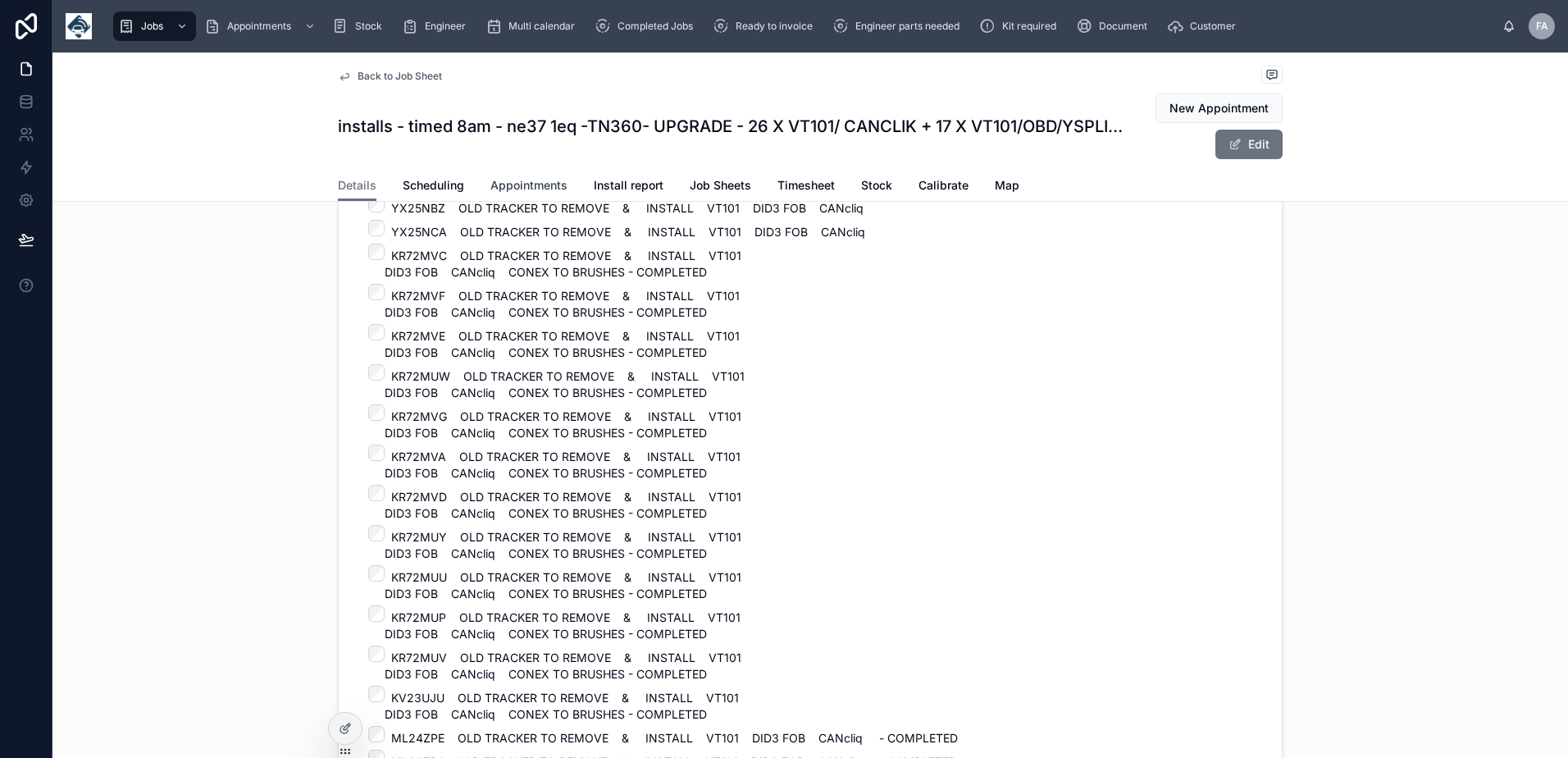
click at [535, 190] on span "Appointments" at bounding box center [529, 186] width 77 height 17
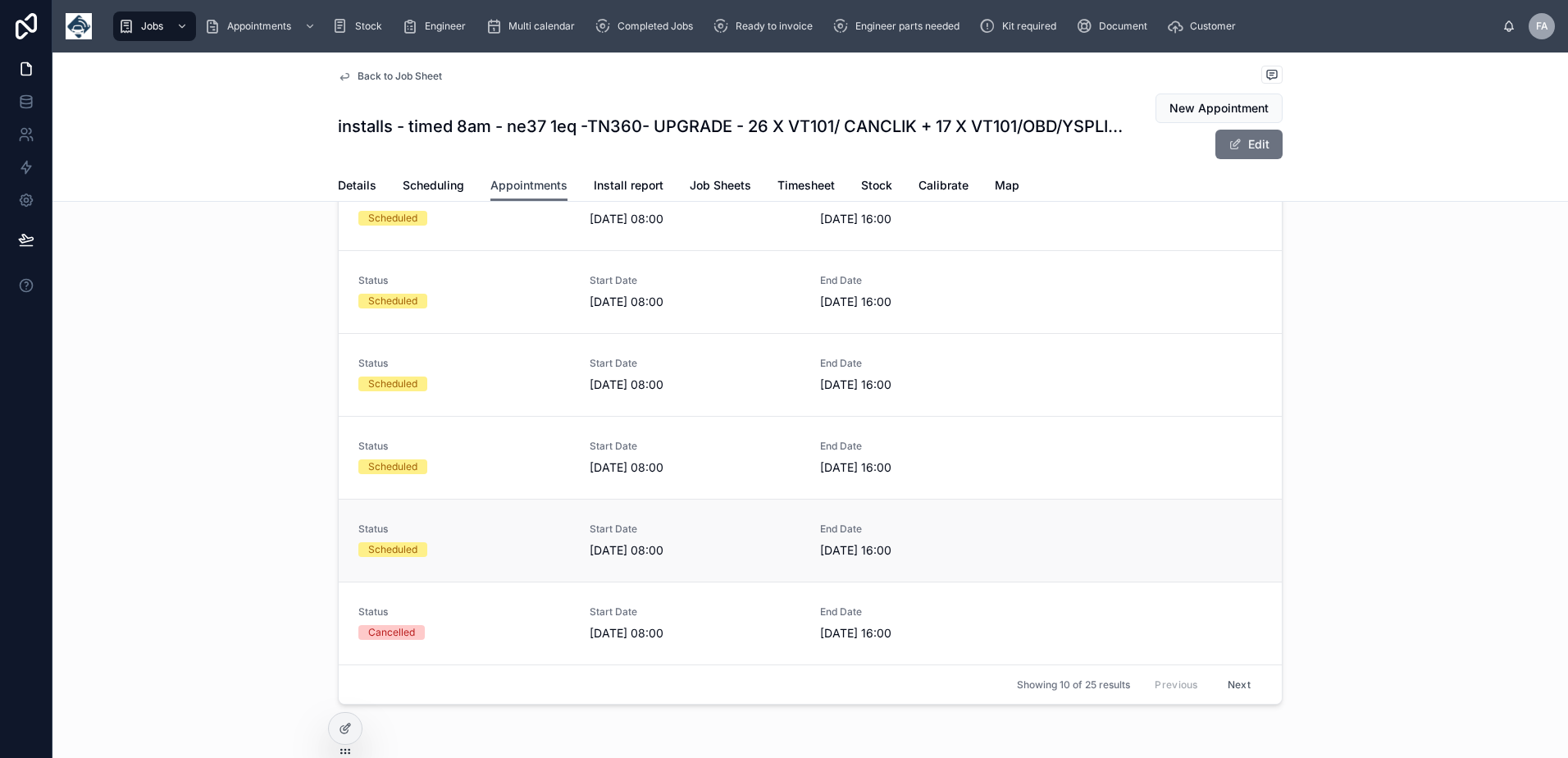
scroll to position [156, 0]
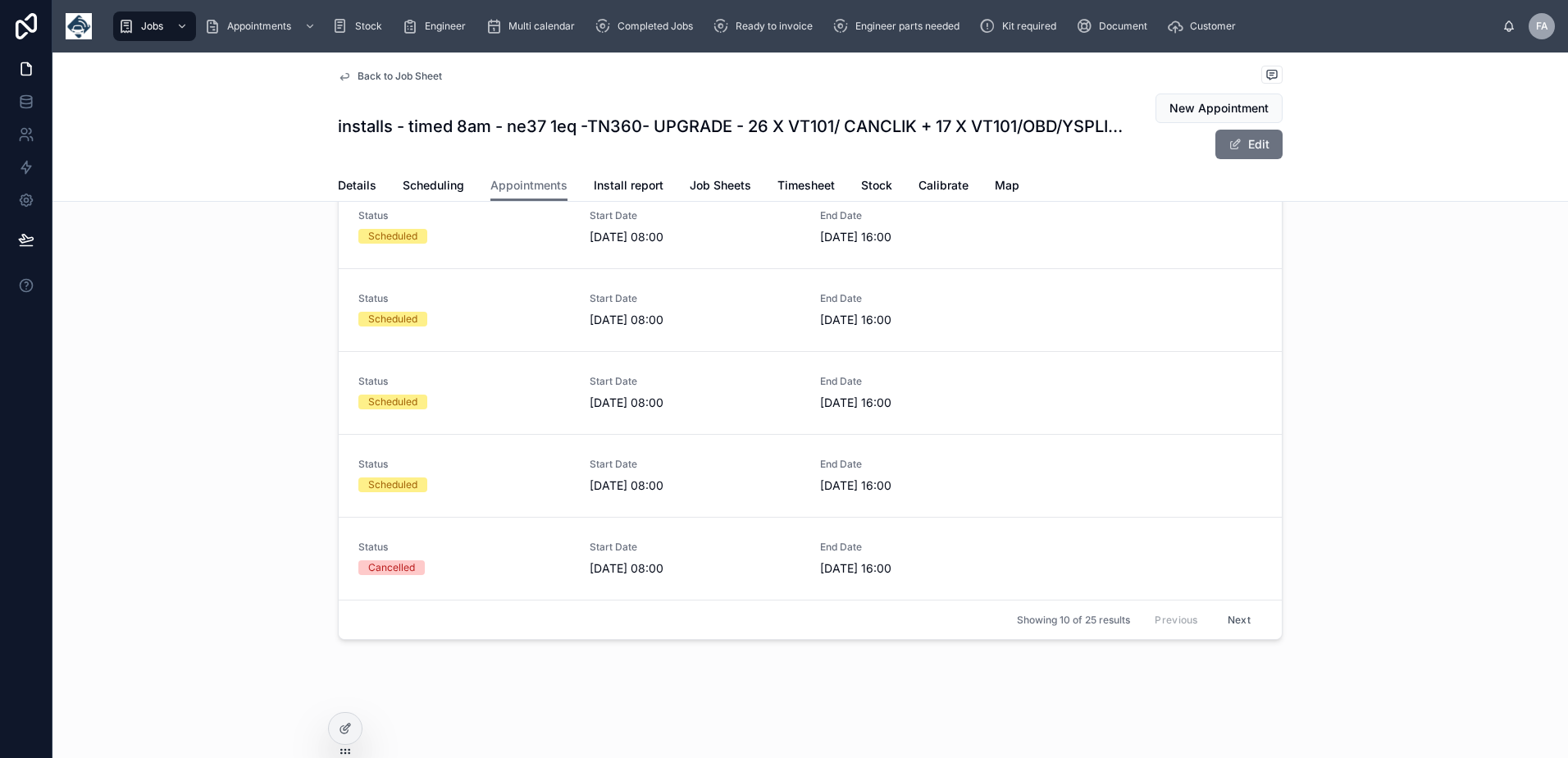
click at [1216, 617] on button "Next" at bounding box center [1238, 619] width 46 height 25
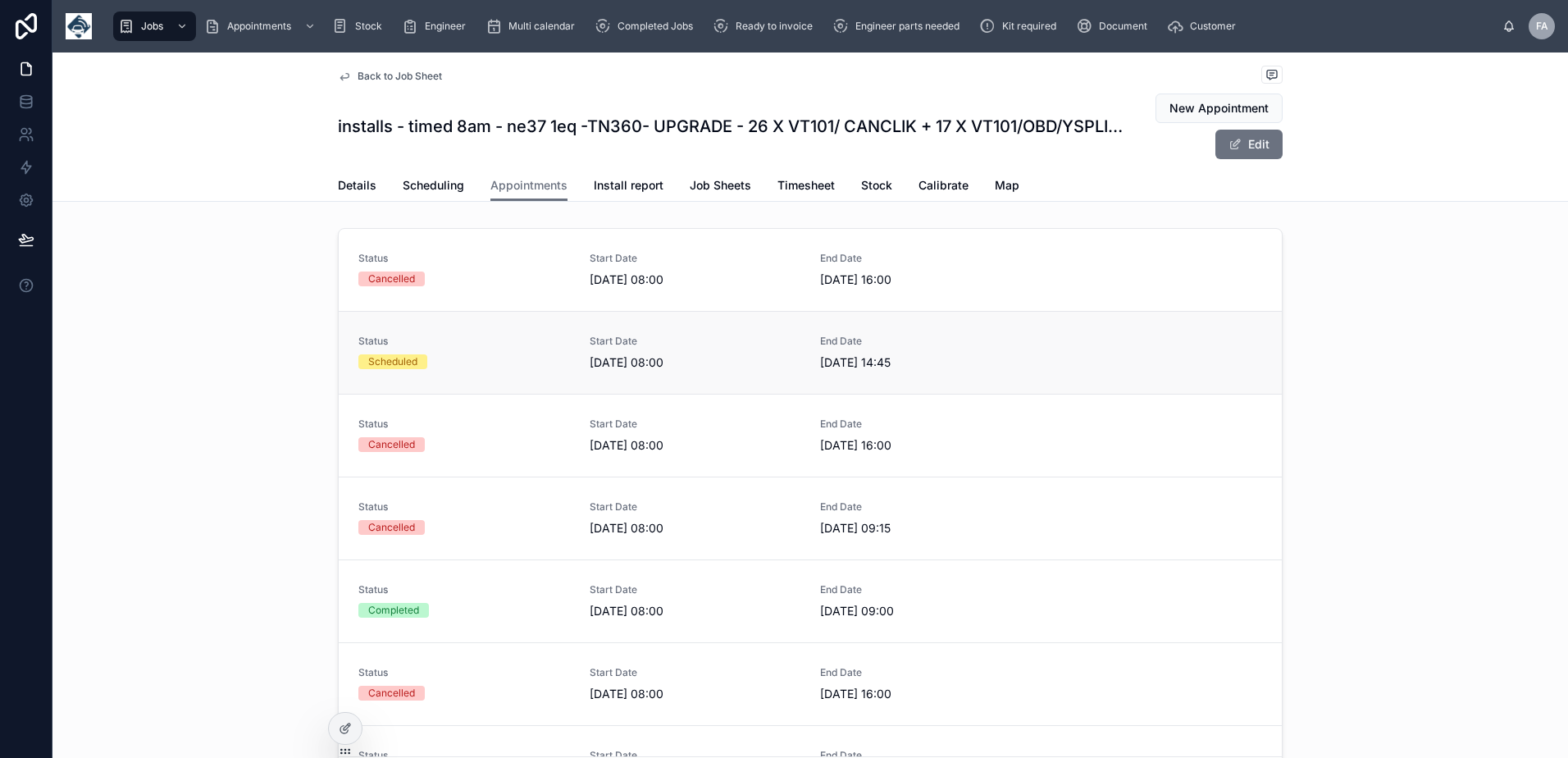
click at [425, 359] on div "Scheduled" at bounding box center [464, 361] width 212 height 15
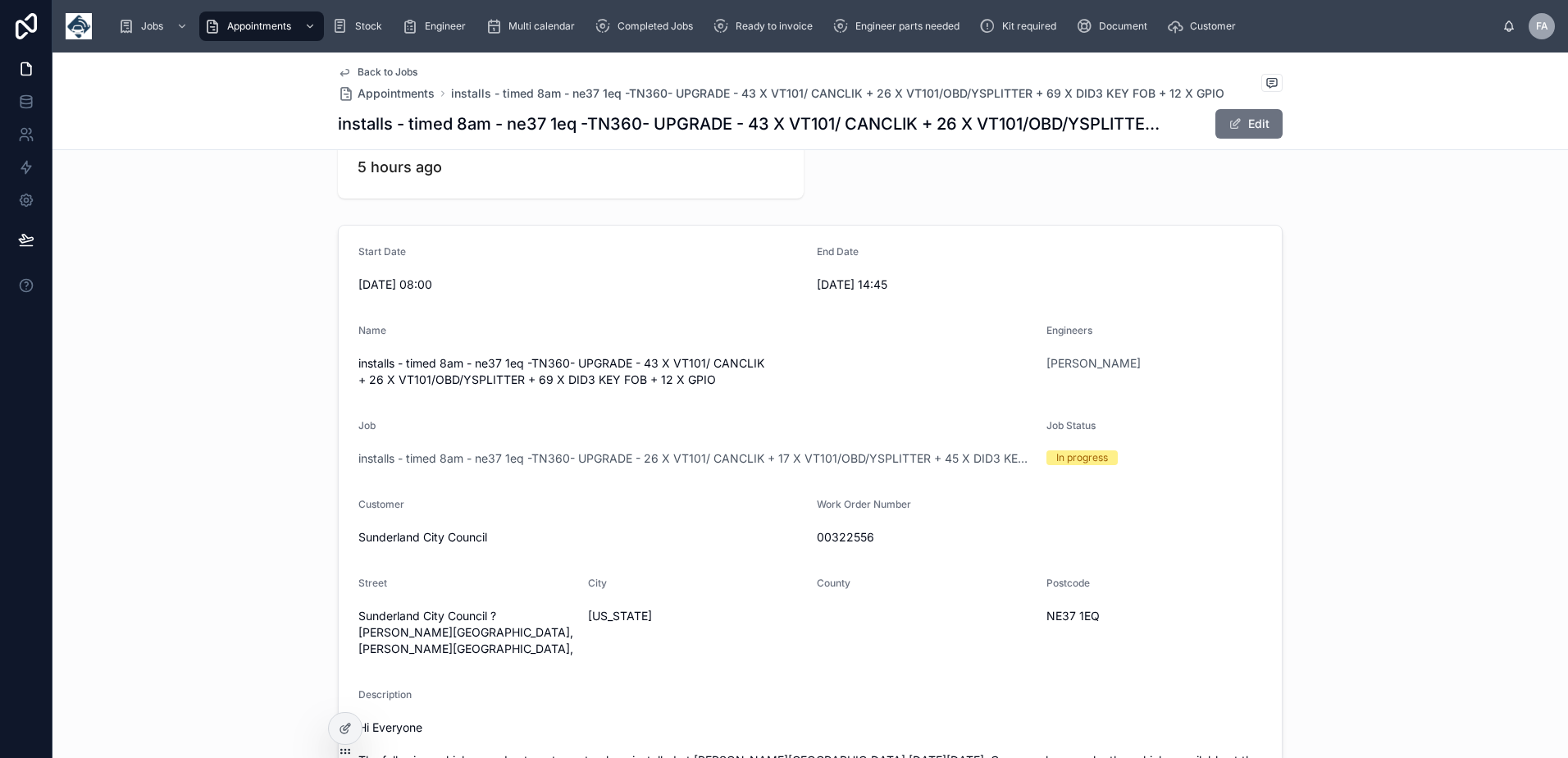
scroll to position [492, 0]
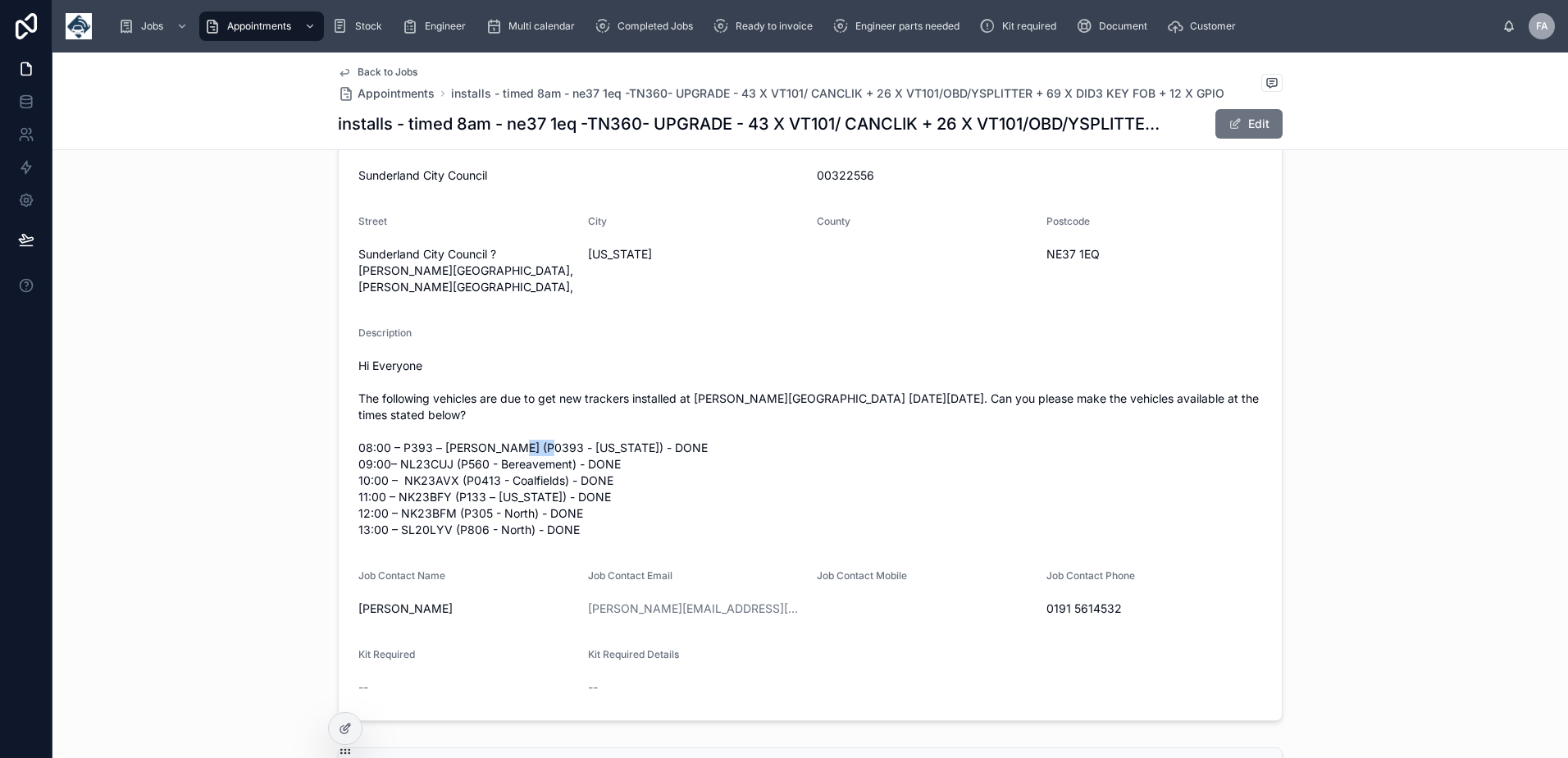
drag, startPoint x: 506, startPoint y: 447, endPoint x: 541, endPoint y: 450, distance: 35.1
click at [541, 450] on span "Hi Everyone The following vehicles are due to get new trackers installed at [PE…" at bounding box center [810, 448] width 904 height 181
copy span "P0393"
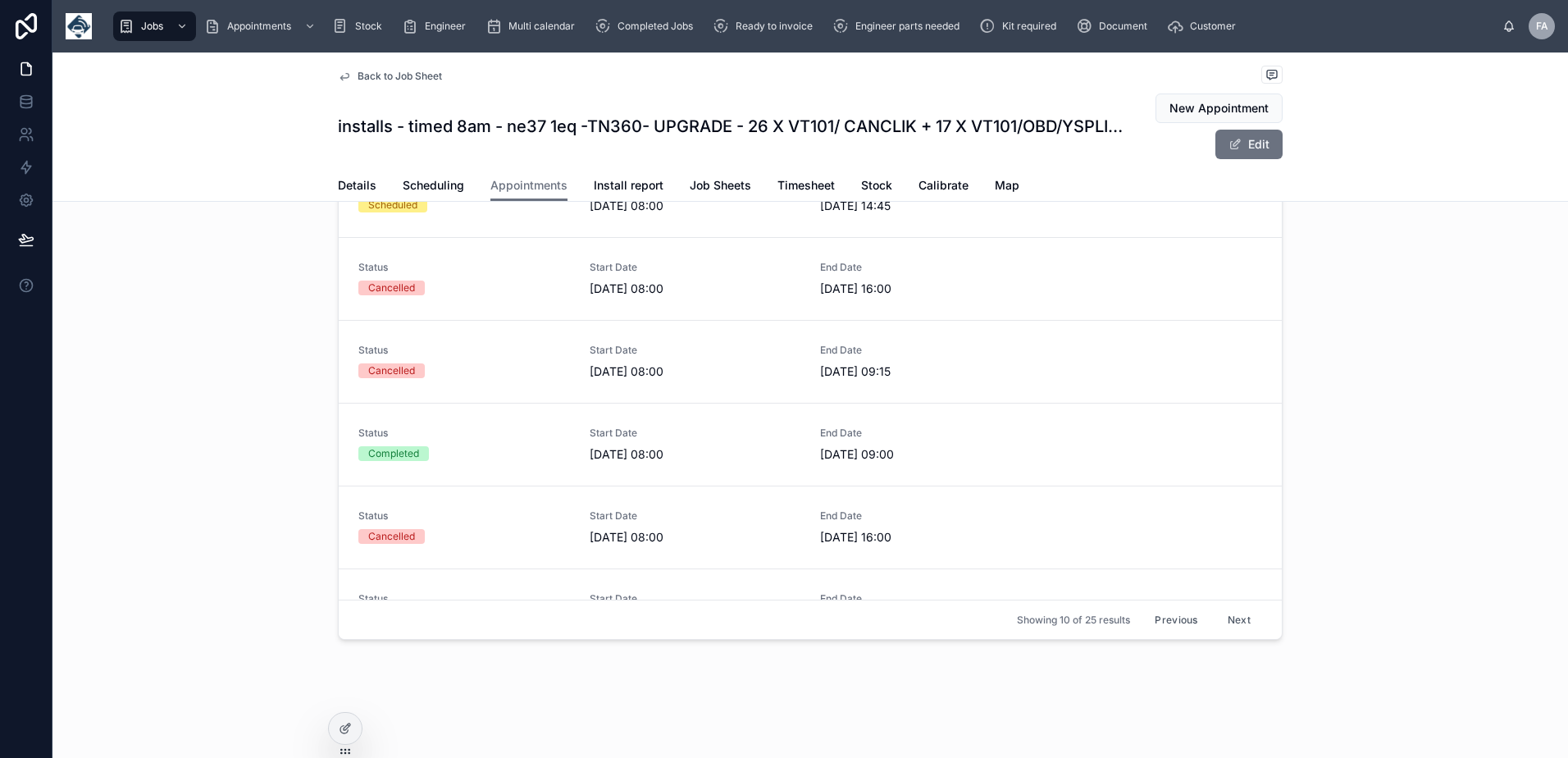
scroll to position [156, 0]
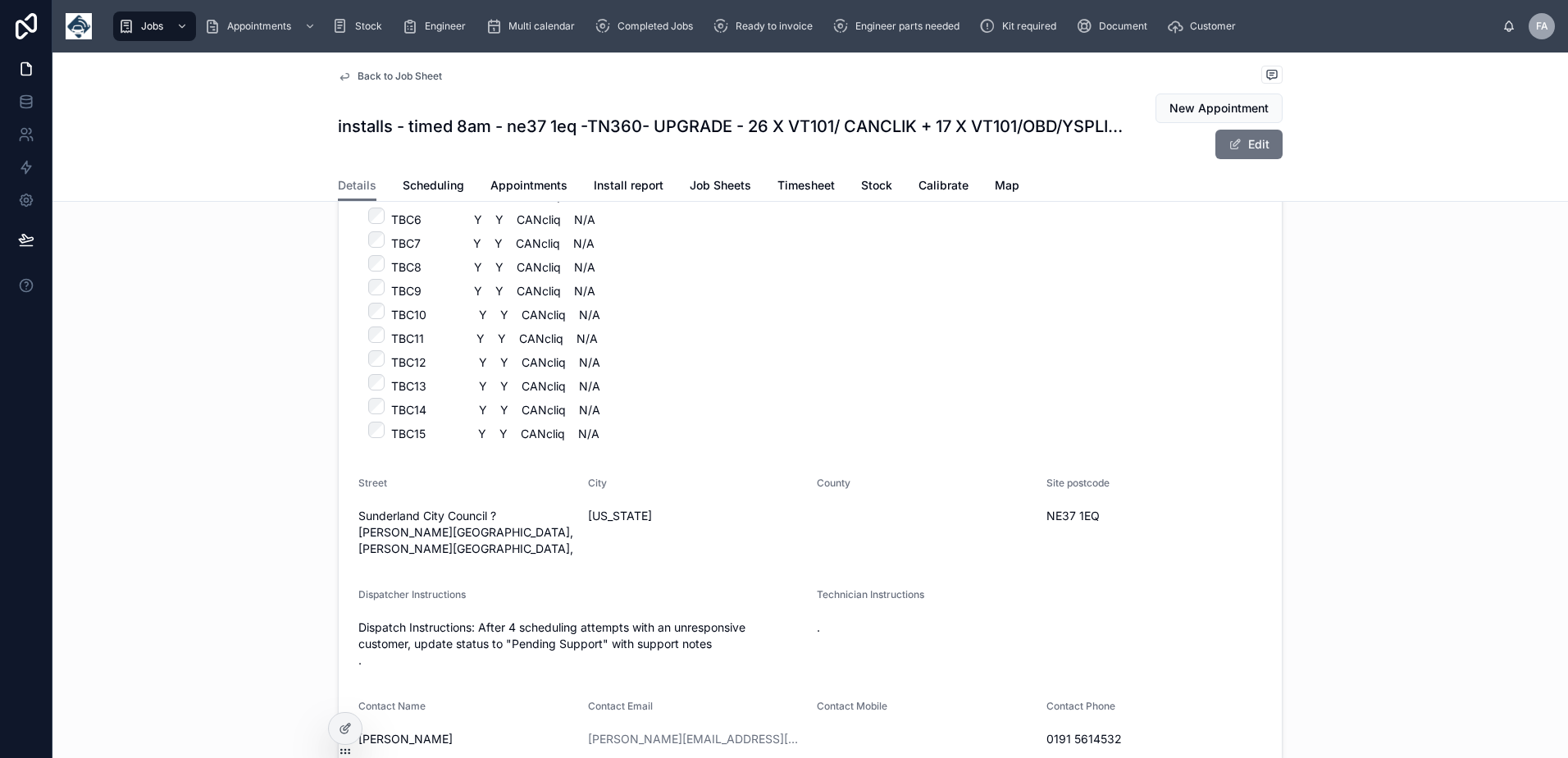
scroll to position [1886, 0]
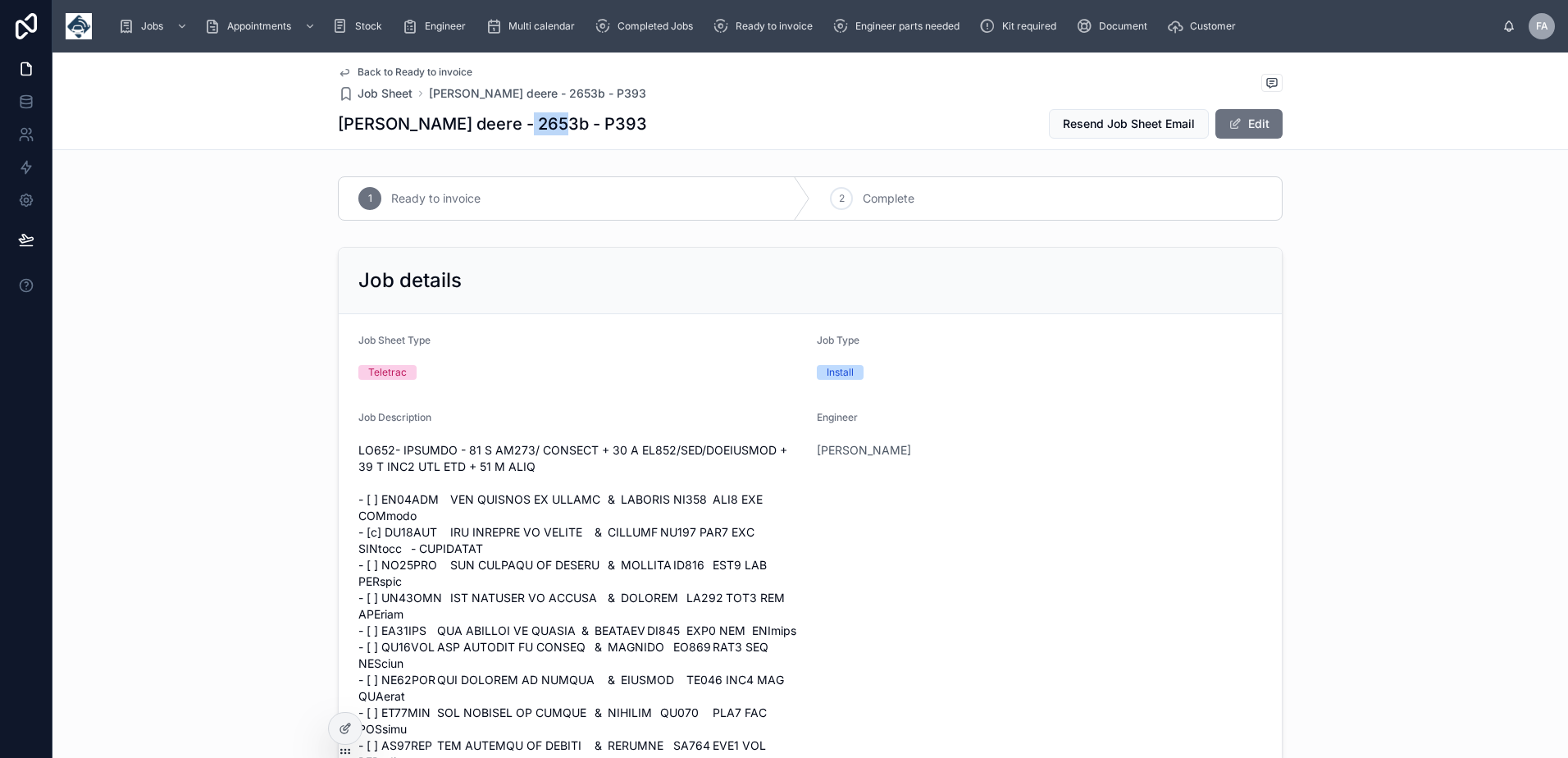
drag, startPoint x: 505, startPoint y: 120, endPoint x: 544, endPoint y: 120, distance: 39.0
click at [544, 120] on h1 "[PERSON_NAME] deere - 2653b - P393" at bounding box center [492, 123] width 309 height 23
copy h1 "P393"
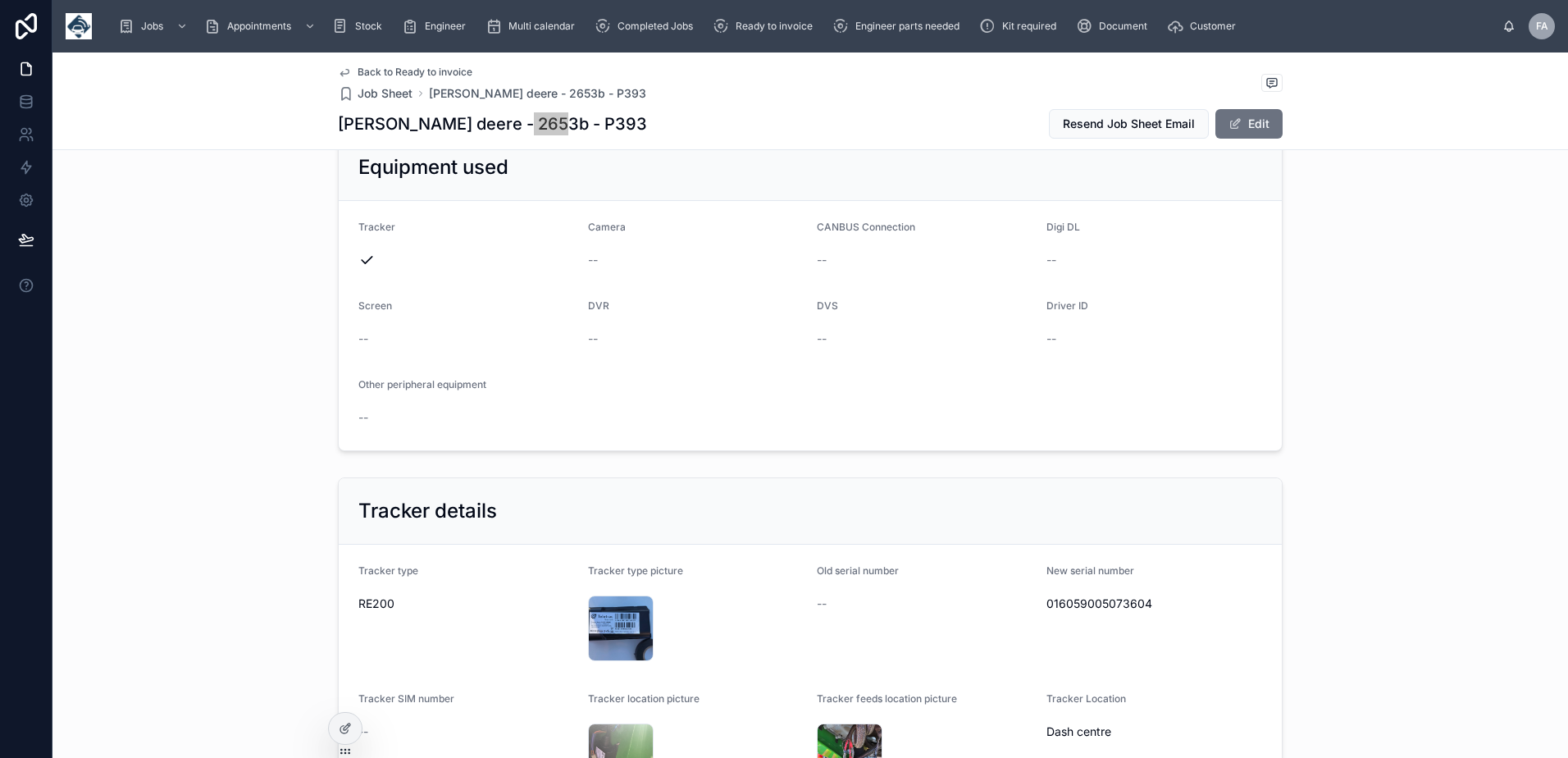
scroll to position [2788, 0]
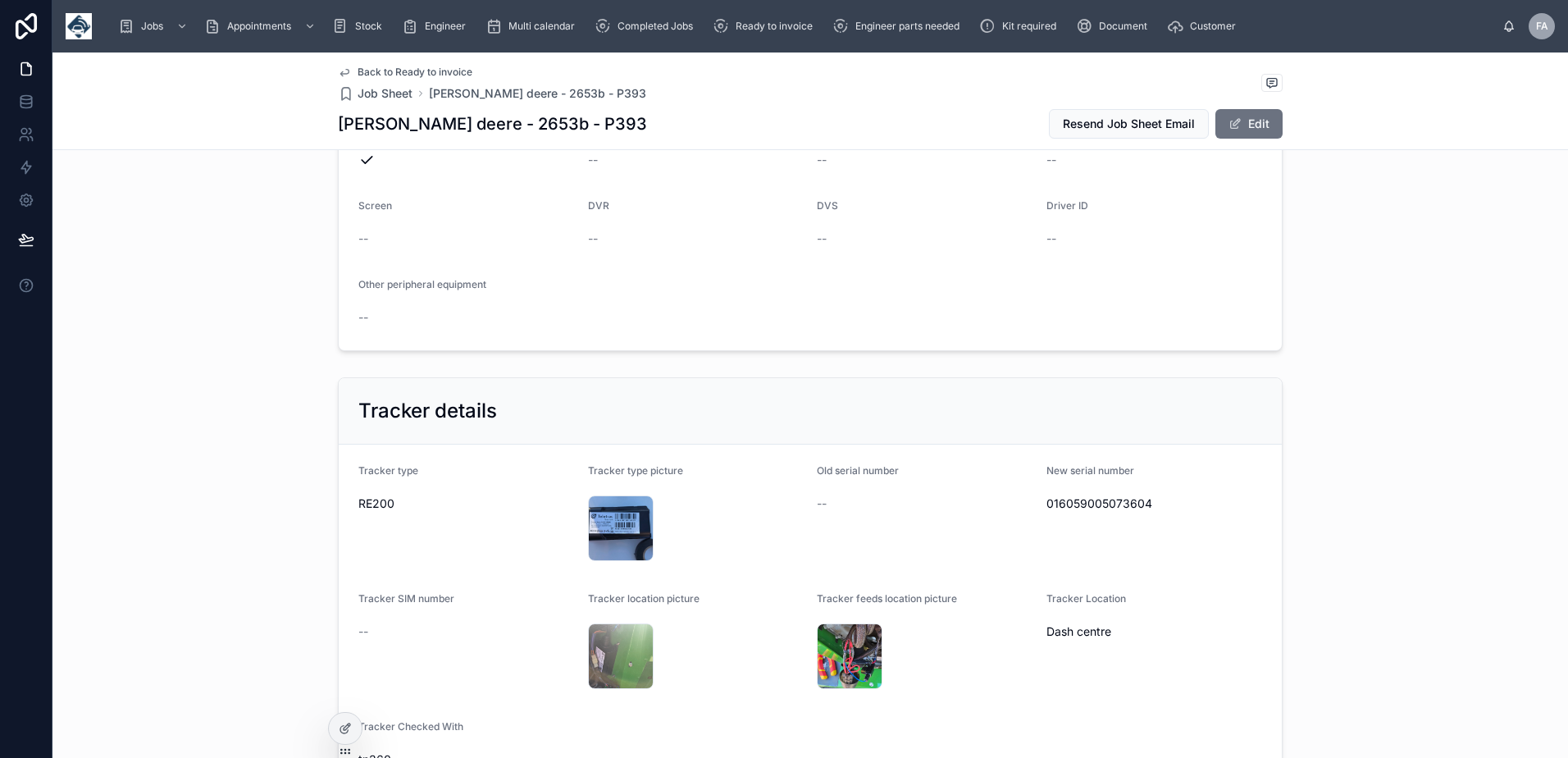
click at [1105, 495] on span "016059005073604" at bounding box center [1154, 504] width 217 height 17
copy span "016059005073604"
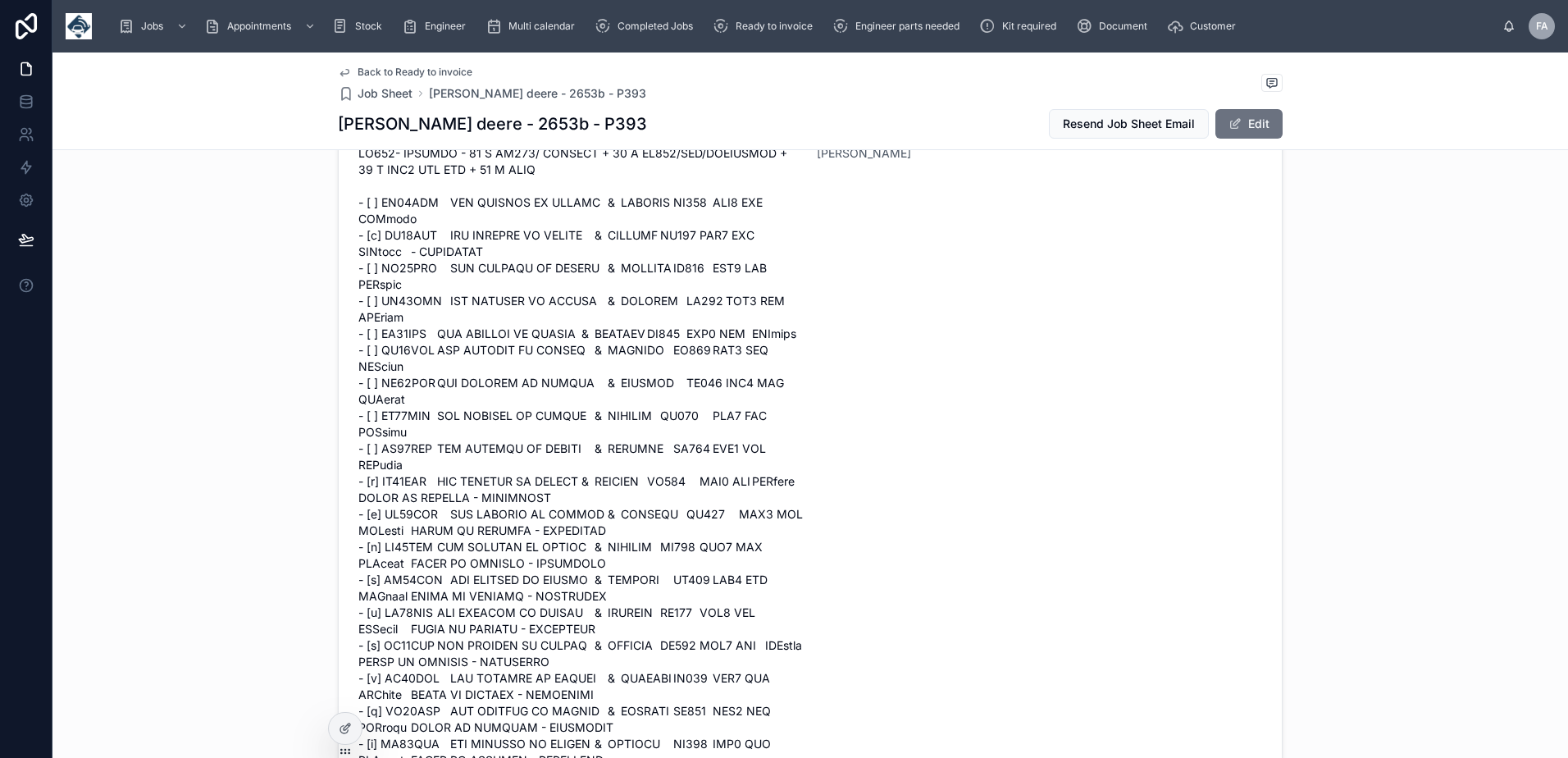
scroll to position [0, 0]
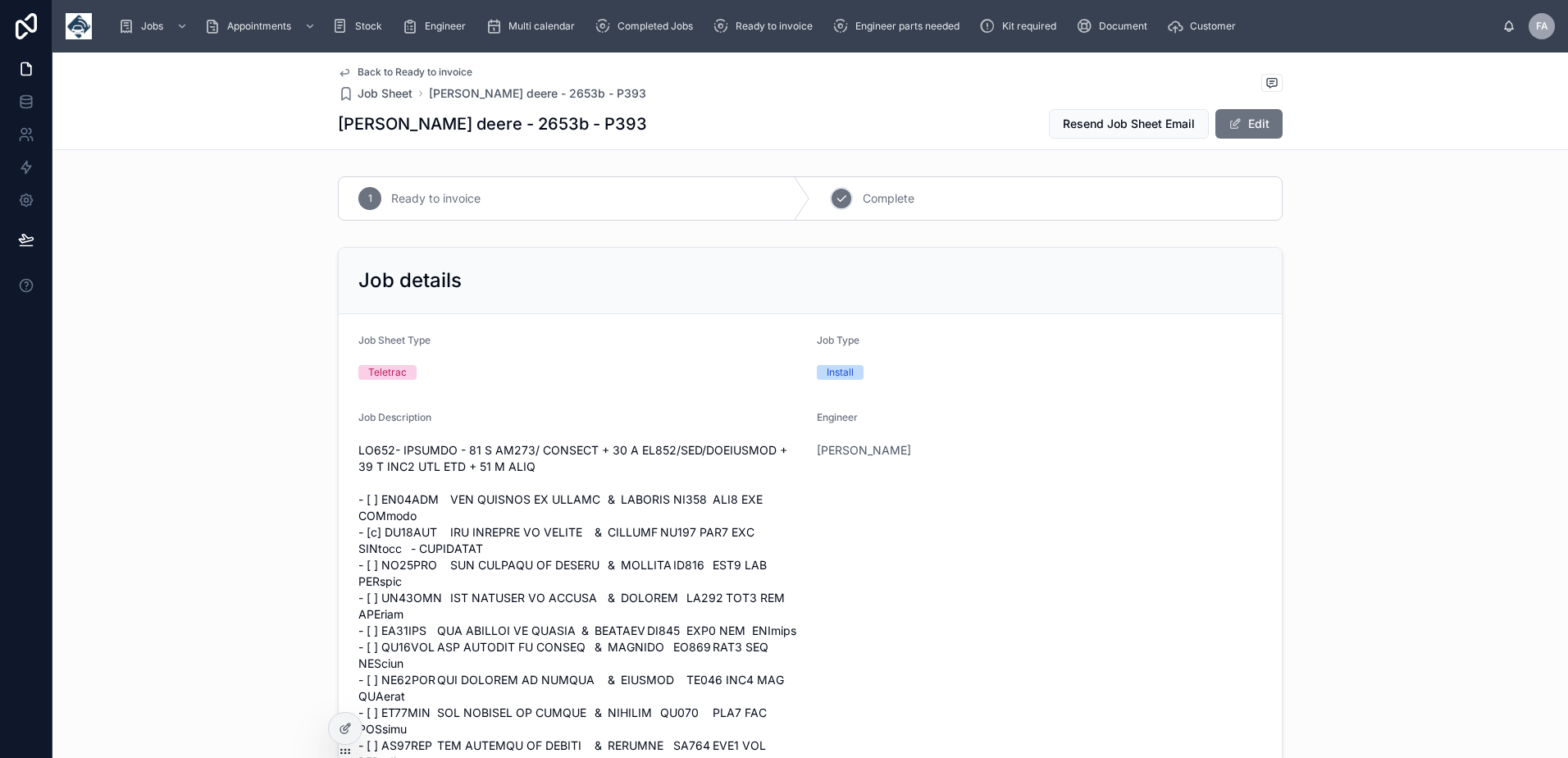
click at [830, 200] on div "2" at bounding box center [841, 197] width 23 height 23
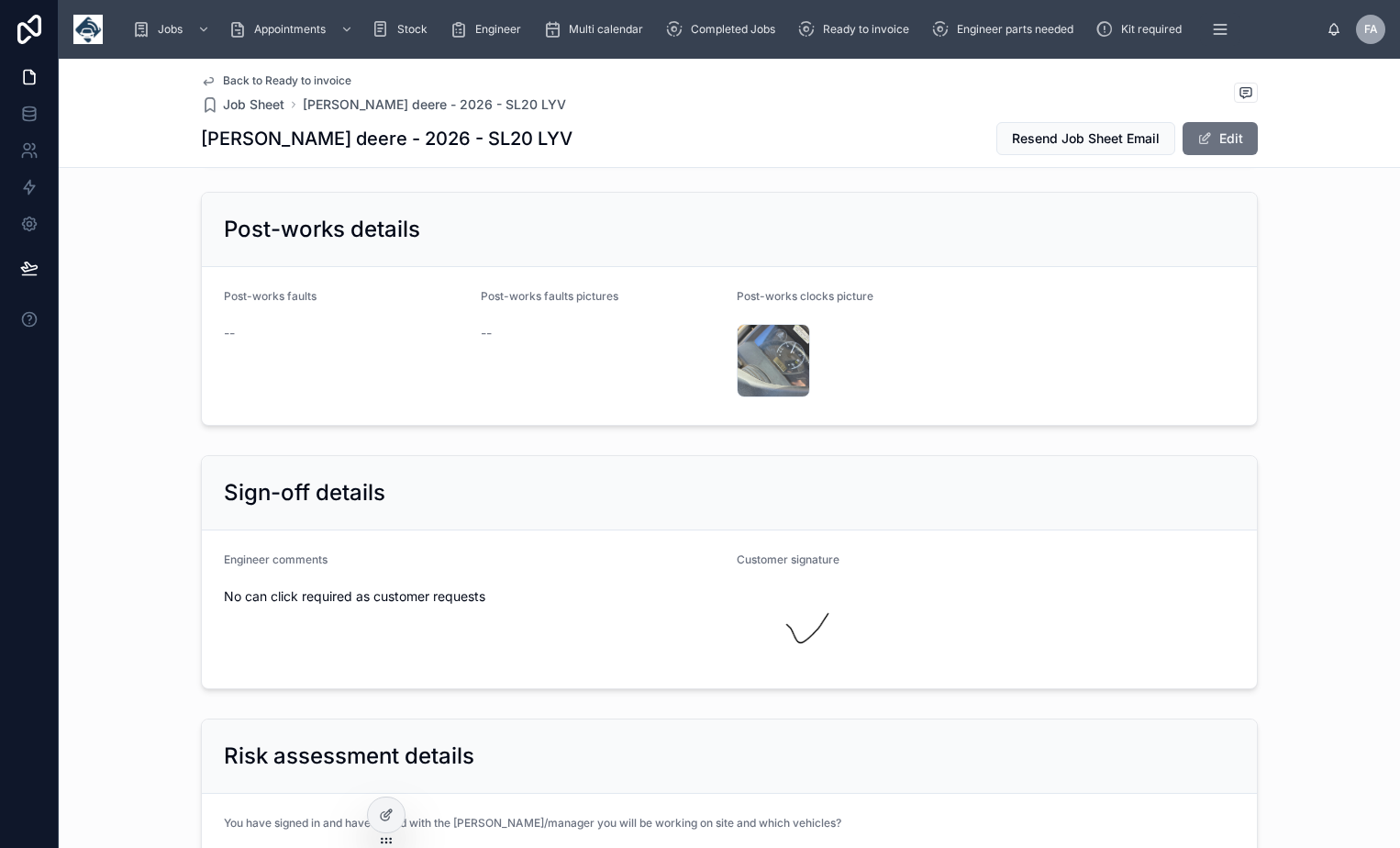
scroll to position [5339, 0]
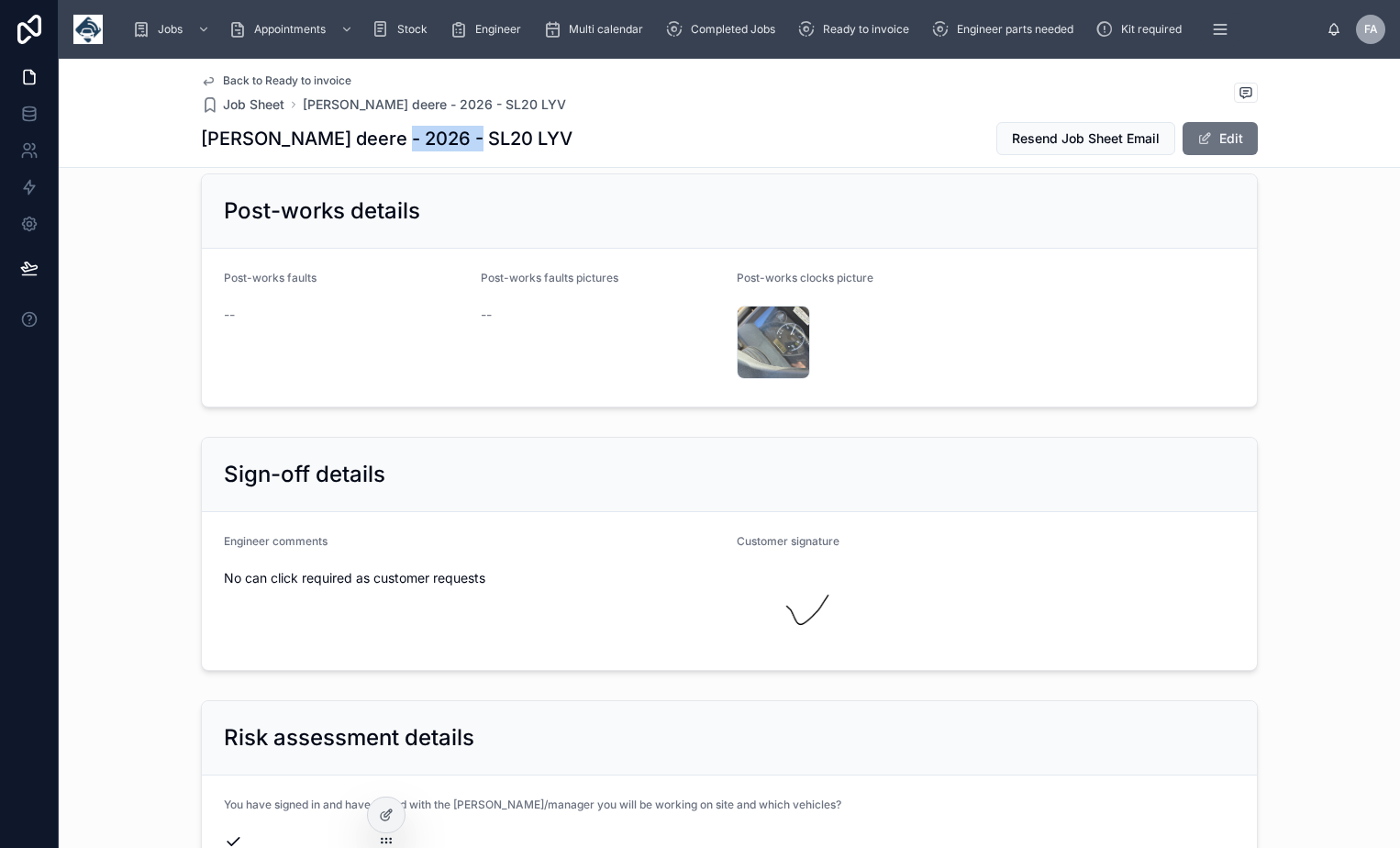
drag, startPoint x: 377, startPoint y: 138, endPoint x: 486, endPoint y: 139, distance: 109.0
click at [486, 139] on div "[PERSON_NAME] deere - 2026 - SL20 LYV Resend Job Sheet Email Edit" at bounding box center [729, 138] width 1057 height 35
copy h1 "SL20 LYV"
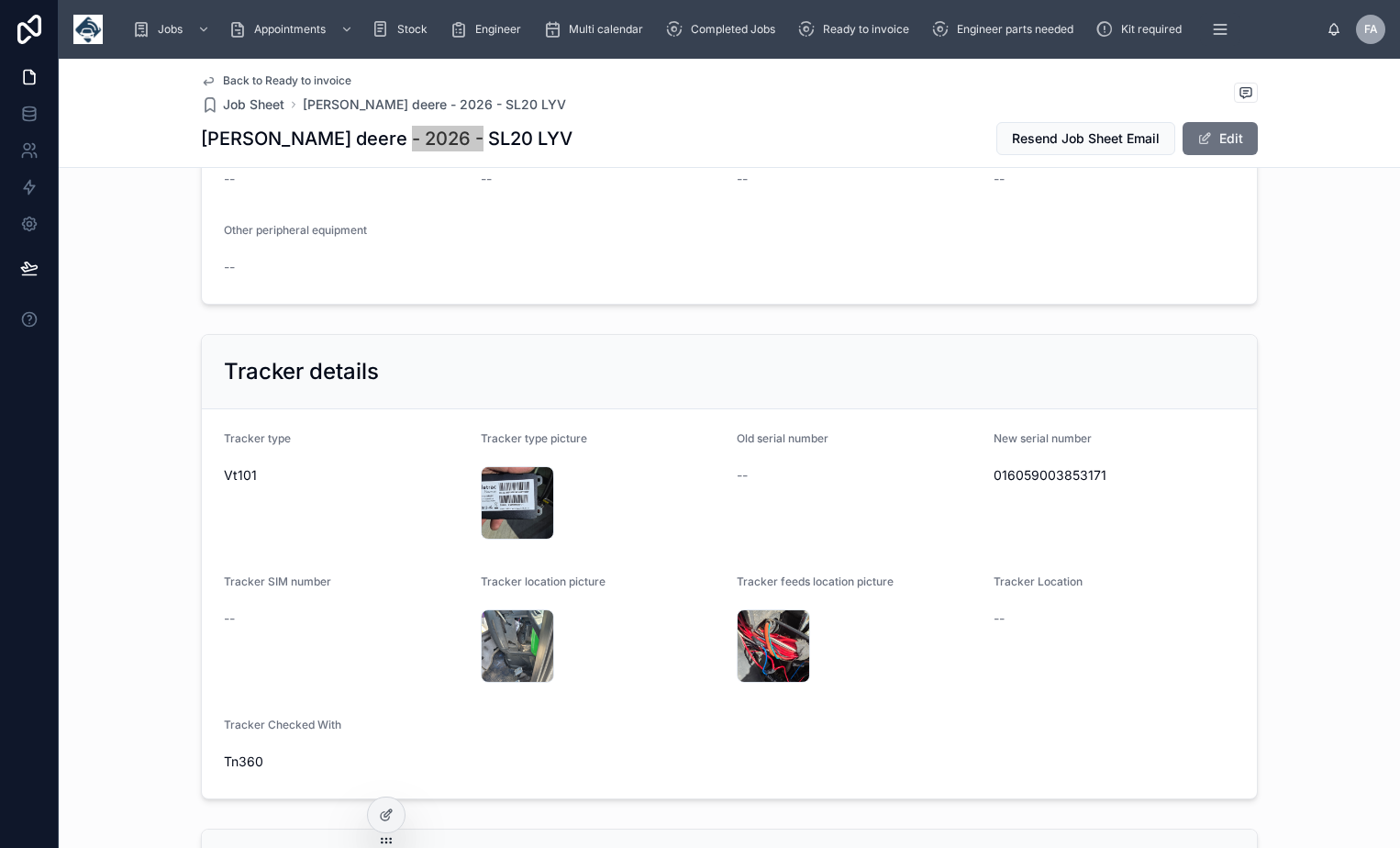
scroll to position [3046, 0]
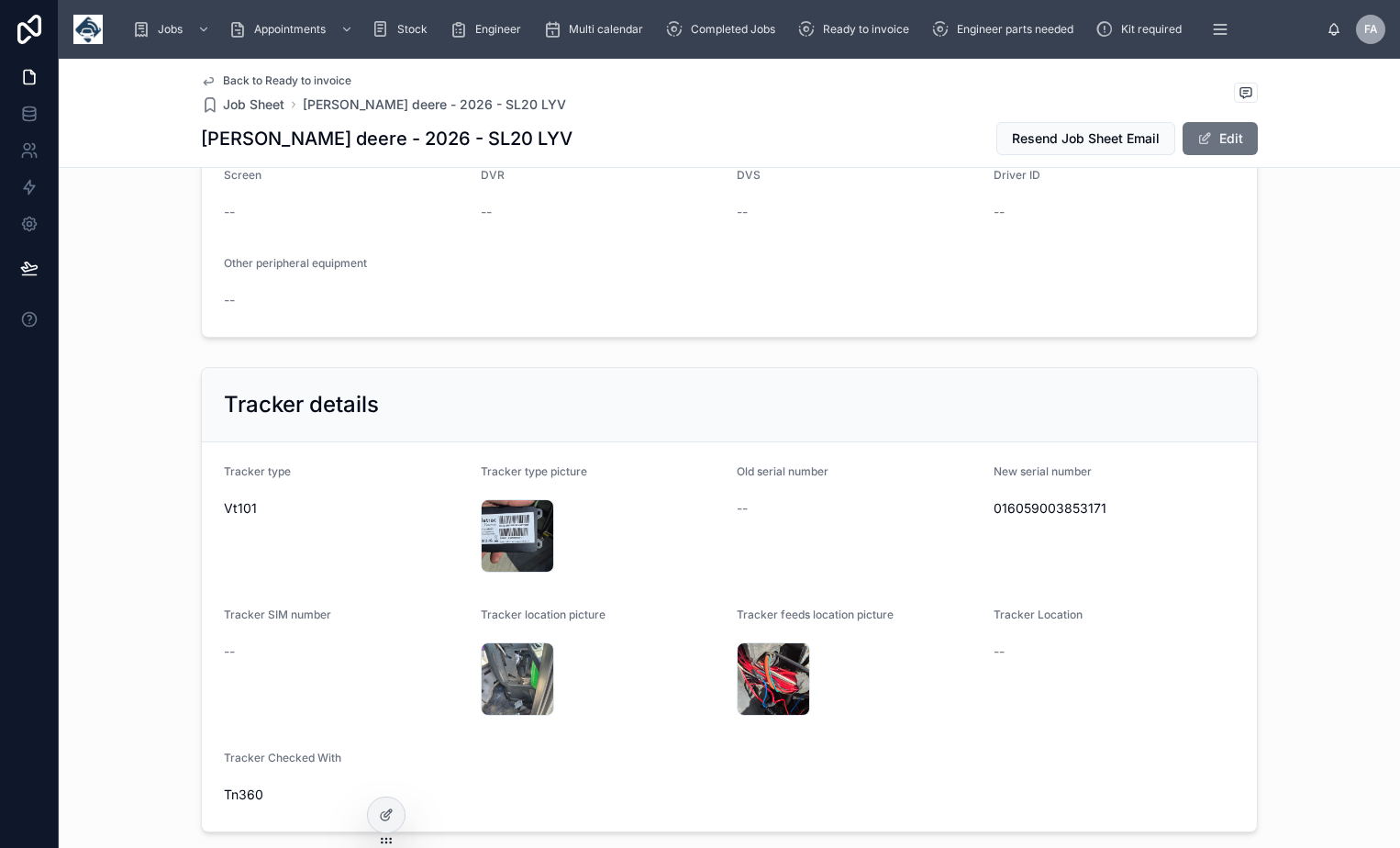
click at [1049, 499] on span "016059003853171" at bounding box center [1114, 508] width 243 height 19
copy span "016059003853171"
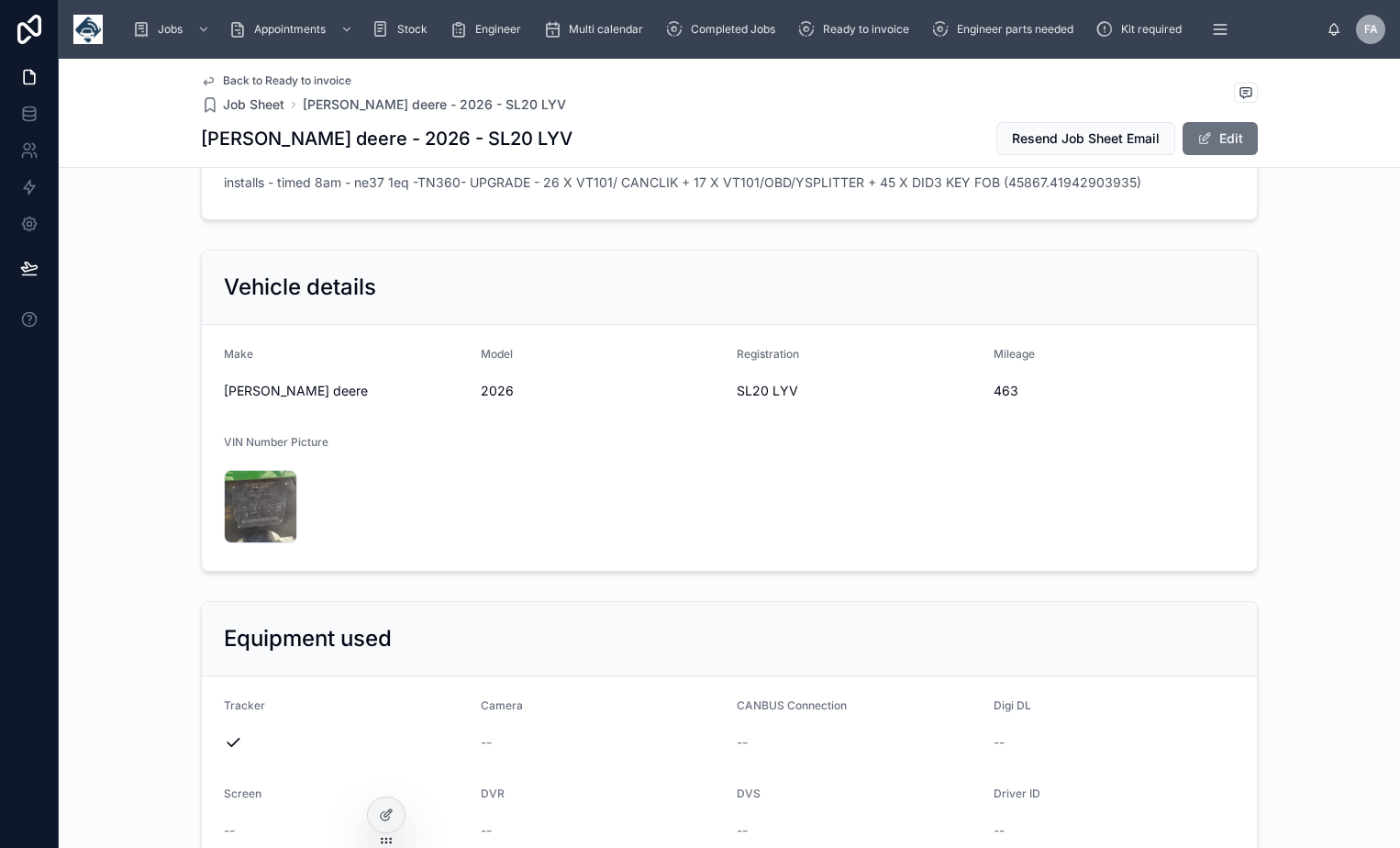
scroll to position [2404, 0]
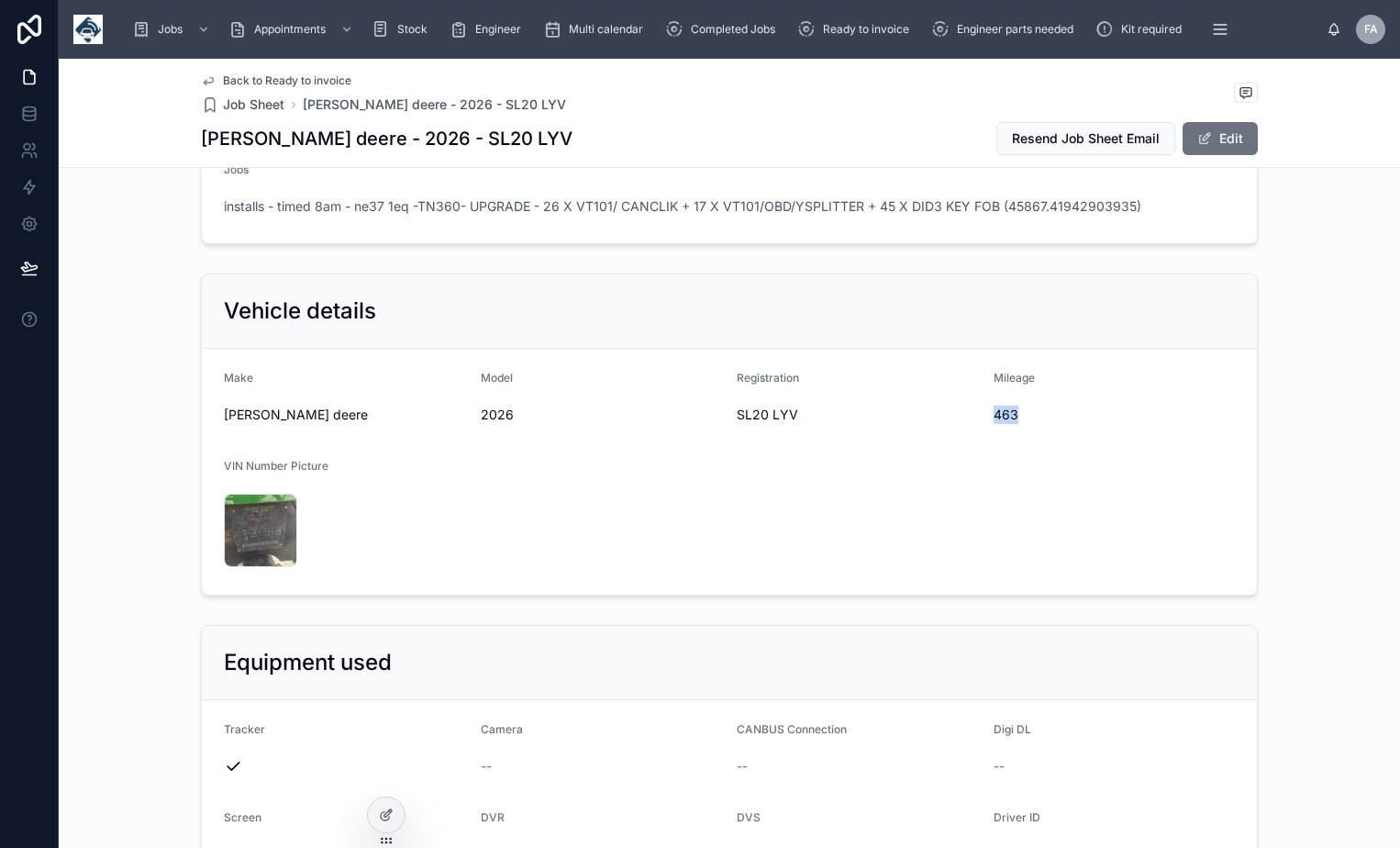
drag, startPoint x: 988, startPoint y: 375, endPoint x: 1018, endPoint y: 380, distance: 30.4
click at [1018, 380] on form "Make [PERSON_NAME] deere Model 2026 Registration SL20 LYV Mileage 463 VIN Numbe…" at bounding box center [729, 471] width 1055 height 246
copy span "463"
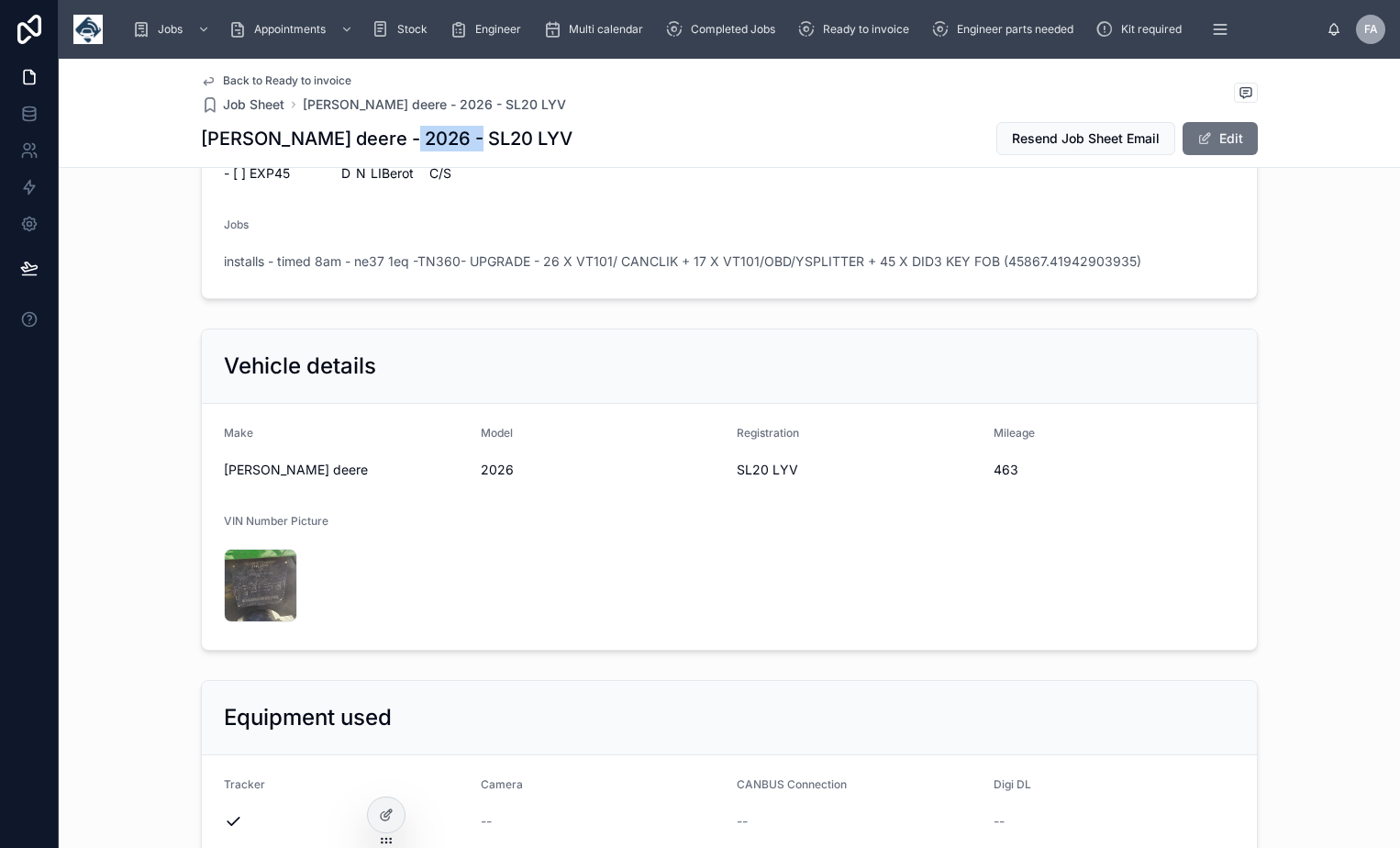
drag, startPoint x: 382, startPoint y: 140, endPoint x: 459, endPoint y: 144, distance: 77.1
click at [459, 144] on h1 "John deere - 2026 - SL20 LYV" at bounding box center [387, 138] width 372 height 25
drag, startPoint x: 459, startPoint y: 144, endPoint x: 438, endPoint y: 144, distance: 21.0
copy h1 "L20 LYV"
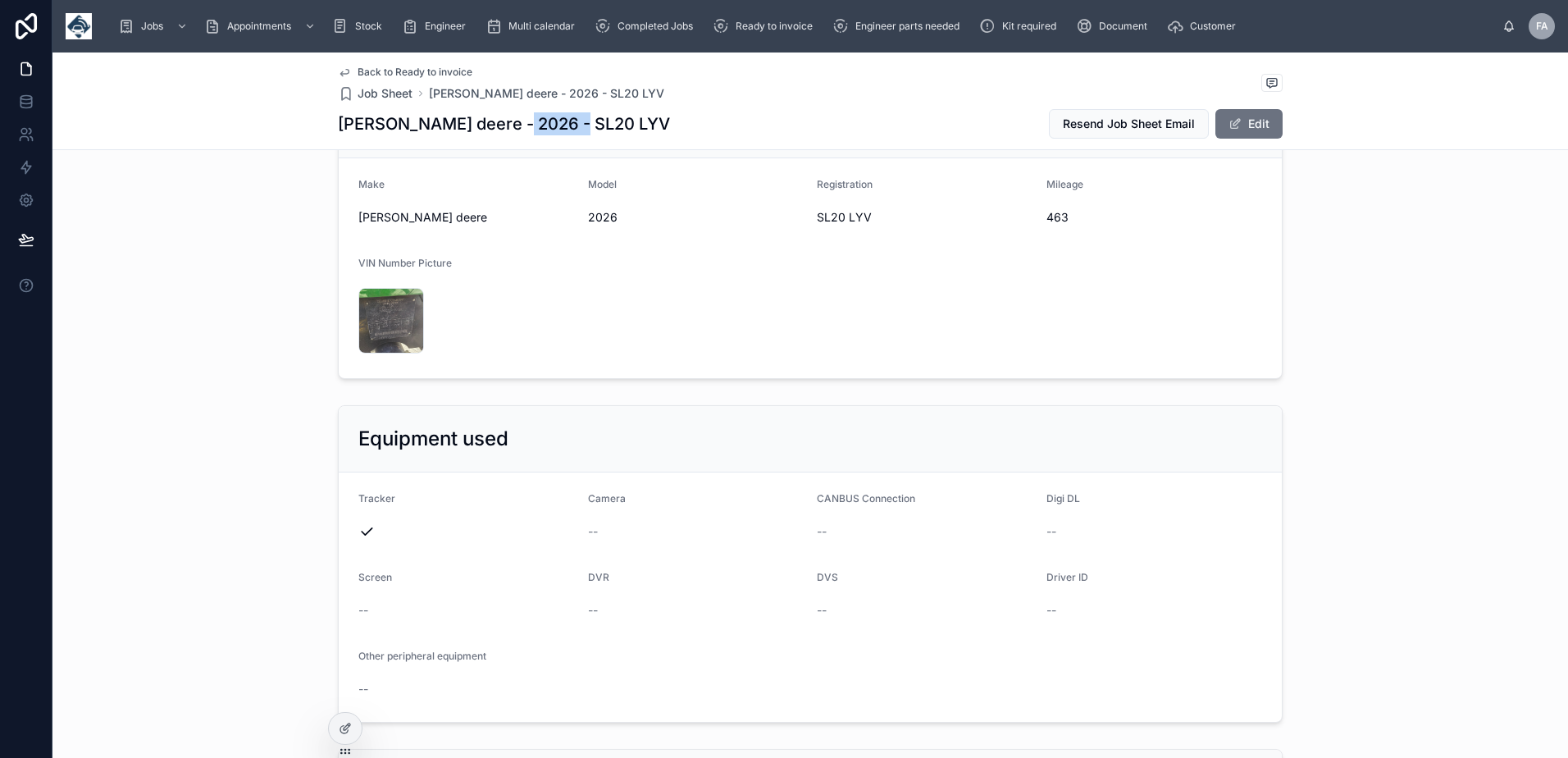
scroll to position [2345, 0]
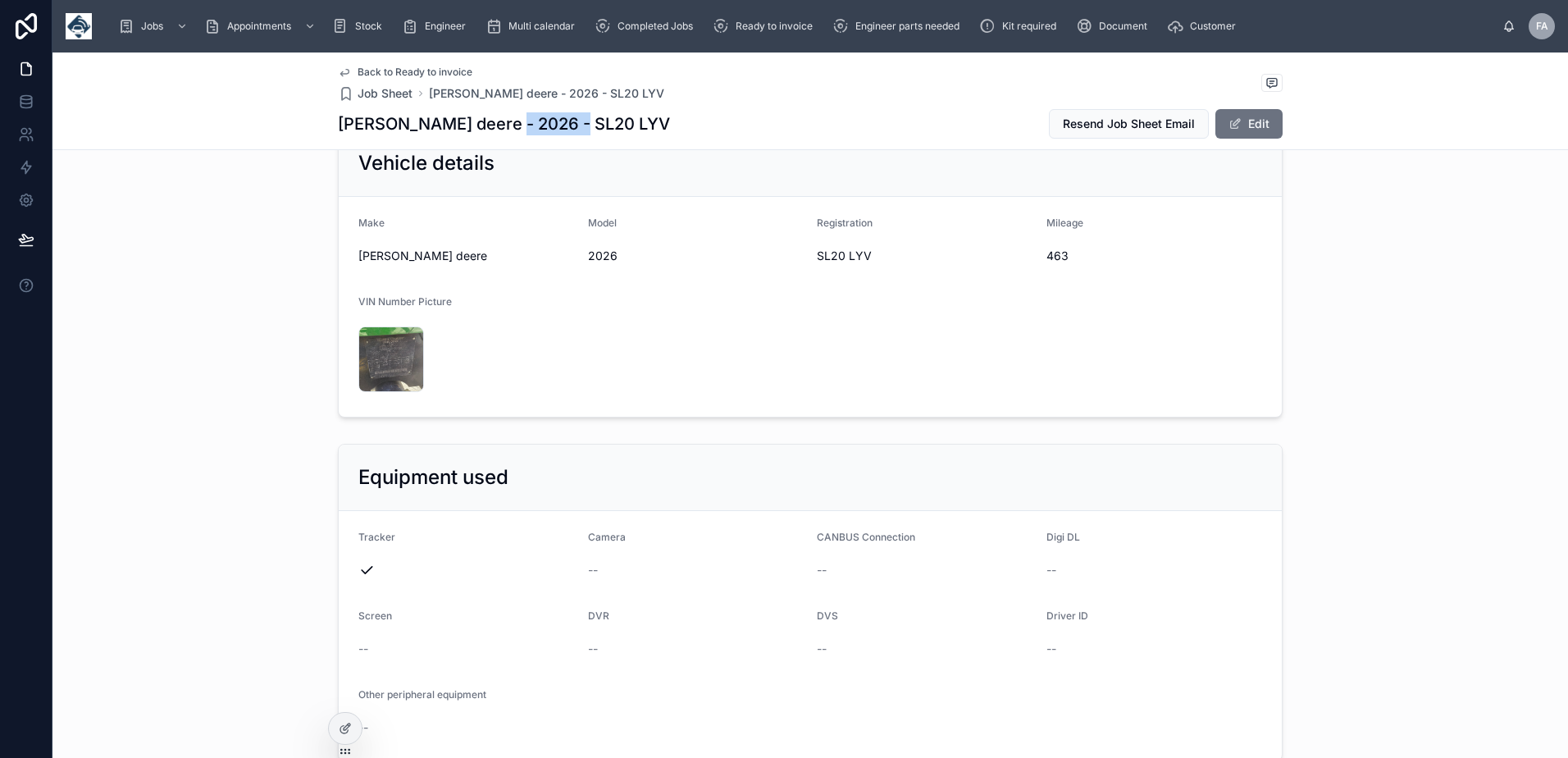
drag, startPoint x: 497, startPoint y: 120, endPoint x: 566, endPoint y: 125, distance: 69.2
click at [566, 125] on h1 "John deere - 2026 - SL20 LYV" at bounding box center [504, 123] width 332 height 23
copy h1 "SL20 LYV"
drag, startPoint x: 1061, startPoint y: 225, endPoint x: 1072, endPoint y: 225, distance: 11.0
click at [1072, 248] on span "463" at bounding box center [1154, 256] width 217 height 17
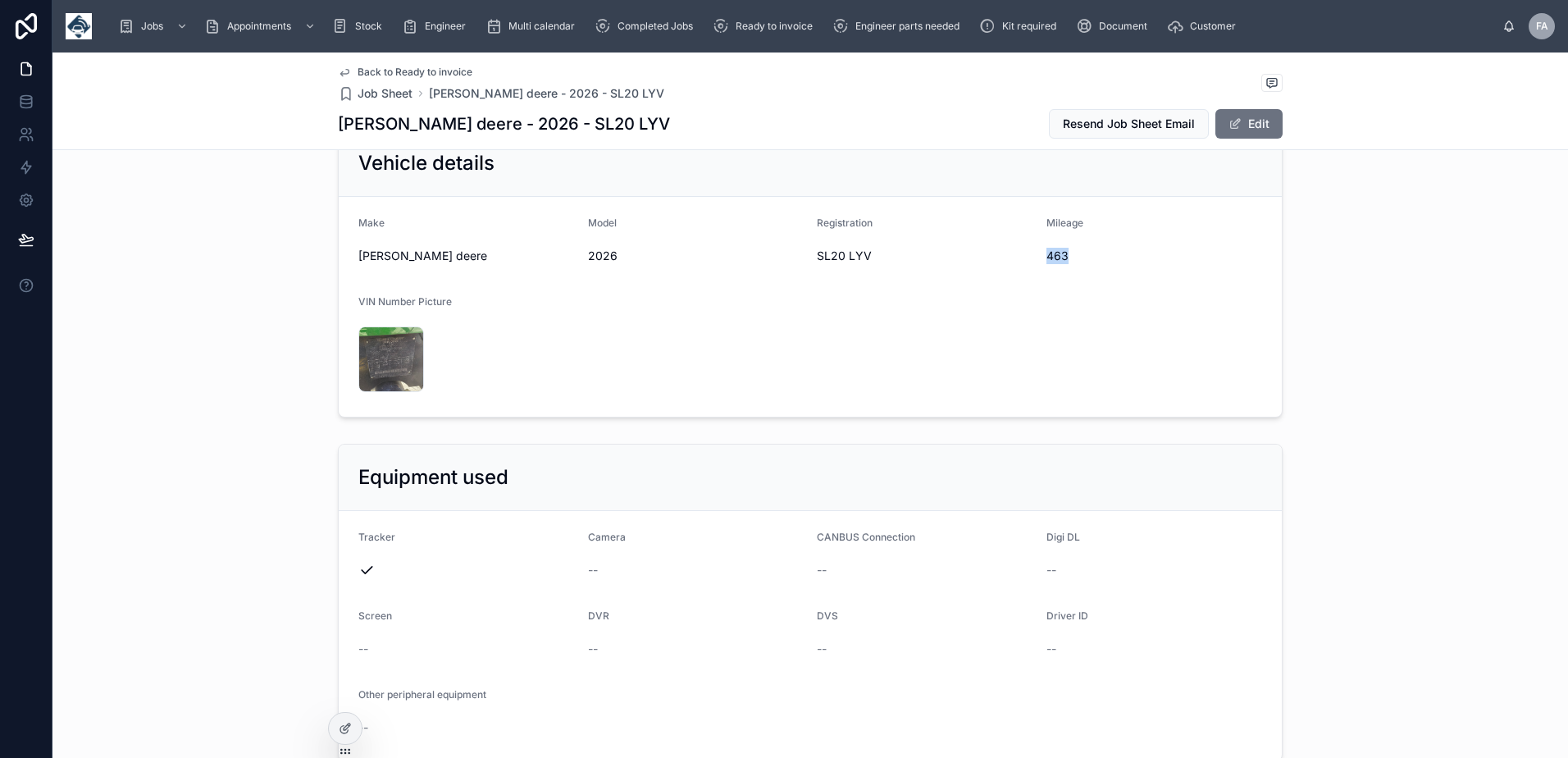
copy span "463"
click at [963, 386] on div "Vehicle details Make John deere Model 2026 Registration SL20 LYV Mileage 463 VI…" at bounding box center [810, 274] width 1515 height 301
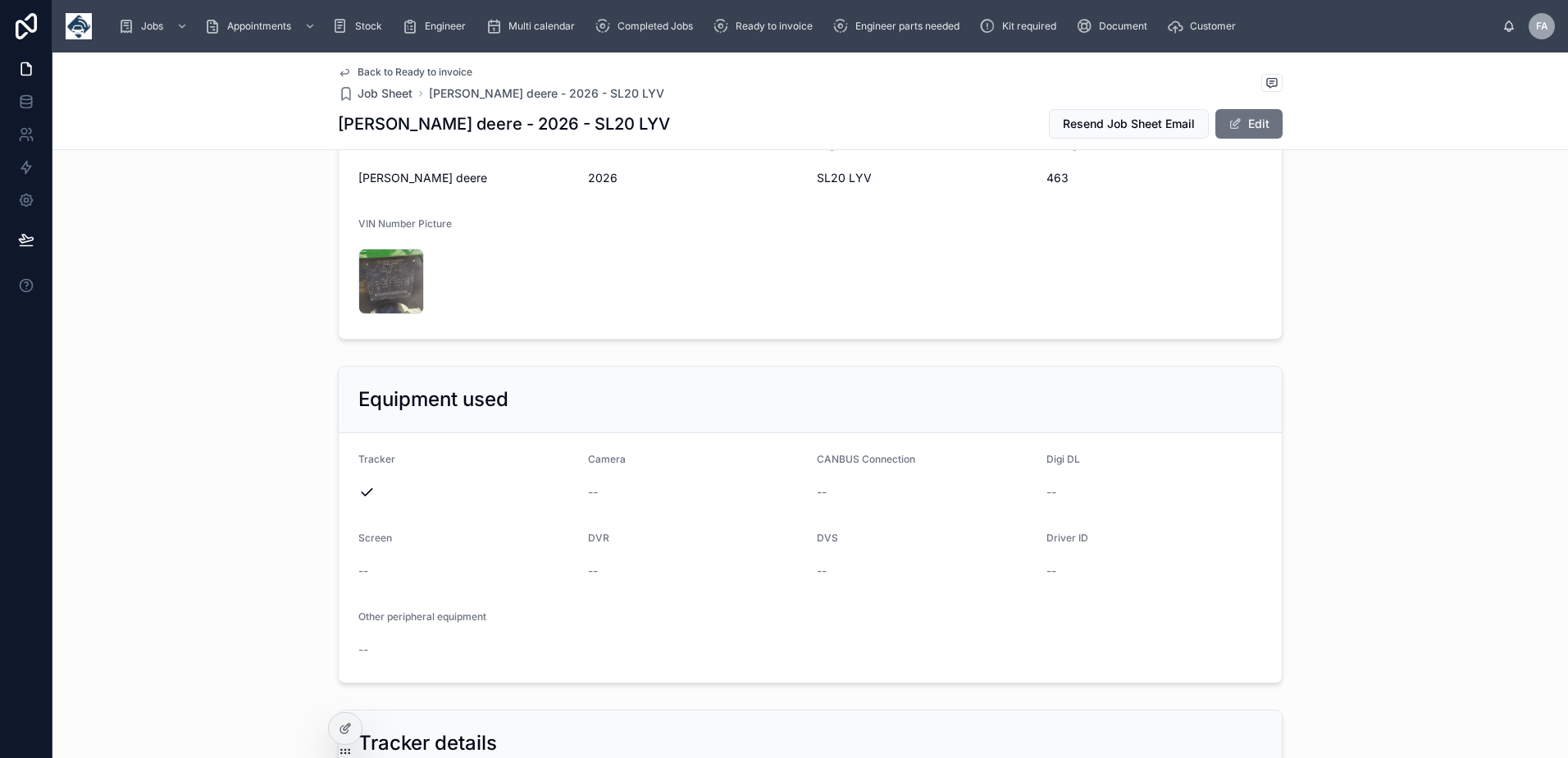
scroll to position [2591, 0]
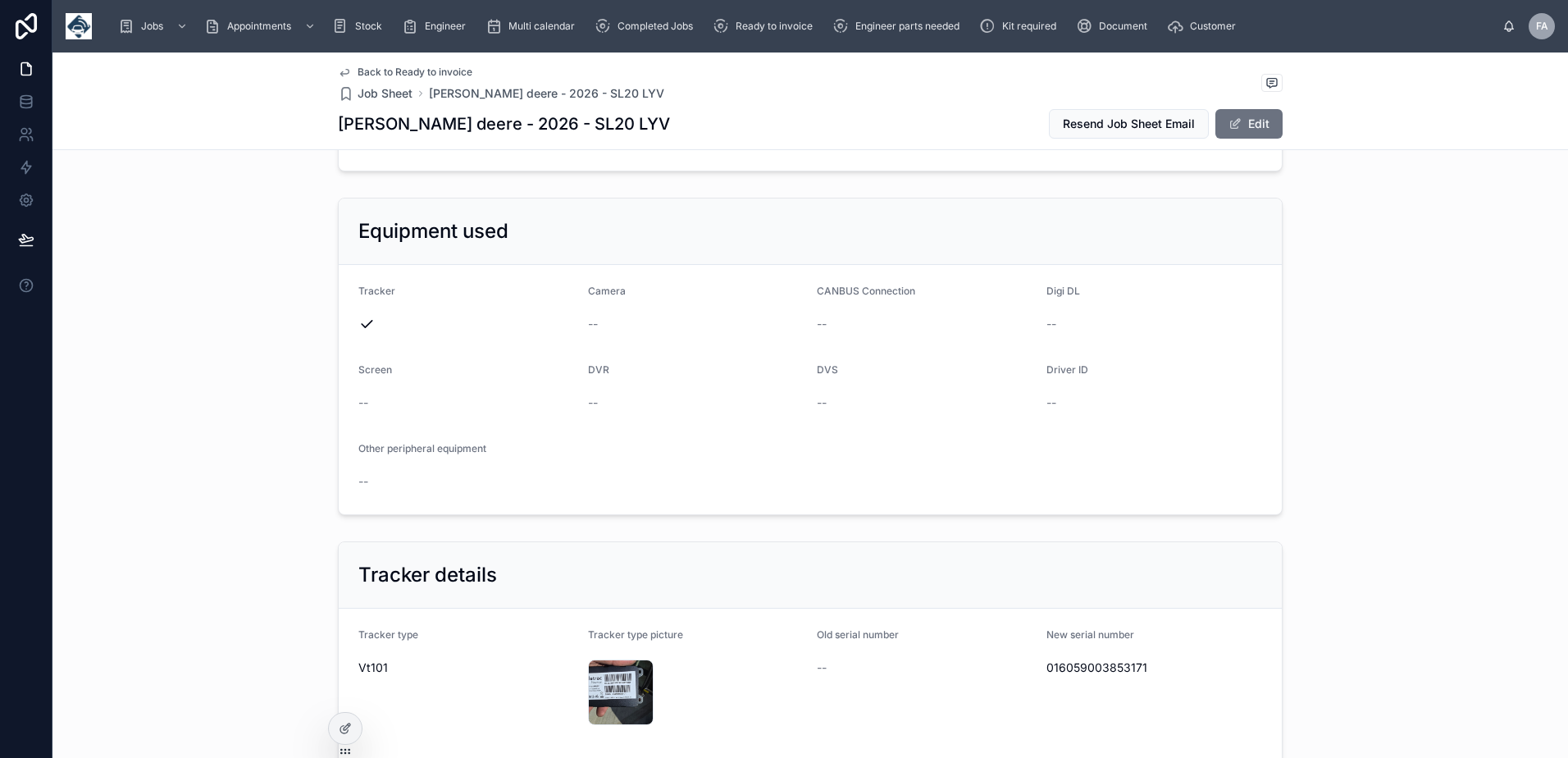
click at [1108, 659] on span "016059003853171" at bounding box center [1154, 668] width 217 height 17
copy span "016059003853171"
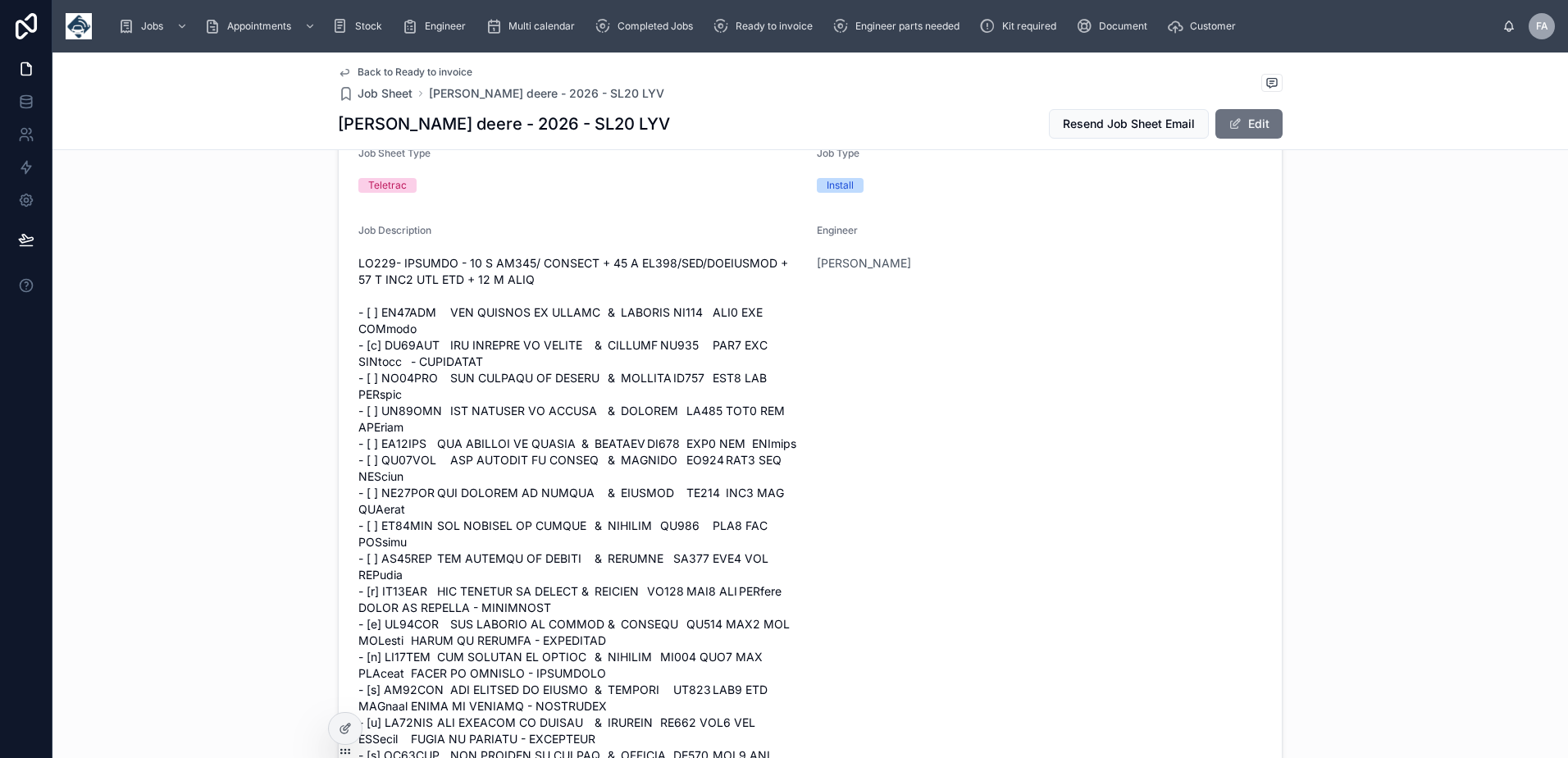
scroll to position [0, 0]
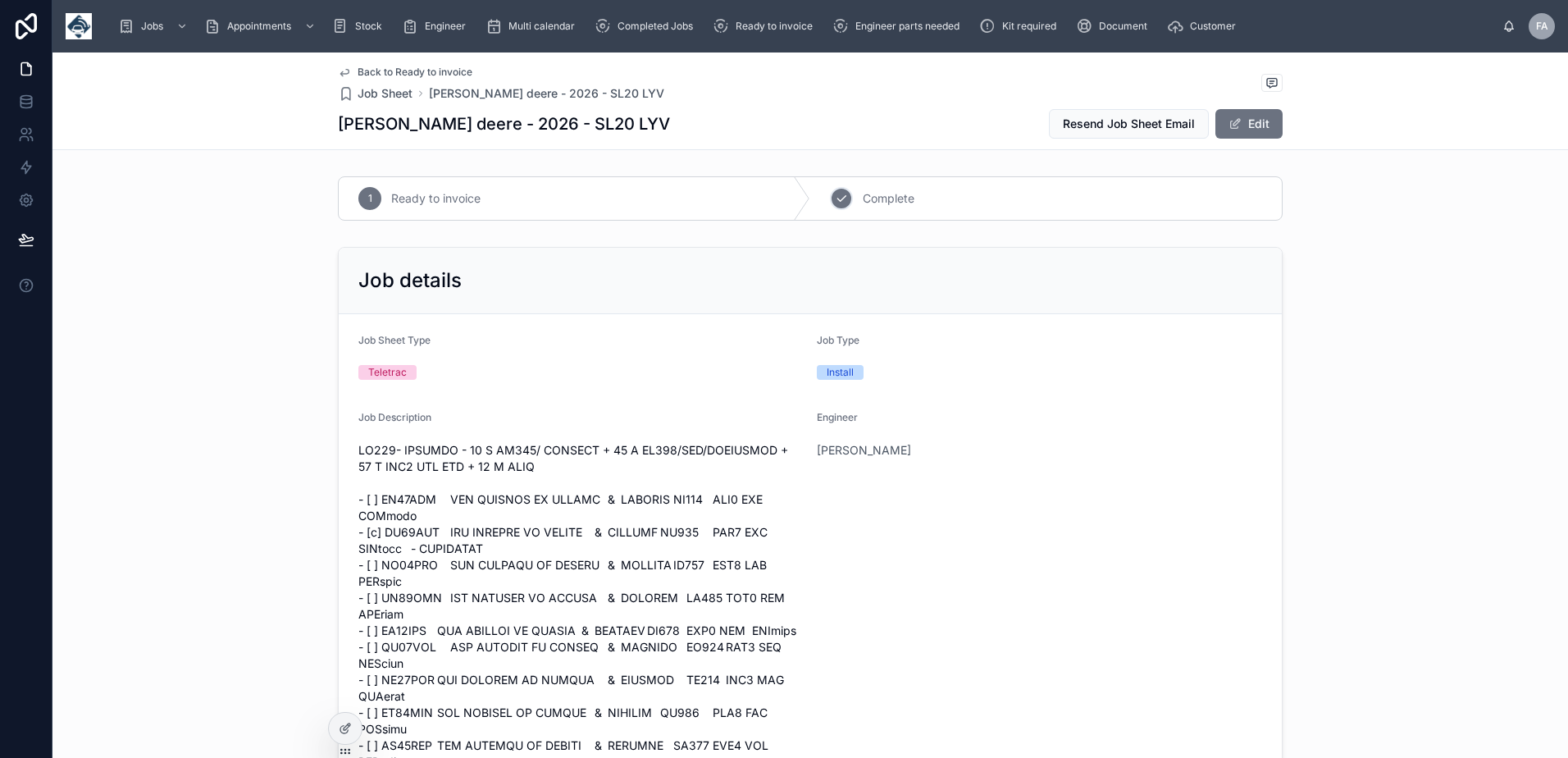
click at [838, 202] on icon at bounding box center [842, 198] width 13 height 13
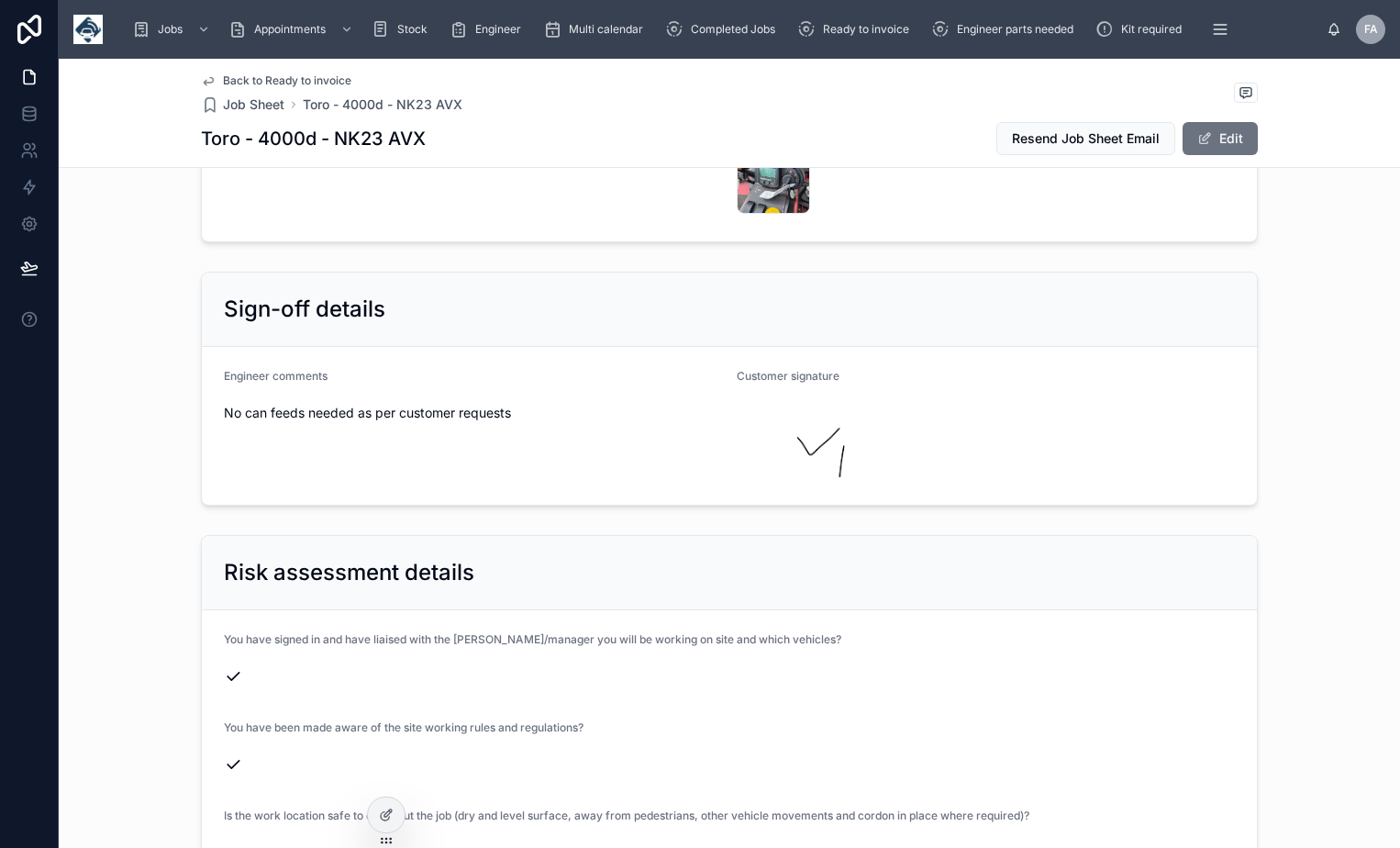
scroll to position [5522, 0]
drag, startPoint x: 327, startPoint y: 139, endPoint x: 427, endPoint y: 135, distance: 100.1
click at [427, 135] on div "Toro - 4000d - NK23 AVX Resend Job Sheet Email Edit" at bounding box center [729, 138] width 1057 height 35
copy h1 "NK23 AVX"
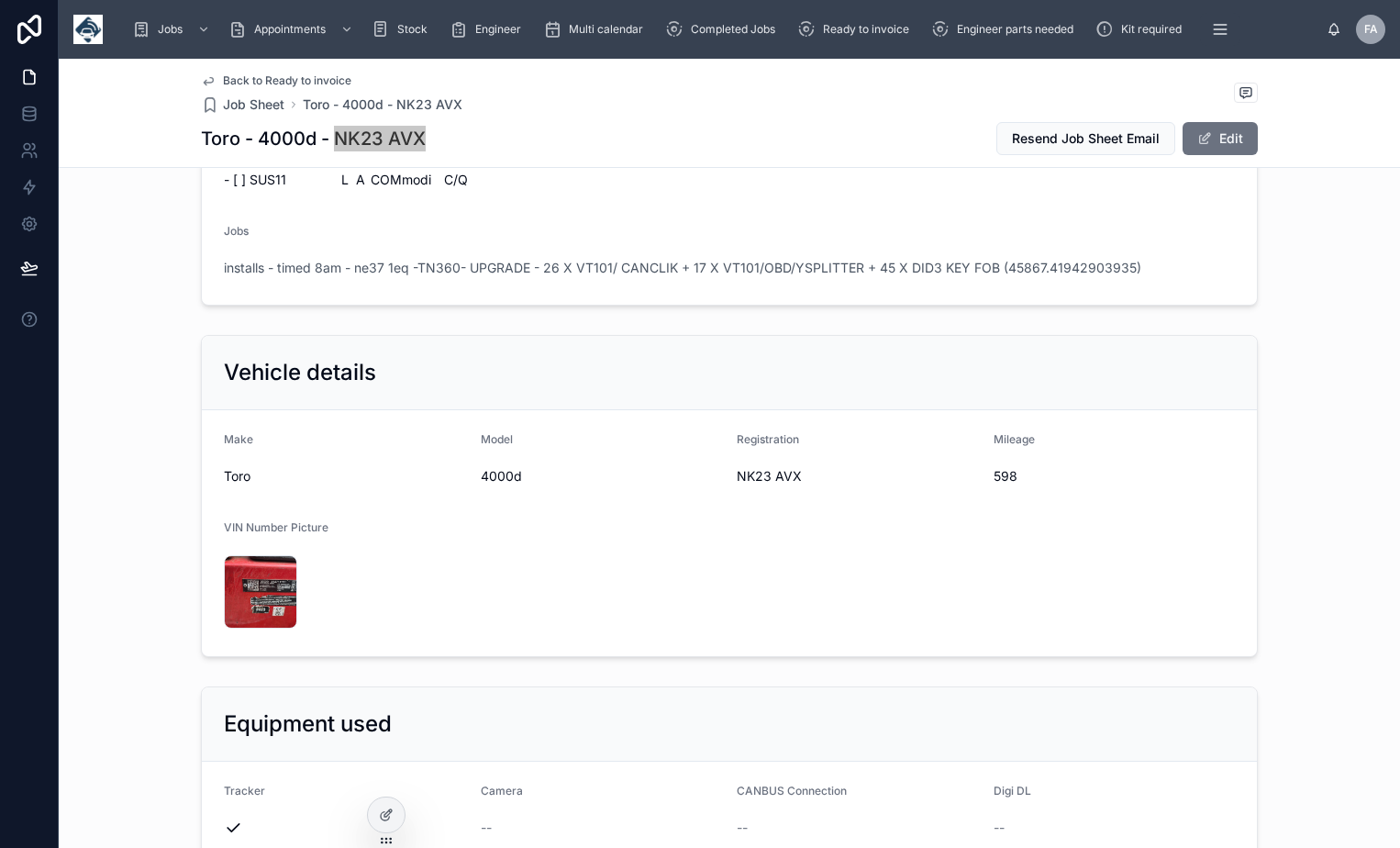
scroll to position [2312, 0]
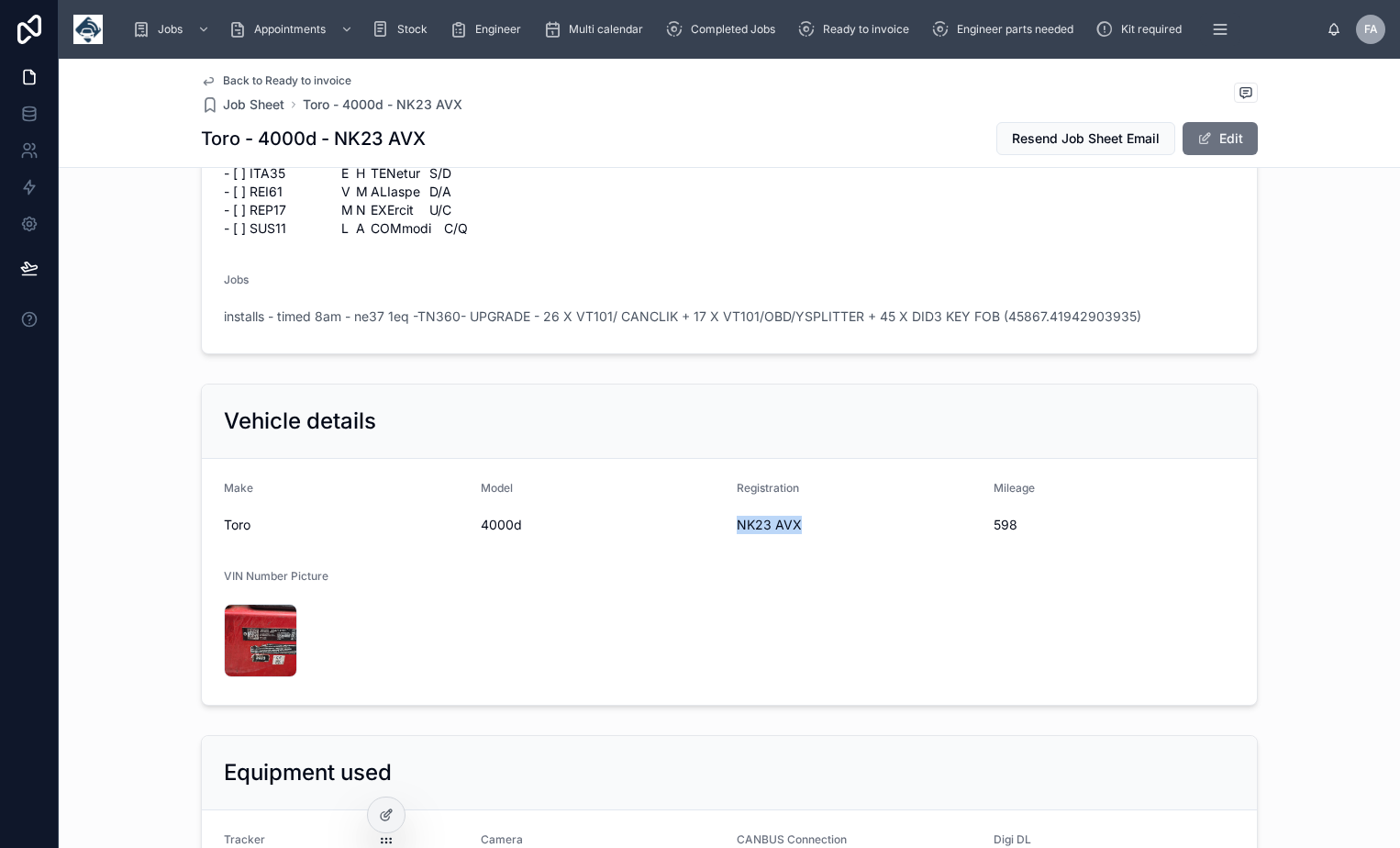
drag, startPoint x: 728, startPoint y: 471, endPoint x: 805, endPoint y: 481, distance: 77.6
click at [805, 481] on form "Make Toro Model 4000d Registration NK23 AVX Mileage 598 VIN Number Picture 1757…" at bounding box center [729, 581] width 1055 height 246
copy span "NK23 AVX"
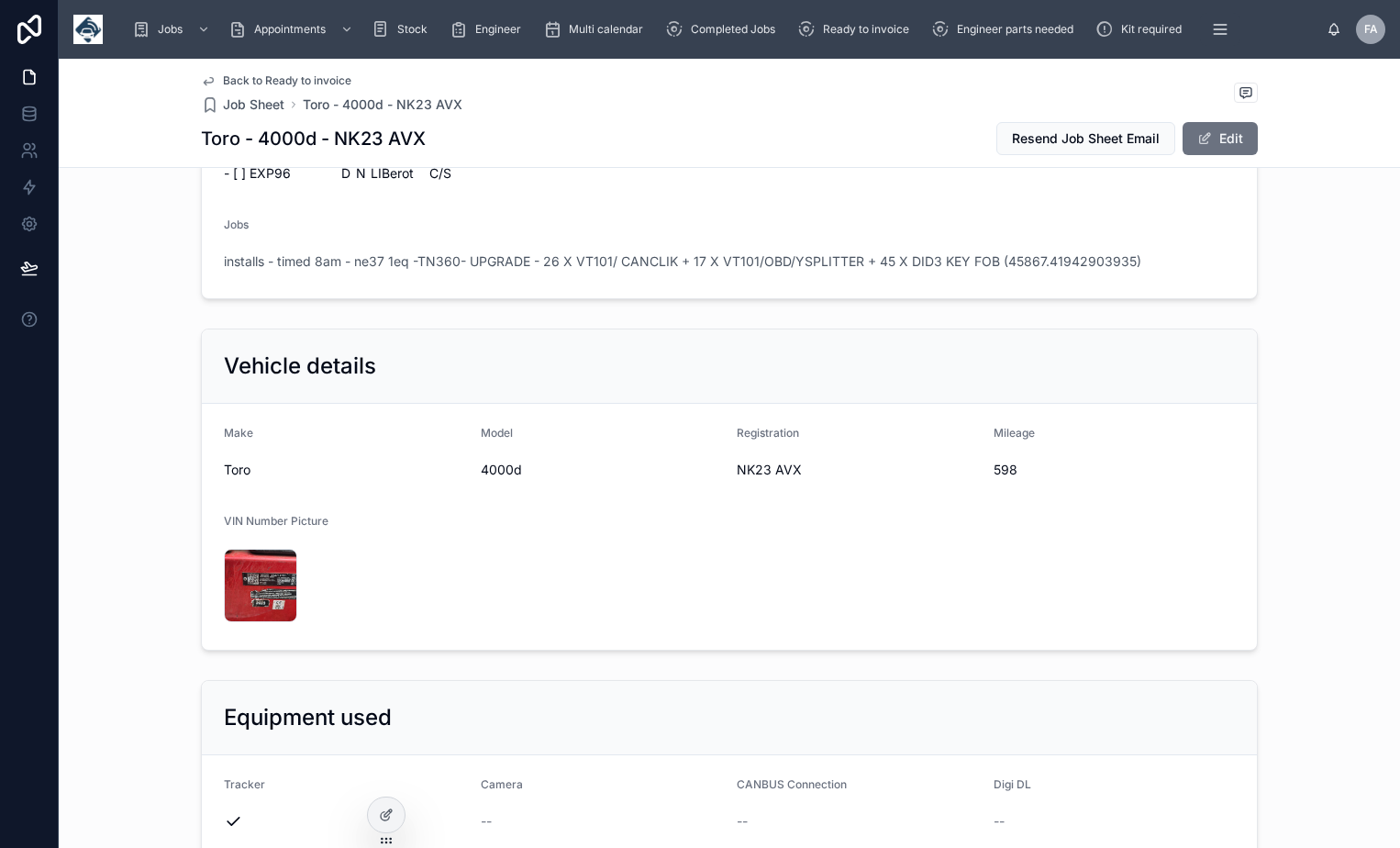
scroll to position [2954, 0]
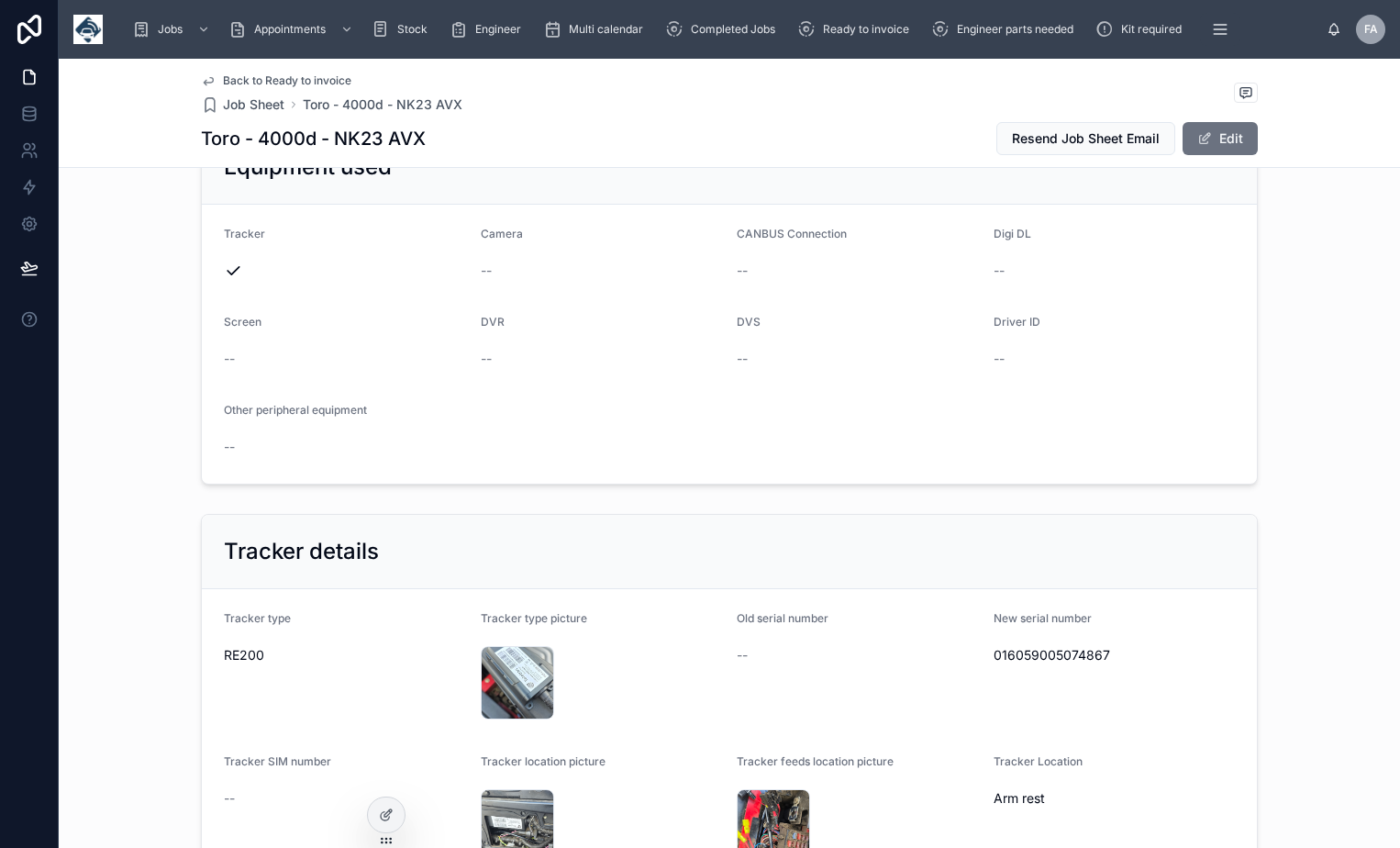
click at [1006, 646] on span "016059005074867" at bounding box center [1114, 655] width 243 height 19
copy span "016059005074867"
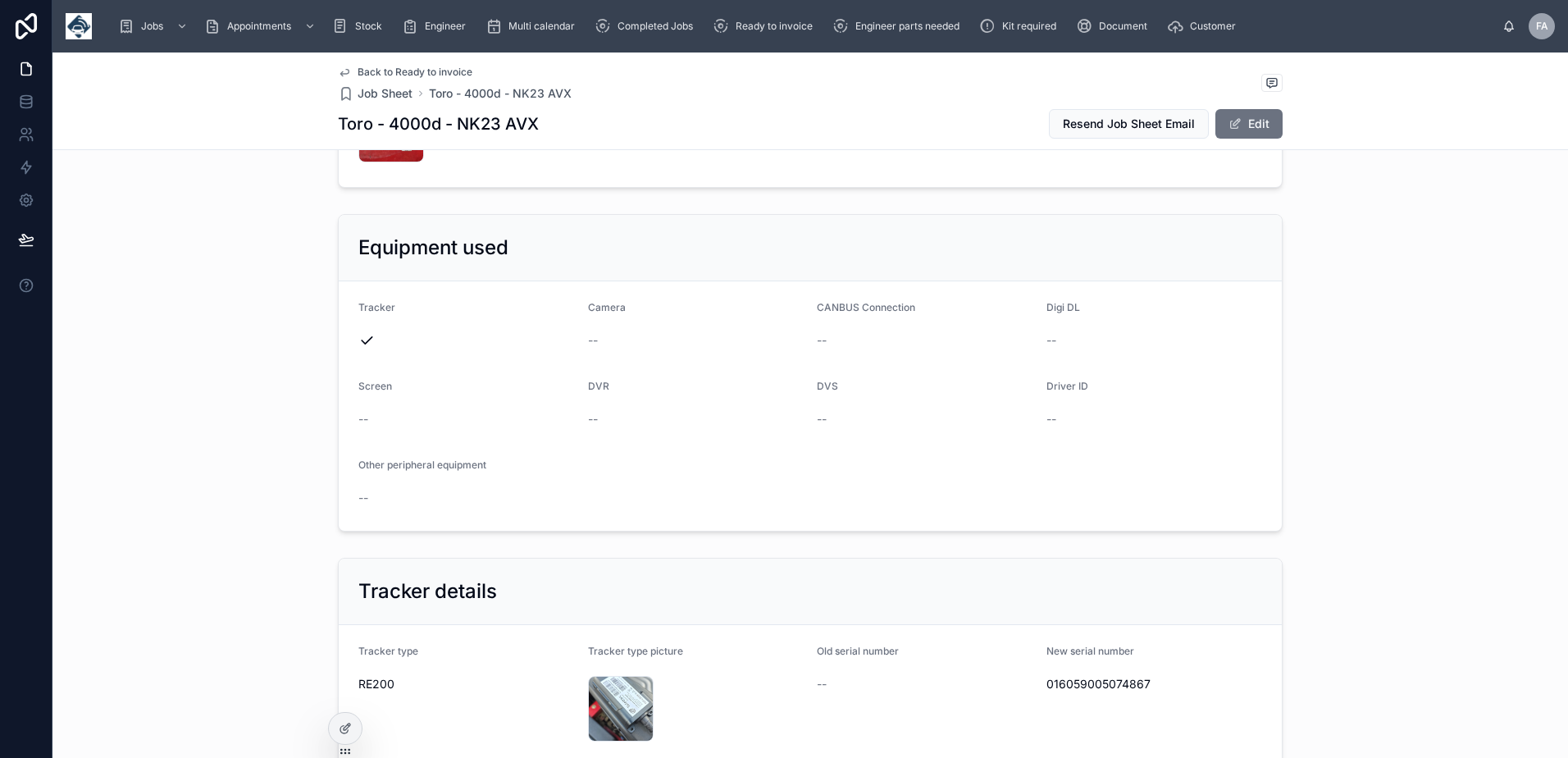
scroll to position [2246, 0]
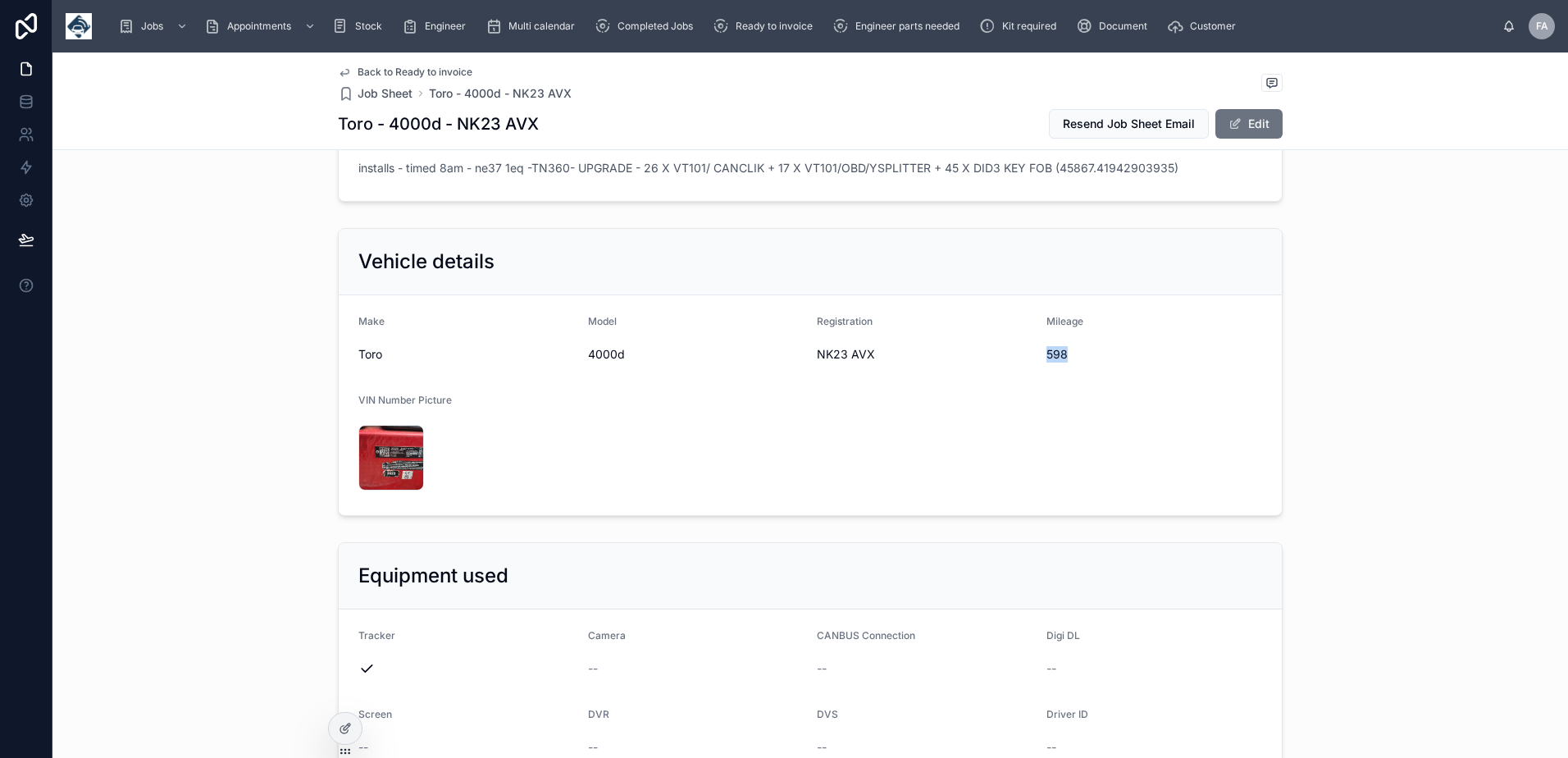
drag, startPoint x: 1041, startPoint y: 321, endPoint x: 1069, endPoint y: 323, distance: 28.1
click at [1069, 346] on span "598" at bounding box center [1154, 355] width 217 height 17
copy span "598"
drag, startPoint x: 811, startPoint y: 319, endPoint x: 873, endPoint y: 319, distance: 62.0
click at [873, 346] on span "NK23 AVX" at bounding box center [925, 355] width 217 height 17
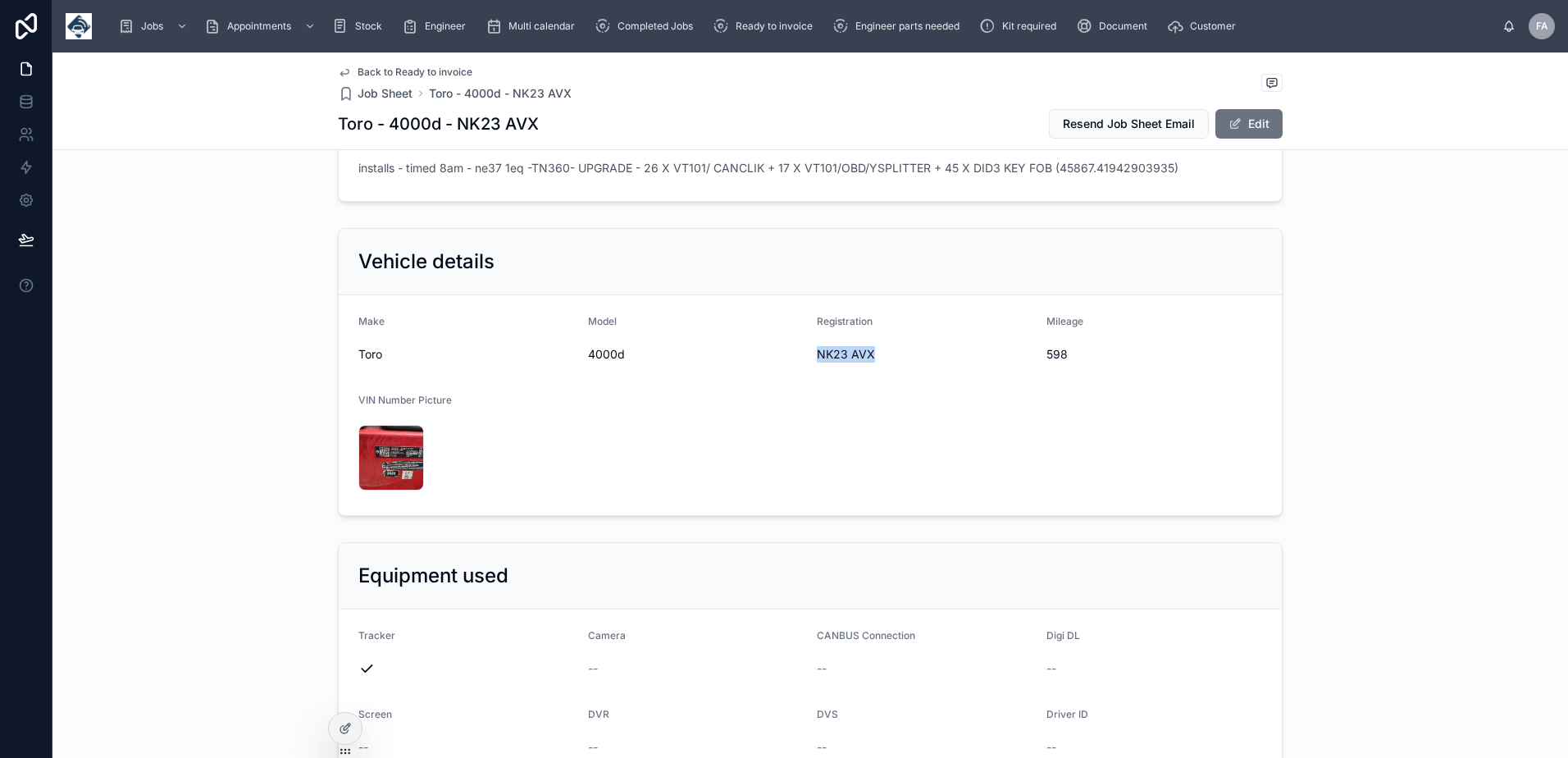
copy span "NK23 AVX"
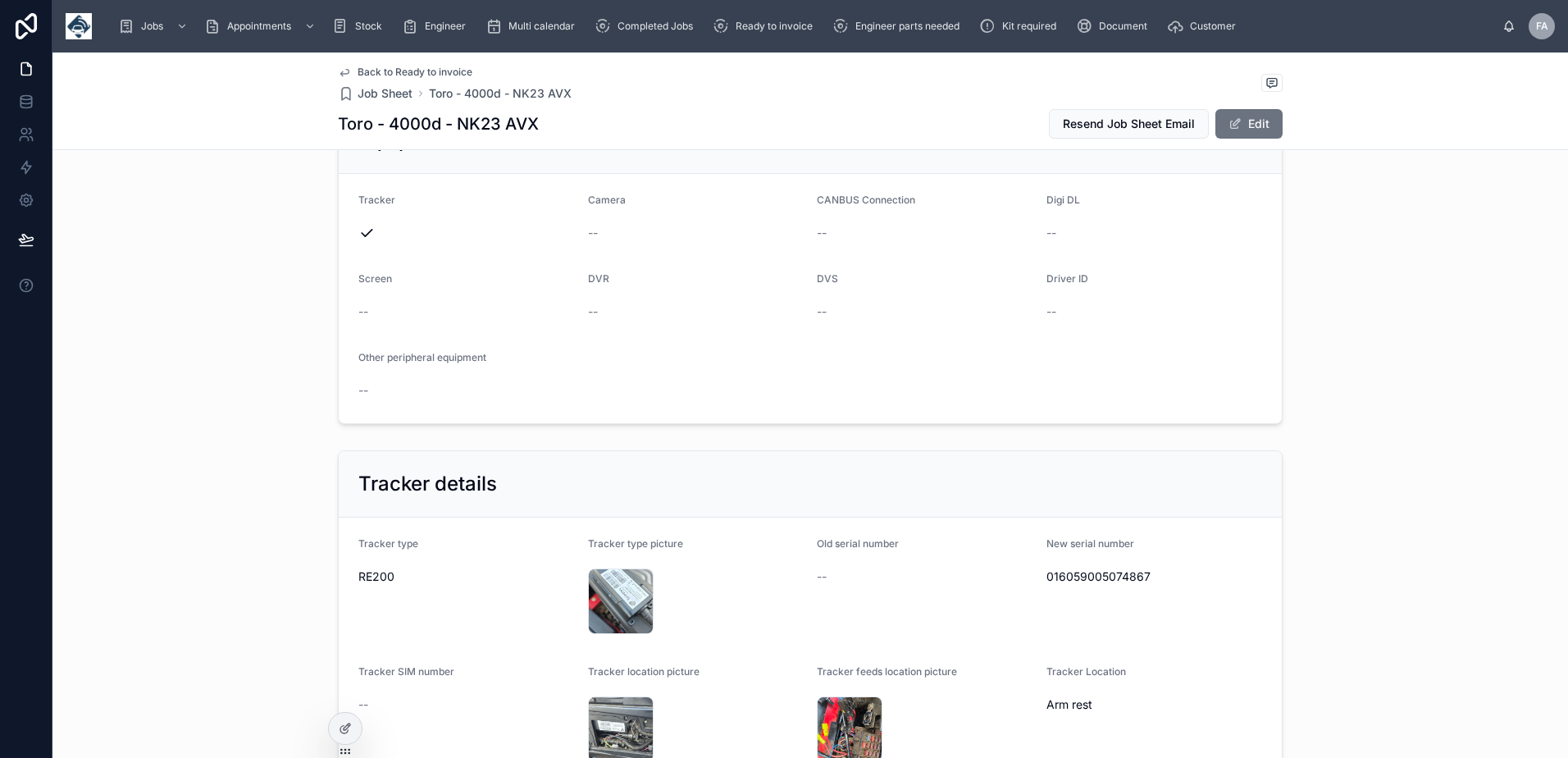
scroll to position [2820, 0]
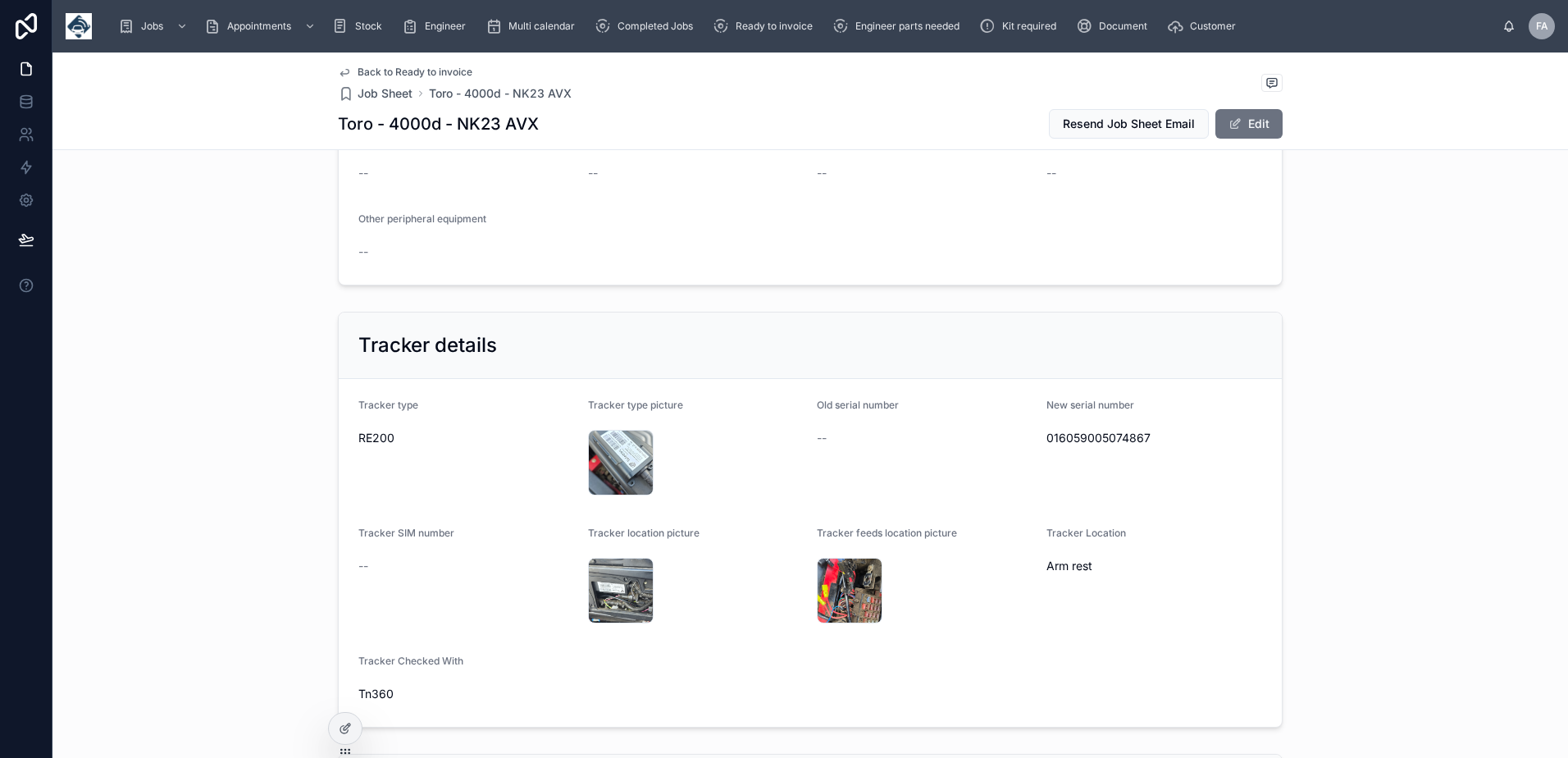
click at [1080, 425] on div "016059005074867" at bounding box center [1154, 438] width 217 height 26
copy span "016059005074867"
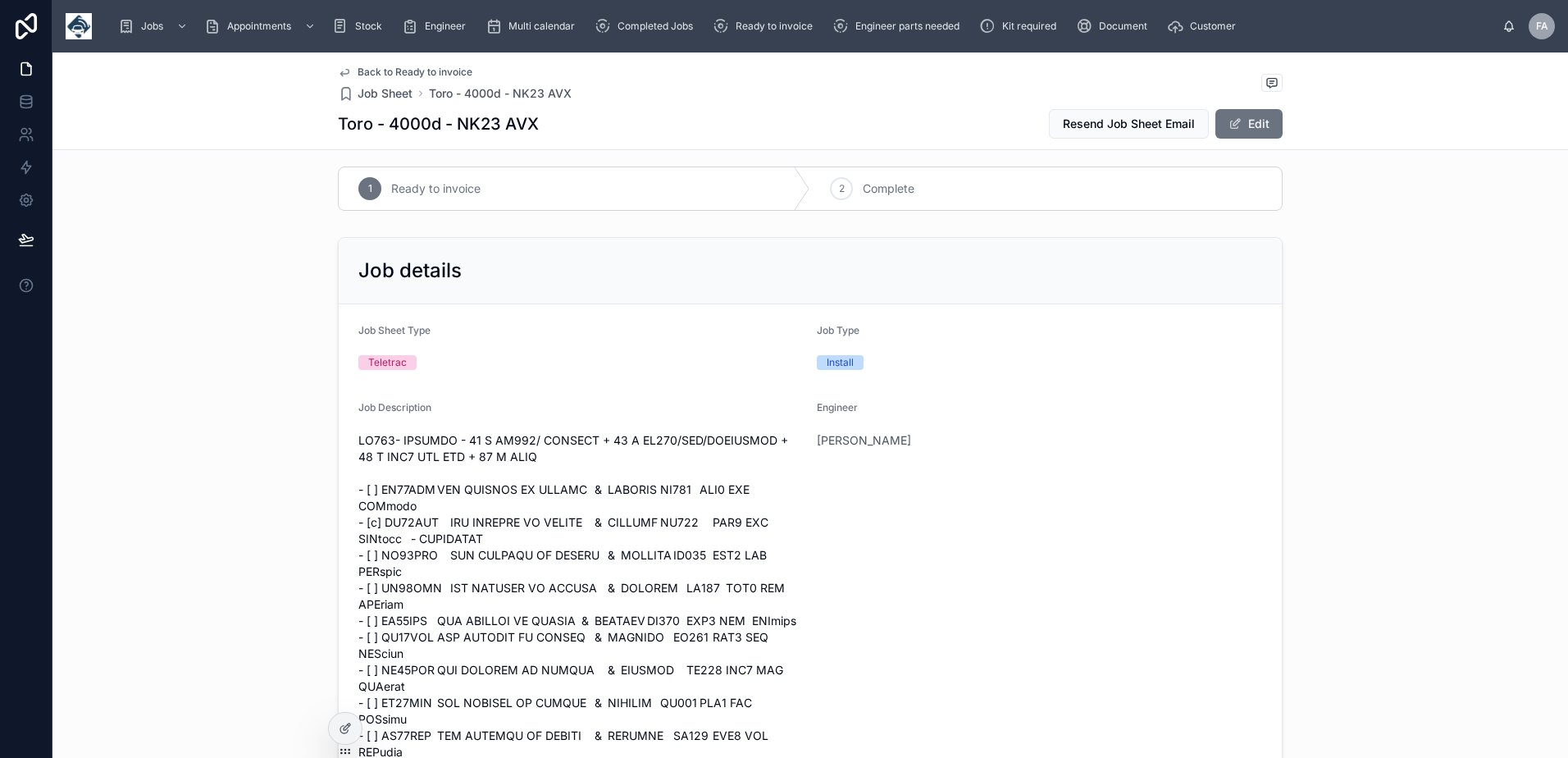
scroll to position [0, 0]
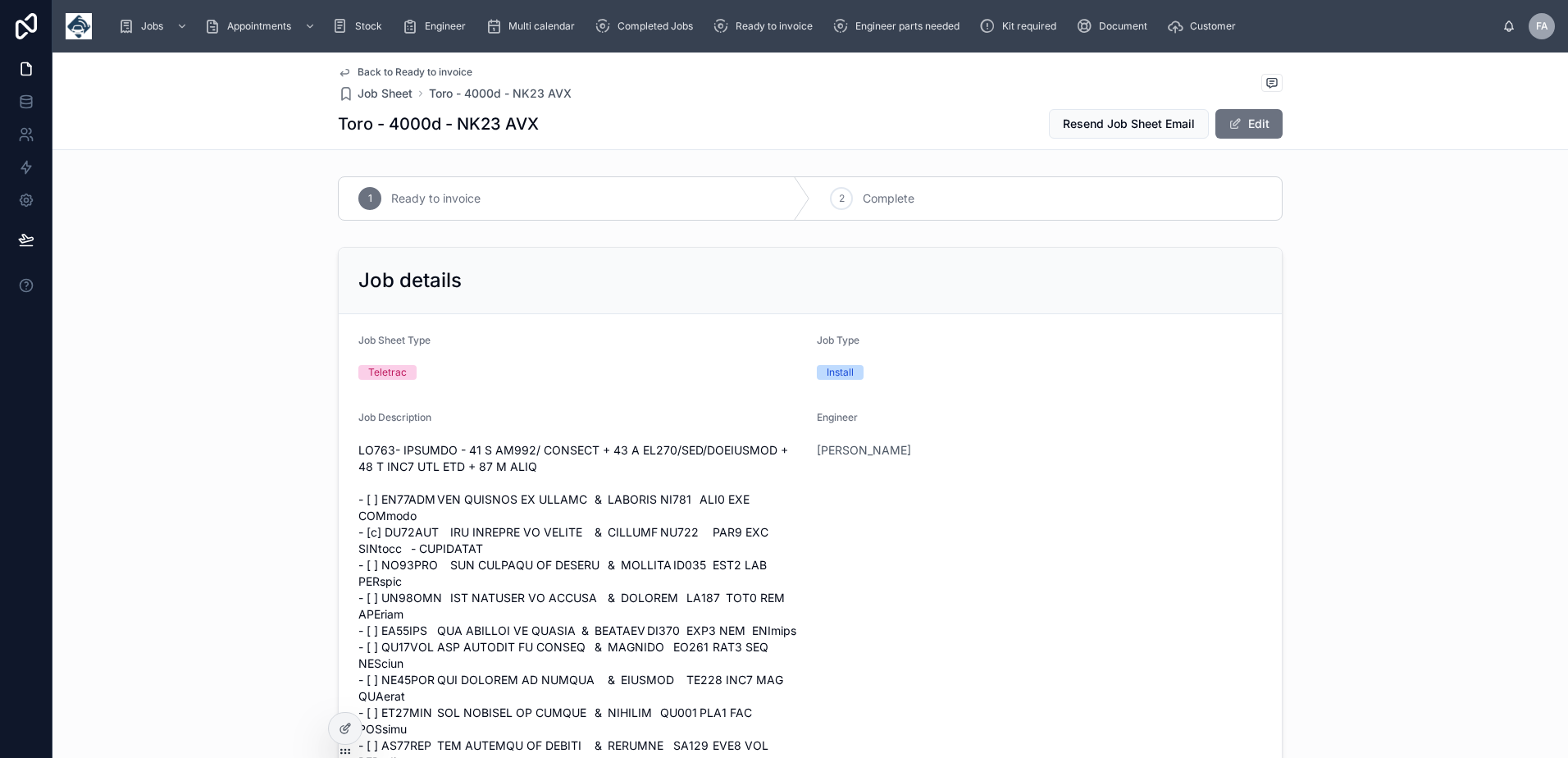
drag, startPoint x: 828, startPoint y: 190, endPoint x: 849, endPoint y: 174, distance: 26.4
click at [830, 190] on div "2" at bounding box center [841, 197] width 23 height 23
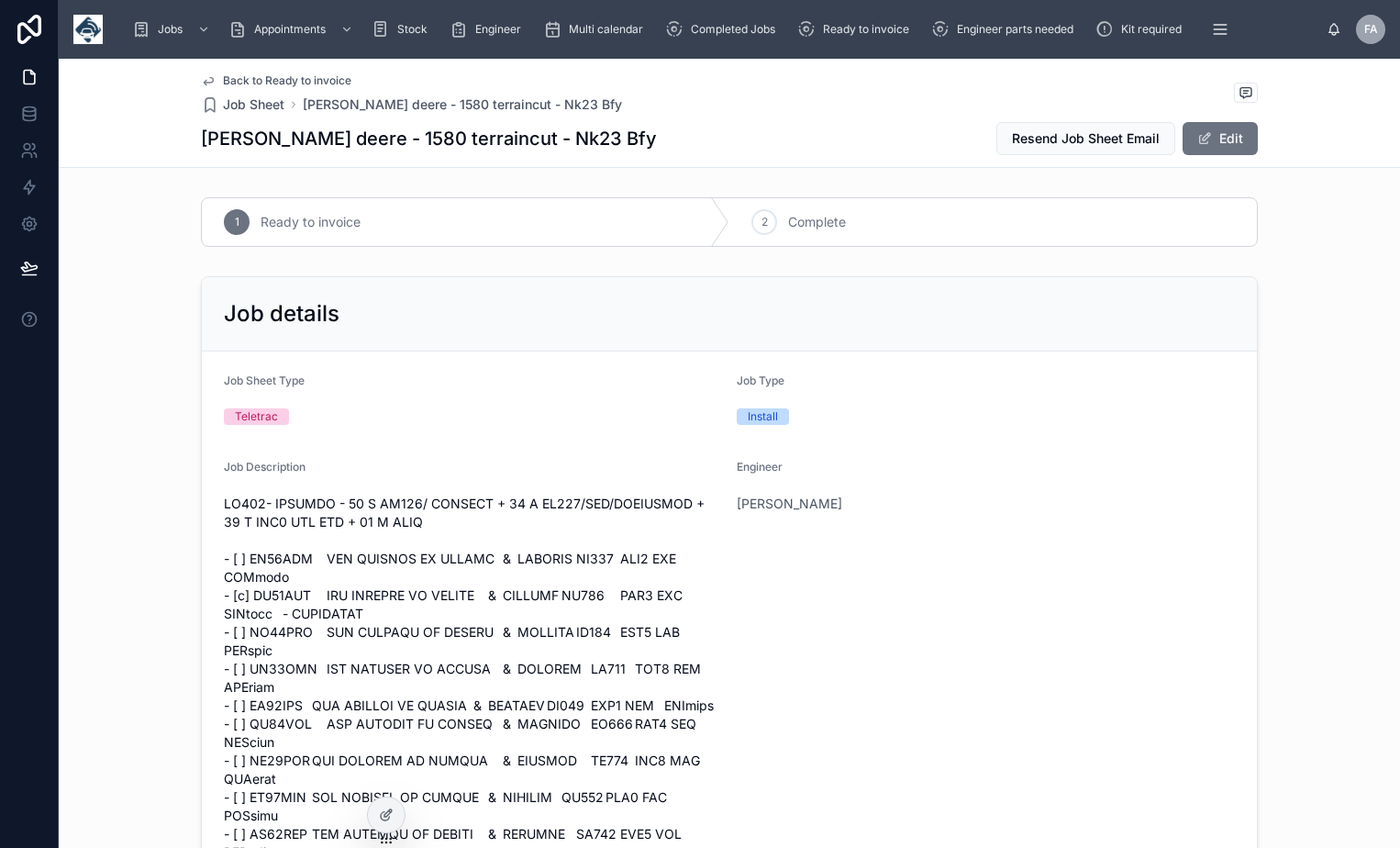
scroll to position [5467, 0]
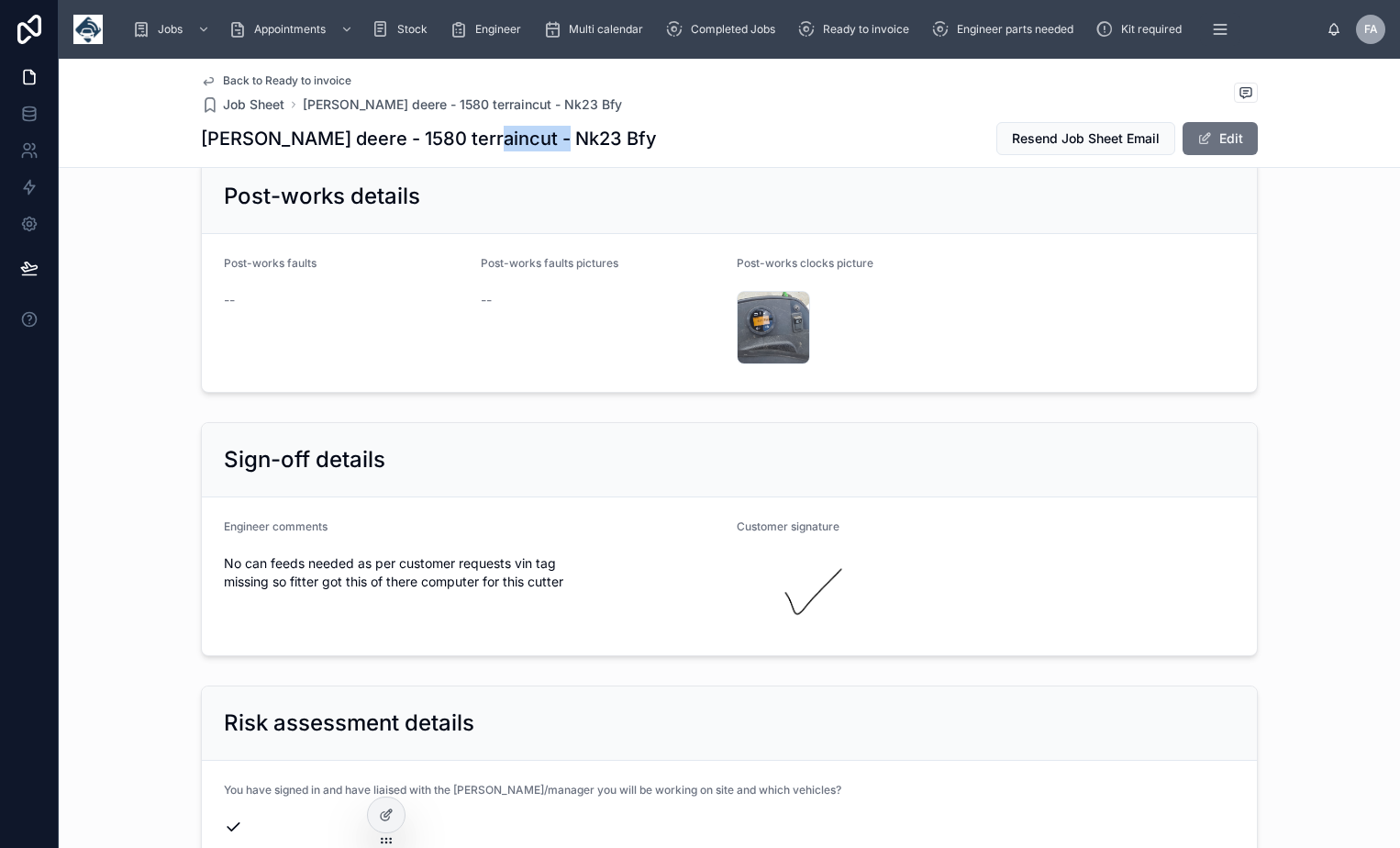
drag, startPoint x: 464, startPoint y: 140, endPoint x: 562, endPoint y: 143, distance: 98.0
click at [562, 143] on div "John deere - 1580 terraincut - Nk23 Bfy Resend Job Sheet Email Edit" at bounding box center [729, 138] width 1057 height 35
copy h1 "Nk23 Bfy"
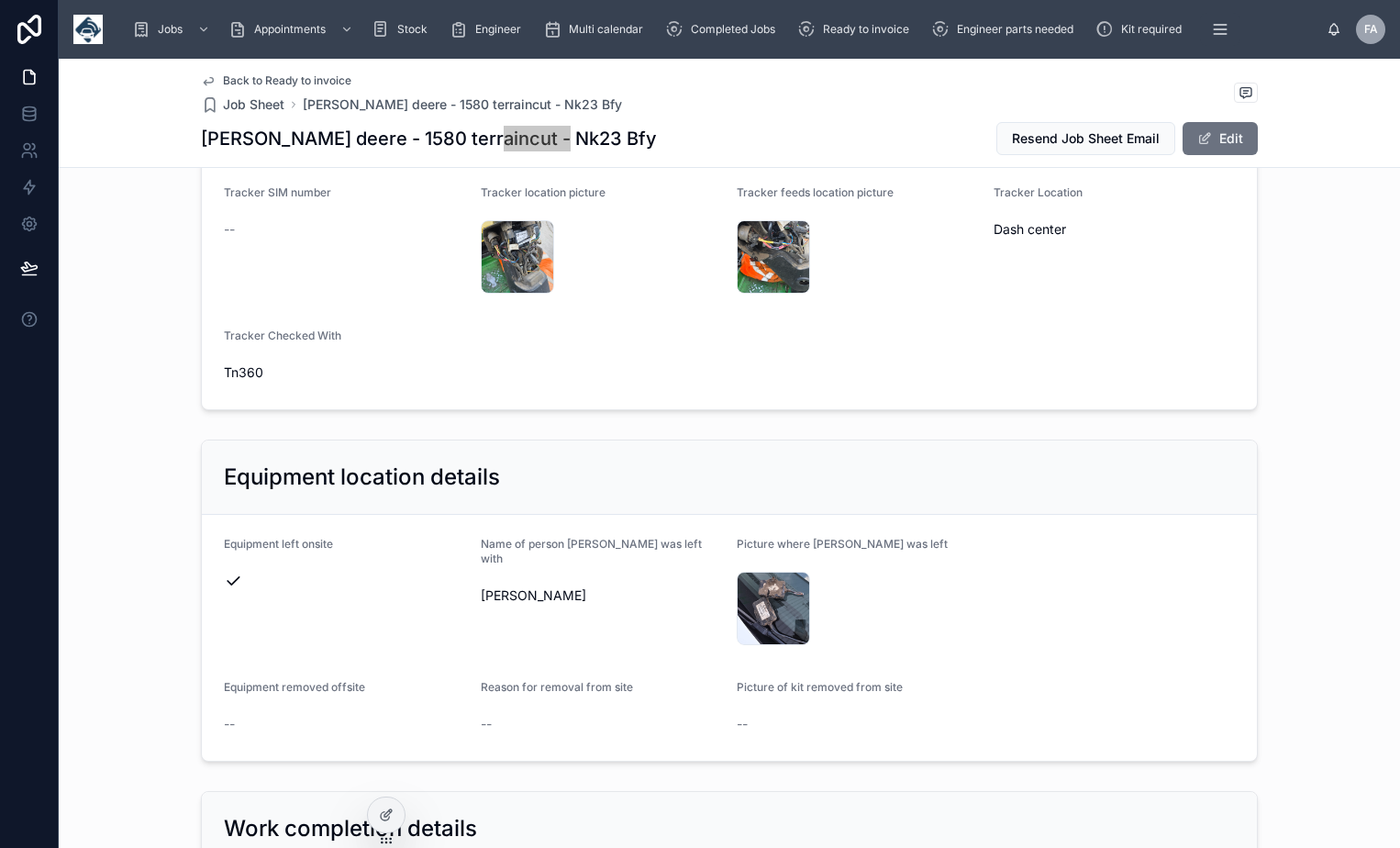
scroll to position [3100, 0]
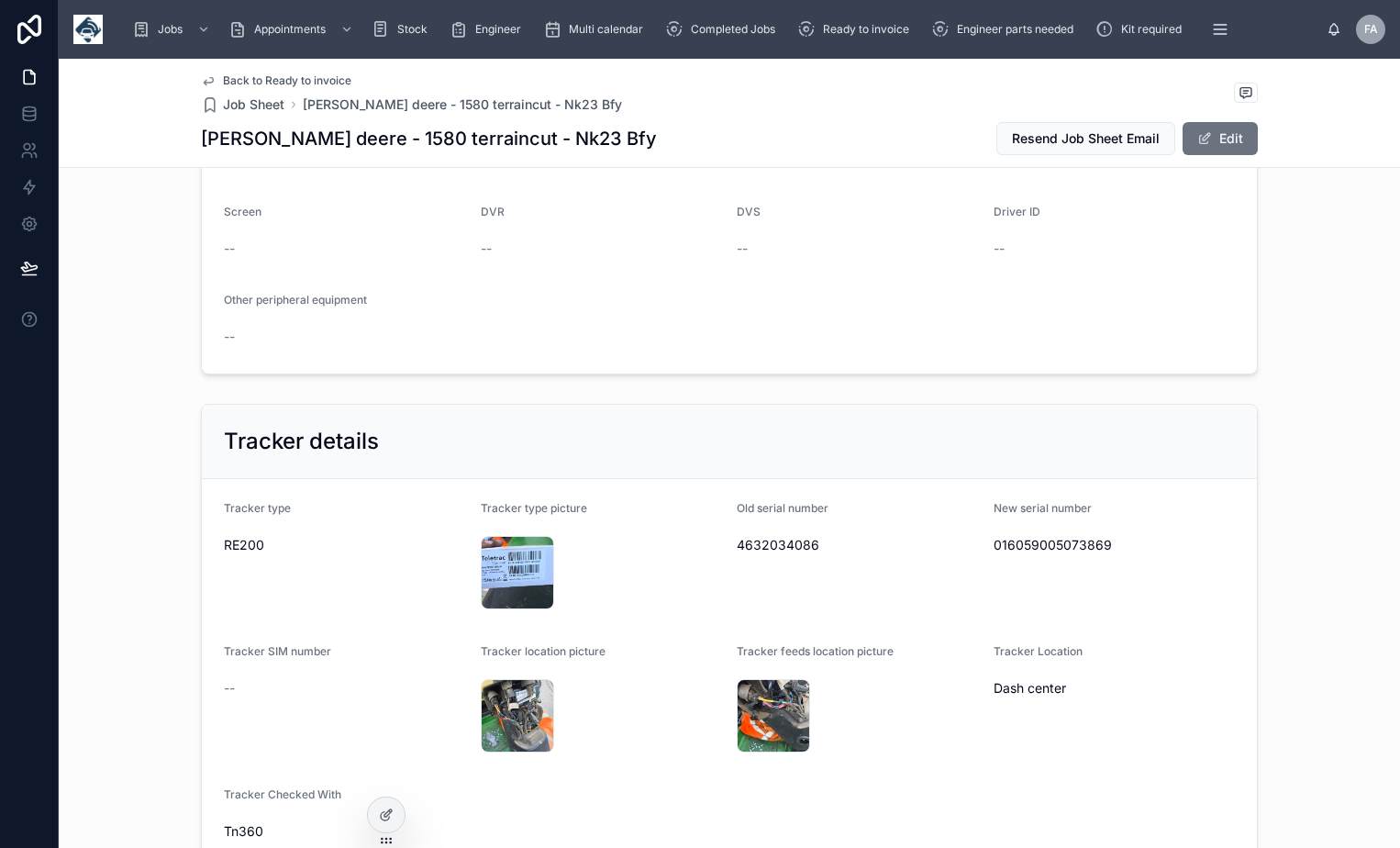
click at [1053, 535] on span "016059005073869" at bounding box center [1114, 545] width 243 height 19
copy span "016059005073869"
click at [777, 535] on span "4632034086" at bounding box center [858, 545] width 243 height 19
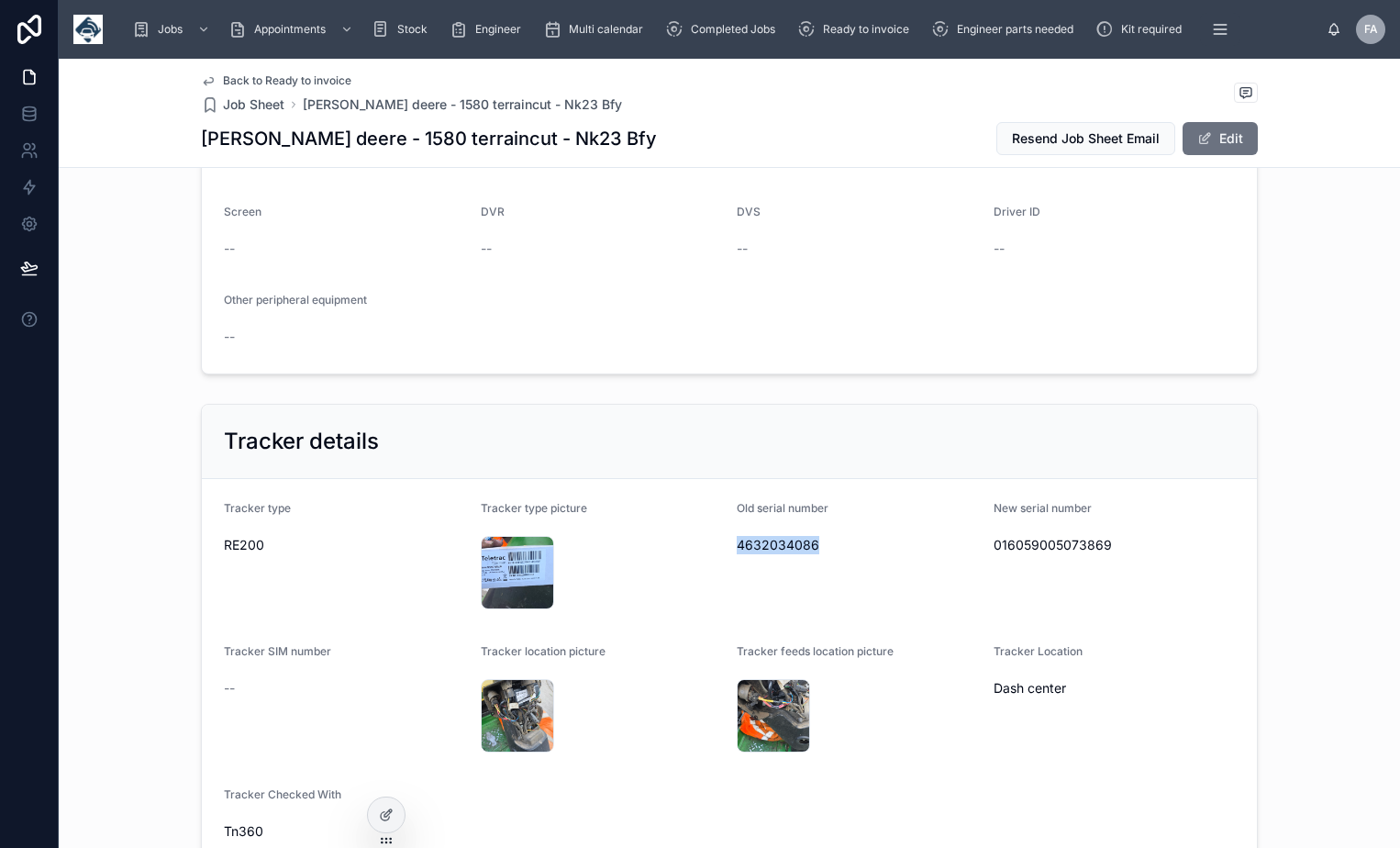
copy span "4632034086"
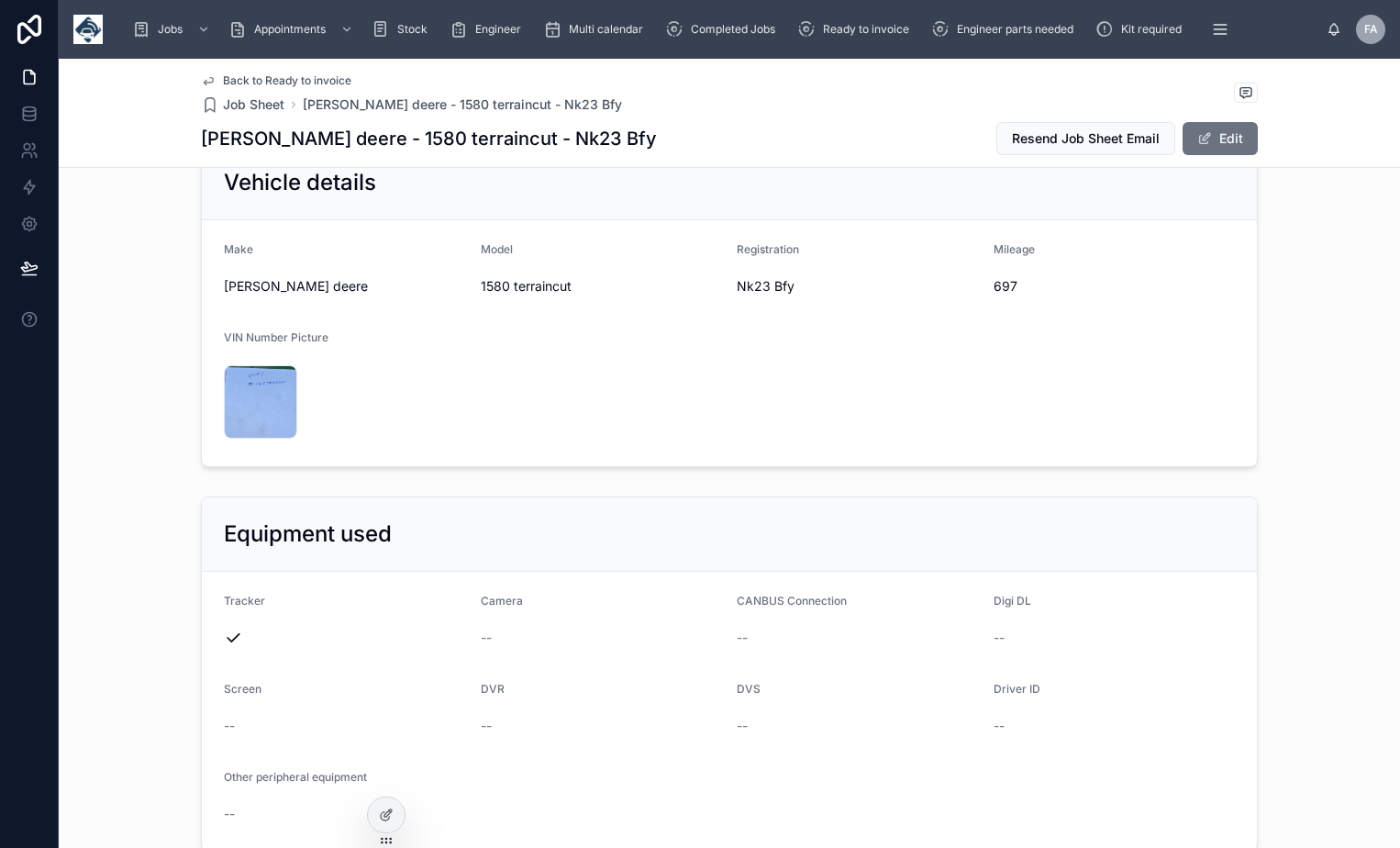
scroll to position [2550, 0]
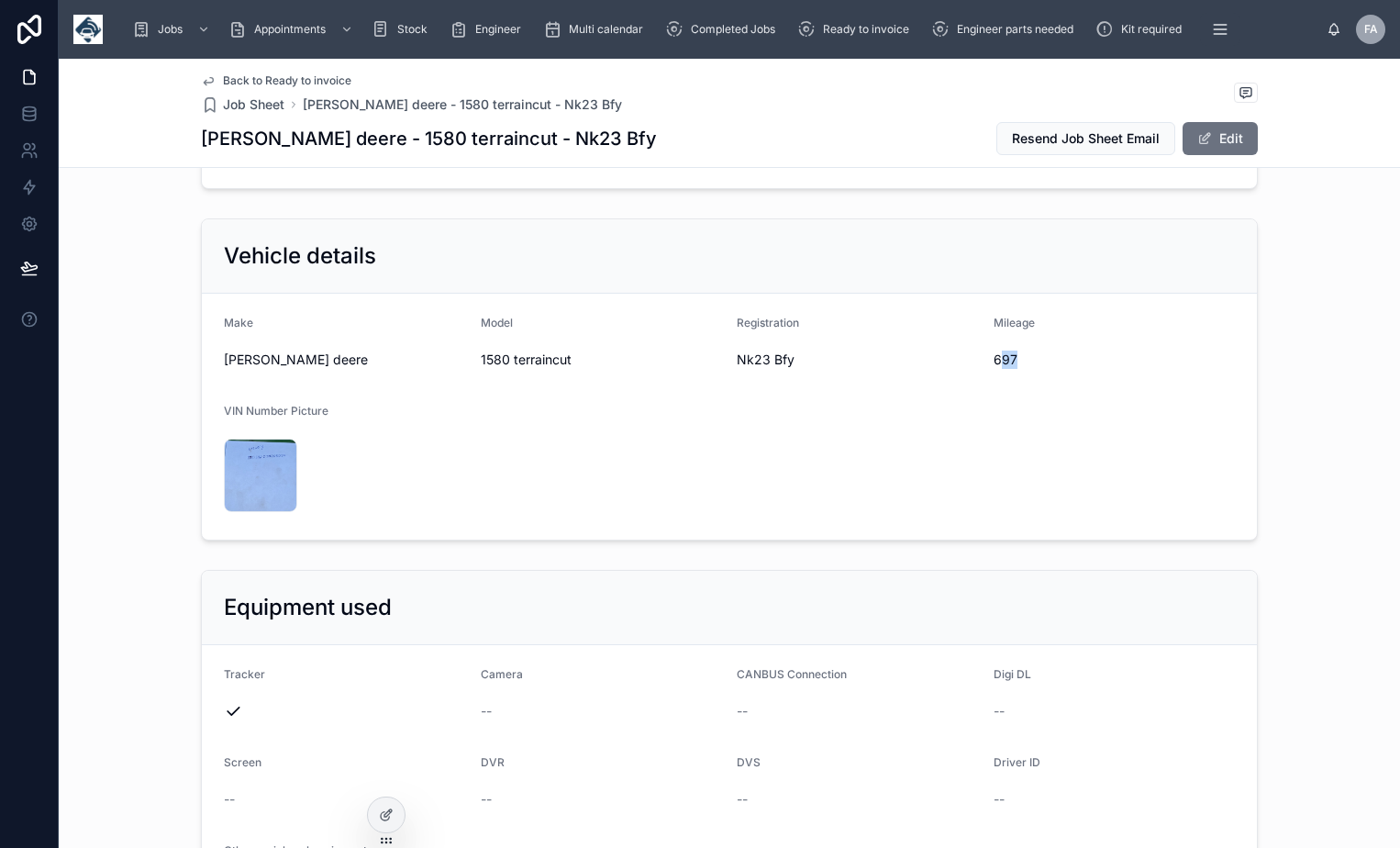
drag, startPoint x: 996, startPoint y: 294, endPoint x: 1013, endPoint y: 294, distance: 17.0
click at [1013, 350] on span "697" at bounding box center [1114, 359] width 243 height 19
click at [1015, 350] on span "697" at bounding box center [1114, 359] width 243 height 19
copy span "697"
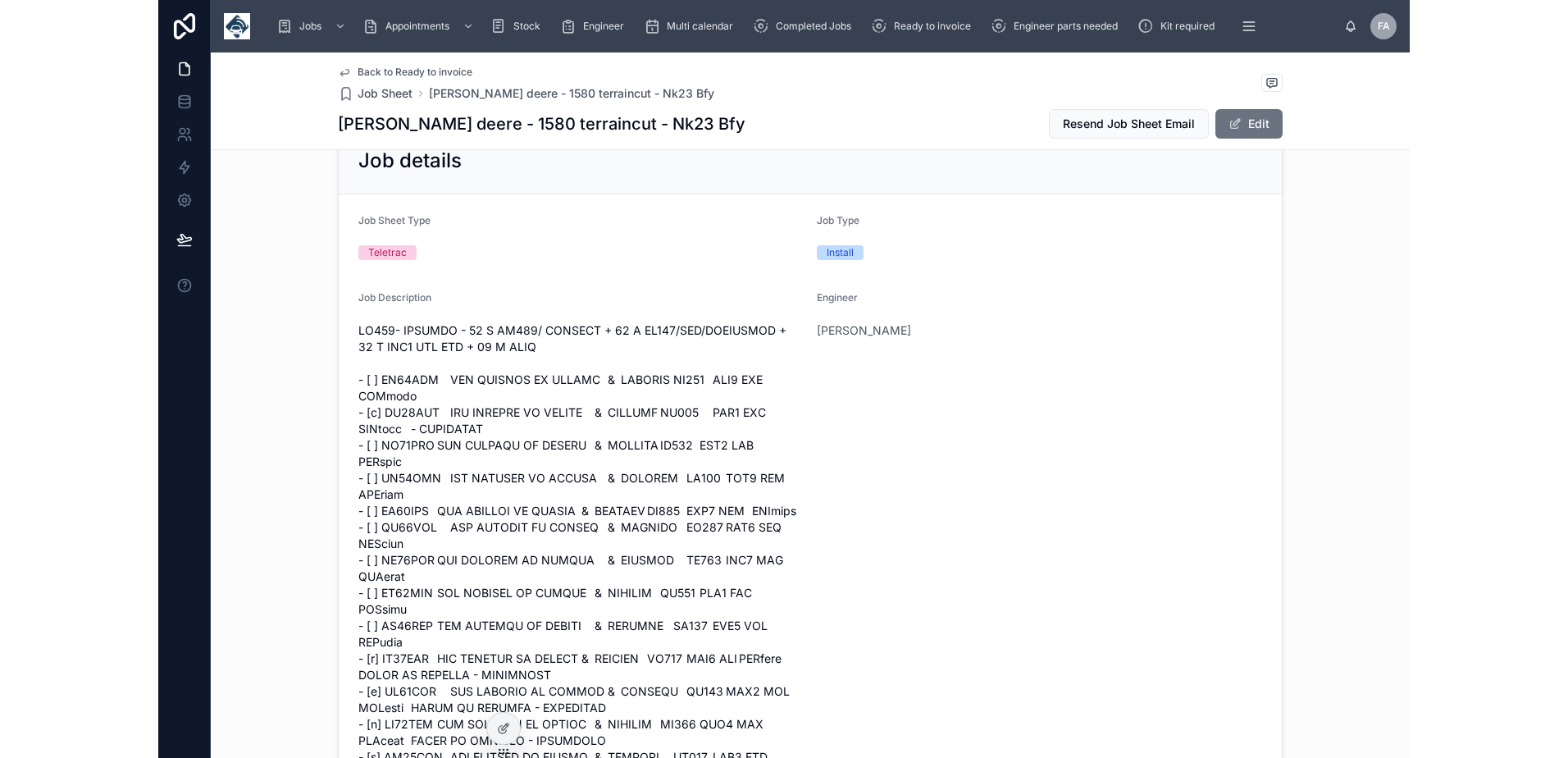
scroll to position [0, 0]
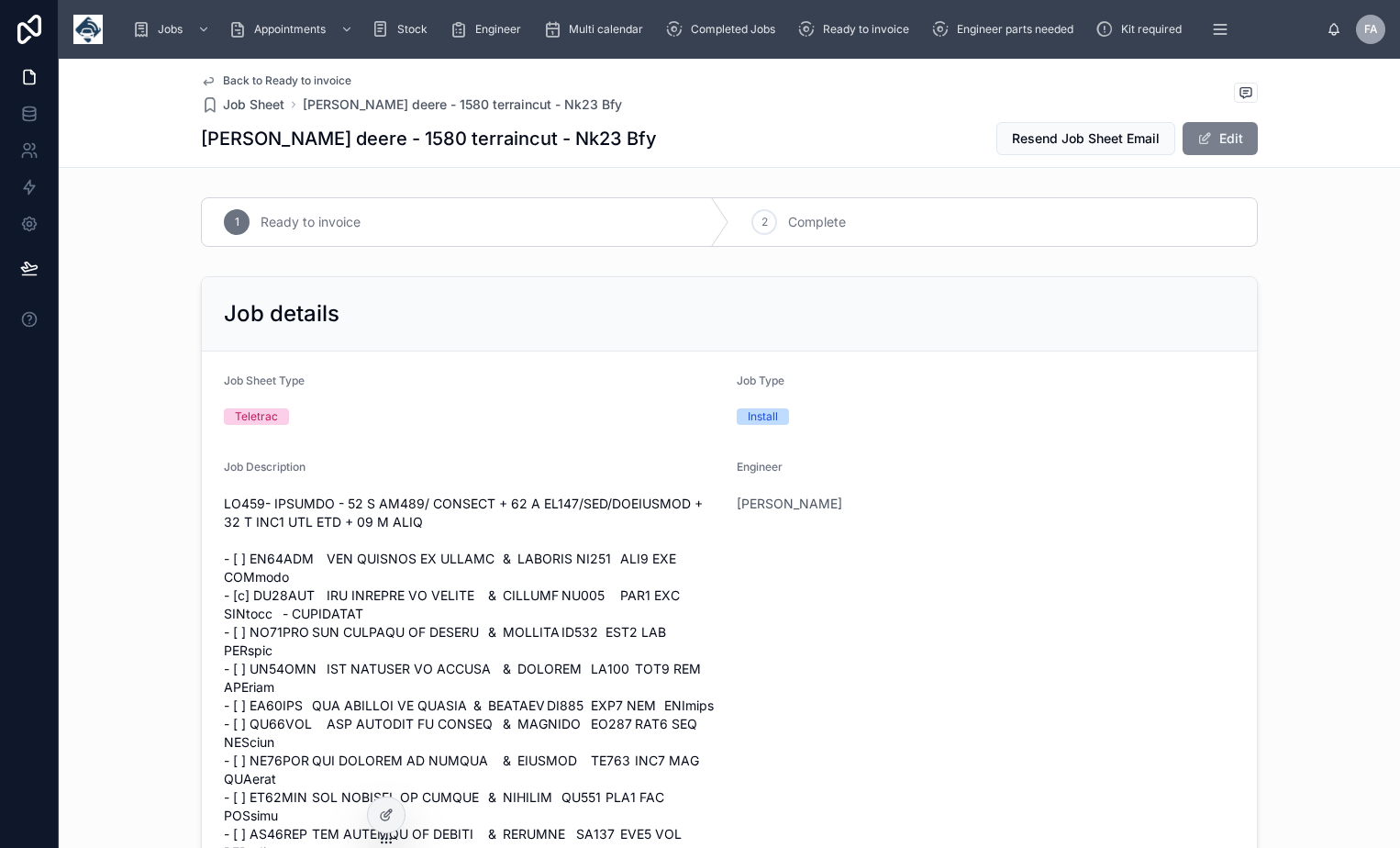
click at [1215, 143] on button "Edit" at bounding box center [1220, 138] width 75 height 33
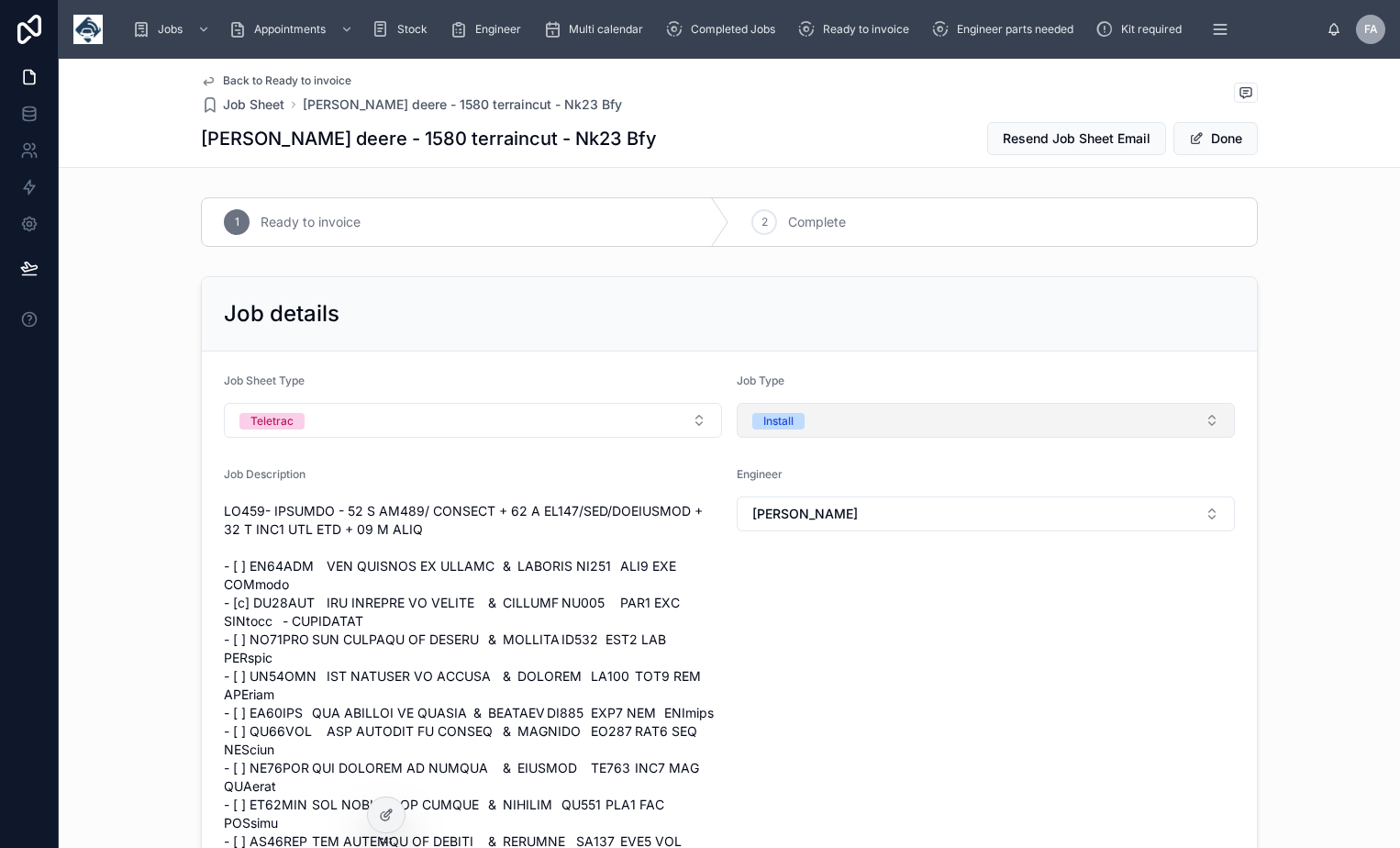
click at [881, 423] on button "Install" at bounding box center [986, 419] width 498 height 35
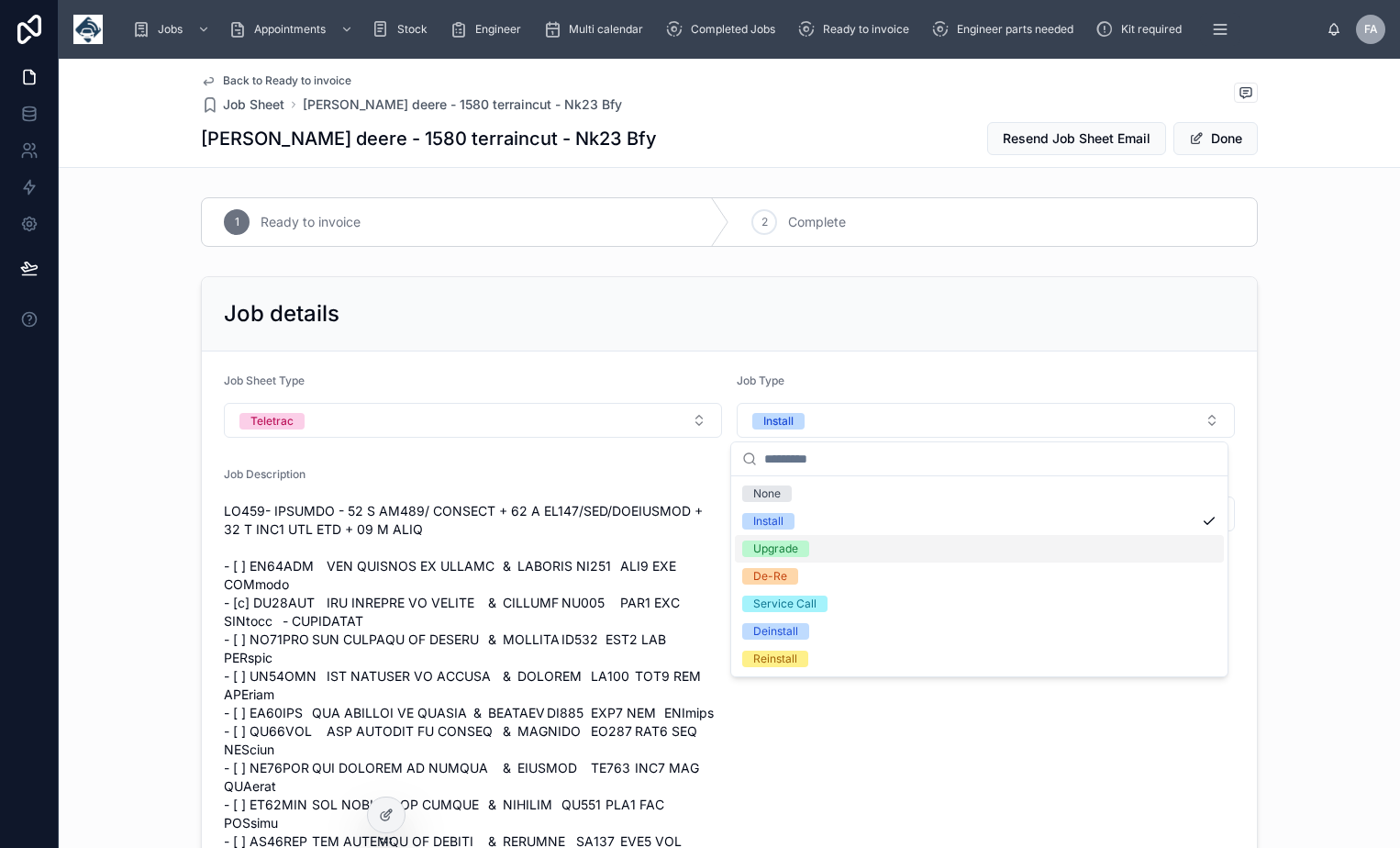
click at [789, 548] on div "Upgrade" at bounding box center [776, 548] width 45 height 17
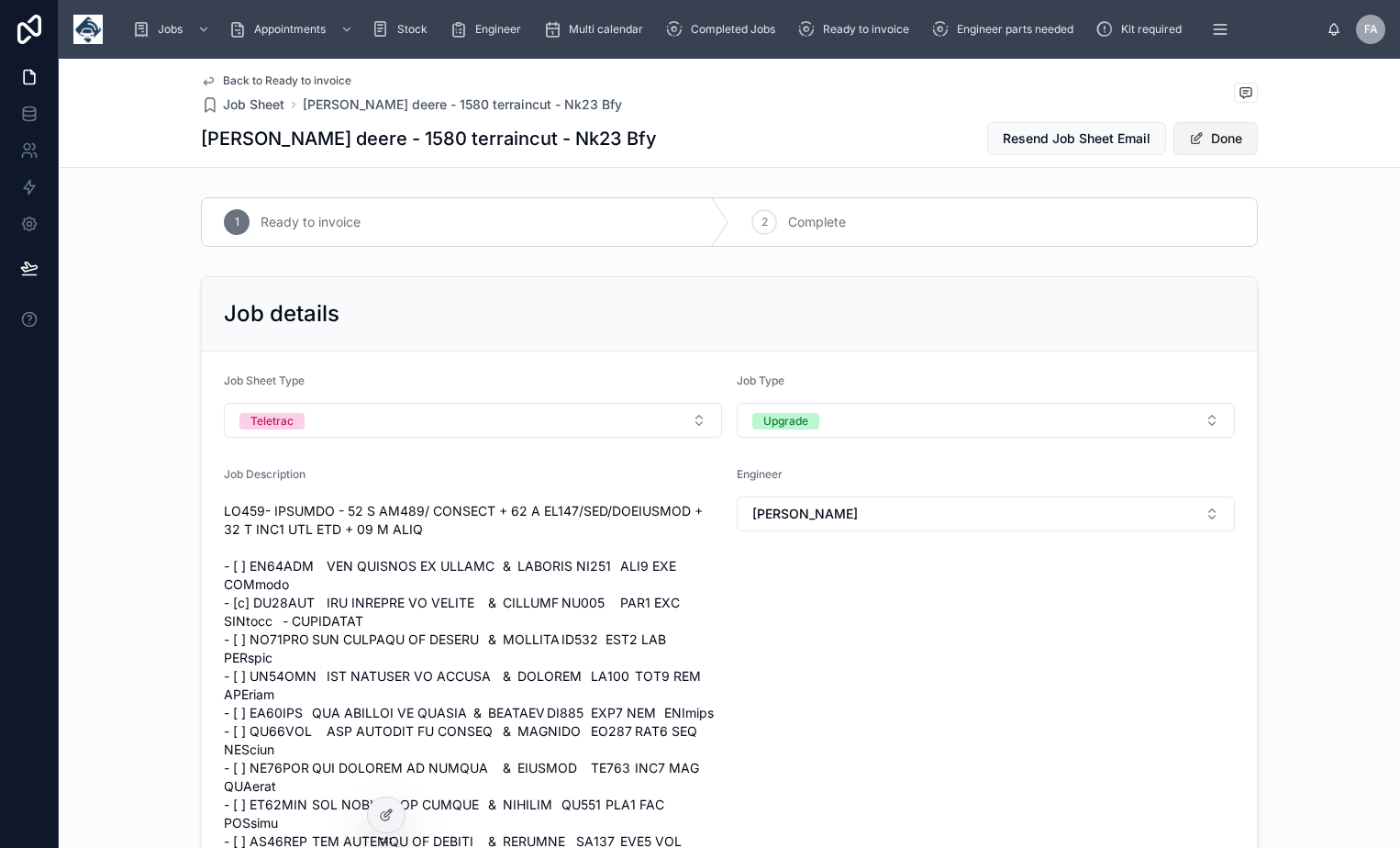
click at [1235, 149] on button "Done" at bounding box center [1216, 138] width 84 height 33
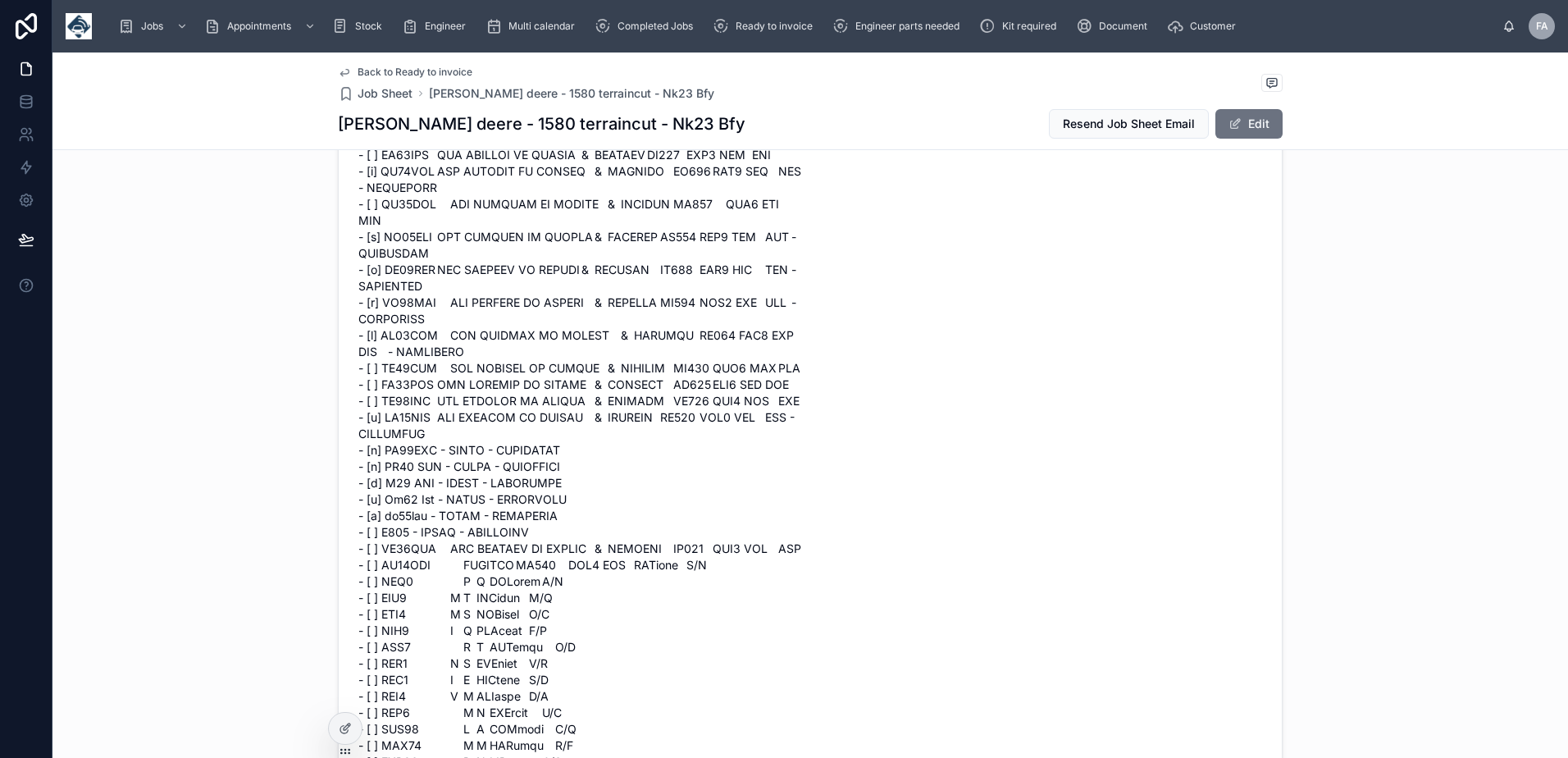
scroll to position [2050, 0]
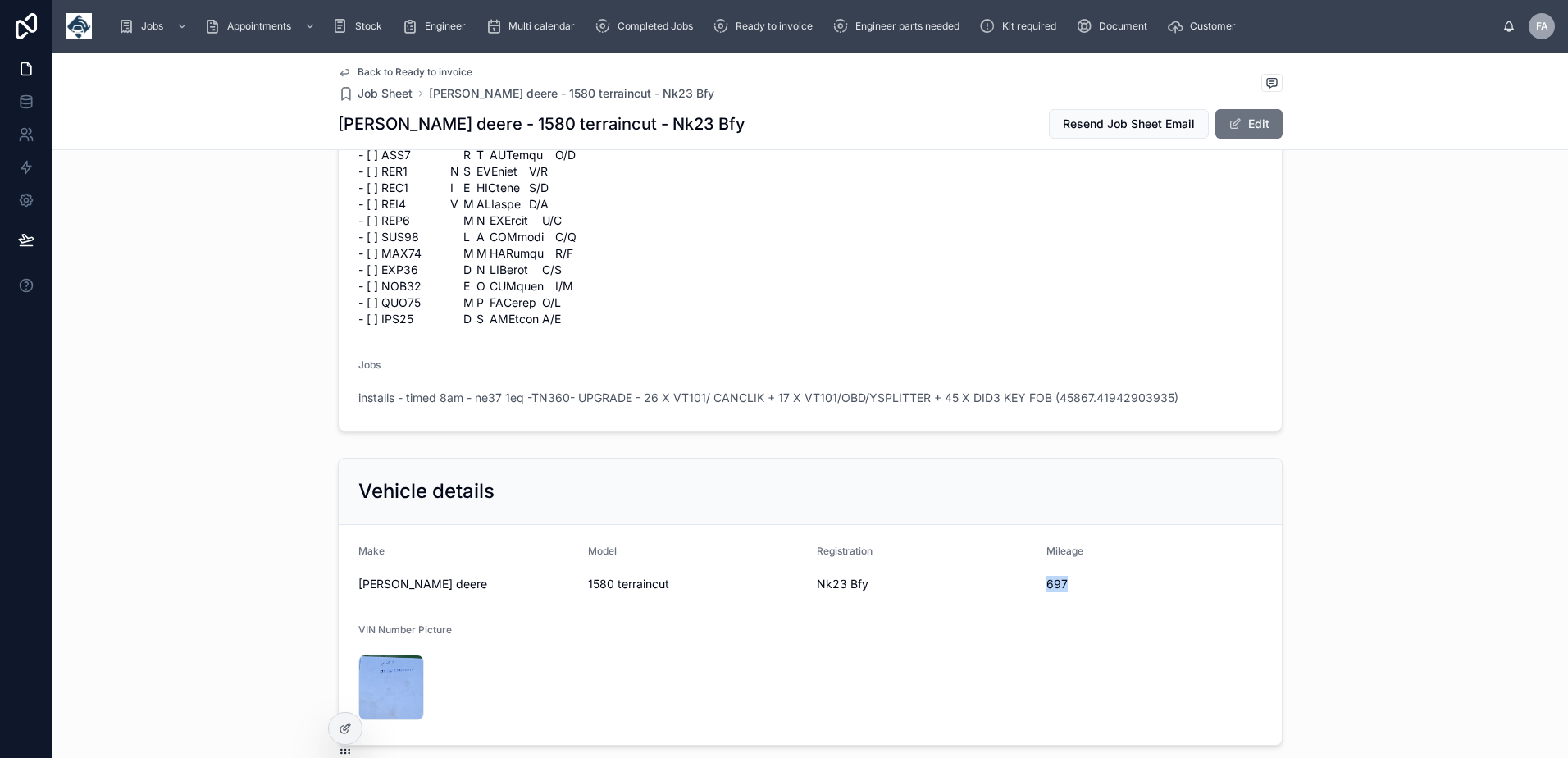
drag, startPoint x: 1036, startPoint y: 514, endPoint x: 1067, endPoint y: 520, distance: 31.6
click at [1067, 525] on form "Make John deere Model 1580 terraincut Registration Nk23 Bfy Mileage 697 VIN Num…" at bounding box center [810, 634] width 943 height 220
copy span "697"
drag, startPoint x: 807, startPoint y: 517, endPoint x: 864, endPoint y: 521, distance: 57.1
click at [864, 525] on form "Make John deere Model 1580 terraincut Registration Nk23 Bfy Mileage 697 VIN Num…" at bounding box center [810, 634] width 943 height 220
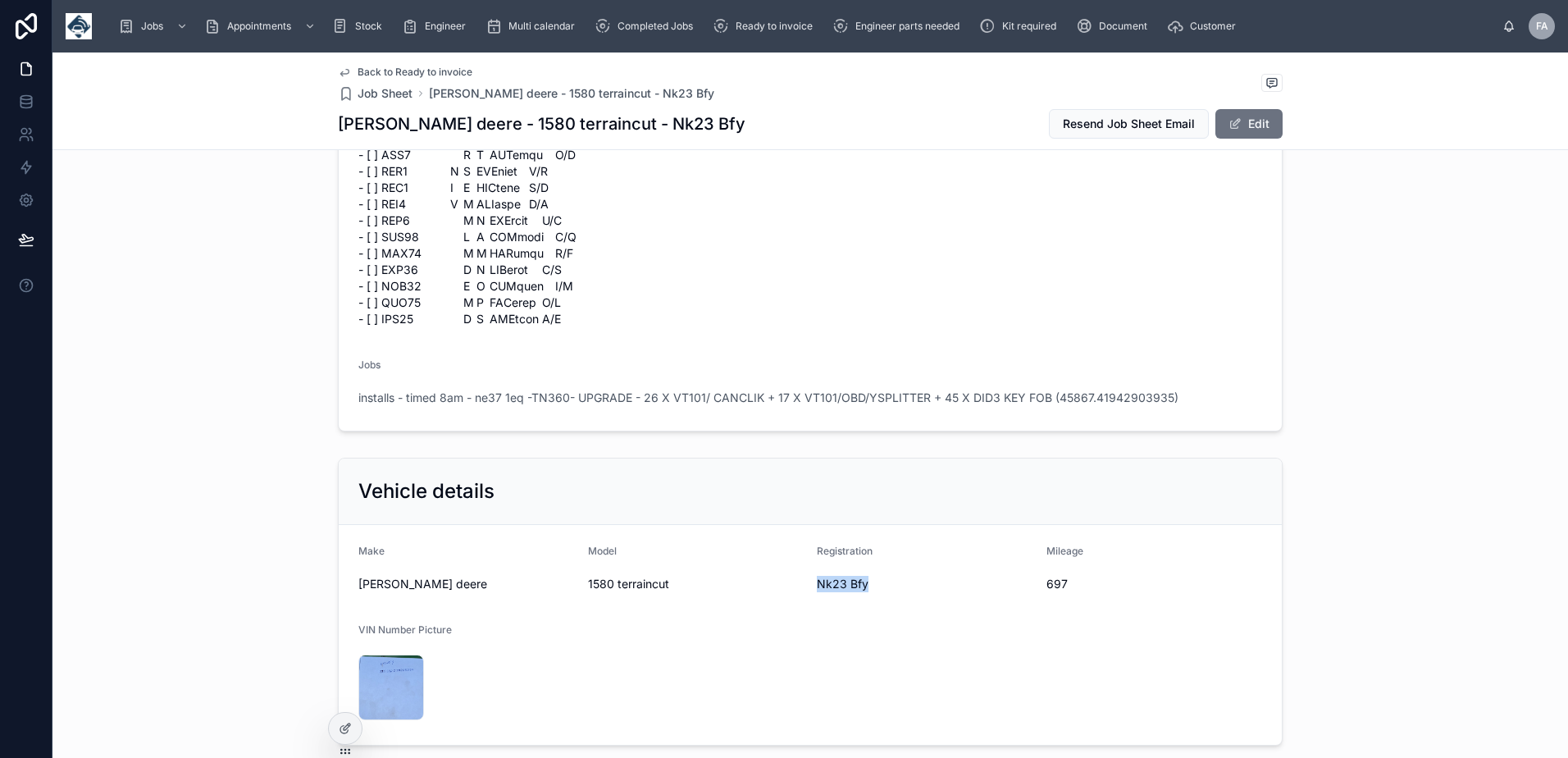
copy span "Nk23 Bfy"
click at [880, 555] on form "Make John deere Model 1580 terraincut Registration Nk23 Bfy Mileage 697 VIN Num…" at bounding box center [810, 634] width 943 height 220
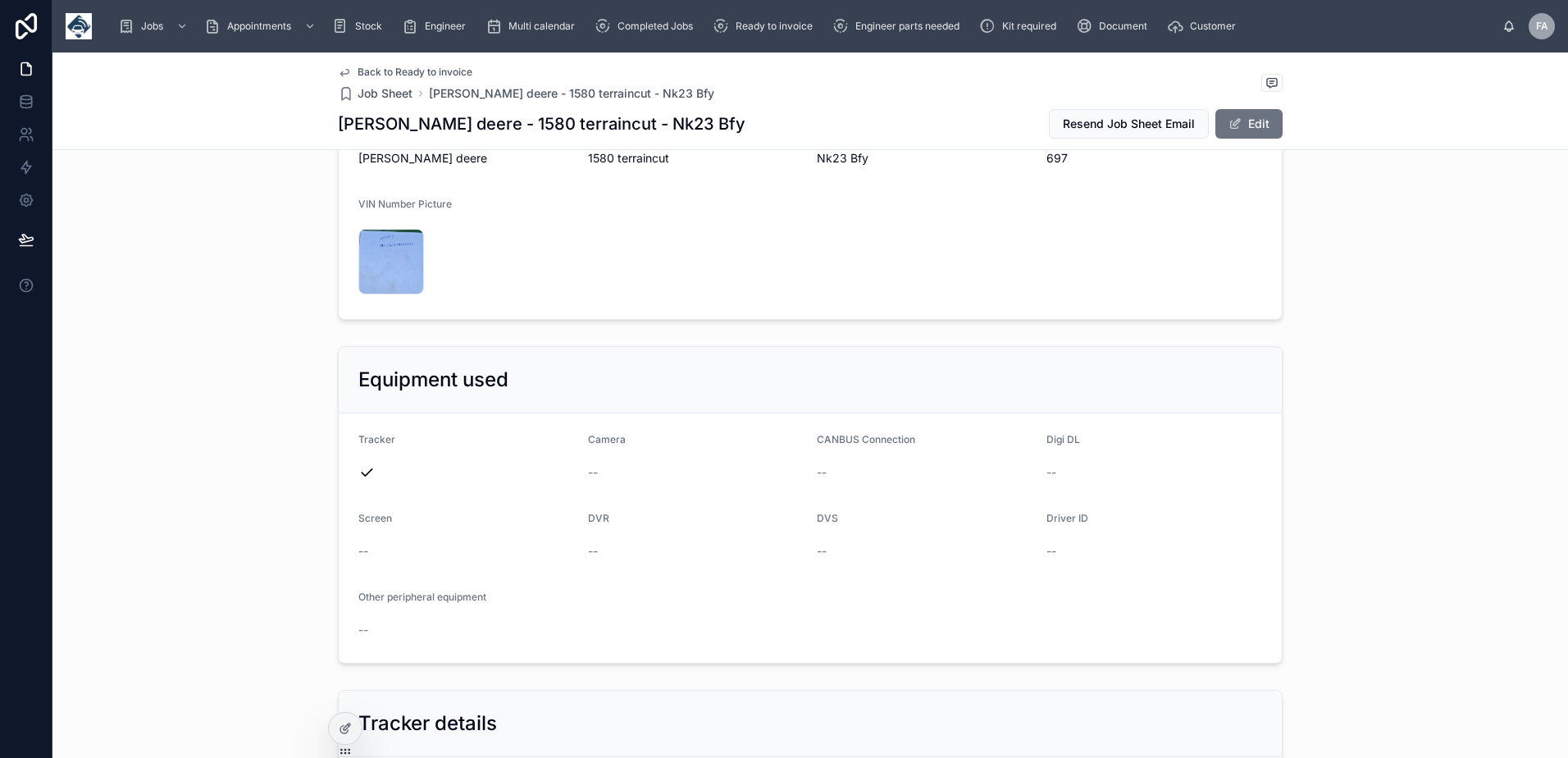
scroll to position [2624, 0]
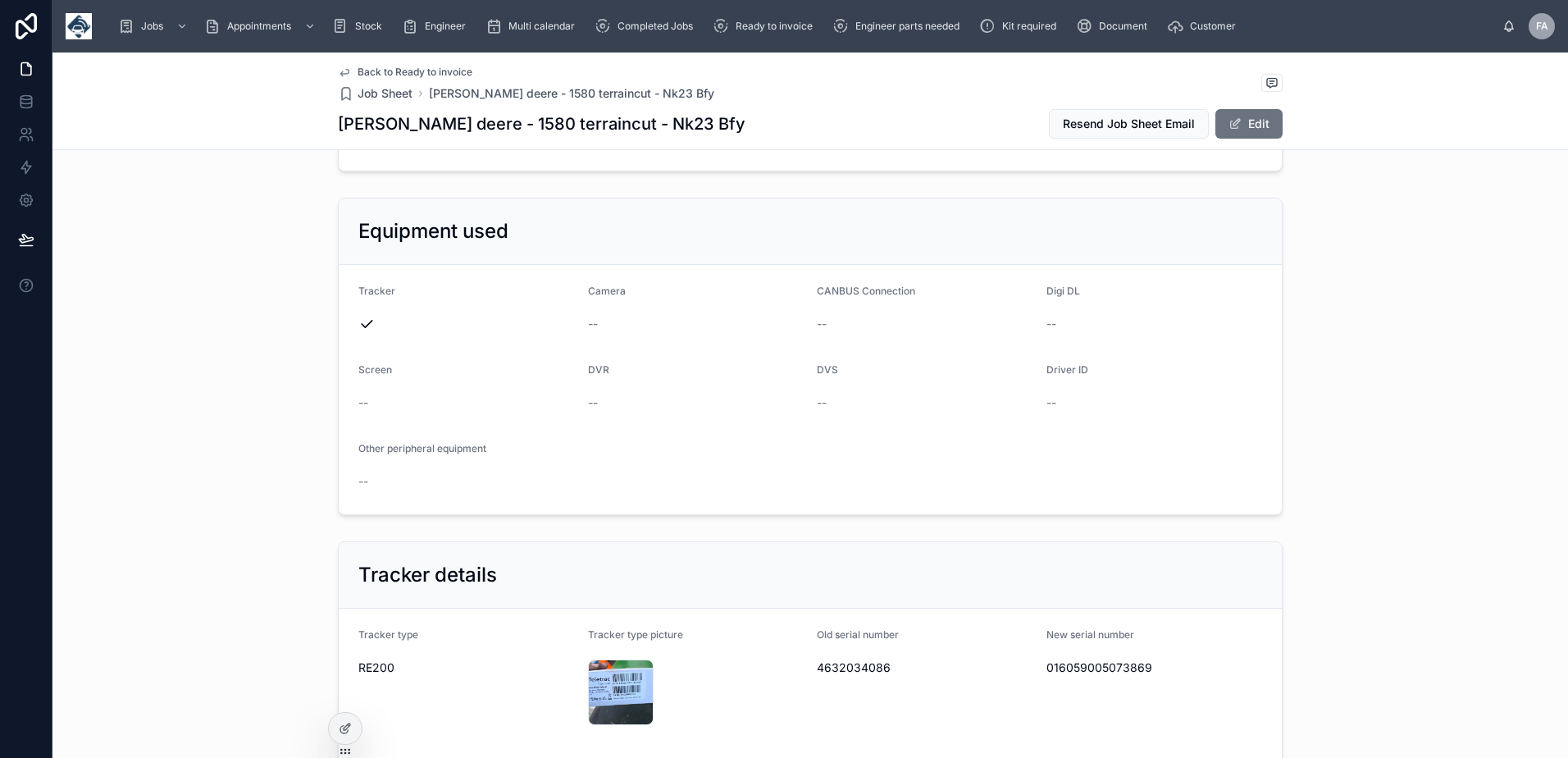
click at [1067, 659] on span "016059005073869" at bounding box center [1154, 668] width 217 height 17
copy span "016059005073869"
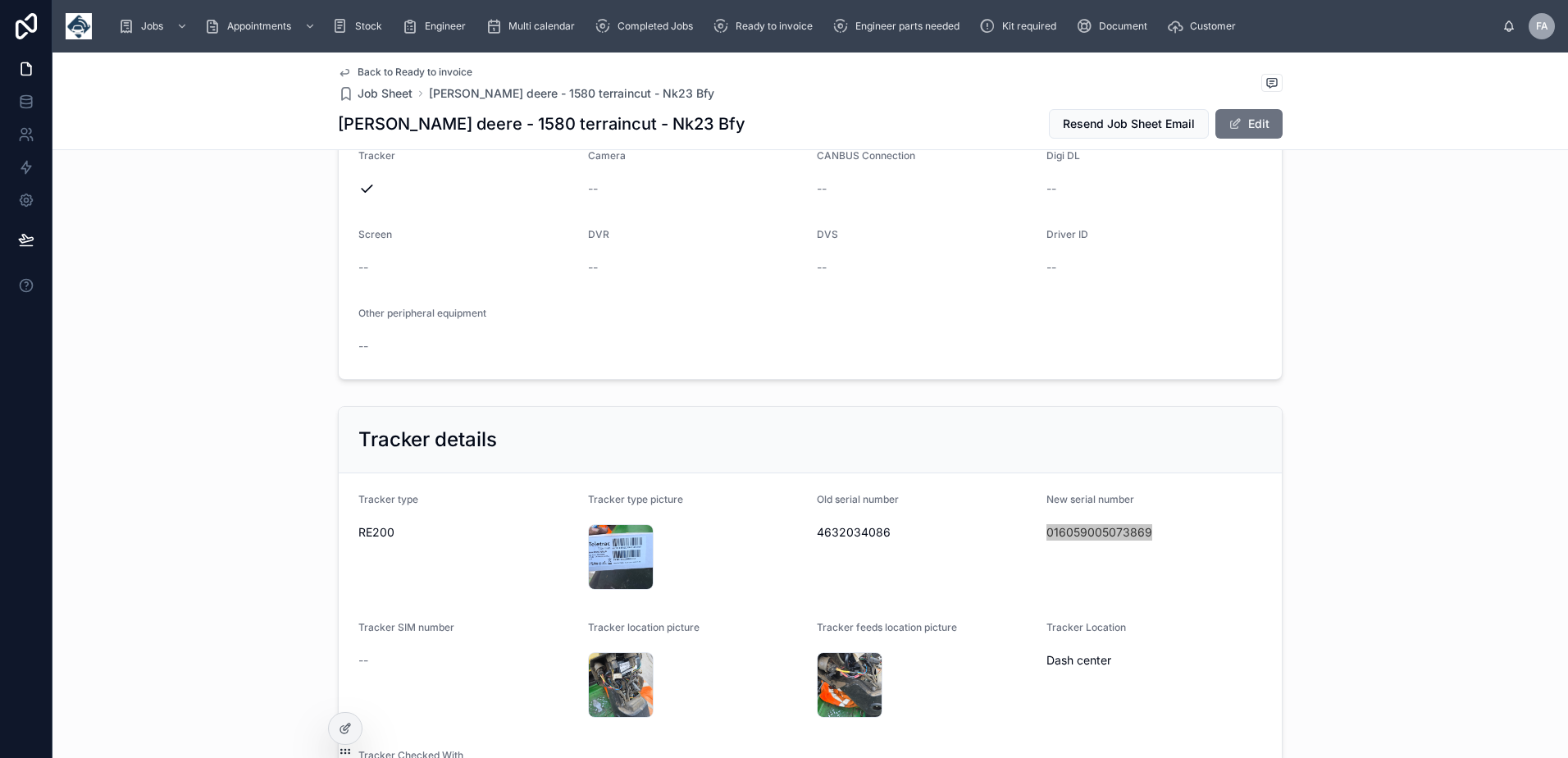
scroll to position [2870, 0]
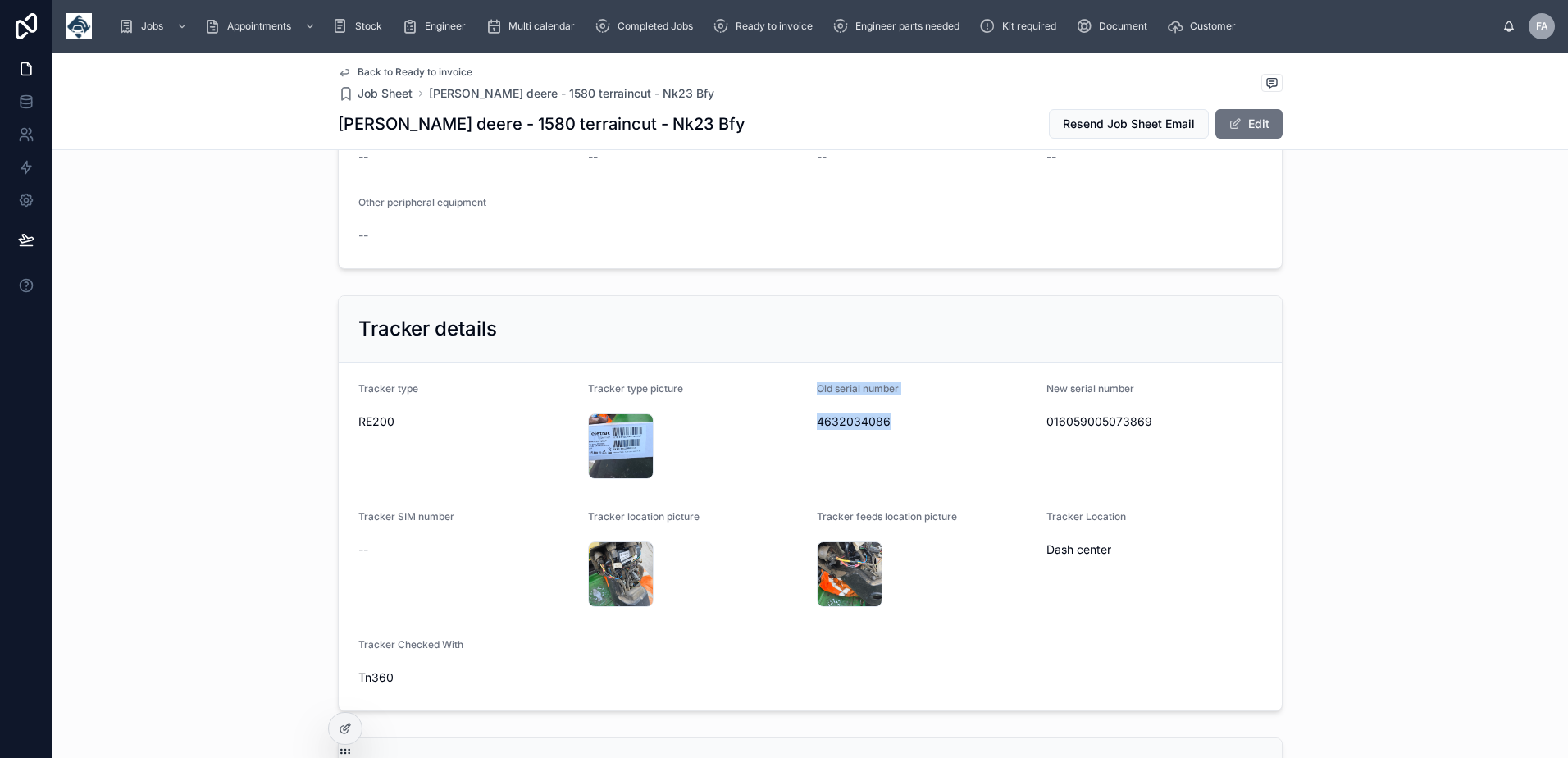
drag, startPoint x: 812, startPoint y: 320, endPoint x: 898, endPoint y: 361, distance: 95.3
click at [898, 382] on div "Old serial number 4632034086" at bounding box center [925, 433] width 217 height 102
copy div "Old serial number 4632034086"
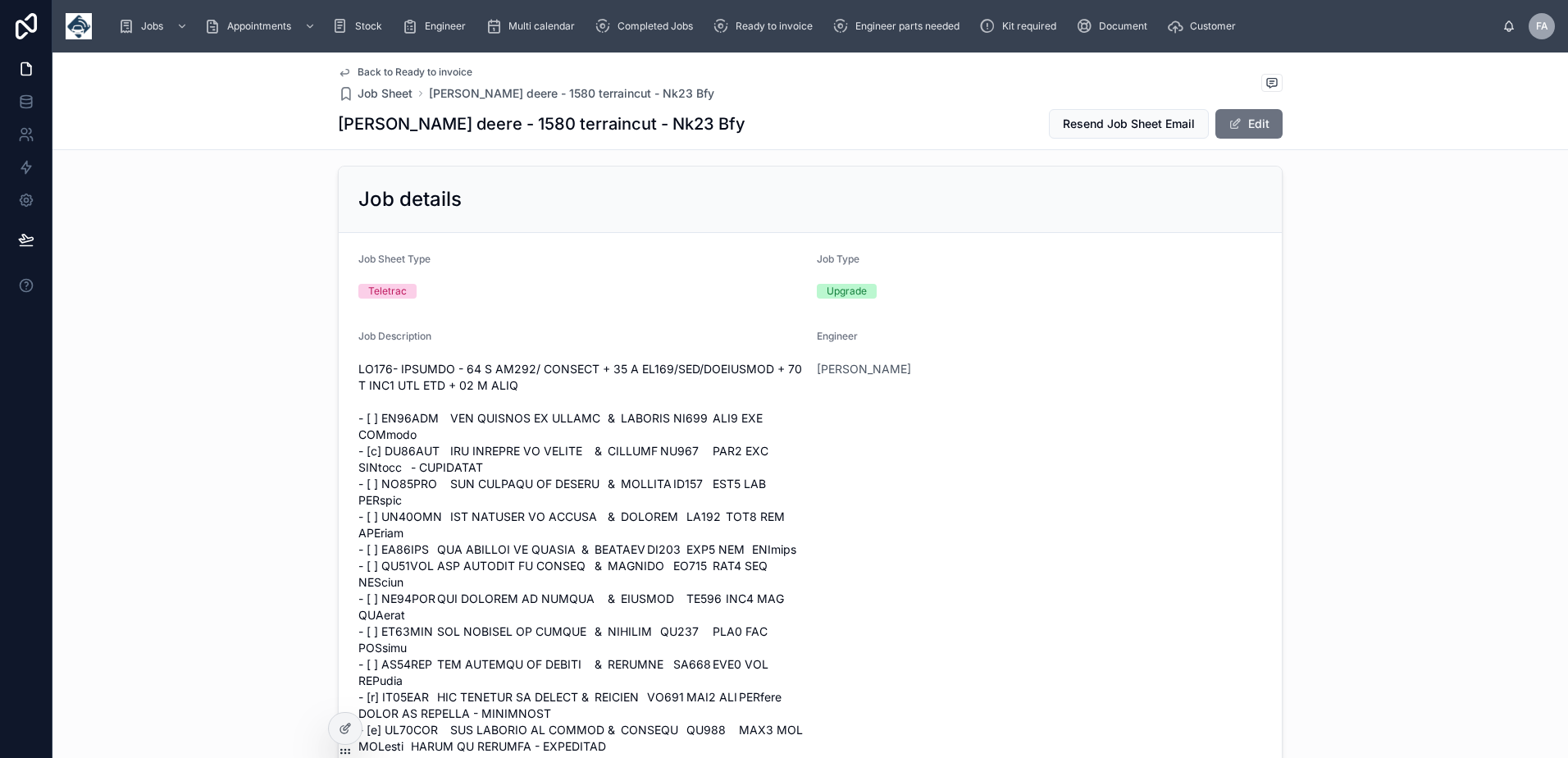
scroll to position [0, 0]
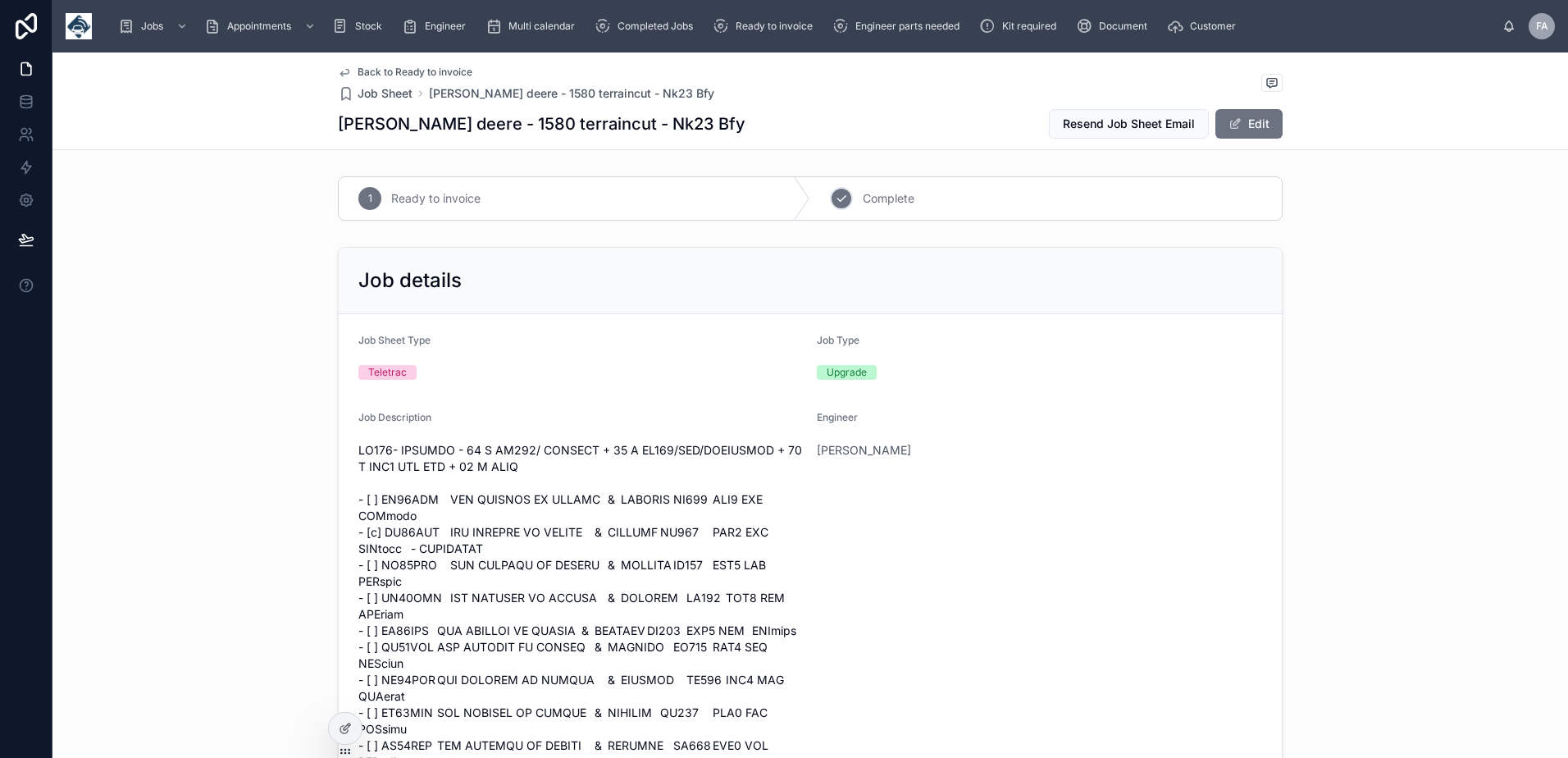
click at [843, 202] on div "2" at bounding box center [841, 197] width 23 height 23
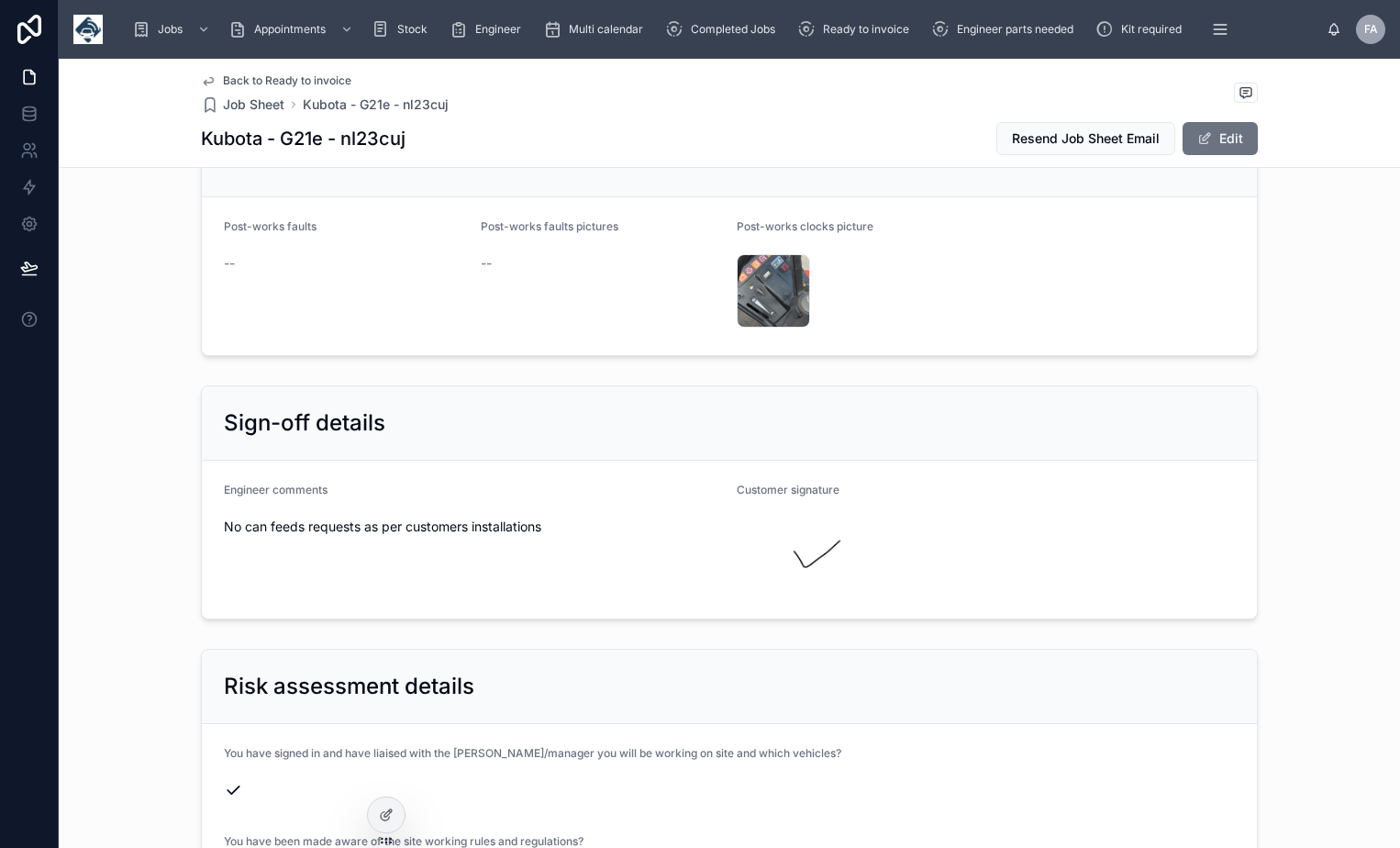
scroll to position [5393, 0]
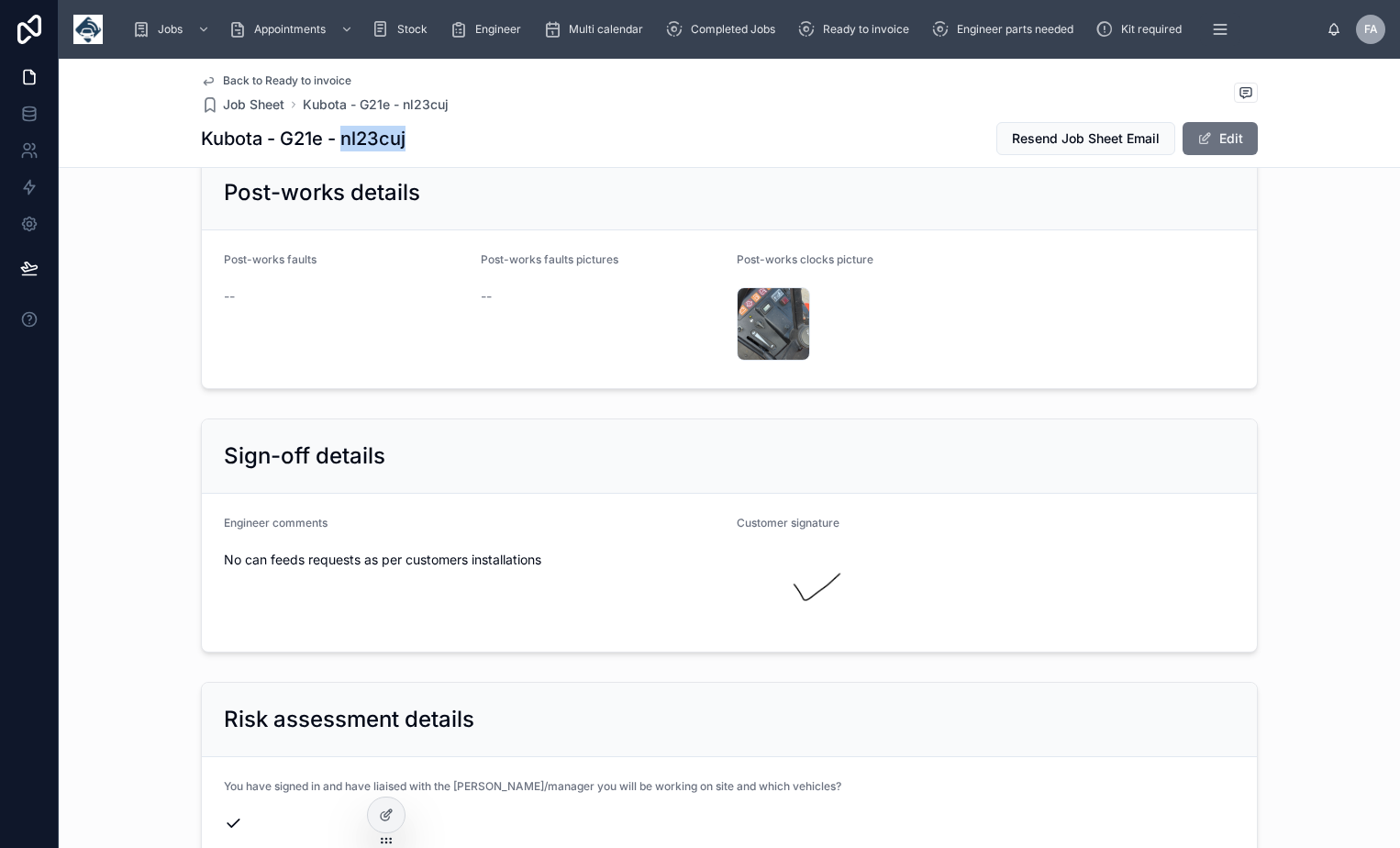
drag, startPoint x: 336, startPoint y: 136, endPoint x: 399, endPoint y: 137, distance: 63.0
click at [399, 137] on h1 "Kubota - G21e - nl23cuj" at bounding box center [303, 138] width 205 height 25
copy h1 "nl23cuj"
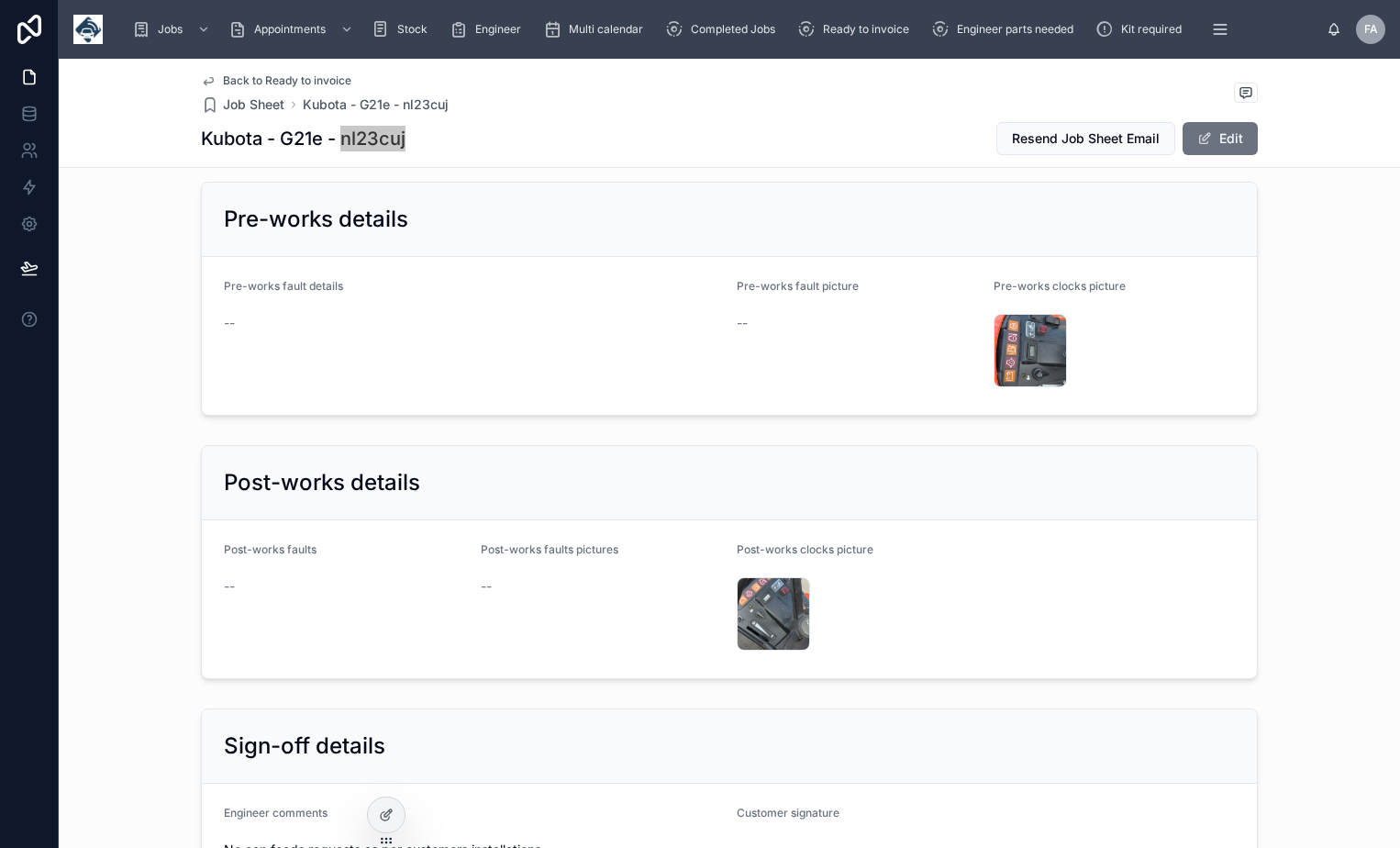
scroll to position [4843, 0]
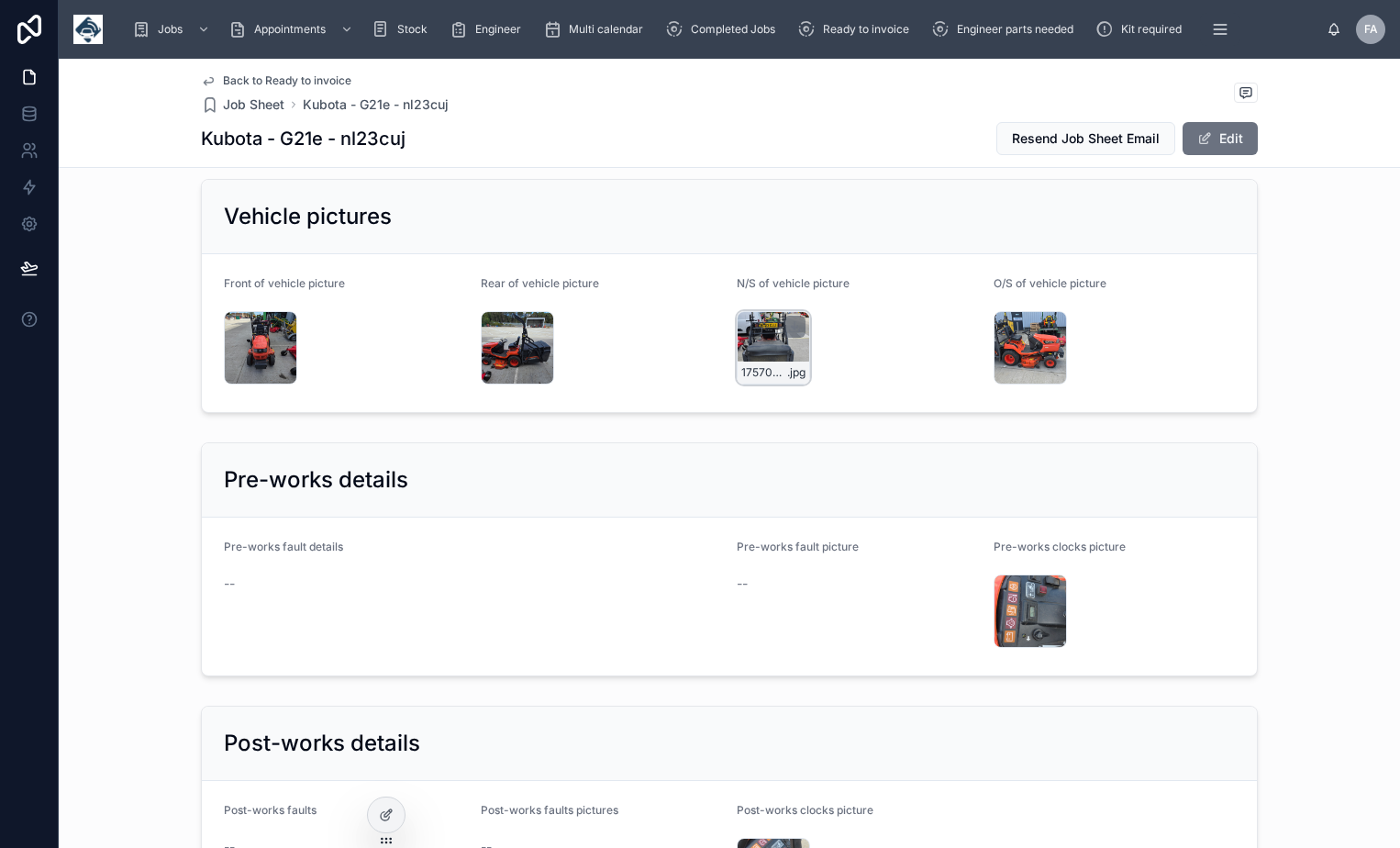
click at [768, 311] on div "17570719710234681096335996206620 .jpg" at bounding box center [774, 347] width 73 height 73
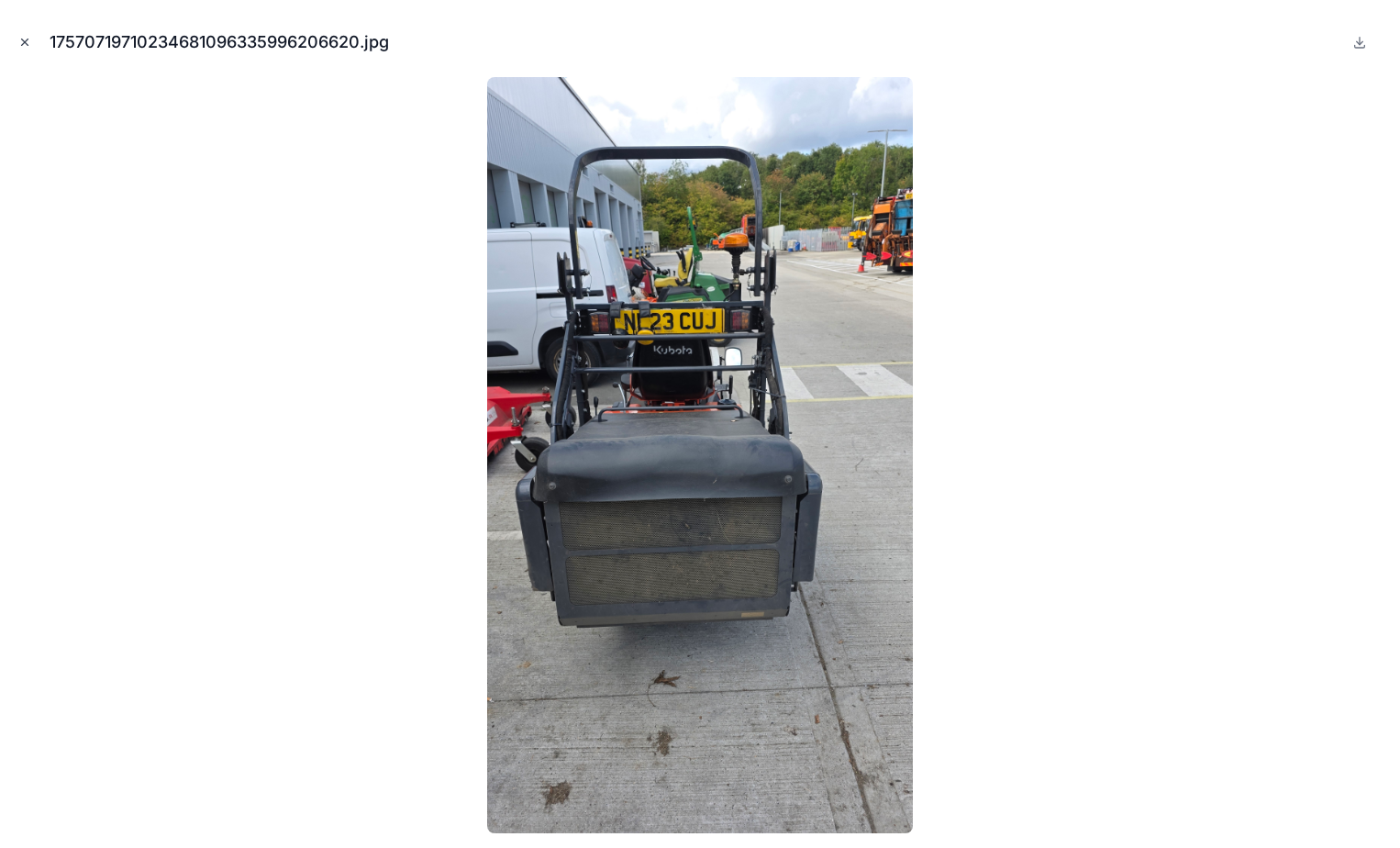
click at [29, 43] on icon "Close modal" at bounding box center [25, 42] width 13 height 13
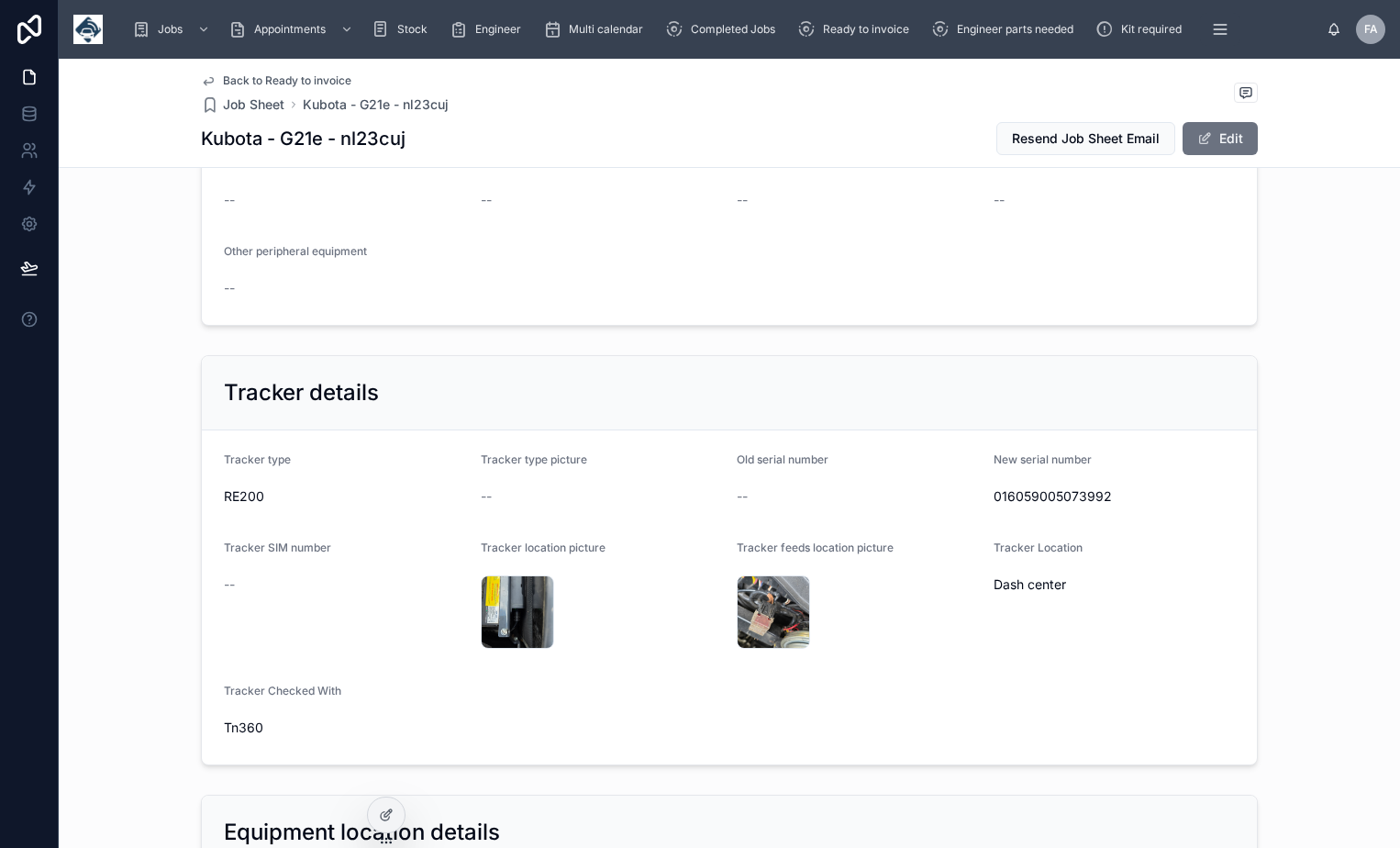
scroll to position [3100, 0]
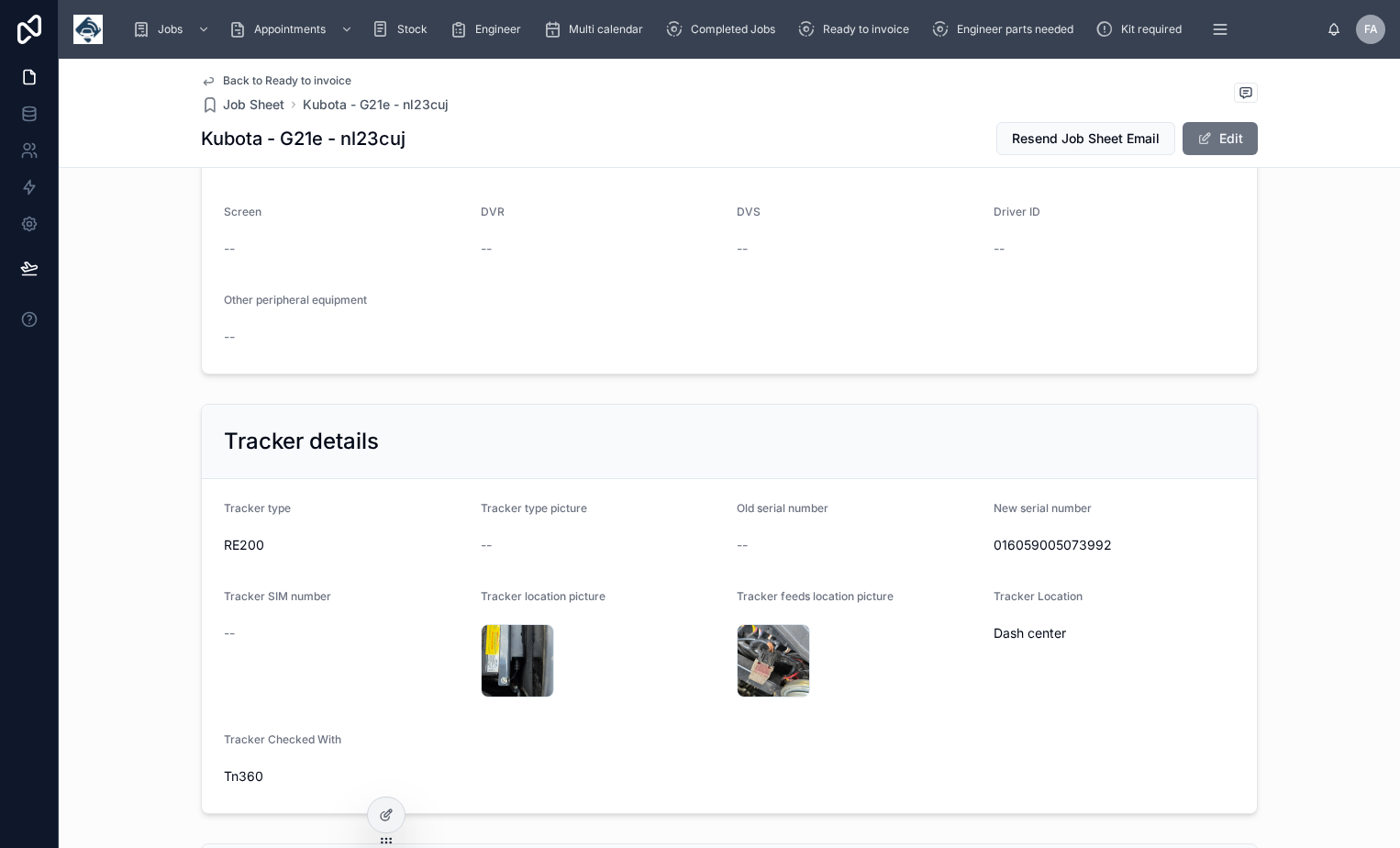
click at [1023, 535] on span "016059005073992" at bounding box center [1114, 545] width 243 height 19
copy span "016059005073992"
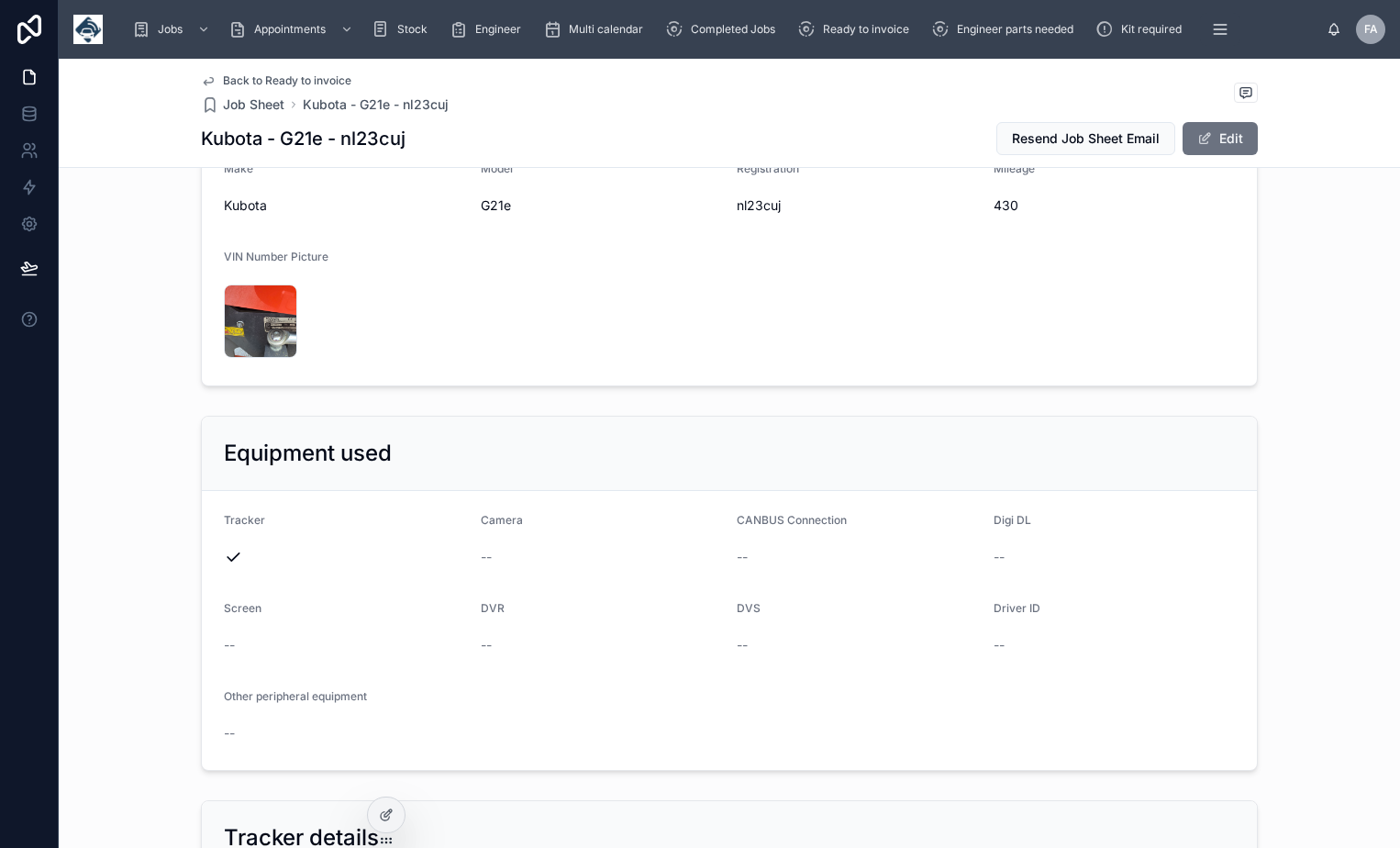
scroll to position [2366, 0]
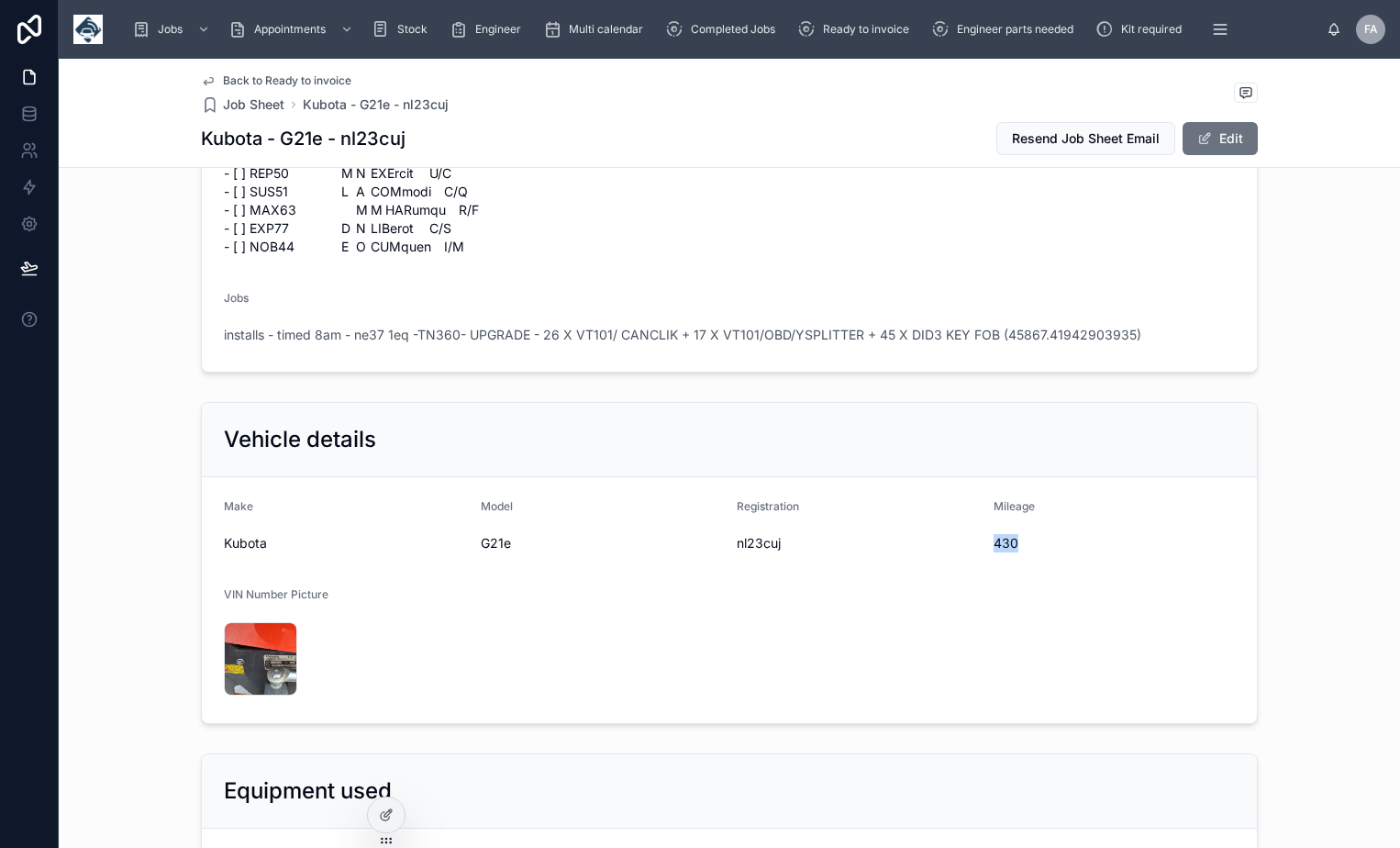
drag, startPoint x: 989, startPoint y: 474, endPoint x: 1010, endPoint y: 475, distance: 21.0
click at [1010, 534] on span "430" at bounding box center [1114, 543] width 243 height 19
copy span "430"
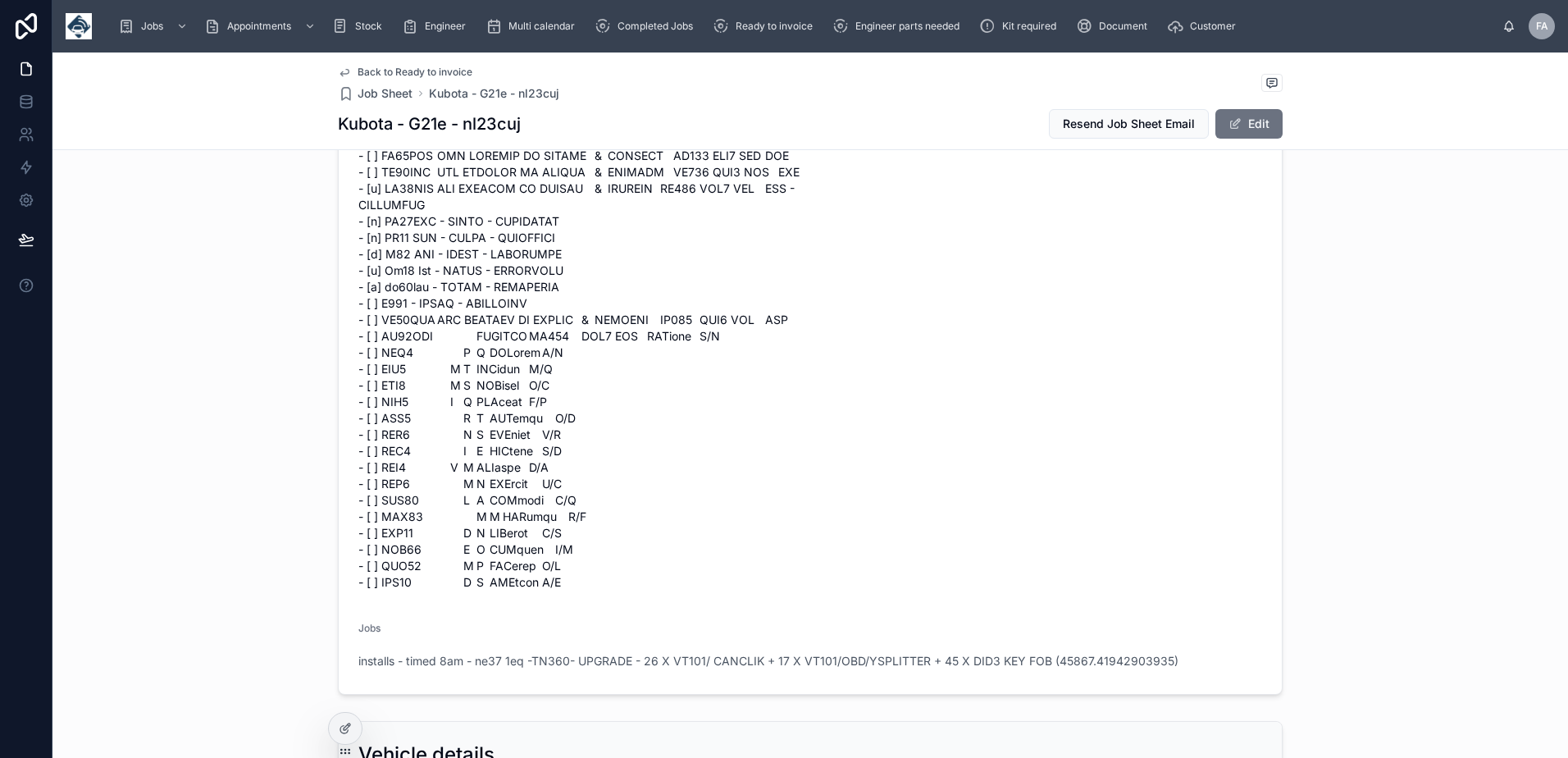
scroll to position [2033, 0]
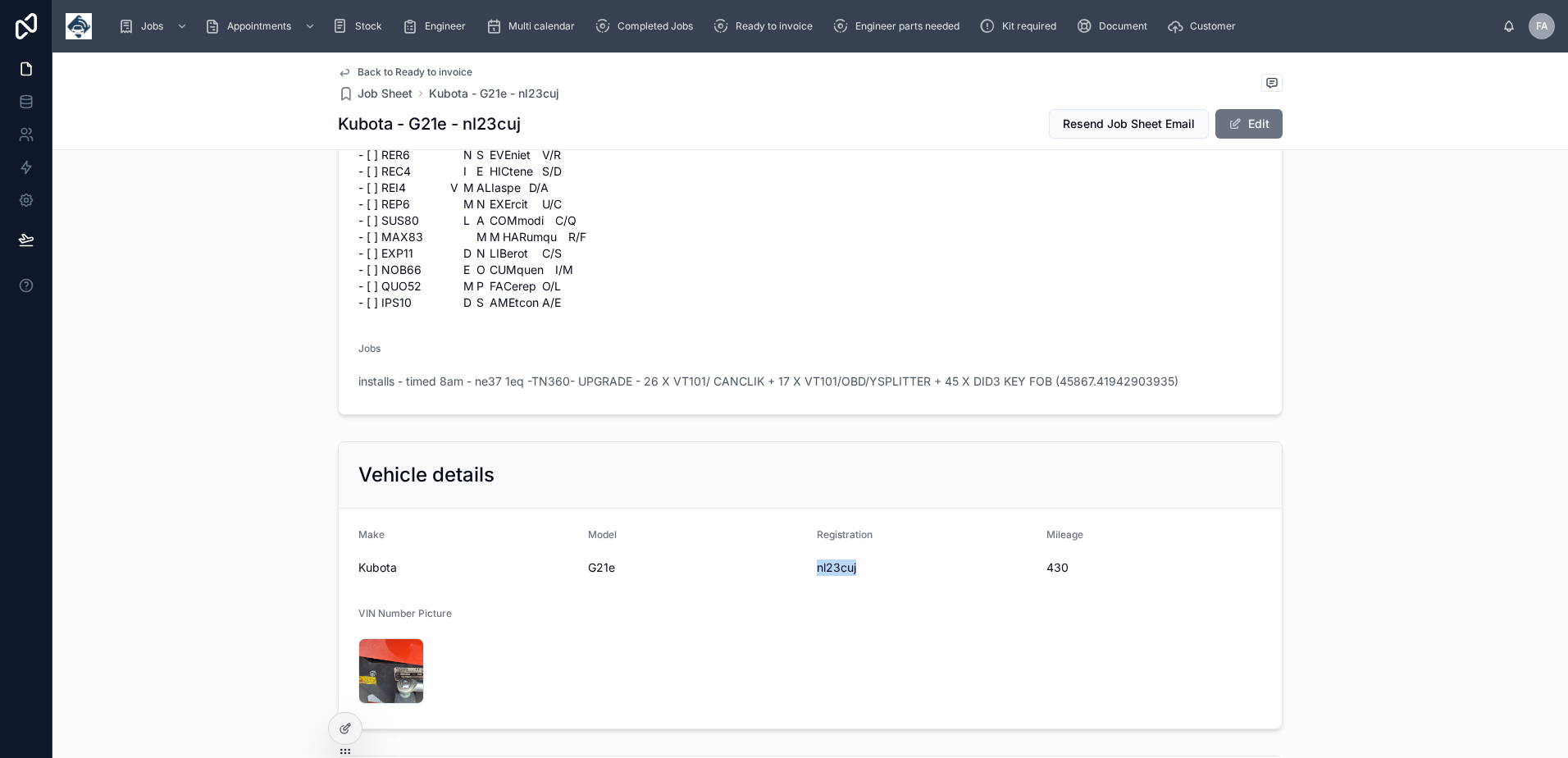
drag, startPoint x: 807, startPoint y: 536, endPoint x: 856, endPoint y: 536, distance: 49.0
click at [856, 536] on form "Make Kubota Model G21e Registration nl23cuj Mileage 430 VIN Number Picture 1757…" at bounding box center [810, 618] width 943 height 220
copy span "nl23cuj"
drag, startPoint x: 1042, startPoint y: 530, endPoint x: 1062, endPoint y: 531, distance: 20.0
click at [1062, 559] on span "430" at bounding box center [1154, 567] width 217 height 17
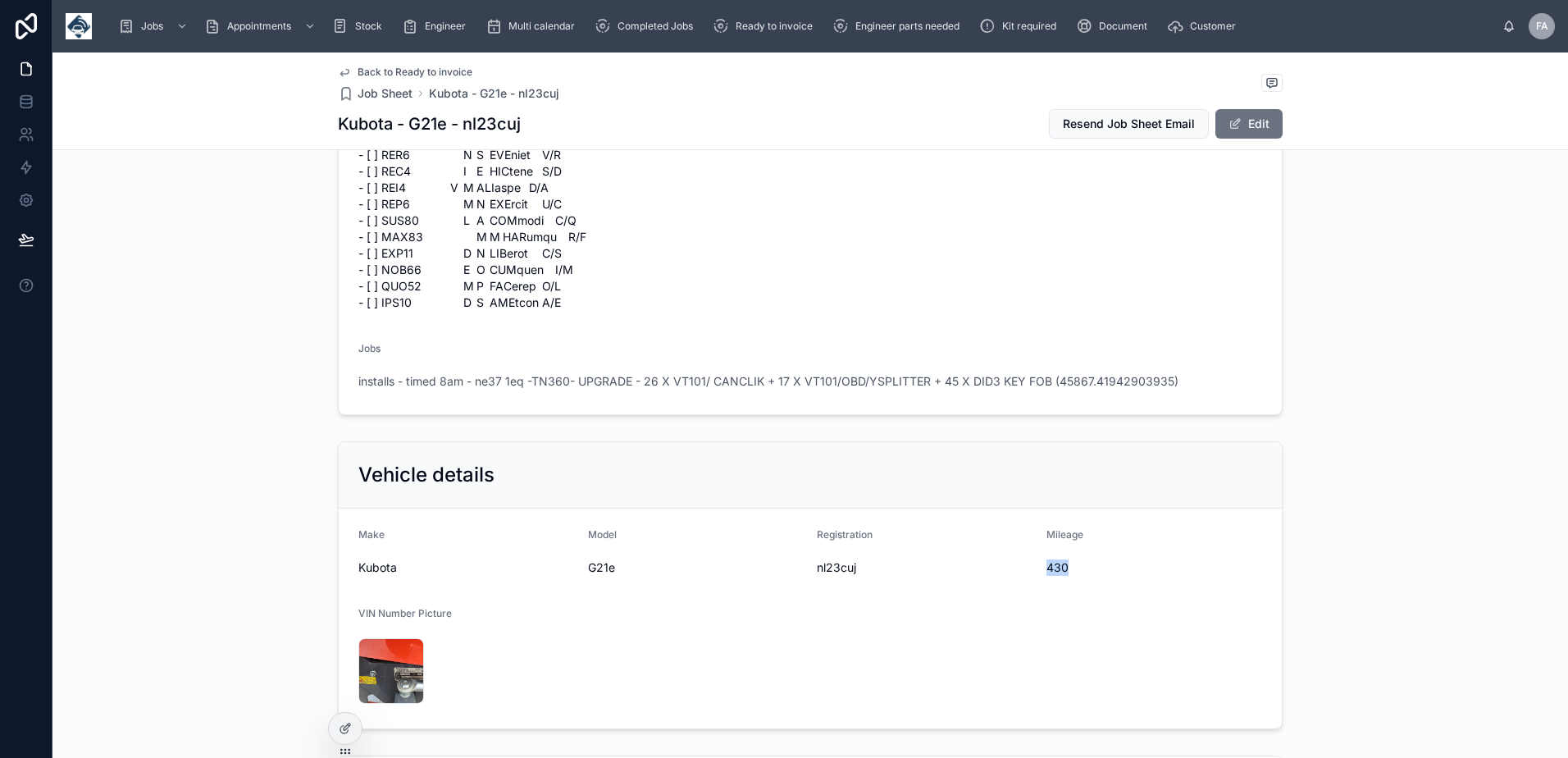
copy span "430"
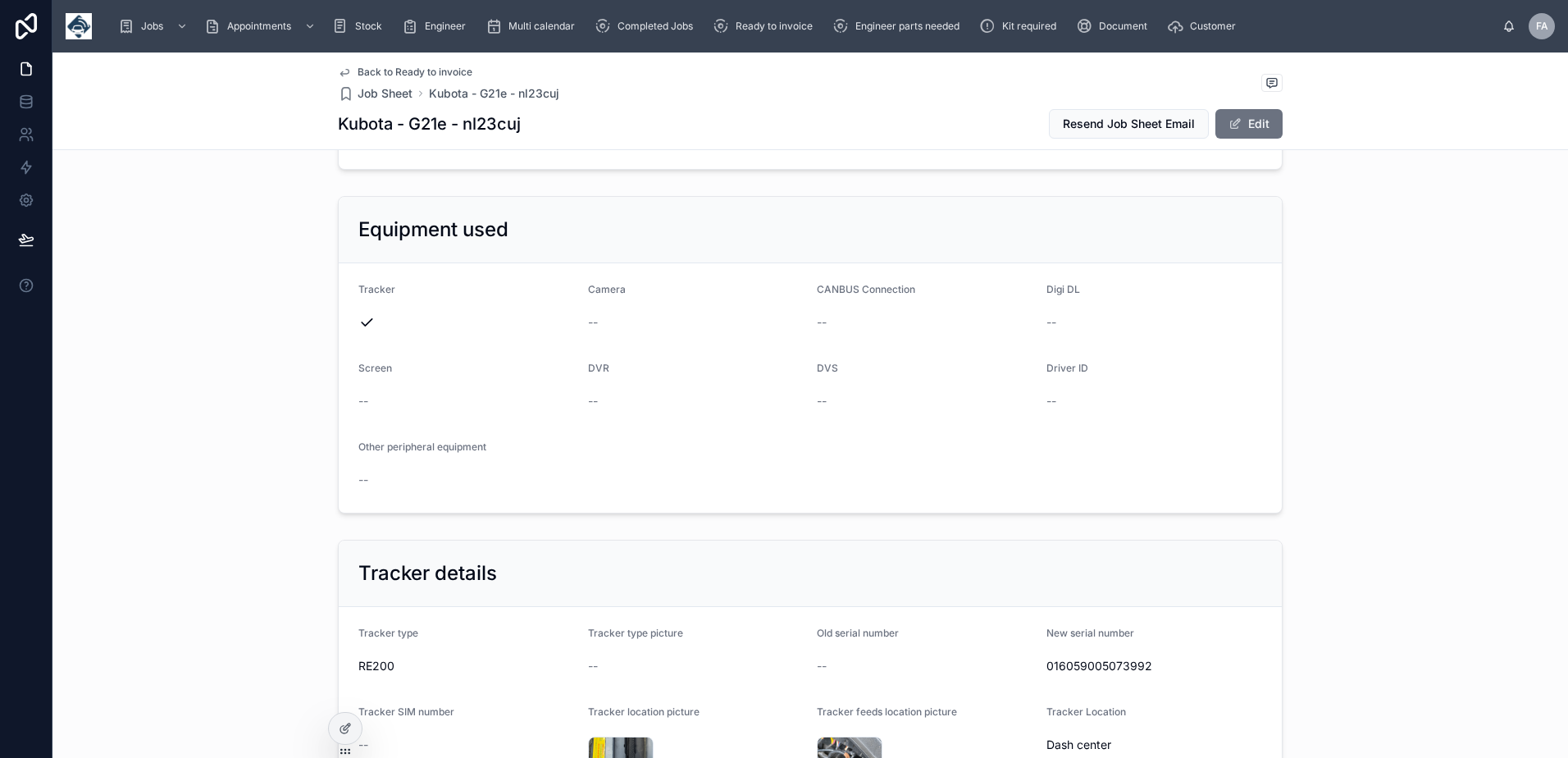
scroll to position [2689, 0]
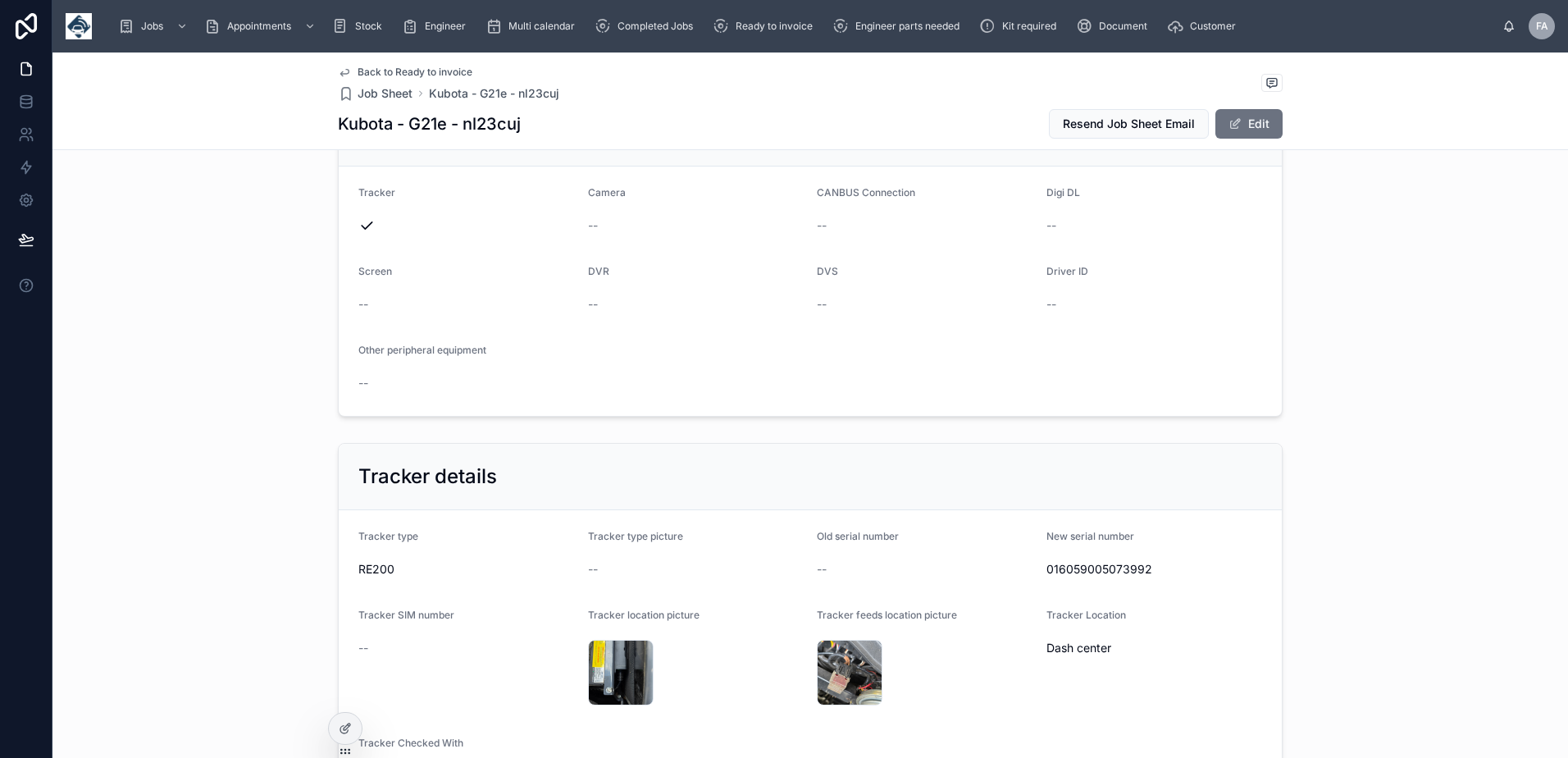
click at [1086, 561] on span "016059005073992" at bounding box center [1154, 569] width 217 height 17
copy span "016059005073992"
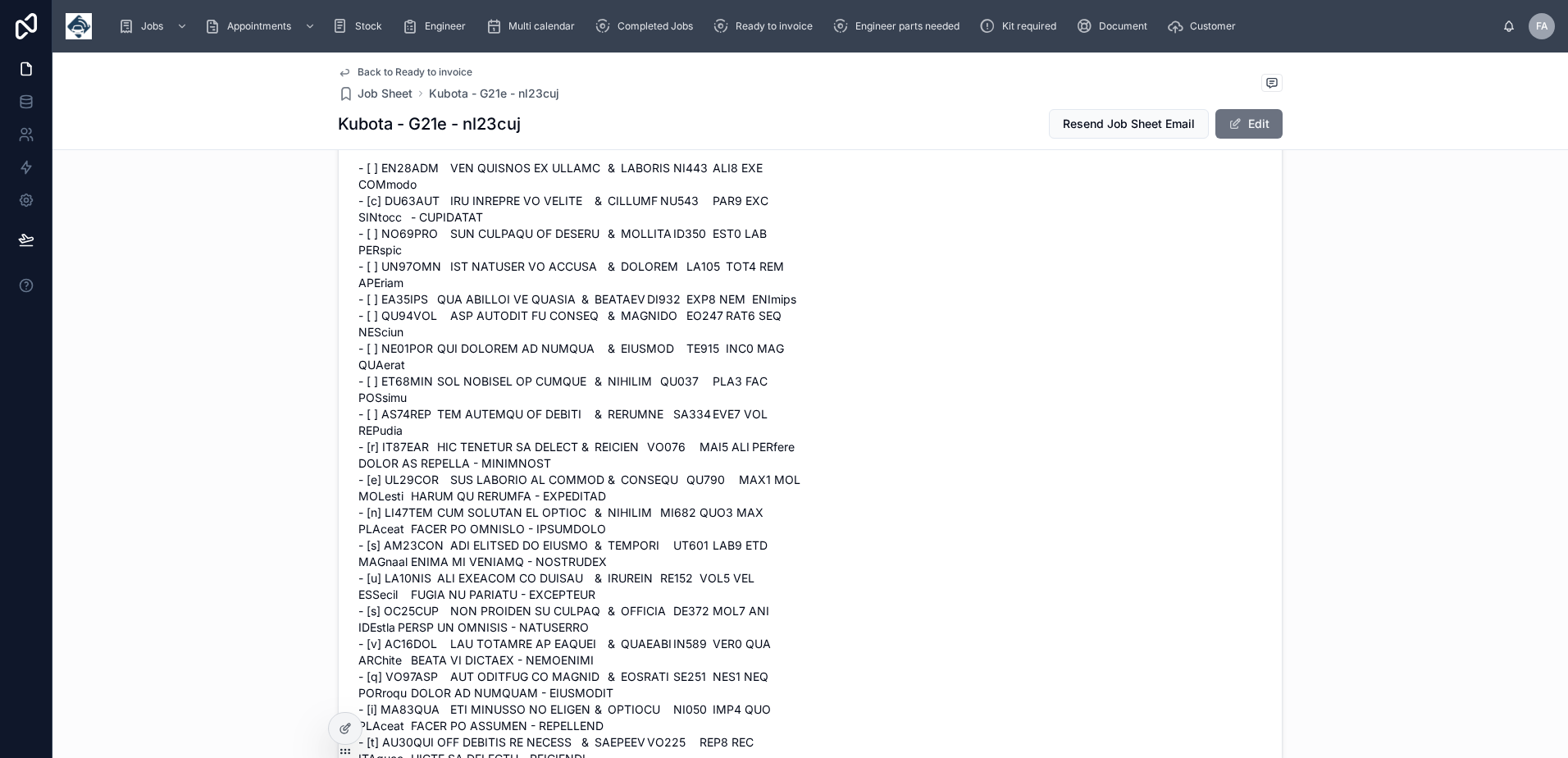
scroll to position [0, 0]
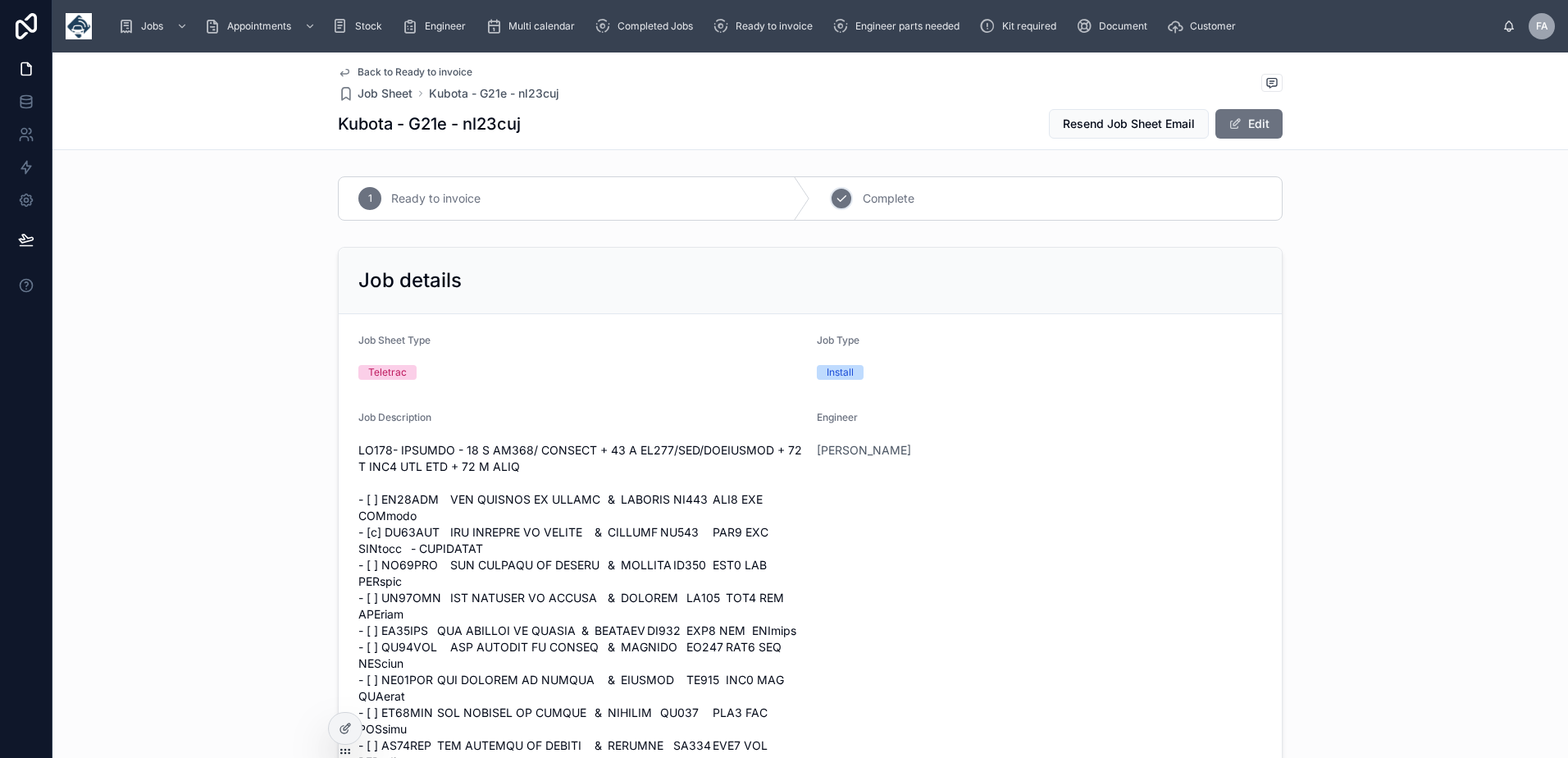
click at [836, 201] on icon at bounding box center [842, 198] width 13 height 13
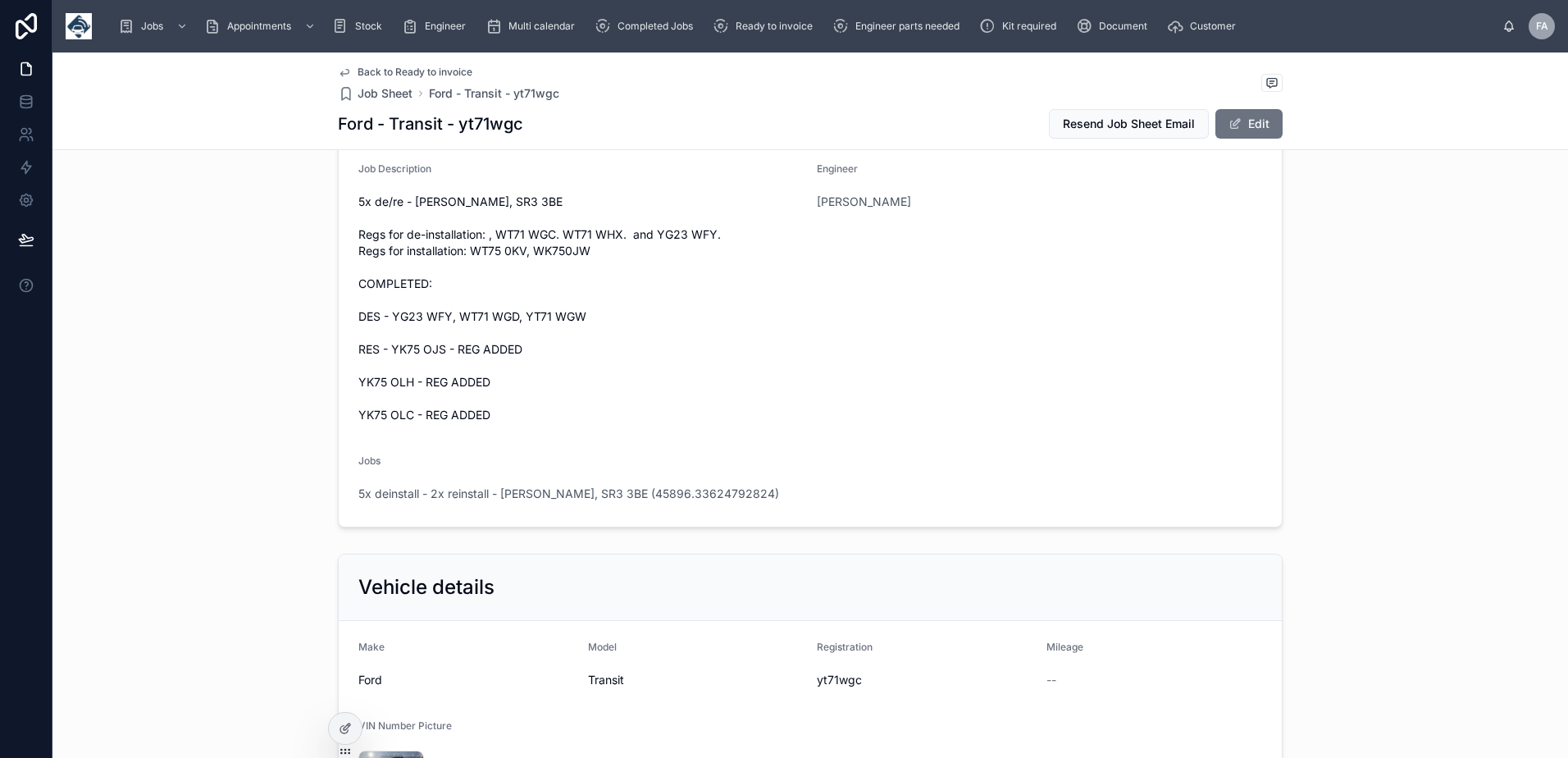
scroll to position [328, 0]
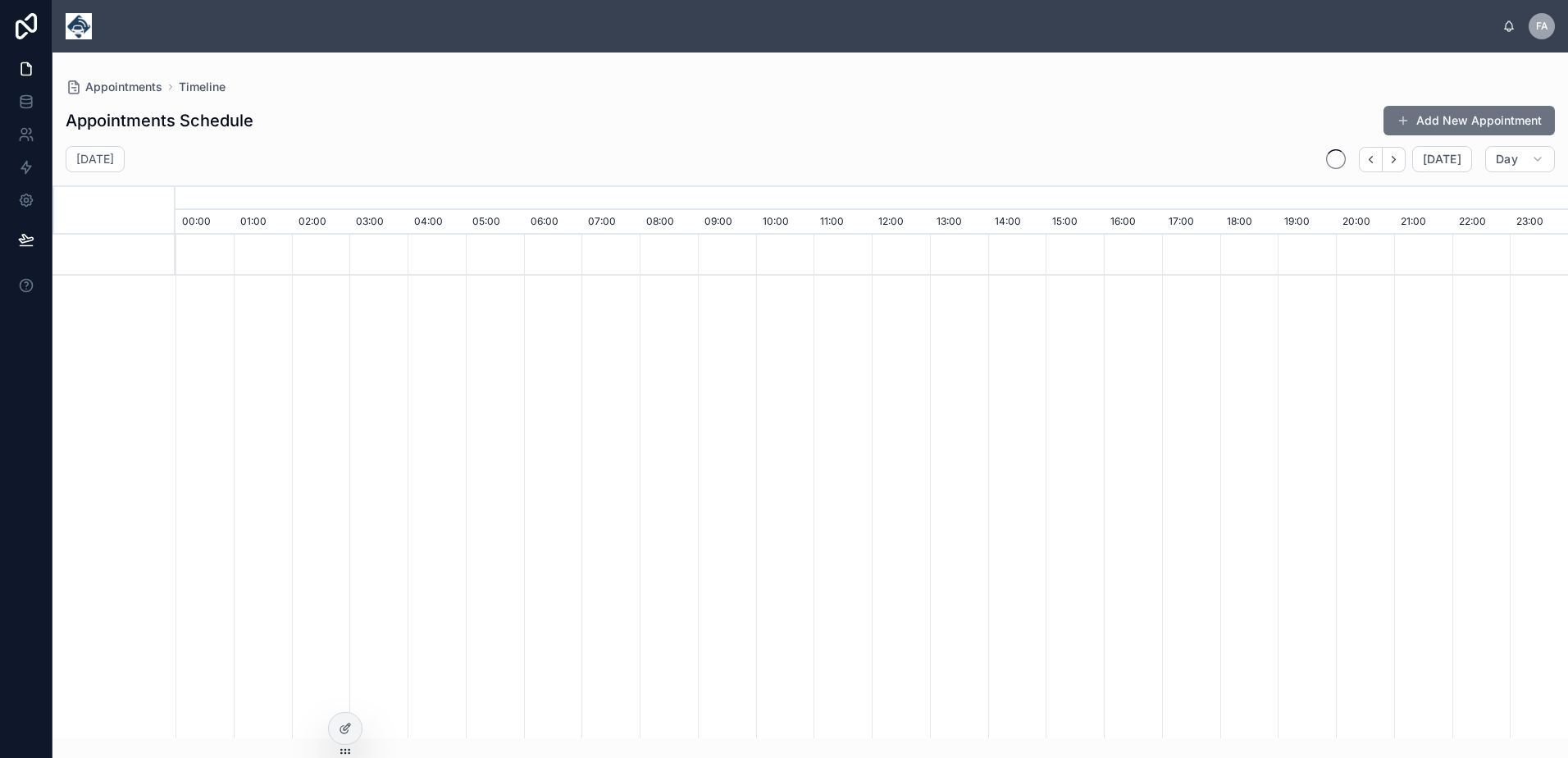
scroll to position [0, 9746]
